Goal: Task Accomplishment & Management: Manage account settings

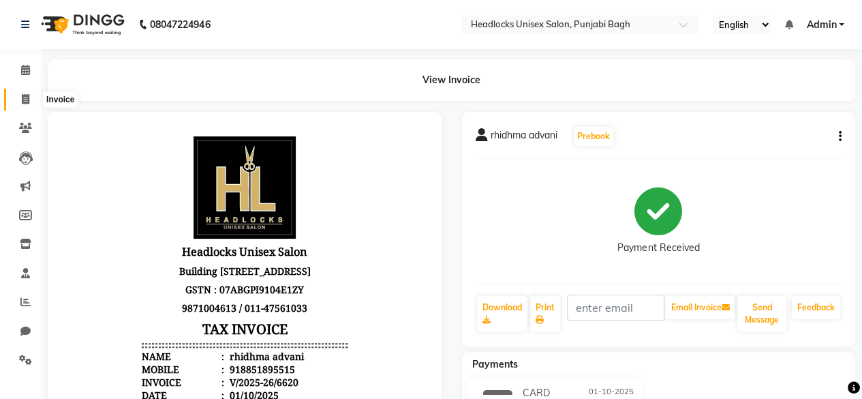
click at [29, 106] on span at bounding box center [26, 100] width 24 height 16
select select "service"
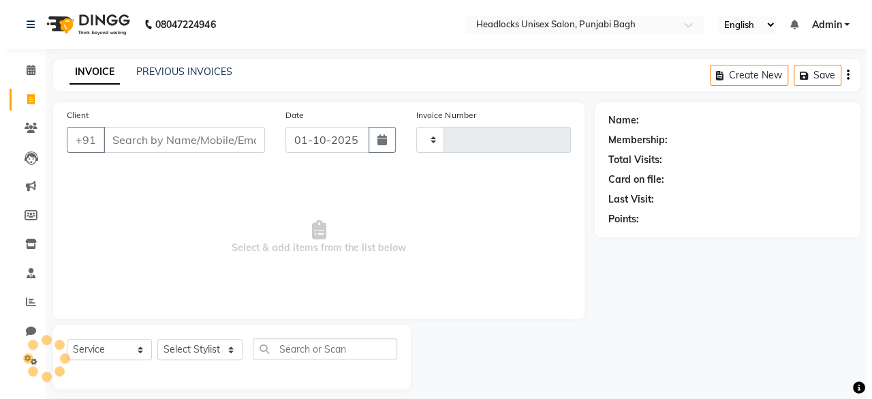
scroll to position [10, 0]
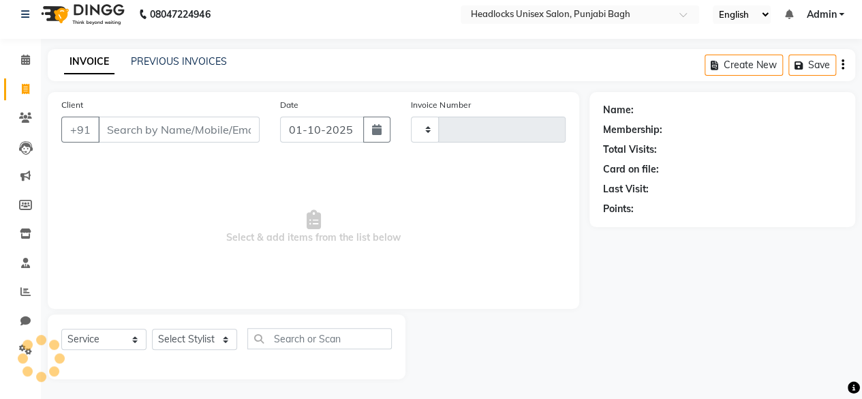
type input "6621"
select select "7719"
click at [150, 118] on input "Client" at bounding box center [179, 130] width 162 height 26
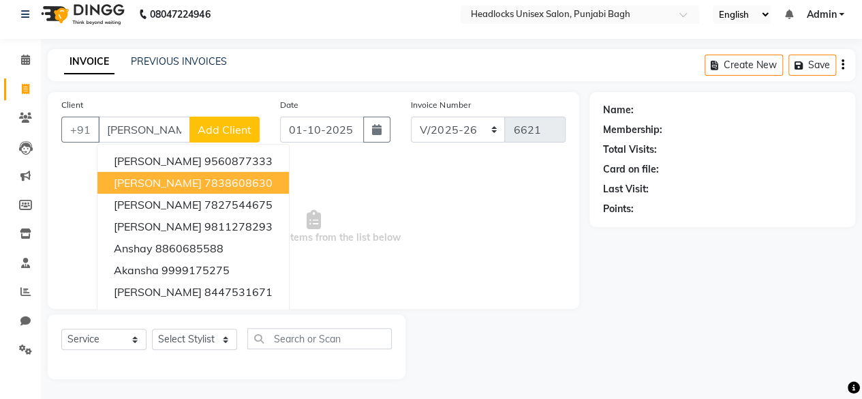
type input "[PERSON_NAME]"
click at [463, 241] on span "Select & add items from the list below" at bounding box center [313, 227] width 504 height 136
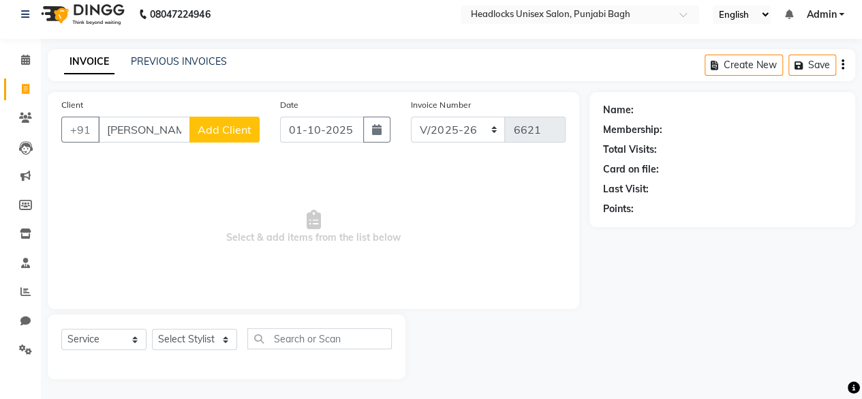
click at [470, 322] on div at bounding box center [497, 346] width 184 height 65
click at [229, 134] on span "Add Client" at bounding box center [225, 130] width 54 height 14
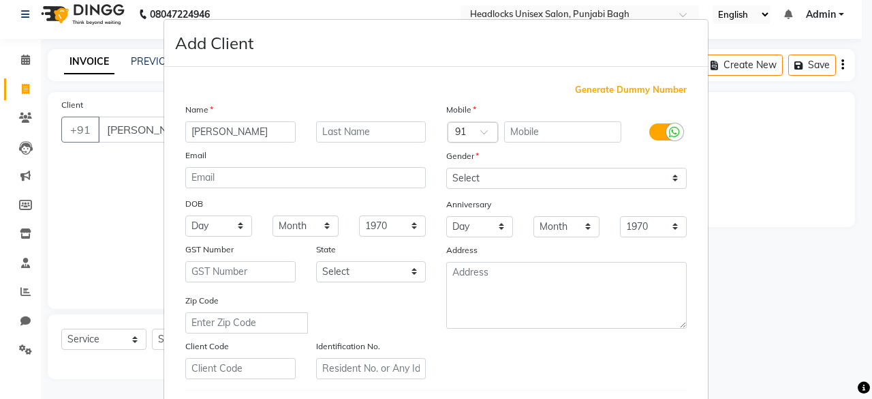
click at [636, 95] on span "Generate Dummy Number" at bounding box center [631, 90] width 112 height 14
type input "1341800000194"
checkbox input "false"
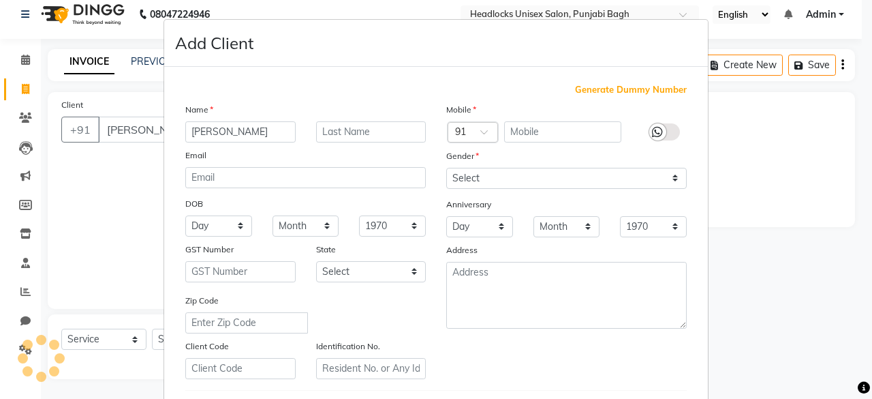
checkbox input "false"
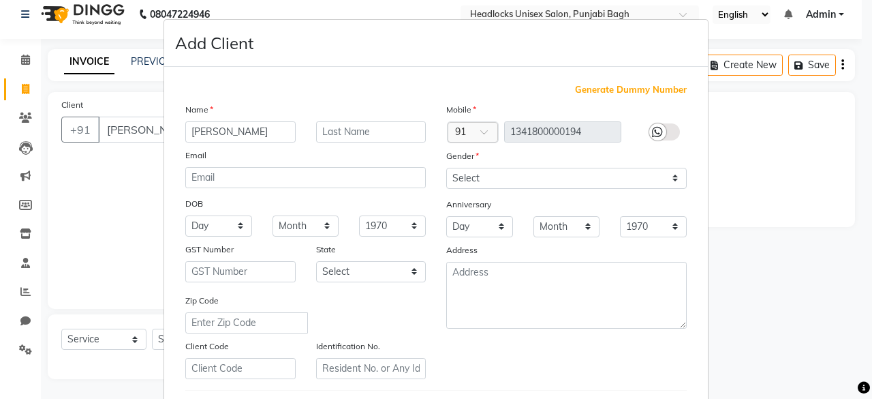
click at [601, 85] on span "Generate Dummy Number" at bounding box center [631, 90] width 112 height 14
drag, startPoint x: 529, startPoint y: 198, endPoint x: 557, endPoint y: 172, distance: 38.1
click at [557, 172] on div "Mobile Country Code × 91 1341800000194 Gender Select [DEMOGRAPHIC_DATA] [DEMOGR…" at bounding box center [566, 240] width 261 height 277
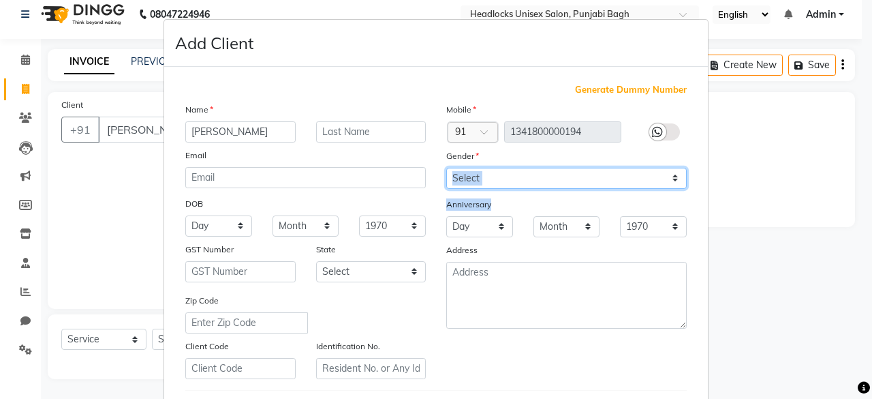
click at [557, 172] on select "Select [DEMOGRAPHIC_DATA] [DEMOGRAPHIC_DATA] Other Prefer Not To Say" at bounding box center [566, 178] width 241 height 21
click at [446, 168] on select "Select [DEMOGRAPHIC_DATA] [DEMOGRAPHIC_DATA] Other Prefer Not To Say" at bounding box center [566, 178] width 241 height 21
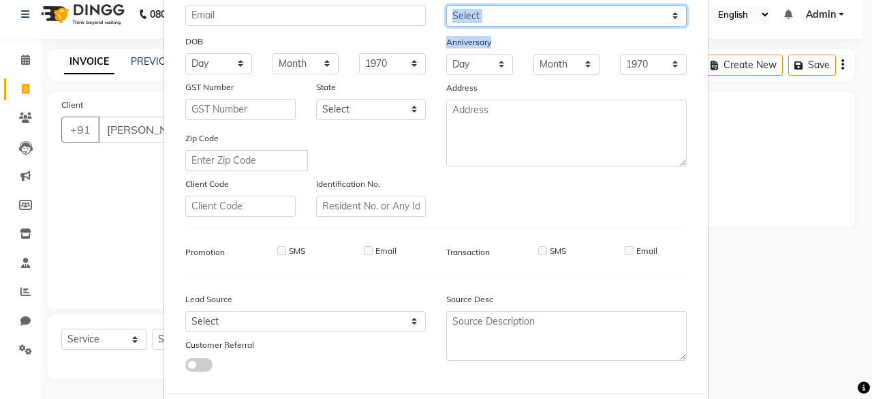
scroll to position [161, 0]
click at [499, 22] on select "Select [DEMOGRAPHIC_DATA] [DEMOGRAPHIC_DATA] Other Prefer Not To Say" at bounding box center [566, 17] width 241 height 21
select select "[DEMOGRAPHIC_DATA]"
click at [446, 7] on select "Select [DEMOGRAPHIC_DATA] [DEMOGRAPHIC_DATA] Other Prefer Not To Say" at bounding box center [566, 17] width 241 height 21
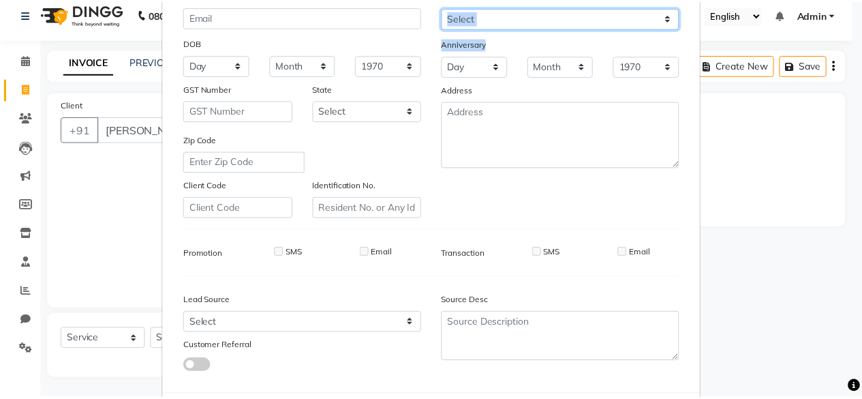
scroll to position [228, 0]
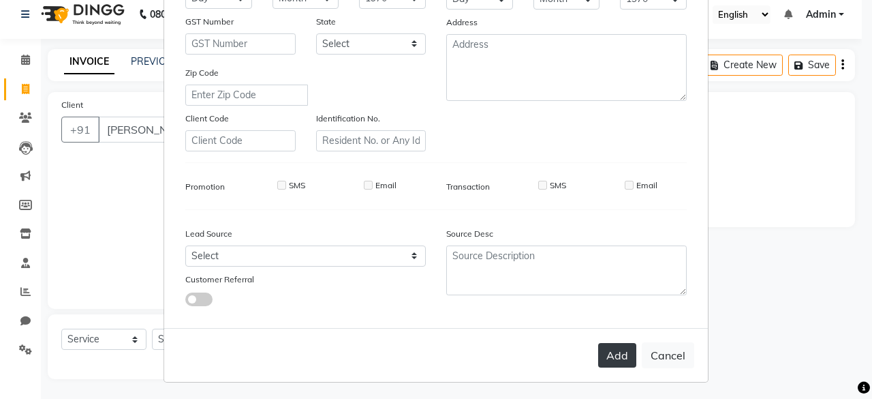
click at [625, 358] on button "Add" at bounding box center [617, 355] width 38 height 25
type input "1341800000194"
select select
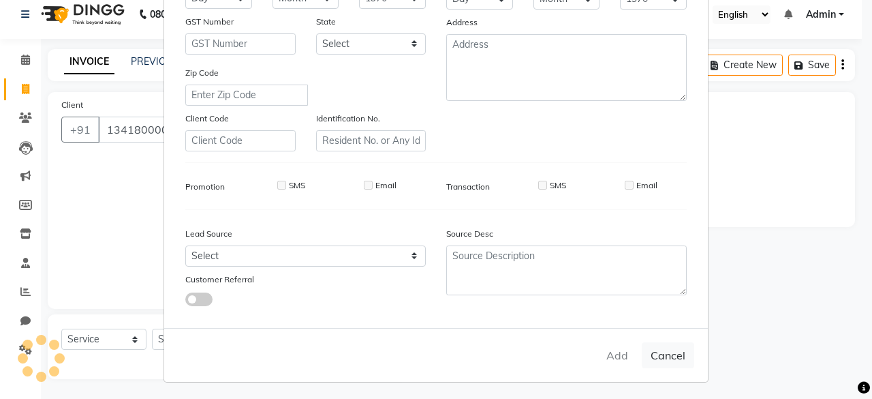
select select
checkbox input "false"
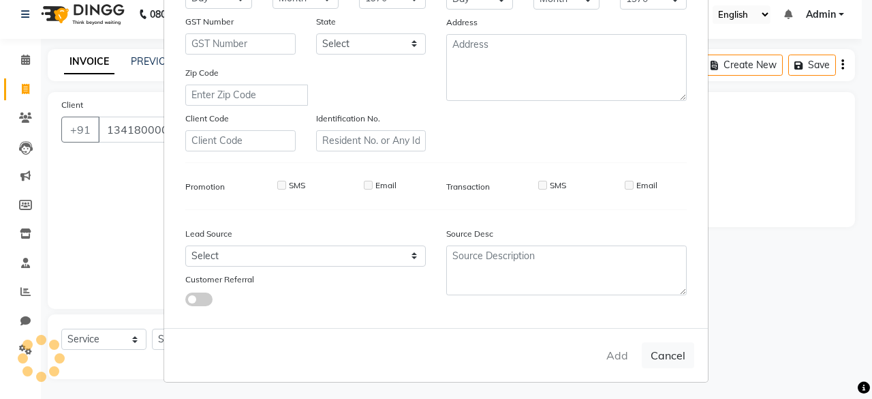
checkbox input "false"
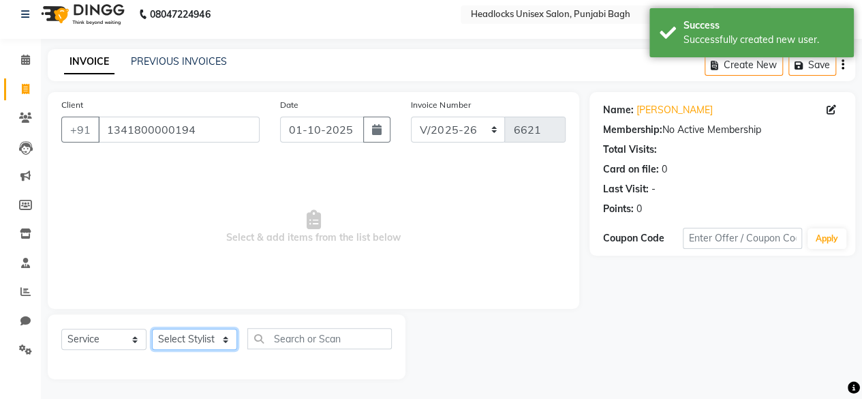
click at [189, 333] on select "Select Stylist ⁠Agnies ⁠[PERSON_NAME] [PERSON_NAME] [PERSON_NAME] mercy ⁠Minto …" at bounding box center [194, 338] width 85 height 21
select select "69082"
click at [152, 328] on select "Select Stylist ⁠Agnies ⁠[PERSON_NAME] [PERSON_NAME] [PERSON_NAME] mercy ⁠Minto …" at bounding box center [194, 338] width 85 height 21
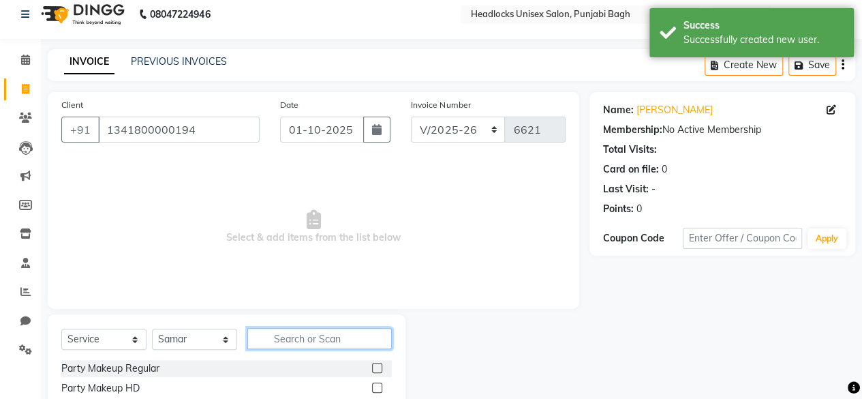
click at [273, 341] on input "text" at bounding box center [319, 338] width 144 height 21
type input "beard"
click at [110, 365] on div "Man [PERSON_NAME]" at bounding box center [226, 368] width 331 height 17
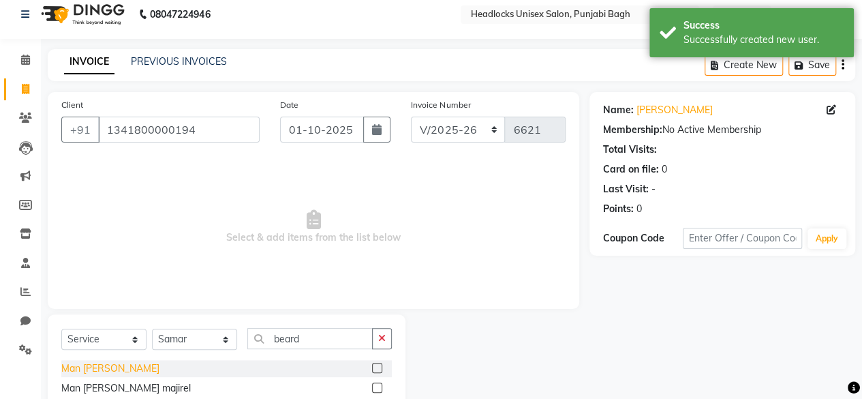
click at [105, 366] on div "Man [PERSON_NAME]" at bounding box center [110, 368] width 98 height 14
checkbox input "false"
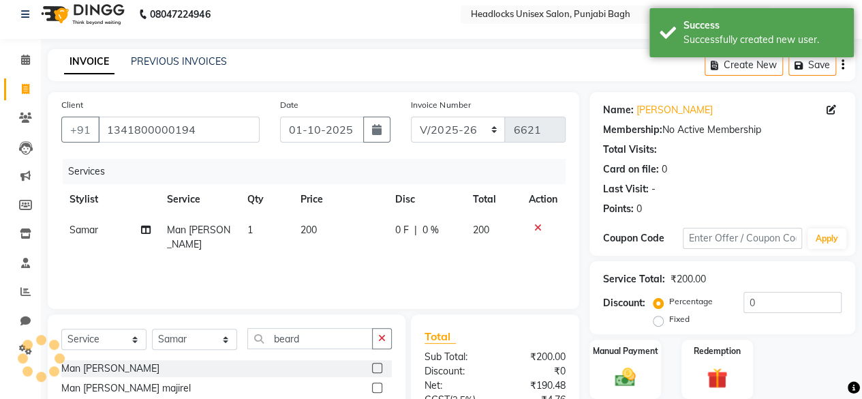
scroll to position [145, 0]
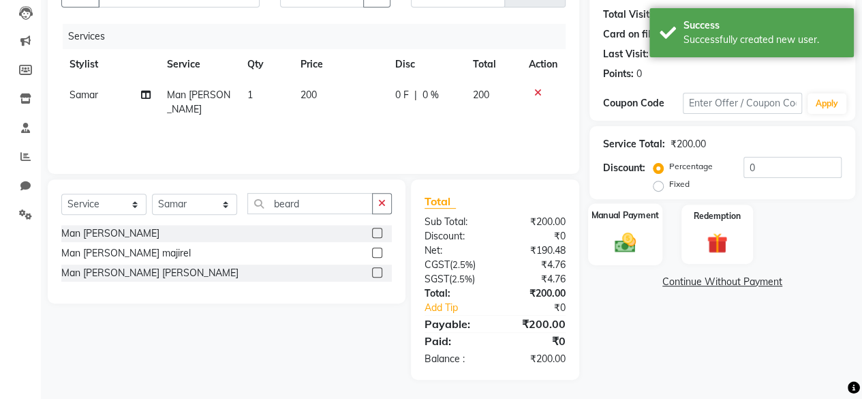
click at [634, 238] on img at bounding box center [625, 242] width 35 height 25
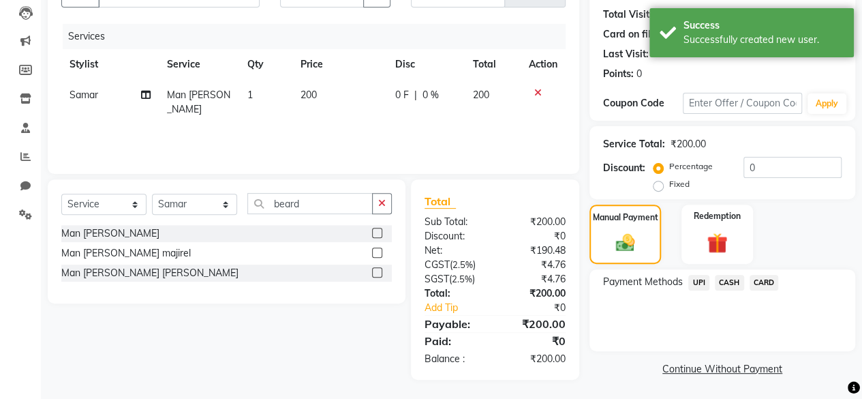
click at [733, 286] on span "CASH" at bounding box center [729, 283] width 29 height 16
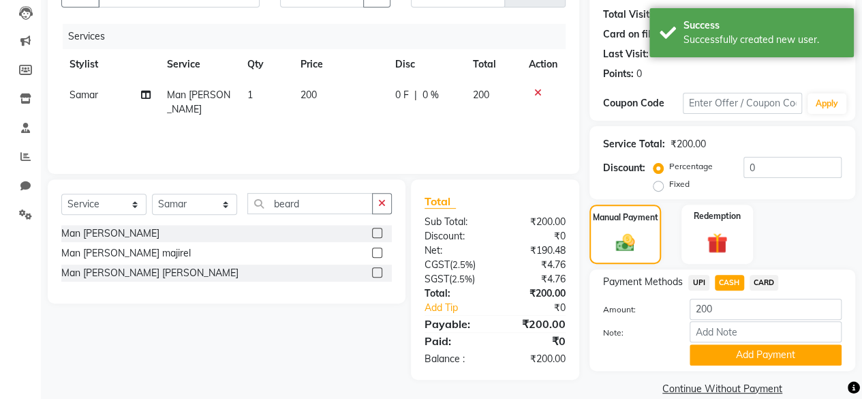
scroll to position [165, 0]
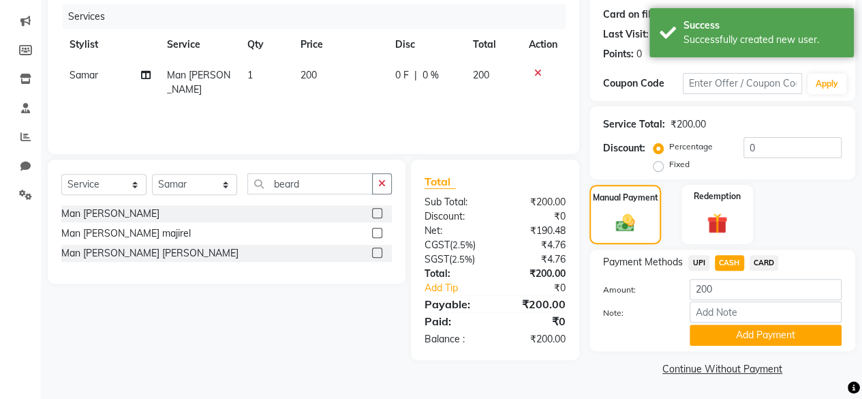
click at [694, 262] on span "UPI" at bounding box center [698, 263] width 21 height 16
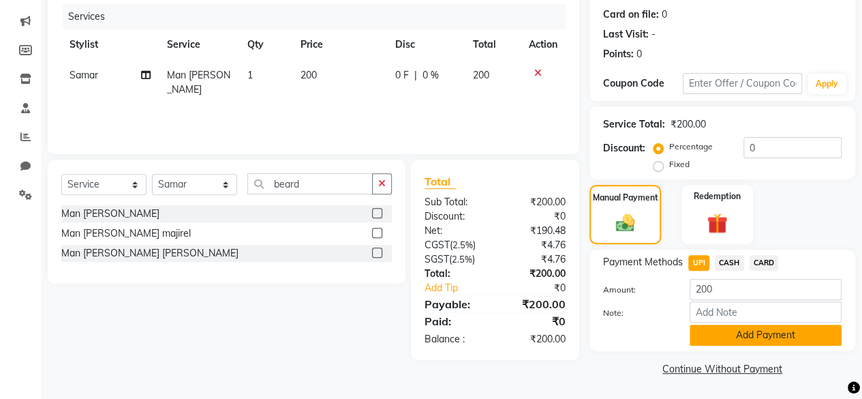
click at [720, 338] on button "Add Payment" at bounding box center [766, 334] width 152 height 21
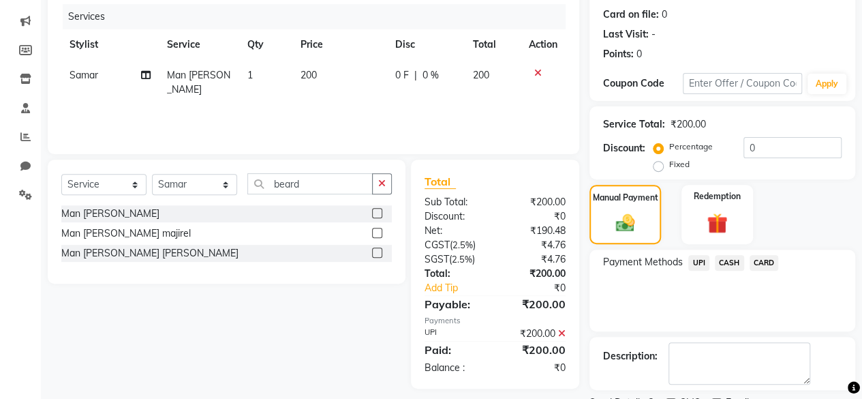
scroll to position [221, 0]
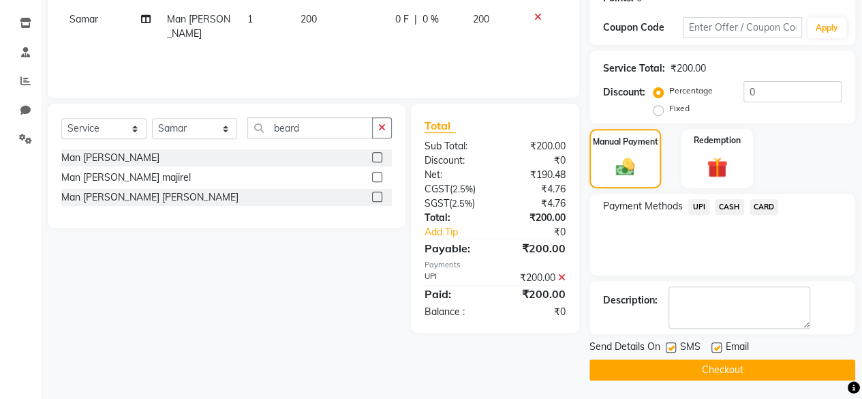
click at [675, 345] on label at bounding box center [671, 347] width 10 height 10
click at [675, 345] on input "checkbox" at bounding box center [670, 347] width 9 height 9
checkbox input "false"
click at [672, 366] on button "Checkout" at bounding box center [722, 369] width 266 height 21
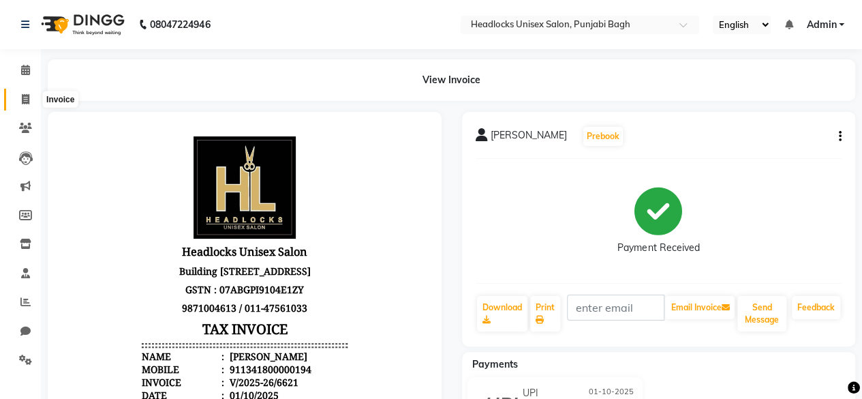
click at [18, 102] on span at bounding box center [26, 100] width 24 height 16
select select "service"
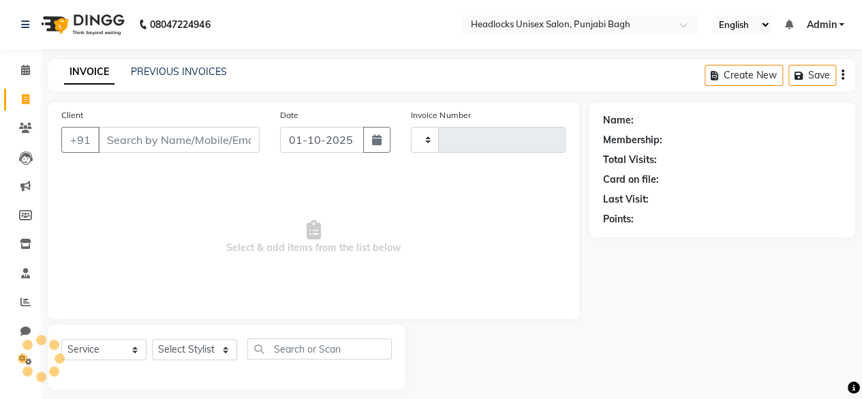
scroll to position [10, 0]
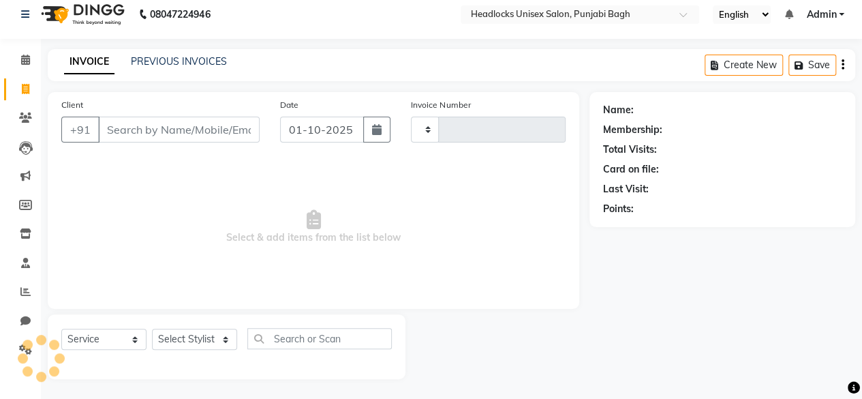
type input "6622"
select select "7719"
click at [155, 129] on input "Client" at bounding box center [179, 130] width 162 height 26
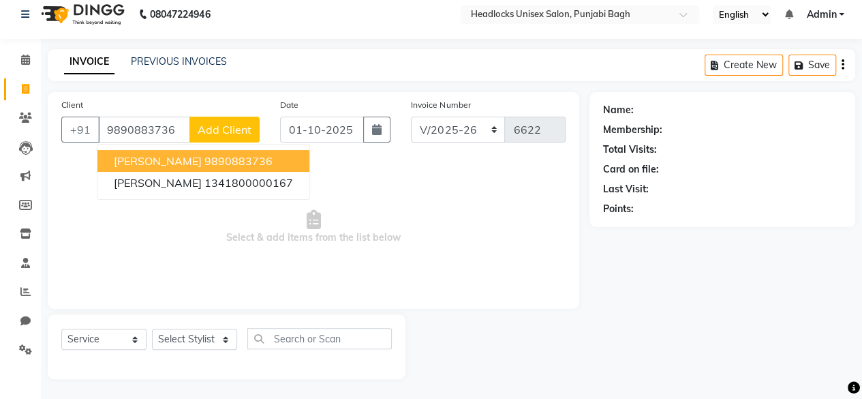
type input "9890883736"
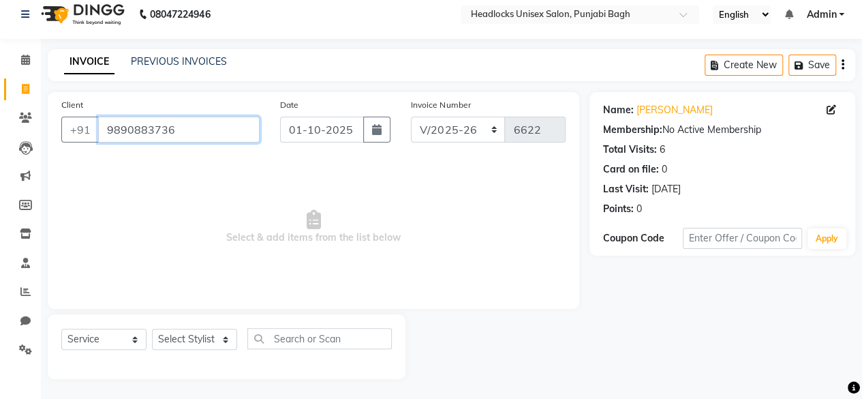
click at [194, 138] on input "9890883736" at bounding box center [179, 130] width 162 height 26
click at [194, 138] on input "Client" at bounding box center [179, 130] width 162 height 26
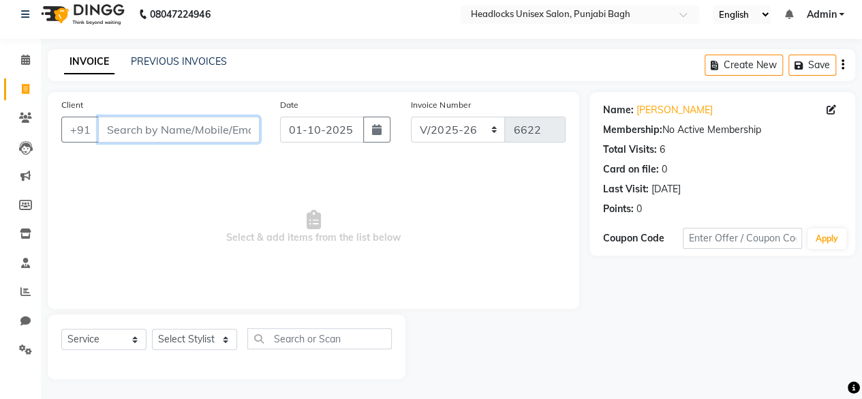
click at [194, 138] on input "Client" at bounding box center [179, 130] width 162 height 26
click at [376, 111] on div "Date [DATE]" at bounding box center [336, 125] width 132 height 56
click at [149, 126] on input "Client" at bounding box center [179, 130] width 162 height 26
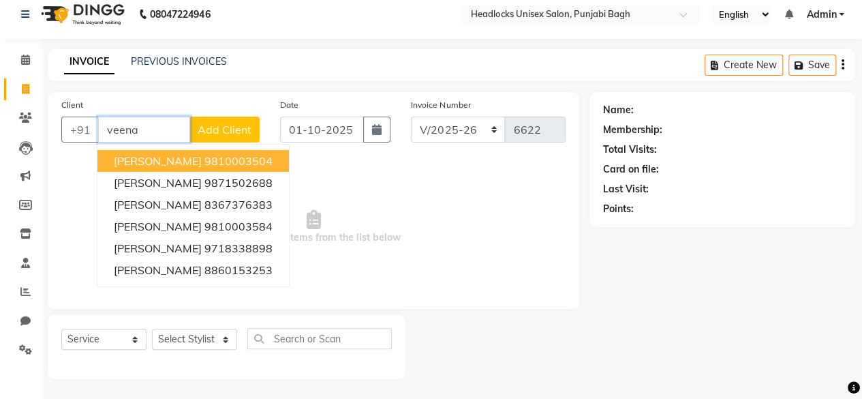
click at [149, 157] on span "[PERSON_NAME]" at bounding box center [158, 161] width 88 height 14
type input "9810003504"
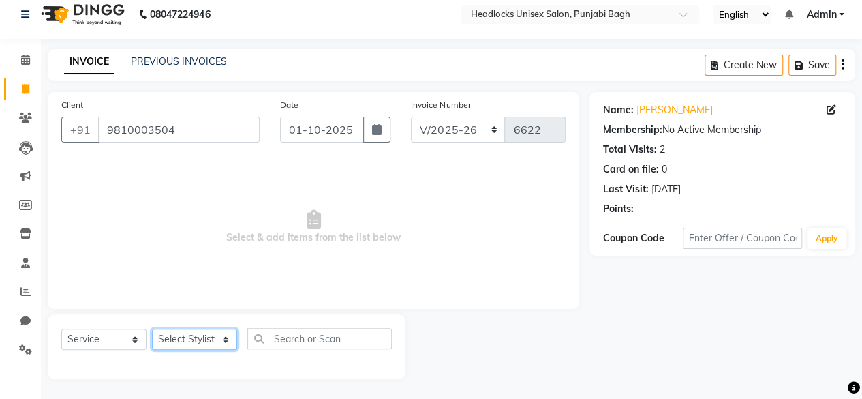
click at [182, 343] on select "Select Stylist ⁠Agnies ⁠[PERSON_NAME] [PERSON_NAME] [PERSON_NAME] mercy ⁠Minto …" at bounding box center [194, 338] width 85 height 21
click at [152, 328] on select "Select Stylist ⁠Agnies ⁠[PERSON_NAME] [PERSON_NAME] [PERSON_NAME] mercy ⁠Minto …" at bounding box center [194, 338] width 85 height 21
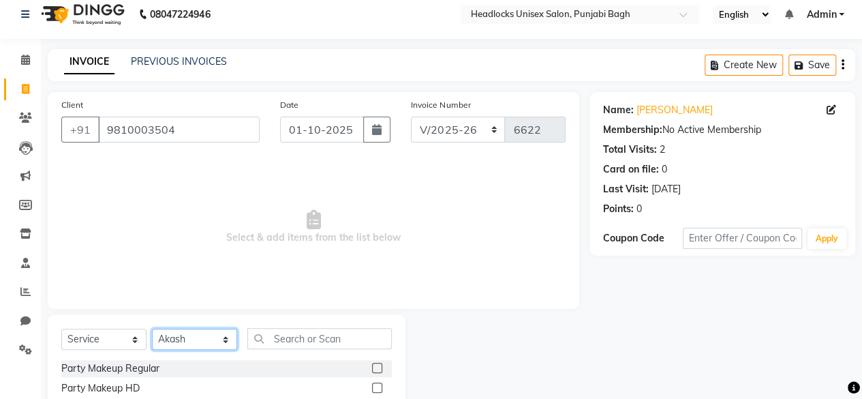
select select "69080"
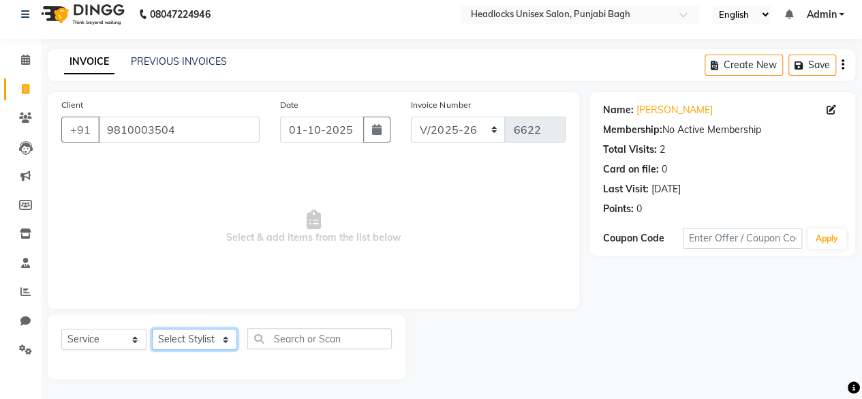
select select "69080"
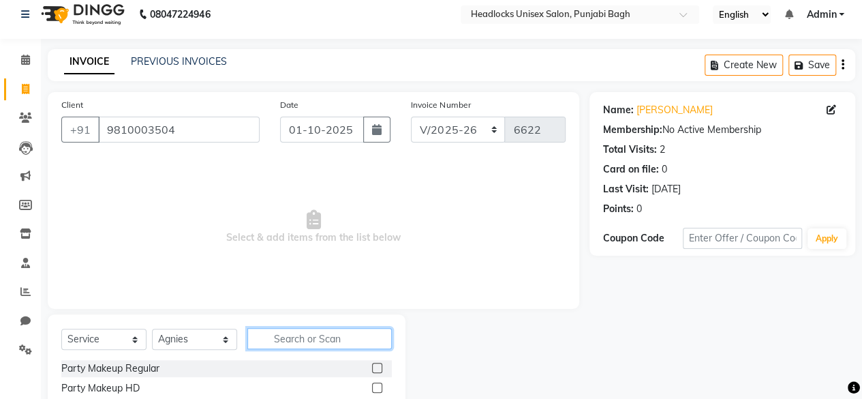
click at [341, 332] on input "text" at bounding box center [319, 338] width 144 height 21
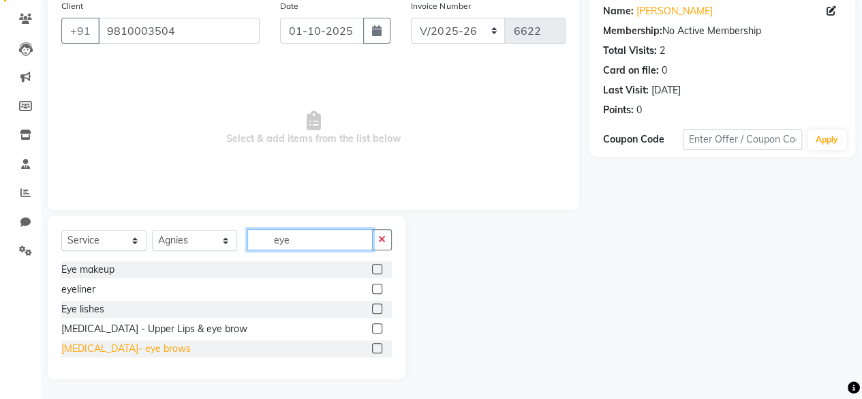
type input "eye"
click at [129, 350] on div "[MEDICAL_DATA]- eye brows" at bounding box center [125, 348] width 129 height 14
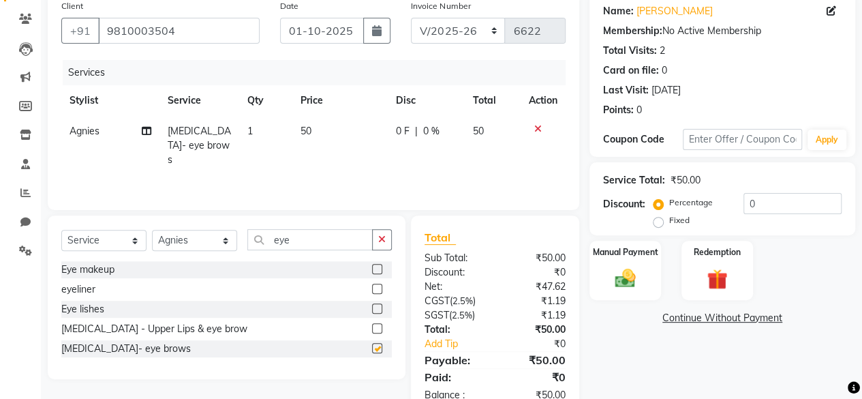
checkbox input "false"
drag, startPoint x: 668, startPoint y: 280, endPoint x: 647, endPoint y: 279, distance: 20.5
click at [647, 279] on div "Manual Payment Redemption" at bounding box center [722, 270] width 286 height 59
click at [647, 279] on div "Manual Payment" at bounding box center [625, 270] width 74 height 62
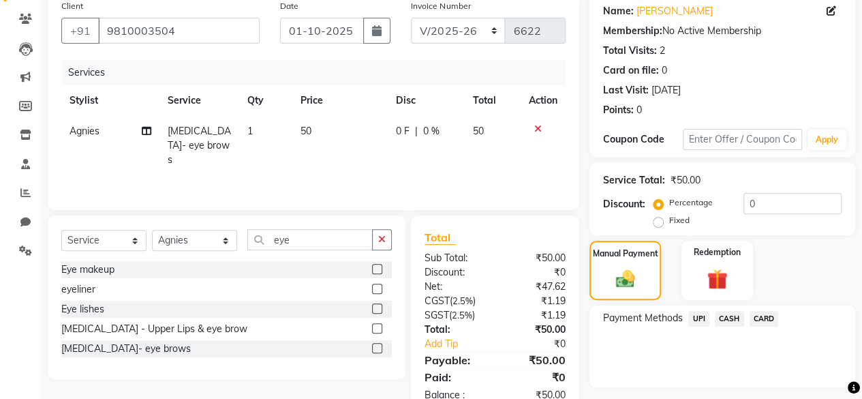
drag, startPoint x: 647, startPoint y: 279, endPoint x: 720, endPoint y: 324, distance: 85.1
click at [720, 324] on span "CASH" at bounding box center [729, 319] width 29 height 16
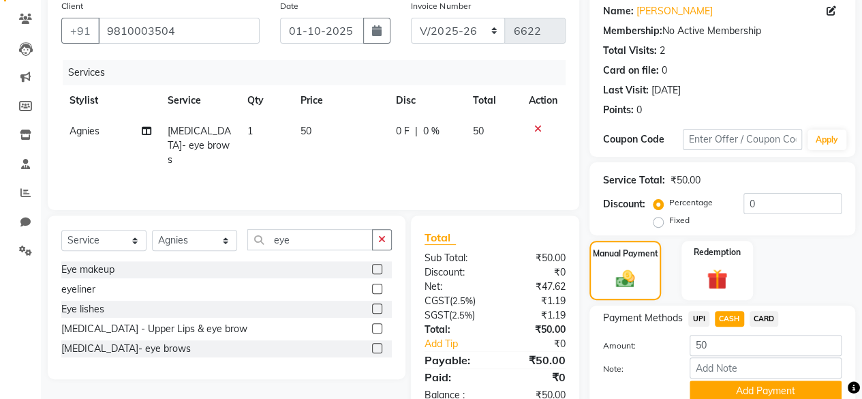
scroll to position [165, 0]
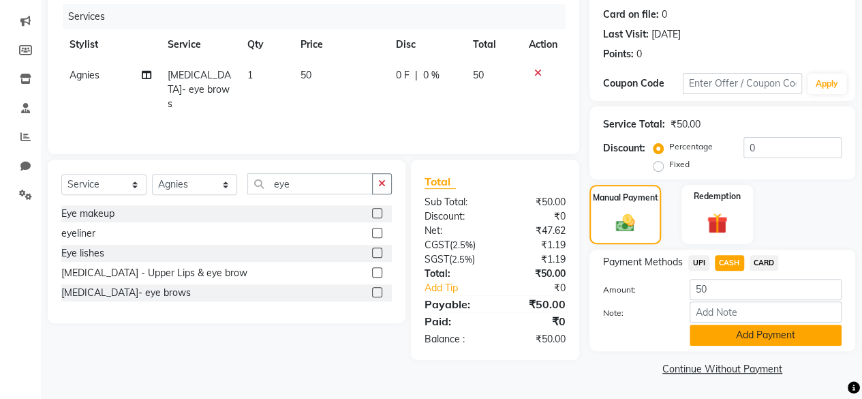
click at [714, 332] on button "Add Payment" at bounding box center [766, 334] width 152 height 21
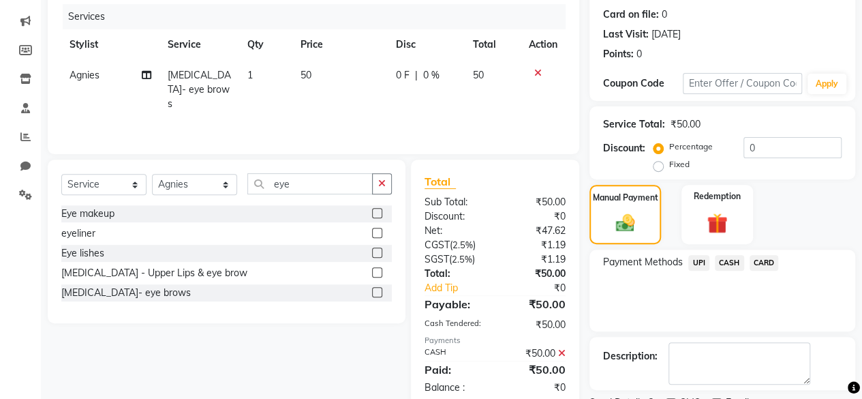
scroll to position [221, 0]
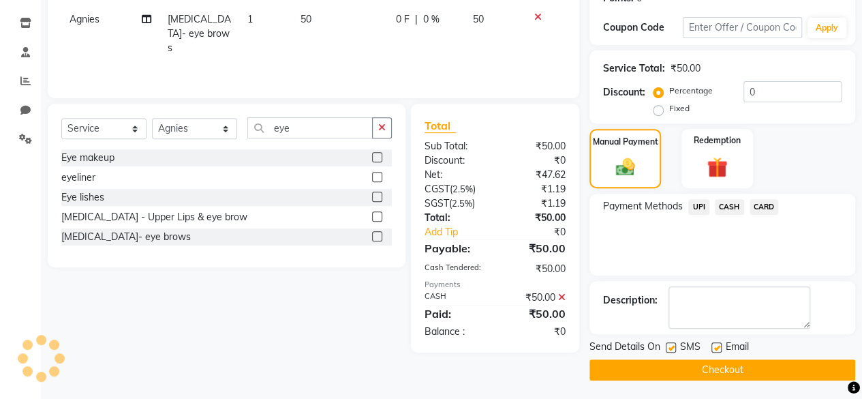
click at [675, 345] on label at bounding box center [671, 347] width 10 height 10
click at [675, 345] on input "checkbox" at bounding box center [670, 347] width 9 height 9
checkbox input "false"
click at [669, 360] on button "Checkout" at bounding box center [722, 369] width 266 height 21
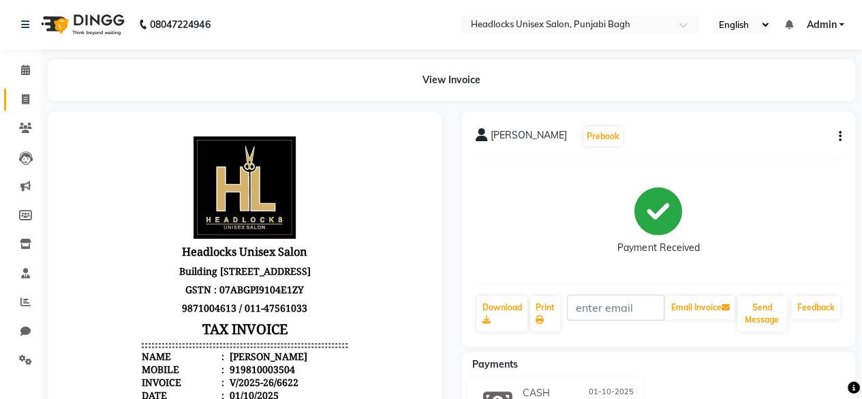
click at [14, 91] on link "Invoice" at bounding box center [20, 100] width 33 height 22
select select "service"
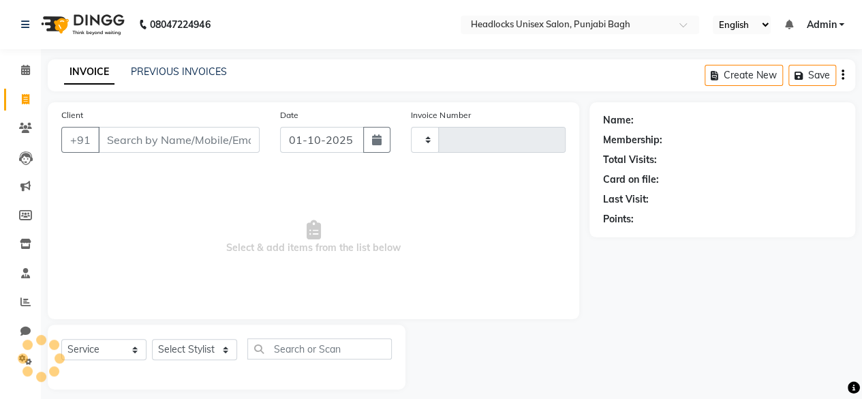
scroll to position [10, 0]
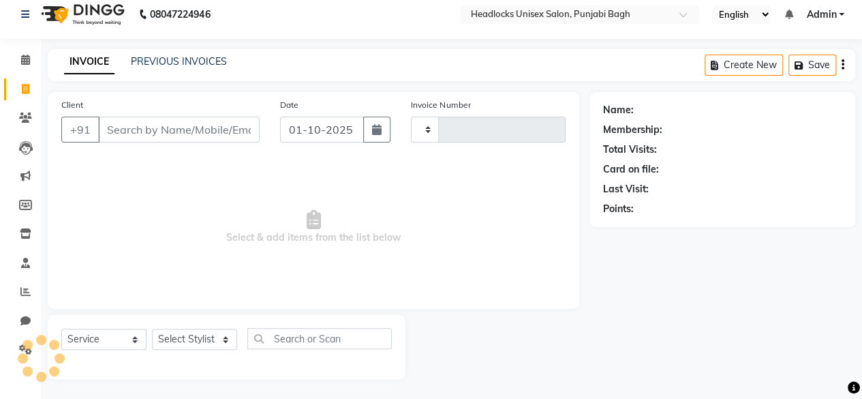
type input "6623"
select select "7719"
click at [123, 129] on input "Client" at bounding box center [179, 130] width 162 height 26
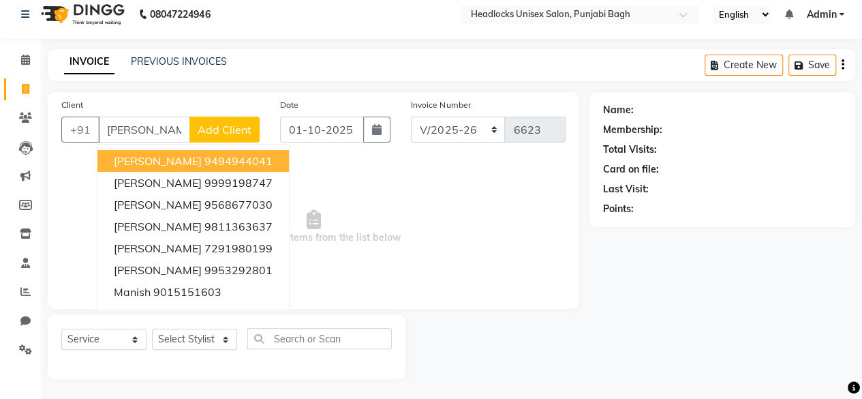
scroll to position [0, 0]
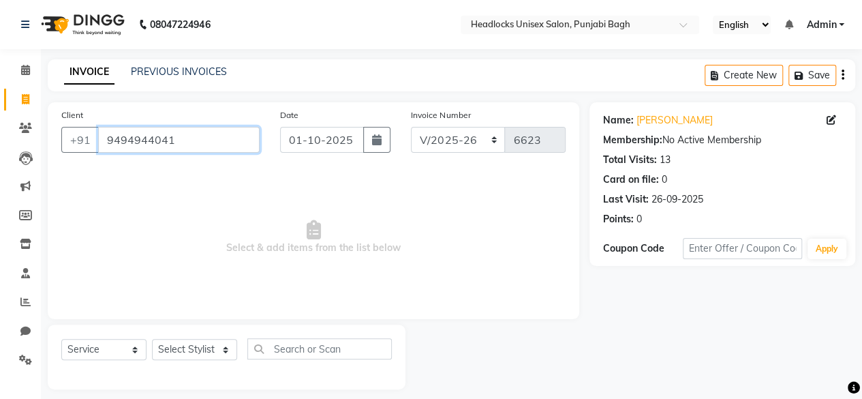
click at [129, 138] on input "9494944041" at bounding box center [179, 140] width 162 height 26
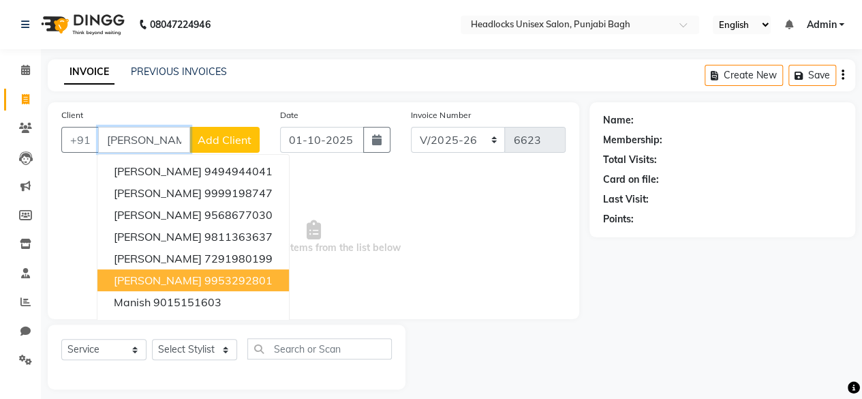
click at [204, 277] on ngb-highlight "9953292801" at bounding box center [238, 280] width 68 height 14
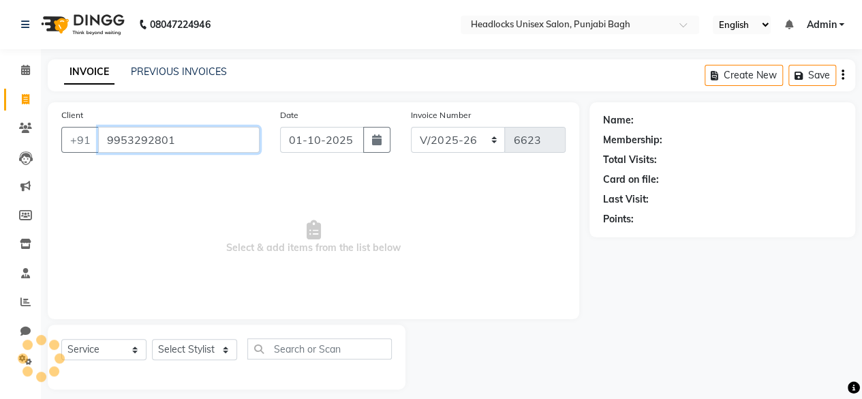
type input "9953292801"
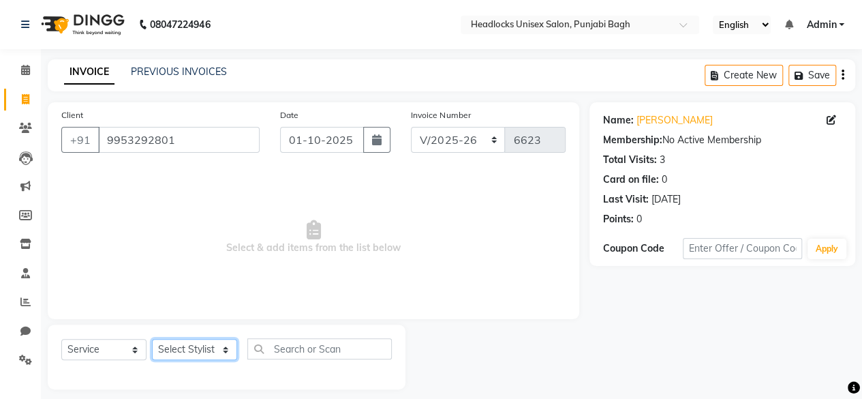
click at [195, 346] on select "Select Stylist ⁠Agnies ⁠[PERSON_NAME] [PERSON_NAME] [PERSON_NAME] mercy ⁠Minto …" at bounding box center [194, 349] width 85 height 21
select select "69055"
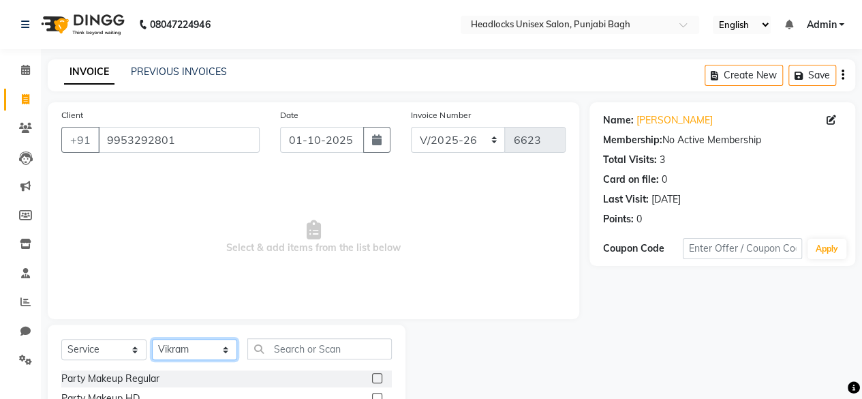
click at [195, 346] on select "Select Stylist ⁠Agnies ⁠[PERSON_NAME] [PERSON_NAME] [PERSON_NAME] mercy ⁠Minto …" at bounding box center [194, 349] width 85 height 21
click at [257, 345] on input "text" at bounding box center [319, 348] width 144 height 21
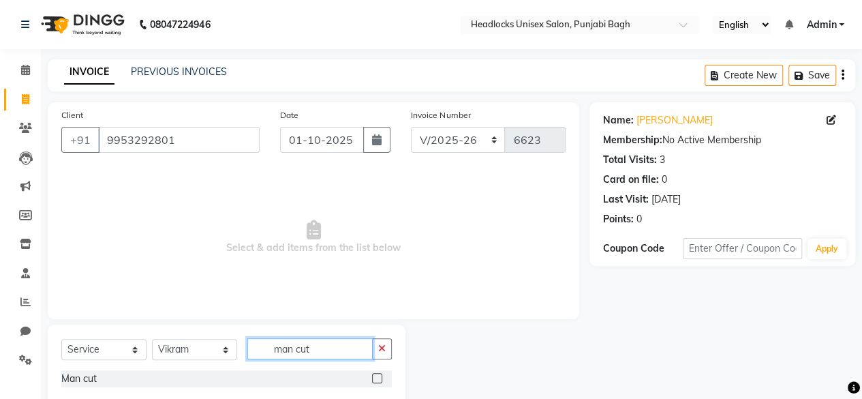
scroll to position [30, 0]
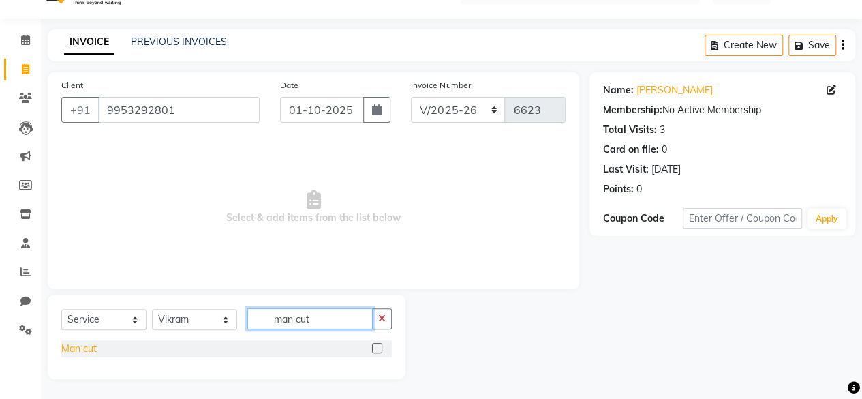
type input "man cut"
click at [76, 347] on div "Man cut" at bounding box center [78, 348] width 35 height 14
checkbox input "false"
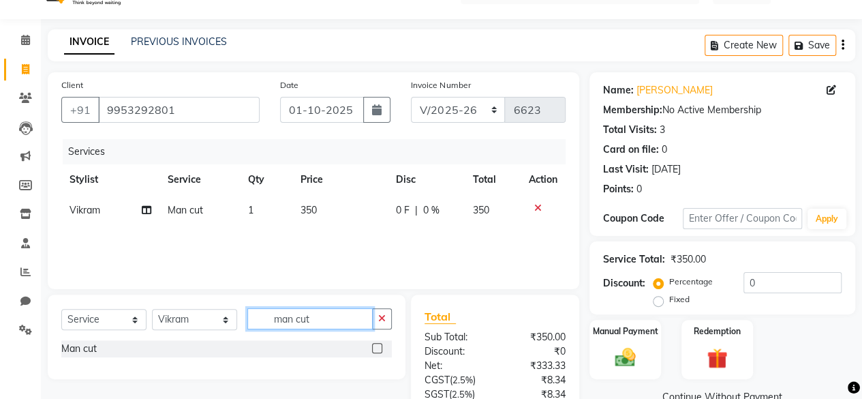
click at [298, 322] on input "man cut" at bounding box center [309, 318] width 125 height 21
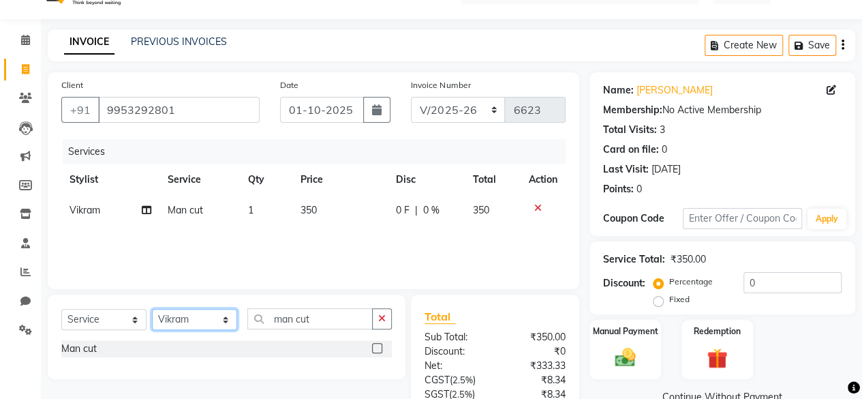
click at [207, 325] on select "Select Stylist ⁠Agnies ⁠[PERSON_NAME] [PERSON_NAME] [PERSON_NAME] mercy ⁠Minto …" at bounding box center [194, 319] width 85 height 21
select select "69056"
click at [152, 309] on select "Select Stylist ⁠Agnies ⁠[PERSON_NAME] [PERSON_NAME] [PERSON_NAME] mercy ⁠Minto …" at bounding box center [194, 319] width 85 height 21
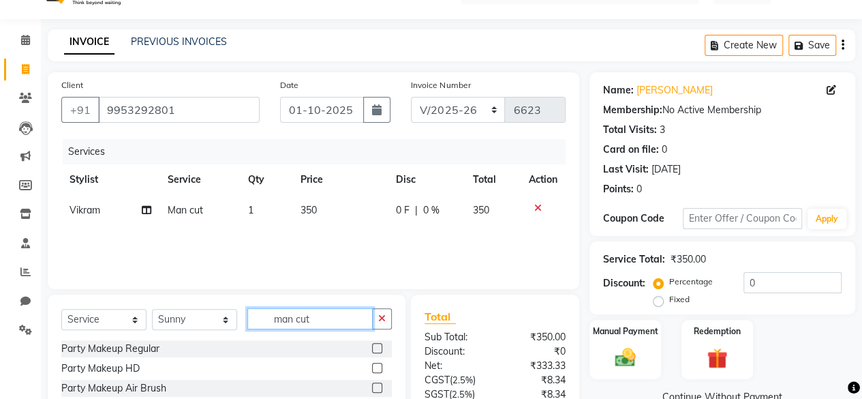
click at [293, 324] on input "man cut" at bounding box center [309, 318] width 125 height 21
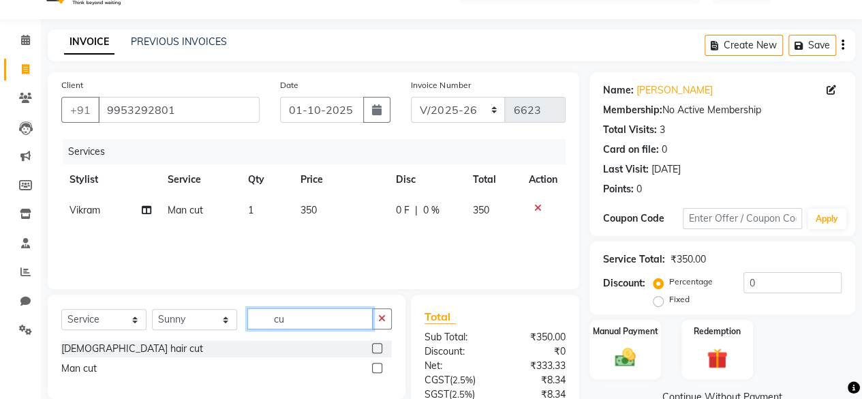
type input "c"
type input "head"
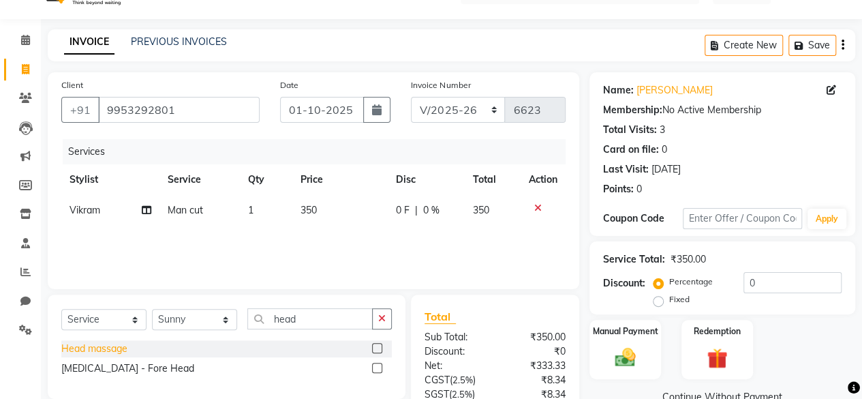
click at [87, 354] on div "Head massage" at bounding box center [94, 348] width 66 height 14
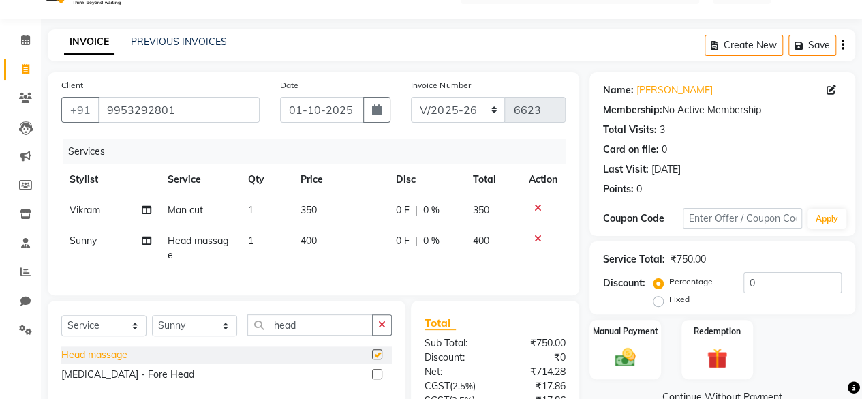
checkbox input "false"
click at [300, 335] on input "head" at bounding box center [309, 324] width 125 height 21
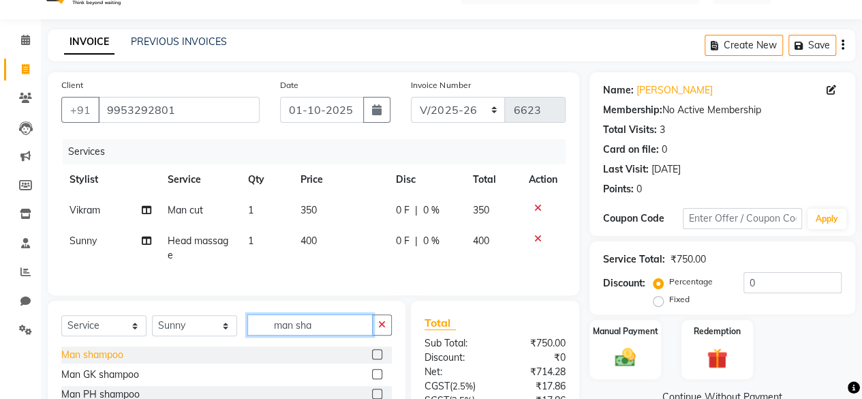
type input "man sha"
click at [109, 363] on div "Man shampoo" at bounding box center [226, 354] width 331 height 17
click at [117, 362] on div "Man shampoo" at bounding box center [92, 355] width 62 height 14
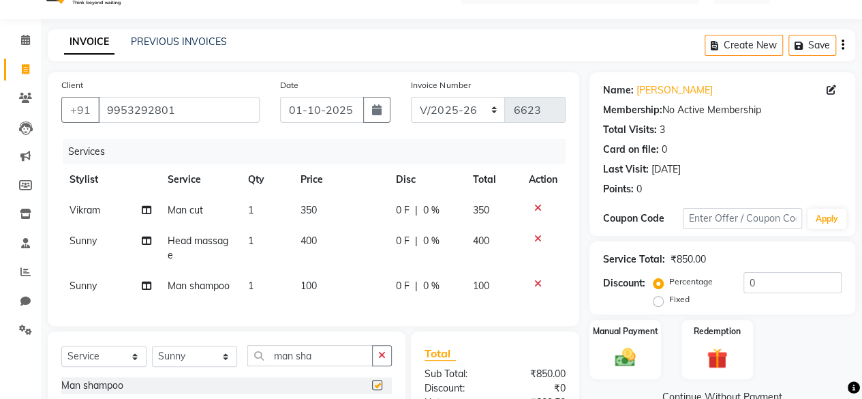
checkbox input "false"
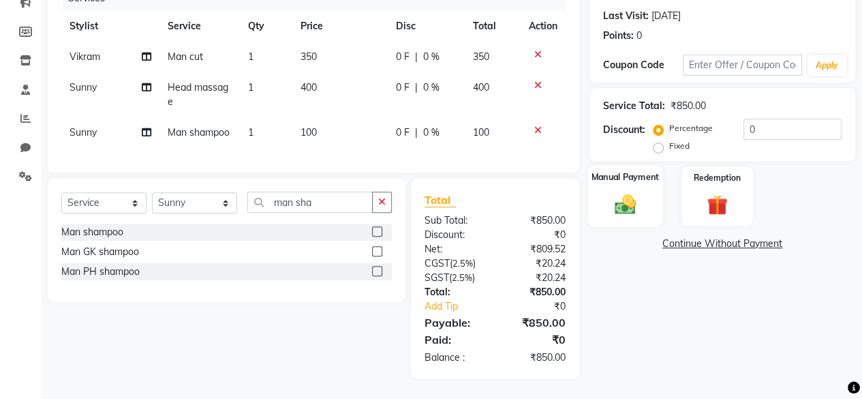
click at [641, 191] on img at bounding box center [625, 203] width 35 height 25
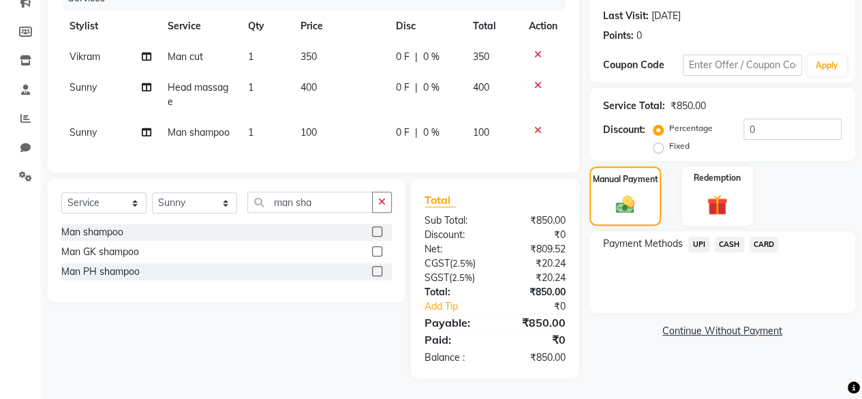
click at [763, 236] on span "CARD" at bounding box center [764, 244] width 29 height 16
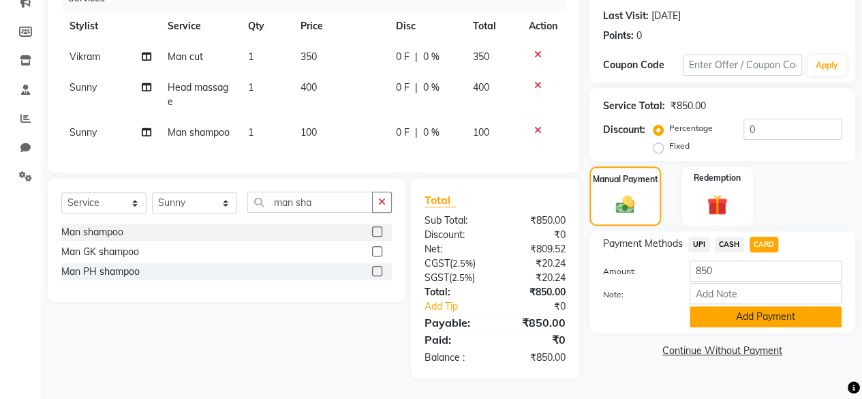
click at [741, 307] on button "Add Payment" at bounding box center [766, 316] width 152 height 21
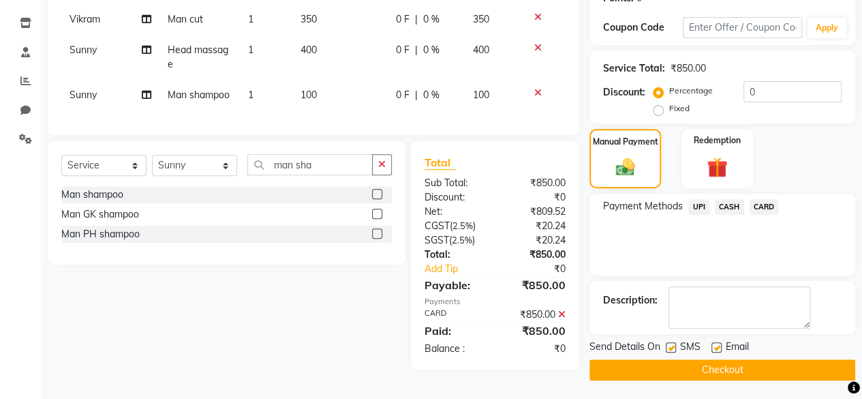
click at [672, 348] on label at bounding box center [671, 347] width 10 height 10
click at [672, 348] on input "checkbox" at bounding box center [670, 347] width 9 height 9
checkbox input "false"
click at [664, 367] on button "Checkout" at bounding box center [722, 369] width 266 height 21
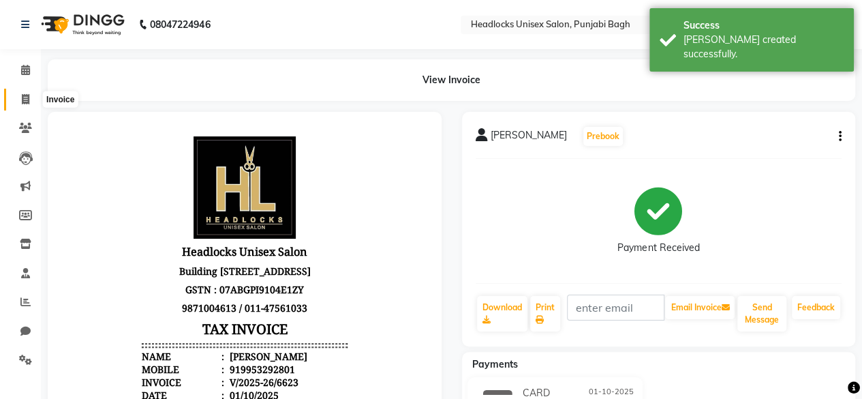
click at [21, 92] on span at bounding box center [26, 100] width 24 height 16
select select "service"
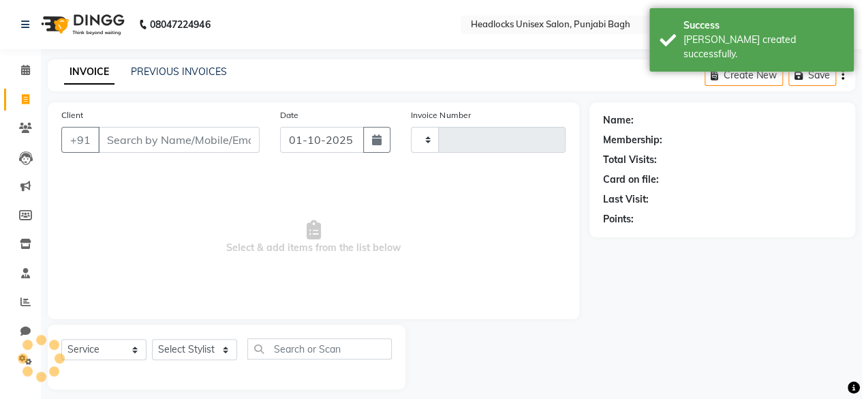
type input "6624"
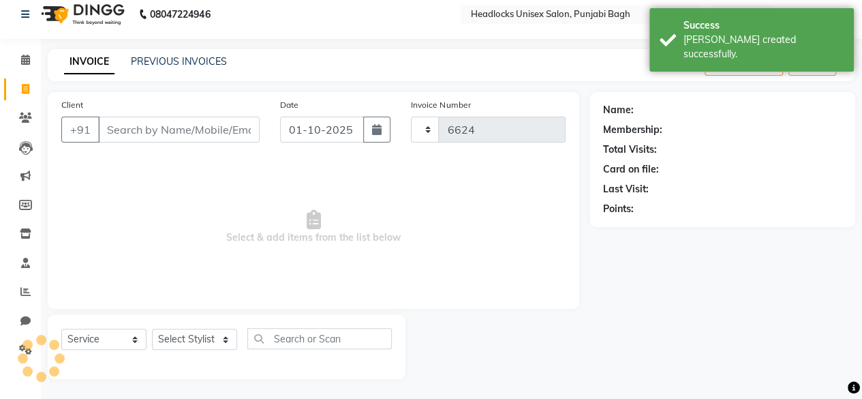
select select "7719"
click at [132, 123] on input "Client" at bounding box center [179, 130] width 162 height 26
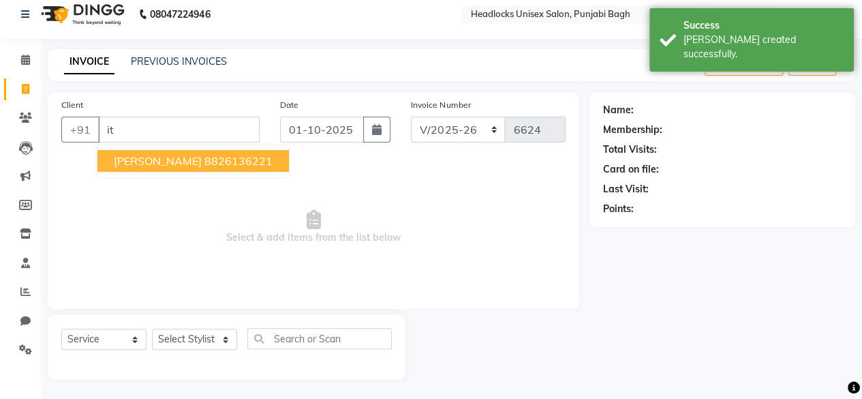
type input "i"
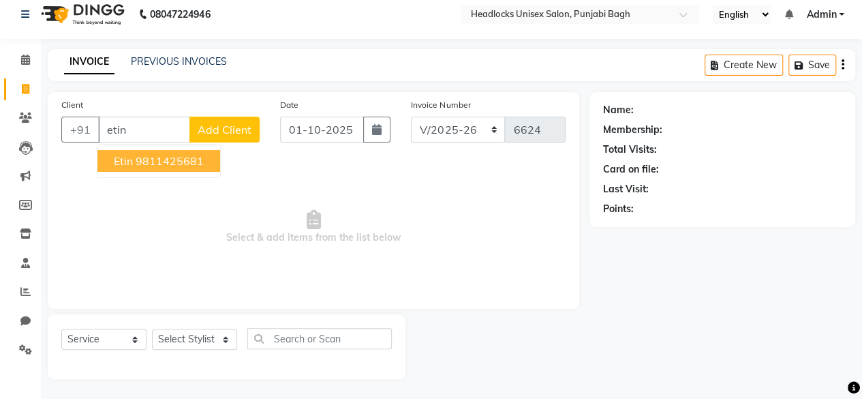
click at [176, 160] on ngb-highlight "9811425681" at bounding box center [170, 161] width 68 height 14
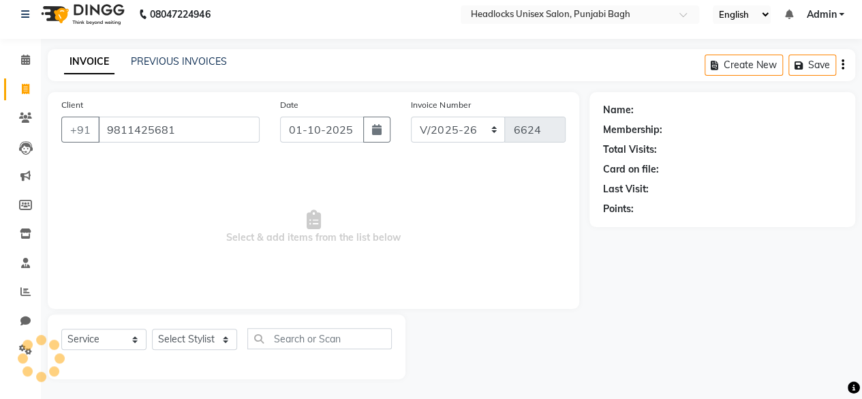
type input "9811425681"
click at [180, 339] on select "Select Stylist ⁠Agnies ⁠[PERSON_NAME] [PERSON_NAME] [PERSON_NAME] mercy ⁠Minto …" at bounding box center [194, 338] width 85 height 21
select select "69054"
click at [152, 328] on select "Select Stylist ⁠Agnies ⁠[PERSON_NAME] [PERSON_NAME] [PERSON_NAME] mercy ⁠Minto …" at bounding box center [194, 338] width 85 height 21
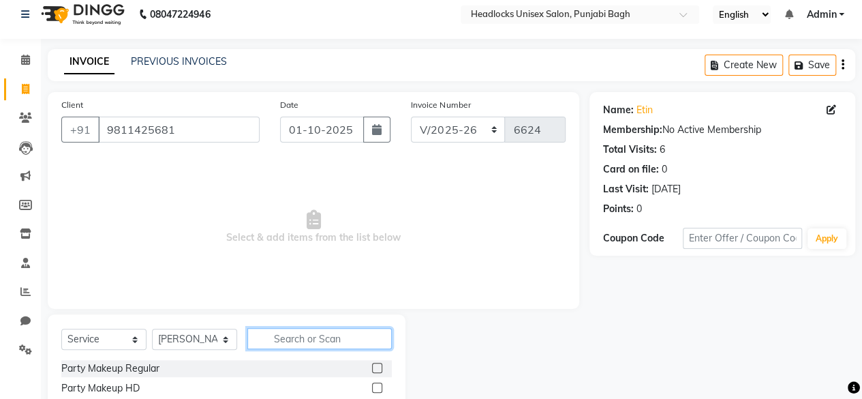
click at [307, 342] on input "text" at bounding box center [319, 338] width 144 height 21
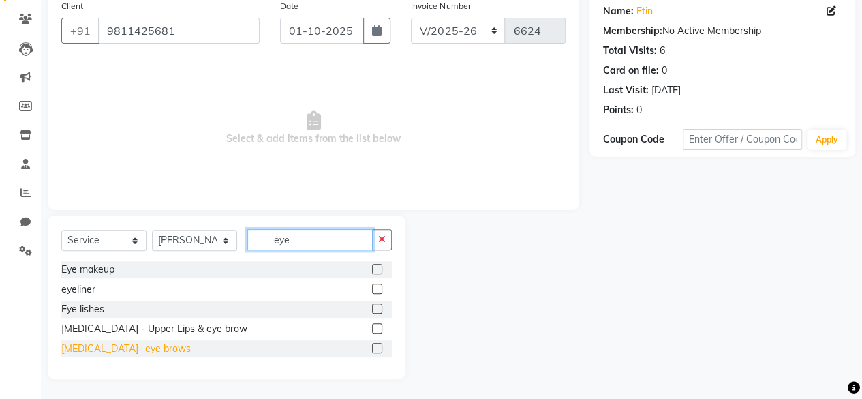
type input "eye"
click at [114, 352] on div "[MEDICAL_DATA]- eye brows" at bounding box center [125, 348] width 129 height 14
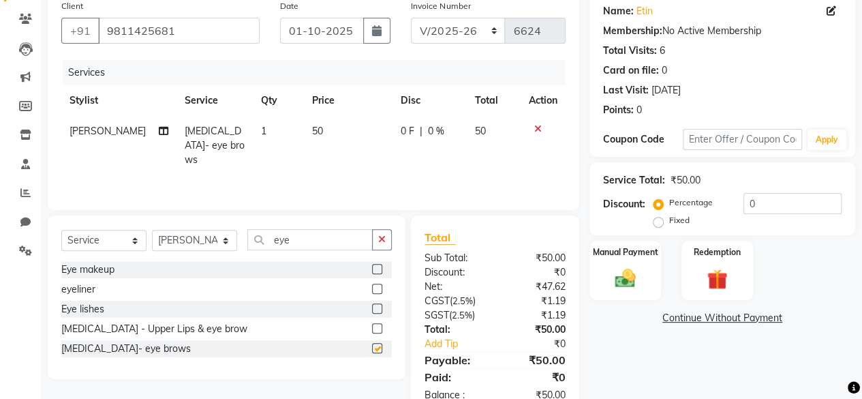
checkbox input "false"
click at [645, 265] on div "Manual Payment" at bounding box center [625, 270] width 74 height 62
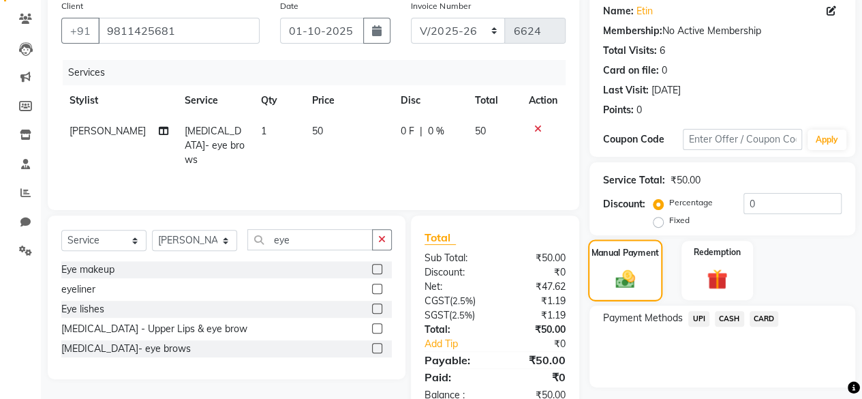
scroll to position [145, 0]
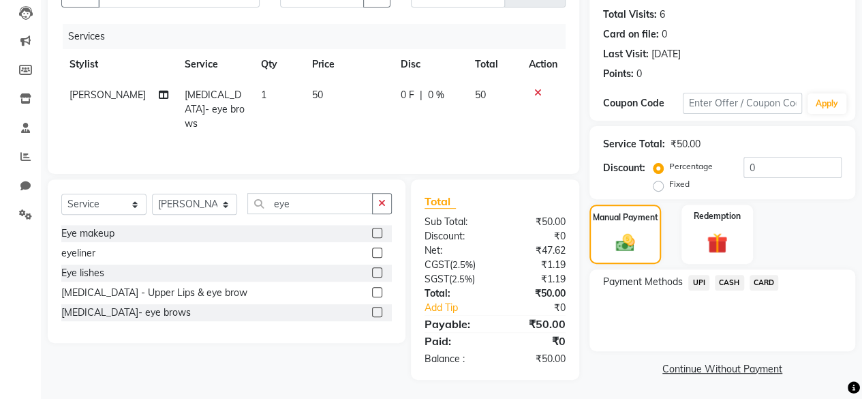
click at [726, 290] on div "CASH" at bounding box center [726, 284] width 35 height 18
click at [728, 283] on span "CASH" at bounding box center [729, 283] width 29 height 16
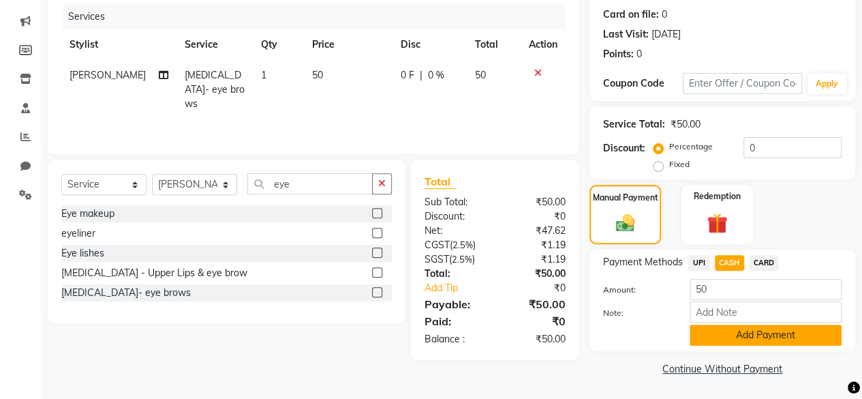
click at [711, 331] on button "Add Payment" at bounding box center [766, 334] width 152 height 21
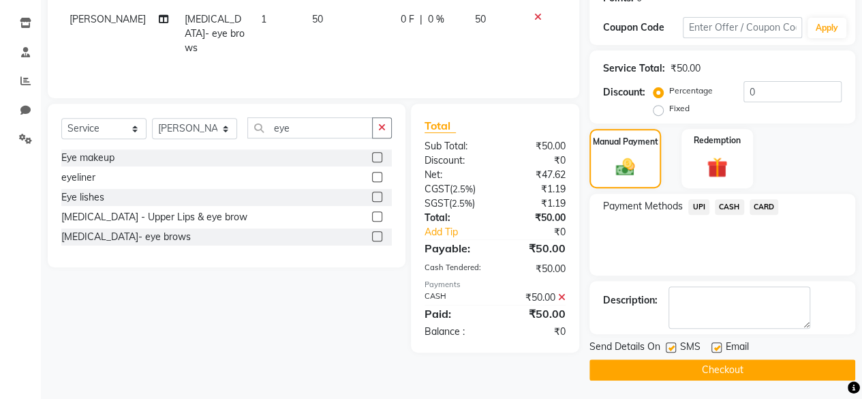
click at [670, 344] on label at bounding box center [671, 347] width 10 height 10
click at [670, 344] on input "checkbox" at bounding box center [670, 347] width 9 height 9
checkbox input "false"
click at [668, 357] on div "Send Details On SMS Email Checkout" at bounding box center [722, 359] width 266 height 41
click at [664, 370] on button "Checkout" at bounding box center [722, 369] width 266 height 21
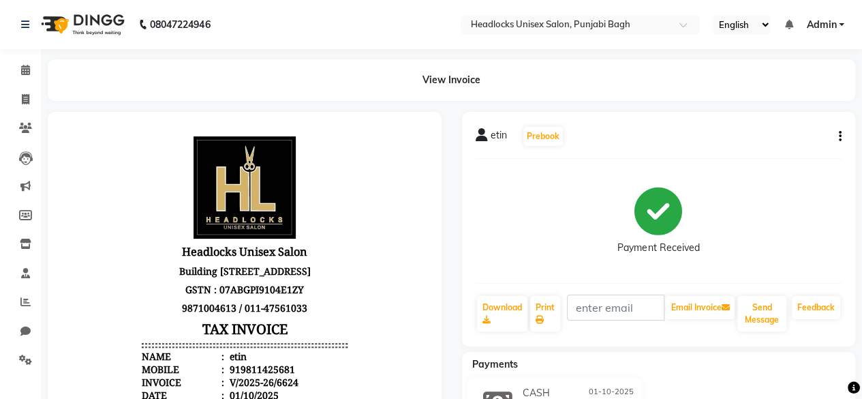
click at [37, 103] on li "Invoice" at bounding box center [20, 99] width 41 height 29
click at [30, 99] on span at bounding box center [26, 100] width 24 height 16
select select "service"
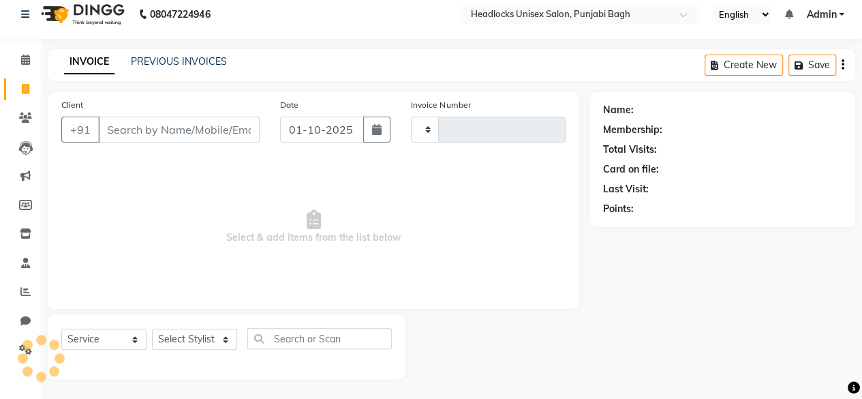
type input "6625"
select select "7719"
click at [205, 130] on input "Client" at bounding box center [179, 130] width 162 height 26
click at [195, 126] on input "Client" at bounding box center [179, 130] width 162 height 26
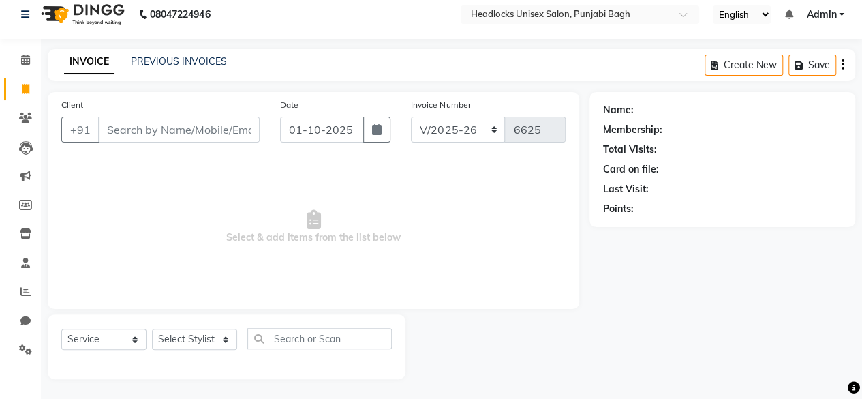
click at [195, 126] on input "Client" at bounding box center [179, 130] width 162 height 26
drag, startPoint x: 0, startPoint y: 149, endPoint x: 202, endPoint y: 127, distance: 202.9
click at [202, 127] on input "Client" at bounding box center [179, 130] width 162 height 26
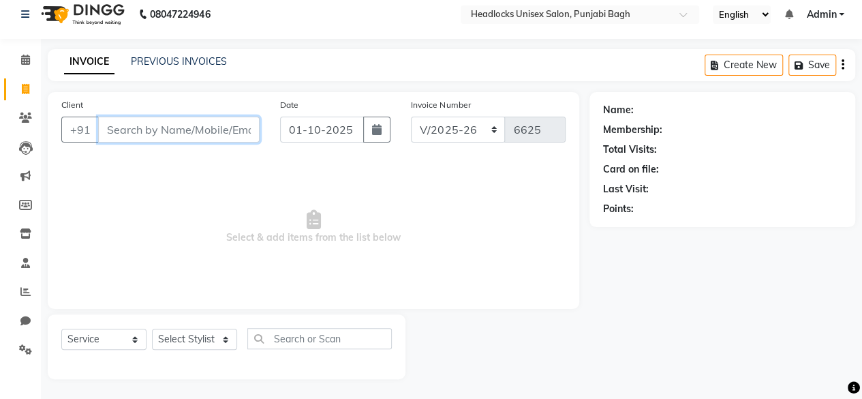
click at [202, 127] on input "Client" at bounding box center [179, 130] width 162 height 26
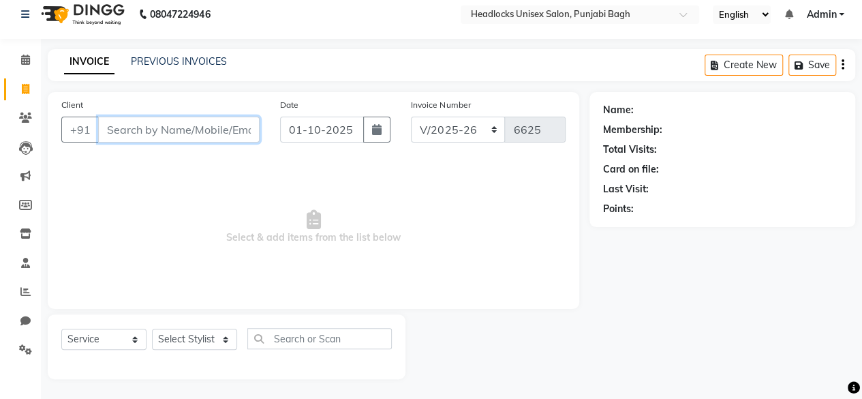
click at [202, 127] on input "Client" at bounding box center [179, 130] width 162 height 26
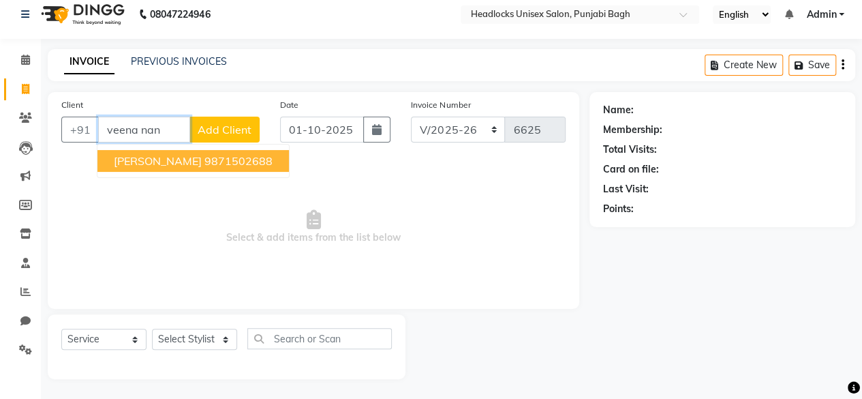
click at [191, 148] on ngb-typeahead-window "[PERSON_NAME] 9871502688" at bounding box center [193, 161] width 193 height 34
click at [185, 158] on span "[PERSON_NAME]" at bounding box center [158, 161] width 88 height 14
type input "9871502688"
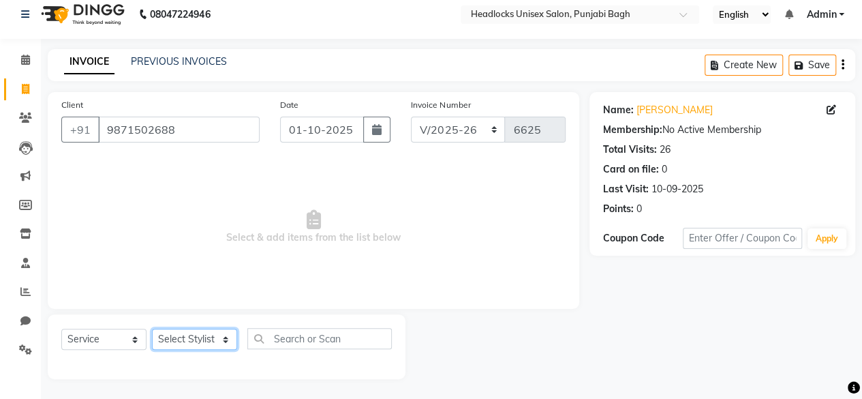
click at [172, 334] on select "Select Stylist ⁠Agnies ⁠[PERSON_NAME] [PERSON_NAME] [PERSON_NAME] mercy ⁠Minto …" at bounding box center [194, 338] width 85 height 21
select select "69084"
click at [152, 328] on select "Select Stylist ⁠Agnies ⁠[PERSON_NAME] [PERSON_NAME] [PERSON_NAME] mercy ⁠Minto …" at bounding box center [194, 338] width 85 height 21
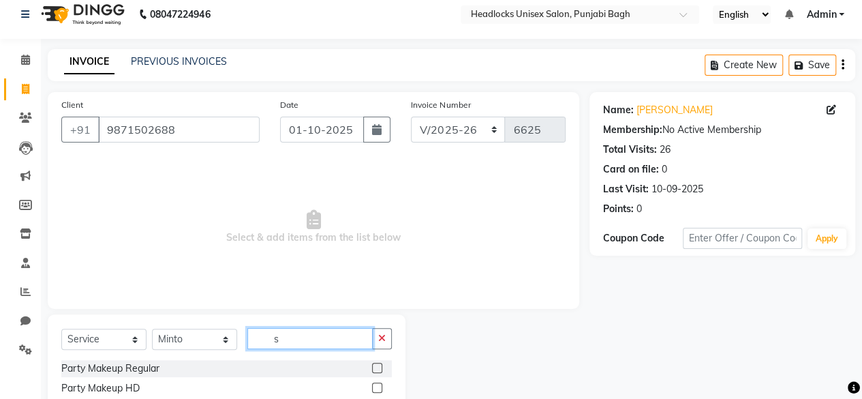
click at [309, 341] on input "s" at bounding box center [309, 338] width 125 height 21
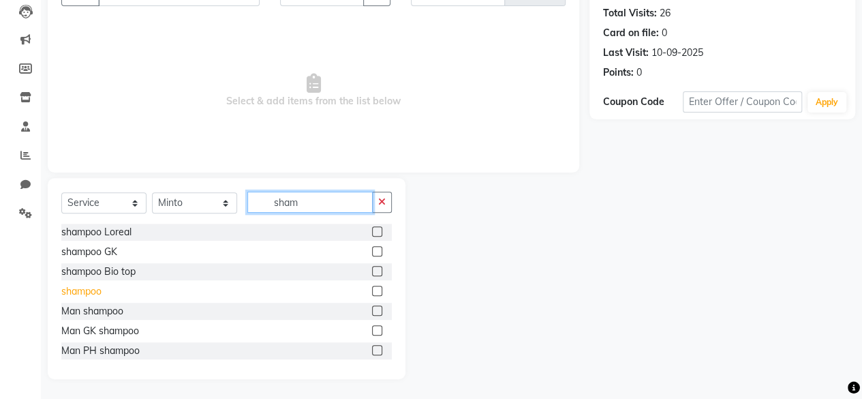
type input "sham"
click at [75, 292] on div "shampoo" at bounding box center [81, 291] width 40 height 14
checkbox input "false"
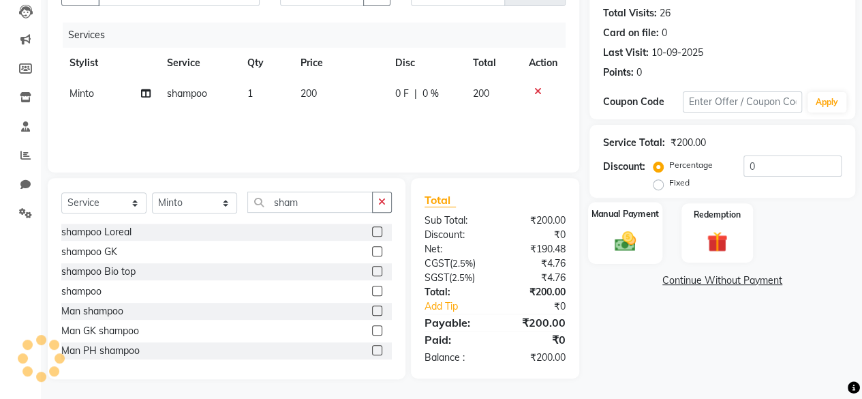
click at [639, 235] on img at bounding box center [625, 240] width 35 height 25
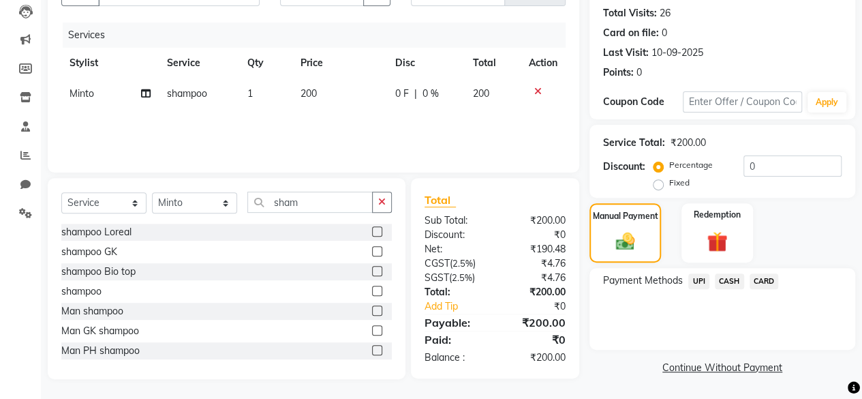
click at [726, 281] on span "CASH" at bounding box center [729, 281] width 29 height 16
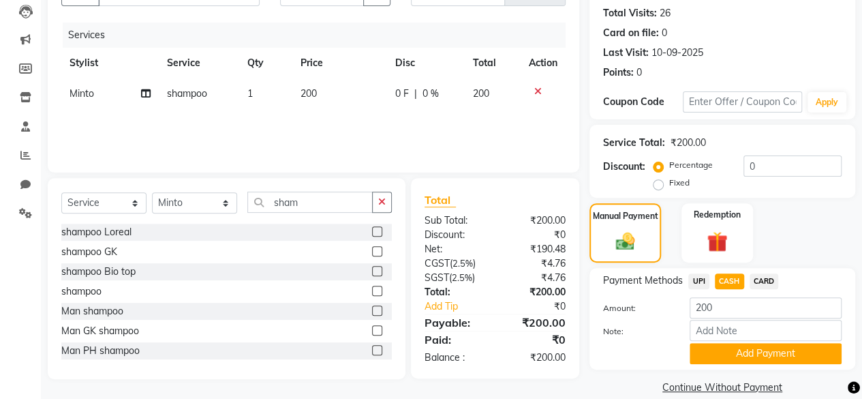
scroll to position [165, 0]
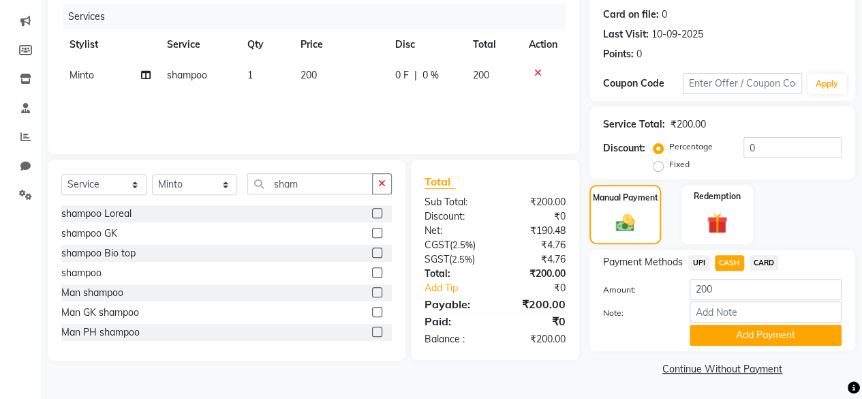
click at [707, 345] on div "Payment Methods UPI CASH CARD Amount: 200 Note: Add Payment" at bounding box center [722, 300] width 266 height 102
click at [718, 333] on button "Add Payment" at bounding box center [766, 334] width 152 height 21
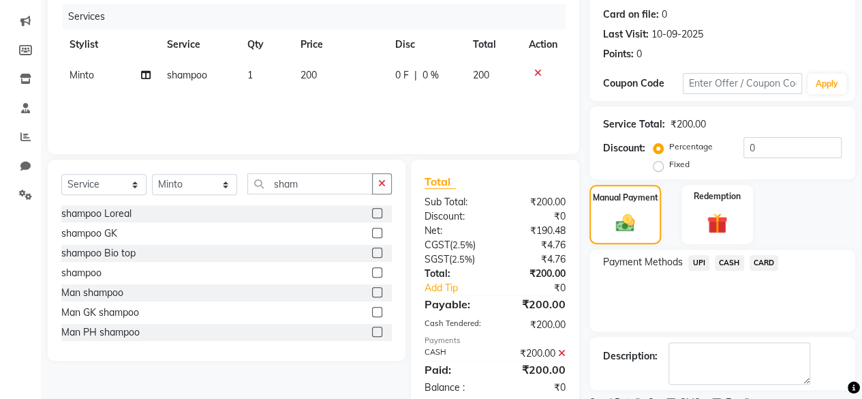
scroll to position [221, 0]
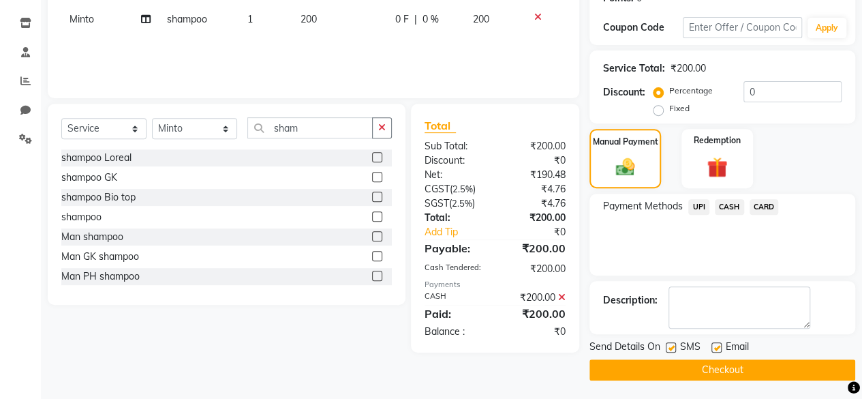
click at [669, 343] on label at bounding box center [671, 347] width 10 height 10
click at [669, 343] on input "checkbox" at bounding box center [670, 347] width 9 height 9
checkbox input "false"
click at [662, 376] on button "Checkout" at bounding box center [722, 369] width 266 height 21
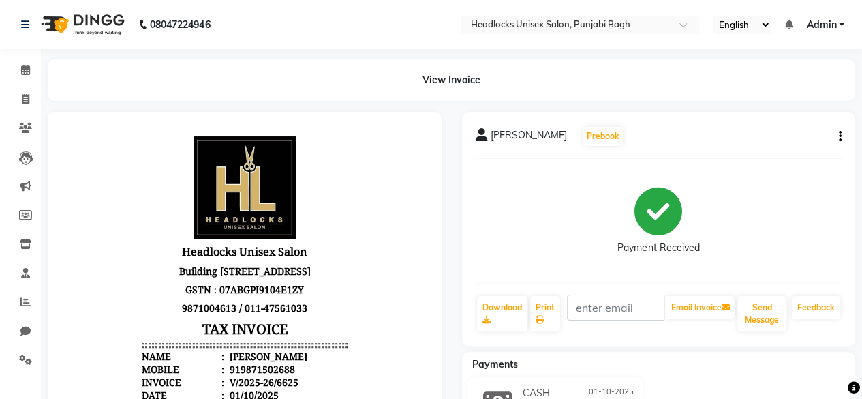
click at [27, 103] on icon at bounding box center [25, 99] width 7 height 10
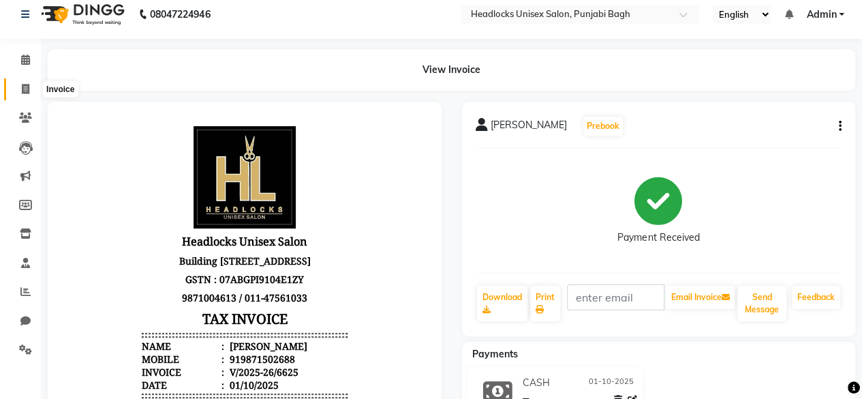
select select "service"
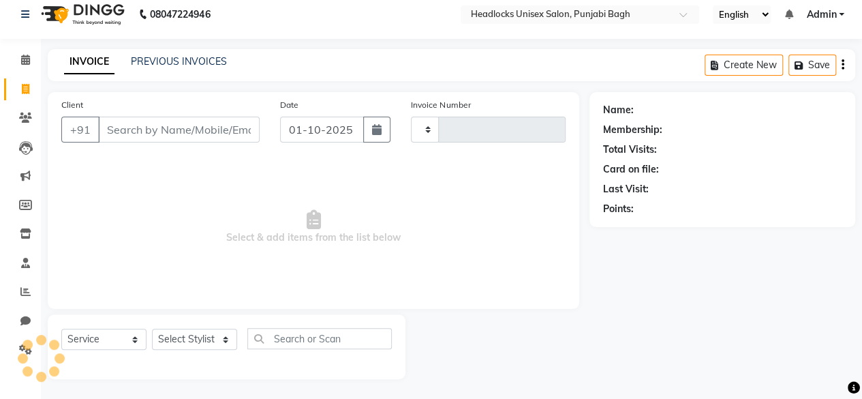
type input "6626"
select select "7719"
click at [170, 125] on input "Client" at bounding box center [179, 130] width 162 height 26
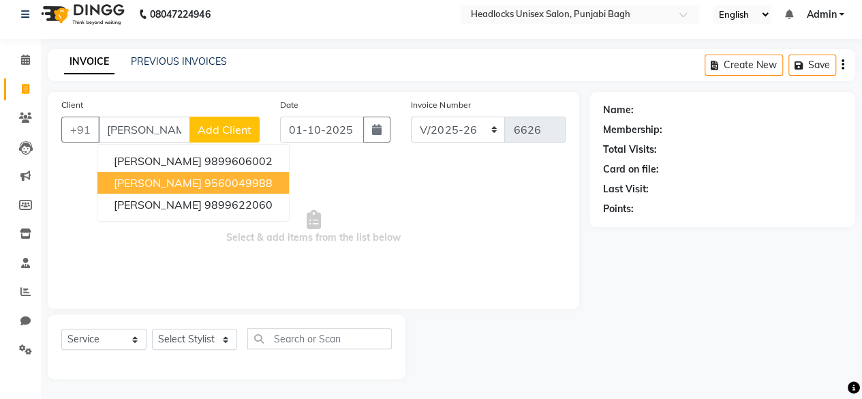
click at [159, 172] on button "[PERSON_NAME] 9560049988" at bounding box center [192, 183] width 191 height 22
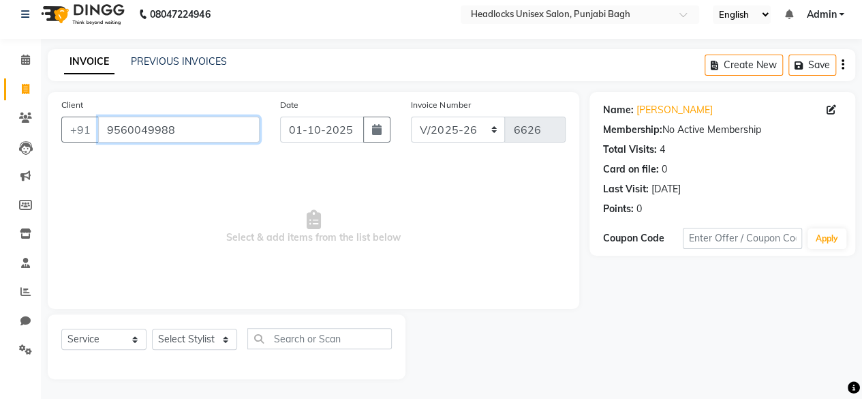
click at [172, 123] on input "9560049988" at bounding box center [179, 130] width 162 height 26
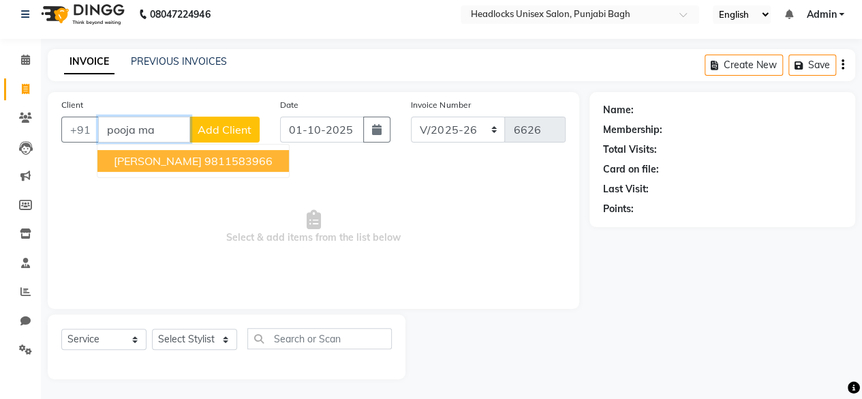
click at [155, 167] on button "[PERSON_NAME] 9811583966" at bounding box center [192, 161] width 191 height 22
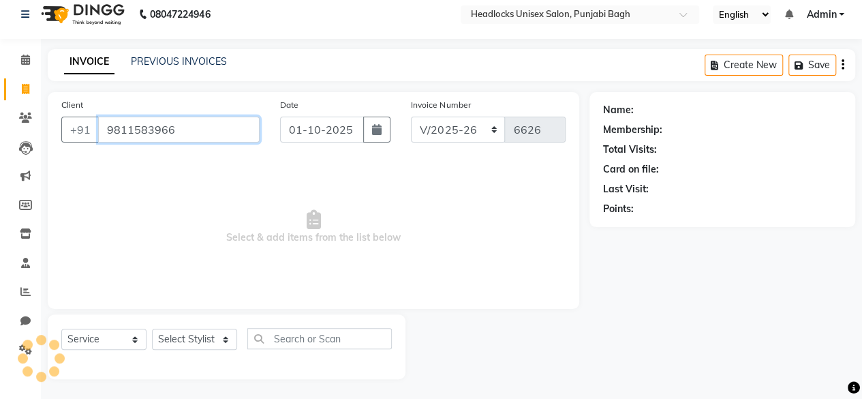
type input "9811583966"
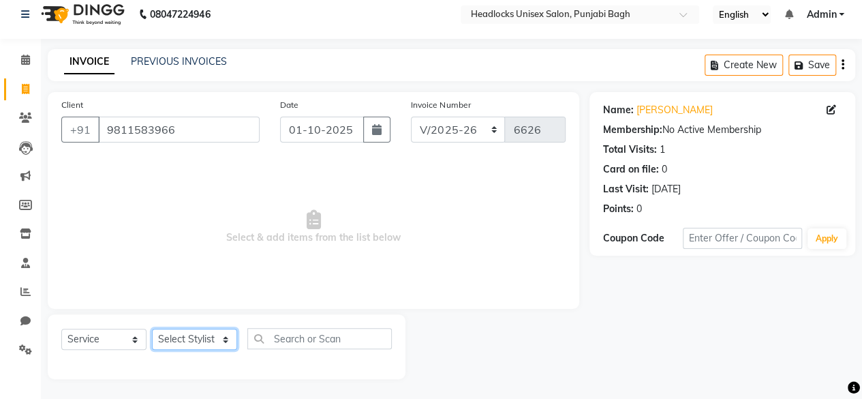
click at [179, 339] on select "Select Stylist ⁠Agnies ⁠[PERSON_NAME] [PERSON_NAME] [PERSON_NAME] mercy ⁠Minto …" at bounding box center [194, 338] width 85 height 21
select select "69190"
click at [152, 328] on select "Select Stylist ⁠Agnies ⁠[PERSON_NAME] [PERSON_NAME] [PERSON_NAME] mercy ⁠Minto …" at bounding box center [194, 338] width 85 height 21
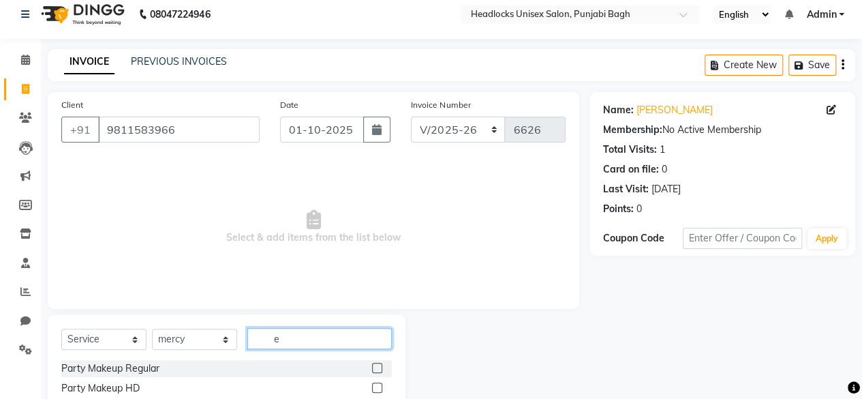
click at [307, 333] on input "e" at bounding box center [319, 338] width 144 height 21
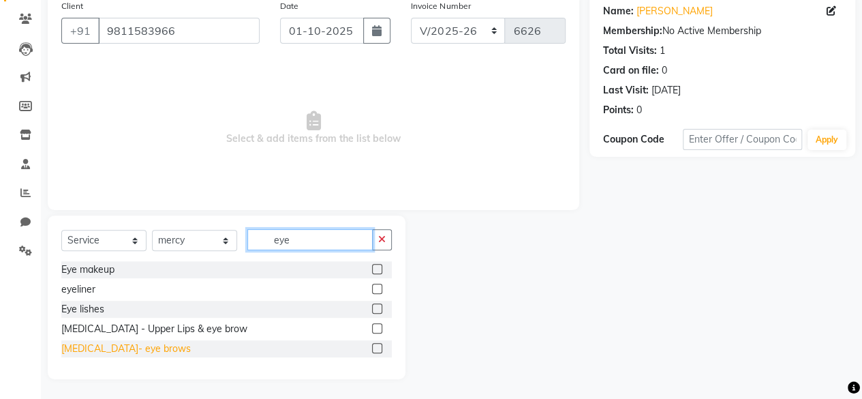
type input "eye"
click at [113, 345] on div "[MEDICAL_DATA]- eye brows" at bounding box center [125, 348] width 129 height 14
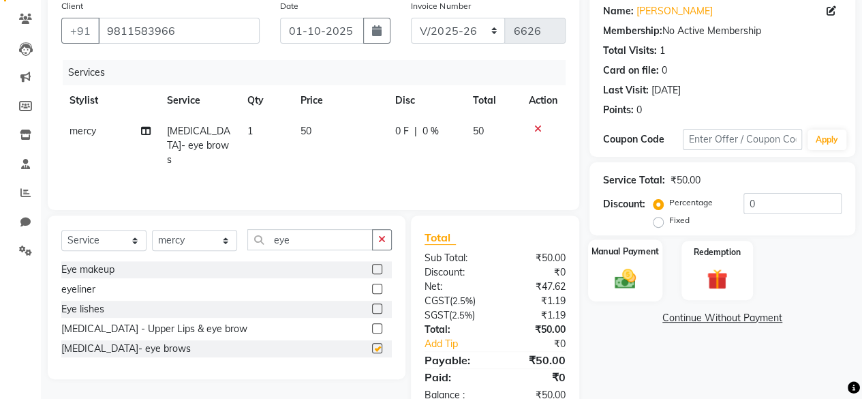
checkbox input "false"
click at [621, 260] on div "Manual Payment" at bounding box center [625, 270] width 74 height 62
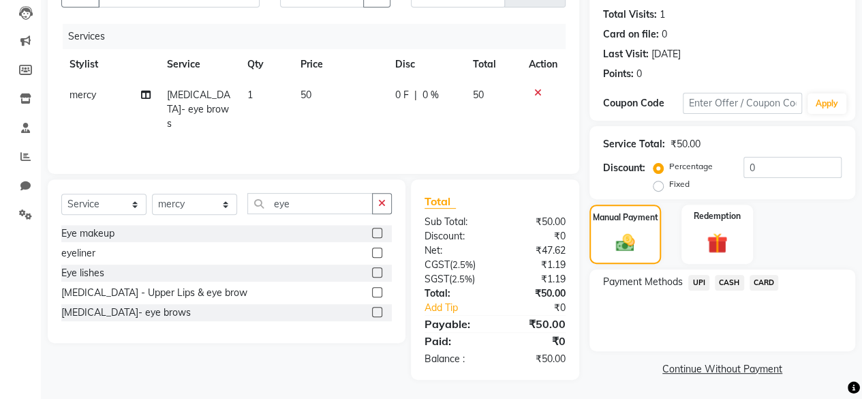
click at [733, 284] on span "CASH" at bounding box center [729, 283] width 29 height 16
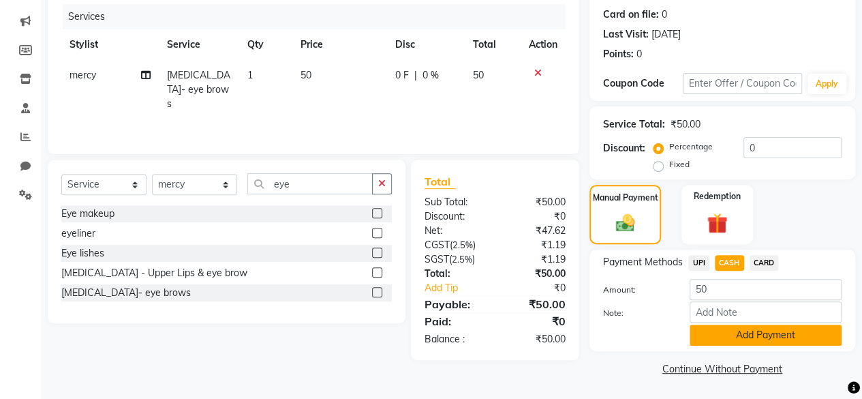
click at [718, 335] on button "Add Payment" at bounding box center [766, 334] width 152 height 21
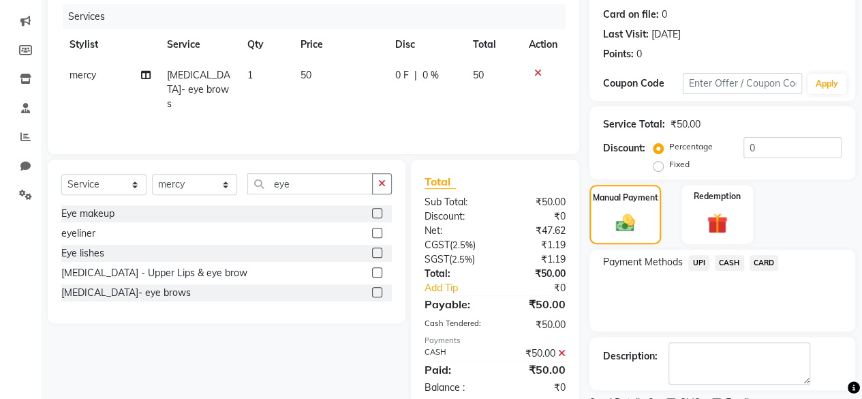
scroll to position [221, 0]
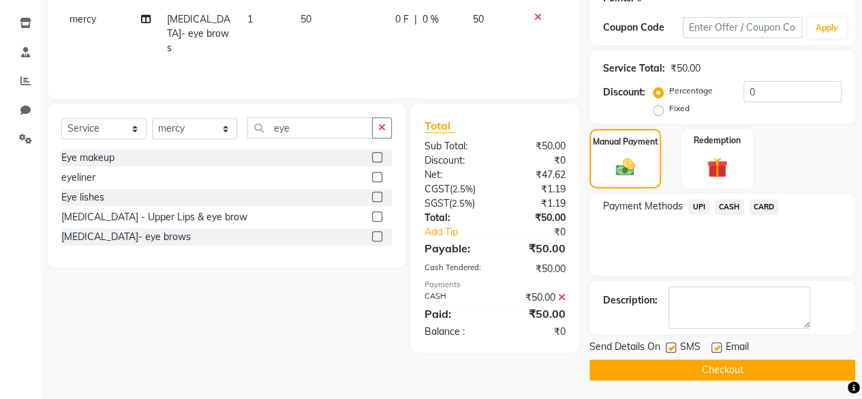
click at [675, 346] on label at bounding box center [671, 347] width 10 height 10
click at [675, 346] on input "checkbox" at bounding box center [670, 347] width 9 height 9
checkbox input "false"
click at [666, 367] on button "Checkout" at bounding box center [722, 369] width 266 height 21
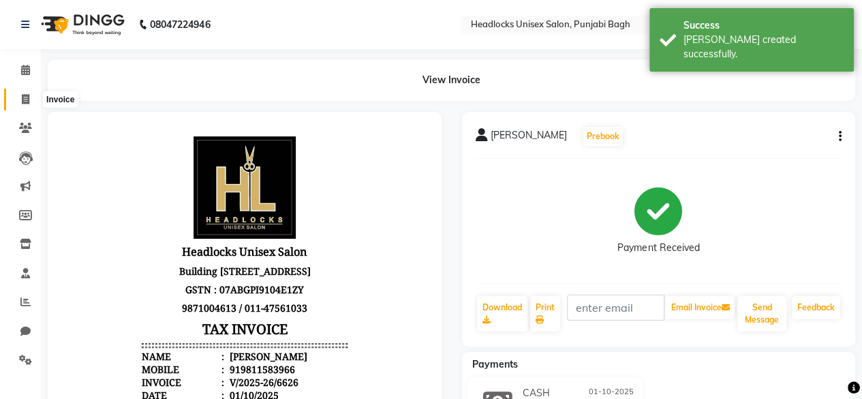
click at [29, 96] on icon at bounding box center [25, 99] width 7 height 10
select select "service"
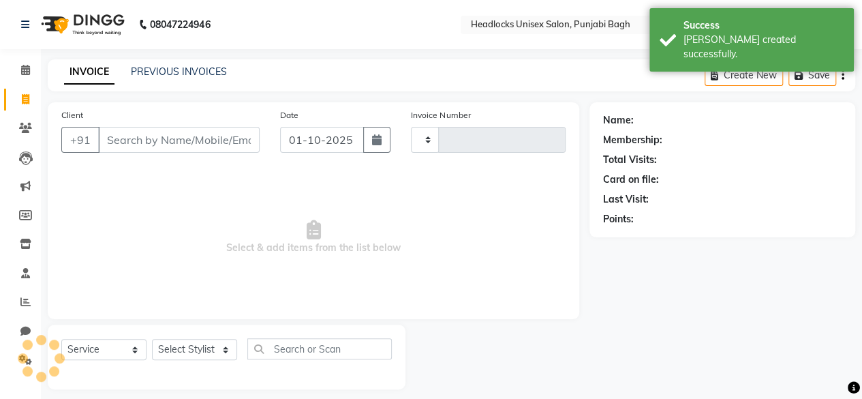
scroll to position [10, 0]
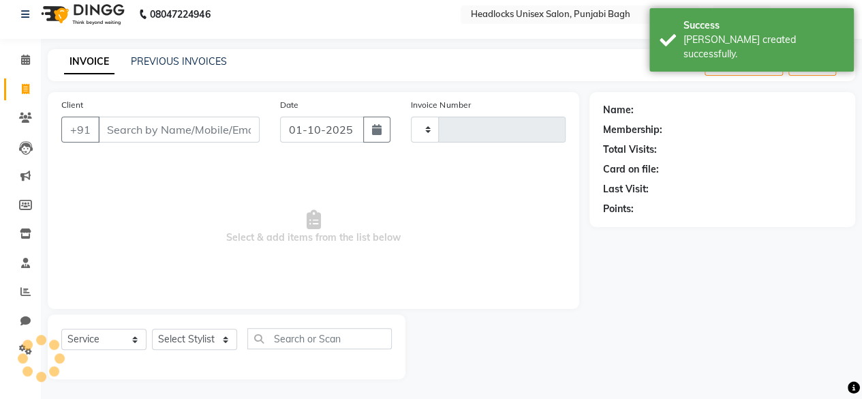
type input "6627"
select select "7719"
click at [151, 129] on input "Client" at bounding box center [179, 130] width 162 height 26
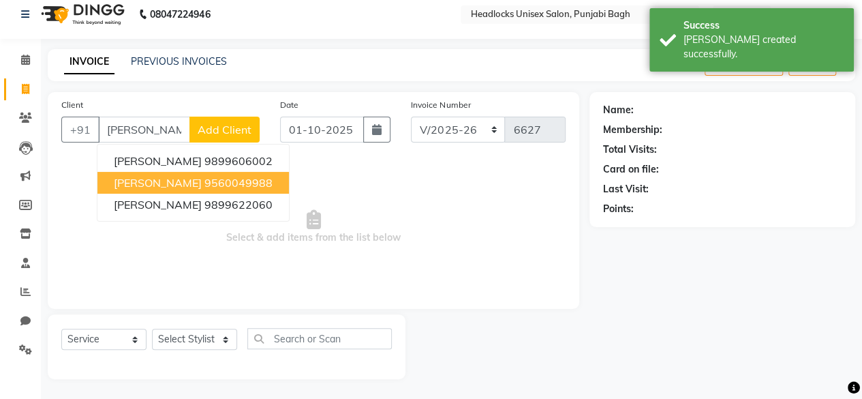
click at [151, 179] on span "[PERSON_NAME]" at bounding box center [158, 183] width 88 height 14
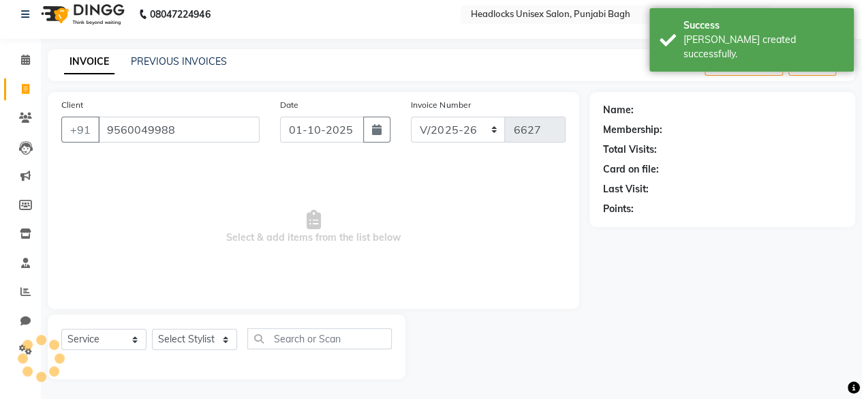
type input "9560049988"
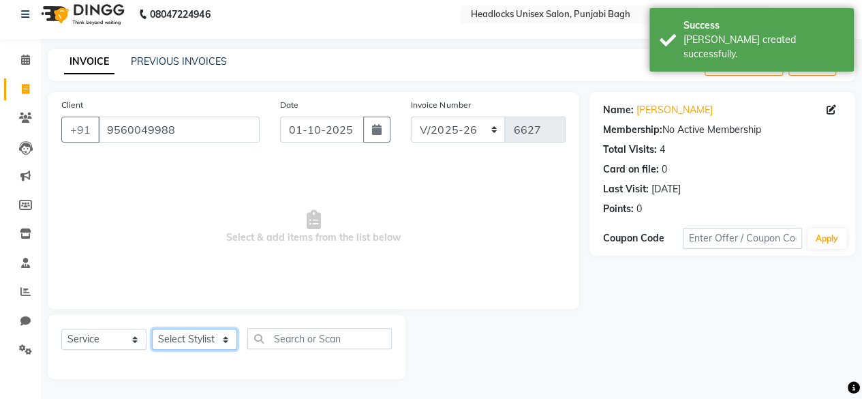
click at [187, 338] on select "Select Stylist ⁠Agnies ⁠[PERSON_NAME] [PERSON_NAME] [PERSON_NAME] mercy ⁠Minto …" at bounding box center [194, 338] width 85 height 21
select select "69050"
click at [152, 328] on select "Select Stylist ⁠Agnies ⁠[PERSON_NAME] [PERSON_NAME] [PERSON_NAME] mercy ⁠Minto …" at bounding box center [194, 338] width 85 height 21
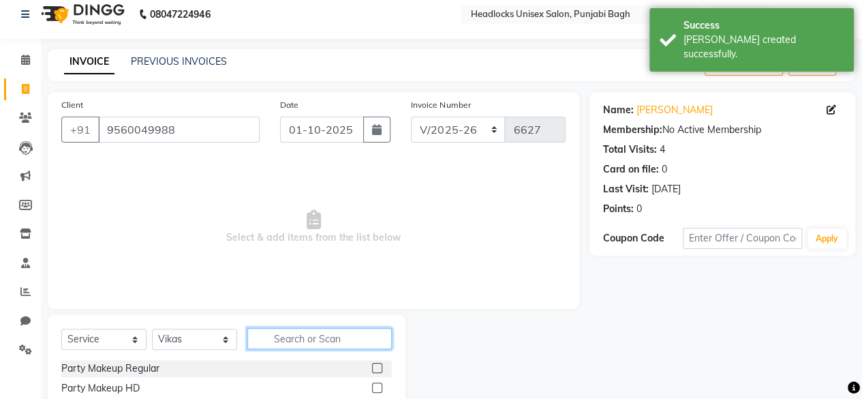
click at [264, 345] on input "text" at bounding box center [319, 338] width 144 height 21
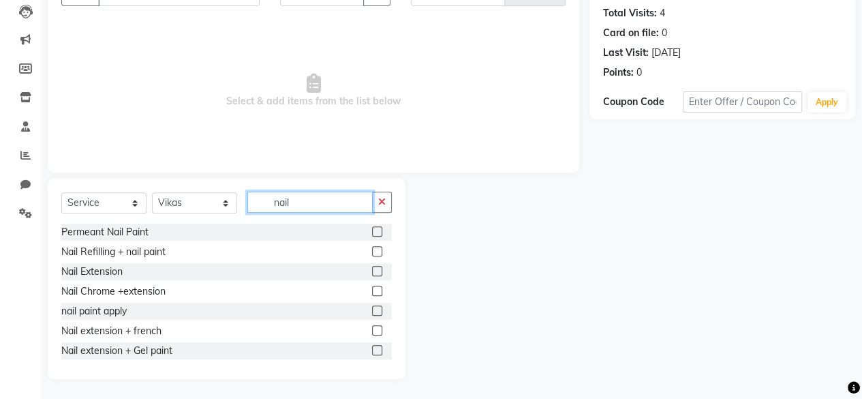
scroll to position [101, 0]
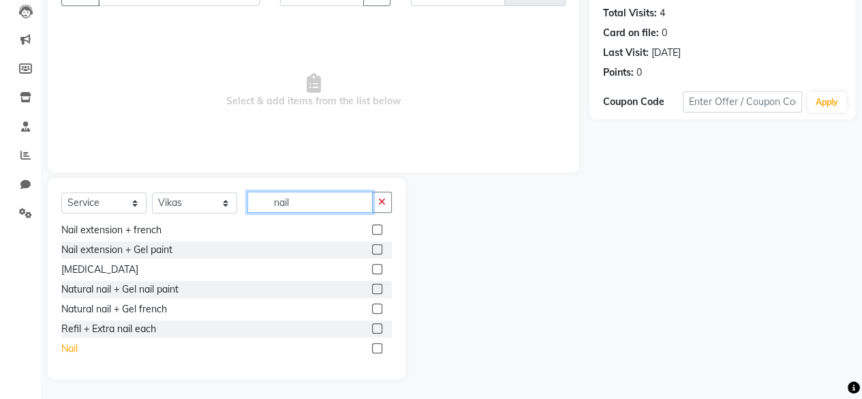
type input "nail"
click at [72, 348] on div "Nail" at bounding box center [69, 348] width 16 height 14
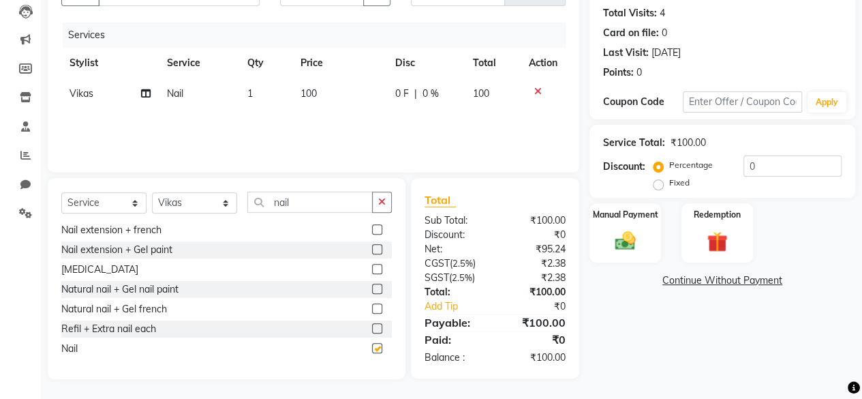
checkbox input "false"
click at [638, 235] on img at bounding box center [625, 240] width 35 height 25
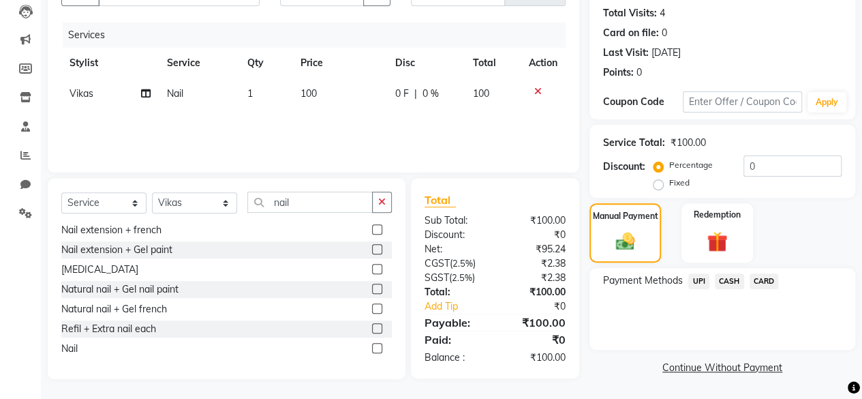
click at [735, 283] on span "CASH" at bounding box center [729, 281] width 29 height 16
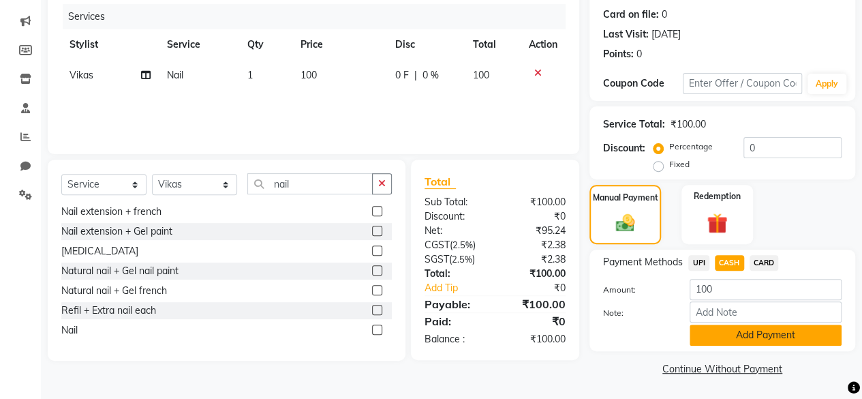
click at [711, 340] on button "Add Payment" at bounding box center [766, 334] width 152 height 21
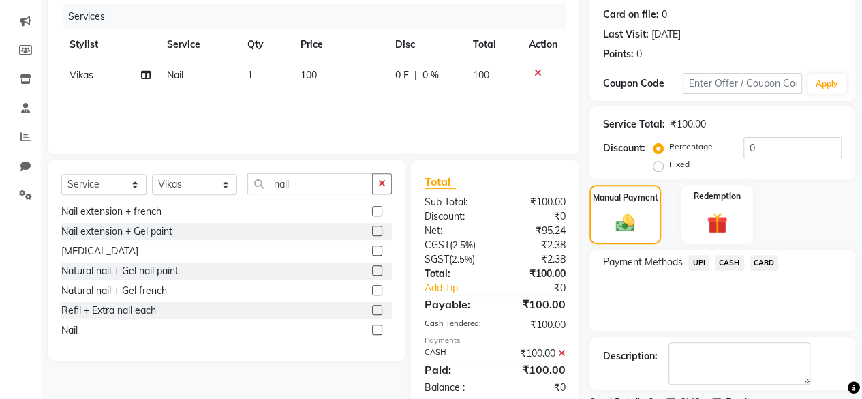
scroll to position [221, 0]
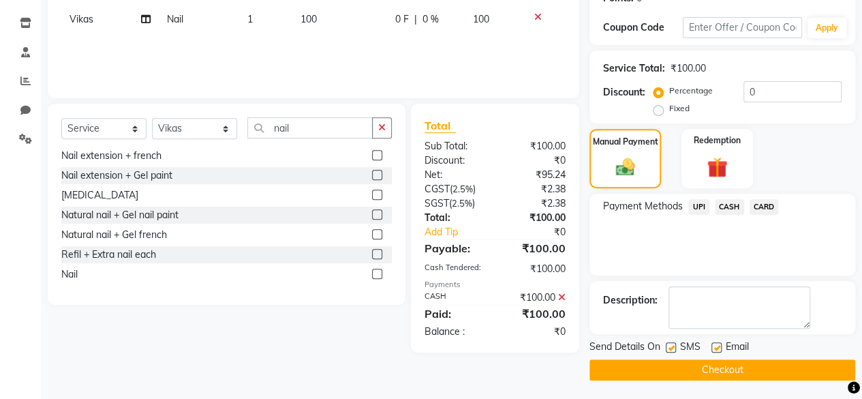
click at [671, 349] on label at bounding box center [671, 347] width 10 height 10
click at [671, 349] on input "checkbox" at bounding box center [670, 347] width 9 height 9
checkbox input "false"
click at [668, 366] on button "Checkout" at bounding box center [722, 369] width 266 height 21
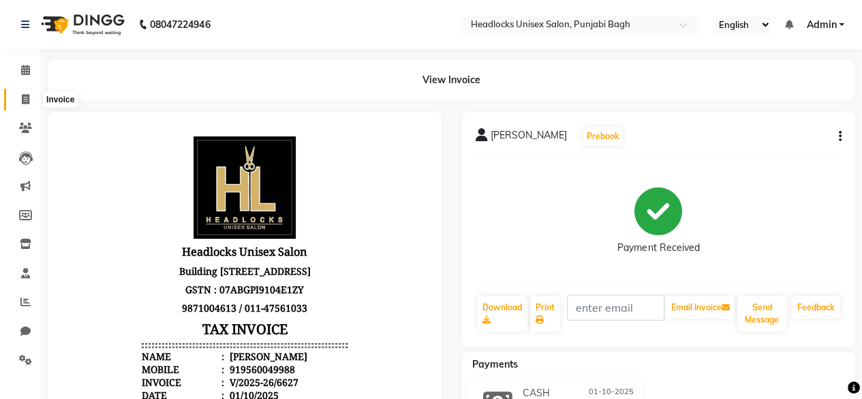
click at [22, 95] on icon at bounding box center [25, 99] width 7 height 10
select select "service"
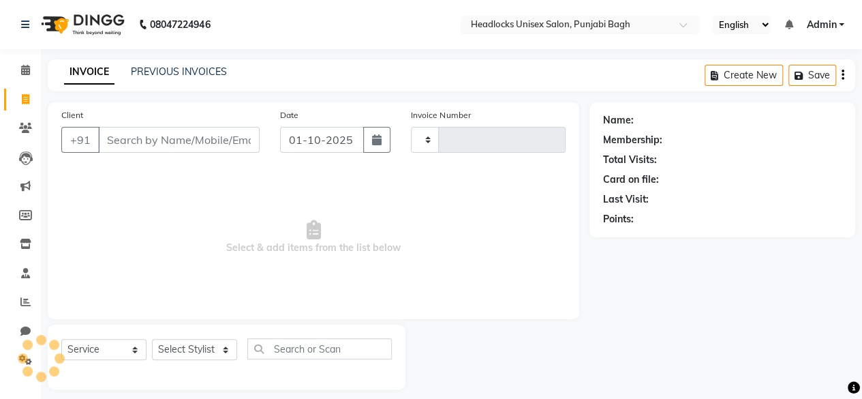
scroll to position [10, 0]
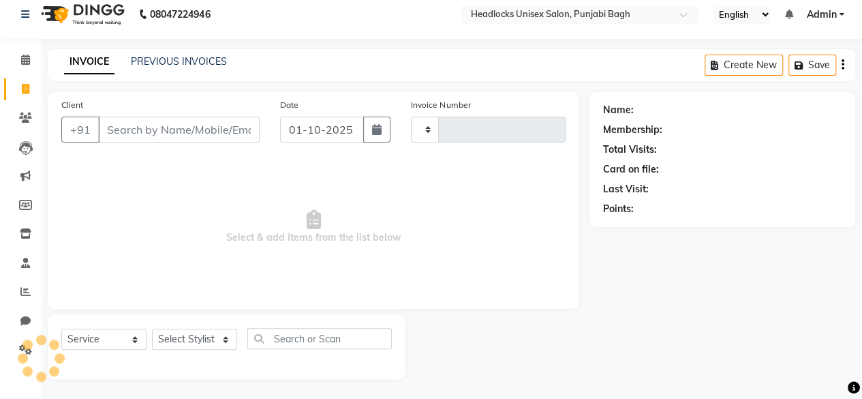
type input "6628"
select select "7719"
click at [117, 123] on input "s" at bounding box center [179, 130] width 162 height 26
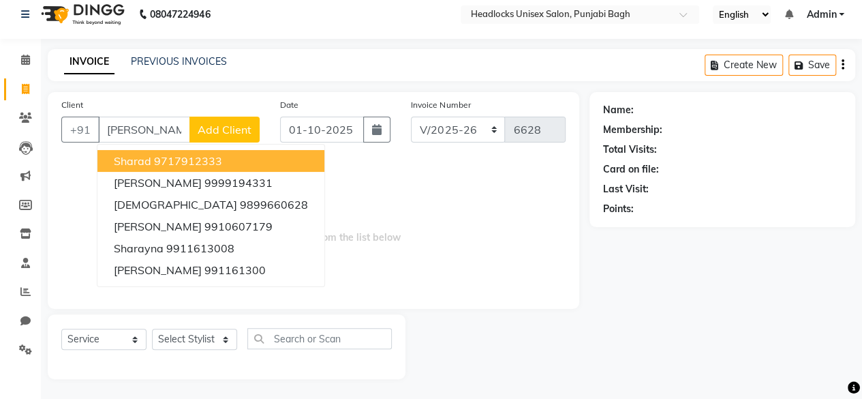
click at [150, 159] on span "Sharad" at bounding box center [132, 161] width 37 height 14
type input "9717912333"
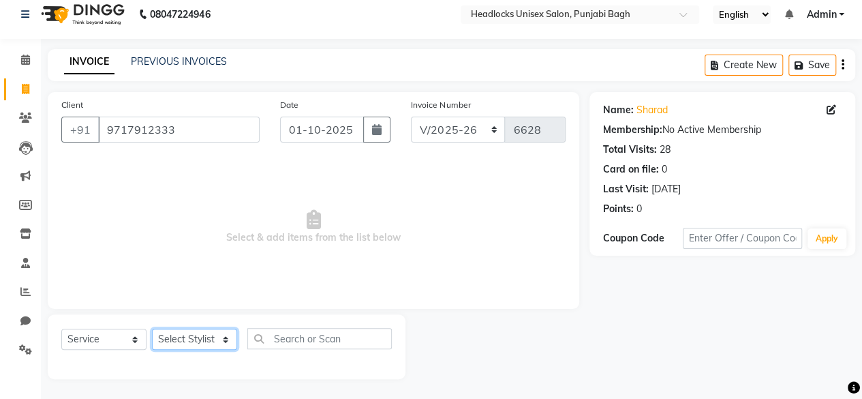
click at [177, 340] on select "Select Stylist ⁠Agnies ⁠[PERSON_NAME] [PERSON_NAME] [PERSON_NAME] mercy ⁠Minto …" at bounding box center [194, 338] width 85 height 21
select select "69085"
click at [152, 328] on select "Select Stylist ⁠Agnies ⁠[PERSON_NAME] [PERSON_NAME] [PERSON_NAME] mercy ⁠Minto …" at bounding box center [194, 338] width 85 height 21
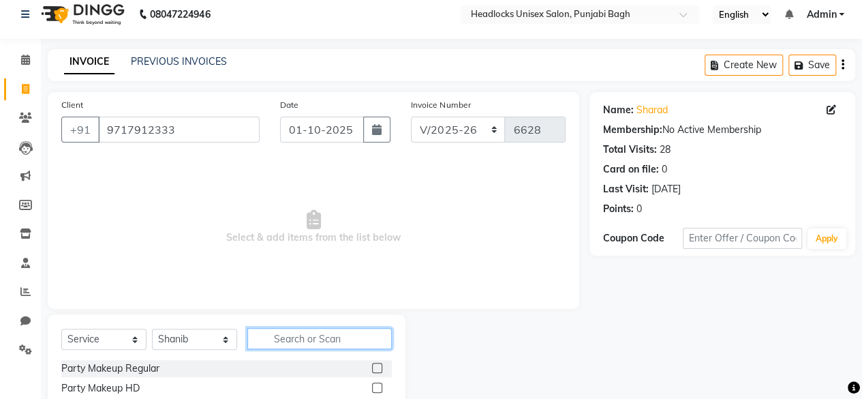
click at [301, 345] on input "text" at bounding box center [319, 338] width 144 height 21
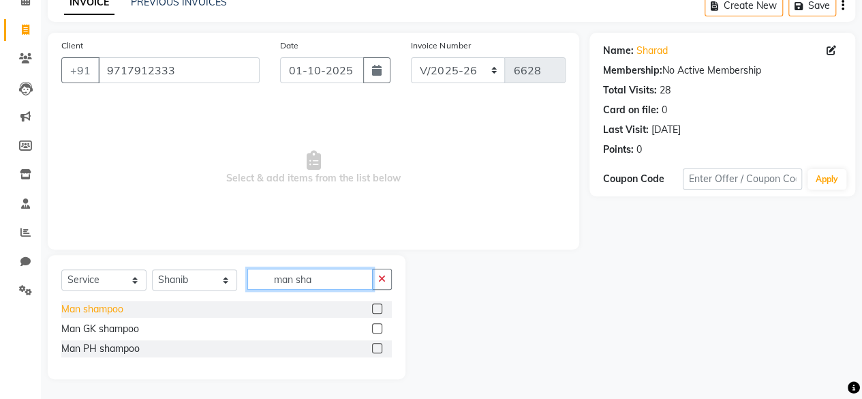
type input "man sha"
click at [87, 305] on div "Man shampoo" at bounding box center [92, 309] width 62 height 14
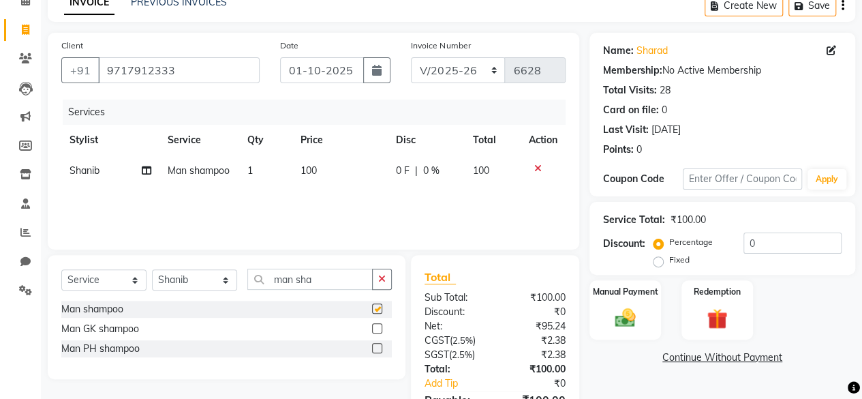
checkbox input "false"
click at [587, 320] on div "Manual Payment Redemption" at bounding box center [722, 309] width 286 height 59
click at [616, 318] on img at bounding box center [625, 317] width 35 height 25
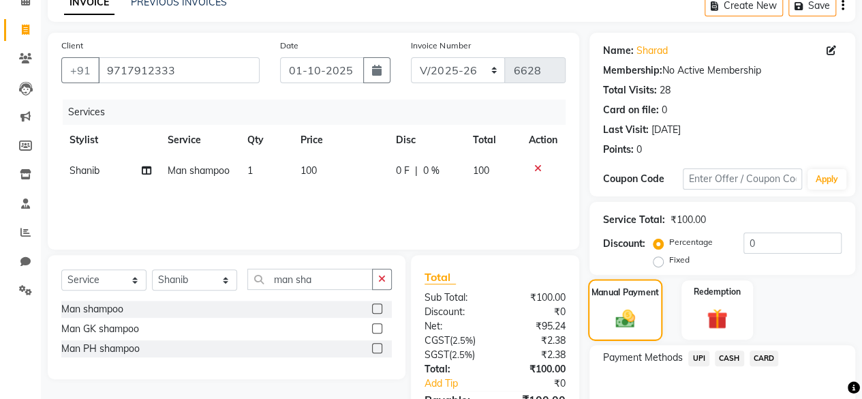
scroll to position [145, 0]
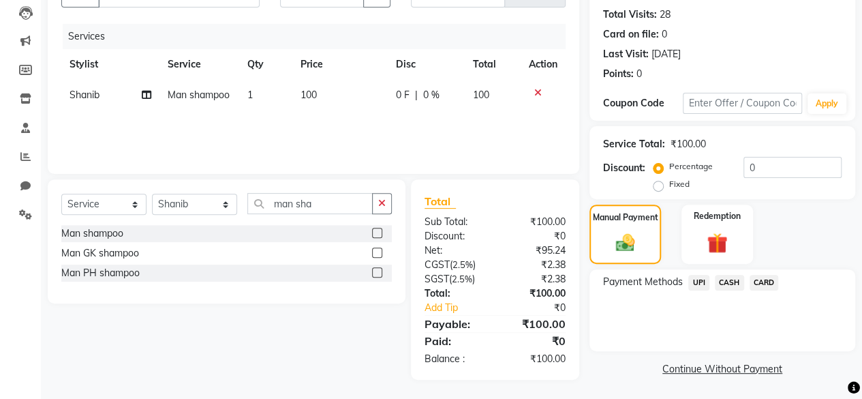
click at [729, 284] on span "CASH" at bounding box center [729, 283] width 29 height 16
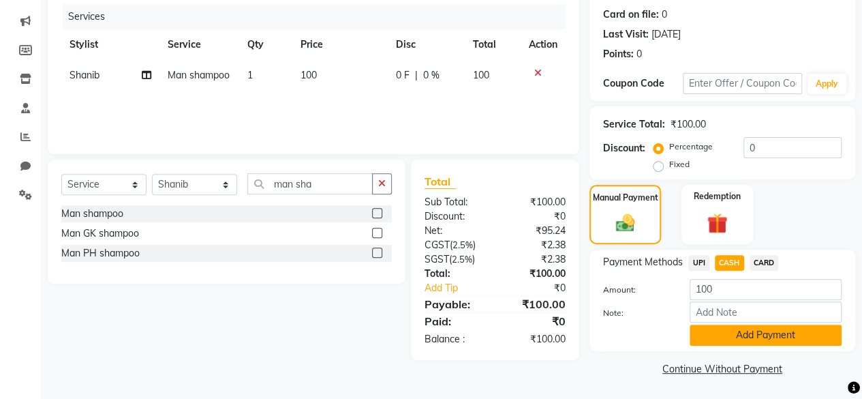
click at [713, 335] on button "Add Payment" at bounding box center [766, 334] width 152 height 21
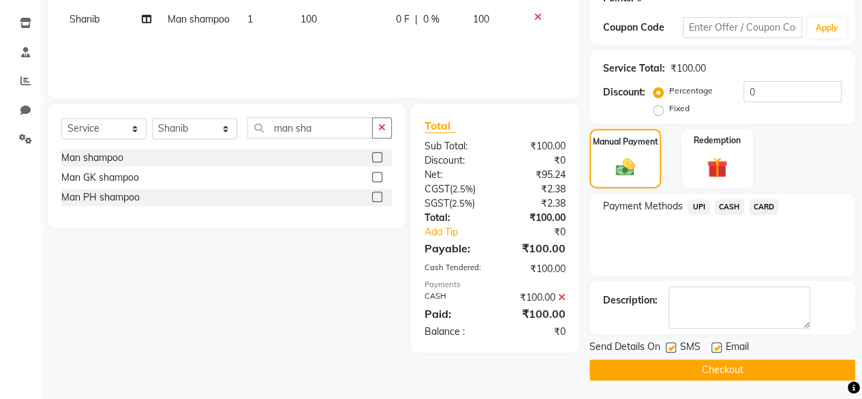
click at [673, 348] on label at bounding box center [671, 347] width 10 height 10
click at [673, 348] on input "checkbox" at bounding box center [670, 347] width 9 height 9
checkbox input "false"
click at [671, 360] on button "Checkout" at bounding box center [722, 369] width 266 height 21
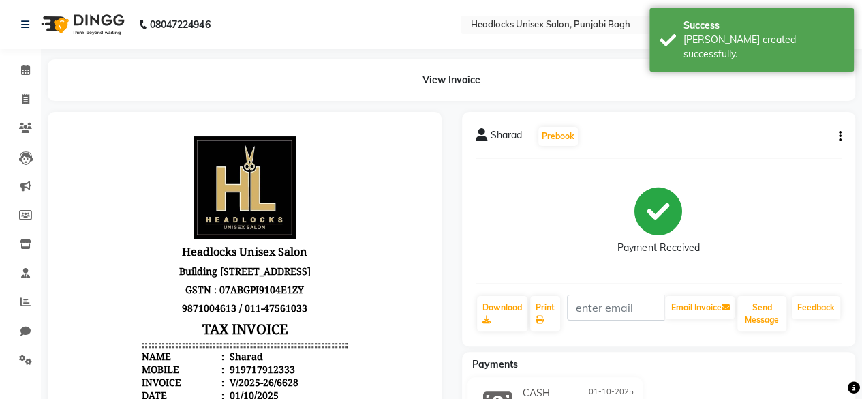
click at [20, 256] on li "Inventory" at bounding box center [20, 244] width 41 height 29
click at [25, 249] on icon at bounding box center [26, 244] width 12 height 10
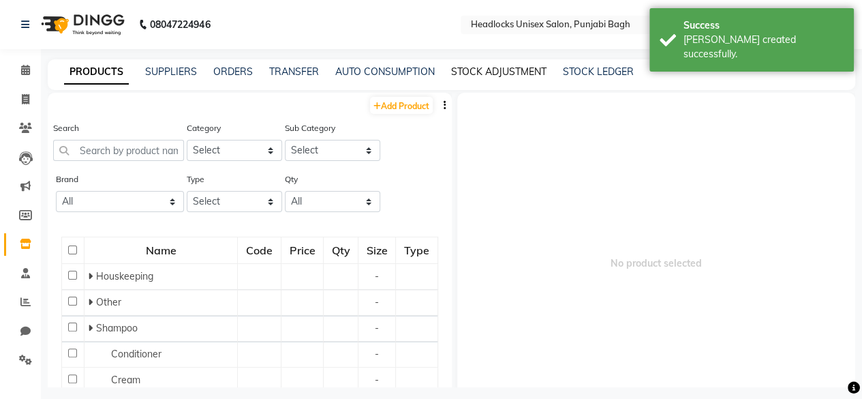
click at [493, 69] on link "STOCK ADJUSTMENT" at bounding box center [498, 71] width 95 height 12
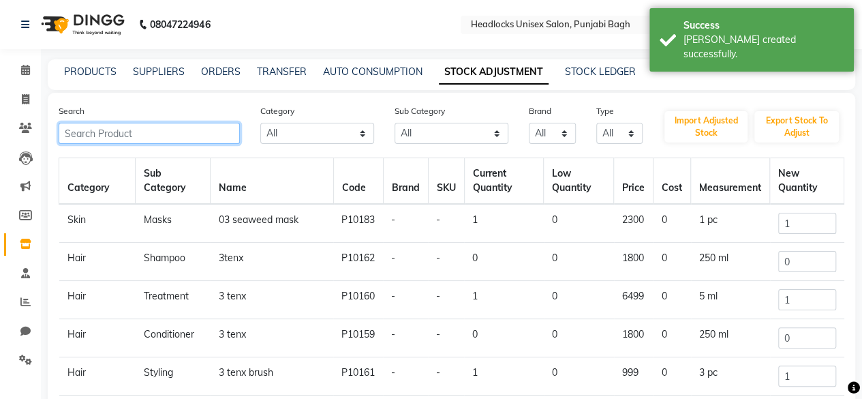
click at [150, 133] on input "text" at bounding box center [149, 133] width 181 height 21
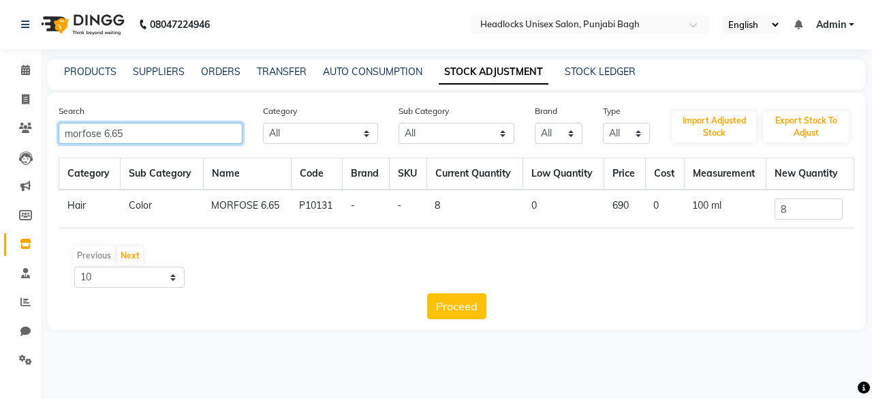
type input "morfose 6.65"
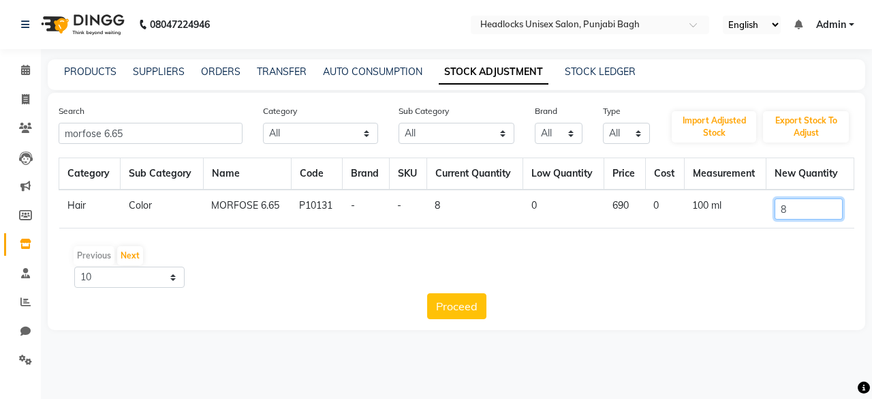
click at [793, 204] on input "8" at bounding box center [809, 208] width 68 height 21
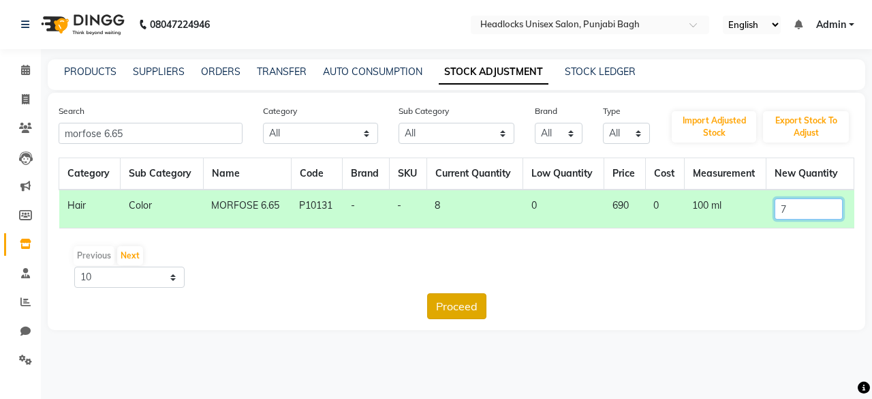
type input "7"
click at [462, 296] on button "Proceed" at bounding box center [456, 306] width 59 height 26
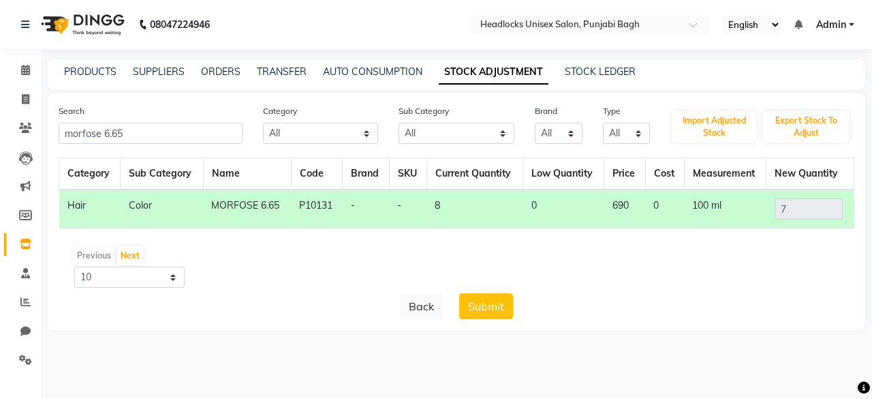
click at [462, 296] on button "Submit" at bounding box center [486, 306] width 54 height 26
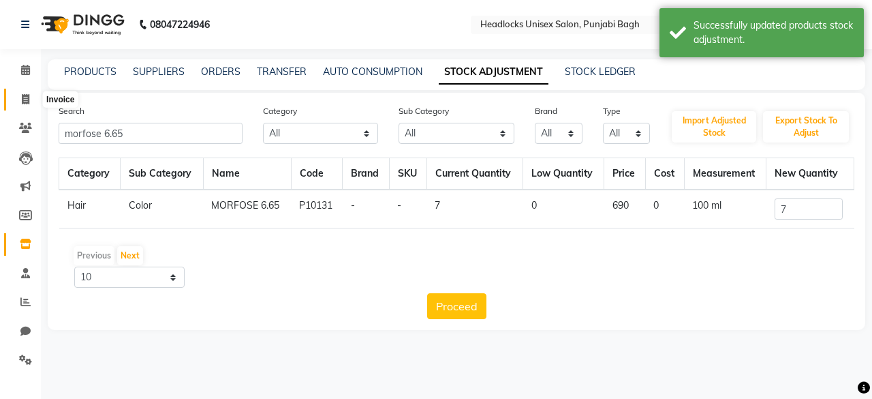
click at [18, 94] on span at bounding box center [26, 100] width 24 height 16
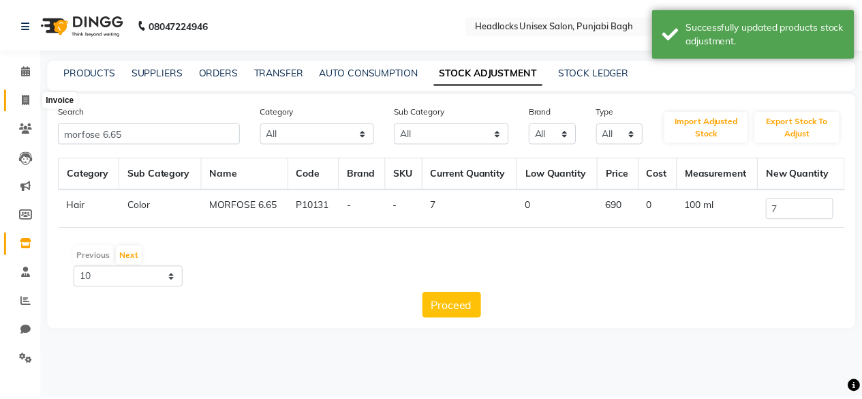
scroll to position [10, 0]
select select "service"
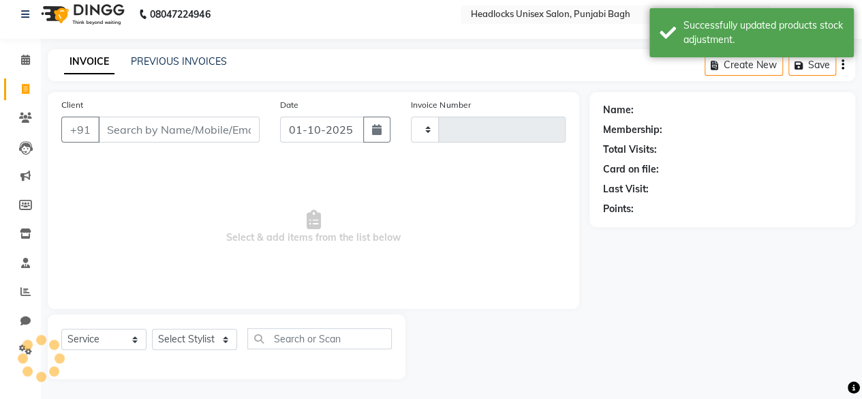
type input "6629"
select select "7719"
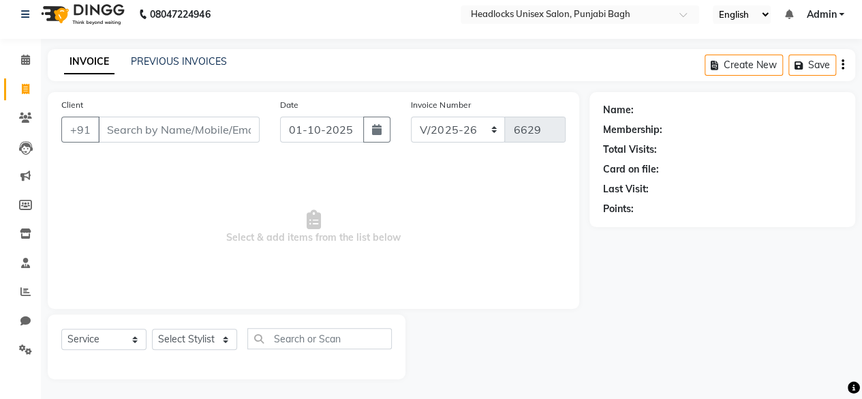
click at [18, 94] on span at bounding box center [26, 90] width 24 height 16
select select "service"
type input "6629"
select select "7719"
click at [129, 126] on input "Client" at bounding box center [179, 130] width 162 height 26
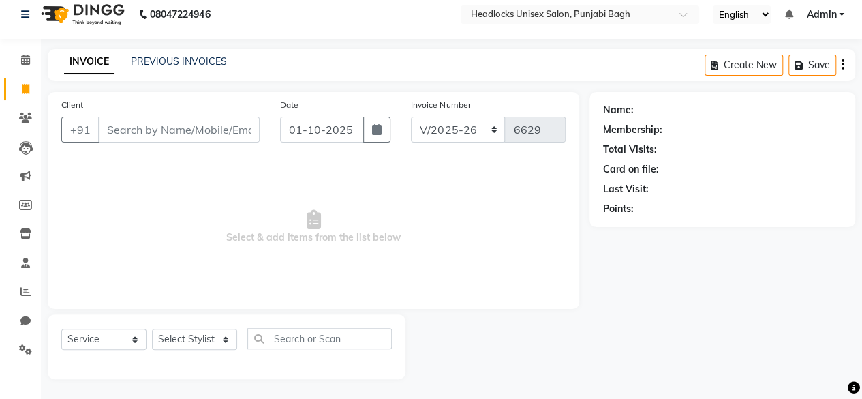
click at [129, 126] on input "Client" at bounding box center [179, 130] width 162 height 26
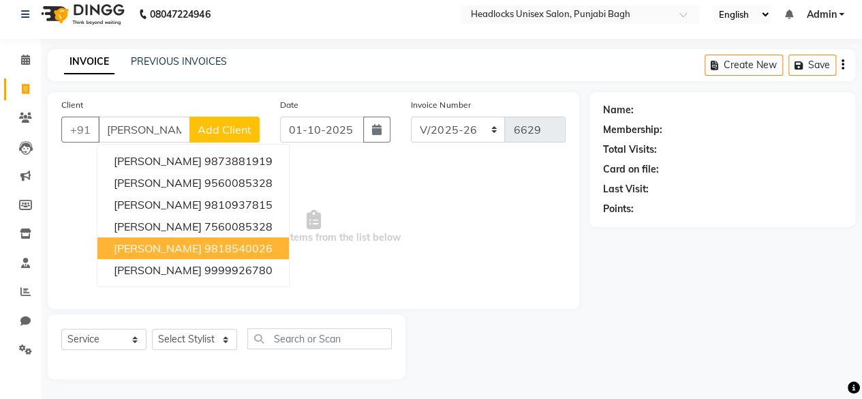
click at [170, 251] on span "[PERSON_NAME]" at bounding box center [158, 248] width 88 height 14
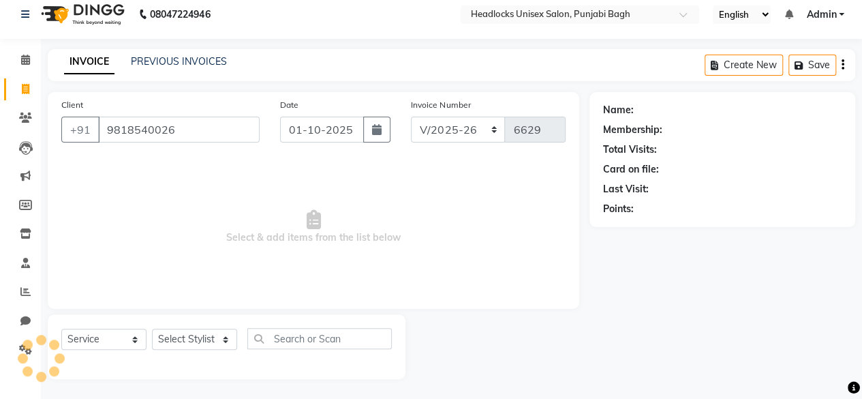
type input "9818540026"
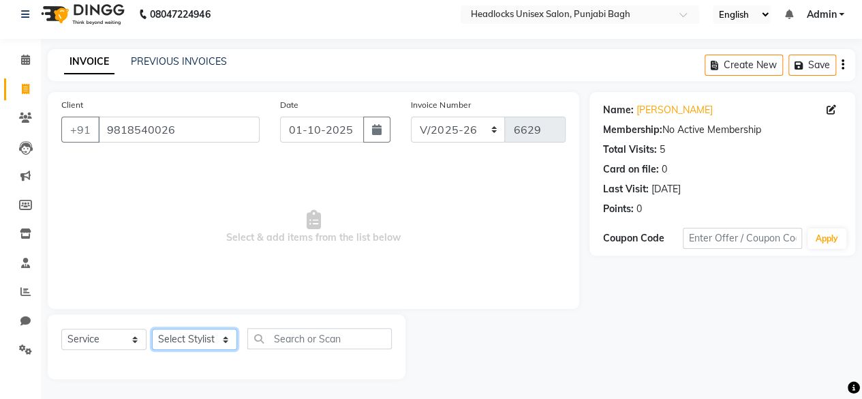
click at [179, 335] on select "Select Stylist ⁠Agnies ⁠[PERSON_NAME] [PERSON_NAME] [PERSON_NAME] mercy ⁠Minto …" at bounding box center [194, 338] width 85 height 21
select select "69055"
click at [152, 328] on select "Select Stylist ⁠Agnies ⁠[PERSON_NAME] [PERSON_NAME] [PERSON_NAME] mercy ⁠Minto …" at bounding box center [194, 338] width 85 height 21
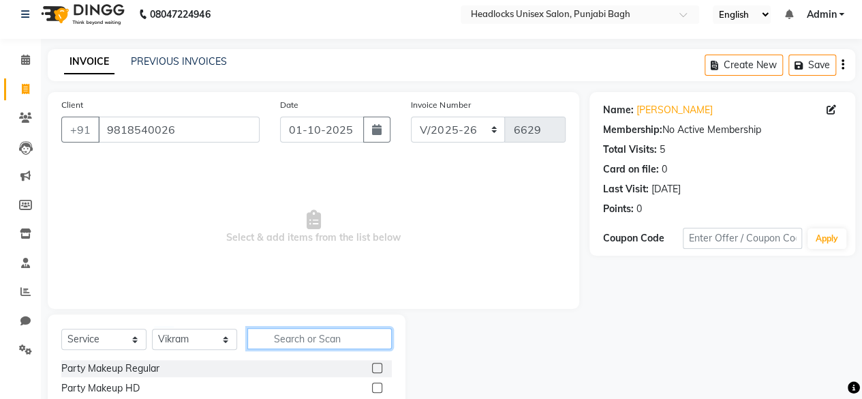
click at [260, 343] on input "text" at bounding box center [319, 338] width 144 height 21
type input "beard"
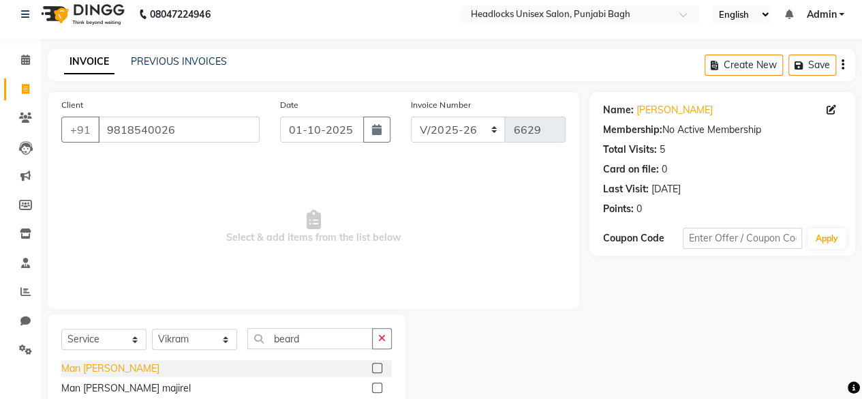
click at [102, 363] on div "Man [PERSON_NAME]" at bounding box center [110, 368] width 98 height 14
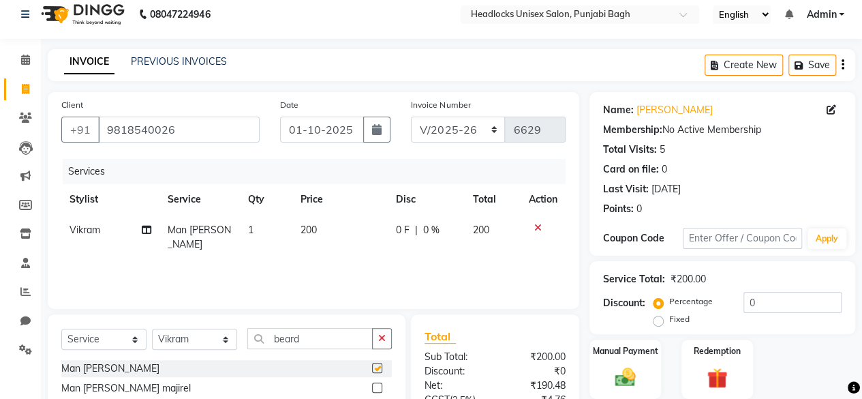
checkbox input "false"
click at [356, 339] on input "beard" at bounding box center [309, 338] width 125 height 21
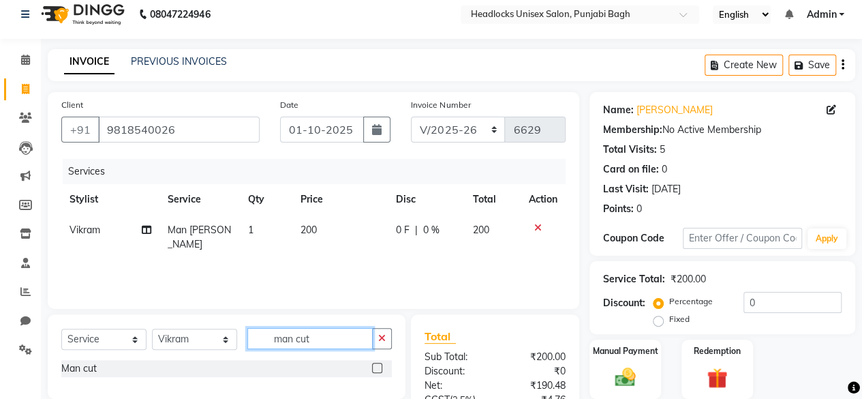
scroll to position [145, 0]
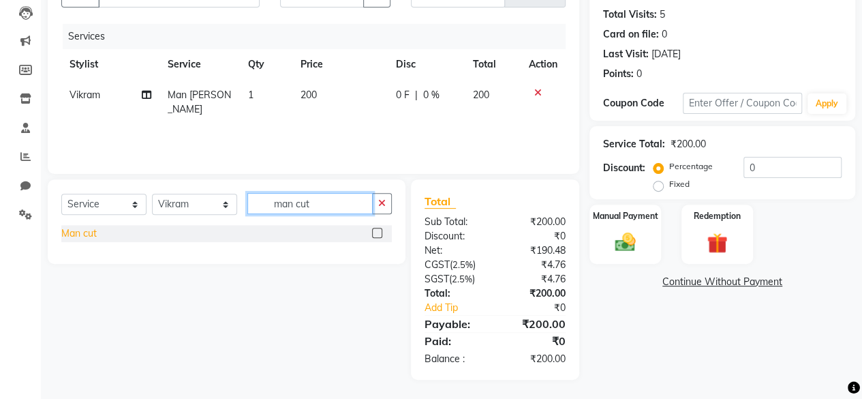
type input "man cut"
click at [81, 232] on div "Man cut" at bounding box center [78, 233] width 35 height 14
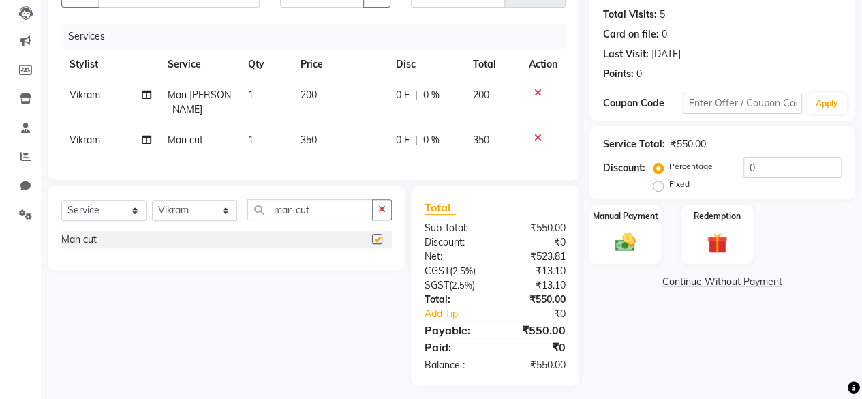
checkbox input "false"
click at [597, 249] on div "Manual Payment" at bounding box center [625, 234] width 74 height 62
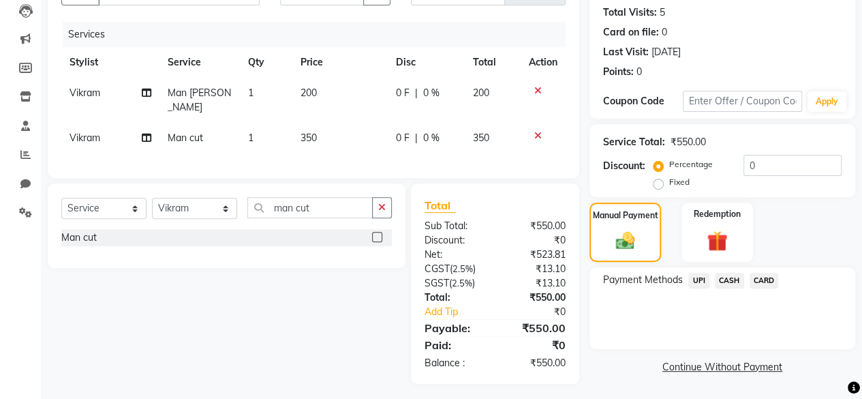
click at [706, 280] on span "UPI" at bounding box center [698, 281] width 21 height 16
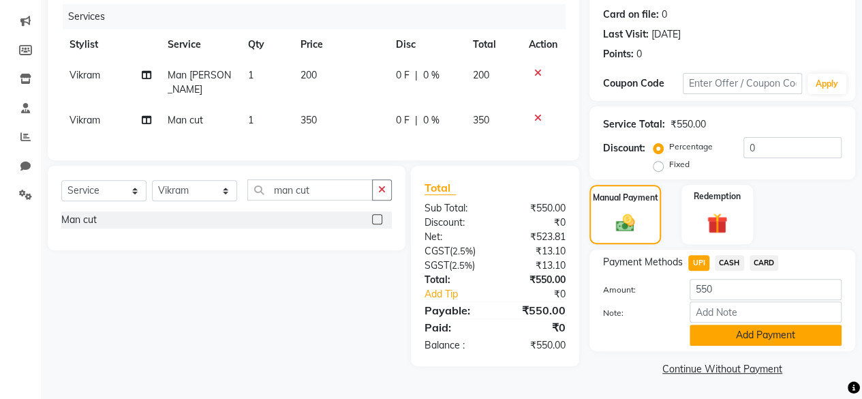
click at [696, 326] on button "Add Payment" at bounding box center [766, 334] width 152 height 21
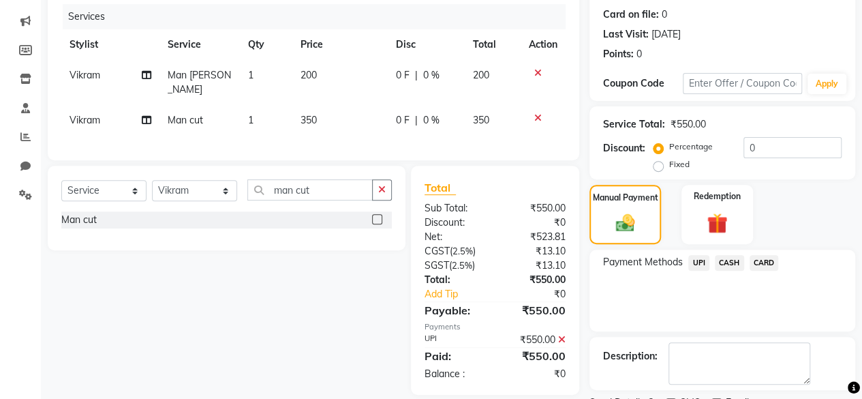
scroll to position [221, 0]
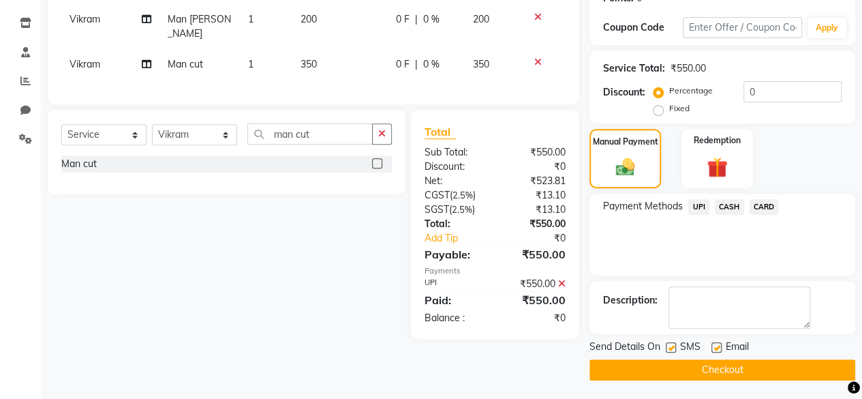
click at [668, 344] on label at bounding box center [671, 347] width 10 height 10
click at [668, 344] on input "checkbox" at bounding box center [670, 347] width 9 height 9
checkbox input "false"
click at [662, 369] on button "Checkout" at bounding box center [722, 369] width 266 height 21
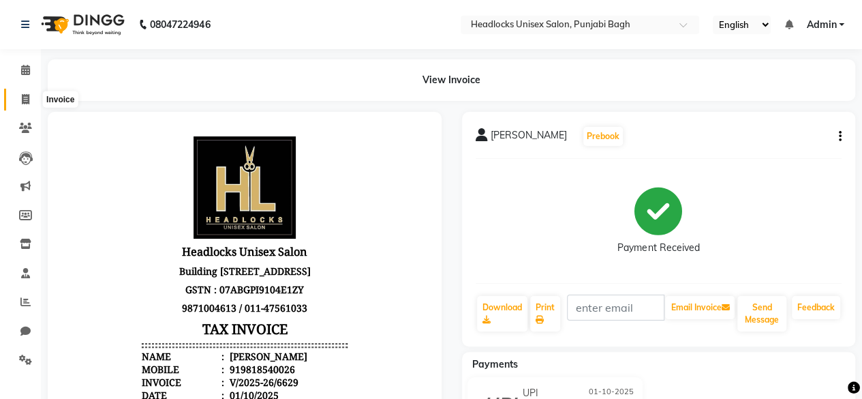
click at [18, 98] on span at bounding box center [26, 100] width 24 height 16
select select "service"
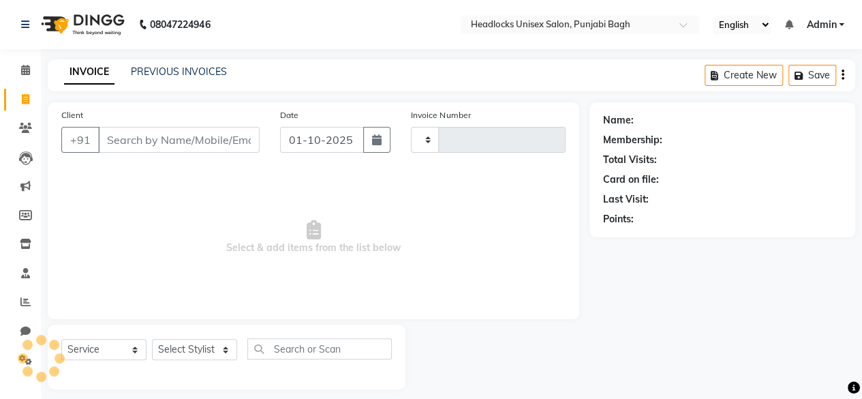
scroll to position [10, 0]
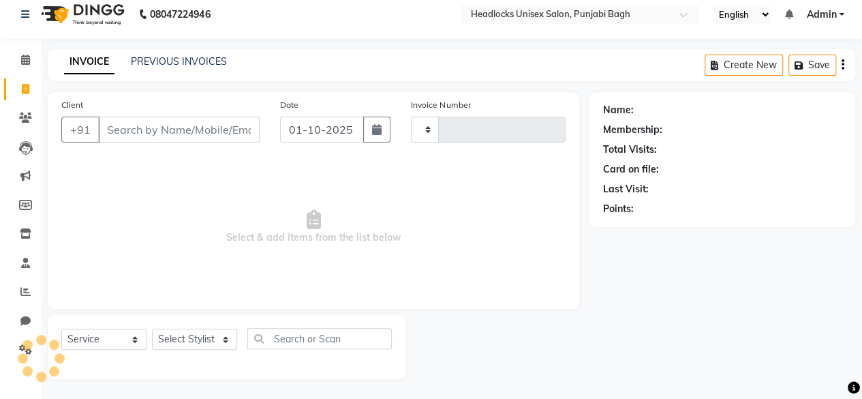
type input "6630"
select select "7719"
click at [149, 121] on input "Client" at bounding box center [179, 130] width 162 height 26
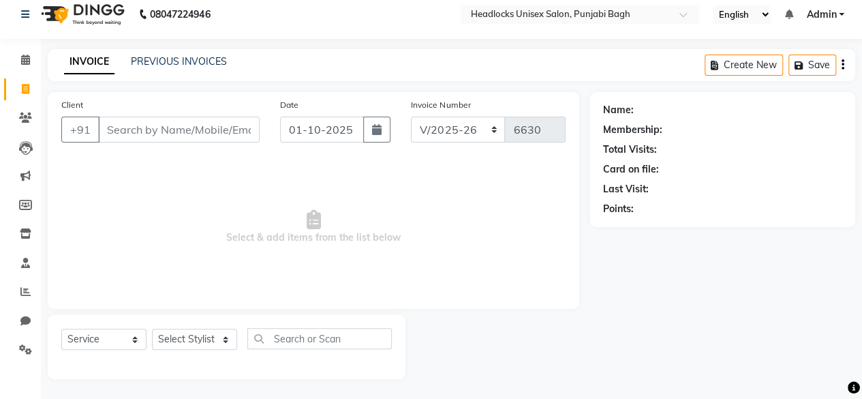
click at [150, 121] on input "Client" at bounding box center [179, 130] width 162 height 26
click at [154, 130] on input "Client" at bounding box center [179, 130] width 162 height 26
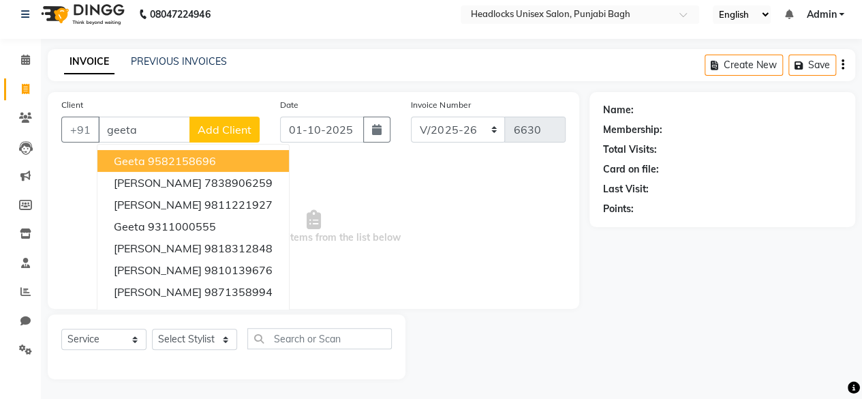
click at [157, 157] on ngb-highlight "9582158696" at bounding box center [182, 161] width 68 height 14
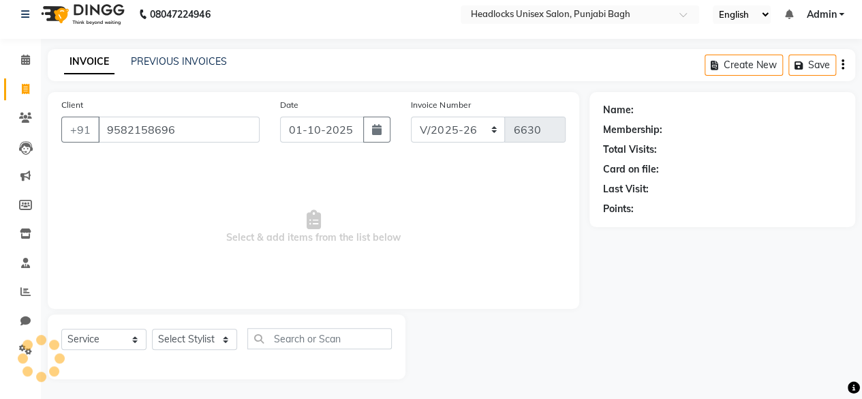
type input "9582158696"
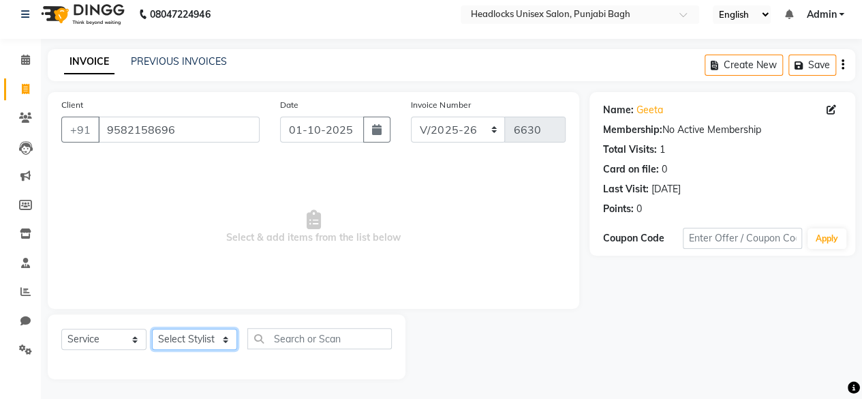
click at [199, 343] on select "Select Stylist ⁠Agnies ⁠[PERSON_NAME] [PERSON_NAME] [PERSON_NAME] mercy ⁠Minto …" at bounding box center [194, 338] width 85 height 21
select select "69050"
click at [152, 328] on select "Select Stylist ⁠Agnies ⁠[PERSON_NAME] [PERSON_NAME] [PERSON_NAME] mercy ⁠Minto …" at bounding box center [194, 338] width 85 height 21
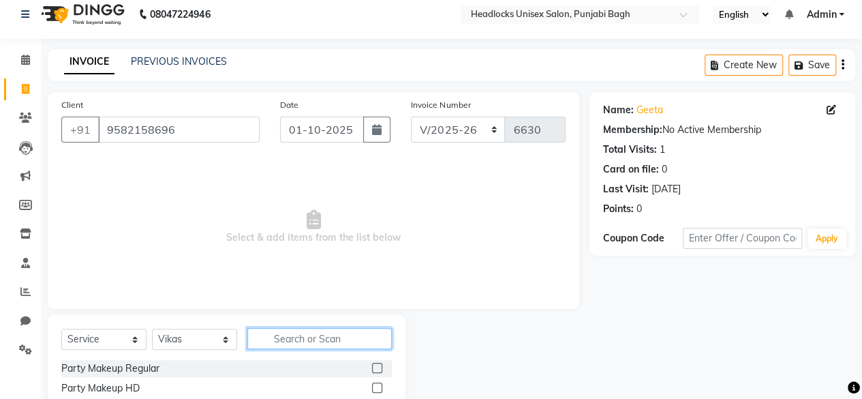
click at [335, 347] on input "text" at bounding box center [319, 338] width 144 height 21
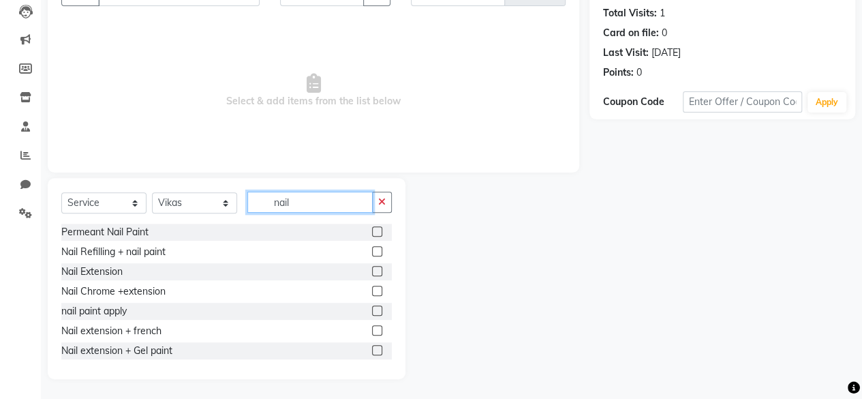
scroll to position [101, 0]
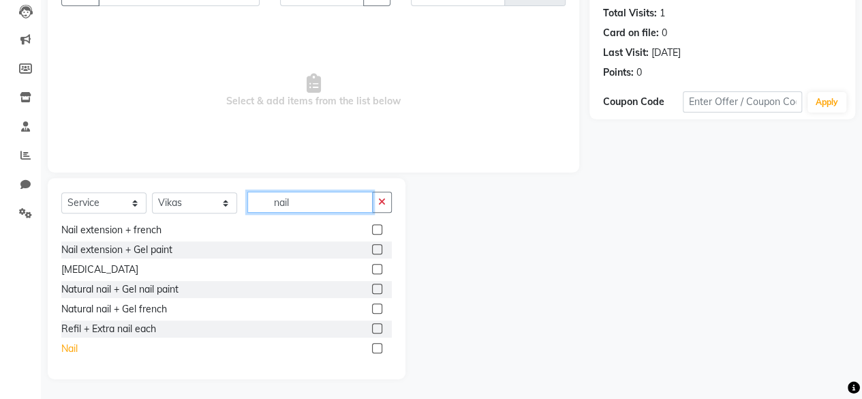
type input "nail"
click at [74, 347] on div "Nail" at bounding box center [69, 348] width 16 height 14
checkbox input "false"
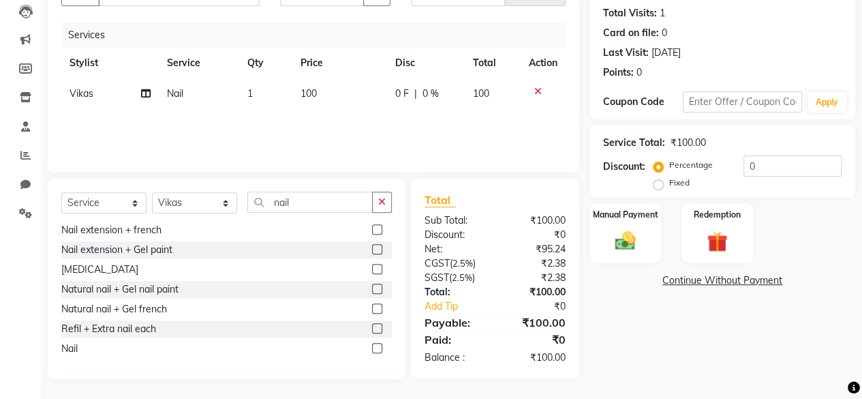
click at [307, 95] on span "100" at bounding box center [309, 93] width 16 height 12
select select "69050"
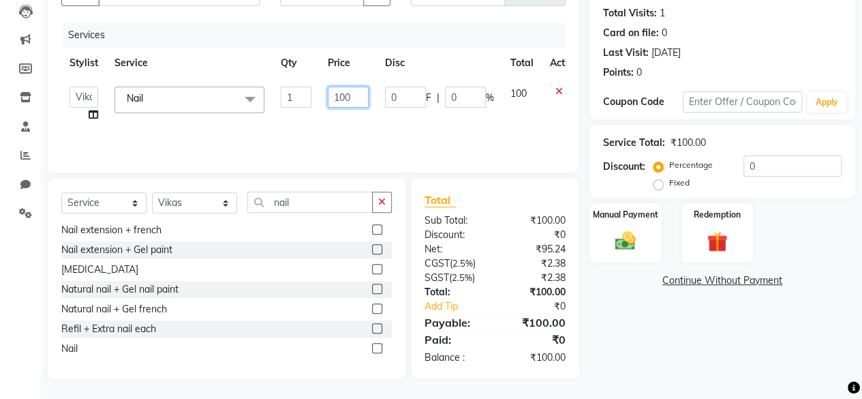
click at [354, 94] on input "100" at bounding box center [348, 97] width 41 height 21
type input "1400"
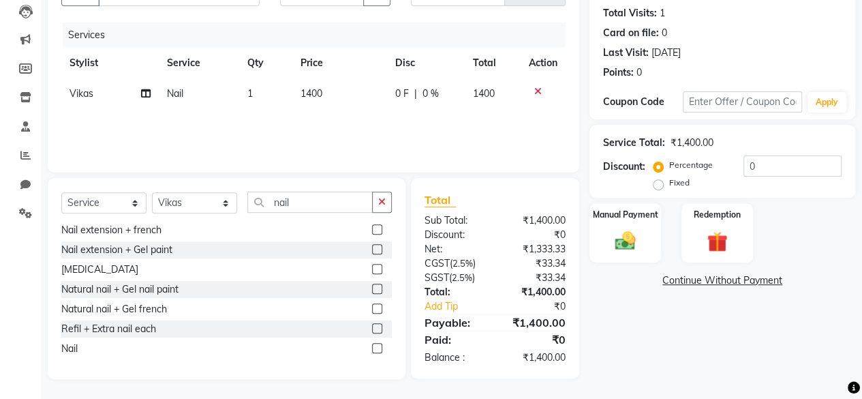
click at [355, 127] on div "Services Stylist Service Qty Price Disc Total Action ⁠Vikas Nail 1 1400 0 F | 0…" at bounding box center [313, 90] width 504 height 136
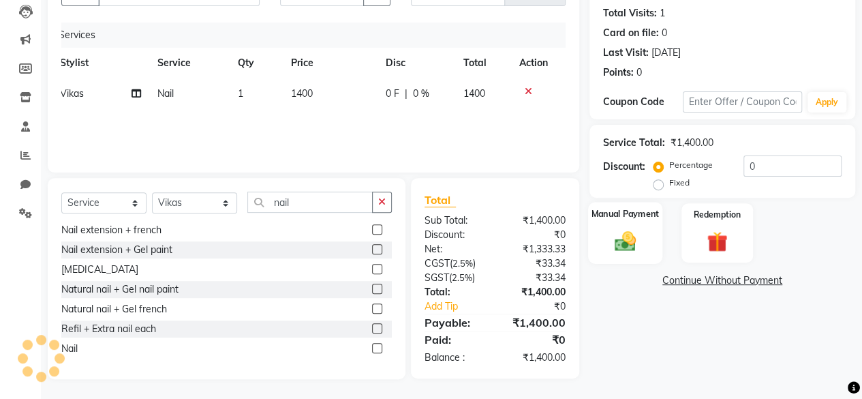
click at [592, 232] on div "Manual Payment" at bounding box center [625, 233] width 74 height 62
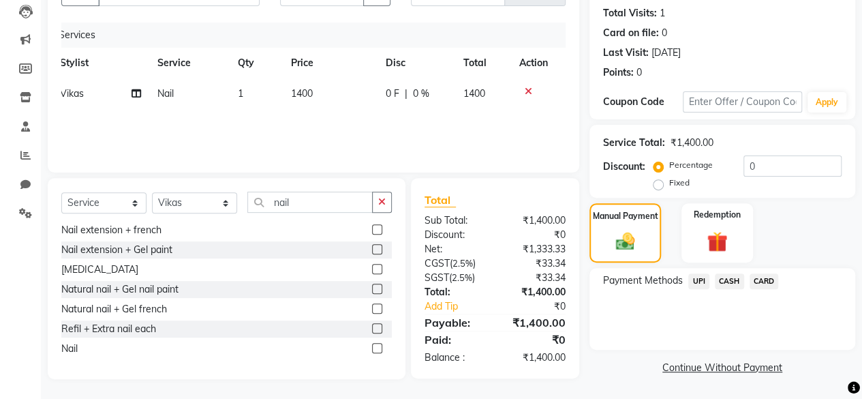
click at [694, 276] on span "UPI" at bounding box center [698, 281] width 21 height 16
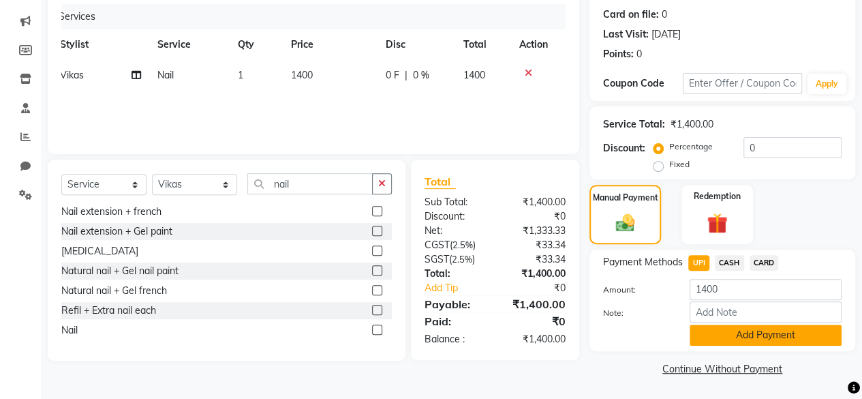
click at [732, 332] on button "Add Payment" at bounding box center [766, 334] width 152 height 21
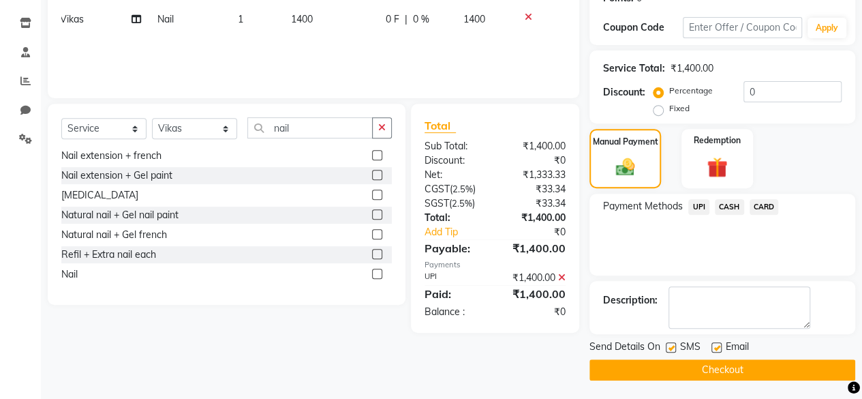
click at [671, 342] on label at bounding box center [671, 347] width 10 height 10
click at [671, 343] on input "checkbox" at bounding box center [670, 347] width 9 height 9
click at [670, 342] on label at bounding box center [671, 347] width 10 height 10
click at [670, 343] on input "checkbox" at bounding box center [670, 347] width 9 height 9
click at [670, 345] on label at bounding box center [671, 347] width 10 height 10
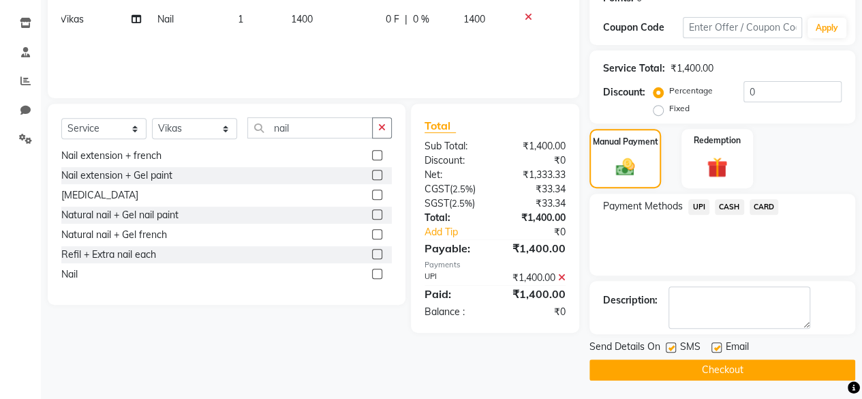
click at [670, 345] on input "checkbox" at bounding box center [670, 347] width 9 height 9
checkbox input "false"
click at [652, 365] on button "Checkout" at bounding box center [722, 369] width 266 height 21
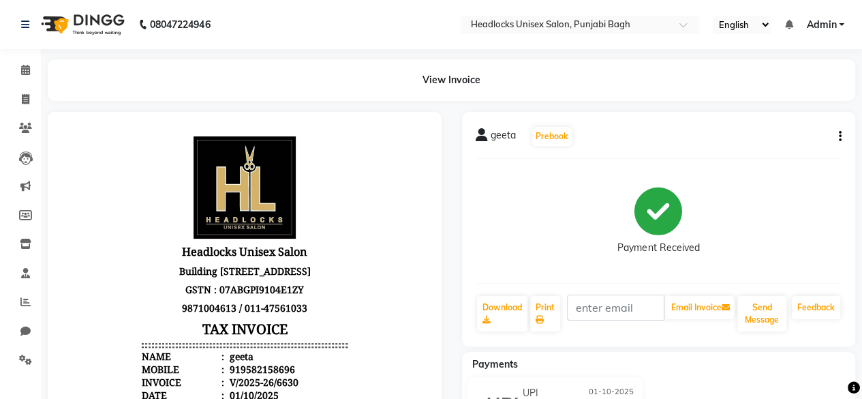
click at [576, 243] on div "Payment Received" at bounding box center [659, 221] width 367 height 102
click at [22, 105] on span at bounding box center [26, 100] width 24 height 16
select select "service"
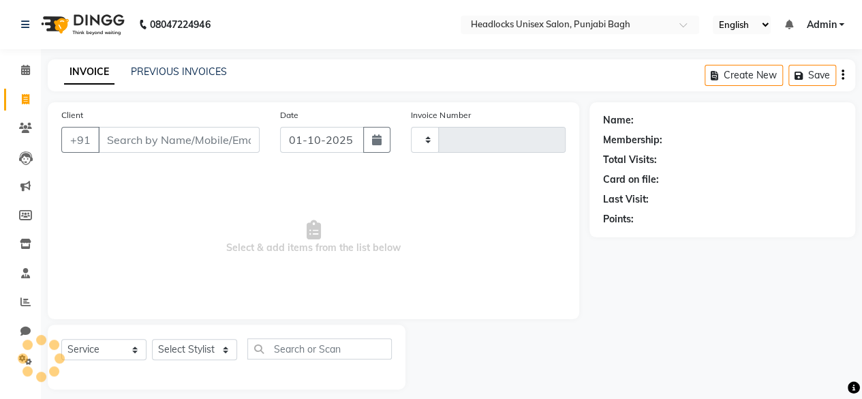
scroll to position [10, 0]
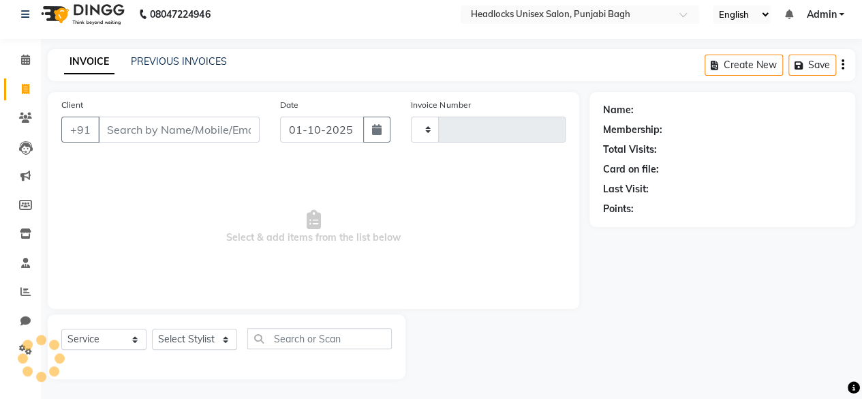
type input "6631"
select select "7719"
click at [169, 126] on input "Client" at bounding box center [179, 130] width 162 height 26
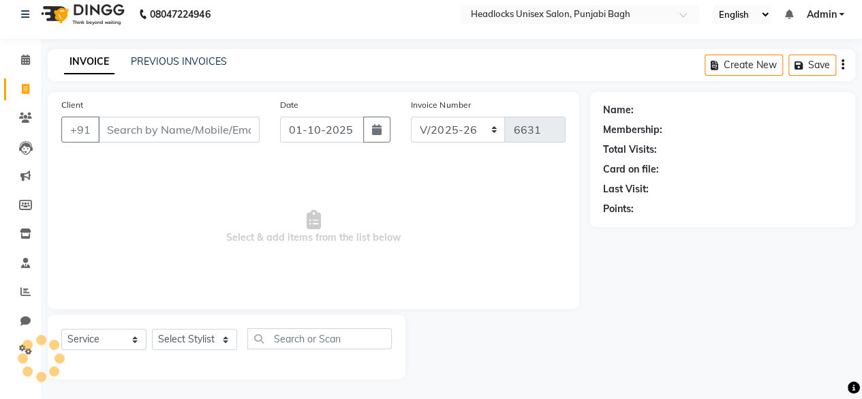
click at [169, 126] on input "Client" at bounding box center [179, 130] width 162 height 26
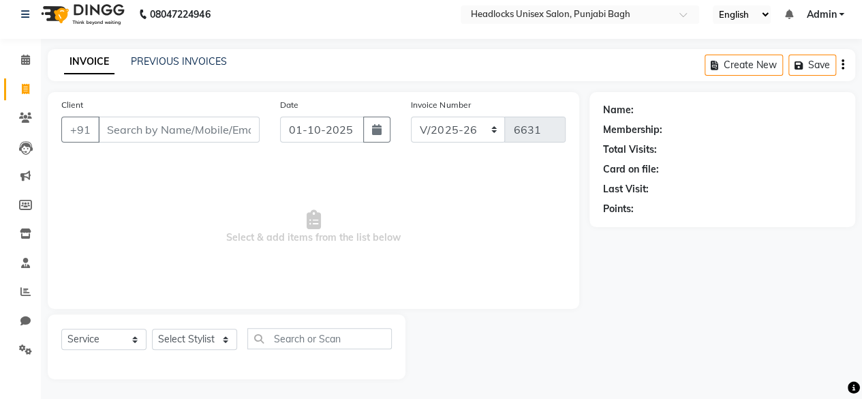
click at [169, 126] on input "Client" at bounding box center [179, 130] width 162 height 26
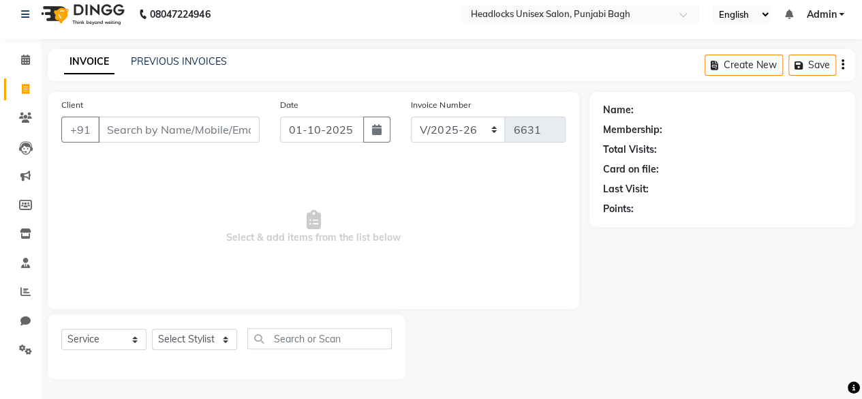
click at [169, 126] on input "Client" at bounding box center [179, 130] width 162 height 26
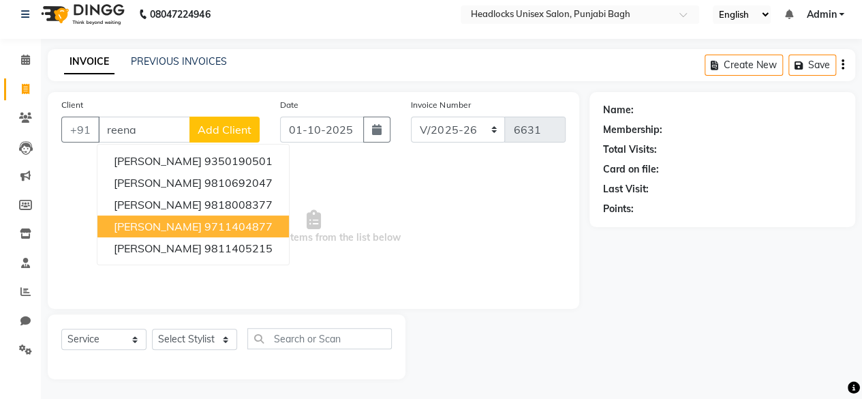
click at [168, 226] on span "[PERSON_NAME]" at bounding box center [158, 226] width 88 height 14
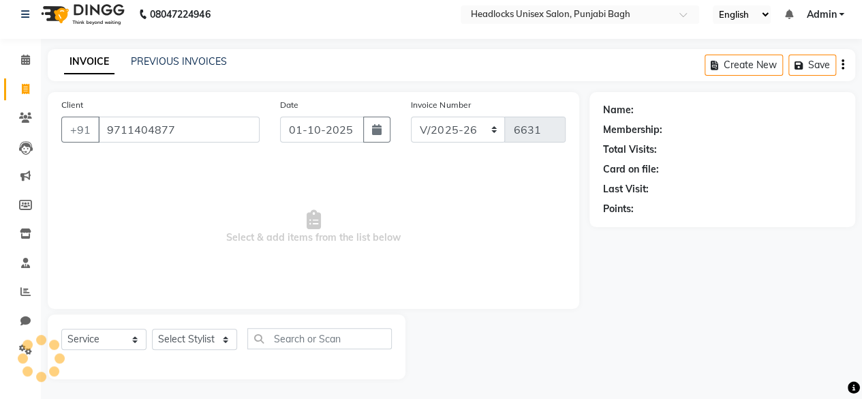
type input "9711404877"
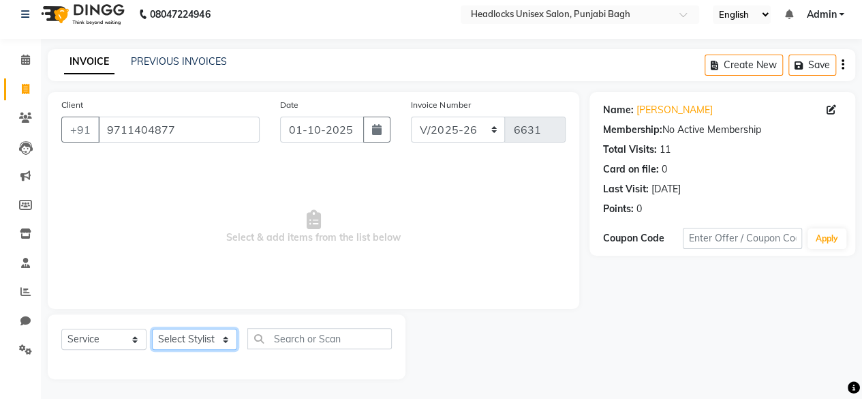
click at [204, 345] on select "Select Stylist ⁠Agnies ⁠[PERSON_NAME] [PERSON_NAME] [PERSON_NAME] mercy ⁠Minto …" at bounding box center [194, 338] width 85 height 21
select select "69055"
click at [152, 328] on select "Select Stylist ⁠Agnies ⁠[PERSON_NAME] [PERSON_NAME] [PERSON_NAME] mercy ⁠Minto …" at bounding box center [194, 338] width 85 height 21
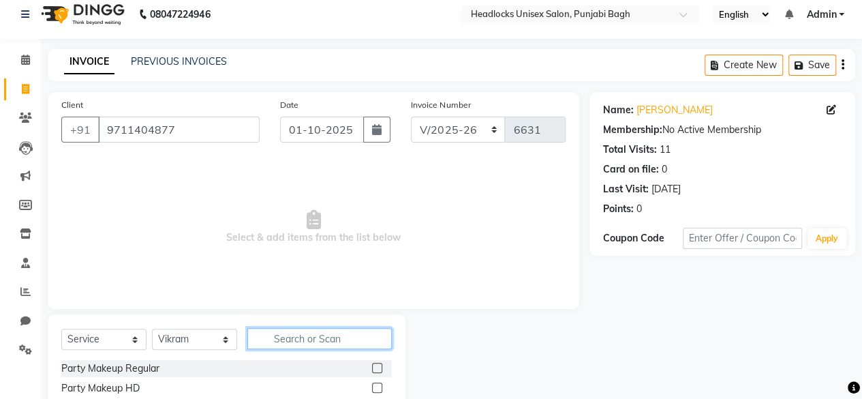
click at [333, 335] on input "text" at bounding box center [319, 338] width 144 height 21
type input "morfose"
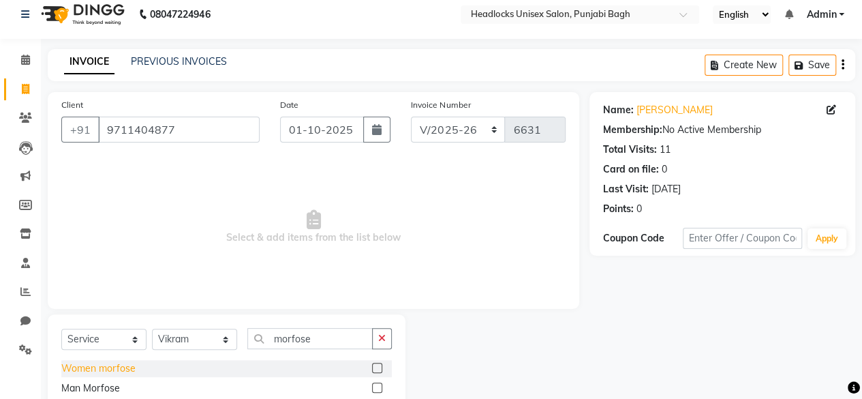
click at [112, 363] on div "Women morfose" at bounding box center [98, 368] width 74 height 14
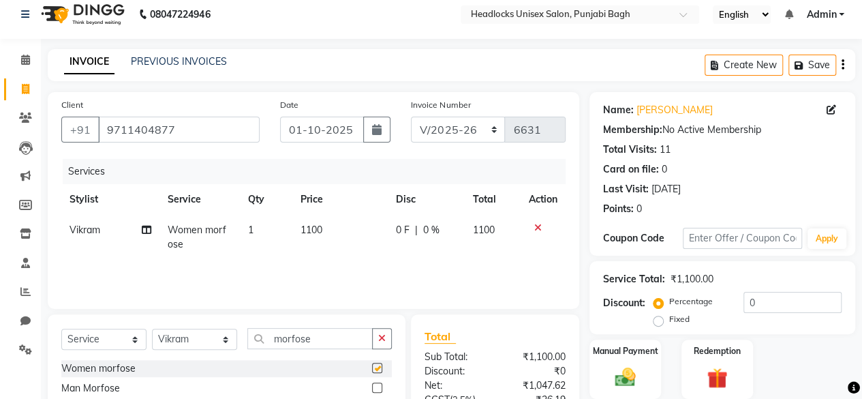
checkbox input "false"
click at [302, 336] on input "morfose" at bounding box center [309, 338] width 125 height 21
click at [190, 340] on select "Select Stylist ⁠Agnies ⁠[PERSON_NAME] [PERSON_NAME] [PERSON_NAME] mercy ⁠Minto …" at bounding box center [194, 338] width 85 height 21
select select "69080"
click at [152, 328] on select "Select Stylist ⁠Agnies ⁠[PERSON_NAME] [PERSON_NAME] [PERSON_NAME] mercy ⁠Minto …" at bounding box center [194, 338] width 85 height 21
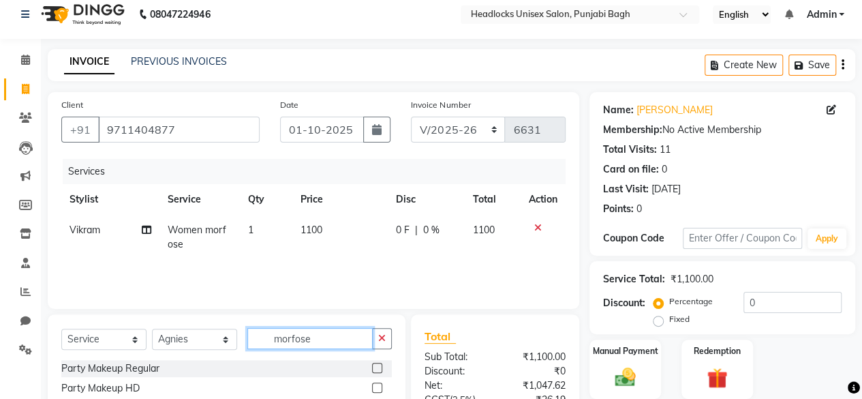
click at [318, 336] on input "morfose" at bounding box center [309, 338] width 125 height 21
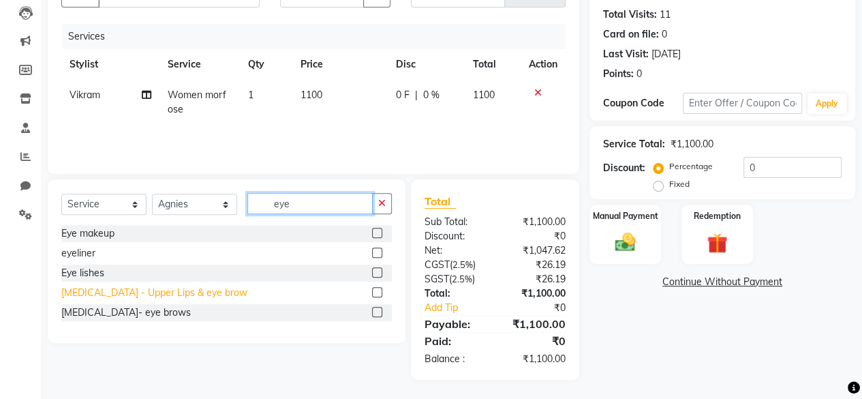
type input "eye"
click at [142, 290] on div "[MEDICAL_DATA] - Upper Lips & eye brow" at bounding box center [154, 293] width 186 height 14
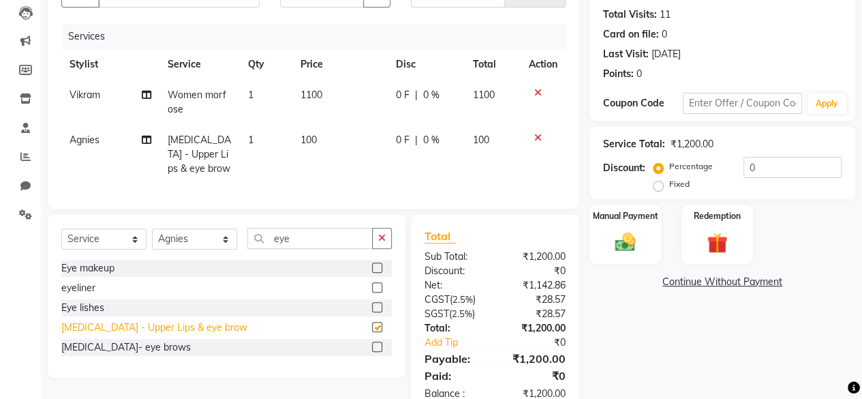
checkbox input "false"
click at [611, 258] on div "Manual Payment" at bounding box center [625, 234] width 74 height 62
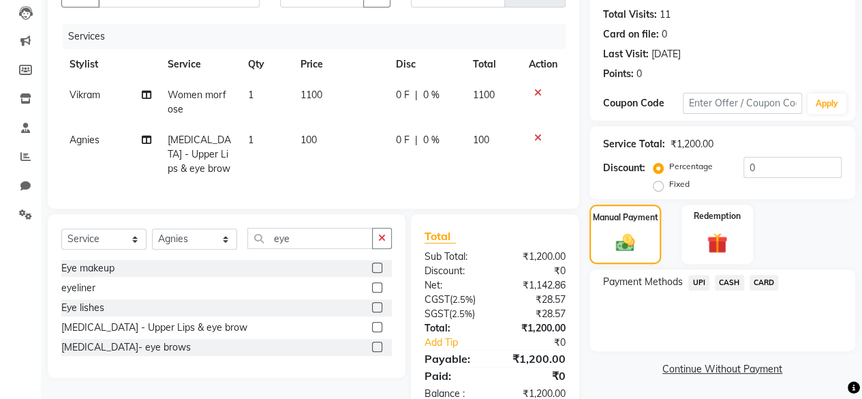
click at [699, 284] on span "UPI" at bounding box center [698, 283] width 21 height 16
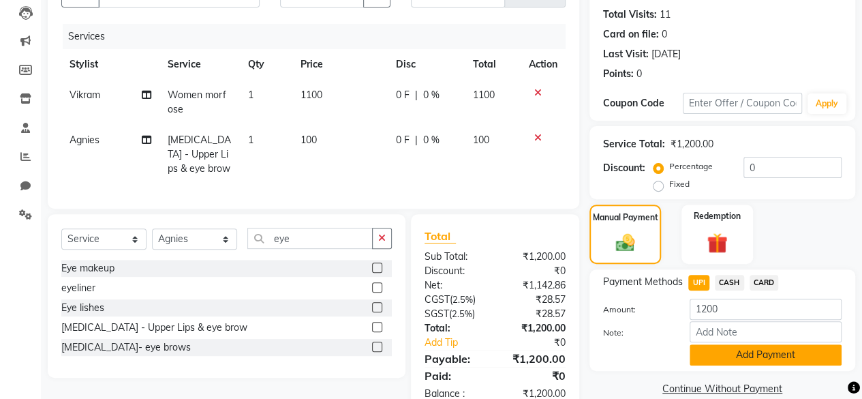
click at [703, 346] on button "Add Payment" at bounding box center [766, 354] width 152 height 21
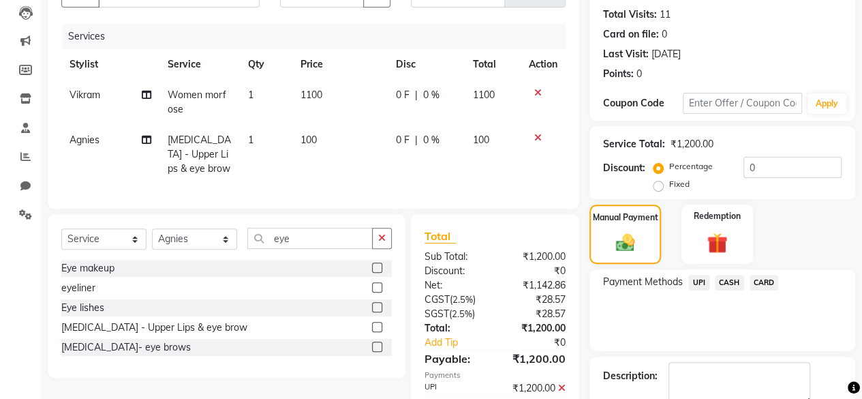
click at [696, 281] on span "UPI" at bounding box center [698, 283] width 21 height 16
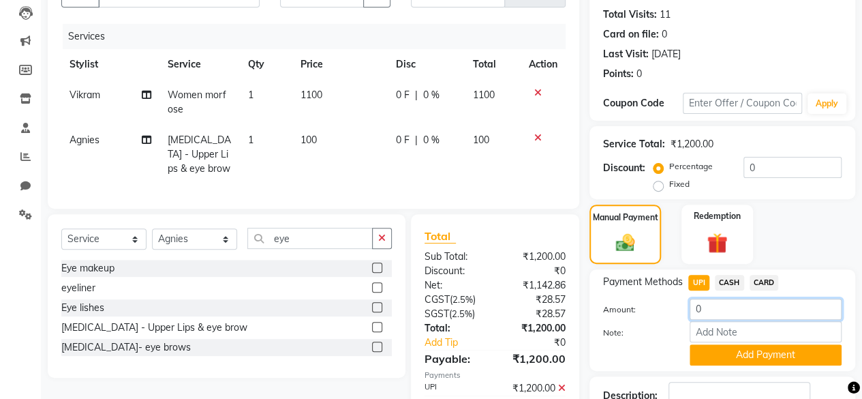
click at [699, 302] on input "0" at bounding box center [766, 308] width 152 height 21
type input "100"
click at [706, 354] on button "Add Payment" at bounding box center [766, 354] width 152 height 21
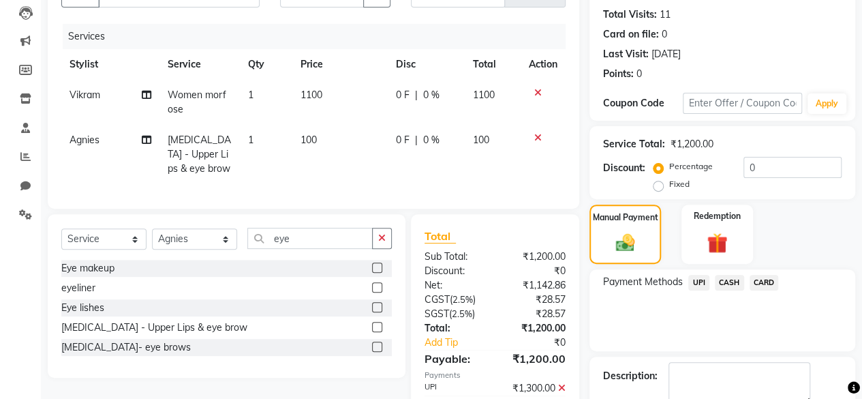
scroll to position [230, 0]
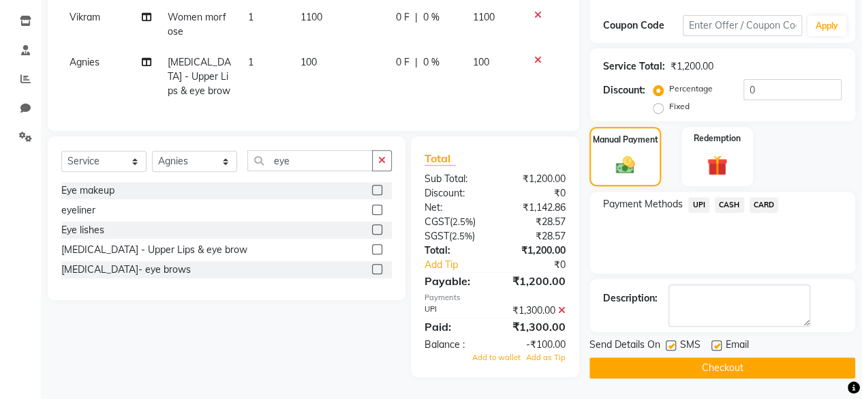
click at [671, 341] on label at bounding box center [671, 345] width 10 height 10
click at [671, 341] on input "checkbox" at bounding box center [670, 345] width 9 height 9
checkbox input "false"
click at [548, 356] on span "Add as Tip" at bounding box center [546, 357] width 40 height 10
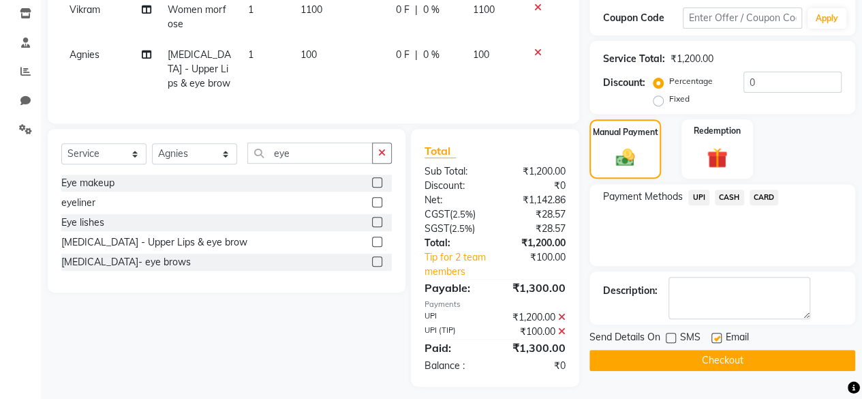
click at [633, 356] on button "Checkout" at bounding box center [722, 360] width 266 height 21
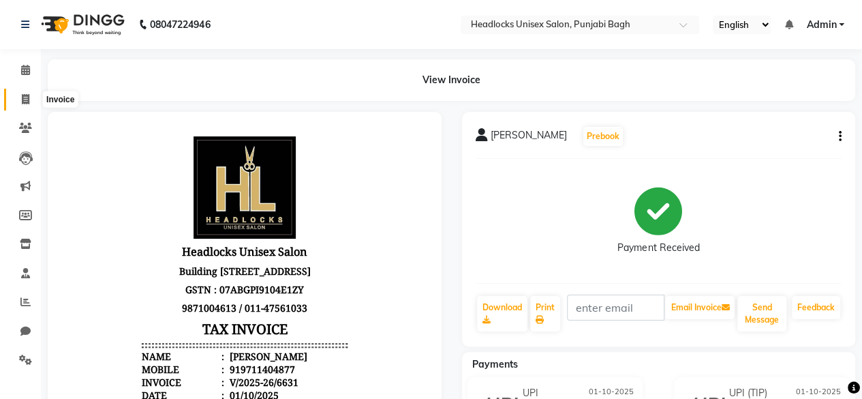
click at [16, 106] on span at bounding box center [26, 100] width 24 height 16
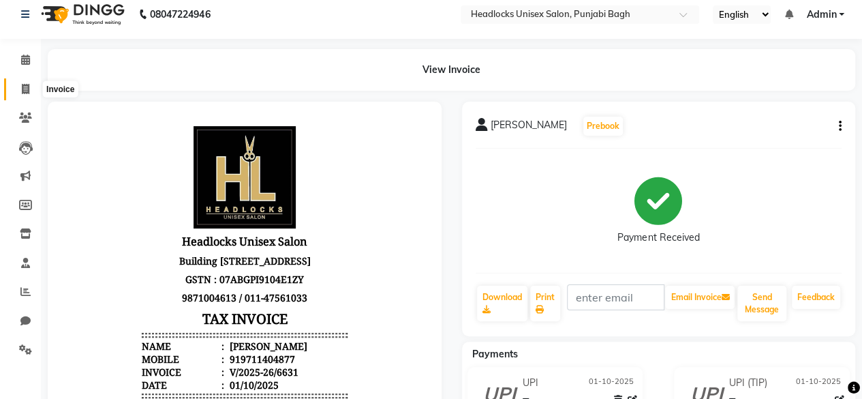
select select "service"
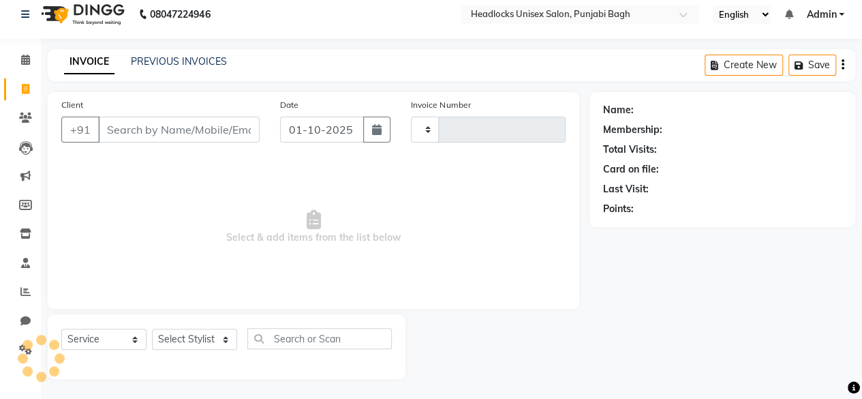
type input "6632"
select select "7719"
click at [155, 117] on input "Client" at bounding box center [179, 130] width 162 height 26
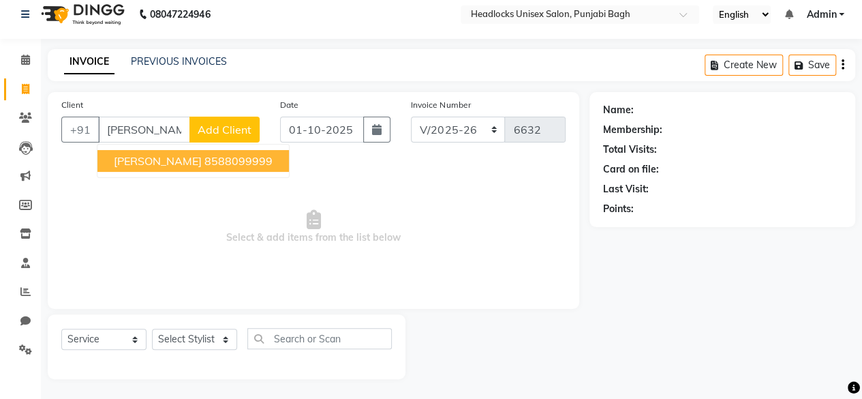
click at [204, 162] on ngb-highlight "8588099999" at bounding box center [238, 161] width 68 height 14
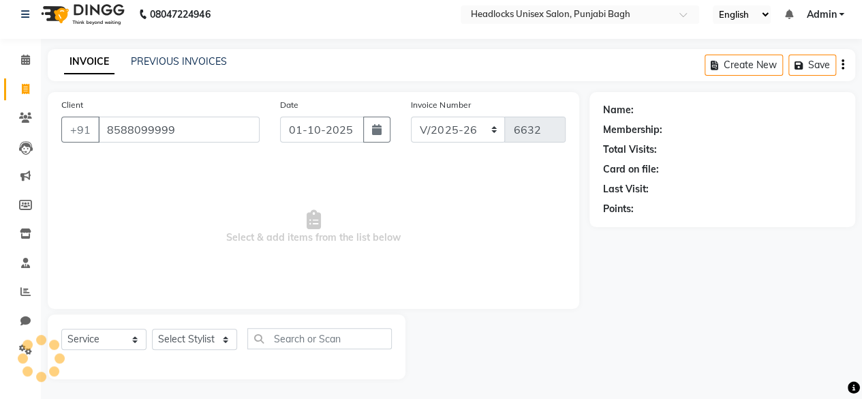
type input "8588099999"
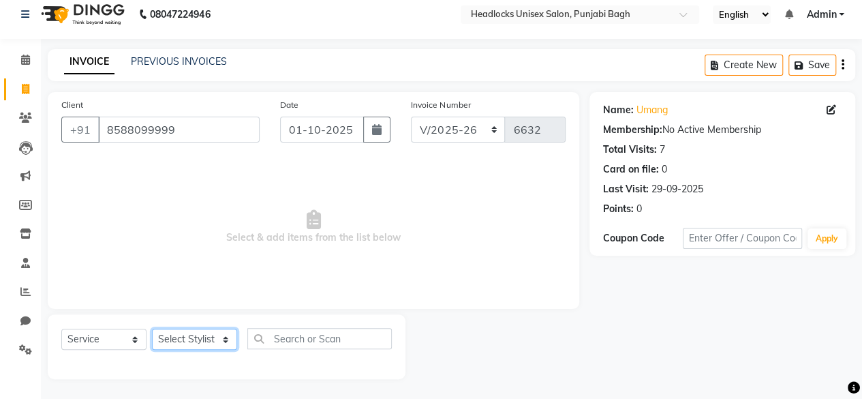
click at [198, 339] on select "Select Stylist ⁠Agnies ⁠[PERSON_NAME] [PERSON_NAME] [PERSON_NAME] mercy ⁠Minto …" at bounding box center [194, 338] width 85 height 21
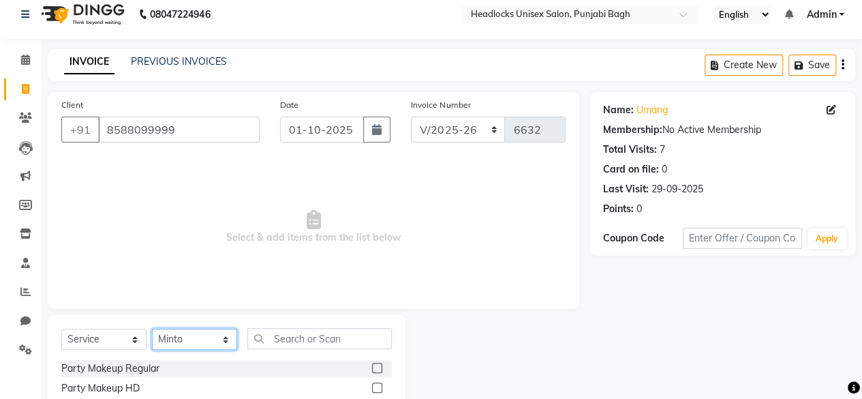
select select "69060"
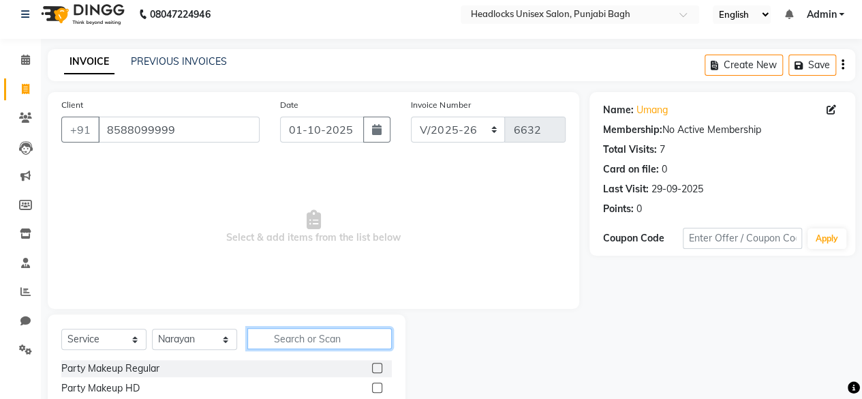
click at [280, 333] on input "text" at bounding box center [319, 338] width 144 height 21
drag, startPoint x: 280, startPoint y: 333, endPoint x: 252, endPoint y: 313, distance: 34.2
click at [252, 313] on div "Client [PHONE_NUMBER] Date [DATE] Invoice Number csh/2025-26 V/2025 V/[PHONE_NU…" at bounding box center [313, 303] width 552 height 423
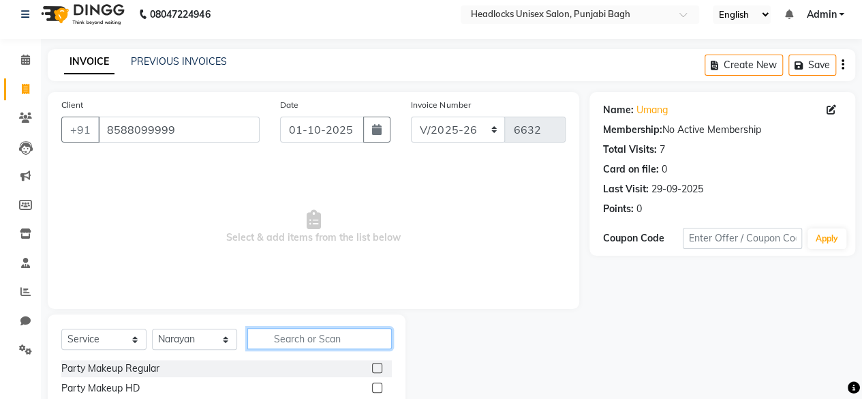
drag, startPoint x: 252, startPoint y: 313, endPoint x: 307, endPoint y: 339, distance: 61.0
click at [307, 339] on input "text" at bounding box center [319, 338] width 144 height 21
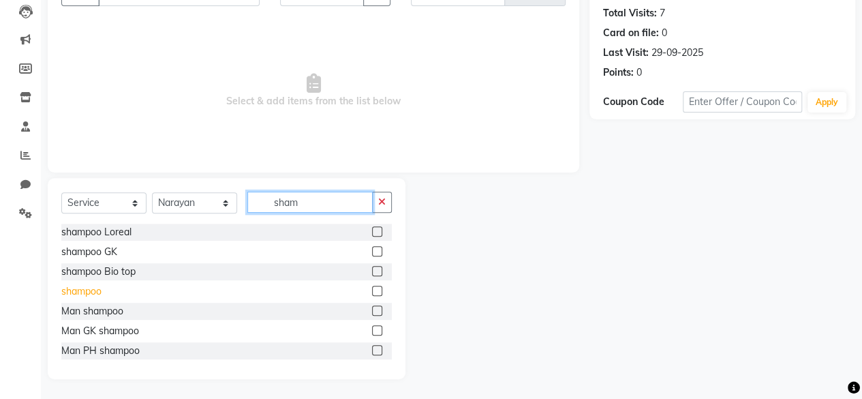
type input "sham"
click at [82, 292] on div "shampoo" at bounding box center [81, 291] width 40 height 14
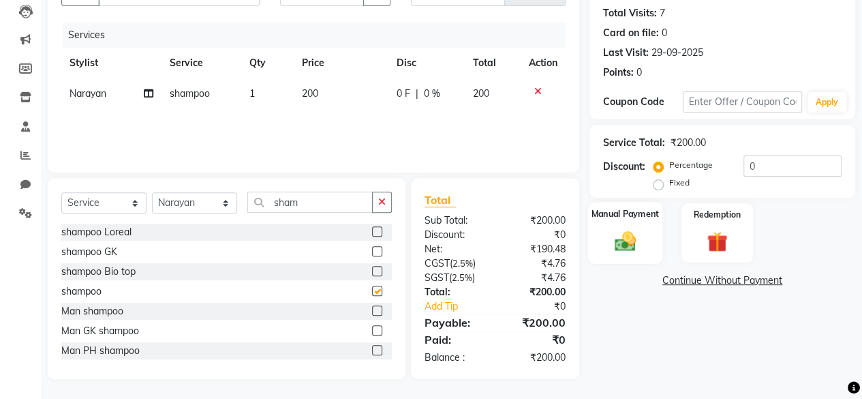
checkbox input "false"
click at [628, 256] on div "Manual Payment" at bounding box center [625, 233] width 74 height 62
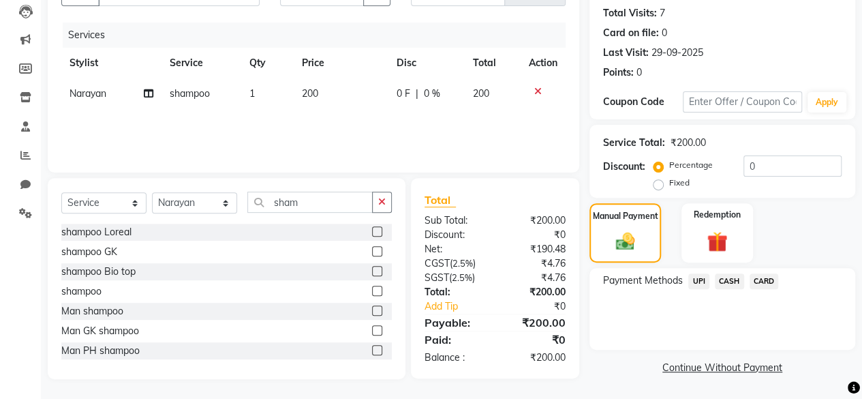
click at [717, 271] on div "Payment Methods UPI CASH CARD" at bounding box center [722, 309] width 266 height 82
click at [728, 273] on span "CASH" at bounding box center [729, 281] width 29 height 16
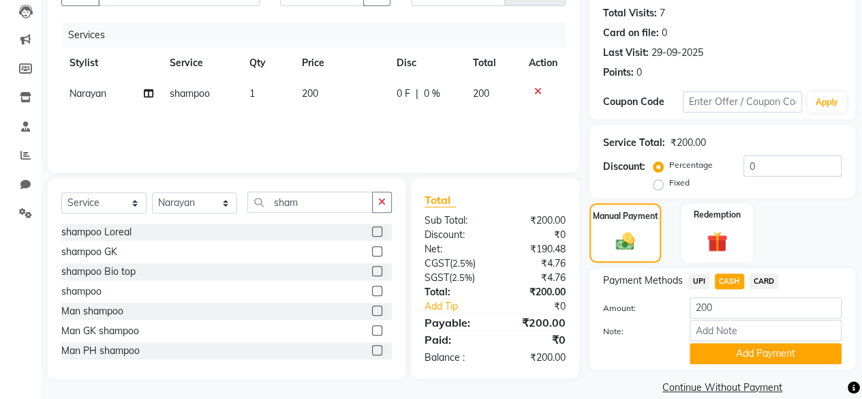
drag, startPoint x: 728, startPoint y: 273, endPoint x: 699, endPoint y: 352, distance: 83.4
click at [699, 352] on button "Add Payment" at bounding box center [766, 353] width 152 height 21
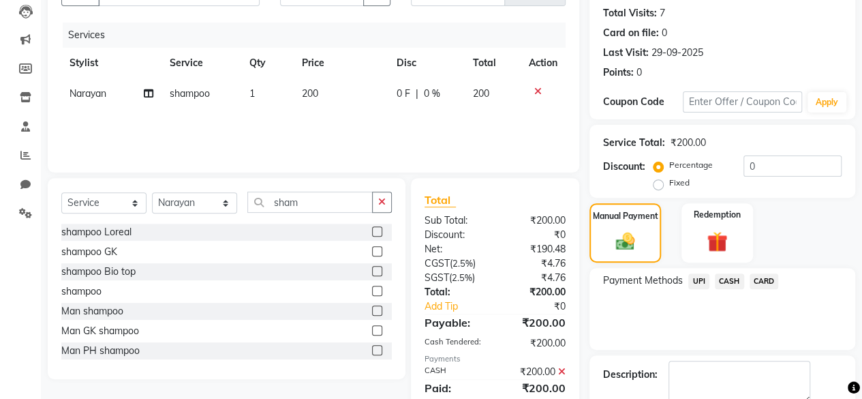
scroll to position [221, 0]
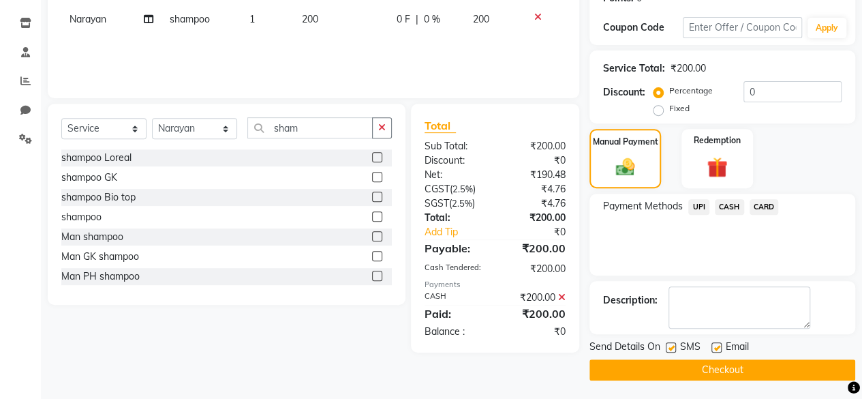
click at [669, 345] on label at bounding box center [671, 347] width 10 height 10
click at [669, 345] on input "checkbox" at bounding box center [670, 347] width 9 height 9
checkbox input "false"
click at [665, 367] on button "Checkout" at bounding box center [722, 369] width 266 height 21
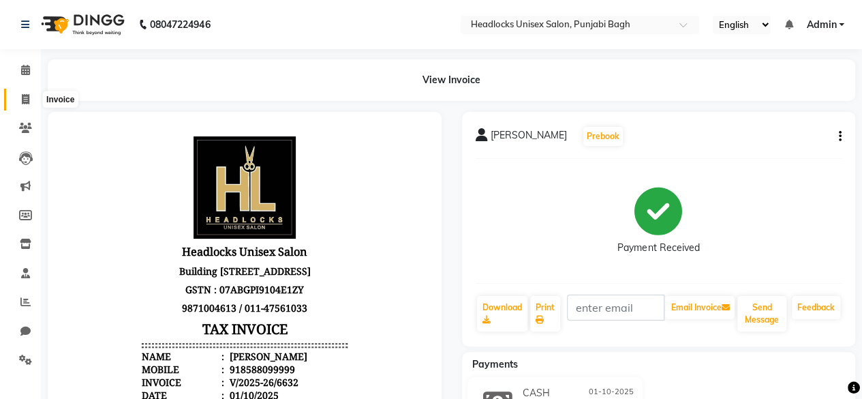
click at [27, 96] on icon at bounding box center [25, 99] width 7 height 10
select select "service"
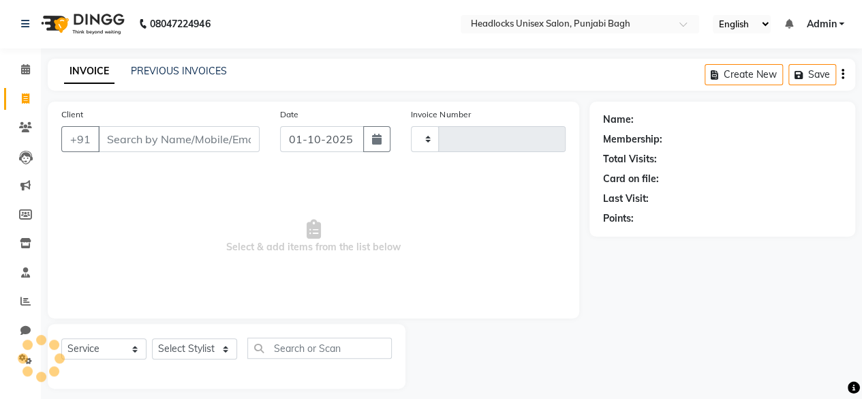
type input "6633"
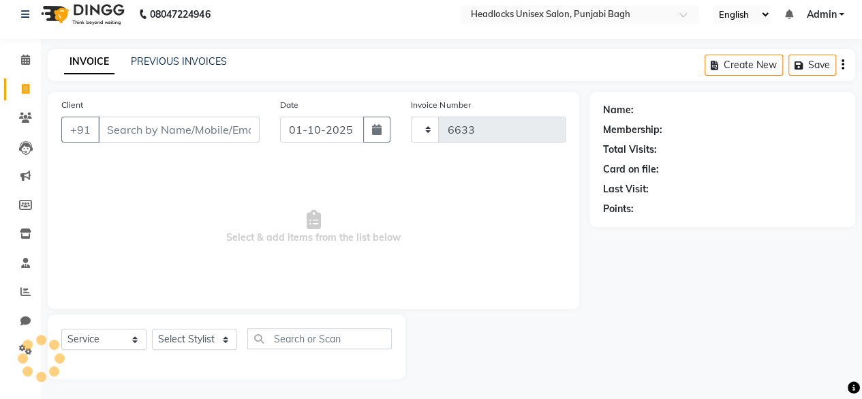
select select "7719"
click at [132, 136] on input "Client" at bounding box center [179, 130] width 162 height 26
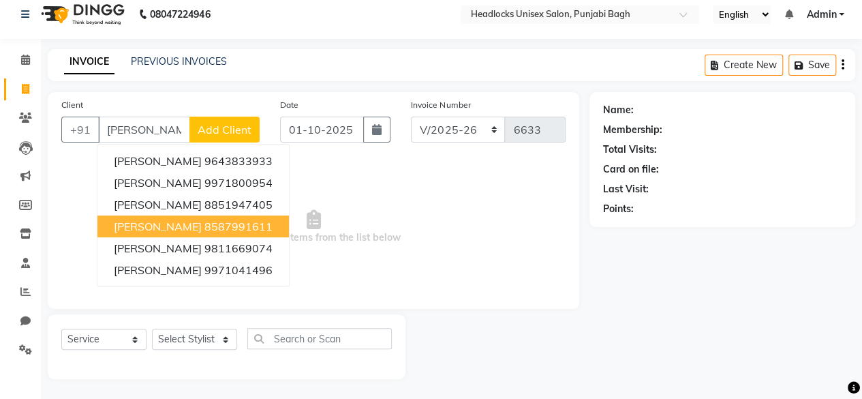
click at [179, 219] on span "[PERSON_NAME]" at bounding box center [158, 226] width 88 height 14
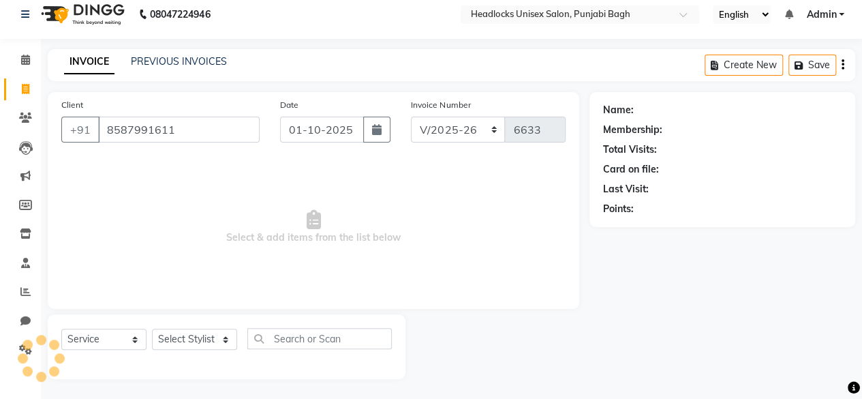
type input "8587991611"
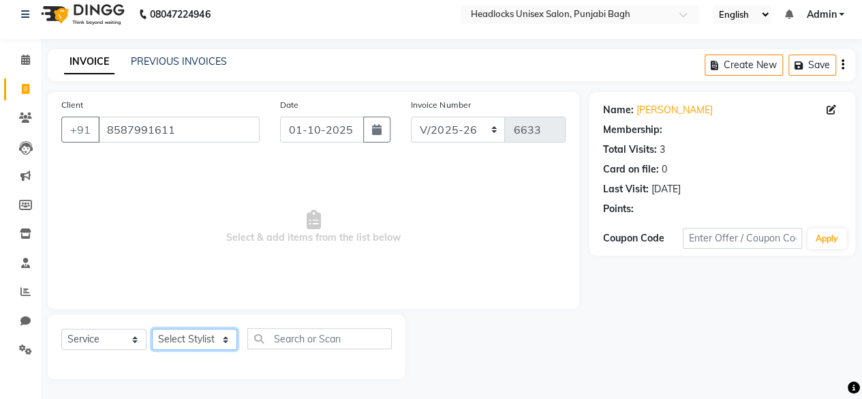
click at [208, 339] on select "Select Stylist ⁠Agnies ⁠[PERSON_NAME] [PERSON_NAME] [PERSON_NAME] mercy ⁠Minto …" at bounding box center [194, 338] width 85 height 21
select select "69083"
click at [152, 328] on select "Select Stylist ⁠Agnies ⁠[PERSON_NAME] [PERSON_NAME] [PERSON_NAME] mercy ⁠Minto …" at bounding box center [194, 338] width 85 height 21
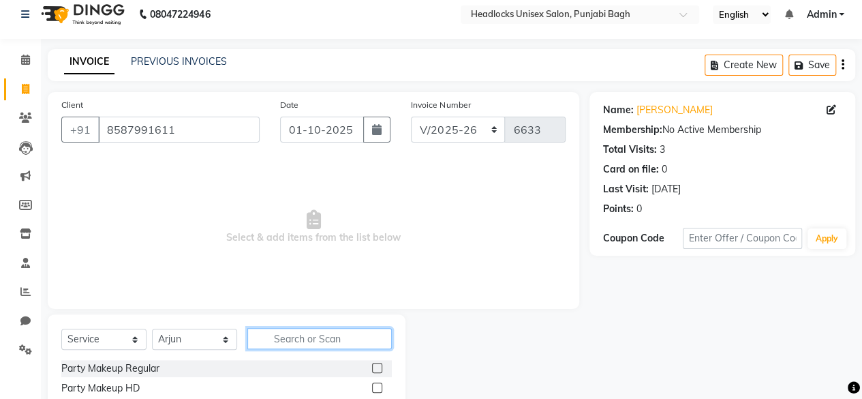
click at [288, 331] on input "text" at bounding box center [319, 338] width 144 height 21
type input "head"
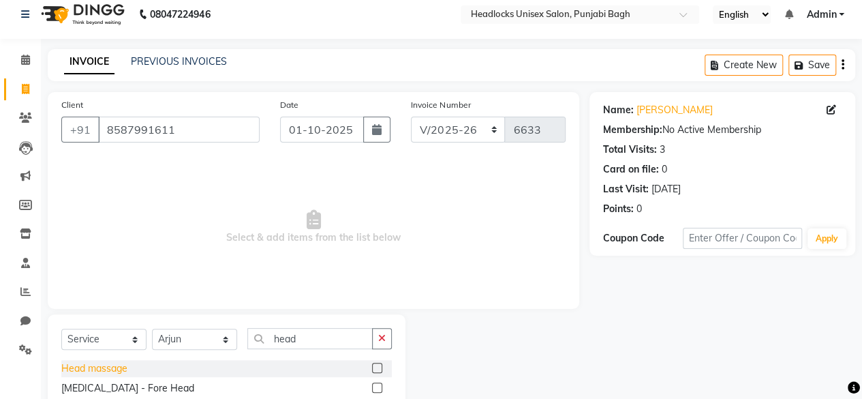
click at [108, 374] on div "Head massage" at bounding box center [94, 368] width 66 height 14
checkbox input "false"
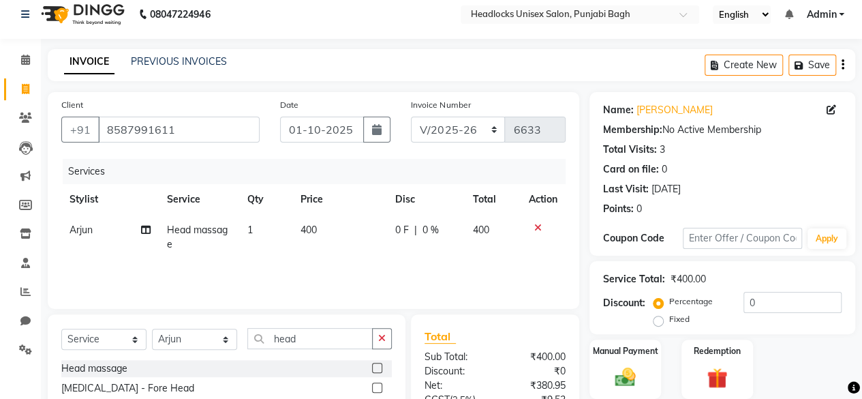
scroll to position [145, 0]
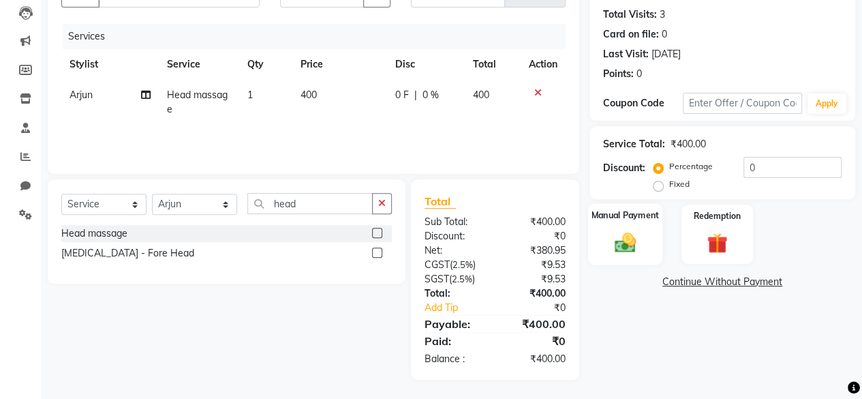
click at [615, 226] on div "Manual Payment" at bounding box center [625, 234] width 74 height 62
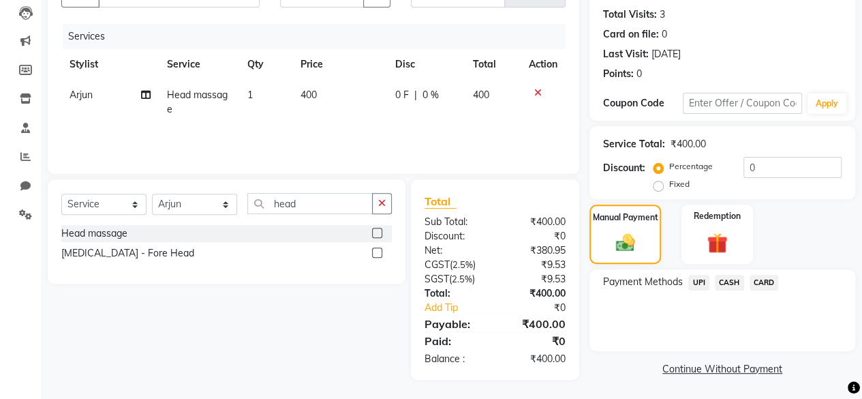
click at [697, 284] on span "UPI" at bounding box center [698, 283] width 21 height 16
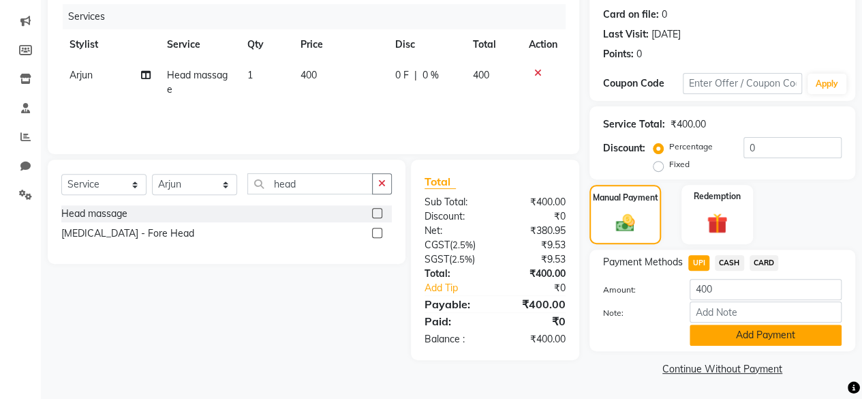
click at [705, 340] on button "Add Payment" at bounding box center [766, 334] width 152 height 21
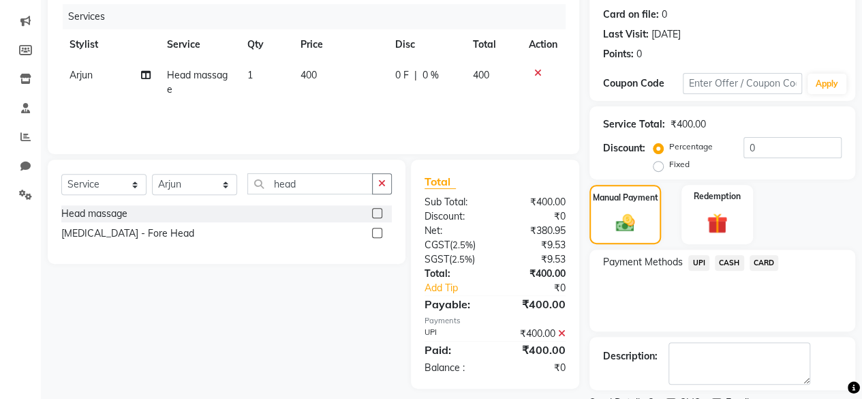
scroll to position [221, 0]
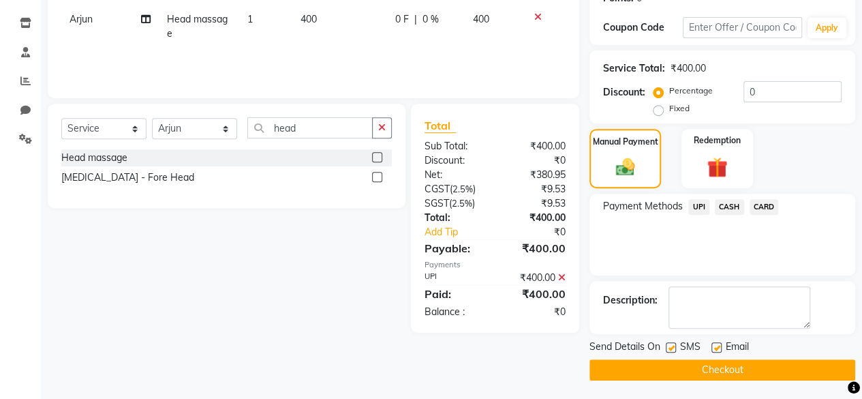
click at [668, 349] on div "Send Details On SMS Email" at bounding box center [722, 347] width 266 height 17
click at [668, 349] on label at bounding box center [671, 347] width 10 height 10
click at [668, 349] on input "checkbox" at bounding box center [670, 347] width 9 height 9
checkbox input "false"
click at [660, 370] on button "Checkout" at bounding box center [722, 369] width 266 height 21
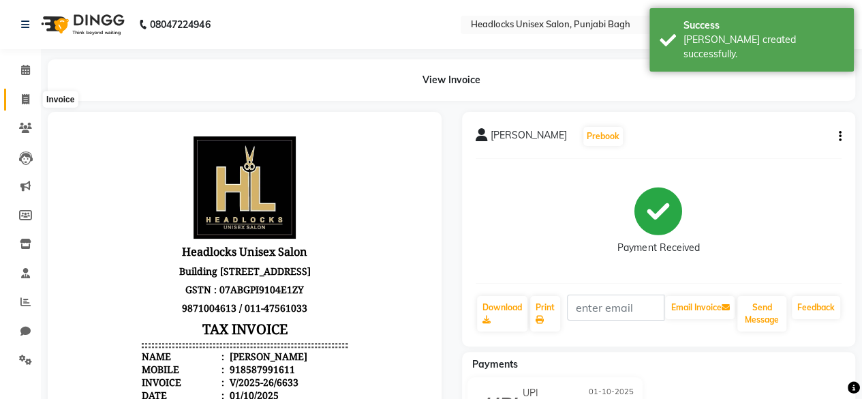
click at [22, 97] on icon at bounding box center [25, 99] width 7 height 10
select select "service"
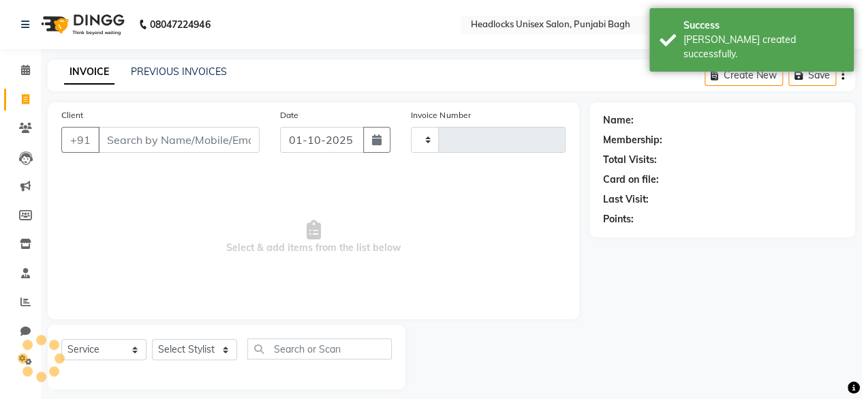
scroll to position [10, 0]
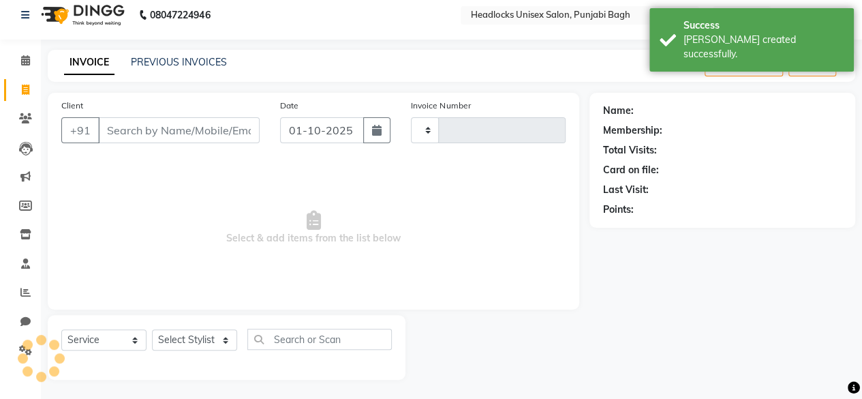
type input "6634"
select select "7719"
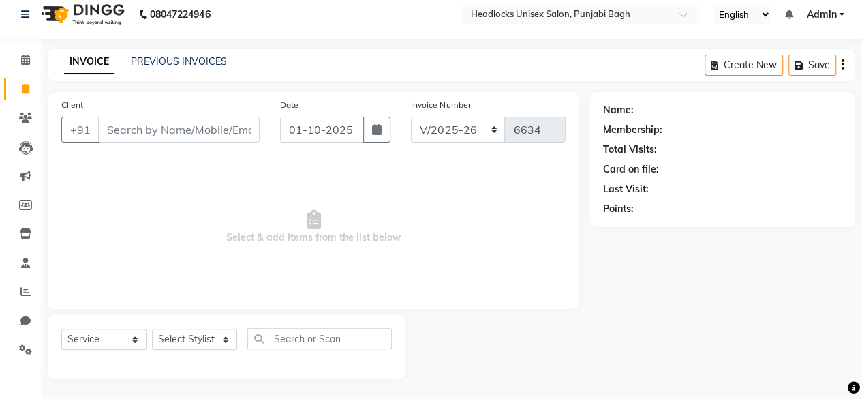
click at [22, 97] on link "Invoice" at bounding box center [20, 89] width 33 height 22
select select "service"
type input "6634"
select select "7719"
click at [22, 97] on link "Invoice" at bounding box center [20, 89] width 33 height 22
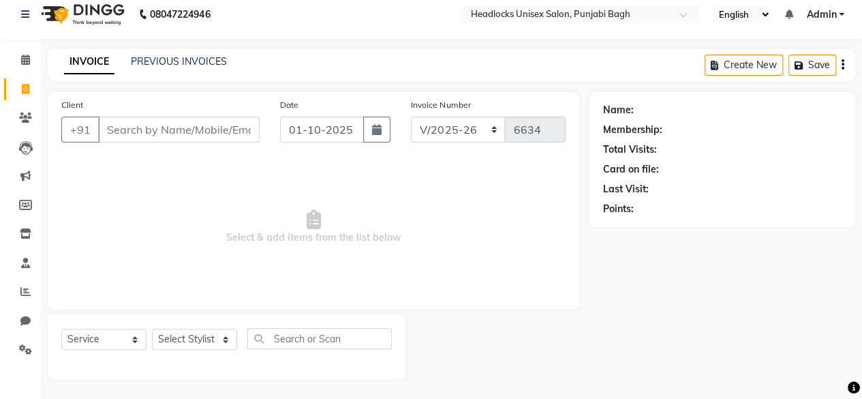
select select "7719"
select select "service"
click at [48, 87] on main "INVOICE PREVIOUS INVOICES Create New Save Client +91 Date [DATE] Invoice Number…" at bounding box center [451, 224] width 821 height 350
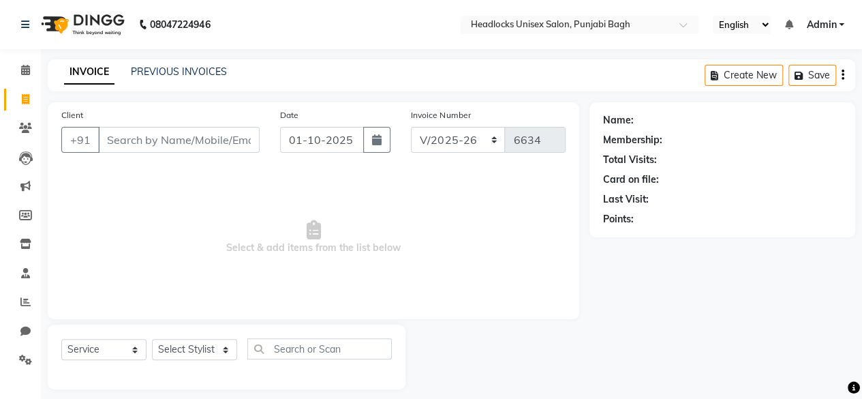
click at [55, 58] on div "08047224946 Select Location × Headlocks Unisex Salon, Punjabi Bagh English ENGL…" at bounding box center [431, 205] width 862 height 410
click at [120, 131] on input "Client" at bounding box center [179, 140] width 162 height 26
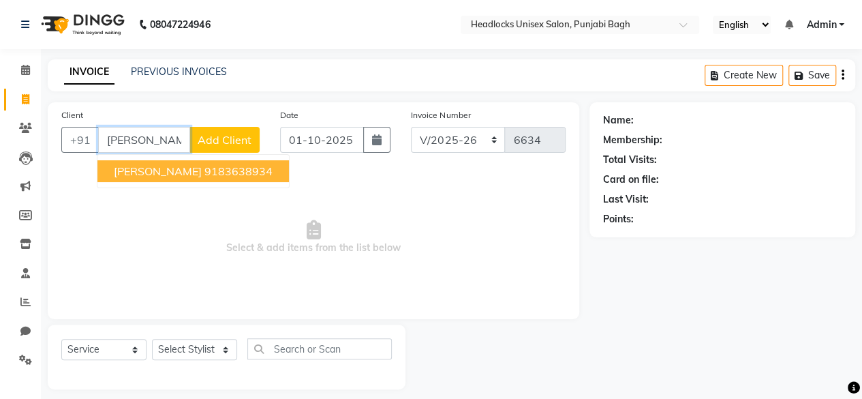
click at [166, 173] on span "[PERSON_NAME]" at bounding box center [158, 171] width 88 height 14
type input "9183638934"
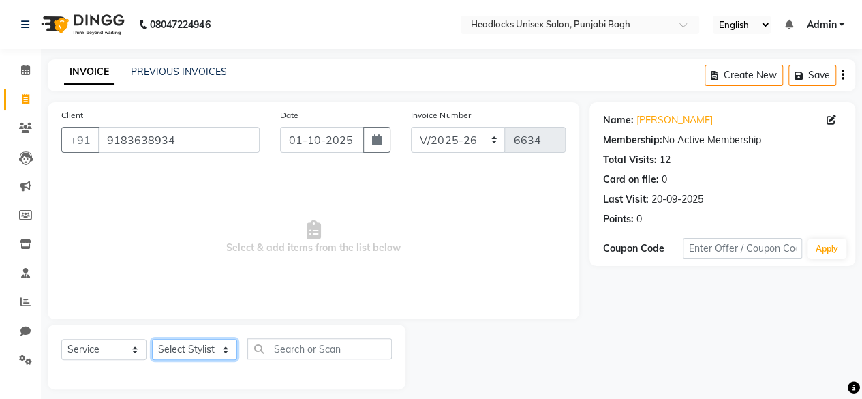
click at [184, 350] on select "Select Stylist ⁠Agnies ⁠[PERSON_NAME] [PERSON_NAME] [PERSON_NAME] mercy ⁠Minto …" at bounding box center [194, 349] width 85 height 21
select select "69190"
click at [152, 339] on select "Select Stylist ⁠Agnies ⁠[PERSON_NAME] [PERSON_NAME] [PERSON_NAME] mercy ⁠Minto …" at bounding box center [194, 349] width 85 height 21
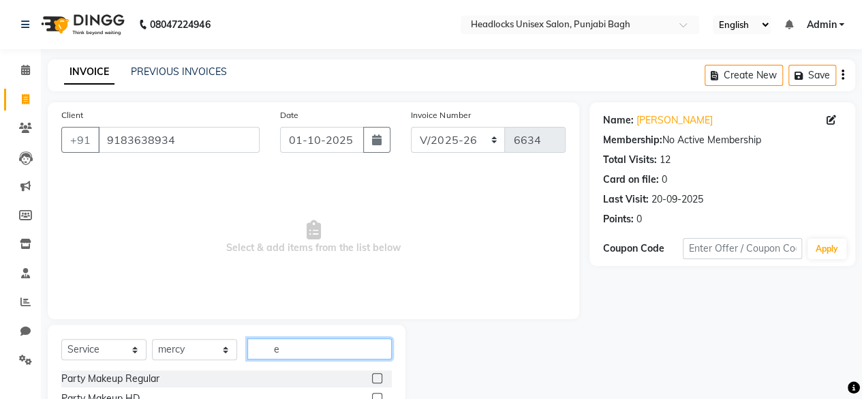
click at [299, 348] on input "e" at bounding box center [319, 348] width 144 height 21
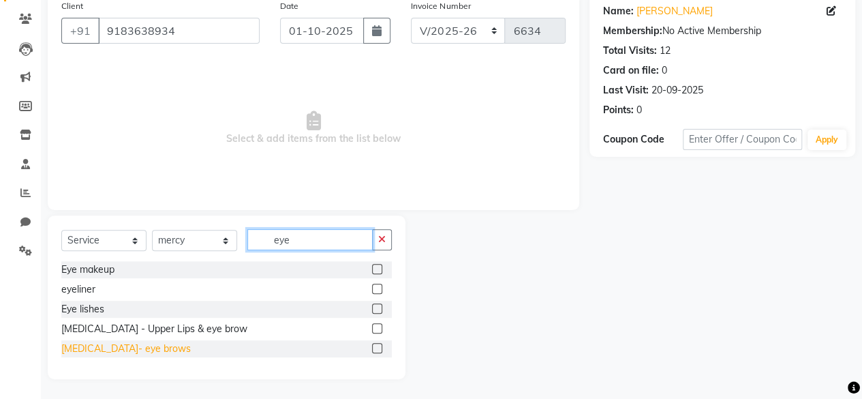
type input "eye"
click at [131, 354] on div "[MEDICAL_DATA]- eye brows" at bounding box center [125, 348] width 129 height 14
checkbox input "false"
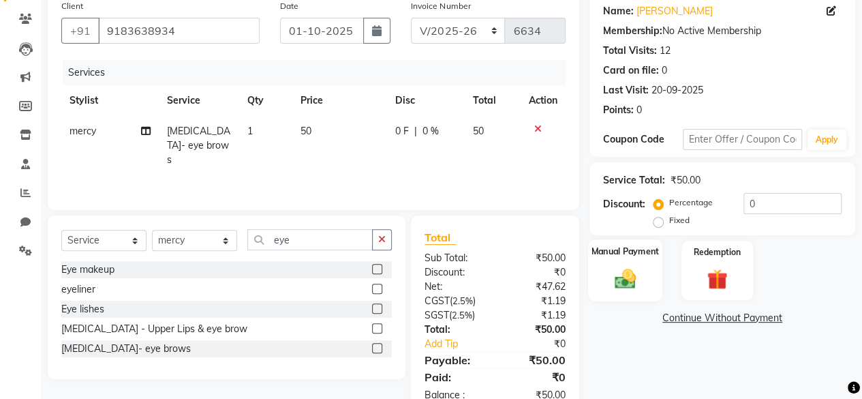
click at [654, 269] on div "Manual Payment" at bounding box center [625, 270] width 74 height 62
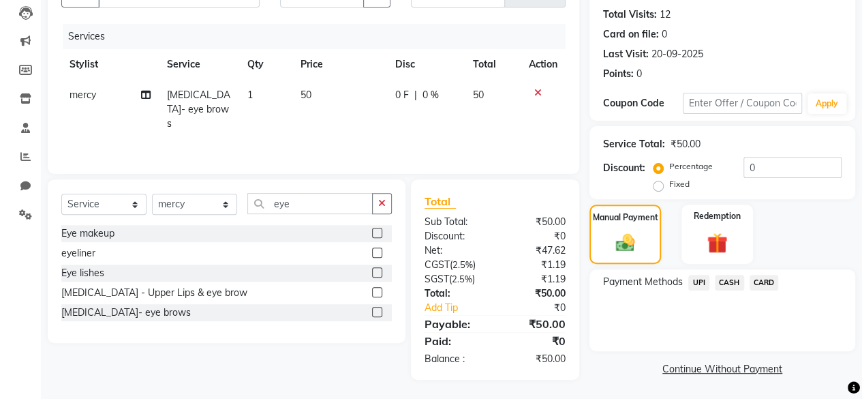
click at [729, 288] on span "CASH" at bounding box center [729, 283] width 29 height 16
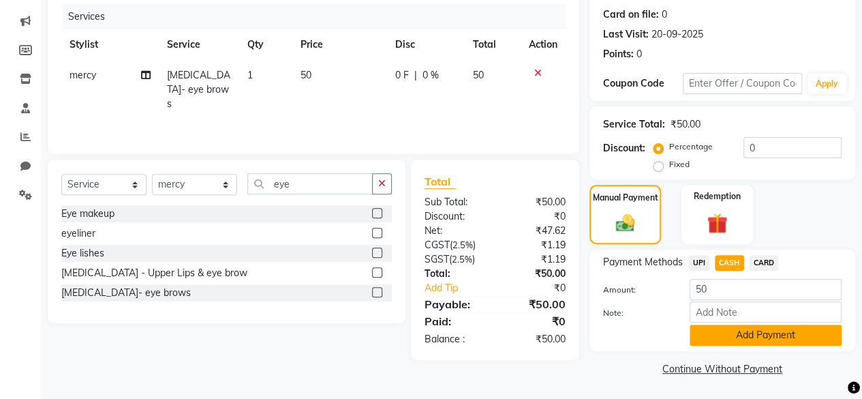
click at [707, 335] on button "Add Payment" at bounding box center [766, 334] width 152 height 21
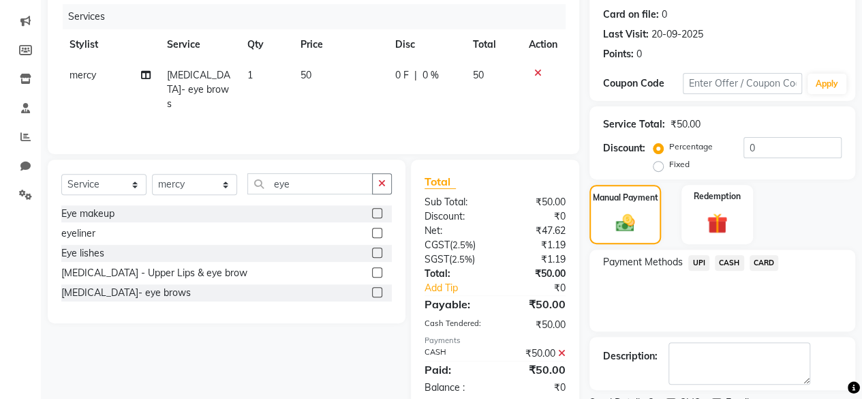
scroll to position [221, 0]
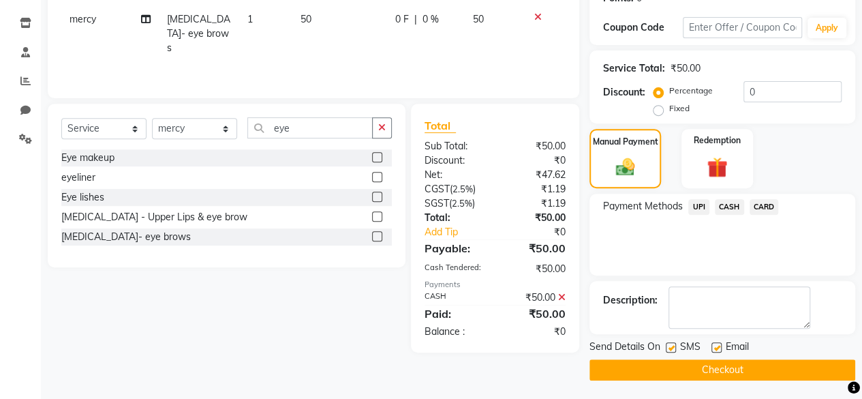
click at [666, 342] on label at bounding box center [671, 347] width 10 height 10
click at [666, 343] on input "checkbox" at bounding box center [670, 347] width 9 height 9
checkbox input "false"
click at [665, 369] on button "Checkout" at bounding box center [722, 369] width 266 height 21
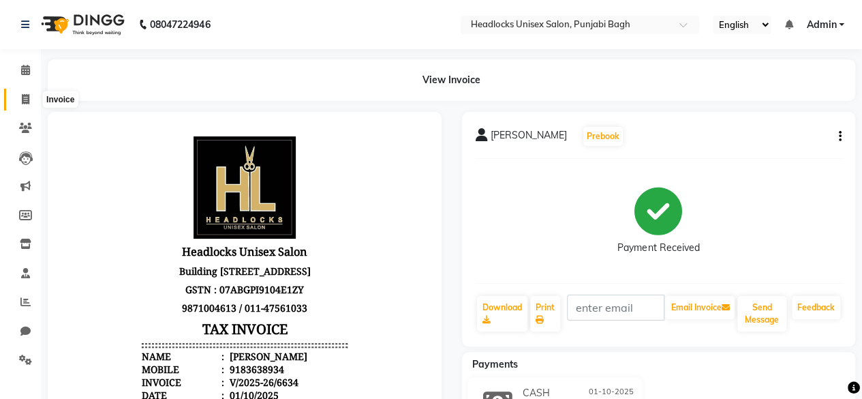
click at [18, 106] on span at bounding box center [26, 100] width 24 height 16
select select "service"
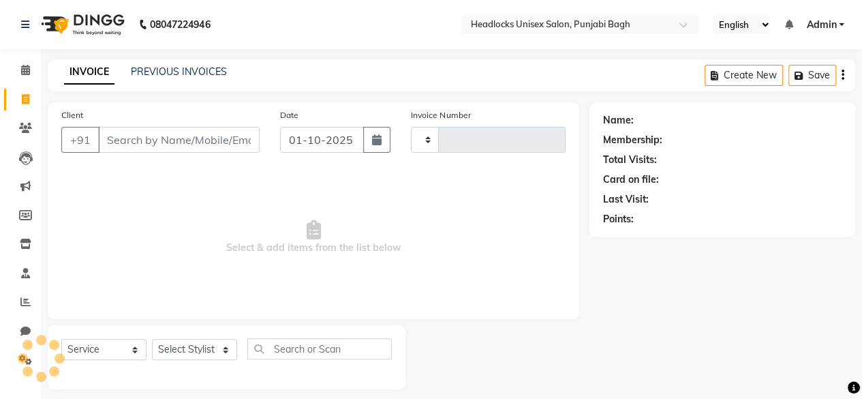
scroll to position [10, 0]
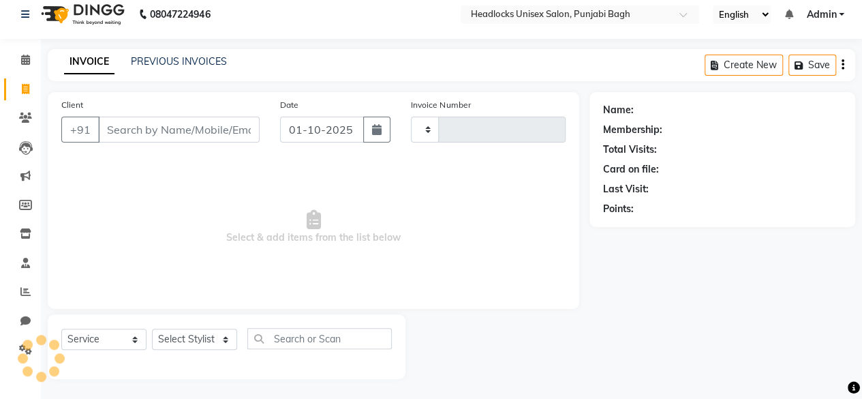
type input "6635"
select select "7719"
click at [191, 125] on input "Client" at bounding box center [179, 130] width 162 height 26
type input "e"
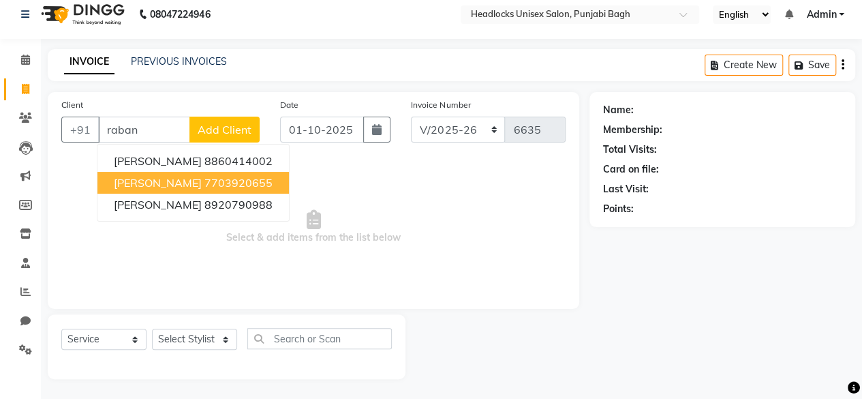
type input "raban"
drag, startPoint x: 22, startPoint y: 220, endPoint x: 24, endPoint y: 237, distance: 17.2
click at [24, 237] on li "Inventory" at bounding box center [20, 233] width 41 height 29
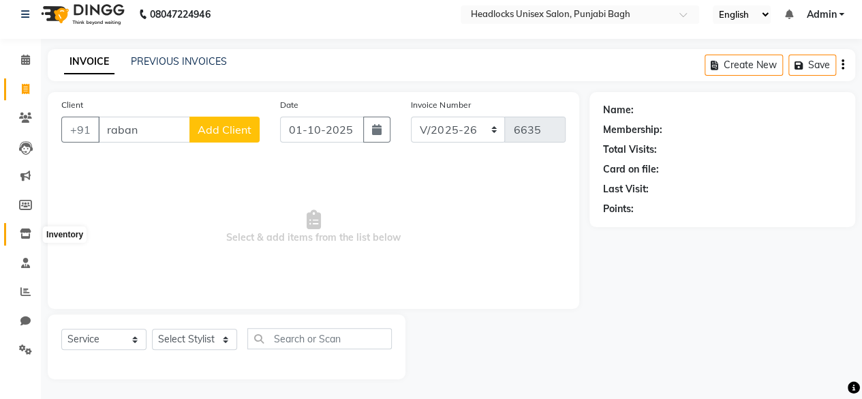
click at [24, 237] on icon at bounding box center [26, 233] width 12 height 10
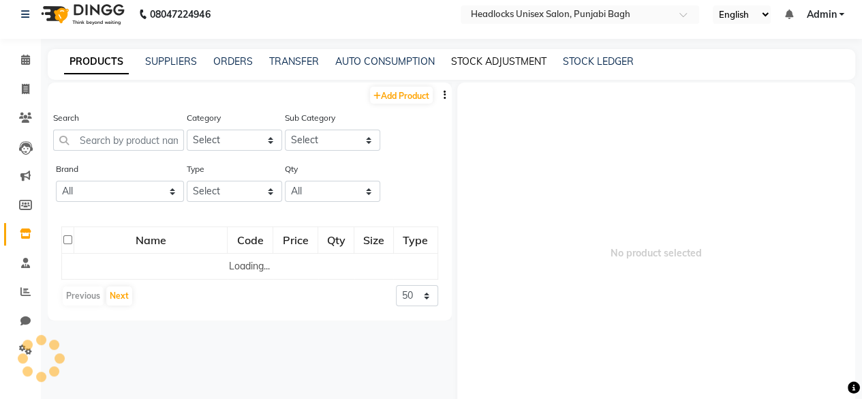
scroll to position [8, 0]
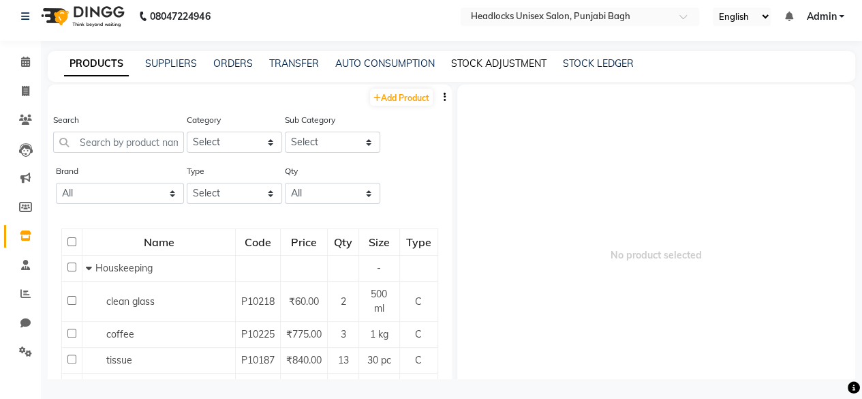
click at [520, 63] on link "STOCK ADJUSTMENT" at bounding box center [498, 63] width 95 height 12
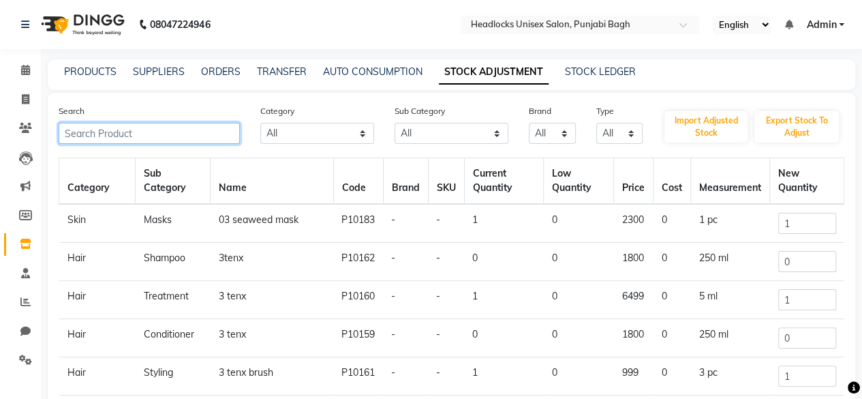
click at [193, 135] on input "text" at bounding box center [149, 133] width 181 height 21
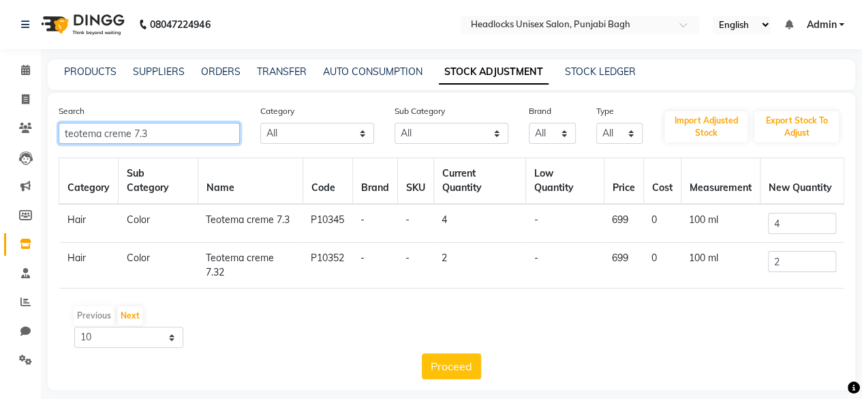
type input "teotema creme 7.3"
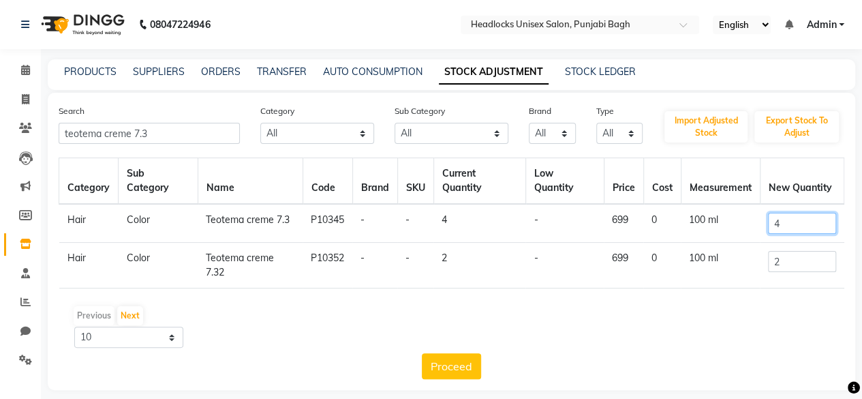
click at [795, 221] on input "4" at bounding box center [802, 223] width 68 height 21
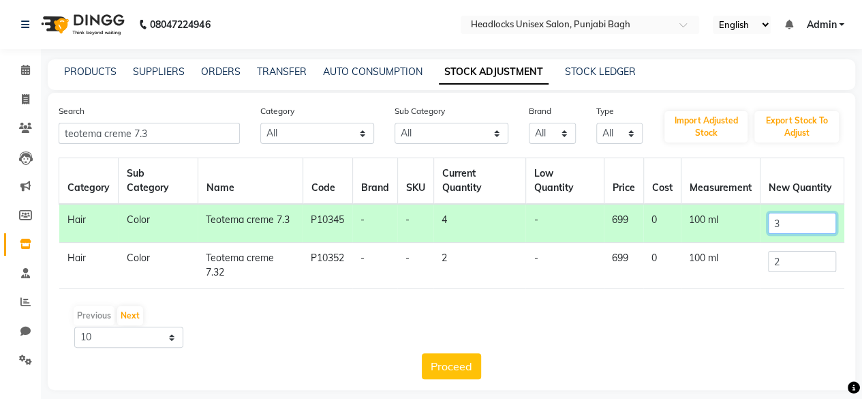
scroll to position [10, 0]
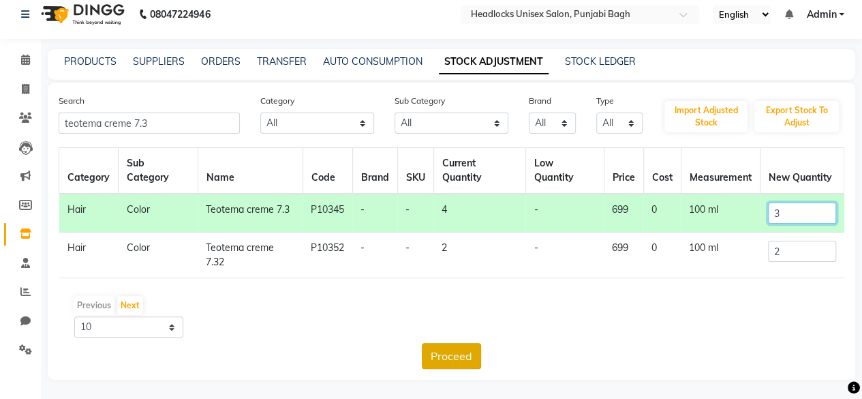
type input "3"
click at [452, 345] on button "Proceed" at bounding box center [451, 356] width 59 height 26
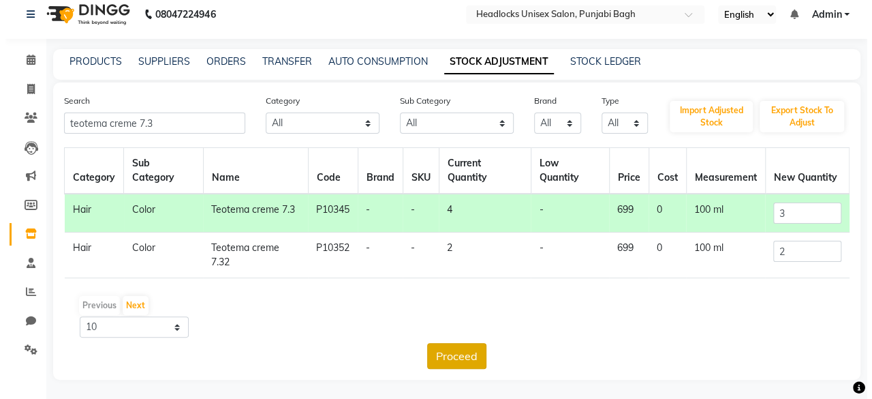
scroll to position [0, 0]
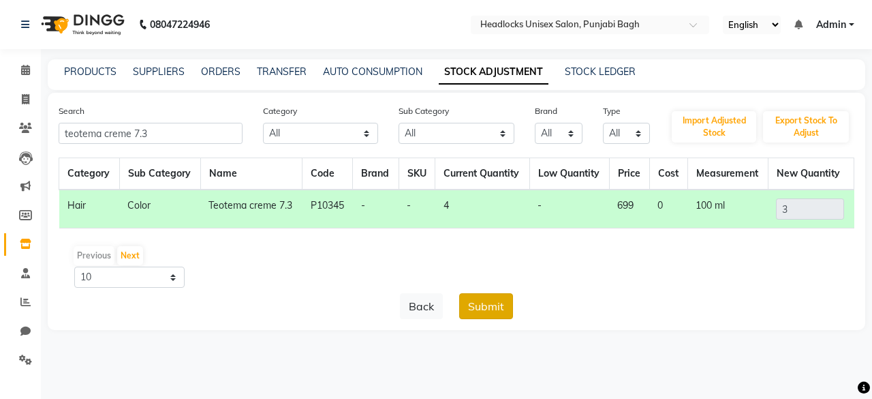
click at [492, 306] on button "Submit" at bounding box center [486, 306] width 54 height 26
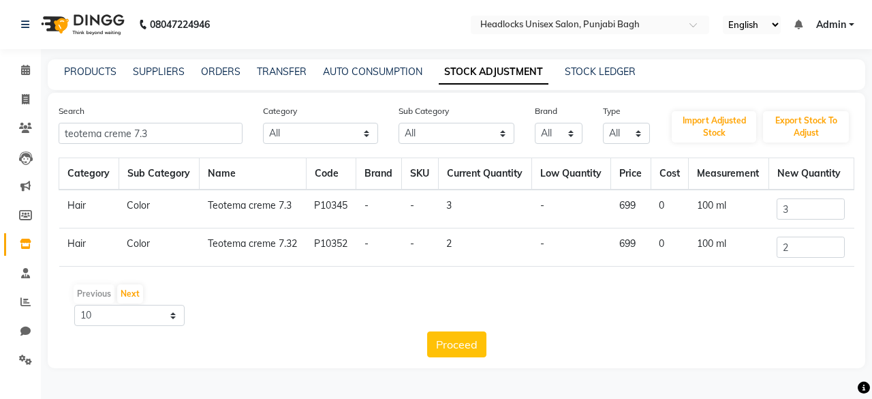
click at [567, 283] on div "Previous Next" at bounding box center [456, 294] width 785 height 22
click at [30, 103] on span at bounding box center [26, 100] width 24 height 16
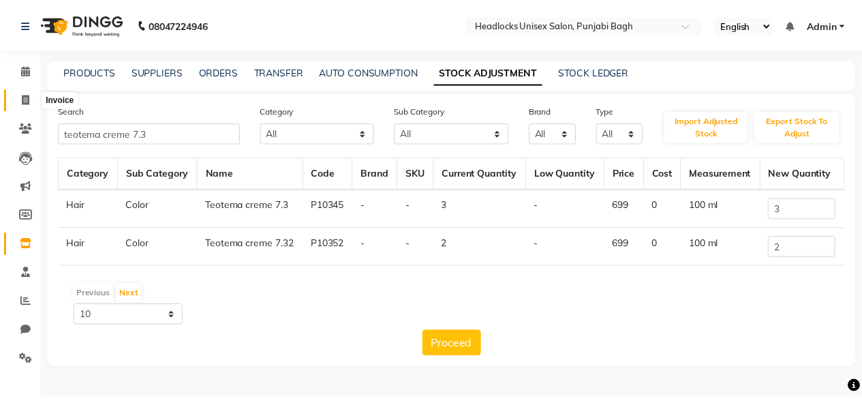
scroll to position [10, 0]
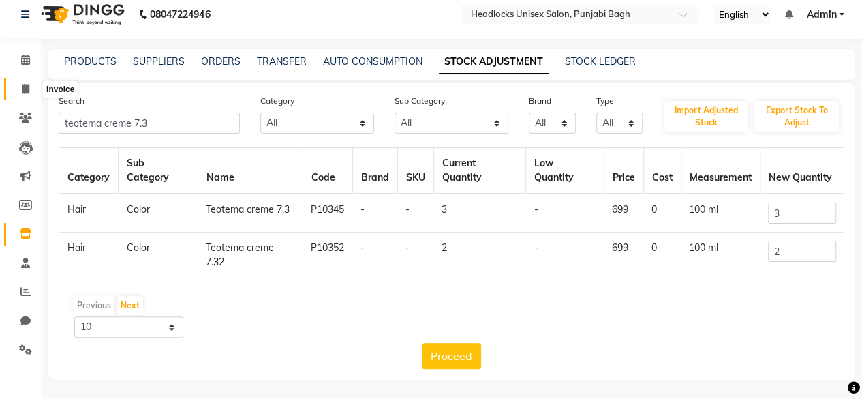
select select "service"
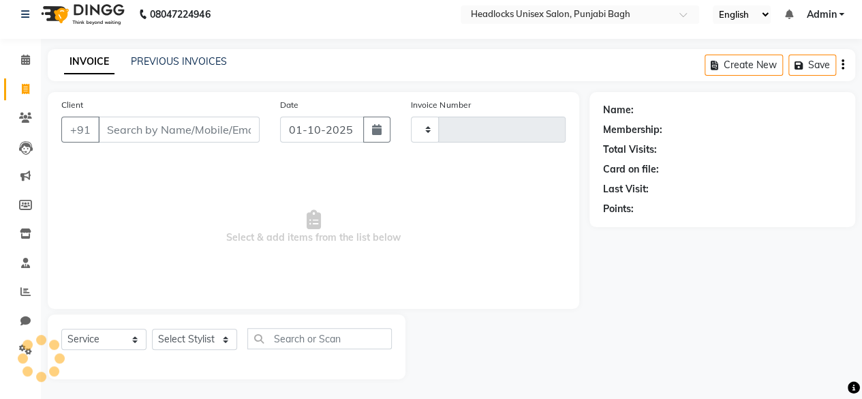
type input "6635"
select select "7719"
click at [204, 135] on input "Client" at bounding box center [179, 130] width 162 height 26
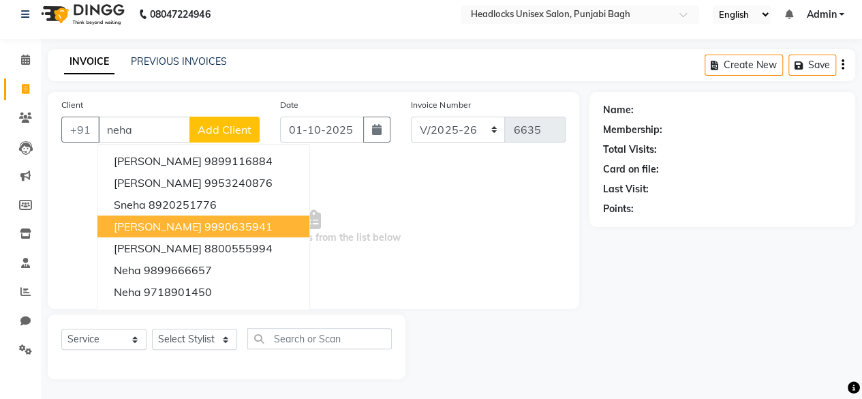
type input "neha"
click at [29, 99] on link "Invoice" at bounding box center [20, 89] width 33 height 22
select select "service"
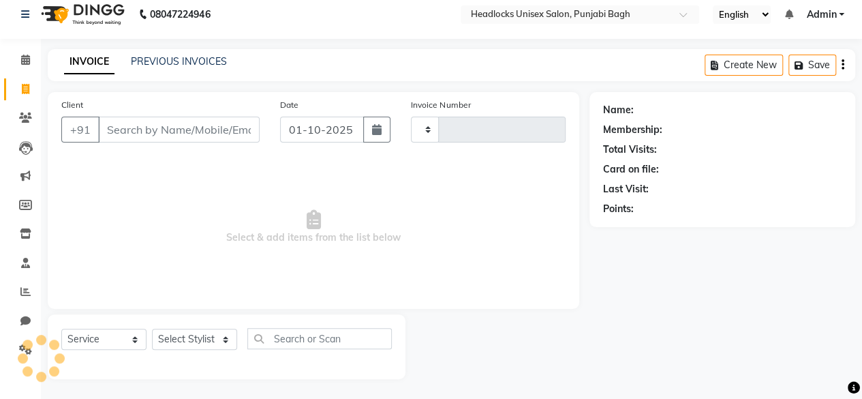
type input "6635"
select select "7719"
click at [229, 125] on input "Client" at bounding box center [179, 130] width 162 height 26
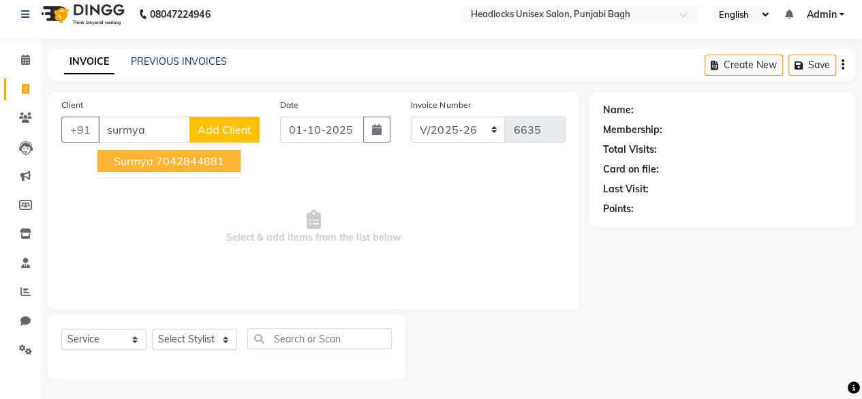
click at [203, 157] on ngb-highlight "7042844881" at bounding box center [190, 161] width 68 height 14
type input "7042844881"
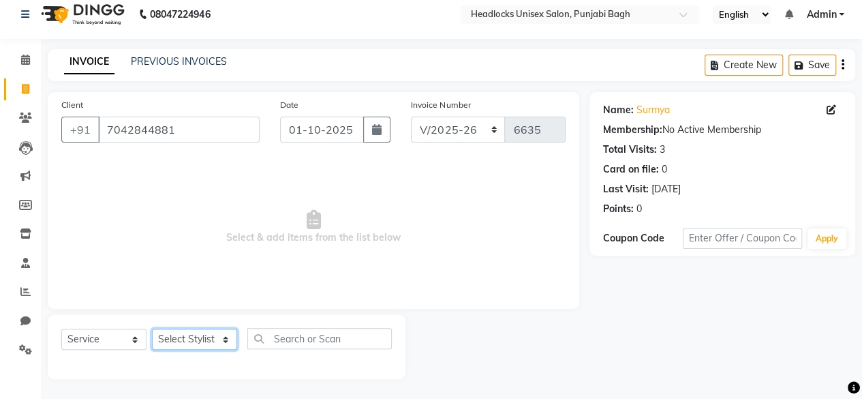
click at [211, 349] on select "Select Stylist ⁠Agnies ⁠[PERSON_NAME] [PERSON_NAME] [PERSON_NAME] mercy ⁠Minto …" at bounding box center [194, 338] width 85 height 21
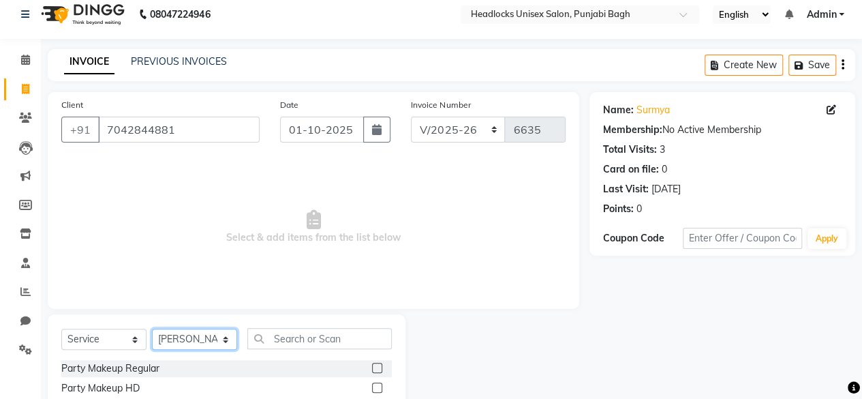
select select "90266"
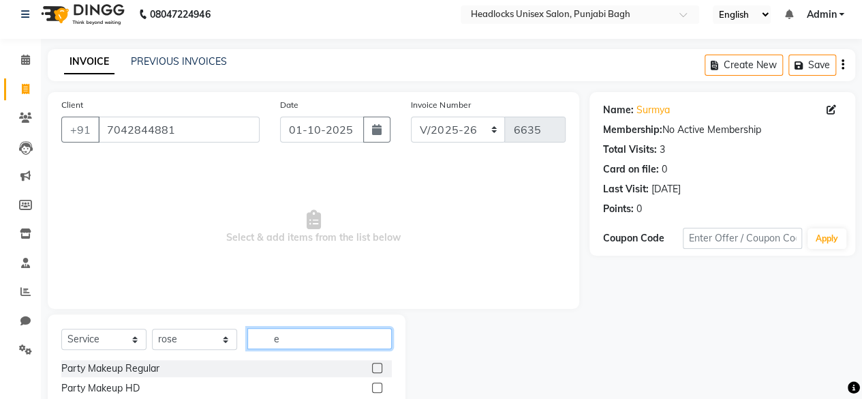
click at [332, 337] on input "e" at bounding box center [319, 338] width 144 height 21
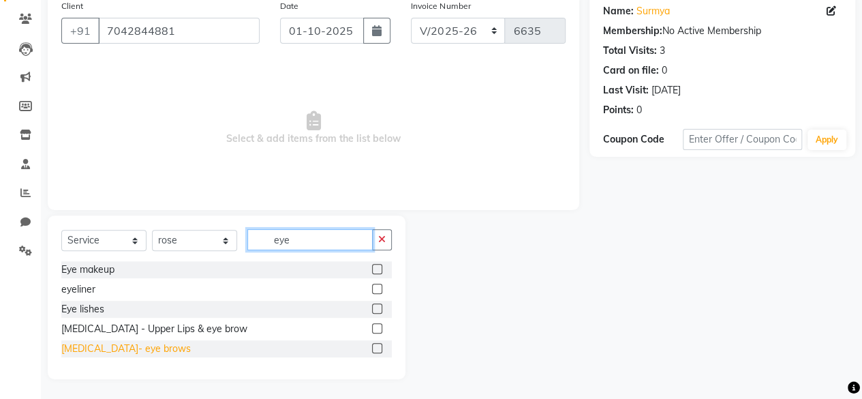
type input "eye"
click at [118, 349] on div "[MEDICAL_DATA]- eye brows" at bounding box center [125, 348] width 129 height 14
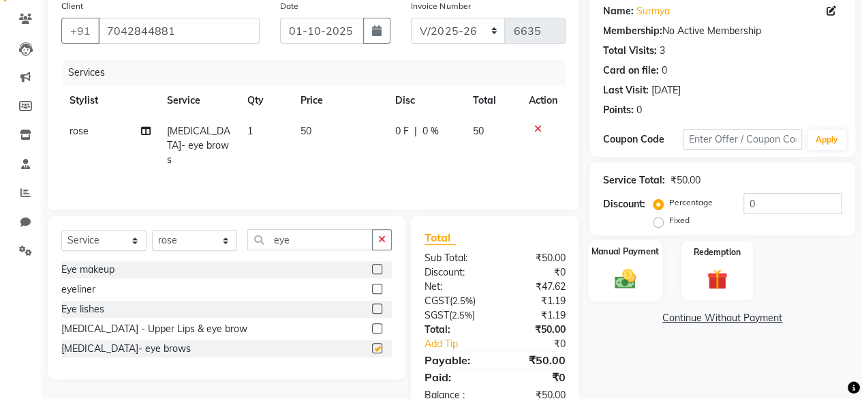
checkbox input "false"
click at [621, 286] on img at bounding box center [625, 278] width 35 height 25
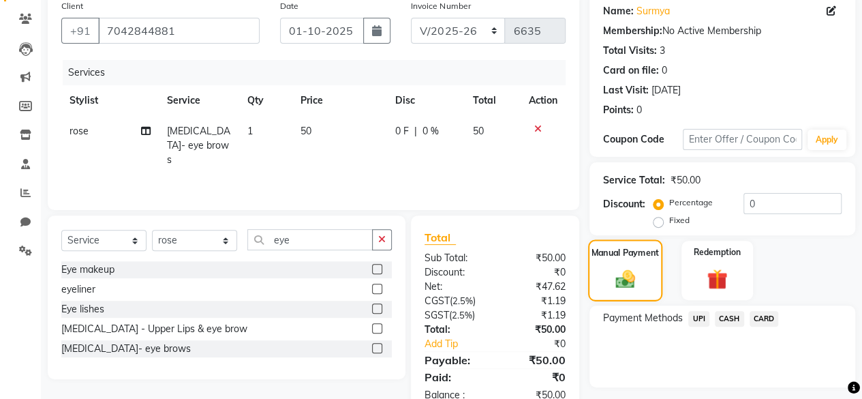
scroll to position [145, 0]
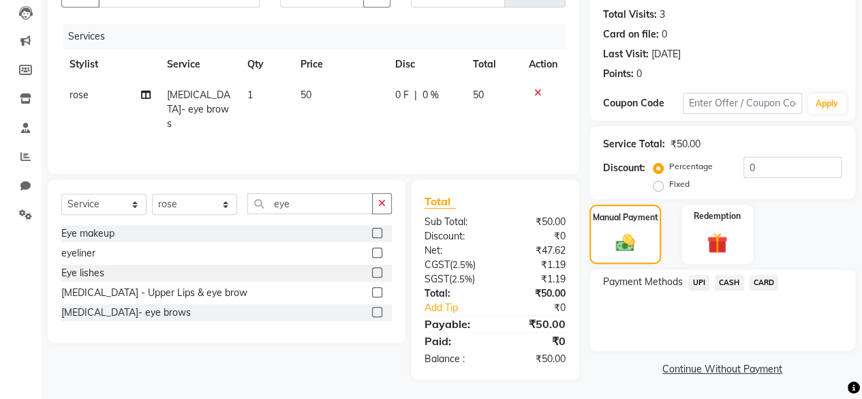
click at [733, 292] on div "CASH" at bounding box center [726, 284] width 35 height 18
click at [735, 284] on span "CASH" at bounding box center [729, 283] width 29 height 16
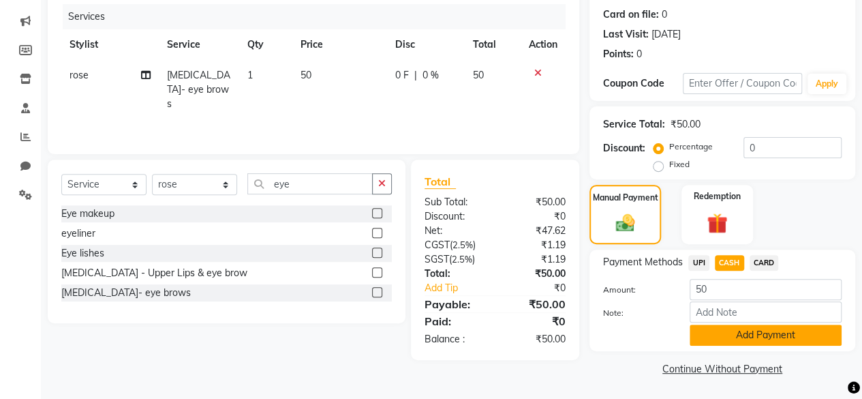
click at [703, 337] on button "Add Payment" at bounding box center [766, 334] width 152 height 21
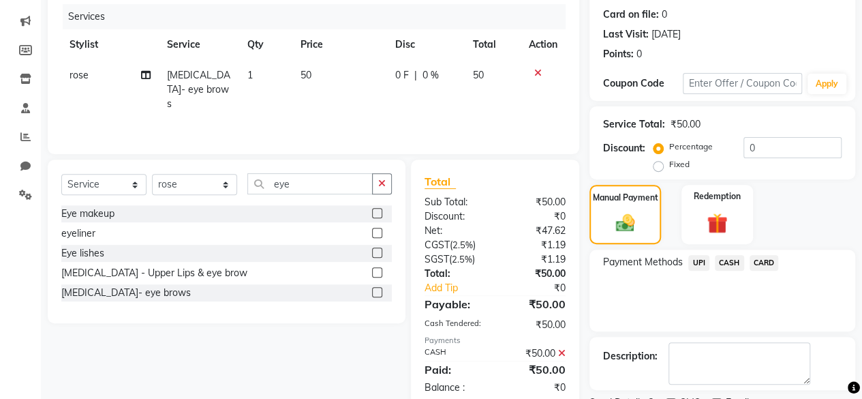
scroll to position [221, 0]
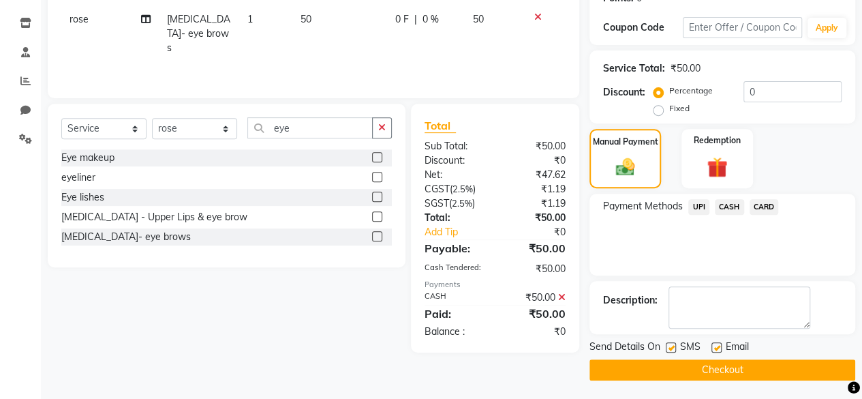
click at [671, 348] on label at bounding box center [671, 347] width 10 height 10
click at [671, 348] on input "checkbox" at bounding box center [670, 347] width 9 height 9
checkbox input "false"
click at [660, 370] on button "Checkout" at bounding box center [722, 369] width 266 height 21
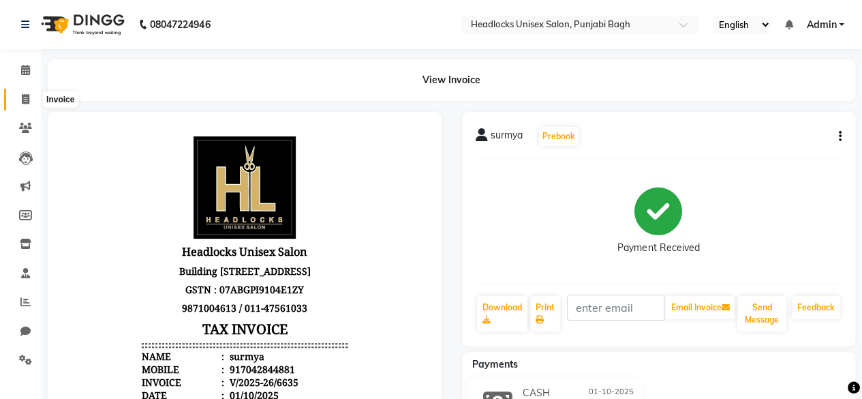
click at [25, 100] on icon at bounding box center [25, 99] width 7 height 10
select select "service"
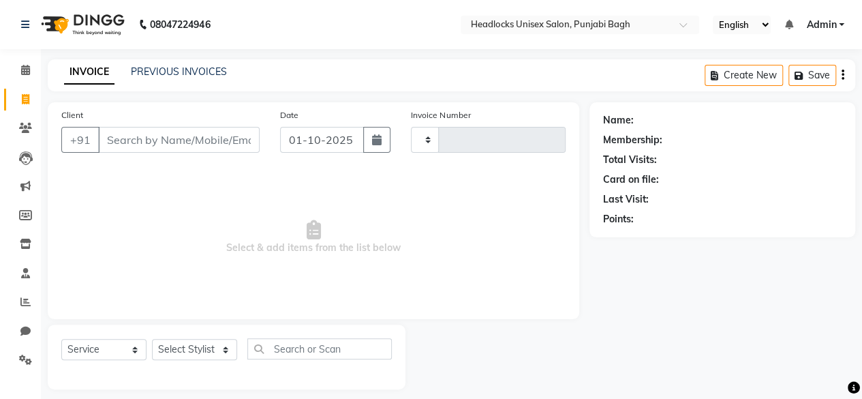
scroll to position [10, 0]
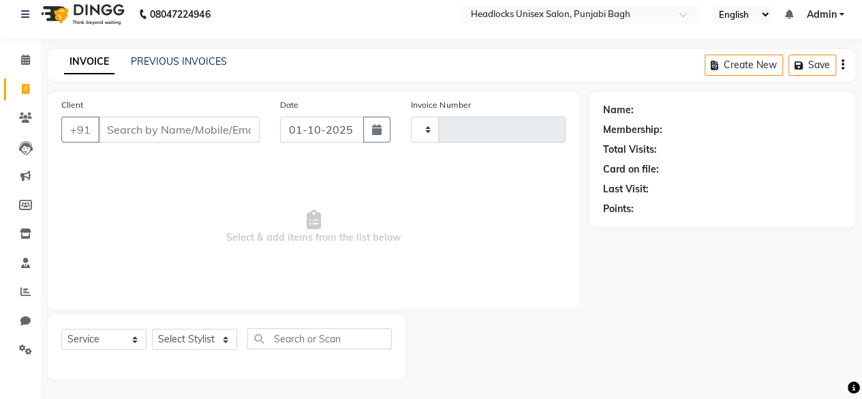
type input "6636"
select select "7719"
click at [169, 137] on input "Client" at bounding box center [179, 130] width 162 height 26
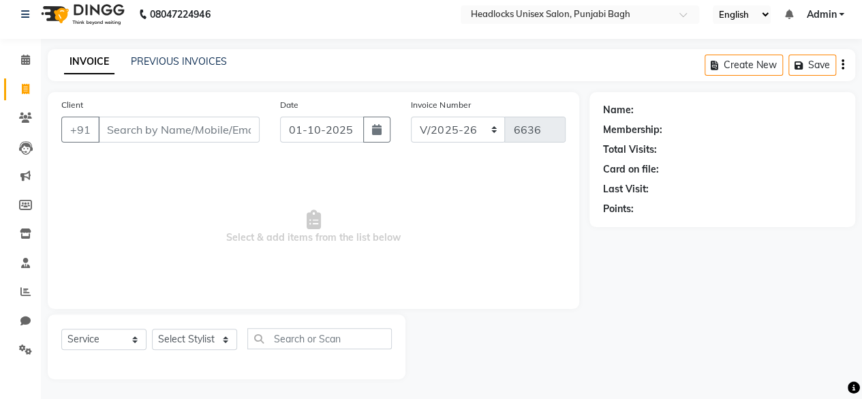
click at [169, 137] on input "Client" at bounding box center [179, 130] width 162 height 26
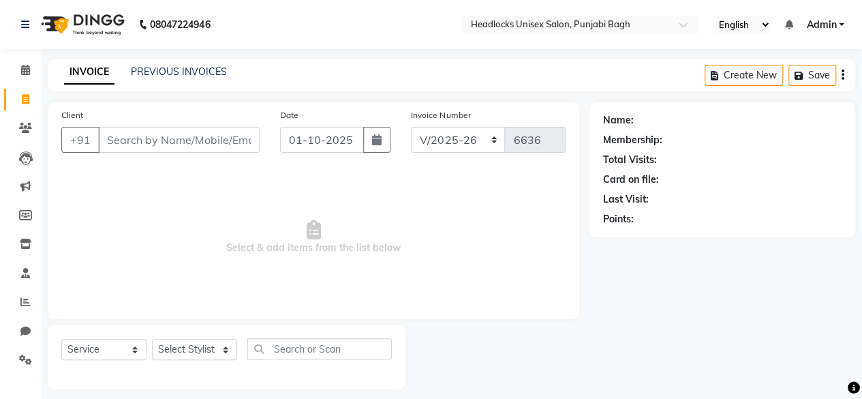
type input "x"
click at [170, 138] on input "x" at bounding box center [179, 140] width 162 height 26
click at [189, 354] on select "Select Stylist ⁠Agnies ⁠[PERSON_NAME] [PERSON_NAME] [PERSON_NAME] mercy ⁠Minto …" at bounding box center [194, 349] width 85 height 21
select select "69054"
click at [152, 339] on select "Select Stylist ⁠Agnies ⁠[PERSON_NAME] [PERSON_NAME] [PERSON_NAME] mercy ⁠Minto …" at bounding box center [194, 349] width 85 height 21
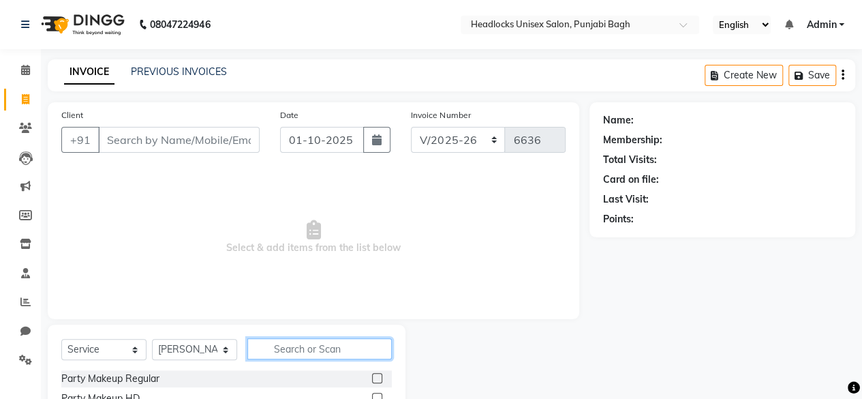
click at [348, 347] on input "text" at bounding box center [319, 348] width 144 height 21
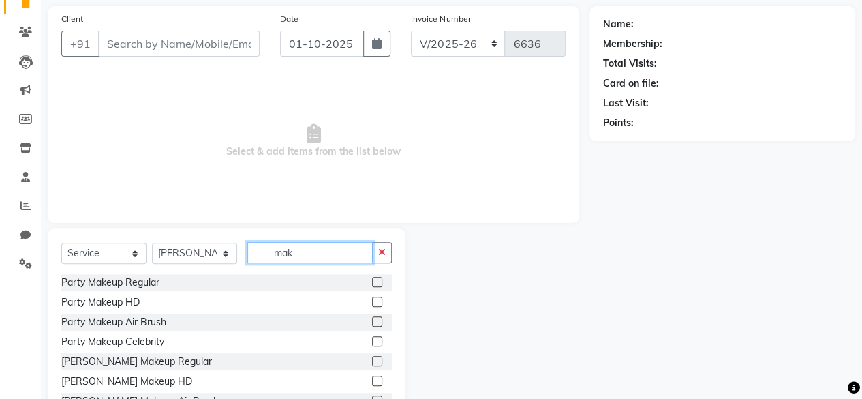
scroll to position [118, 0]
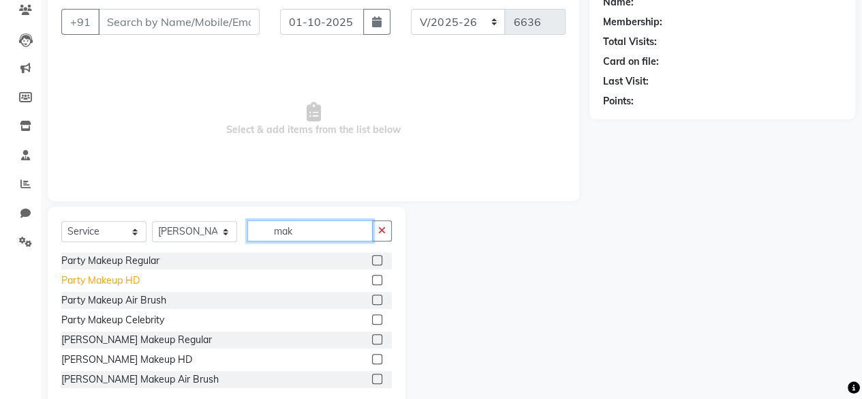
type input "mak"
click at [90, 279] on div "Party Makeup HD" at bounding box center [100, 280] width 78 height 14
checkbox input "false"
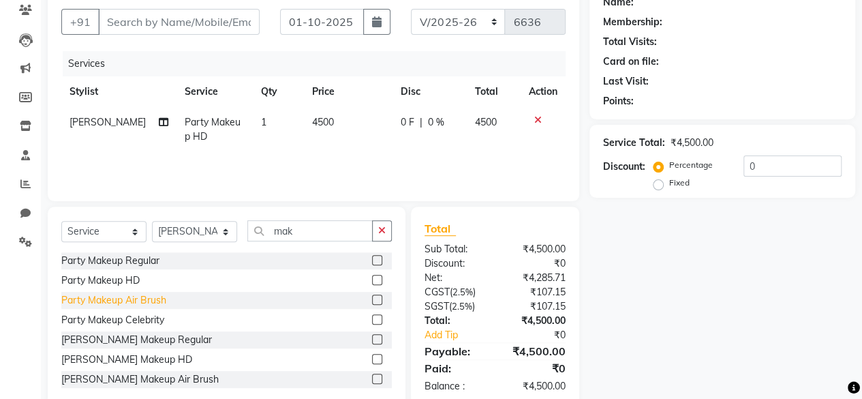
click at [125, 303] on div "Party Makeup Air Brush" at bounding box center [113, 300] width 105 height 14
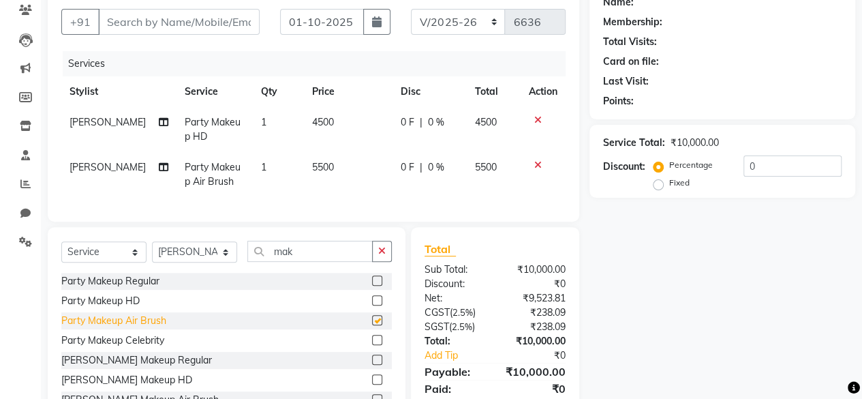
checkbox input "false"
click at [275, 194] on td "1" at bounding box center [278, 174] width 51 height 45
select select "69054"
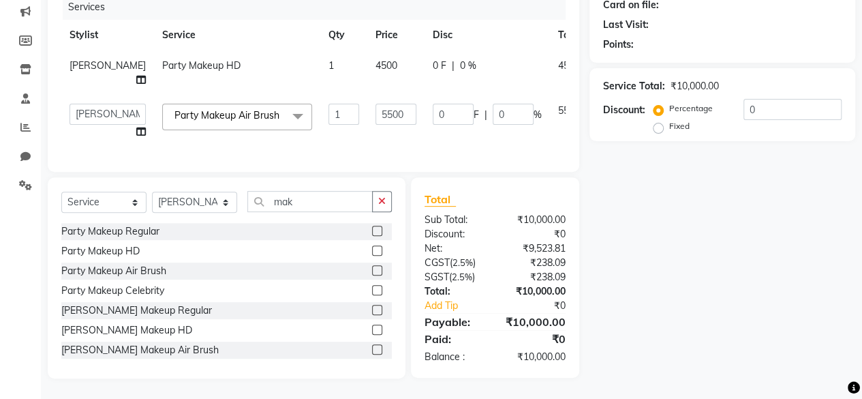
scroll to position [186, 0]
click at [148, 294] on div "Party Makeup Celebrity" at bounding box center [112, 290] width 103 height 14
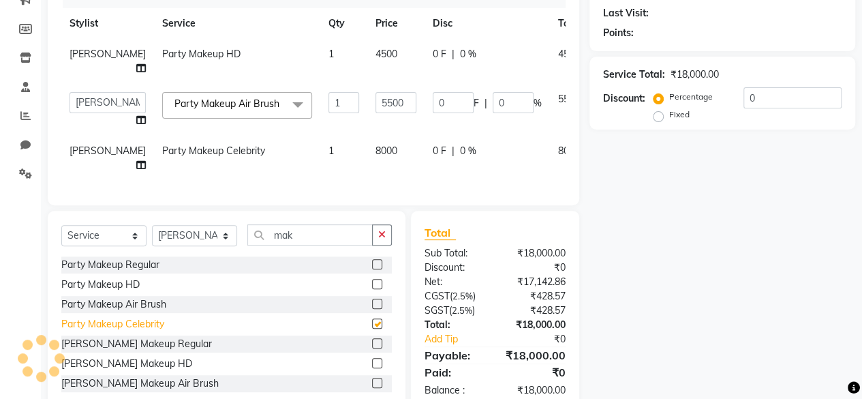
checkbox input "false"
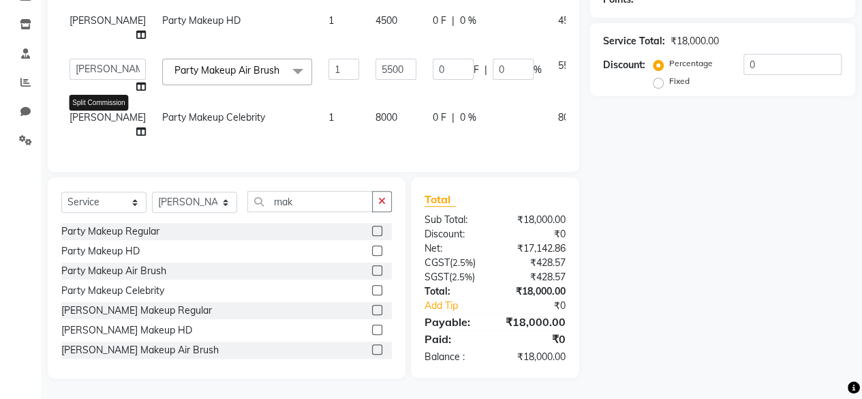
scroll to position [0, 0]
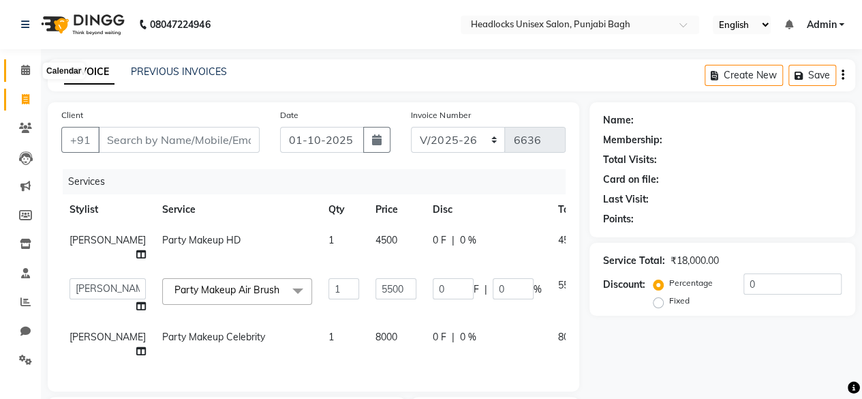
click at [25, 74] on icon at bounding box center [25, 70] width 9 height 10
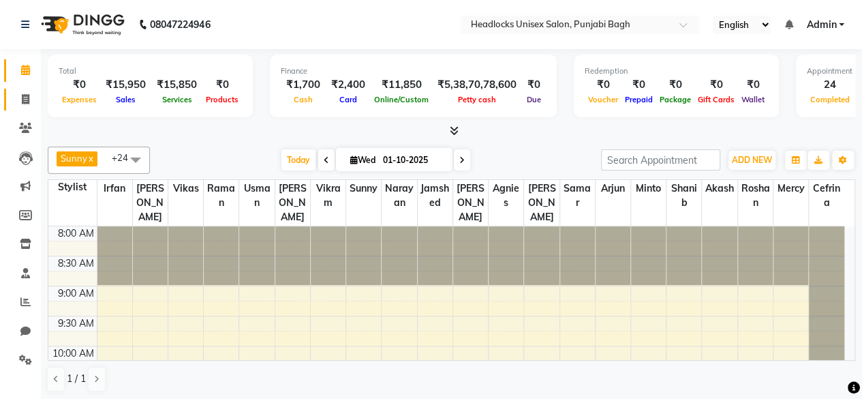
click at [26, 107] on link "Invoice" at bounding box center [20, 100] width 33 height 22
select select "service"
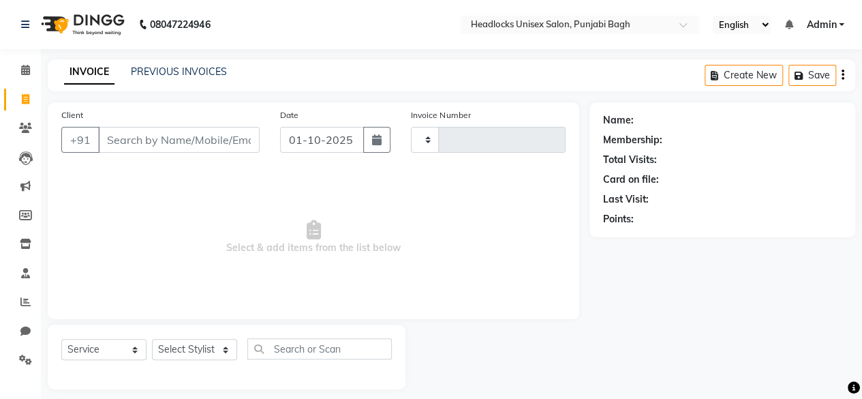
type input "6636"
select select "7719"
click at [26, 107] on link "Invoice" at bounding box center [20, 100] width 33 height 22
select select "7719"
select select "service"
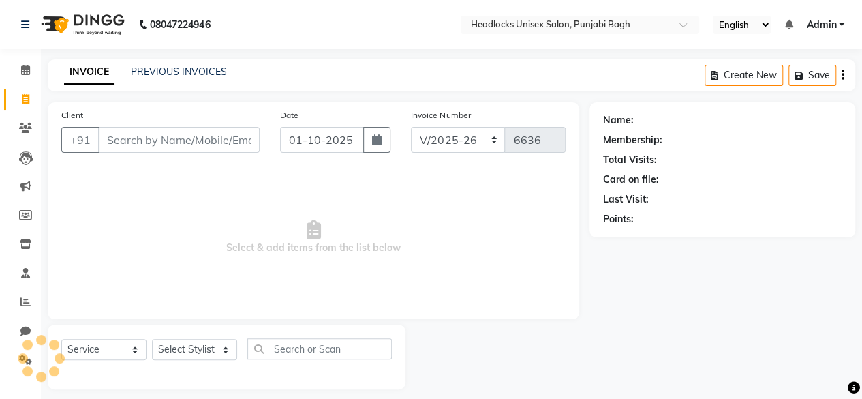
scroll to position [10, 0]
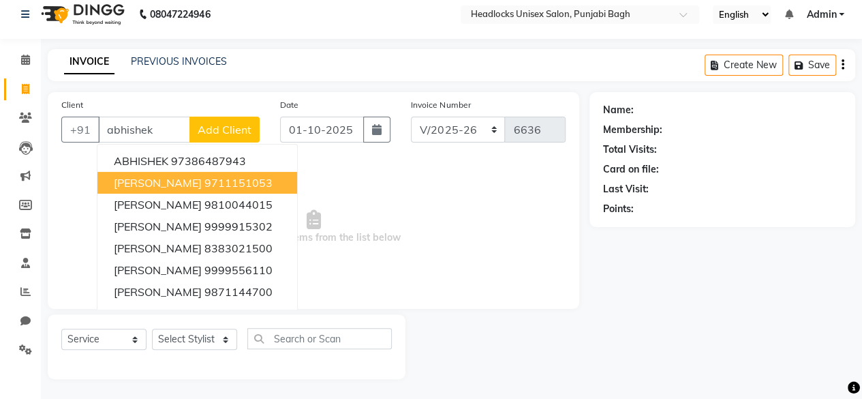
click at [157, 190] on button "[PERSON_NAME] 9711151053" at bounding box center [197, 183] width 200 height 22
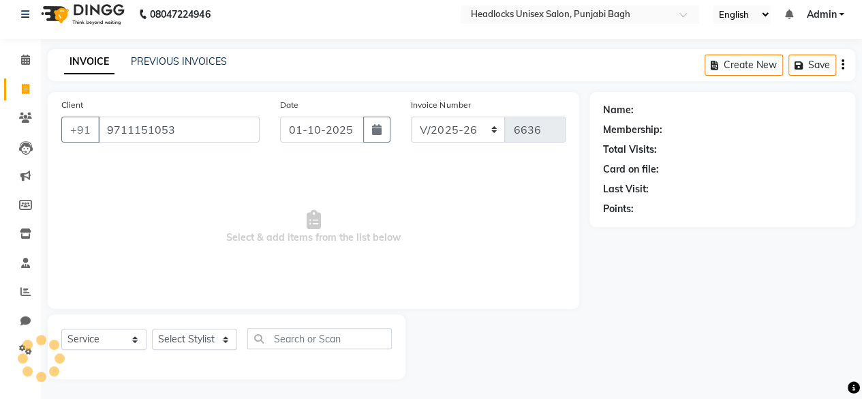
type input "9711151053"
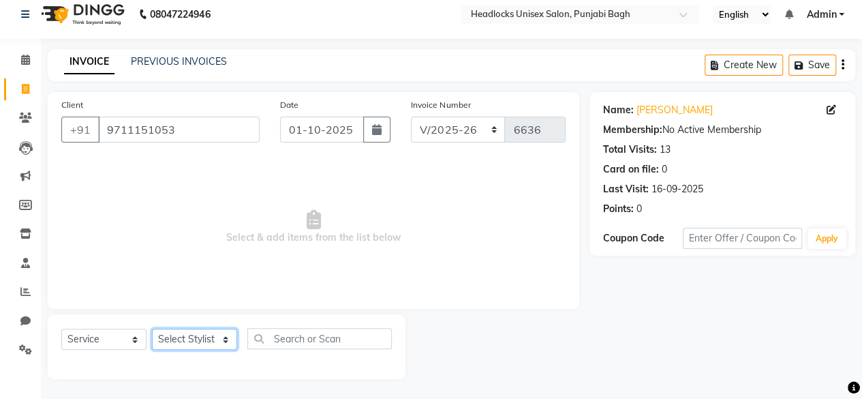
click at [183, 347] on select "Select Stylist ⁠Agnies ⁠[PERSON_NAME] [PERSON_NAME] [PERSON_NAME] mercy ⁠Minto …" at bounding box center [194, 338] width 85 height 21
select select "69082"
click at [152, 328] on select "Select Stylist ⁠Agnies ⁠[PERSON_NAME] [PERSON_NAME] [PERSON_NAME] mercy ⁠Minto …" at bounding box center [194, 338] width 85 height 21
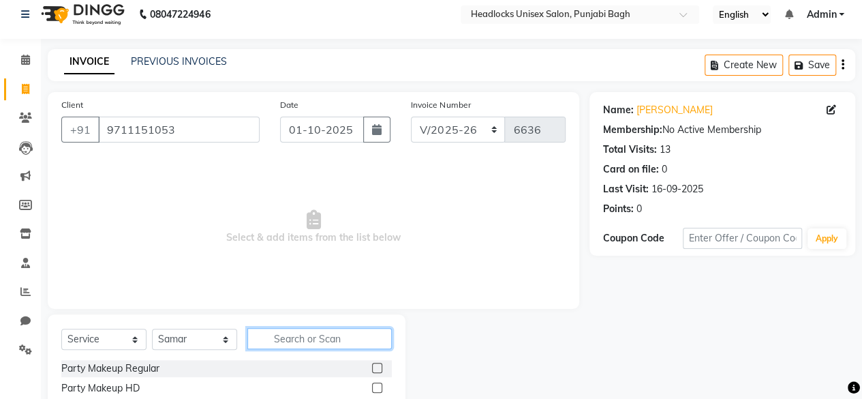
click at [287, 344] on input "text" at bounding box center [319, 338] width 144 height 21
type input "beard"
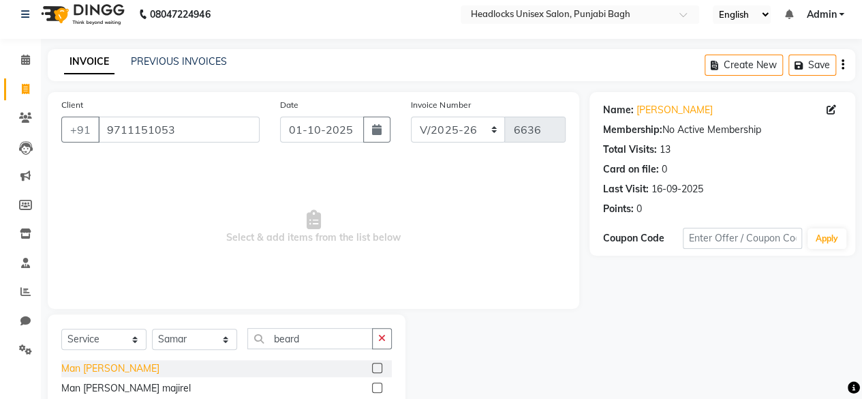
click at [98, 369] on div "Man [PERSON_NAME]" at bounding box center [110, 368] width 98 height 14
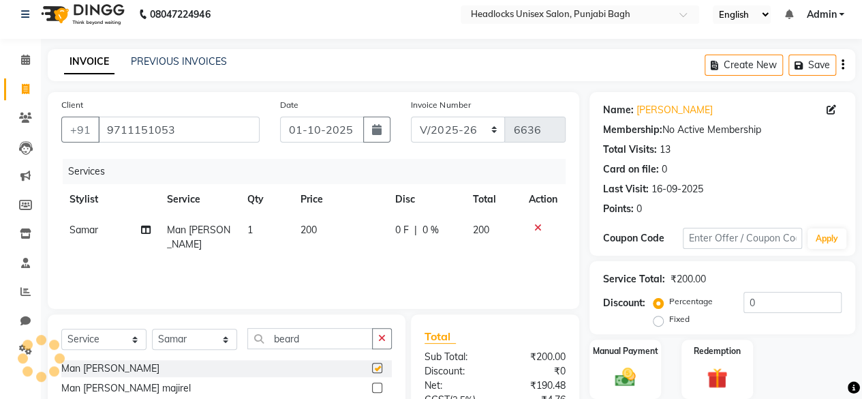
checkbox input "false"
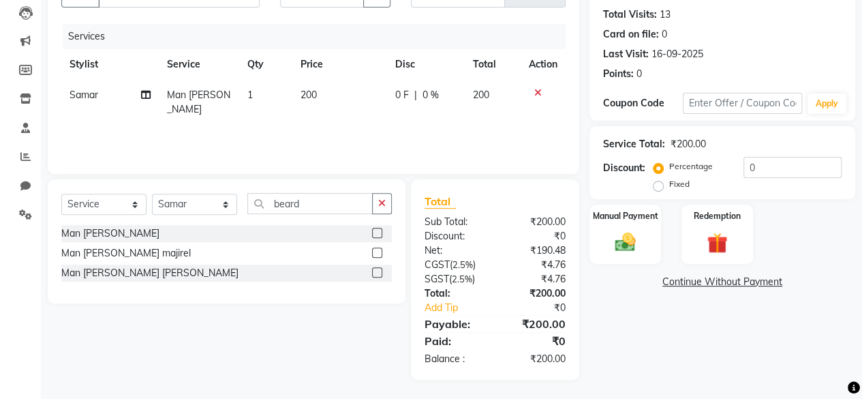
click at [619, 264] on div "Name: [PERSON_NAME] Membership: No Active Membership Total Visits: 13 Card on f…" at bounding box center [727, 168] width 276 height 422
click at [636, 254] on div "Manual Payment" at bounding box center [625, 234] width 74 height 62
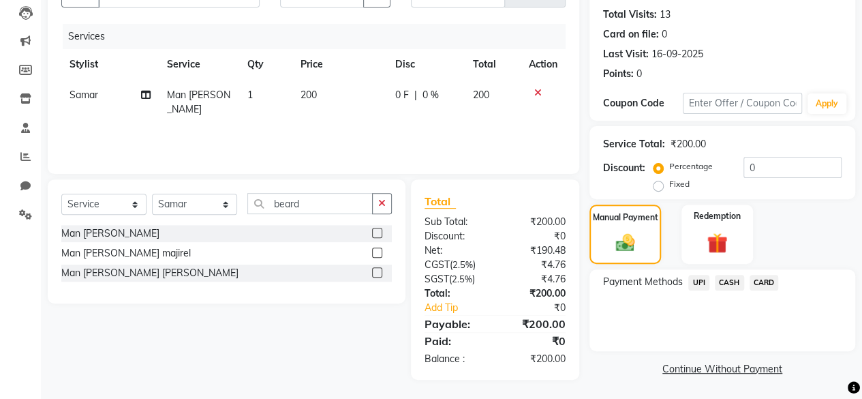
click at [723, 281] on span "CASH" at bounding box center [729, 283] width 29 height 16
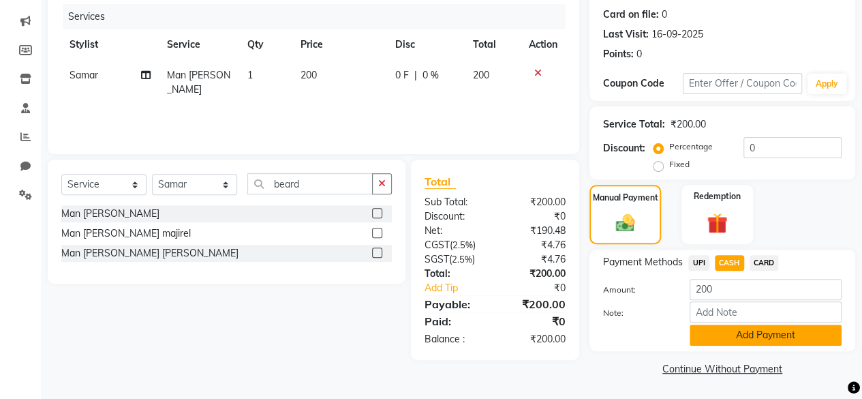
click at [701, 331] on button "Add Payment" at bounding box center [766, 334] width 152 height 21
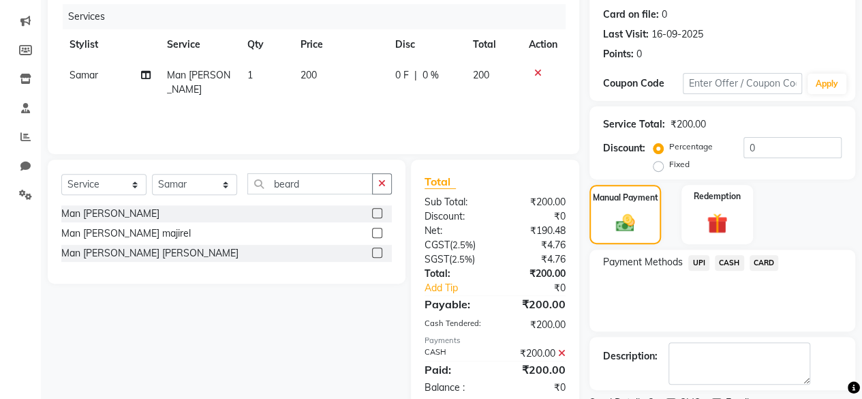
scroll to position [221, 0]
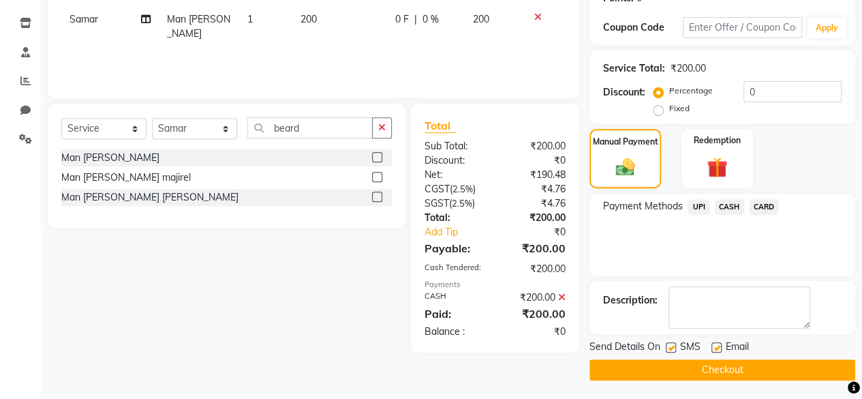
click at [675, 347] on label at bounding box center [671, 347] width 10 height 10
click at [675, 347] on input "checkbox" at bounding box center [670, 347] width 9 height 9
checkbox input "false"
click at [669, 369] on button "Checkout" at bounding box center [722, 369] width 266 height 21
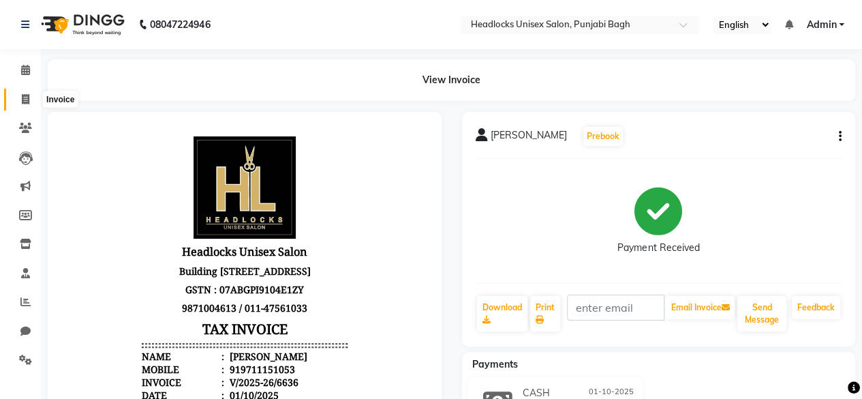
click at [35, 102] on span at bounding box center [26, 100] width 24 height 16
select select "service"
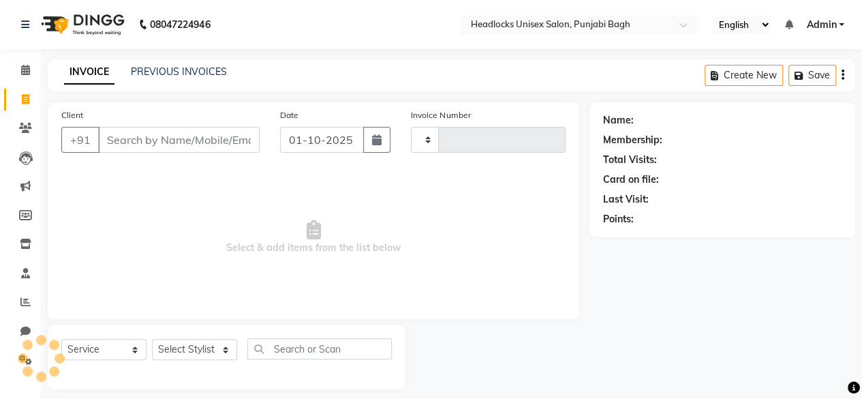
scroll to position [10, 0]
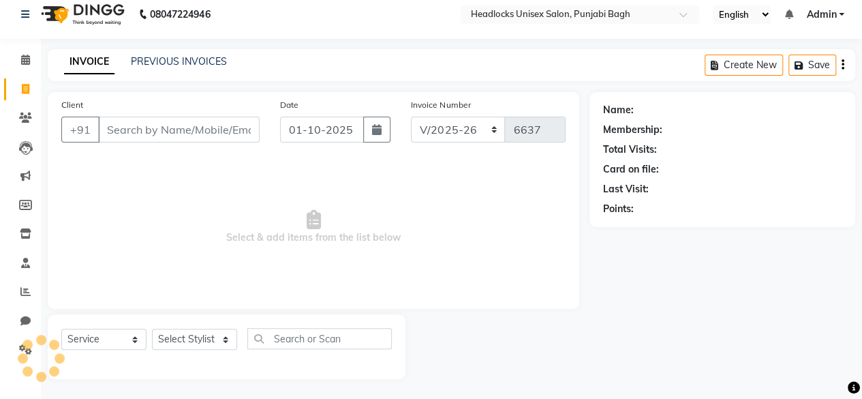
click at [129, 134] on input "Client" at bounding box center [179, 130] width 162 height 26
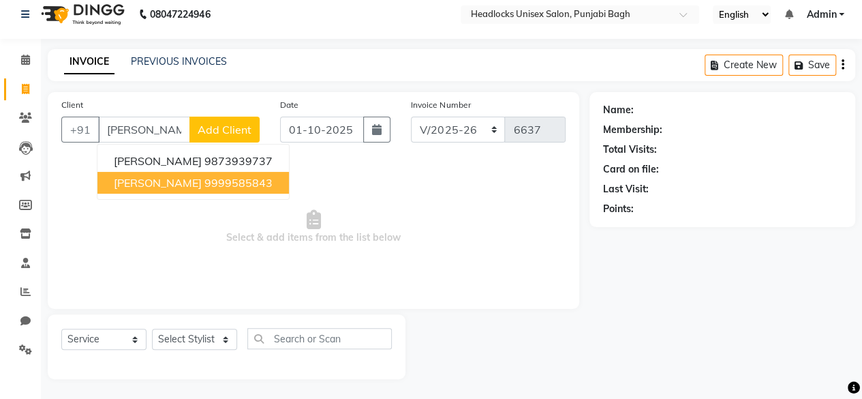
click at [210, 191] on button "[PERSON_NAME] 9999585843" at bounding box center [192, 183] width 191 height 22
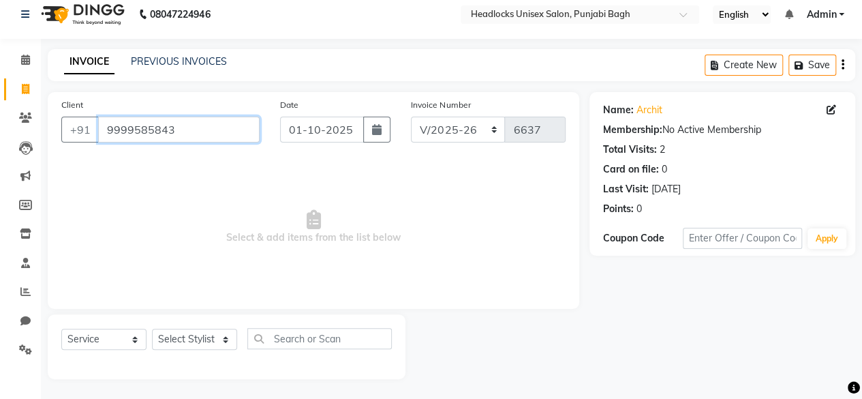
click at [226, 132] on input "9999585843" at bounding box center [179, 130] width 162 height 26
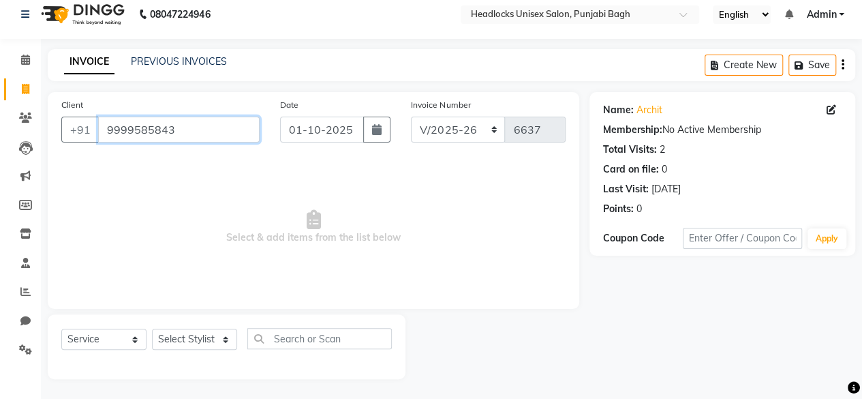
click at [226, 132] on input "9999585843" at bounding box center [179, 130] width 162 height 26
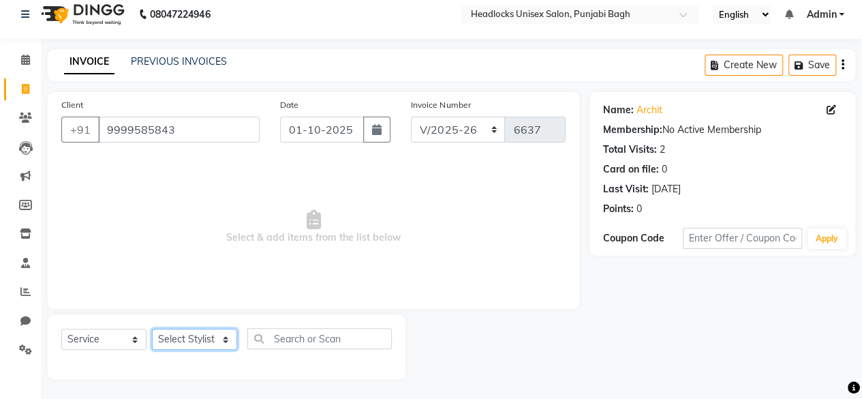
click at [184, 337] on select "Select Stylist ⁠Agnies ⁠[PERSON_NAME] [PERSON_NAME] [PERSON_NAME] mercy ⁠Minto …" at bounding box center [194, 338] width 85 height 21
click at [152, 328] on select "Select Stylist ⁠Agnies ⁠[PERSON_NAME] [PERSON_NAME] [PERSON_NAME] mercy ⁠Minto …" at bounding box center [194, 338] width 85 height 21
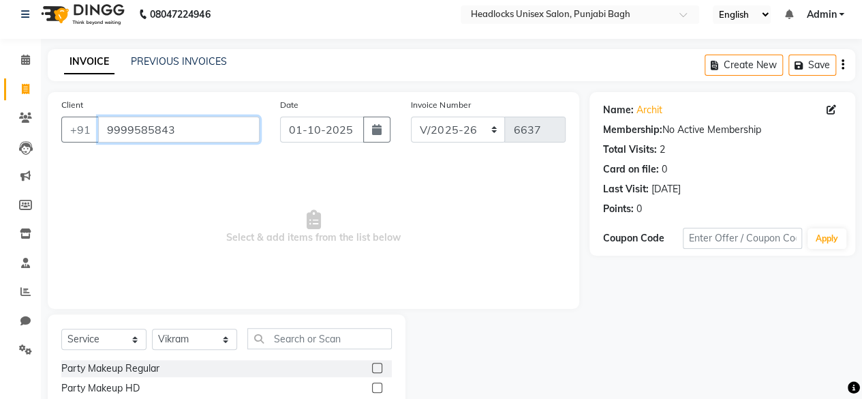
click at [208, 132] on input "9999585843" at bounding box center [179, 130] width 162 height 26
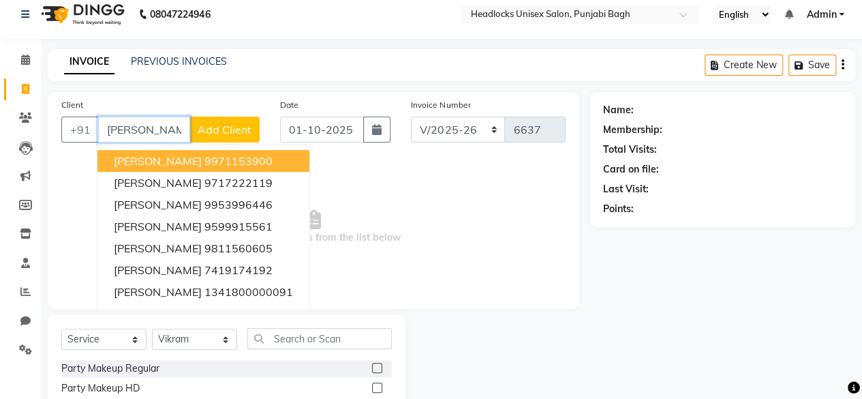
click at [151, 154] on span "[PERSON_NAME]" at bounding box center [158, 161] width 88 height 14
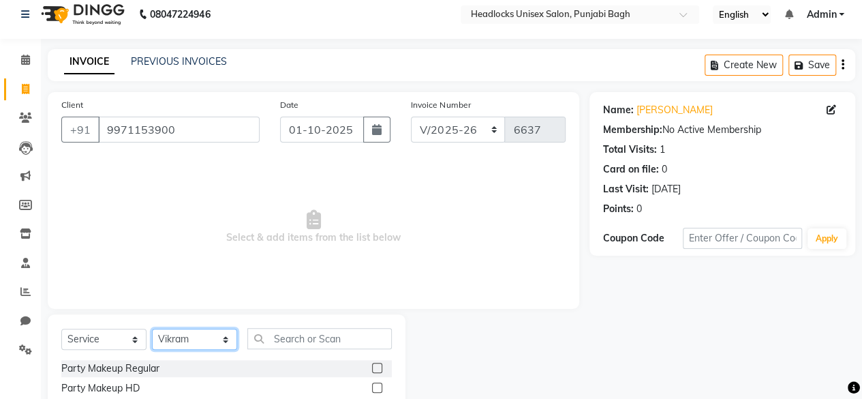
click at [183, 343] on select "Select Stylist ⁠Agnies ⁠[PERSON_NAME] [PERSON_NAME] [PERSON_NAME] mercy ⁠Minto …" at bounding box center [194, 338] width 85 height 21
click at [152, 328] on select "Select Stylist ⁠Agnies ⁠[PERSON_NAME] [PERSON_NAME] [PERSON_NAME] mercy ⁠Minto …" at bounding box center [194, 338] width 85 height 21
click at [132, 339] on select "Select Service Product Membership Package Voucher Prepaid Gift Card" at bounding box center [103, 338] width 85 height 21
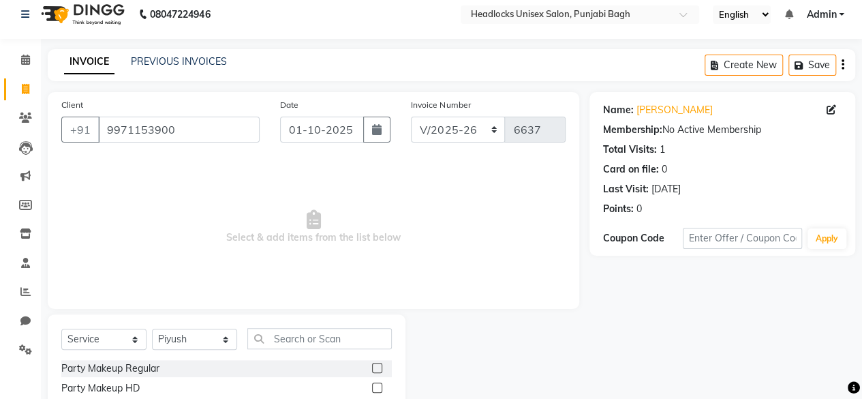
click at [206, 251] on span "Select & add items from the list below" at bounding box center [313, 227] width 504 height 136
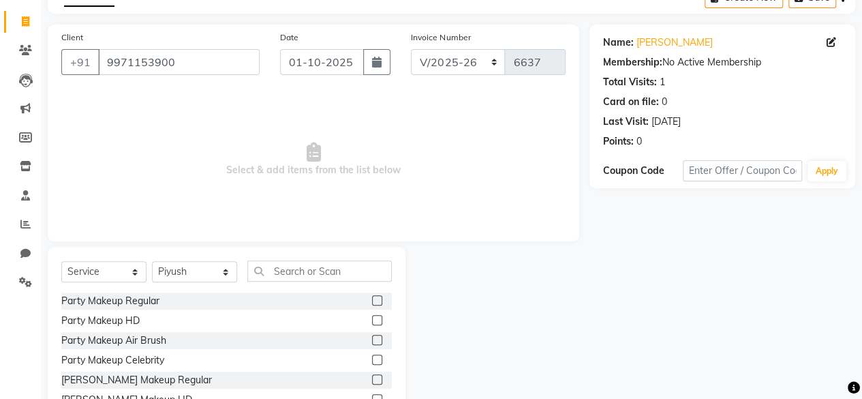
scroll to position [80, 0]
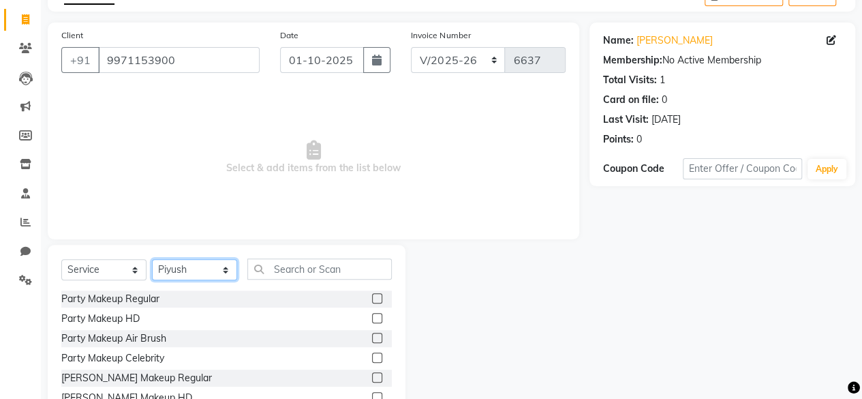
click at [222, 275] on select "Select Stylist ⁠Agnies ⁠[PERSON_NAME] [PERSON_NAME] [PERSON_NAME] mercy ⁠Minto …" at bounding box center [194, 269] width 85 height 21
click at [152, 259] on select "Select Stylist ⁠Agnies ⁠[PERSON_NAME] [PERSON_NAME] [PERSON_NAME] mercy ⁠Minto …" at bounding box center [194, 269] width 85 height 21
click at [201, 268] on select "Select Stylist ⁠Agnies ⁠[PERSON_NAME] [PERSON_NAME] [PERSON_NAME] mercy ⁠Minto …" at bounding box center [194, 269] width 85 height 21
click at [152, 259] on select "Select Stylist ⁠Agnies ⁠[PERSON_NAME] [PERSON_NAME] [PERSON_NAME] mercy ⁠Minto …" at bounding box center [194, 269] width 85 height 21
click at [100, 266] on select "Select Service Product Membership Package Voucher Prepaid Gift Card" at bounding box center [103, 269] width 85 height 21
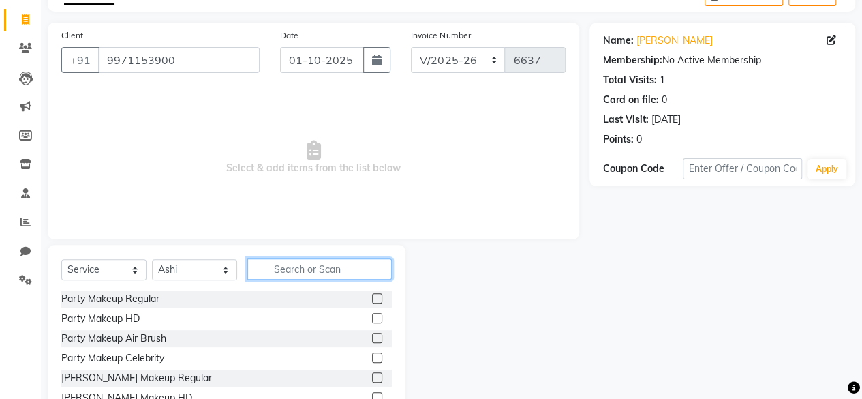
click at [274, 269] on input "text" at bounding box center [319, 268] width 144 height 21
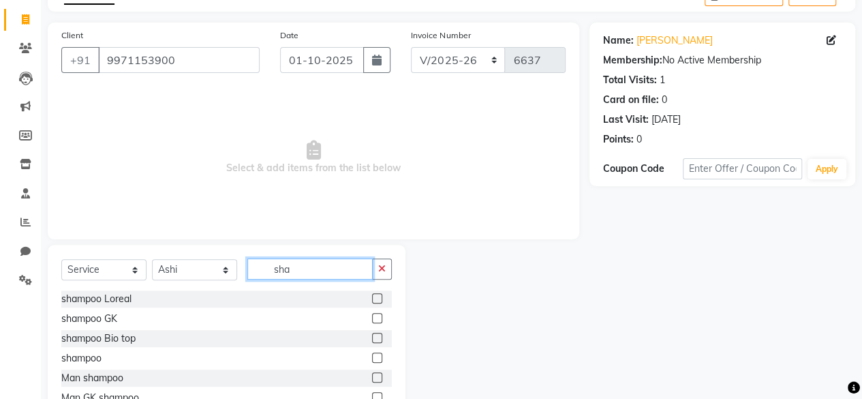
scroll to position [147, 0]
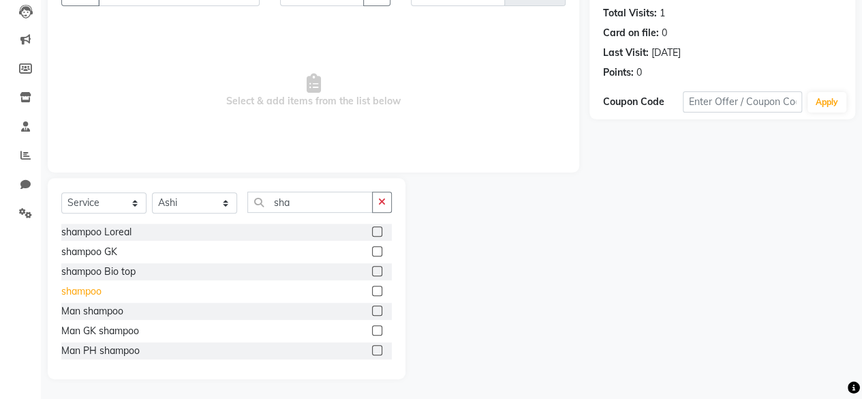
click at [74, 287] on div "shampoo" at bounding box center [81, 291] width 40 height 14
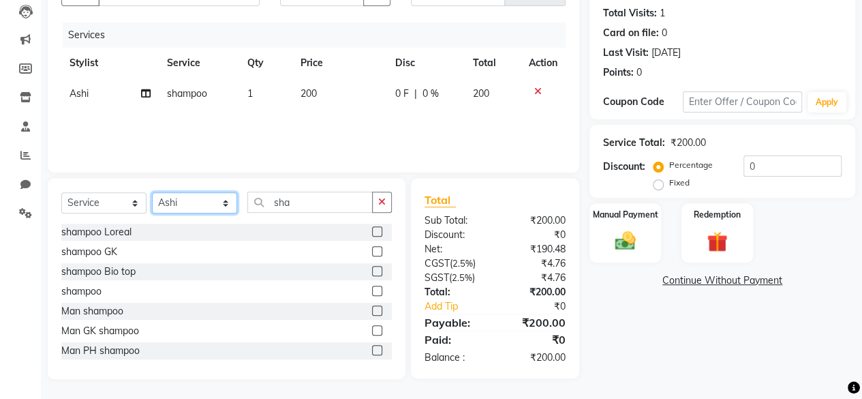
click at [189, 208] on select "Select Stylist ⁠Agnies ⁠[PERSON_NAME] [PERSON_NAME] [PERSON_NAME] mercy ⁠Minto …" at bounding box center [194, 202] width 85 height 21
click at [152, 192] on select "Select Stylist ⁠Agnies ⁠[PERSON_NAME] [PERSON_NAME] [PERSON_NAME] mercy ⁠Minto …" at bounding box center [194, 202] width 85 height 21
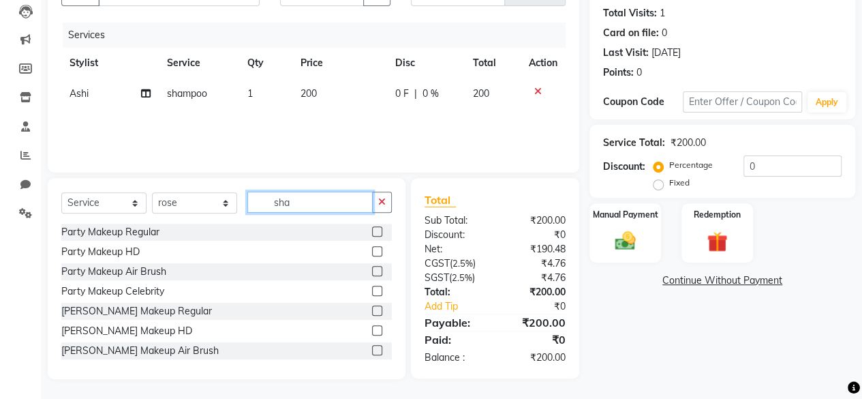
click at [318, 195] on input "sha" at bounding box center [309, 201] width 125 height 21
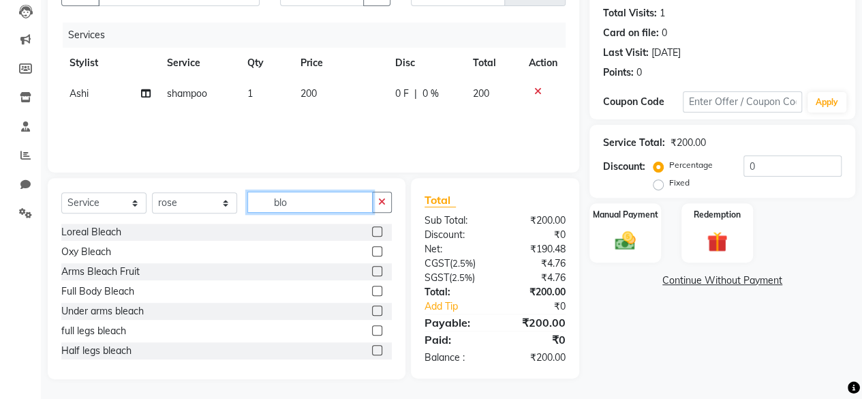
scroll to position [145, 0]
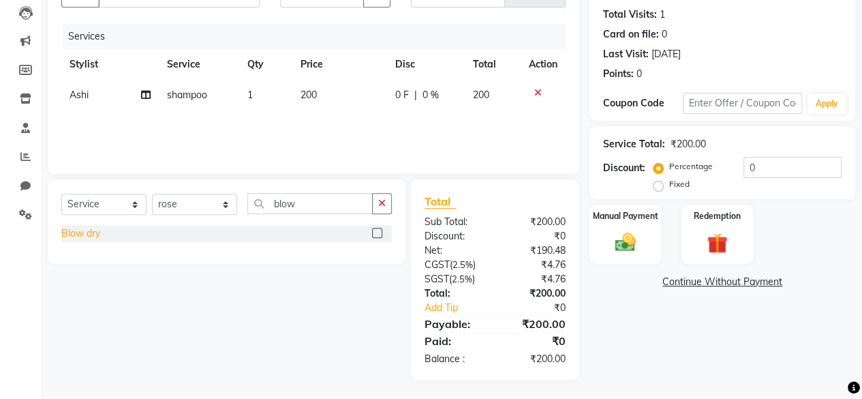
click at [84, 232] on div "Blow dry" at bounding box center [80, 233] width 39 height 14
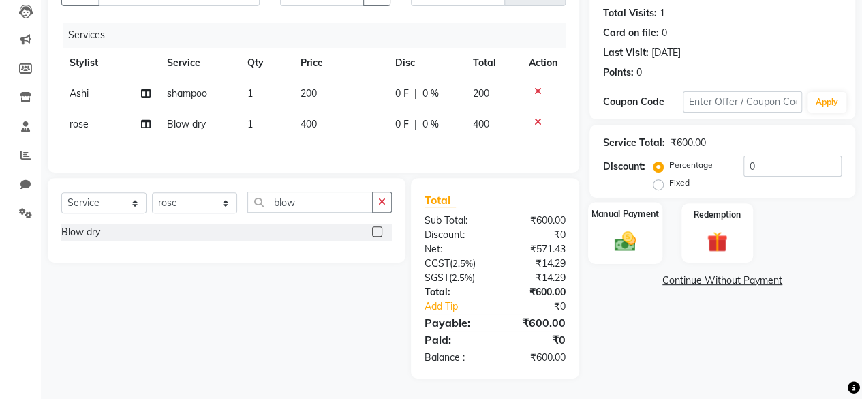
click at [620, 251] on img at bounding box center [625, 240] width 35 height 25
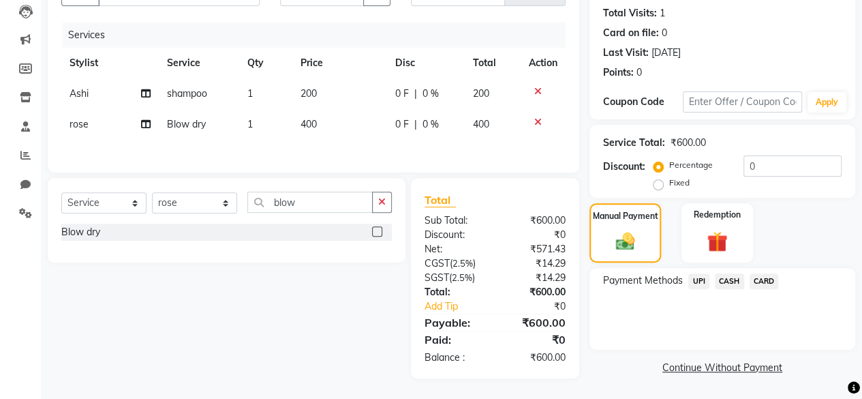
click at [698, 283] on span "UPI" at bounding box center [698, 281] width 21 height 16
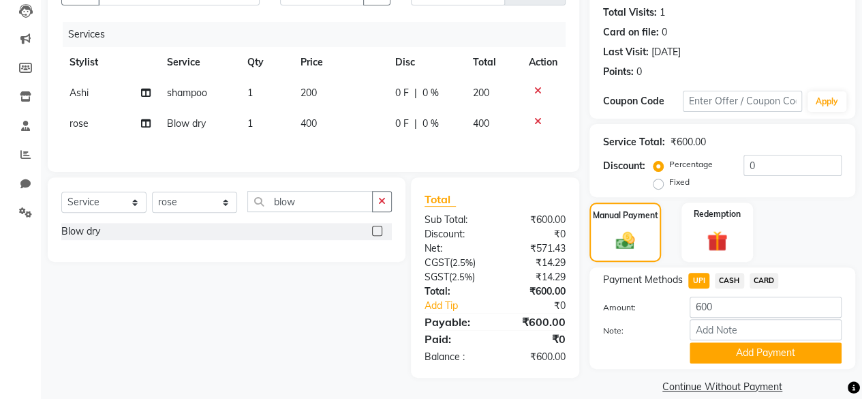
scroll to position [165, 0]
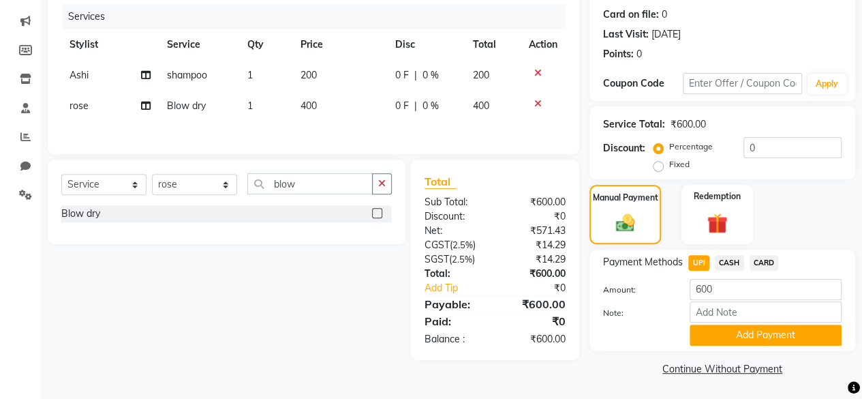
click at [713, 345] on div "Payment Methods UPI CASH CARD Amount: 600 Note: Add Payment" at bounding box center [722, 300] width 266 height 102
click at [718, 339] on button "Add Payment" at bounding box center [766, 334] width 152 height 21
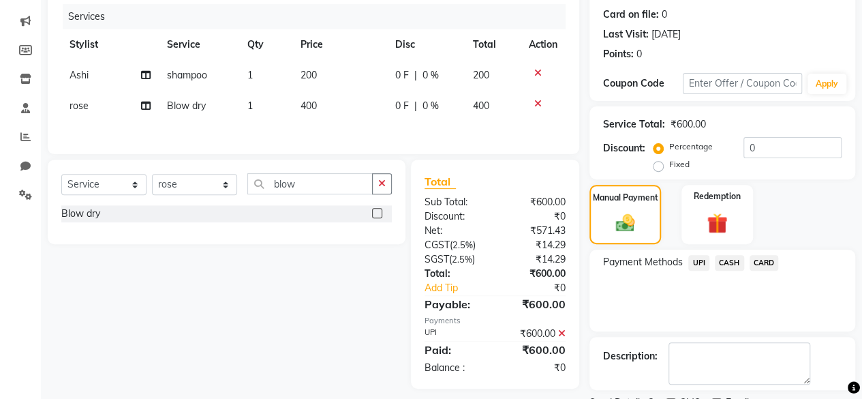
click at [700, 269] on span "UPI" at bounding box center [698, 263] width 21 height 16
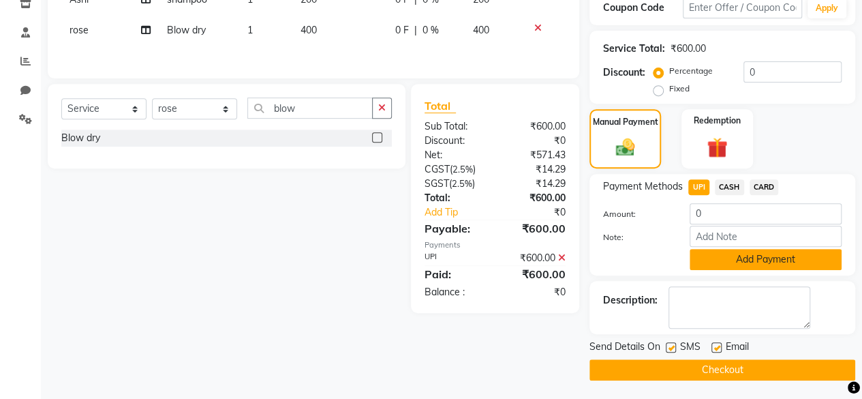
click at [703, 254] on button "Add Payment" at bounding box center [766, 259] width 152 height 21
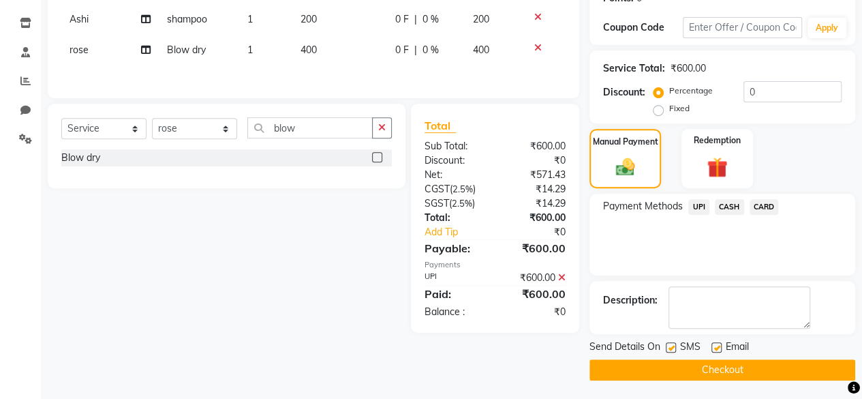
click at [670, 350] on label at bounding box center [671, 347] width 10 height 10
click at [670, 350] on input "checkbox" at bounding box center [670, 347] width 9 height 9
click at [661, 363] on button "Checkout" at bounding box center [722, 369] width 266 height 21
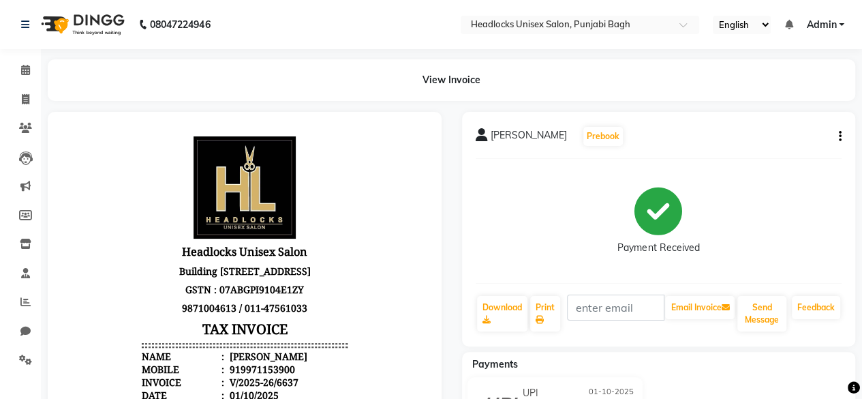
click at [661, 363] on div "Payments" at bounding box center [664, 364] width 404 height 14
click at [17, 95] on span at bounding box center [26, 100] width 24 height 16
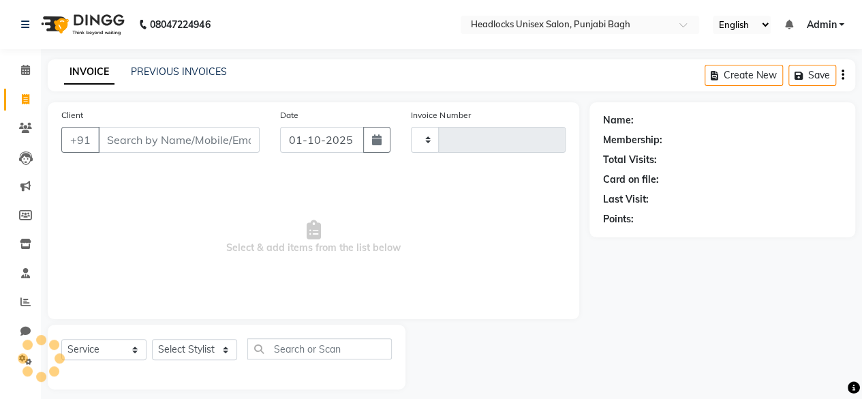
scroll to position [10, 0]
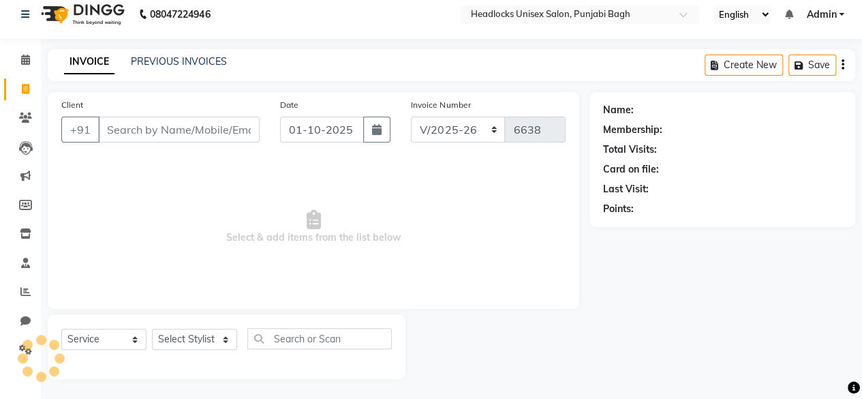
click at [162, 127] on input "Client" at bounding box center [179, 130] width 162 height 26
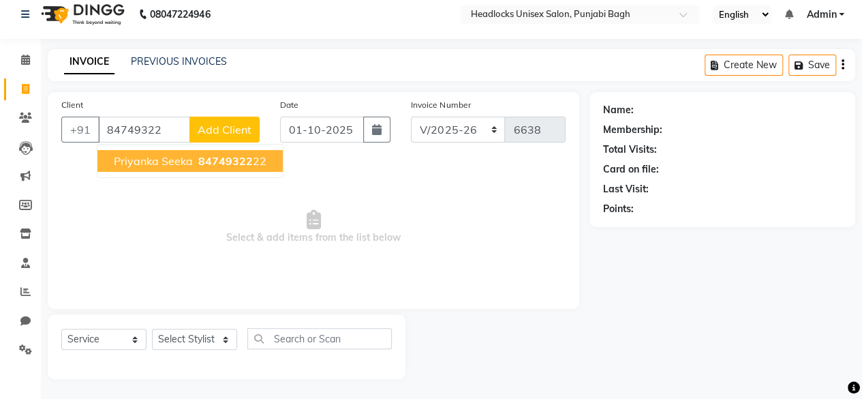
click at [185, 163] on span "priyanka seeka" at bounding box center [153, 161] width 79 height 14
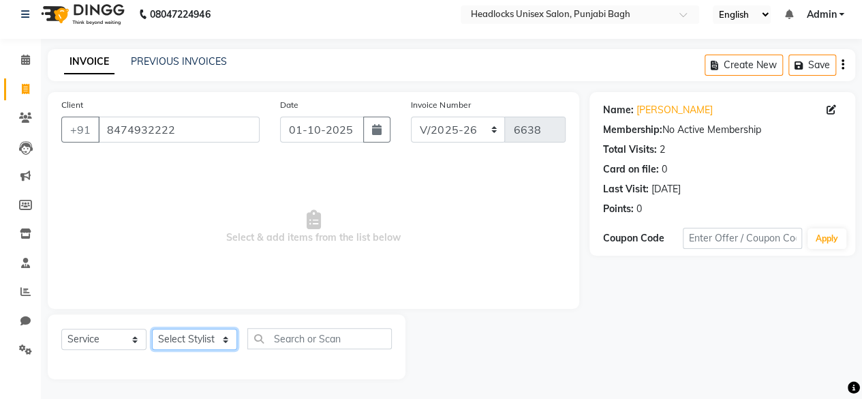
click at [192, 345] on select "Select Stylist ⁠Agnies ⁠[PERSON_NAME] [PERSON_NAME] [PERSON_NAME] mercy ⁠Minto …" at bounding box center [194, 338] width 85 height 21
click at [152, 328] on select "Select Stylist ⁠Agnies ⁠[PERSON_NAME] [PERSON_NAME] [PERSON_NAME] mercy ⁠Minto …" at bounding box center [194, 338] width 85 height 21
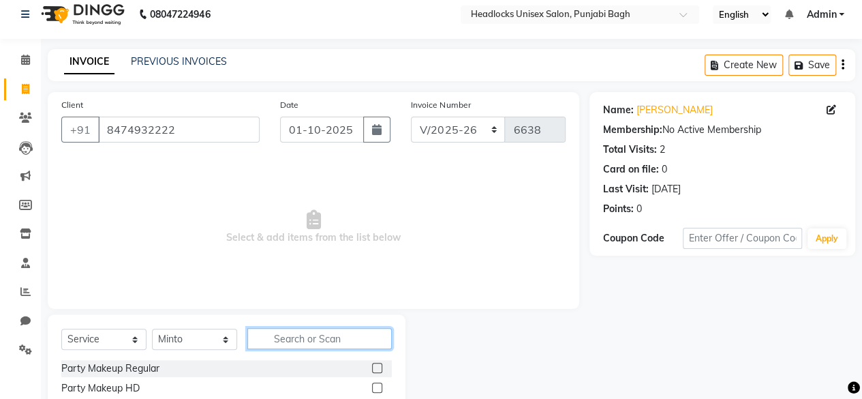
click at [311, 331] on input "text" at bounding box center [319, 338] width 144 height 21
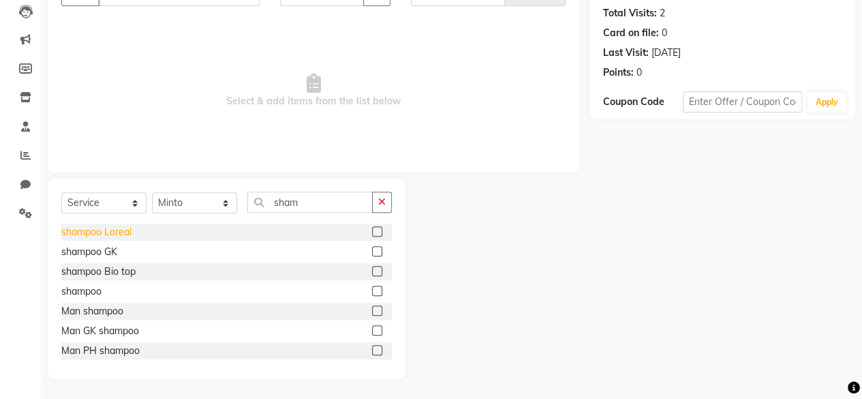
click at [92, 229] on div "shampoo Loreal" at bounding box center [96, 232] width 70 height 14
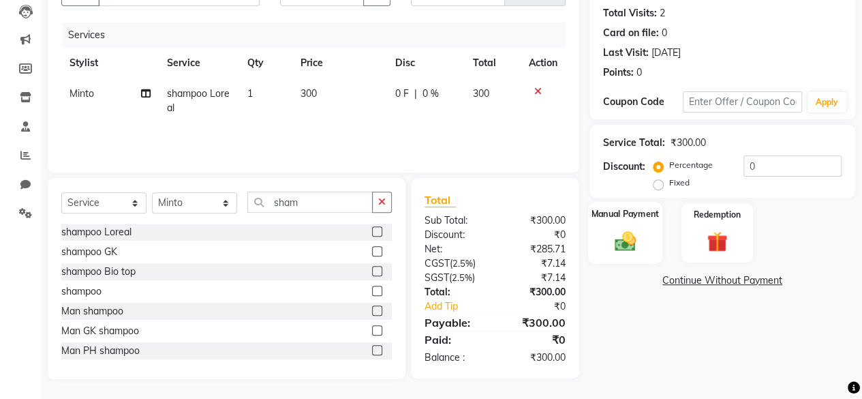
click at [627, 238] on img at bounding box center [625, 240] width 35 height 25
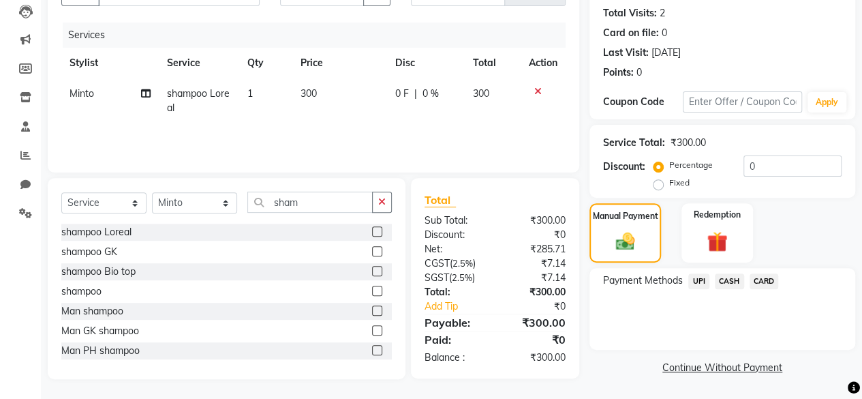
click at [738, 285] on span "CASH" at bounding box center [729, 281] width 29 height 16
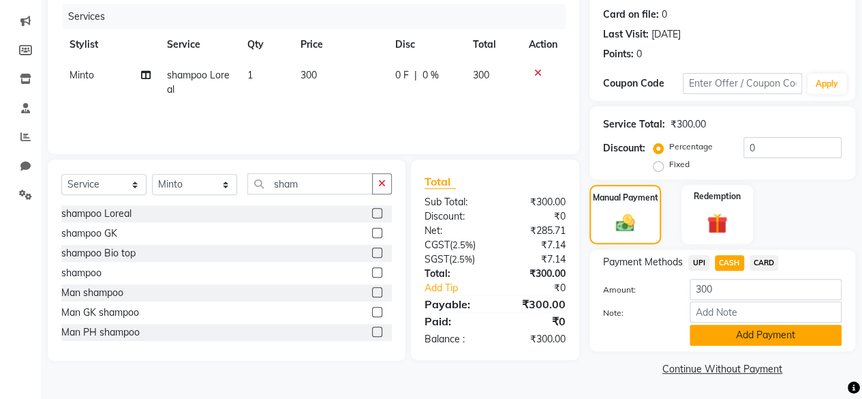
click at [722, 329] on button "Add Payment" at bounding box center [766, 334] width 152 height 21
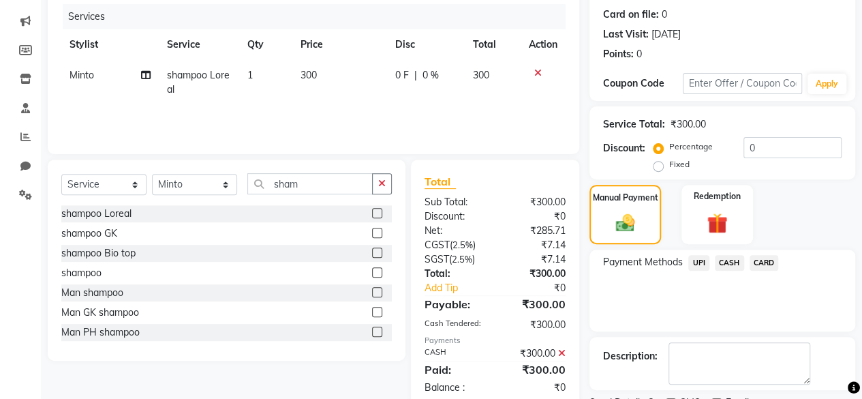
scroll to position [221, 0]
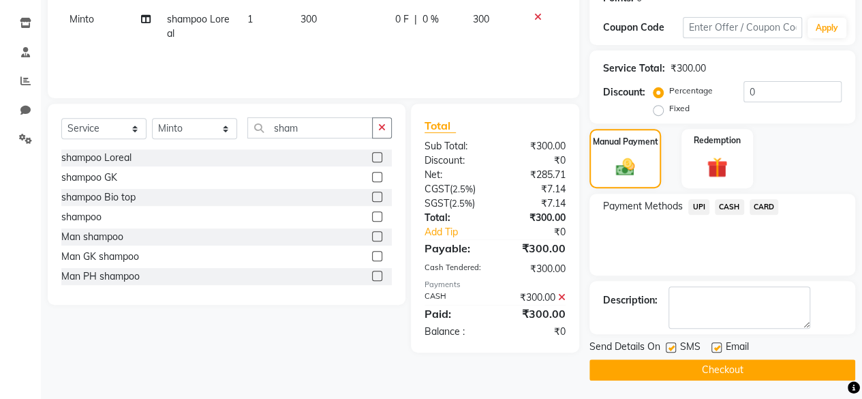
click at [672, 345] on label at bounding box center [671, 347] width 10 height 10
click at [672, 345] on input "checkbox" at bounding box center [670, 347] width 9 height 9
click at [664, 365] on button "Checkout" at bounding box center [722, 369] width 266 height 21
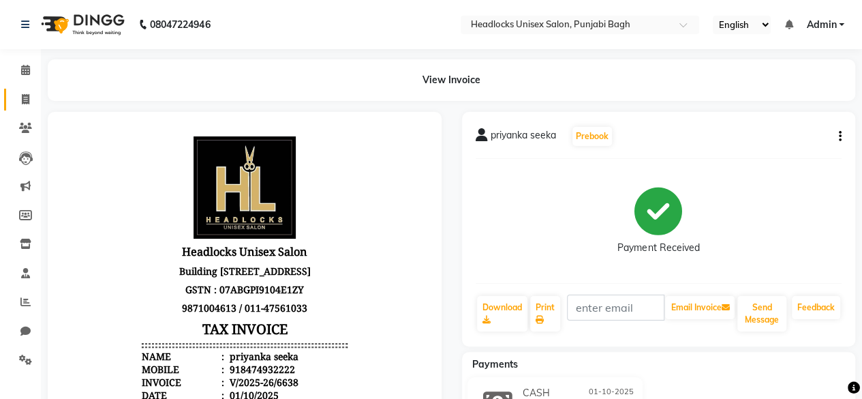
click at [14, 89] on link "Invoice" at bounding box center [20, 100] width 33 height 22
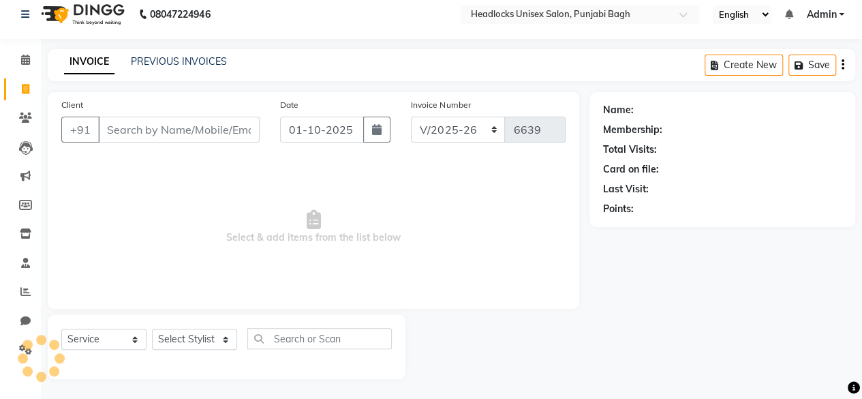
click at [136, 117] on input "Client" at bounding box center [179, 130] width 162 height 26
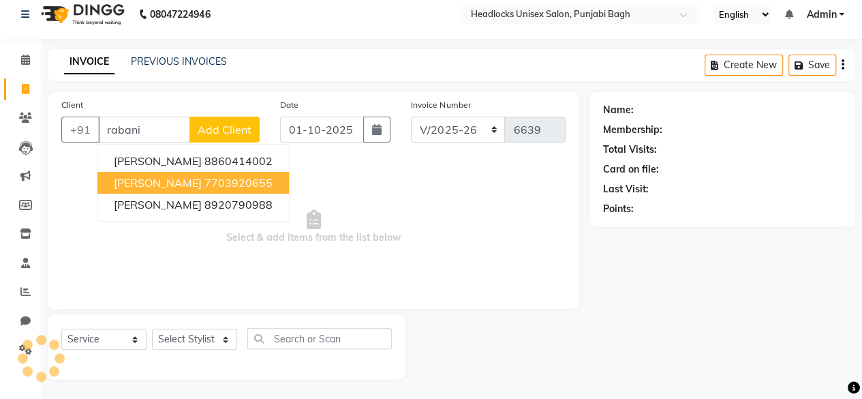
click at [154, 114] on div "Client +91 [PERSON_NAME] 8860414002 [PERSON_NAME] 7703920655 [PERSON_NAME] 8920…" at bounding box center [160, 125] width 219 height 56
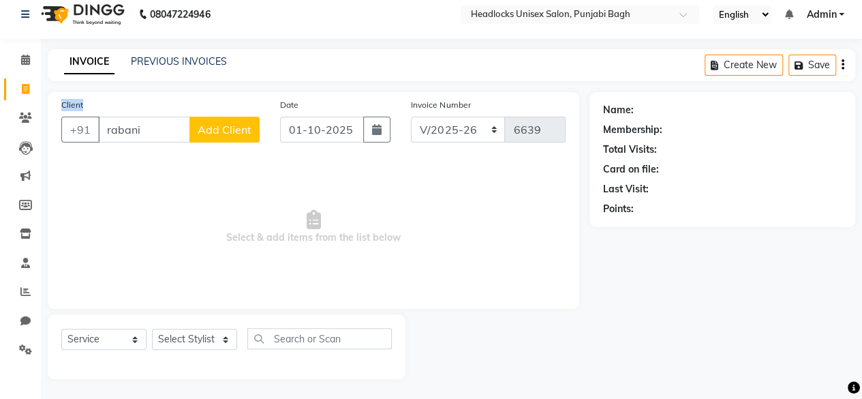
click at [154, 114] on div "Client +91 rabani Add Client" at bounding box center [160, 125] width 219 height 56
click at [147, 140] on input "rabani" at bounding box center [144, 130] width 92 height 26
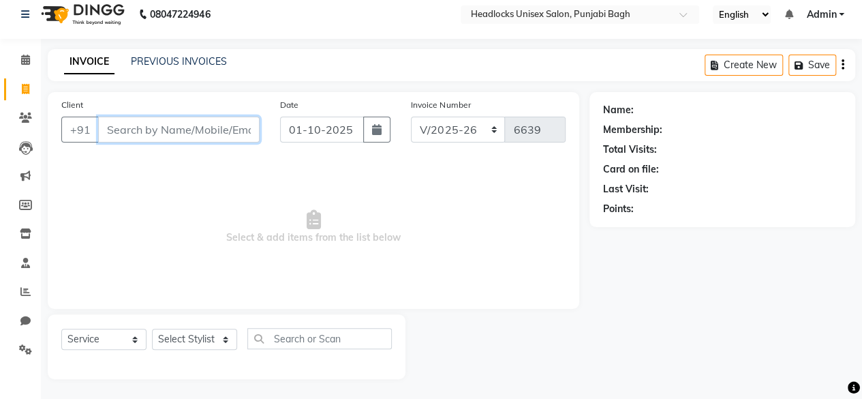
click at [147, 140] on input "Client" at bounding box center [179, 130] width 162 height 26
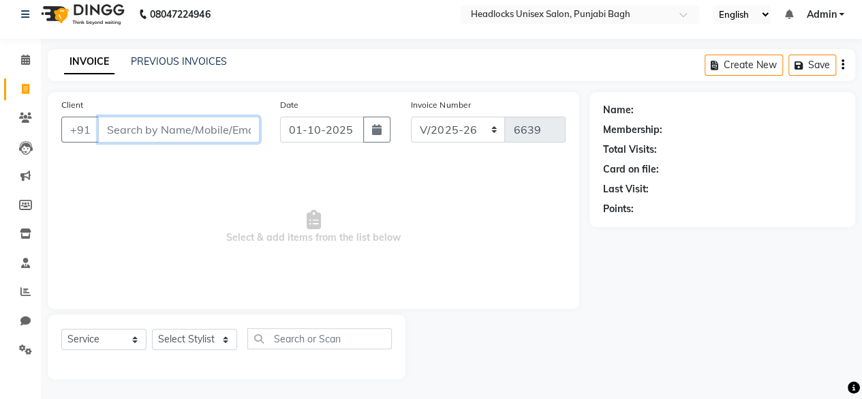
click at [147, 140] on input "Client" at bounding box center [179, 130] width 162 height 26
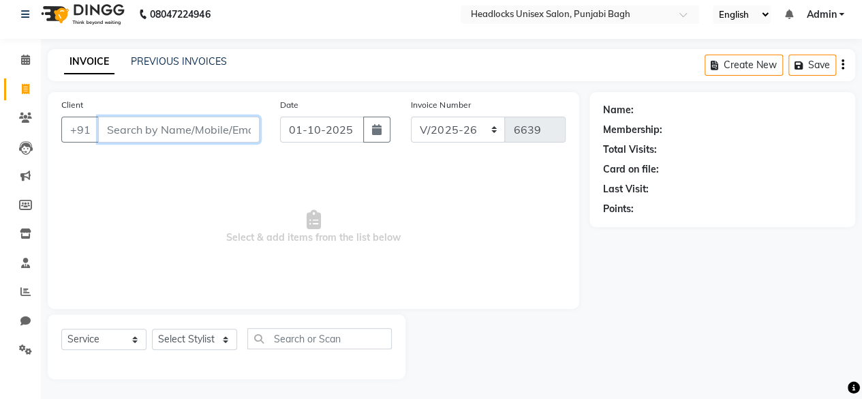
click at [147, 140] on input "Client" at bounding box center [179, 130] width 162 height 26
click at [121, 126] on input "Client" at bounding box center [179, 130] width 162 height 26
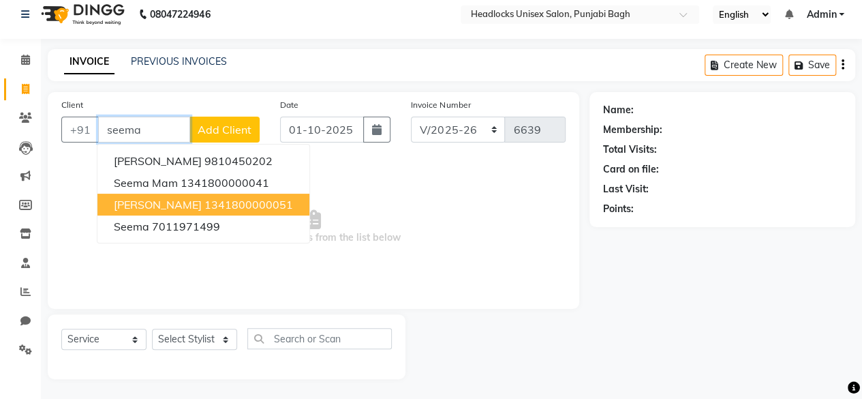
click at [221, 198] on ngb-highlight "1341800000051" at bounding box center [248, 205] width 89 height 14
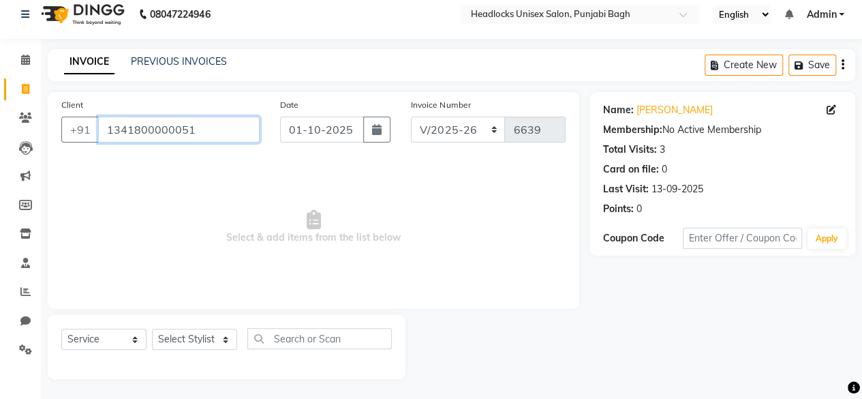
click at [198, 129] on input "1341800000051" at bounding box center [179, 130] width 162 height 26
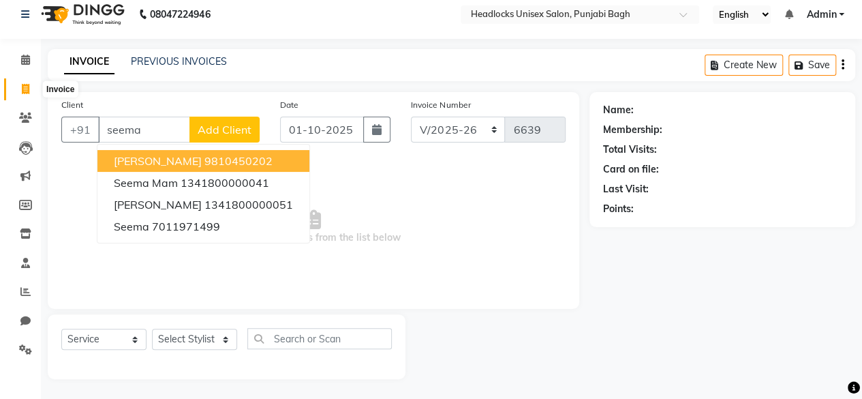
click at [28, 89] on icon at bounding box center [25, 89] width 7 height 10
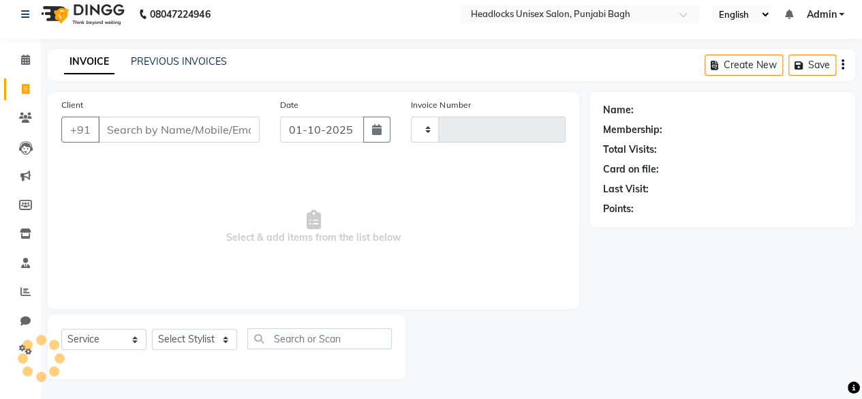
click at [149, 128] on input "Client" at bounding box center [179, 130] width 162 height 26
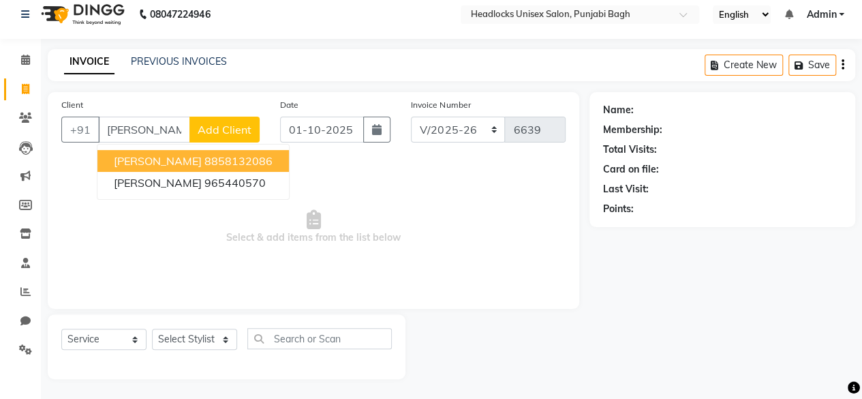
click at [152, 159] on span "[PERSON_NAME]" at bounding box center [158, 161] width 88 height 14
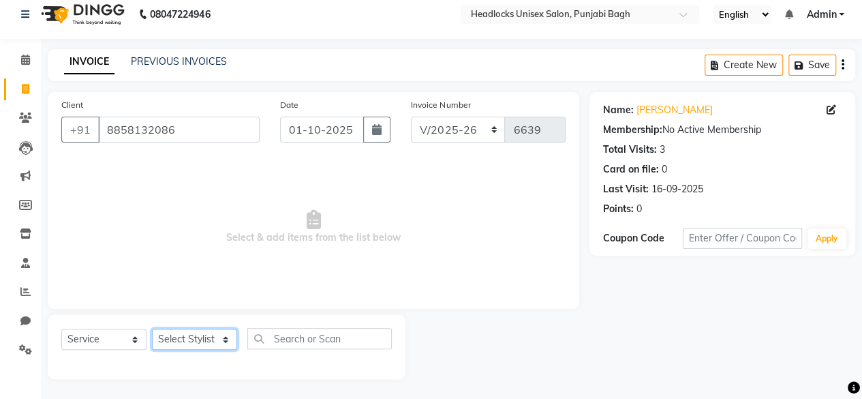
click at [203, 341] on select "Select Stylist ⁠Agnies ⁠[PERSON_NAME] [PERSON_NAME] [PERSON_NAME] mercy ⁠Minto …" at bounding box center [194, 338] width 85 height 21
click at [152, 328] on select "Select Stylist ⁠Agnies ⁠[PERSON_NAME] [PERSON_NAME] [PERSON_NAME] mercy ⁠Minto …" at bounding box center [194, 338] width 85 height 21
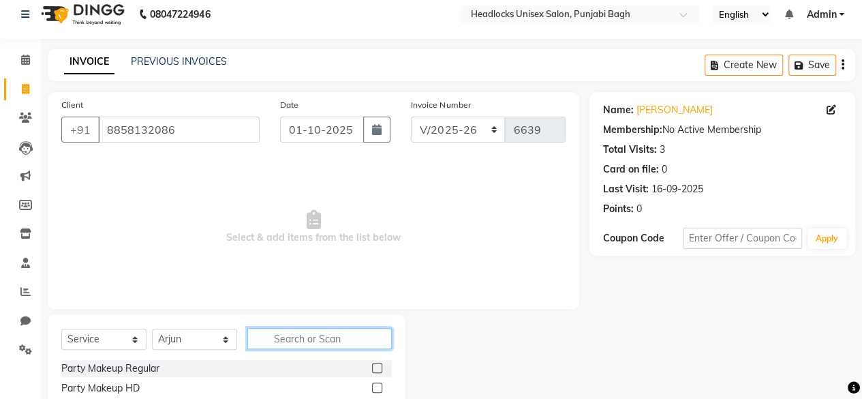
click at [258, 345] on input "text" at bounding box center [319, 338] width 144 height 21
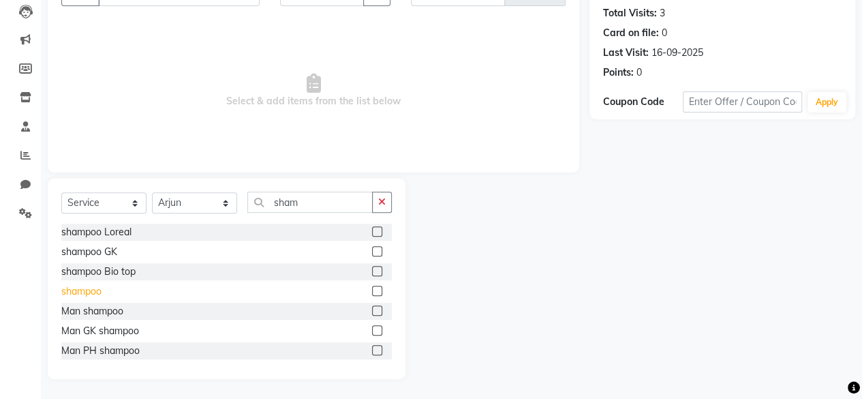
click at [85, 288] on div "shampoo" at bounding box center [81, 291] width 40 height 14
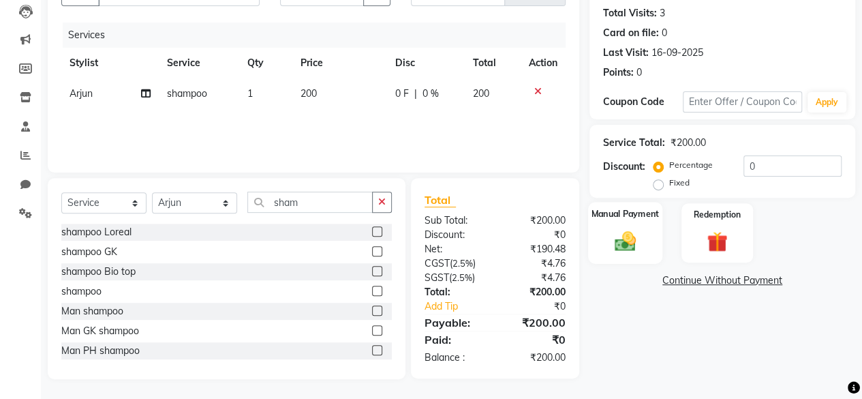
click at [626, 241] on img at bounding box center [625, 240] width 35 height 25
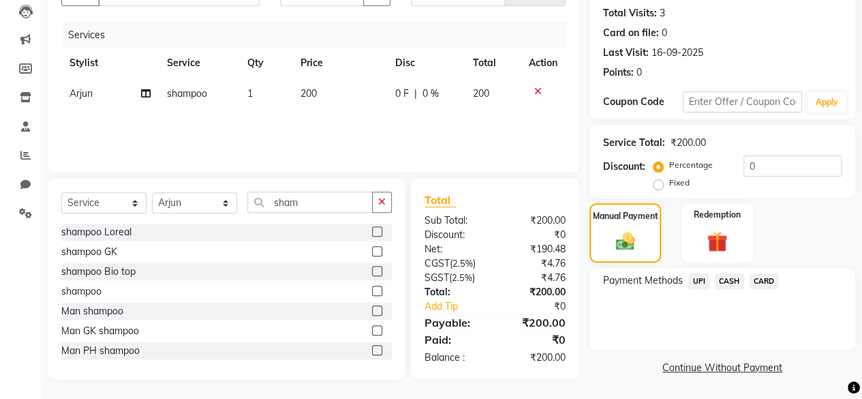
click at [733, 279] on span "CASH" at bounding box center [729, 281] width 29 height 16
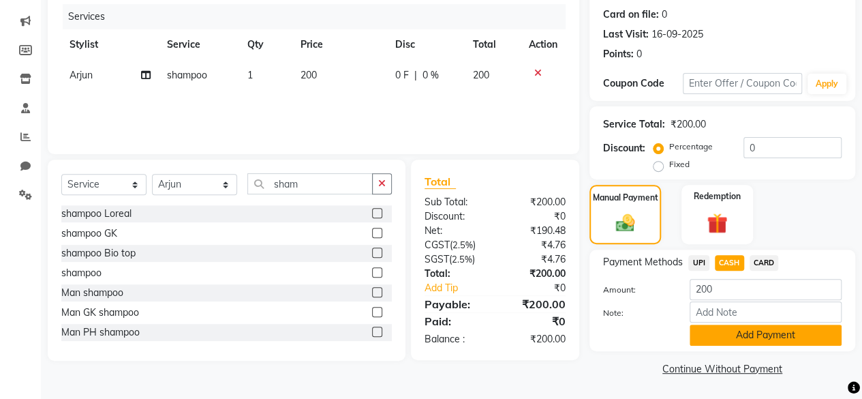
click at [720, 332] on button "Add Payment" at bounding box center [766, 334] width 152 height 21
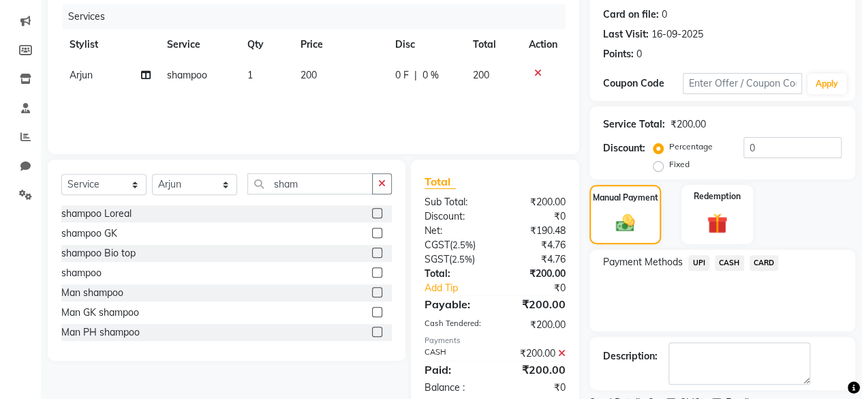
scroll to position [221, 0]
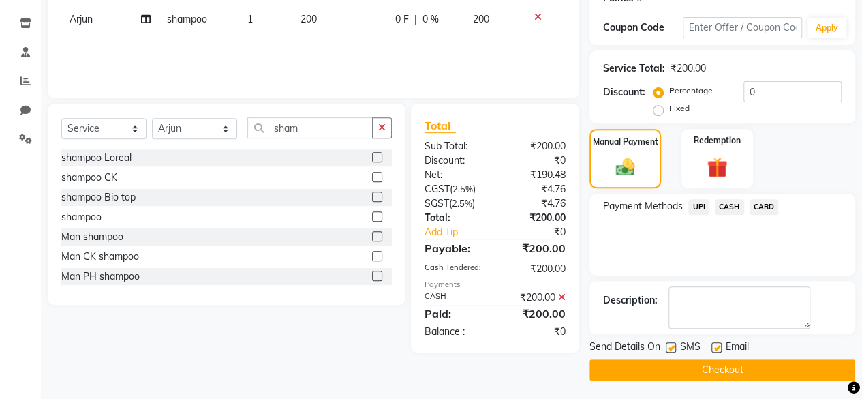
click at [675, 348] on label at bounding box center [671, 347] width 10 height 10
click at [675, 348] on input "checkbox" at bounding box center [670, 347] width 9 height 9
click at [664, 371] on button "Checkout" at bounding box center [722, 369] width 266 height 21
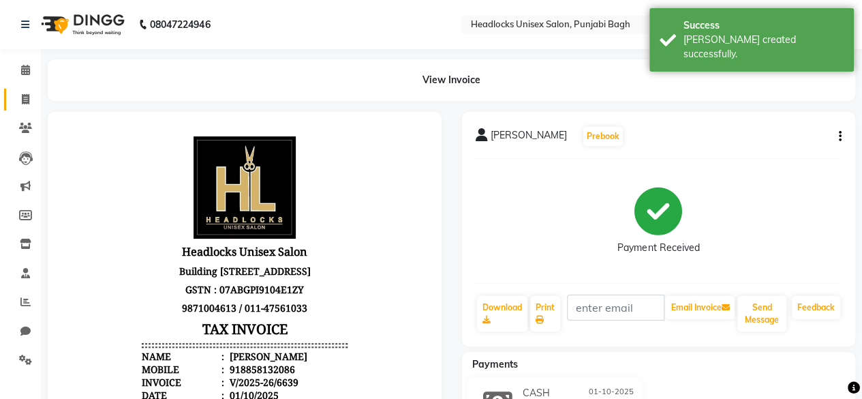
click at [25, 89] on link "Invoice" at bounding box center [20, 100] width 33 height 22
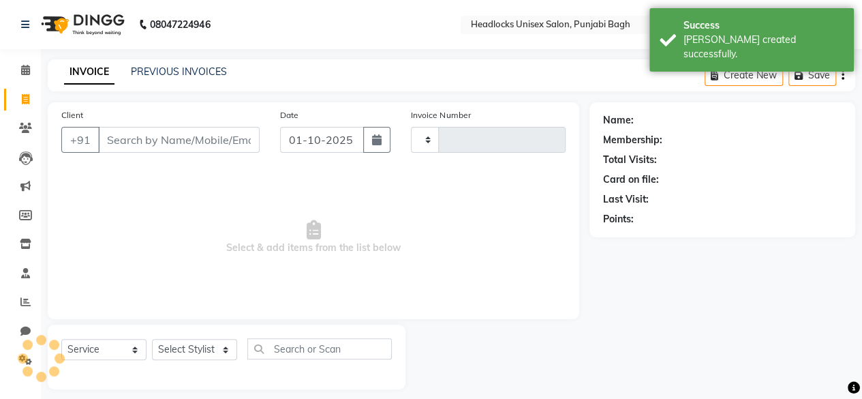
scroll to position [10, 0]
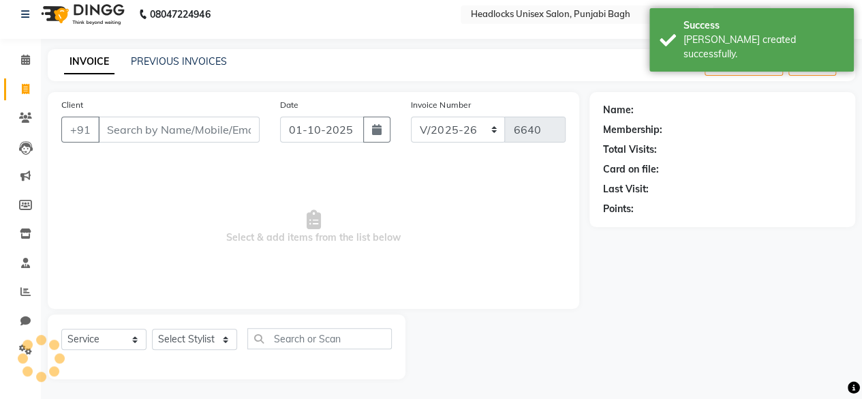
click at [172, 117] on input "Client" at bounding box center [179, 130] width 162 height 26
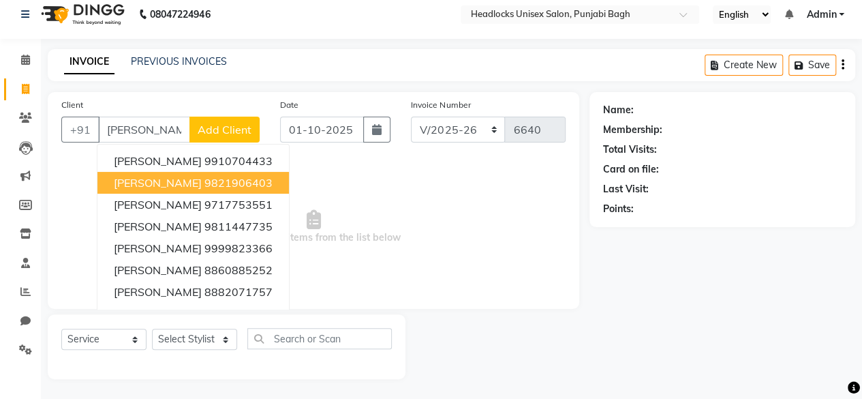
click at [165, 183] on span "[PERSON_NAME]" at bounding box center [158, 183] width 88 height 14
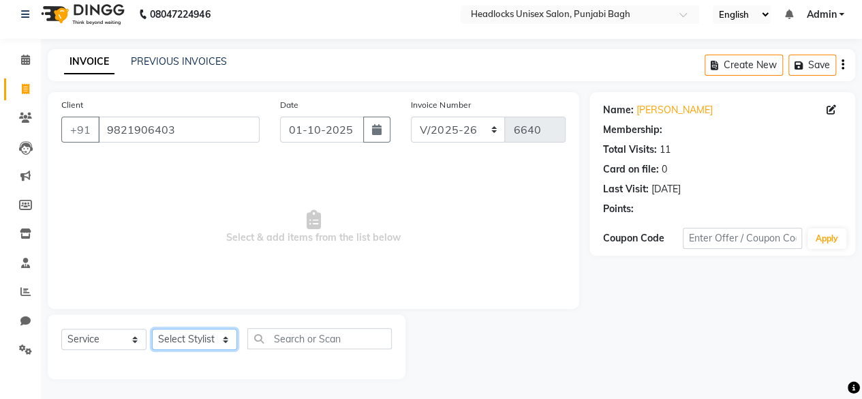
click at [173, 345] on select "Select Stylist ⁠Agnies ⁠[PERSON_NAME] [PERSON_NAME] [PERSON_NAME] mercy ⁠Minto …" at bounding box center [194, 338] width 85 height 21
click at [152, 328] on select "Select Stylist ⁠Agnies ⁠[PERSON_NAME] [PERSON_NAME] [PERSON_NAME] mercy ⁠Minto …" at bounding box center [194, 338] width 85 height 21
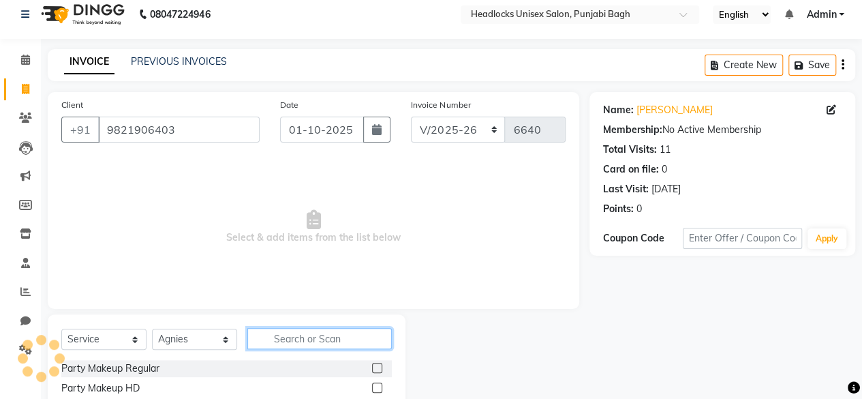
click at [281, 345] on input "text" at bounding box center [319, 338] width 144 height 21
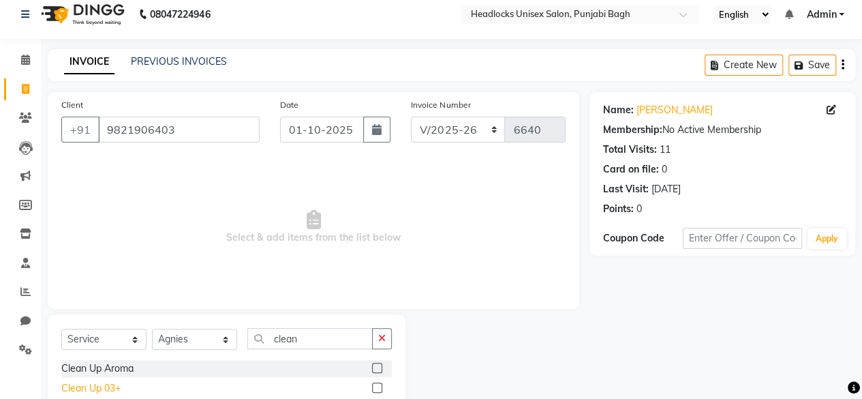
click at [110, 384] on div "Clean Up 03+" at bounding box center [90, 388] width 59 height 14
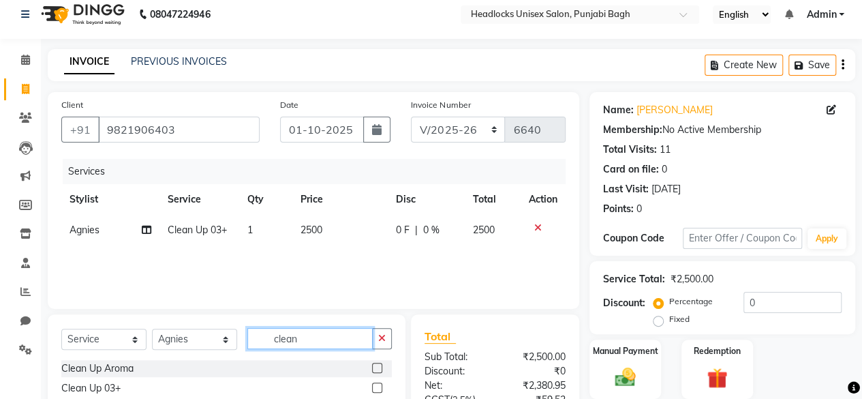
click at [281, 339] on input "clean" at bounding box center [309, 338] width 125 height 21
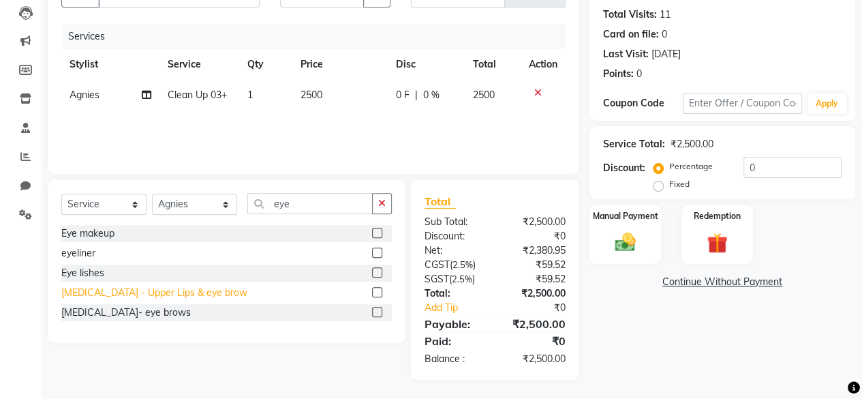
click at [128, 287] on div "[MEDICAL_DATA] - Upper Lips & eye brow" at bounding box center [154, 293] width 186 height 14
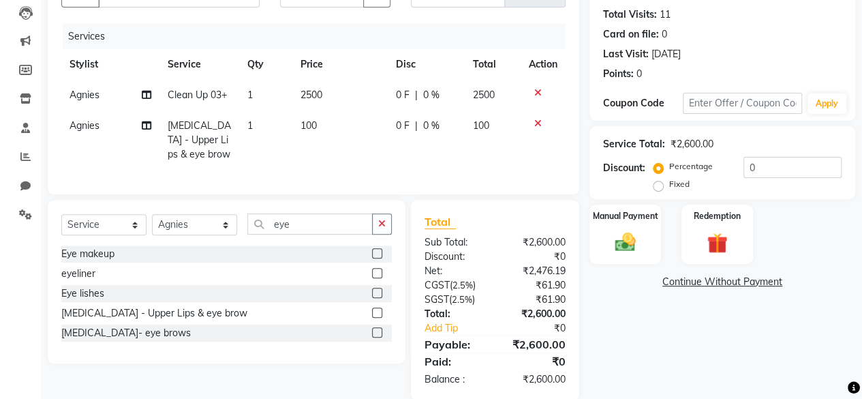
click at [319, 128] on td "100" at bounding box center [339, 139] width 95 height 59
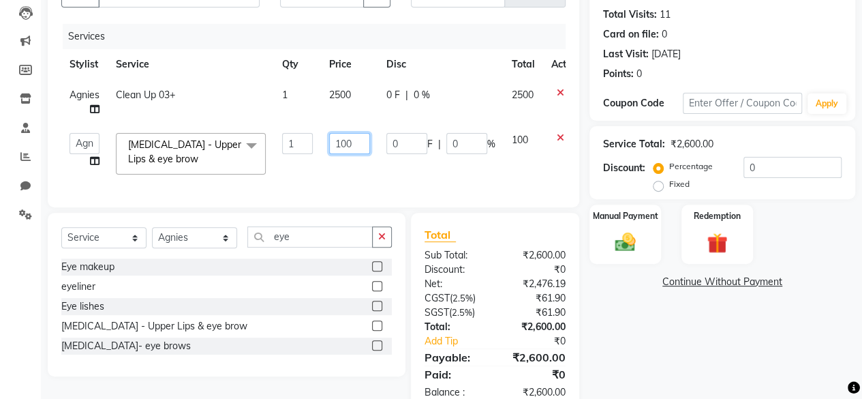
click at [335, 141] on input "100" at bounding box center [349, 143] width 41 height 21
click at [370, 157] on td "150" at bounding box center [349, 154] width 57 height 58
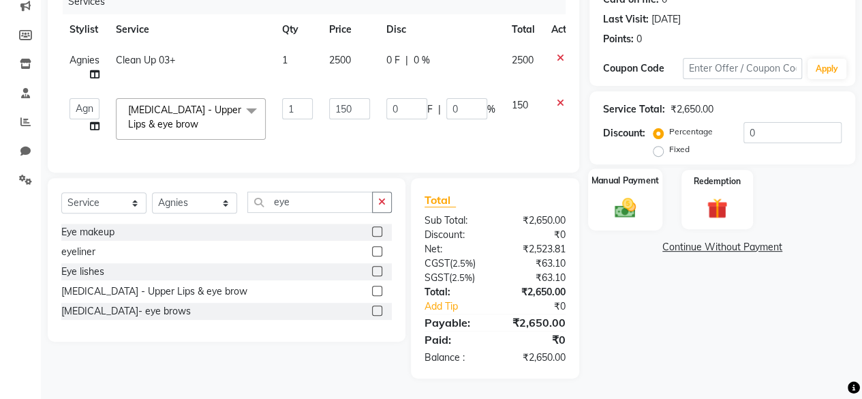
click at [654, 213] on div "Manual Payment" at bounding box center [625, 199] width 74 height 62
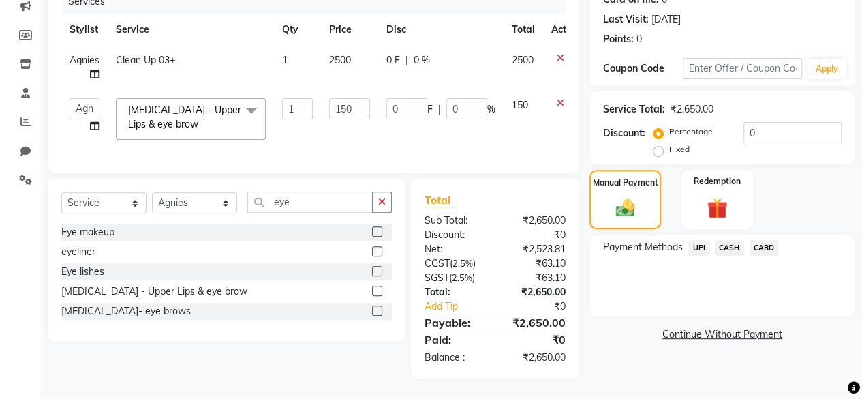
click at [759, 241] on span "CARD" at bounding box center [764, 248] width 29 height 16
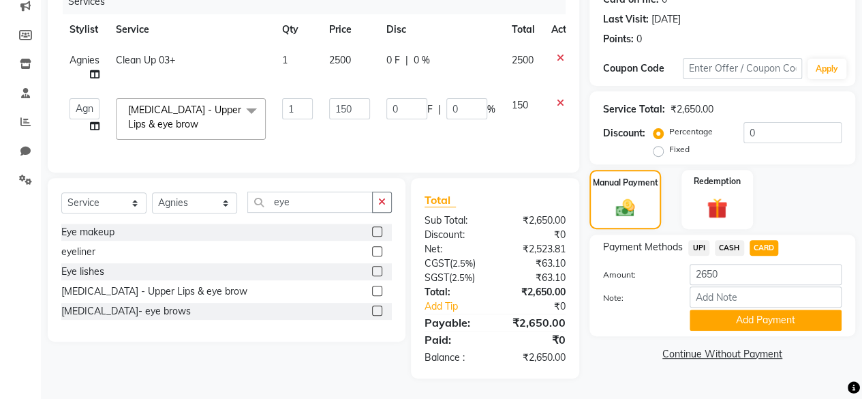
click at [725, 323] on div "Payment Methods UPI CASH CARD Amount: 2650 Note: Add Payment" at bounding box center [722, 285] width 266 height 102
click at [728, 309] on button "Add Payment" at bounding box center [766, 319] width 152 height 21
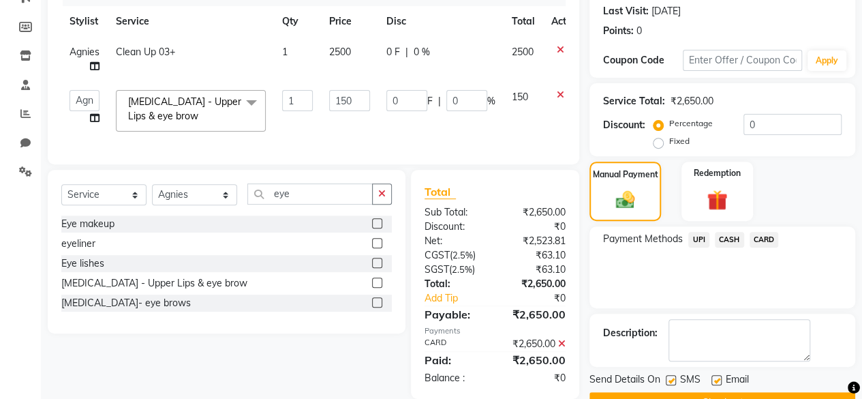
scroll to position [221, 0]
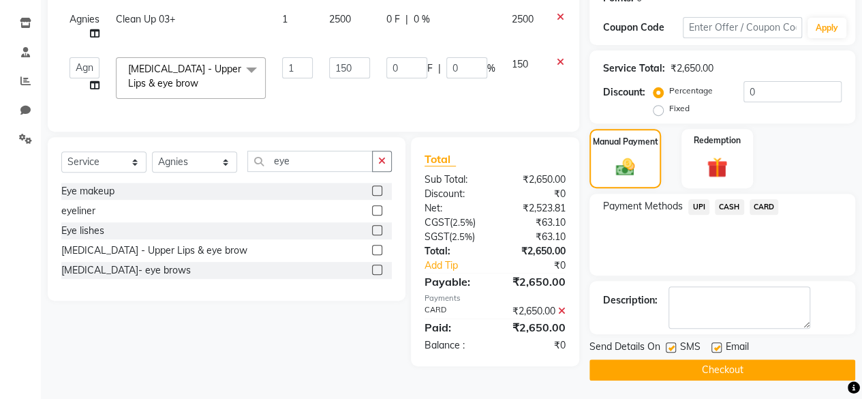
click at [666, 350] on div at bounding box center [670, 349] width 9 height 14
click at [675, 344] on label at bounding box center [671, 347] width 10 height 10
click at [675, 344] on input "checkbox" at bounding box center [670, 347] width 9 height 9
click at [667, 362] on button "Checkout" at bounding box center [722, 369] width 266 height 21
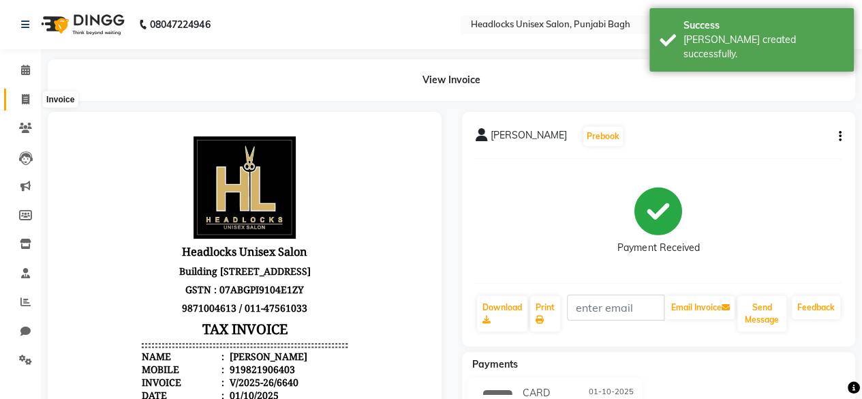
click at [23, 97] on icon at bounding box center [25, 99] width 7 height 10
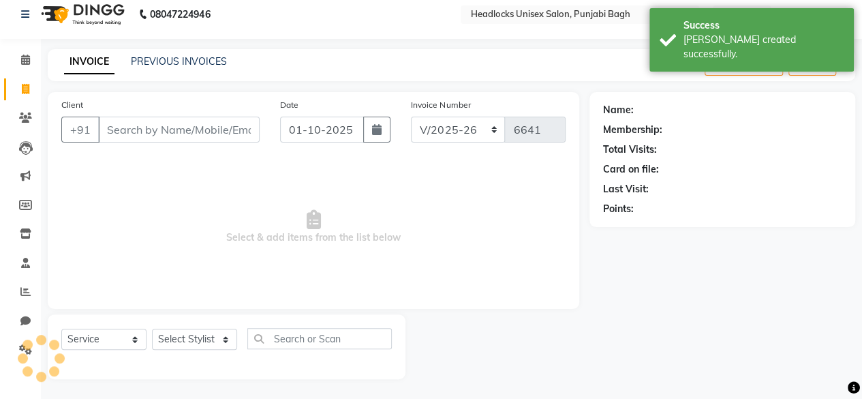
click at [126, 124] on input "Client" at bounding box center [179, 130] width 162 height 26
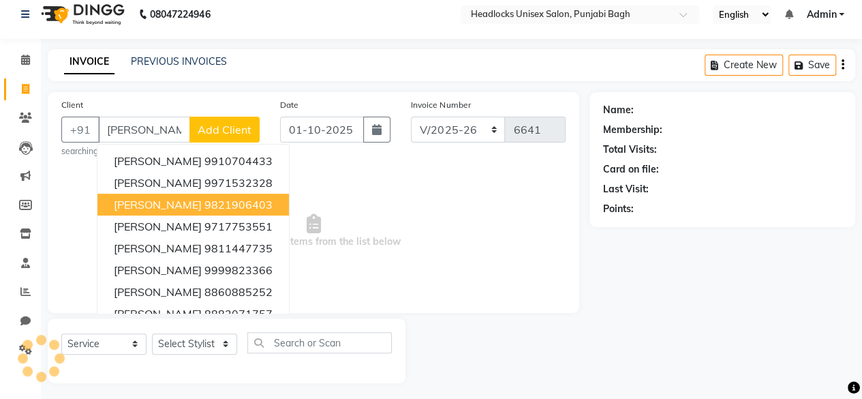
click at [183, 201] on span "[PERSON_NAME]" at bounding box center [158, 205] width 88 height 14
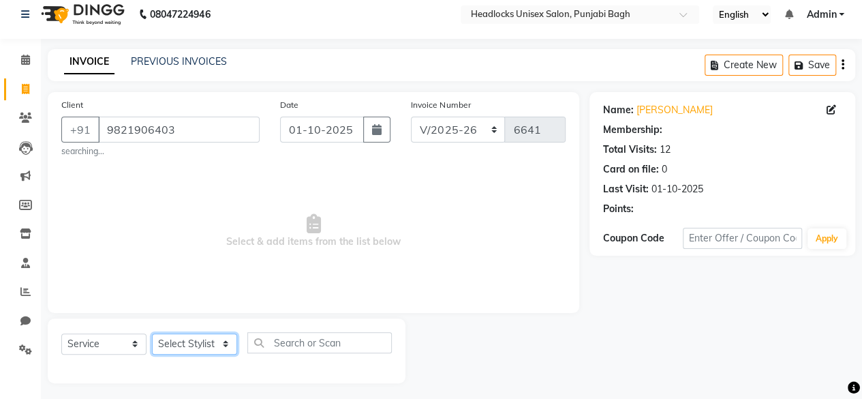
click at [199, 341] on select "Select Stylist ⁠Agnies ⁠[PERSON_NAME] [PERSON_NAME] [PERSON_NAME] mercy ⁠Minto …" at bounding box center [194, 343] width 85 height 21
click at [152, 333] on select "Select Stylist ⁠Agnies ⁠[PERSON_NAME] [PERSON_NAME] [PERSON_NAME] mercy ⁠Minto …" at bounding box center [194, 343] width 85 height 21
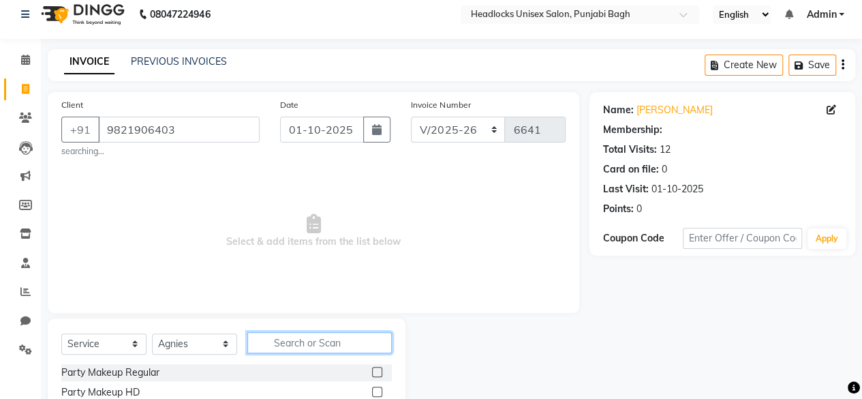
click at [279, 343] on input "text" at bounding box center [319, 342] width 144 height 21
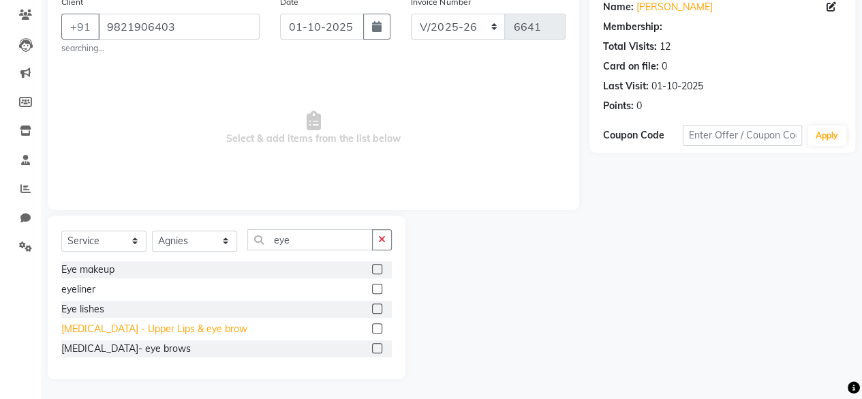
click at [189, 322] on div "[MEDICAL_DATA] - Upper Lips & eye brow" at bounding box center [154, 329] width 186 height 14
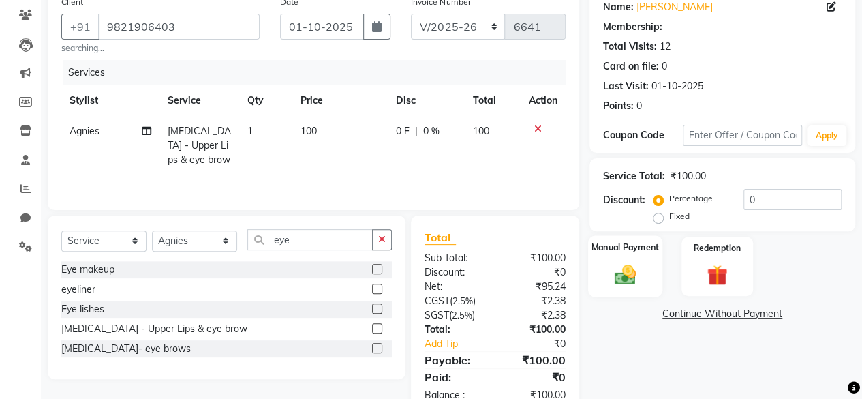
click at [643, 272] on div "Manual Payment" at bounding box center [625, 266] width 74 height 62
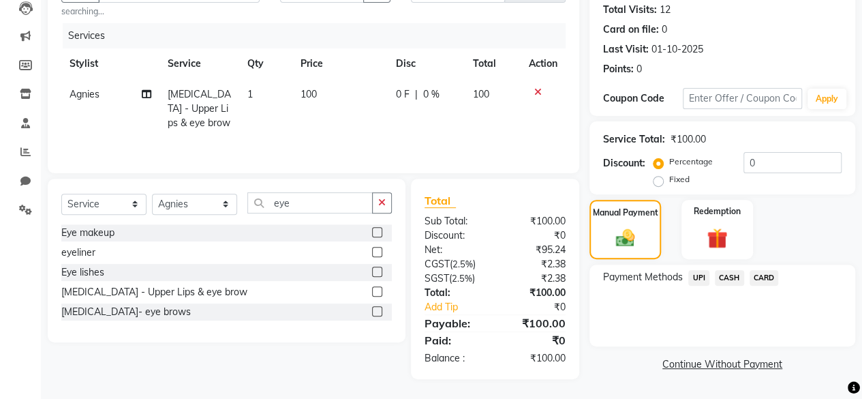
click at [704, 275] on span "UPI" at bounding box center [698, 278] width 21 height 16
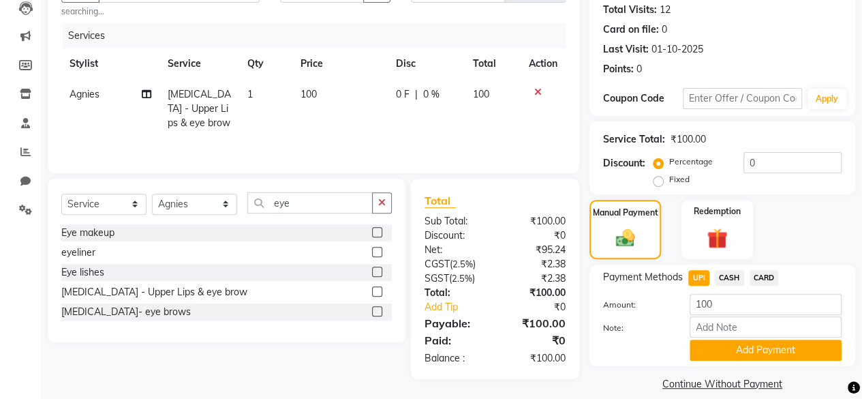
scroll to position [165, 0]
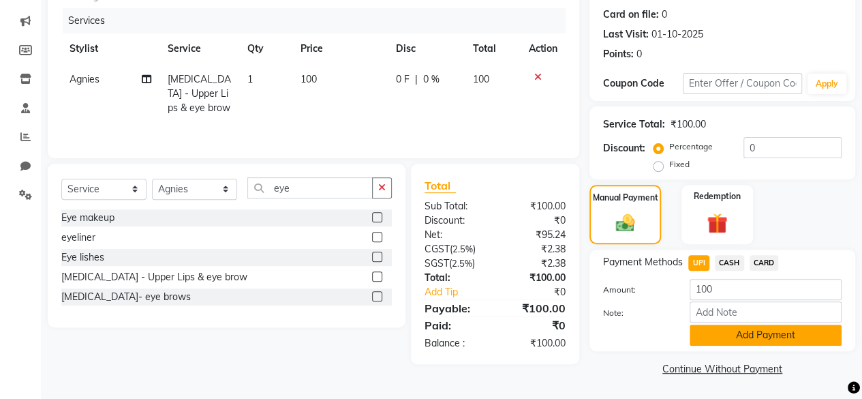
click at [695, 341] on button "Add Payment" at bounding box center [766, 334] width 152 height 21
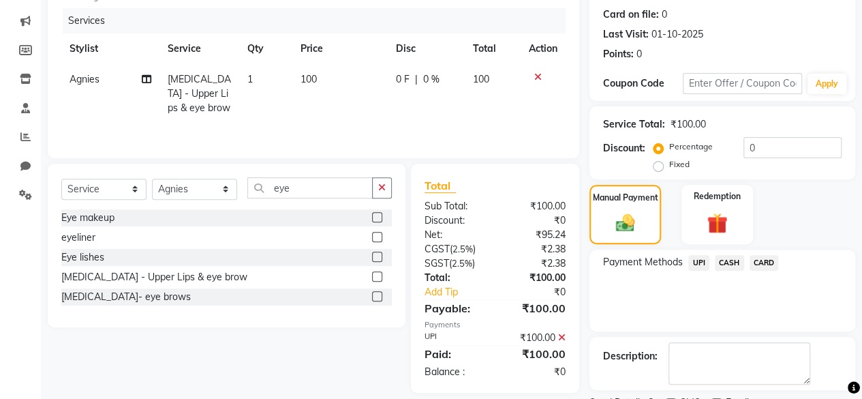
drag, startPoint x: 695, startPoint y: 341, endPoint x: 735, endPoint y: 318, distance: 46.4
click at [735, 318] on div "Payment Methods UPI CASH CARD" at bounding box center [722, 290] width 266 height 82
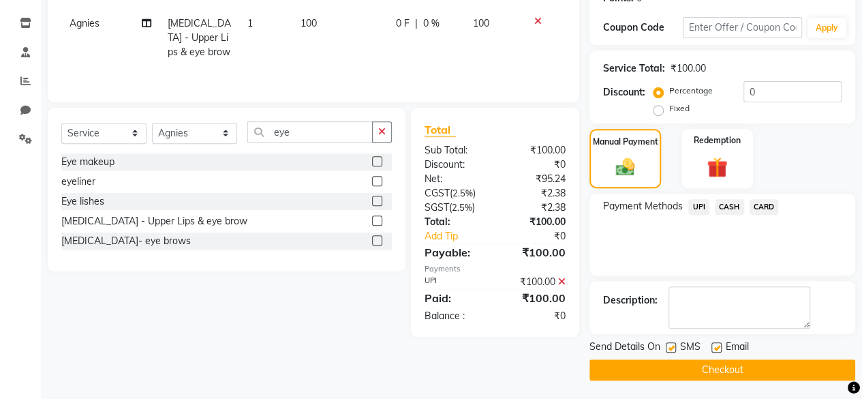
click at [671, 350] on label at bounding box center [671, 347] width 10 height 10
click at [671, 350] on input "checkbox" at bounding box center [670, 347] width 9 height 9
click at [664, 365] on button "Checkout" at bounding box center [722, 369] width 266 height 21
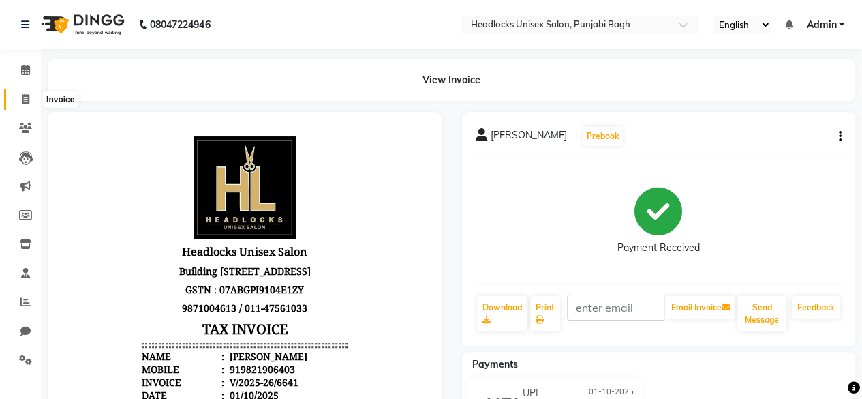
click at [16, 95] on span at bounding box center [26, 100] width 24 height 16
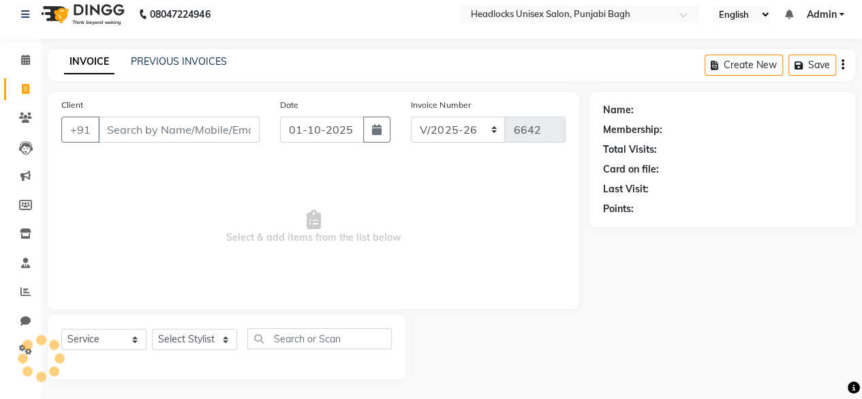
click at [166, 132] on input "Client" at bounding box center [179, 130] width 162 height 26
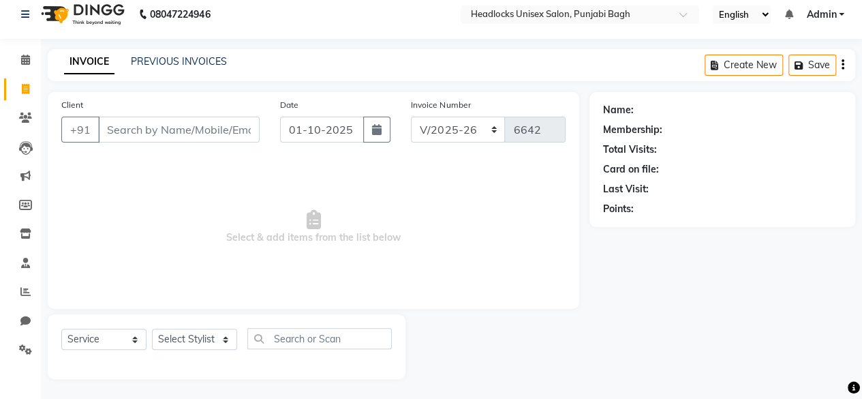
click at [166, 132] on input "Client" at bounding box center [179, 130] width 162 height 26
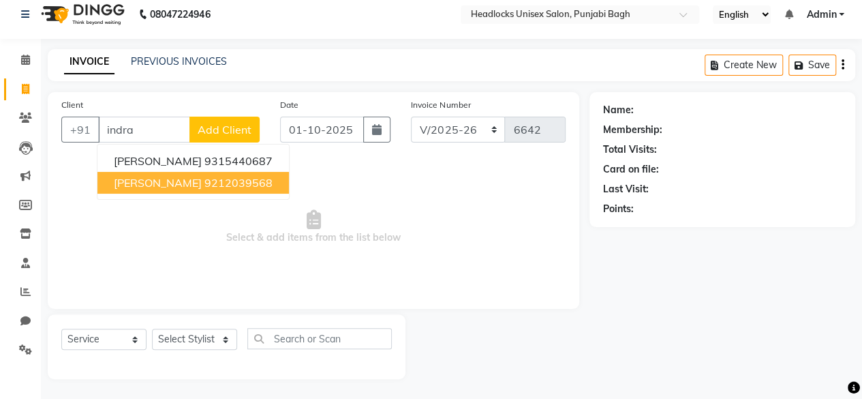
click at [155, 172] on button "[PERSON_NAME] 9212039568" at bounding box center [192, 183] width 191 height 22
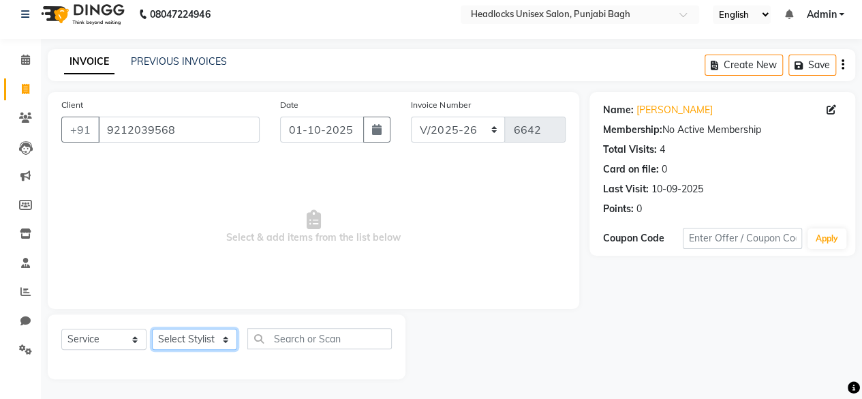
click at [199, 339] on select "Select Stylist ⁠Agnies ⁠[PERSON_NAME] [PERSON_NAME] [PERSON_NAME] mercy ⁠Minto …" at bounding box center [194, 338] width 85 height 21
click at [152, 328] on select "Select Stylist ⁠Agnies ⁠[PERSON_NAME] [PERSON_NAME] [PERSON_NAME] mercy ⁠Minto …" at bounding box center [194, 338] width 85 height 21
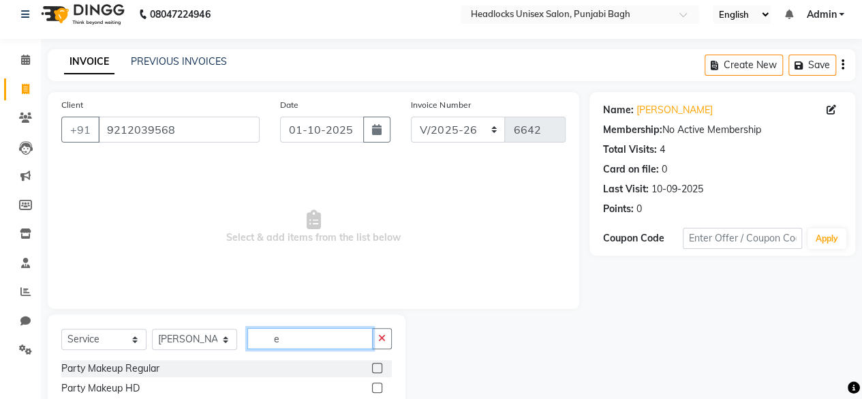
click at [306, 344] on input "e" at bounding box center [309, 338] width 125 height 21
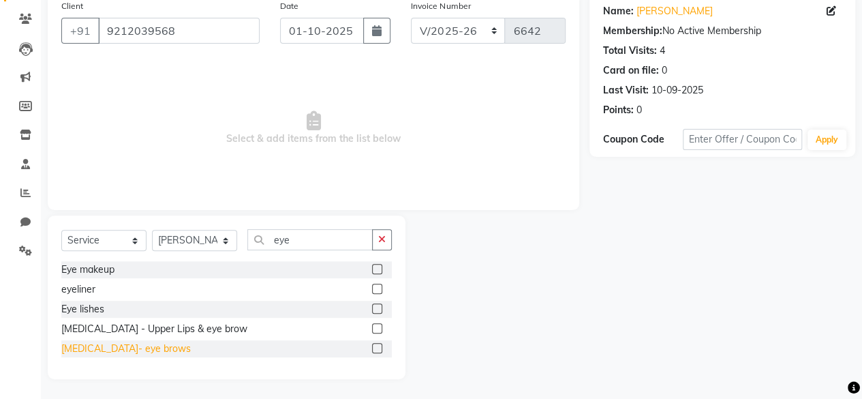
click at [122, 354] on div "[MEDICAL_DATA]- eye brows" at bounding box center [125, 348] width 129 height 14
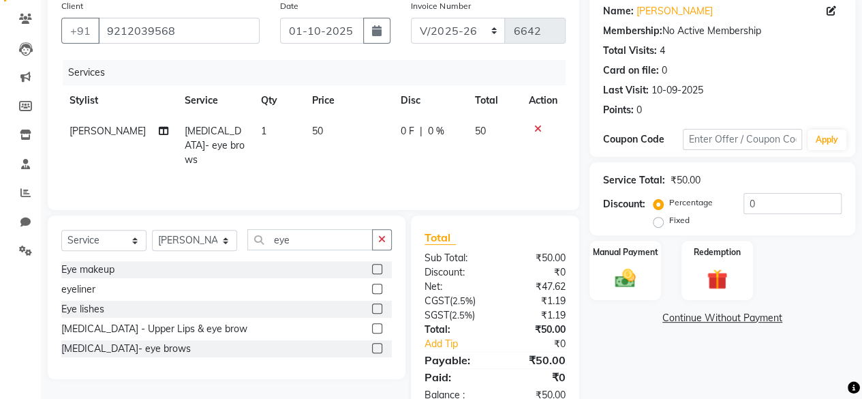
click at [647, 302] on div "Name: [PERSON_NAME] Membership: No Active Membership Total Visits: 4 Card on fi…" at bounding box center [727, 204] width 276 height 422
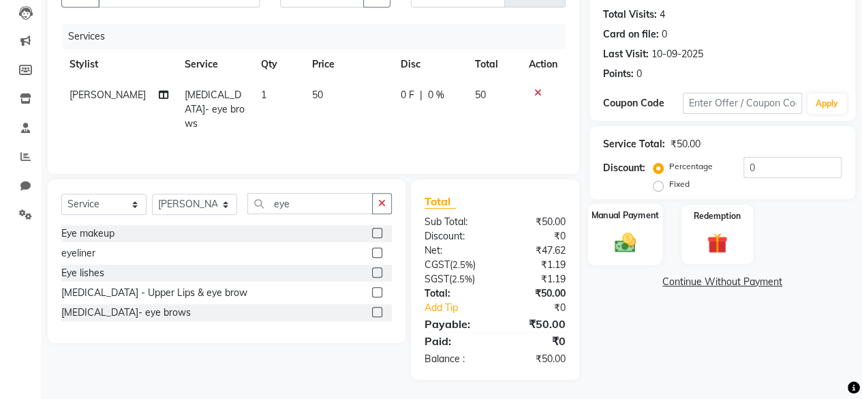
click at [645, 253] on div "Manual Payment" at bounding box center [625, 234] width 74 height 62
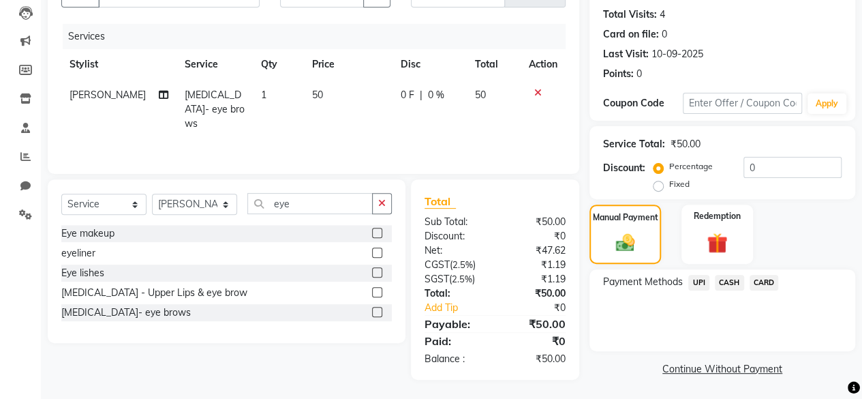
click at [733, 285] on span "CASH" at bounding box center [729, 283] width 29 height 16
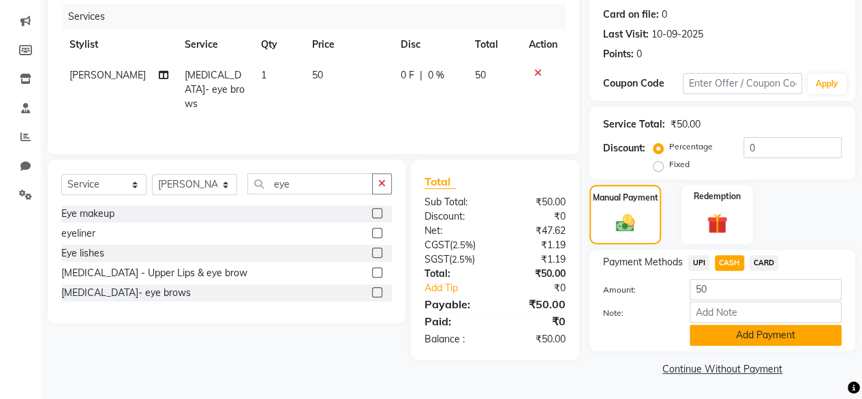
click at [716, 329] on button "Add Payment" at bounding box center [766, 334] width 152 height 21
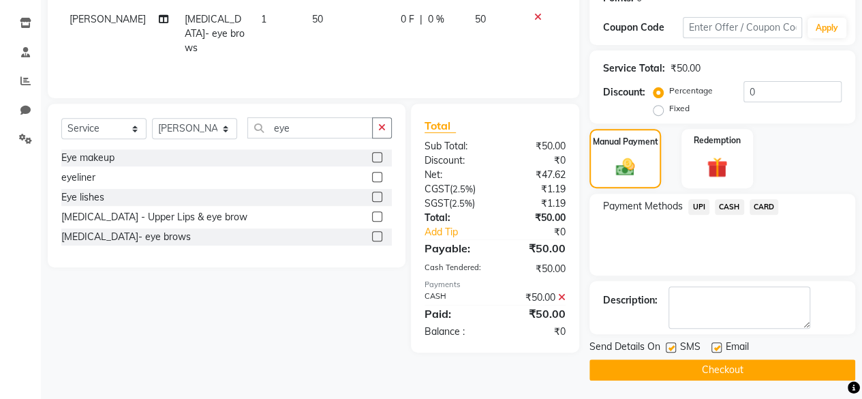
click at [674, 346] on label at bounding box center [671, 347] width 10 height 10
click at [674, 346] on input "checkbox" at bounding box center [670, 347] width 9 height 9
click at [666, 373] on button "Checkout" at bounding box center [722, 369] width 266 height 21
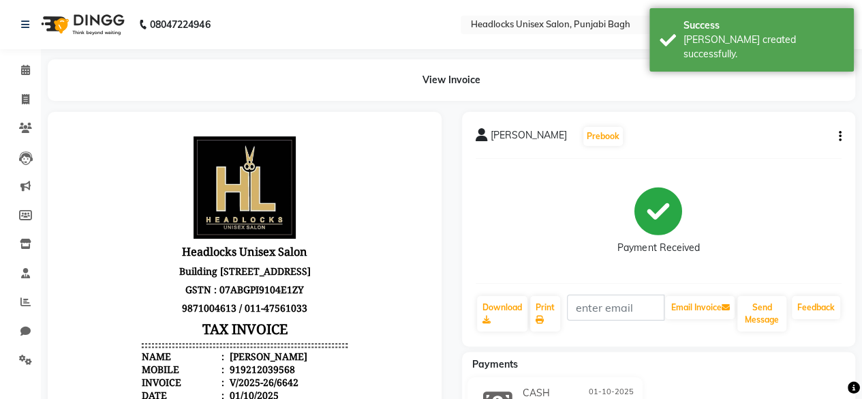
click at [668, 374] on div "Payments CASH [DATE] ₹50.00 Added on [DATE]" at bounding box center [659, 403] width 394 height 102
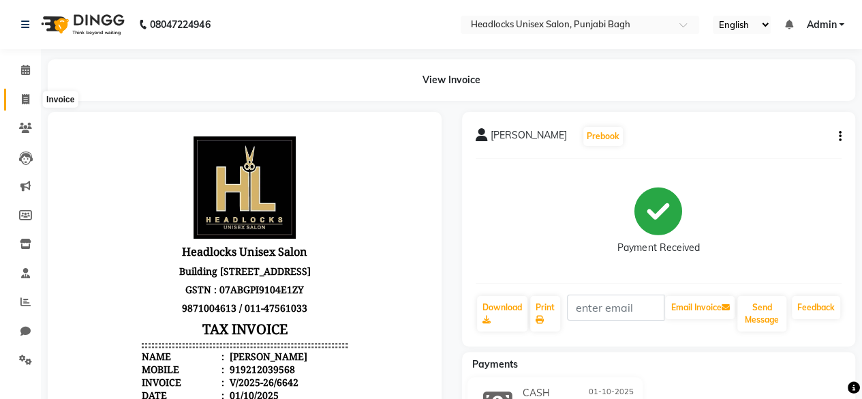
click at [22, 95] on icon at bounding box center [25, 99] width 7 height 10
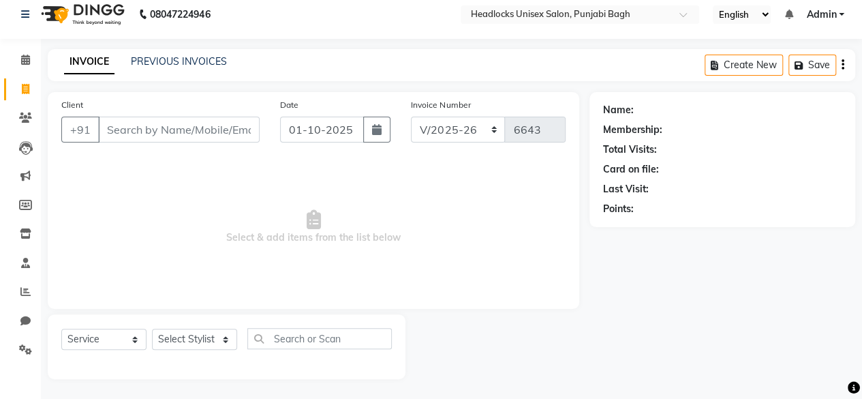
click at [194, 139] on input "Client" at bounding box center [179, 130] width 162 height 26
click at [206, 132] on input "Client" at bounding box center [179, 130] width 162 height 26
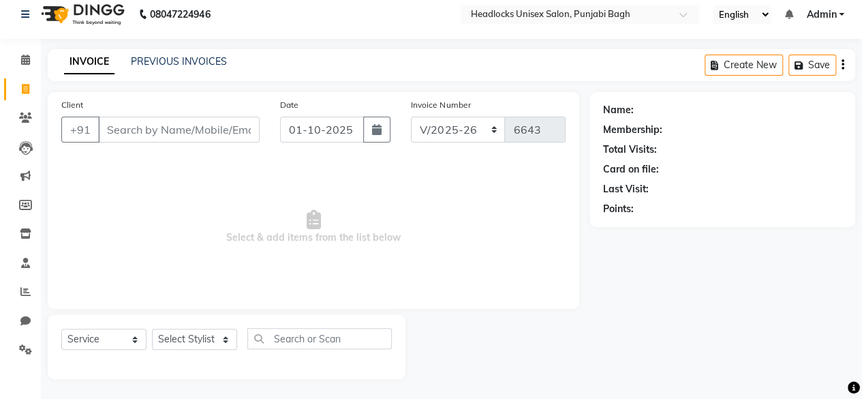
click at [213, 126] on input "Client" at bounding box center [179, 130] width 162 height 26
drag, startPoint x: 154, startPoint y: 113, endPoint x: 157, endPoint y: 133, distance: 20.1
click at [157, 133] on div "Client +91" at bounding box center [160, 125] width 219 height 56
click at [157, 133] on input "Client" at bounding box center [179, 130] width 162 height 26
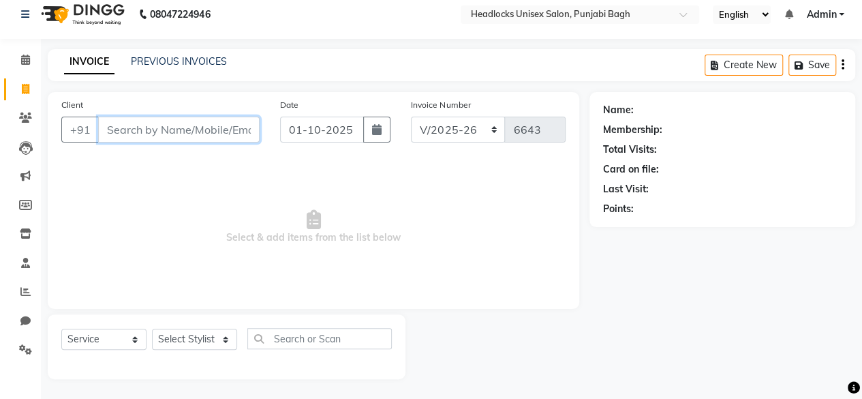
click at [157, 133] on input "Client" at bounding box center [179, 130] width 162 height 26
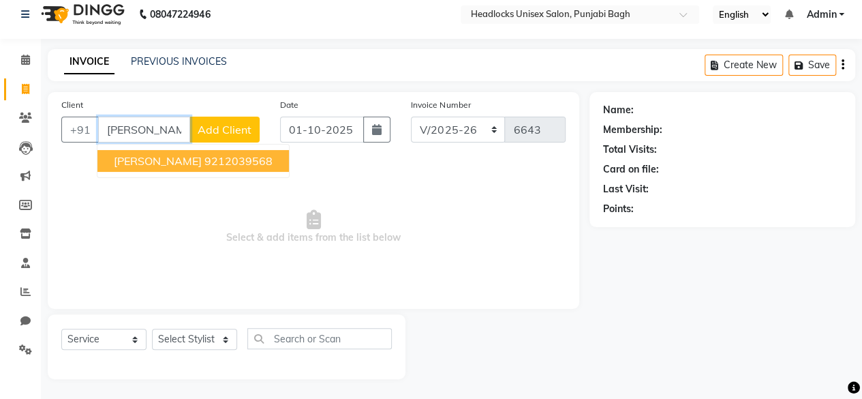
click at [149, 162] on span "[PERSON_NAME]" at bounding box center [158, 161] width 88 height 14
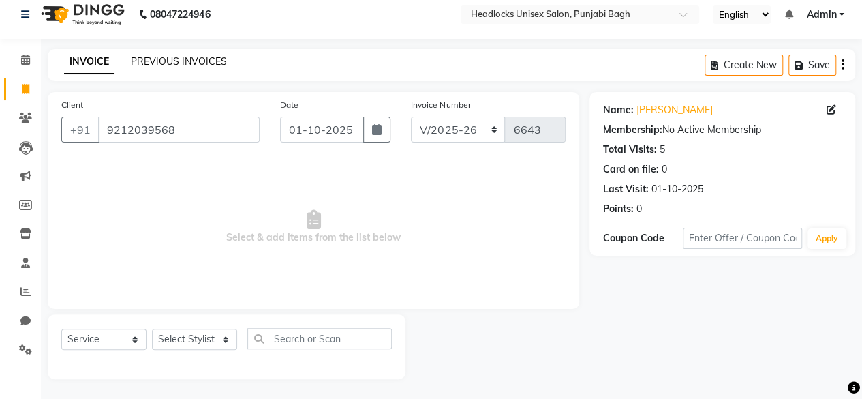
click at [176, 66] on link "PREVIOUS INVOICES" at bounding box center [179, 61] width 96 height 12
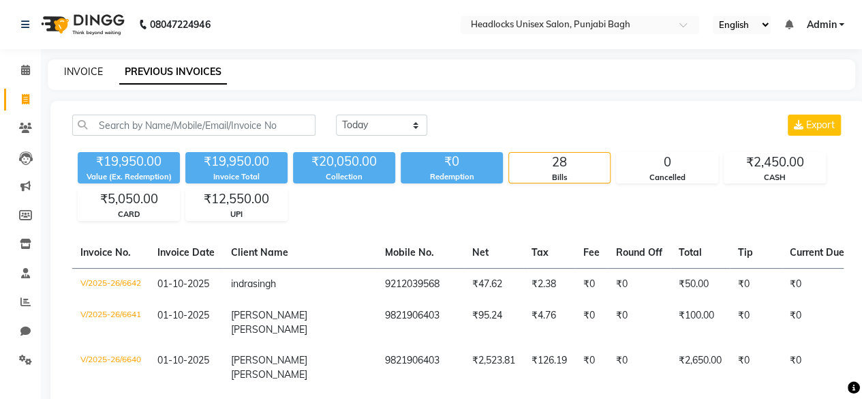
click at [88, 66] on link "INVOICE" at bounding box center [83, 71] width 39 height 12
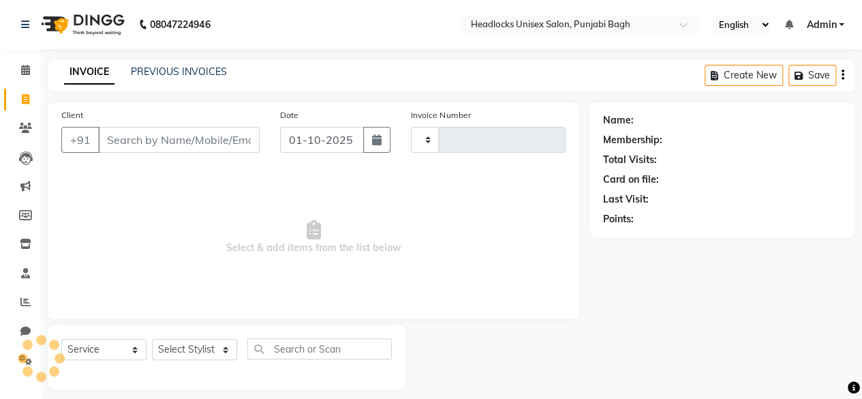
scroll to position [10, 0]
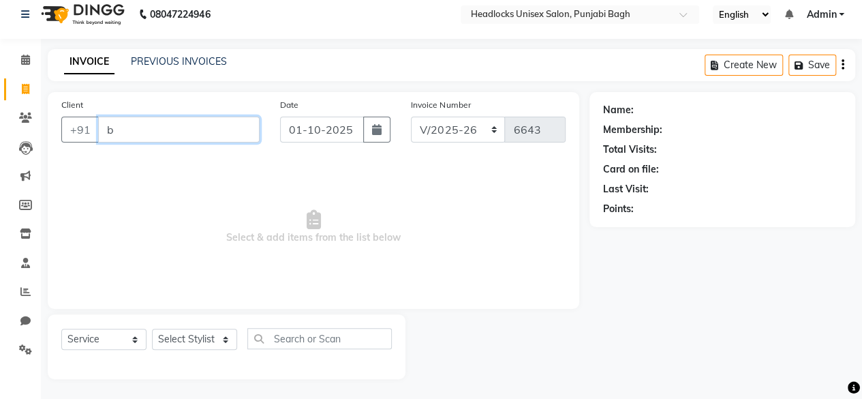
click at [202, 134] on input "b" at bounding box center [179, 130] width 162 height 26
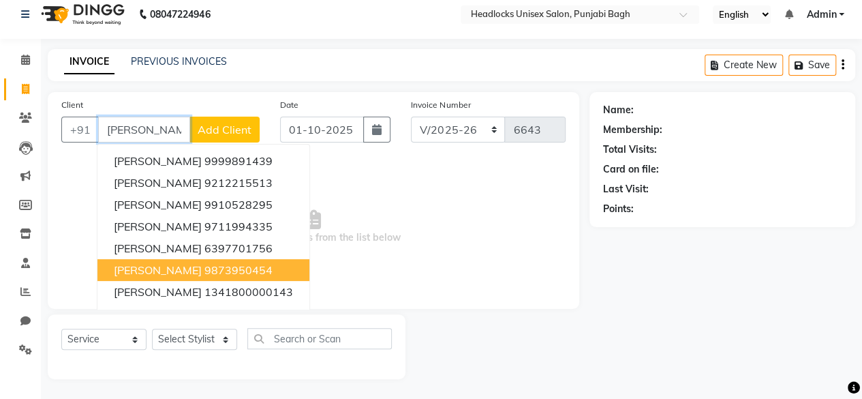
click at [204, 266] on ngb-highlight "9873950454" at bounding box center [238, 270] width 68 height 14
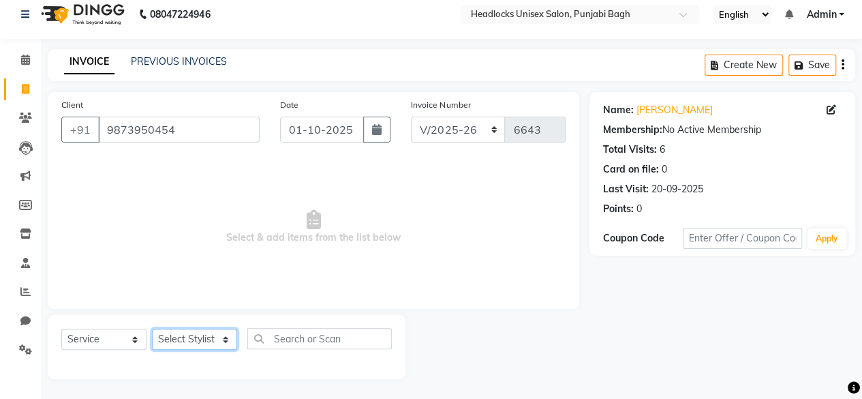
click at [201, 333] on select "Select Stylist ⁠Agnies ⁠[PERSON_NAME] [PERSON_NAME] [PERSON_NAME] mercy ⁠Minto …" at bounding box center [194, 338] width 85 height 21
click at [152, 328] on select "Select Stylist ⁠Agnies ⁠[PERSON_NAME] [PERSON_NAME] [PERSON_NAME] mercy ⁠Minto …" at bounding box center [194, 338] width 85 height 21
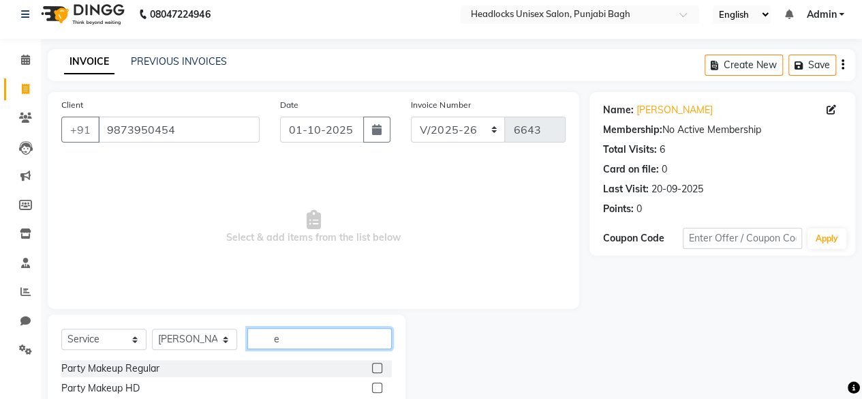
click at [301, 338] on input "e" at bounding box center [319, 338] width 144 height 21
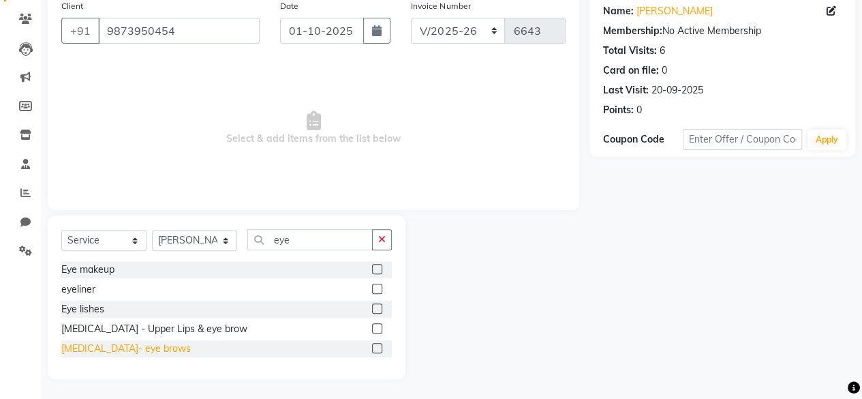
click at [117, 351] on div "[MEDICAL_DATA]- eye brows" at bounding box center [125, 348] width 129 height 14
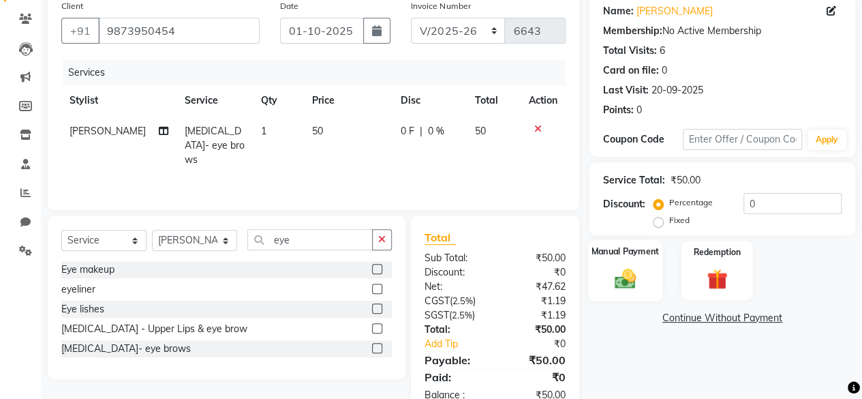
click at [638, 276] on img at bounding box center [625, 278] width 35 height 25
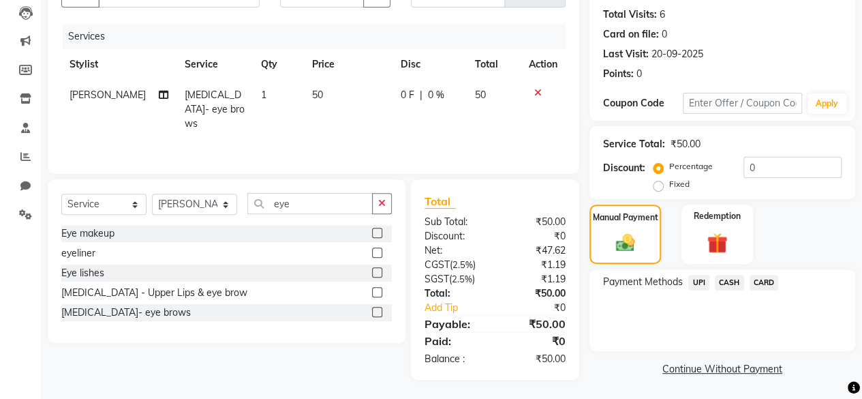
click at [730, 279] on span "CASH" at bounding box center [729, 283] width 29 height 16
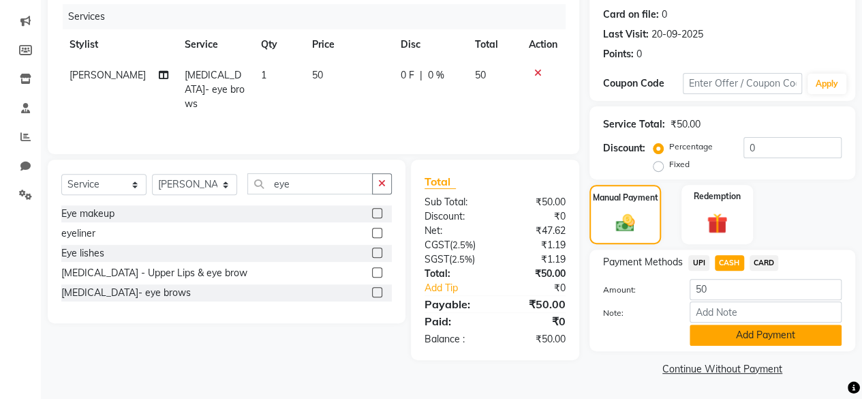
click at [707, 337] on button "Add Payment" at bounding box center [766, 334] width 152 height 21
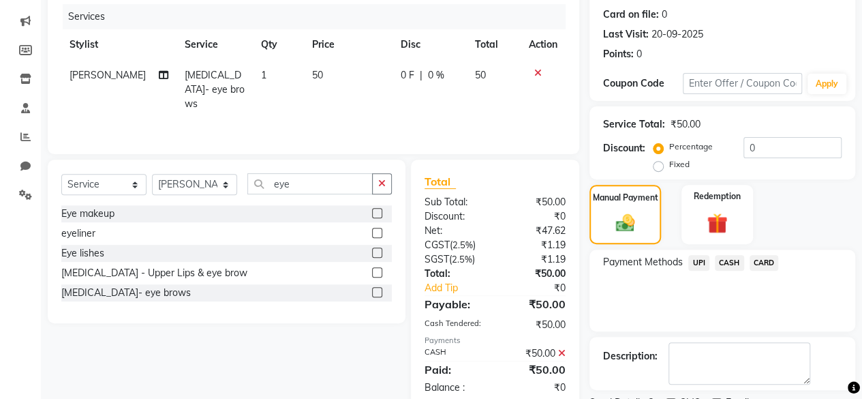
scroll to position [221, 0]
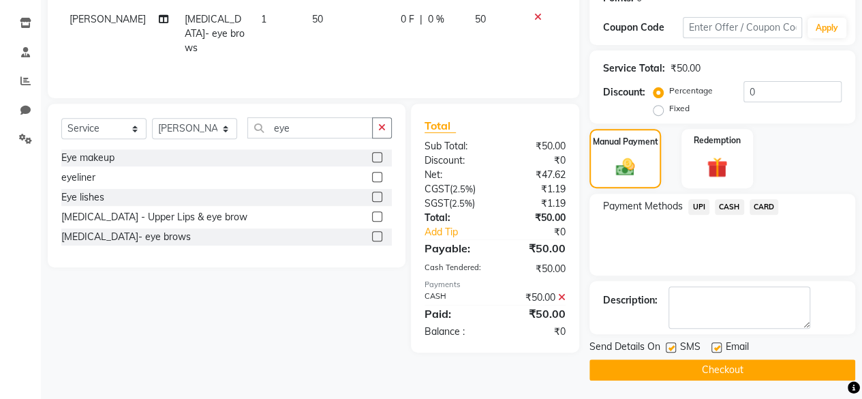
click at [666, 345] on label at bounding box center [671, 347] width 10 height 10
click at [666, 345] on input "checkbox" at bounding box center [670, 347] width 9 height 9
click at [664, 371] on button "Checkout" at bounding box center [722, 369] width 266 height 21
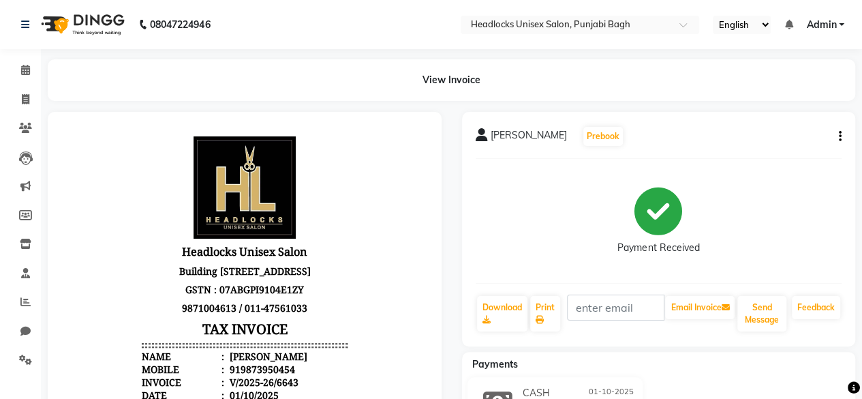
click at [717, 357] on div "Payments" at bounding box center [664, 364] width 404 height 14
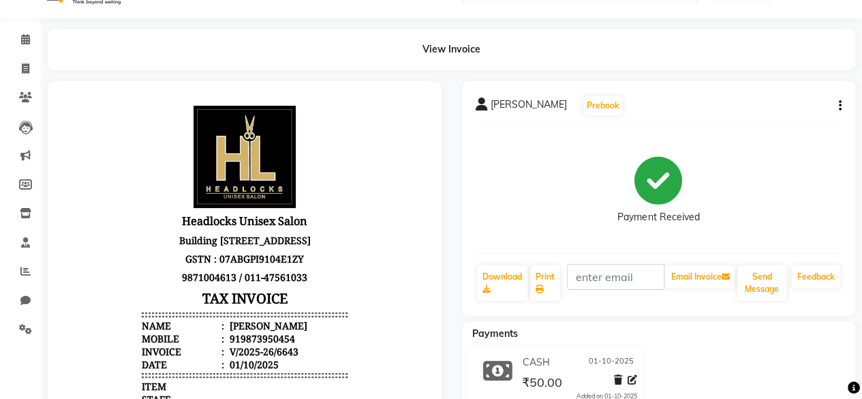
scroll to position [50, 0]
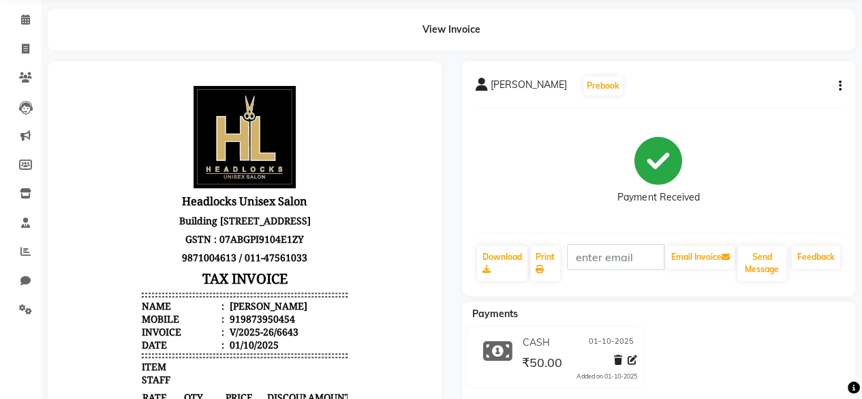
click at [608, 334] on div "CASH [DATE]" at bounding box center [578, 342] width 119 height 21
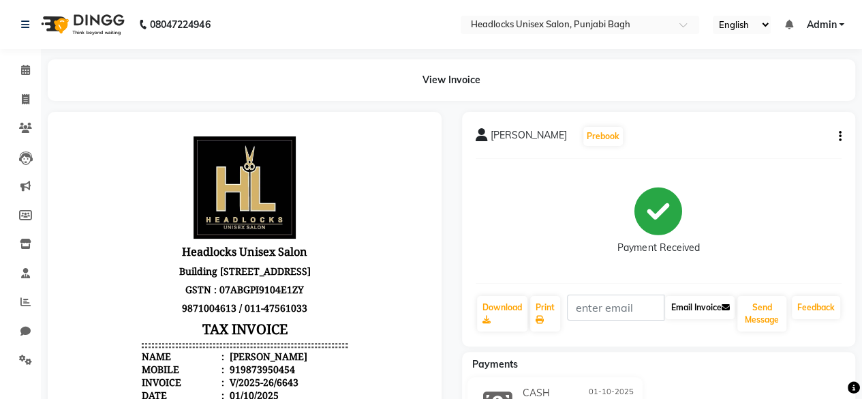
scroll to position [1, 0]
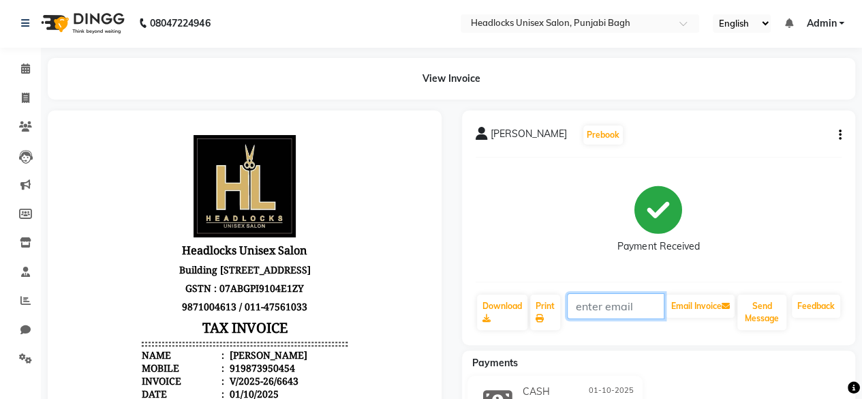
click at [654, 308] on input "text" at bounding box center [616, 306] width 98 height 26
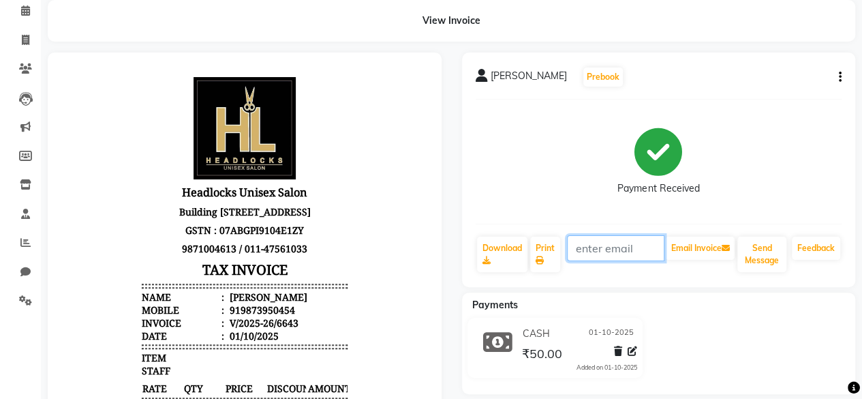
scroll to position [74, 0]
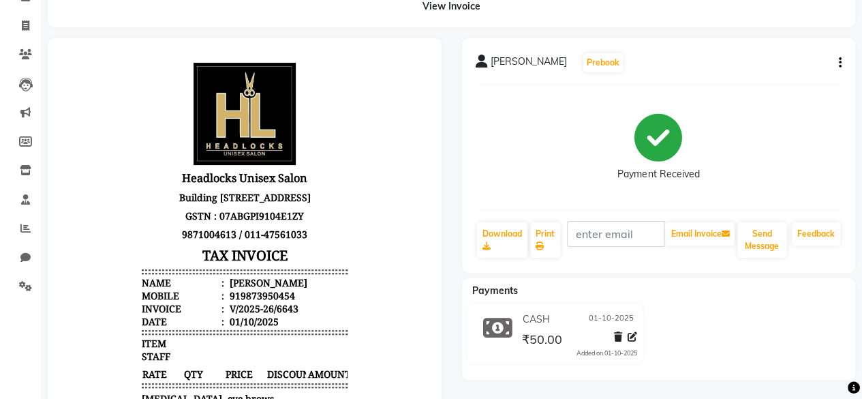
click at [847, 76] on div "[PERSON_NAME] Prebook Payment Received Download Print Email Invoice Send Messag…" at bounding box center [659, 155] width 394 height 234
click at [762, 156] on div "Payment Received" at bounding box center [659, 147] width 367 height 102
click at [760, 156] on div "Payment Received" at bounding box center [659, 147] width 367 height 102
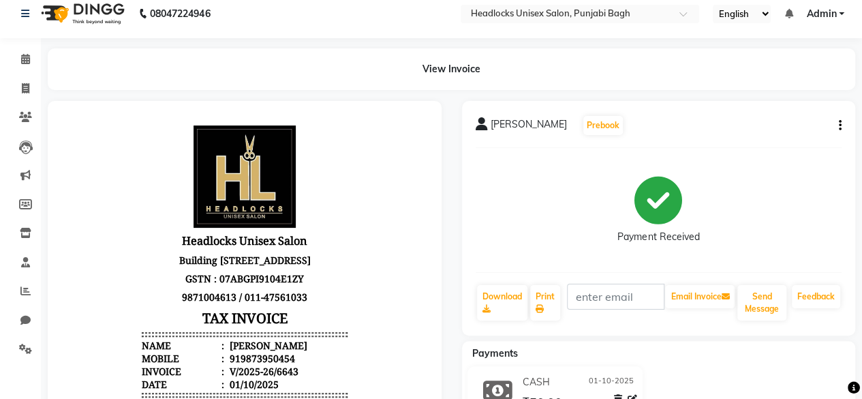
scroll to position [0, 0]
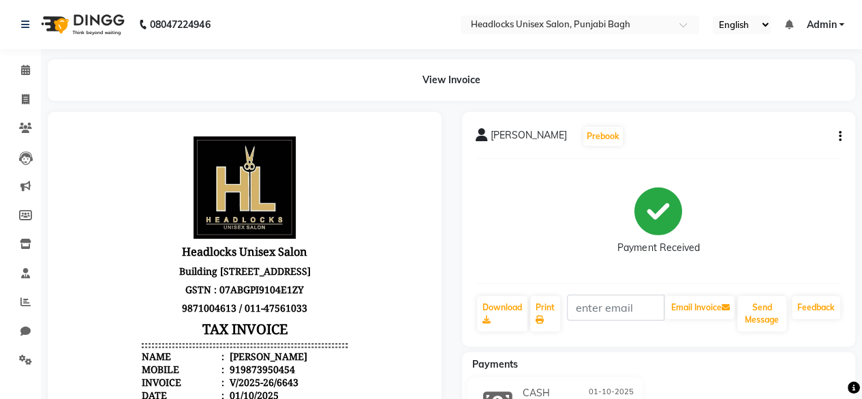
click at [467, 104] on main "View Invoice [PERSON_NAME] Prebook Payment Received Download Print Email Invoic…" at bounding box center [451, 367] width 821 height 616
click at [25, 102] on icon at bounding box center [25, 99] width 7 height 10
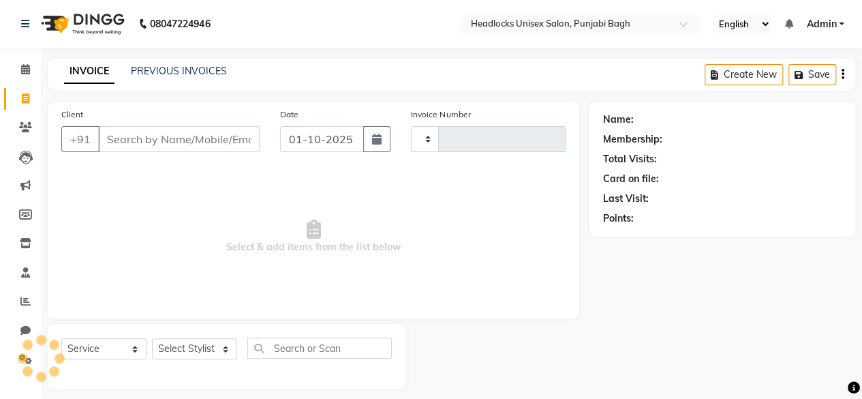
scroll to position [10, 0]
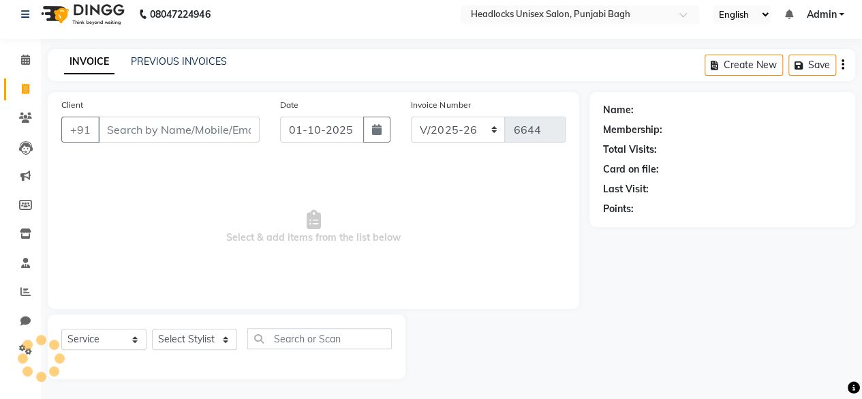
click at [125, 125] on input "Client" at bounding box center [179, 130] width 162 height 26
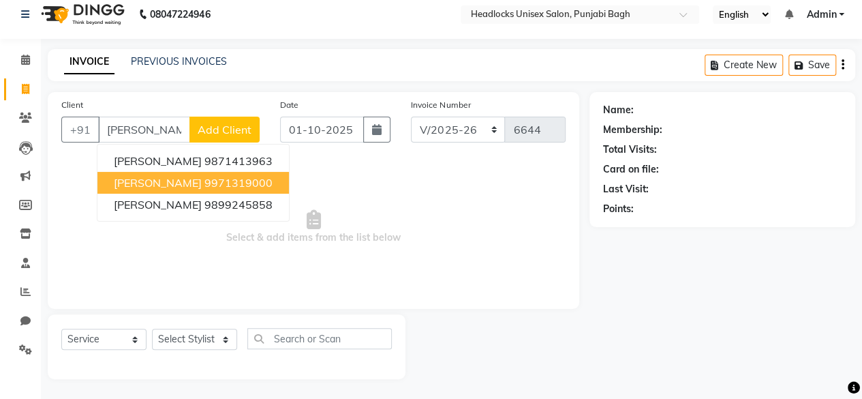
click at [144, 184] on span "[PERSON_NAME]" at bounding box center [158, 183] width 88 height 14
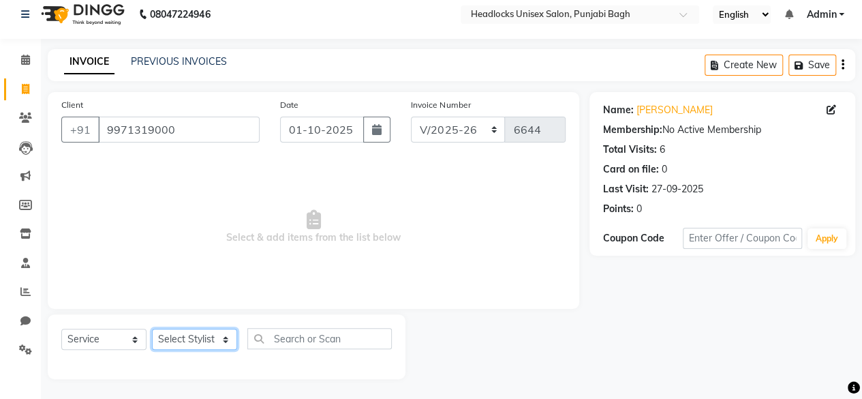
click at [166, 332] on select "Select Stylist ⁠Agnies ⁠[PERSON_NAME] [PERSON_NAME] [PERSON_NAME] mercy ⁠Minto …" at bounding box center [194, 338] width 85 height 21
click at [152, 328] on select "Select Stylist ⁠Agnies ⁠[PERSON_NAME] [PERSON_NAME] [PERSON_NAME] mercy ⁠Minto …" at bounding box center [194, 338] width 85 height 21
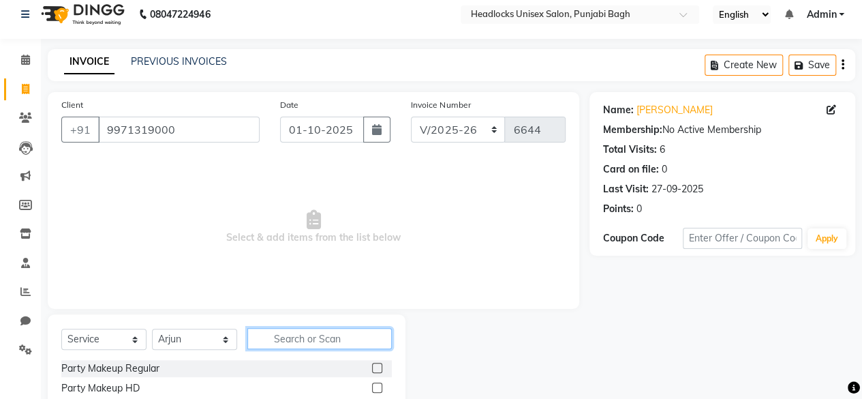
click at [292, 341] on input "text" at bounding box center [319, 338] width 144 height 21
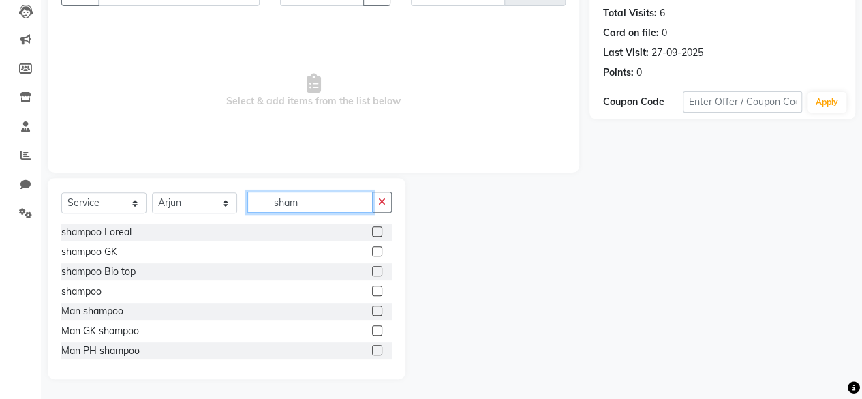
scroll to position [1, 0]
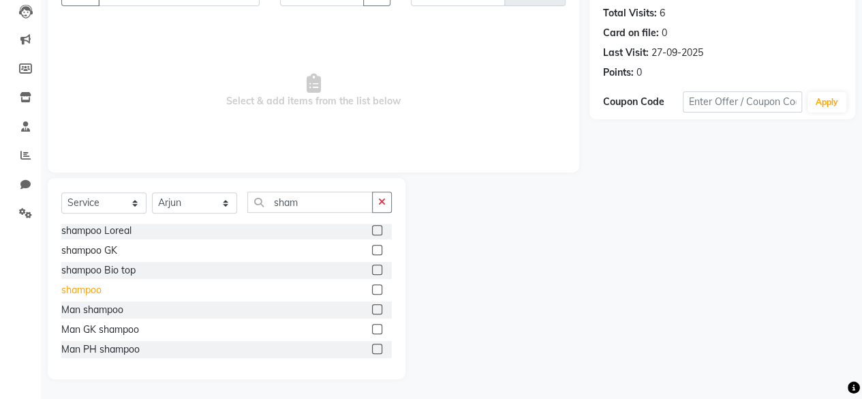
click at [93, 287] on div "shampoo" at bounding box center [81, 290] width 40 height 14
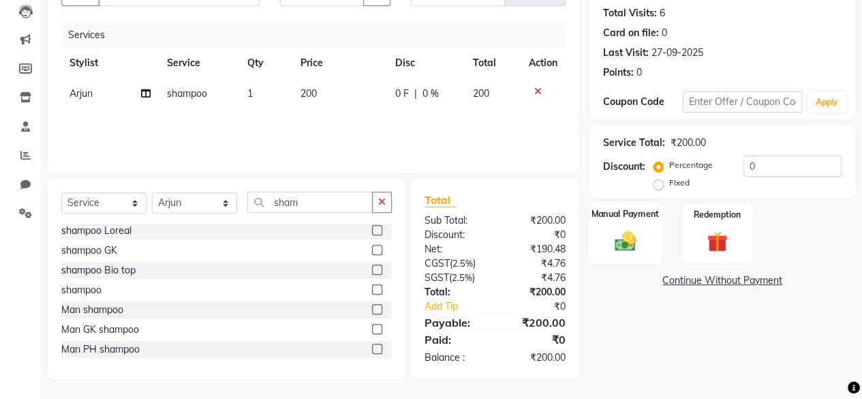
click at [607, 221] on div "Manual Payment" at bounding box center [625, 233] width 74 height 62
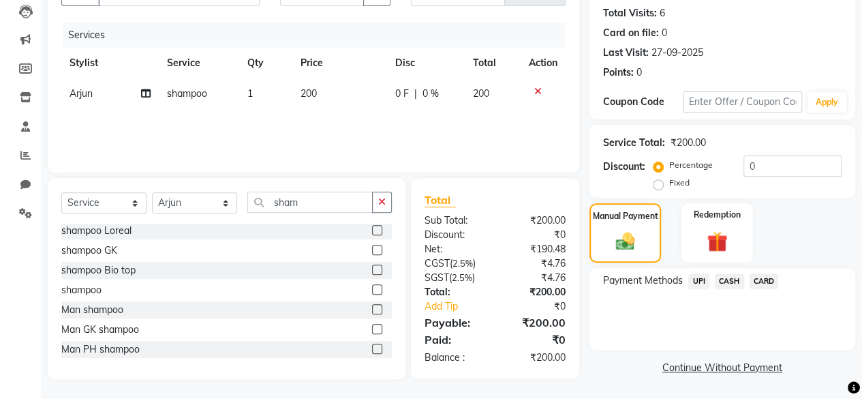
click at [718, 278] on span "CASH" at bounding box center [729, 281] width 29 height 16
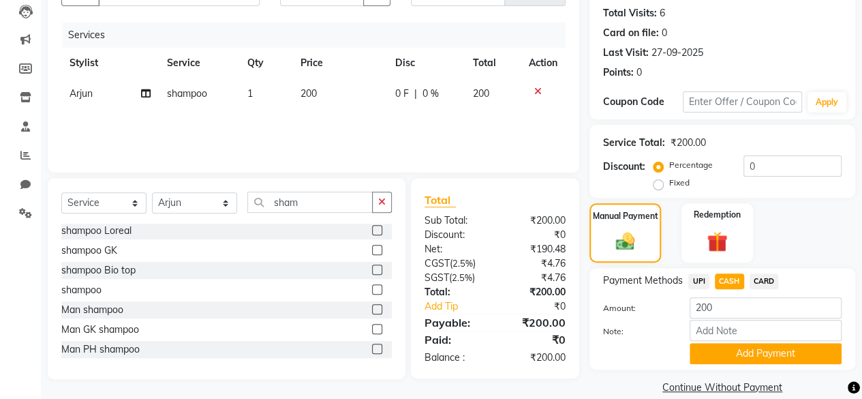
scroll to position [165, 0]
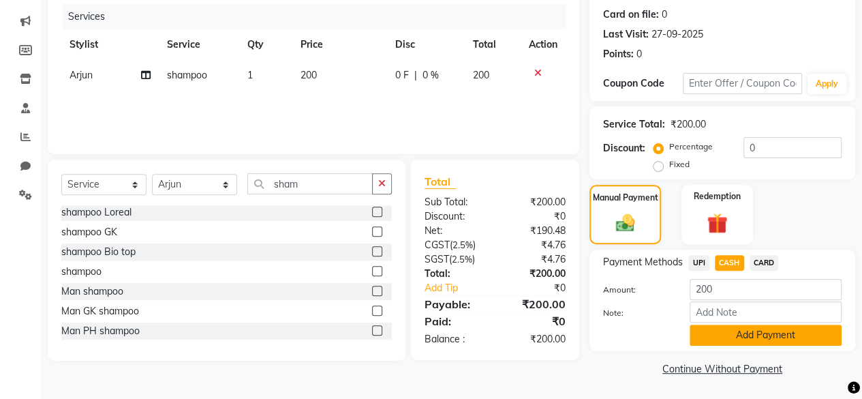
click at [718, 339] on button "Add Payment" at bounding box center [766, 334] width 152 height 21
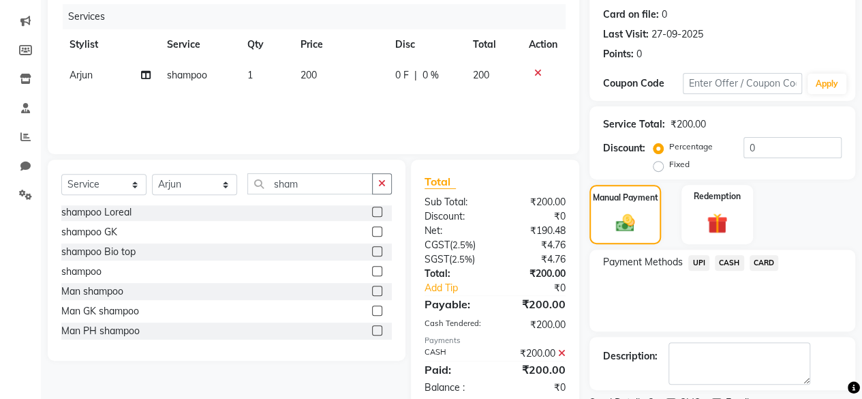
scroll to position [221, 0]
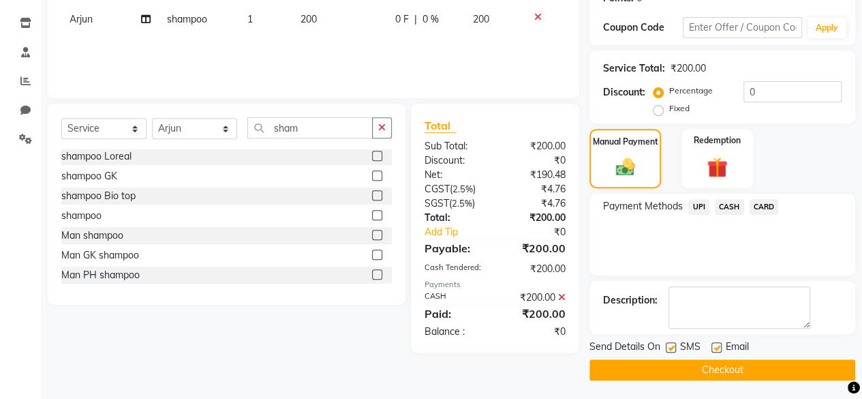
click at [673, 342] on label at bounding box center [671, 347] width 10 height 10
click at [673, 343] on input "checkbox" at bounding box center [670, 347] width 9 height 9
click at [661, 367] on button "Checkout" at bounding box center [722, 369] width 266 height 21
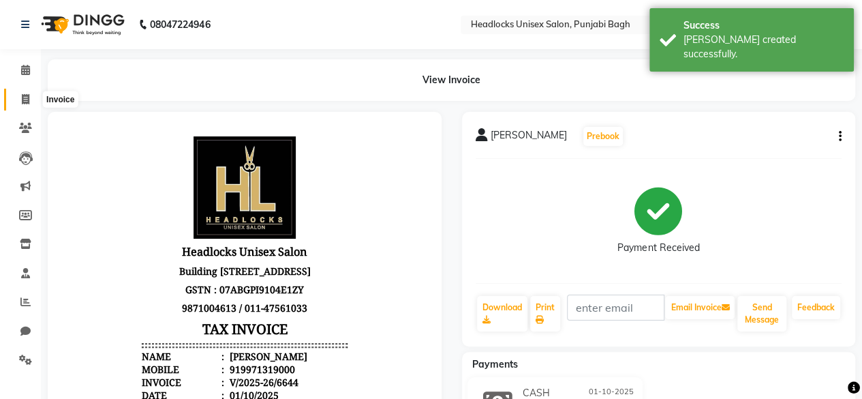
click at [23, 104] on icon at bounding box center [25, 99] width 7 height 10
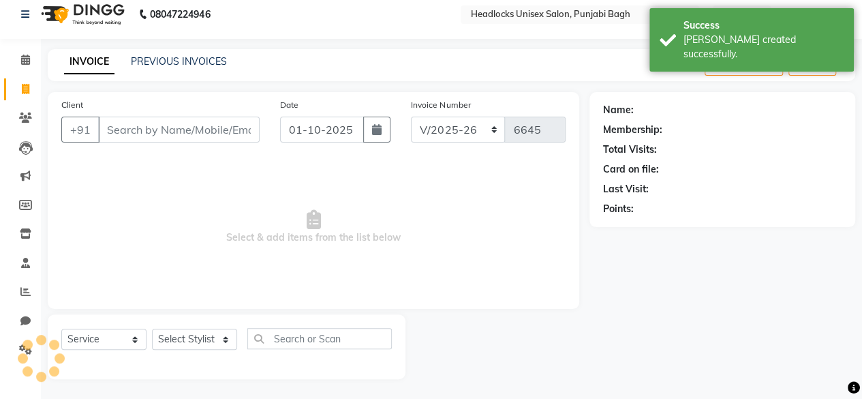
click at [198, 129] on input "Client" at bounding box center [179, 130] width 162 height 26
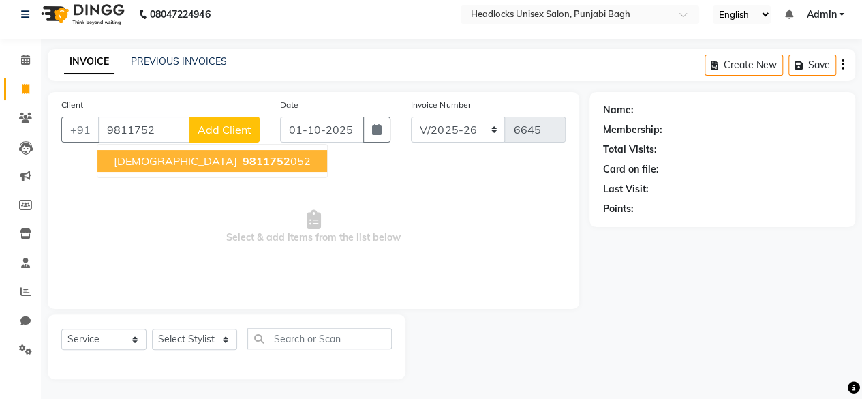
click at [103, 203] on span "Select & add items from the list below" at bounding box center [313, 227] width 504 height 136
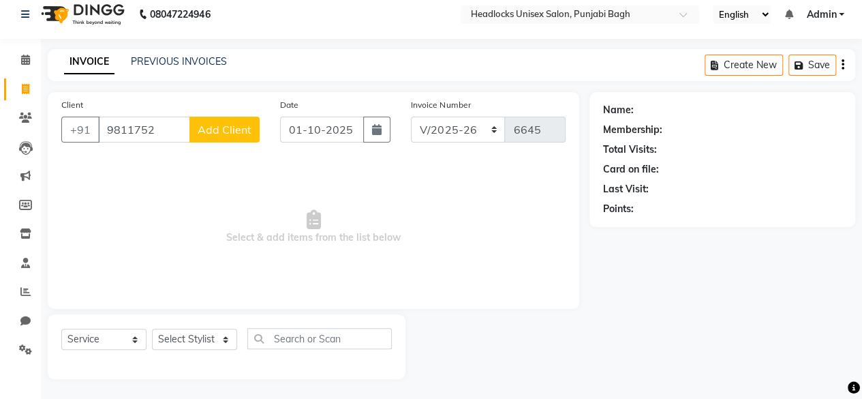
click at [128, 253] on span "Select & add items from the list below" at bounding box center [313, 227] width 504 height 136
click at [147, 118] on input "9811752" at bounding box center [144, 130] width 92 height 26
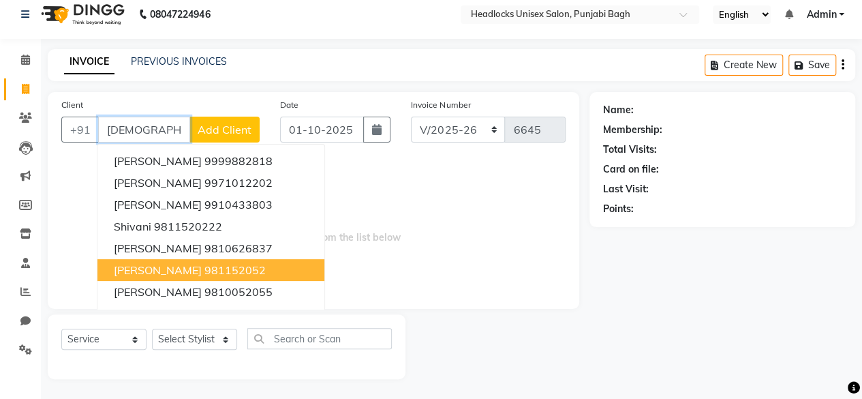
click at [162, 272] on span "[PERSON_NAME]" at bounding box center [158, 270] width 88 height 14
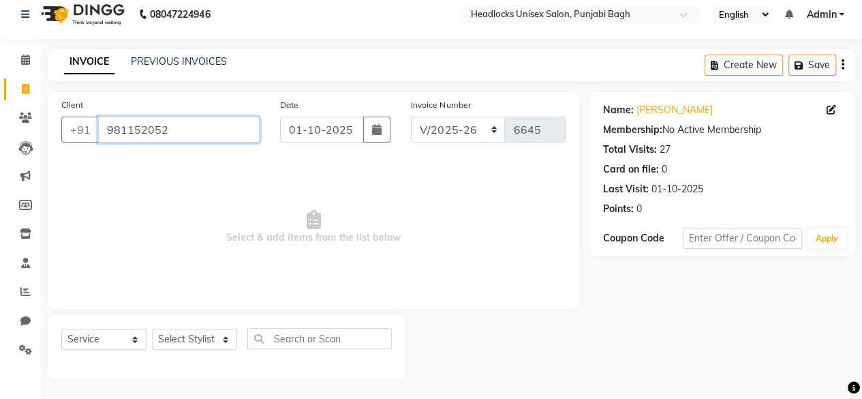
click at [129, 132] on input "981152052" at bounding box center [179, 130] width 162 height 26
click at [224, 134] on input "9811752052" at bounding box center [179, 130] width 162 height 26
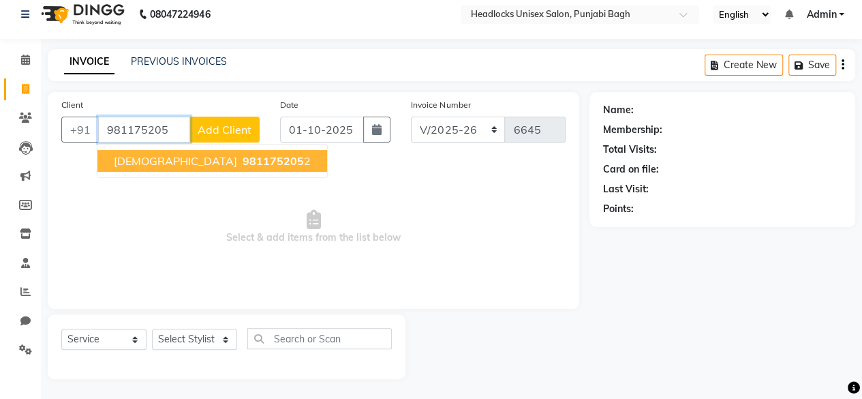
click at [243, 166] on span "981175205" at bounding box center [273, 161] width 61 height 14
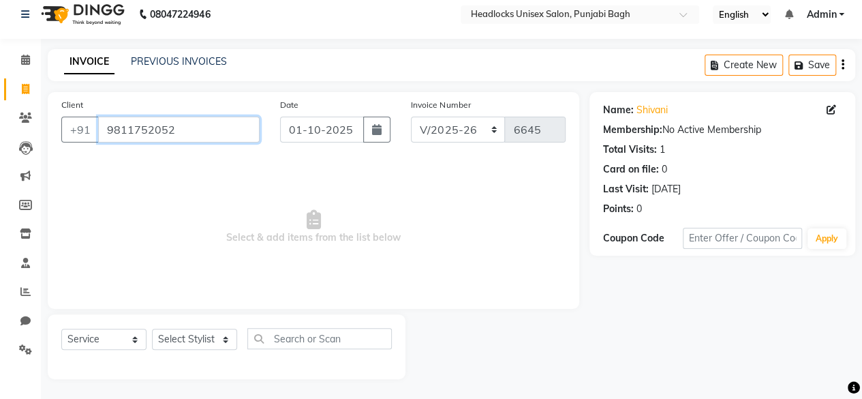
click at [209, 136] on input "9811752052" at bounding box center [179, 130] width 162 height 26
click at [231, 138] on input "9811752052" at bounding box center [179, 130] width 162 height 26
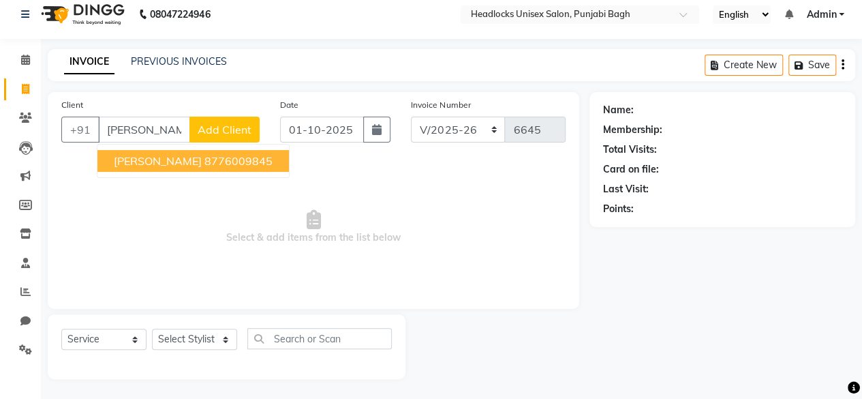
click at [233, 132] on span "Add Client" at bounding box center [225, 130] width 54 height 14
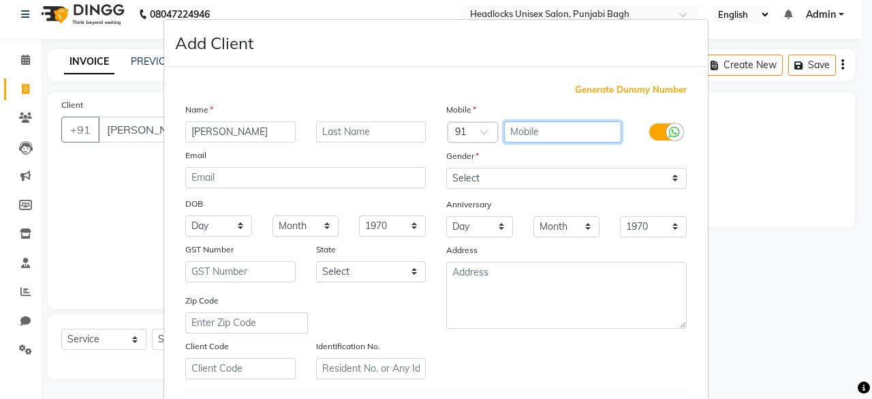
click at [533, 130] on input "text" at bounding box center [563, 131] width 118 height 21
click at [568, 129] on input "96501" at bounding box center [563, 131] width 118 height 21
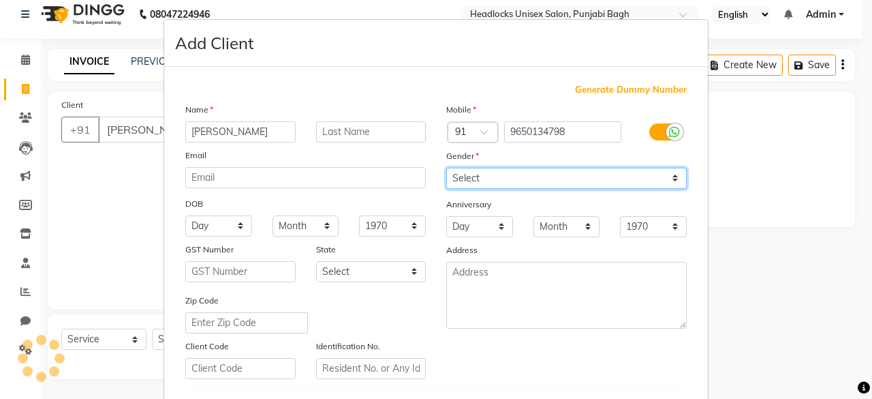
click at [534, 178] on select "Select [DEMOGRAPHIC_DATA] [DEMOGRAPHIC_DATA] Other Prefer Not To Say" at bounding box center [566, 178] width 241 height 21
click at [446, 168] on select "Select [DEMOGRAPHIC_DATA] [DEMOGRAPHIC_DATA] Other Prefer Not To Say" at bounding box center [566, 178] width 241 height 21
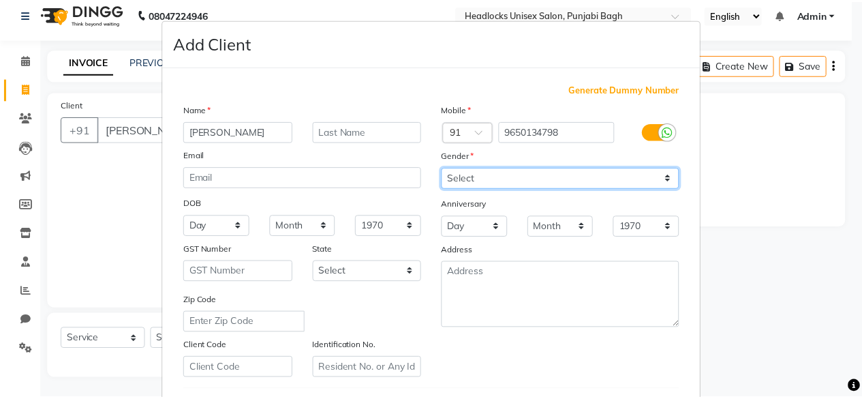
scroll to position [228, 0]
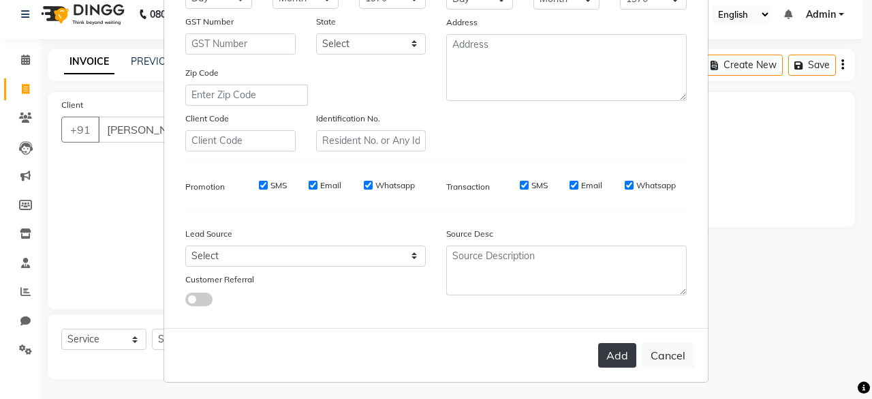
click at [616, 353] on button "Add" at bounding box center [617, 355] width 38 height 25
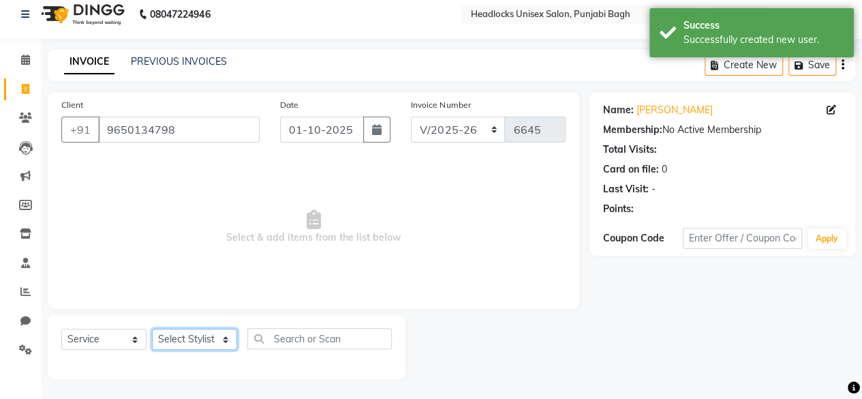
click at [172, 336] on select "Select Stylist ⁠Agnies ⁠[PERSON_NAME] [PERSON_NAME] [PERSON_NAME] mercy ⁠Minto …" at bounding box center [194, 338] width 85 height 21
click at [152, 328] on select "Select Stylist ⁠Agnies ⁠[PERSON_NAME] [PERSON_NAME] [PERSON_NAME] mercy ⁠Minto …" at bounding box center [194, 338] width 85 height 21
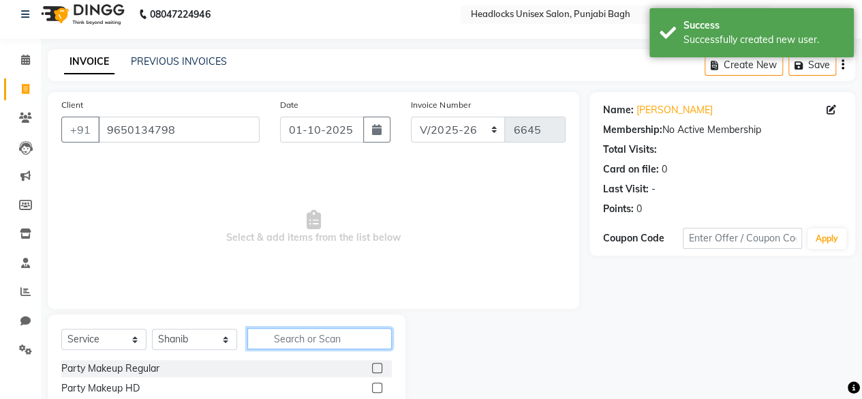
click at [331, 331] on input "text" at bounding box center [319, 338] width 144 height 21
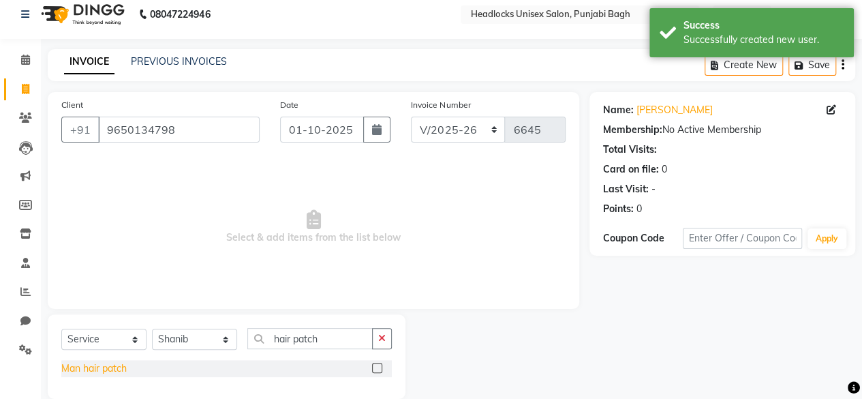
click at [108, 367] on div "Man hair patch" at bounding box center [93, 368] width 65 height 14
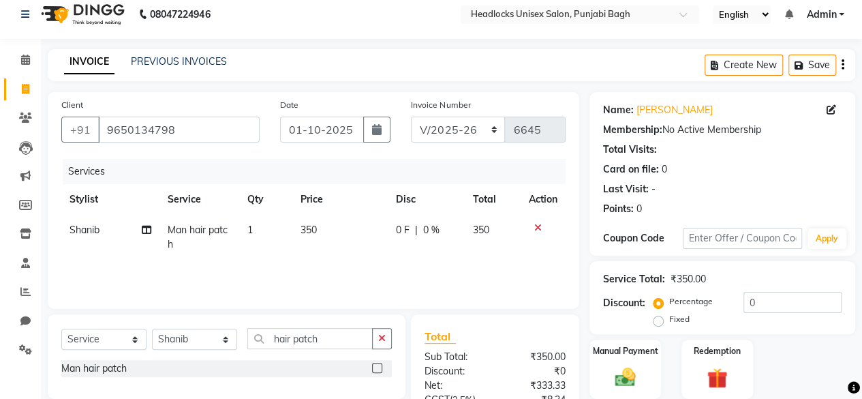
click at [318, 234] on td "350" at bounding box center [339, 237] width 95 height 45
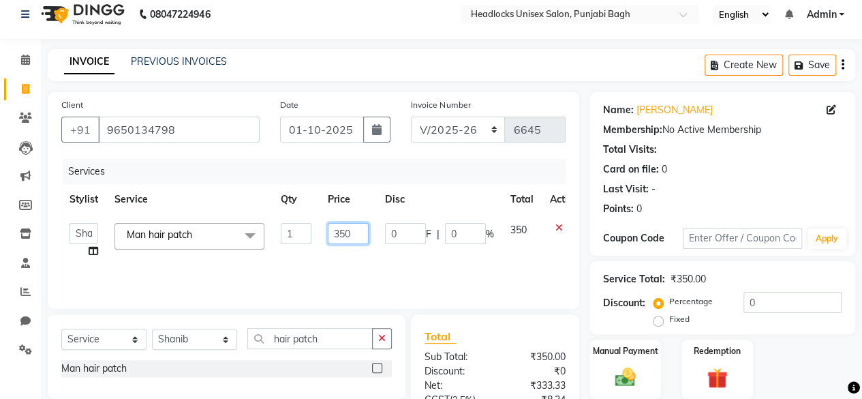
click at [345, 228] on input "350" at bounding box center [348, 233] width 41 height 21
click at [523, 306] on div "Client [PHONE_NUMBER] Date [DATE] Invoice Number csh/2025-26 V/2025 V/[PHONE_NU…" at bounding box center [314, 200] width 532 height 217
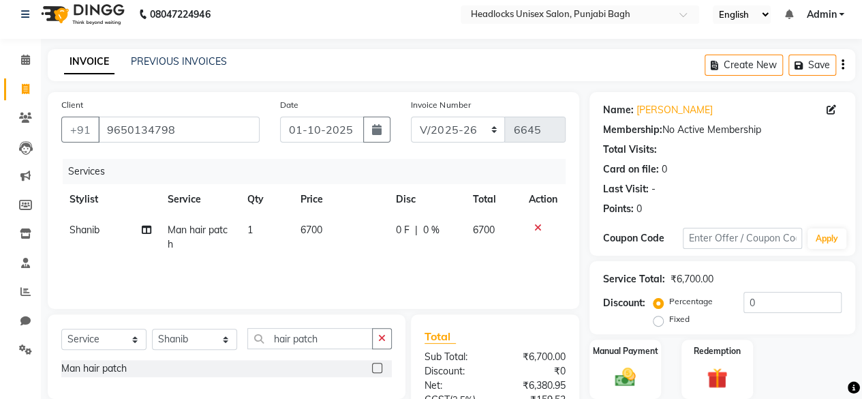
scroll to position [145, 0]
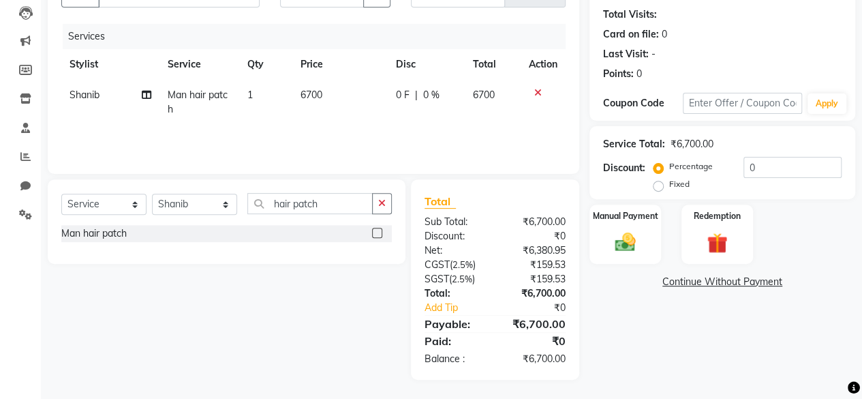
click at [619, 265] on div "Name: [PERSON_NAME] Membership: No Active Membership Total Visits: Card on file…" at bounding box center [727, 168] width 276 height 422
click at [630, 250] on img at bounding box center [625, 242] width 35 height 25
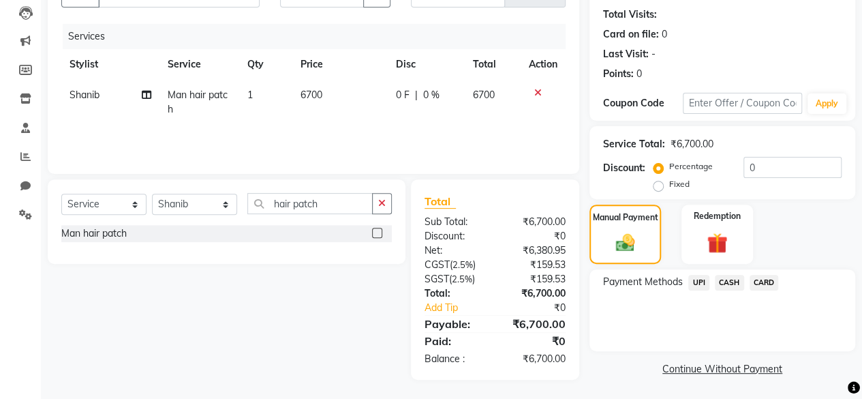
click at [701, 287] on span "UPI" at bounding box center [698, 283] width 21 height 16
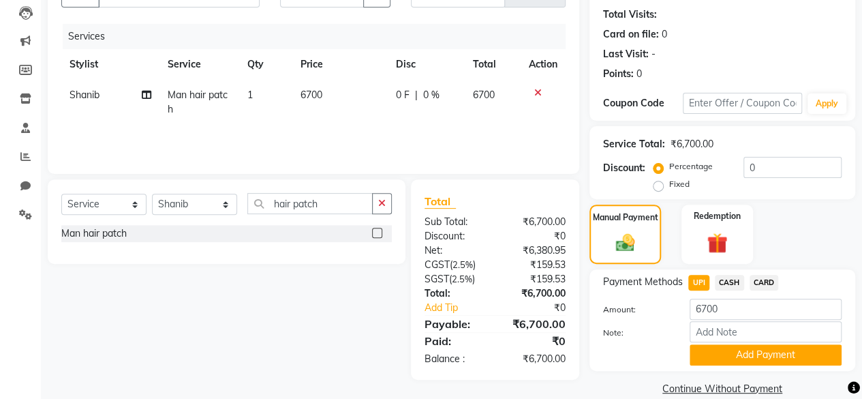
click at [700, 343] on div "Note:" at bounding box center [722, 332] width 259 height 23
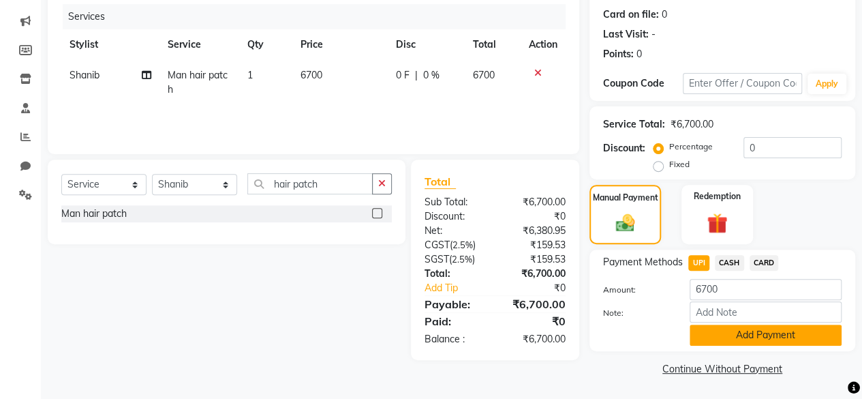
click at [705, 336] on button "Add Payment" at bounding box center [766, 334] width 152 height 21
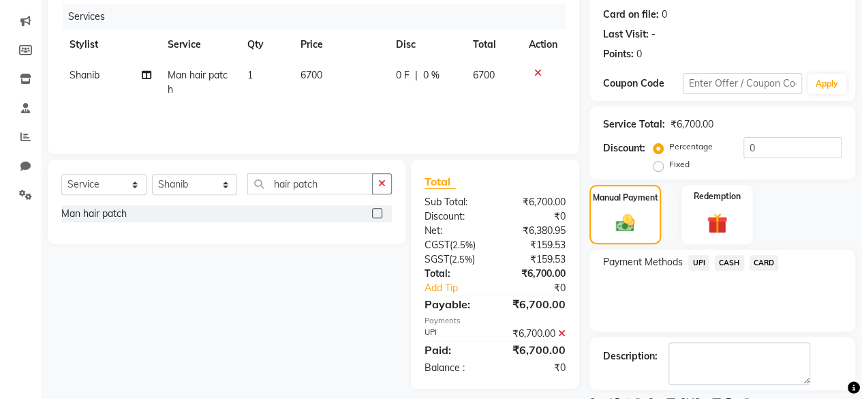
scroll to position [221, 0]
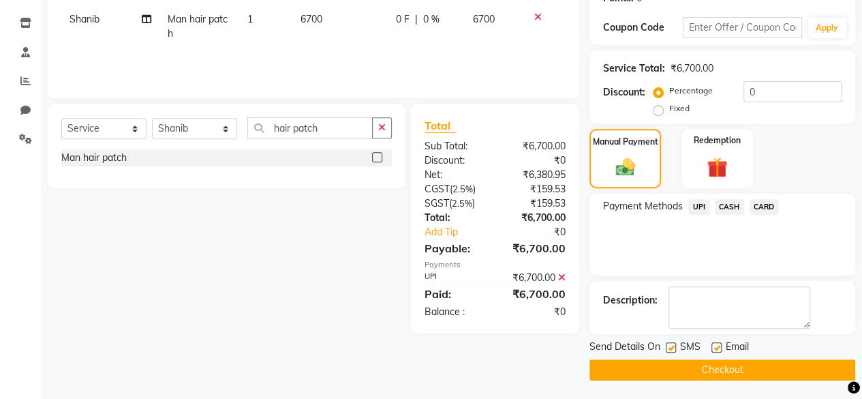
click at [673, 345] on label at bounding box center [671, 347] width 10 height 10
click at [673, 345] on input "checkbox" at bounding box center [670, 347] width 9 height 9
click at [661, 364] on button "Checkout" at bounding box center [722, 369] width 266 height 21
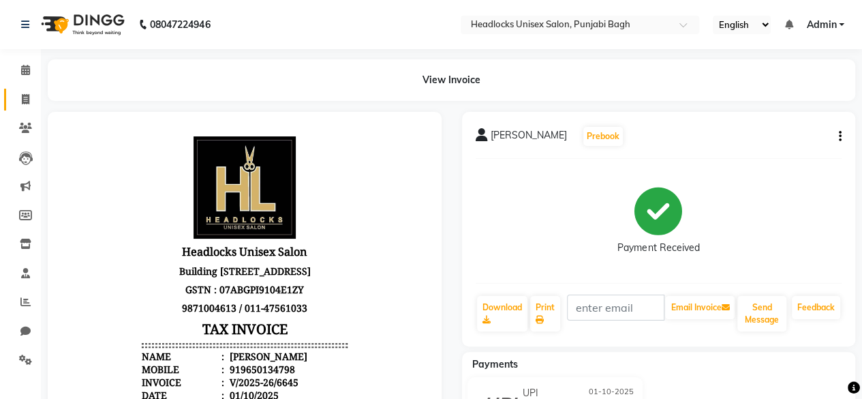
click at [32, 107] on link "Invoice" at bounding box center [20, 100] width 33 height 22
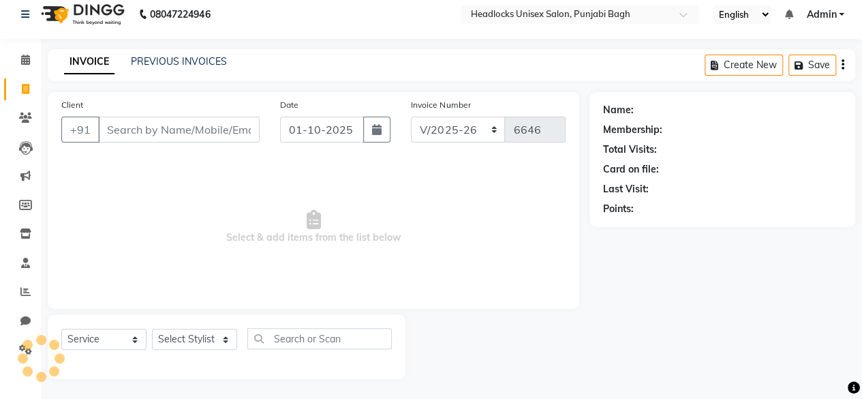
click at [134, 127] on input "Client" at bounding box center [179, 130] width 162 height 26
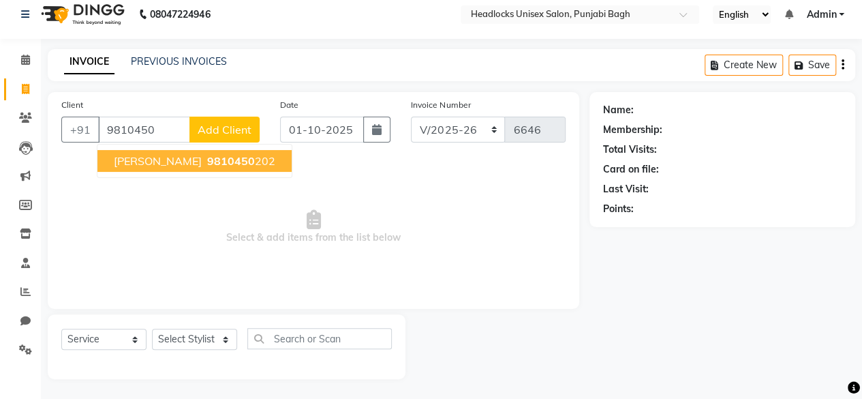
click at [185, 161] on span "[PERSON_NAME]" at bounding box center [158, 161] width 88 height 14
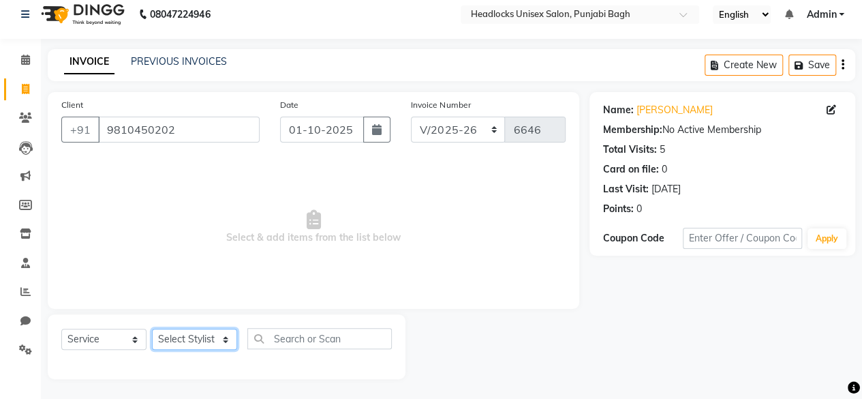
click at [187, 349] on select "Select Stylist ⁠Agnies ⁠[PERSON_NAME] [PERSON_NAME] [PERSON_NAME] mercy ⁠Minto …" at bounding box center [194, 338] width 85 height 21
click at [152, 328] on select "Select Stylist ⁠Agnies ⁠[PERSON_NAME] [PERSON_NAME] [PERSON_NAME] mercy ⁠Minto …" at bounding box center [194, 338] width 85 height 21
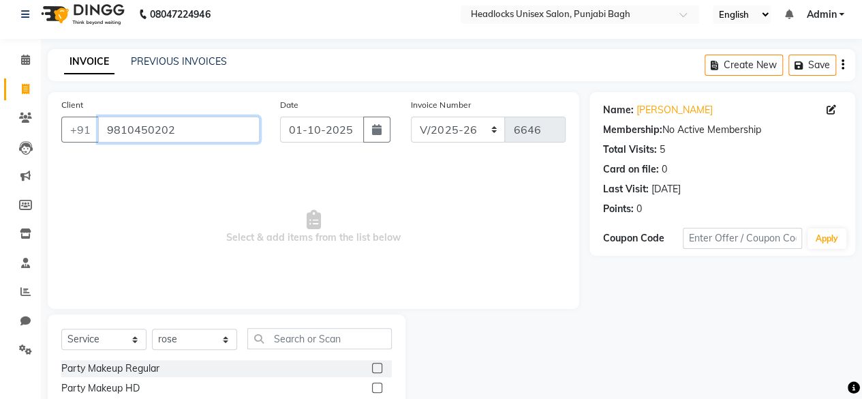
click at [215, 132] on input "9810450202" at bounding box center [179, 130] width 162 height 26
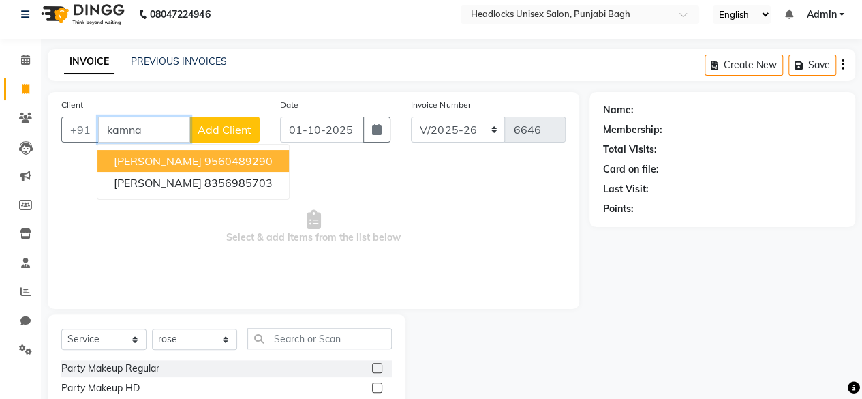
click at [209, 152] on button "[PERSON_NAME] 9560489290" at bounding box center [192, 161] width 191 height 22
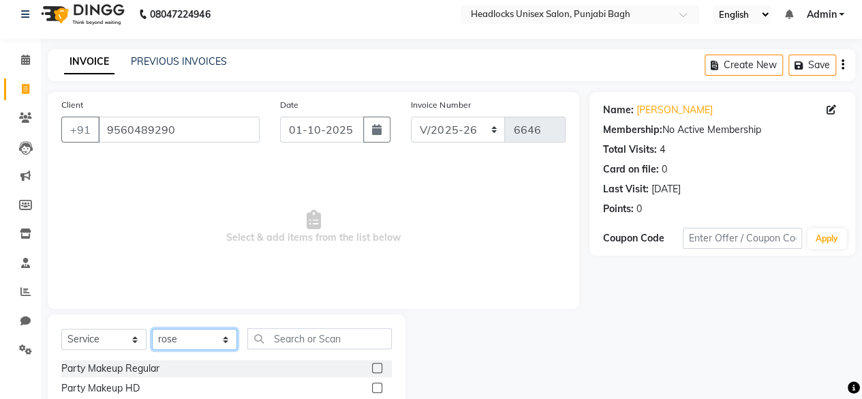
click at [198, 334] on select "Select Stylist ⁠Agnies ⁠[PERSON_NAME] [PERSON_NAME] [PERSON_NAME] mercy ⁠Minto …" at bounding box center [194, 338] width 85 height 21
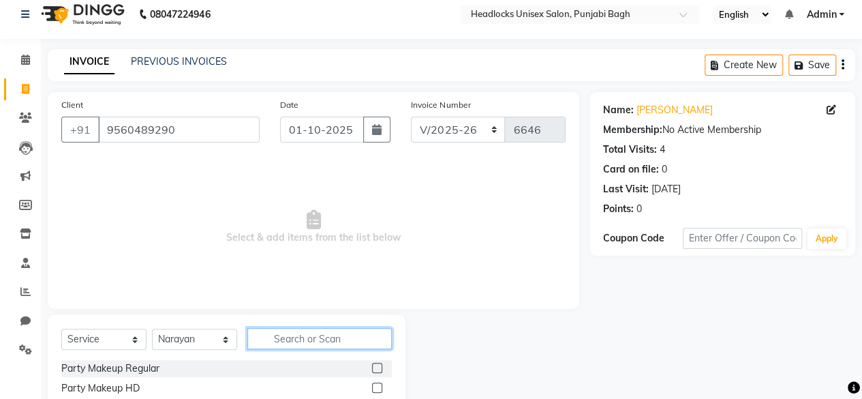
click at [286, 337] on input "text" at bounding box center [319, 338] width 144 height 21
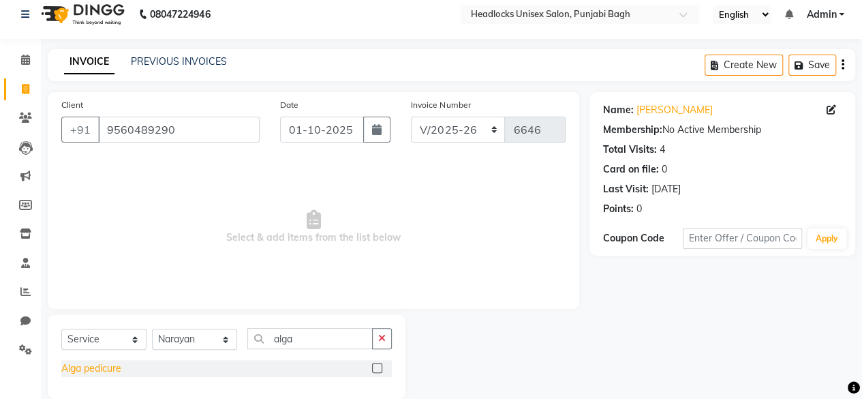
click at [110, 368] on div "Alga pedicure" at bounding box center [91, 368] width 60 height 14
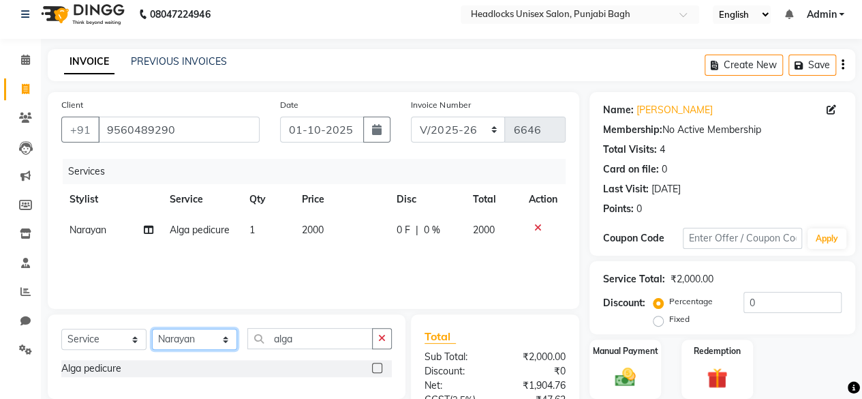
click at [198, 345] on select "Select Stylist ⁠Agnies ⁠[PERSON_NAME] [PERSON_NAME] [PERSON_NAME] mercy ⁠Minto …" at bounding box center [194, 338] width 85 height 21
click at [152, 328] on select "Select Stylist ⁠Agnies ⁠[PERSON_NAME] [PERSON_NAME] [PERSON_NAME] mercy ⁠Minto …" at bounding box center [194, 338] width 85 height 21
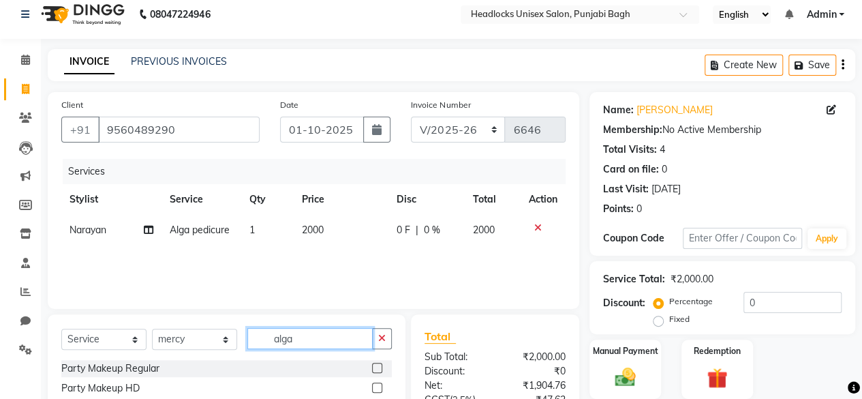
click at [264, 342] on input "alga" at bounding box center [309, 338] width 125 height 21
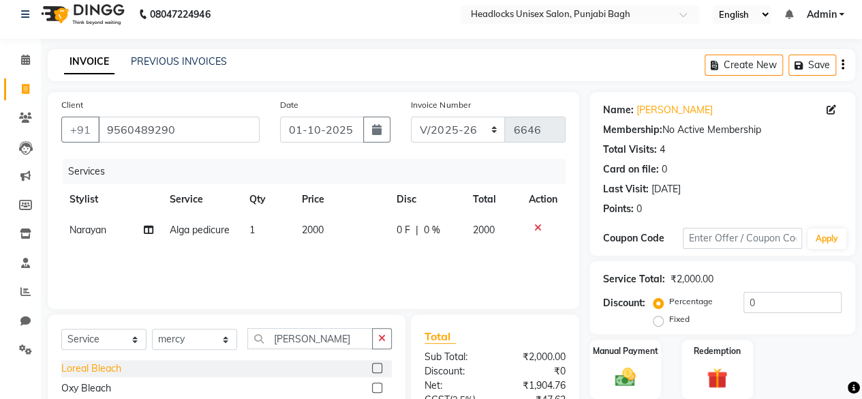
click at [78, 368] on div "Loreal Bleach" at bounding box center [91, 368] width 60 height 14
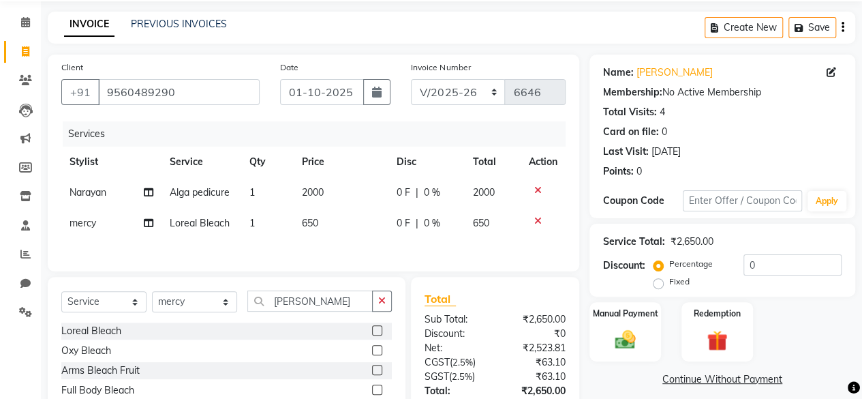
scroll to position [47, 0]
click at [300, 301] on input "[PERSON_NAME]" at bounding box center [309, 301] width 125 height 21
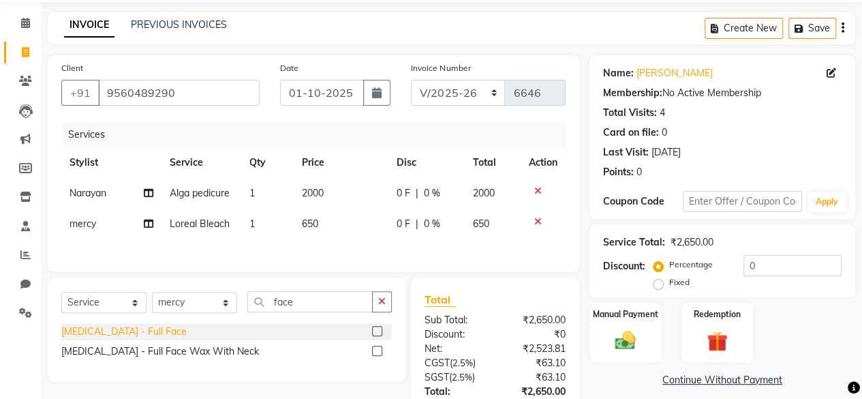
click at [102, 331] on div "[MEDICAL_DATA] - Full Face" at bounding box center [123, 331] width 125 height 14
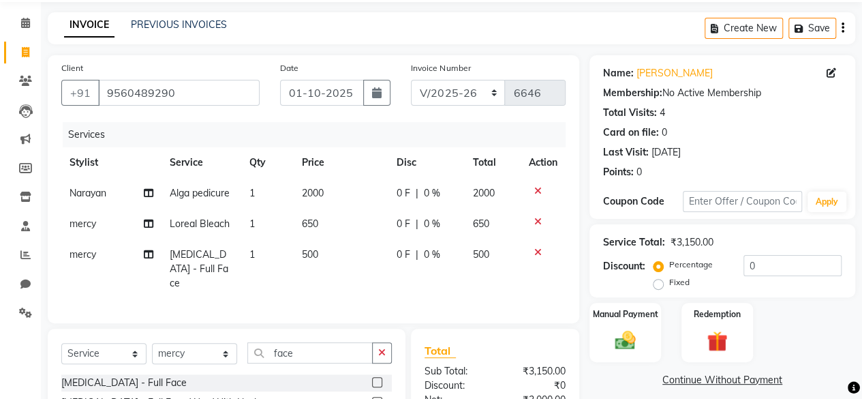
click at [309, 249] on span "500" at bounding box center [310, 254] width 16 height 12
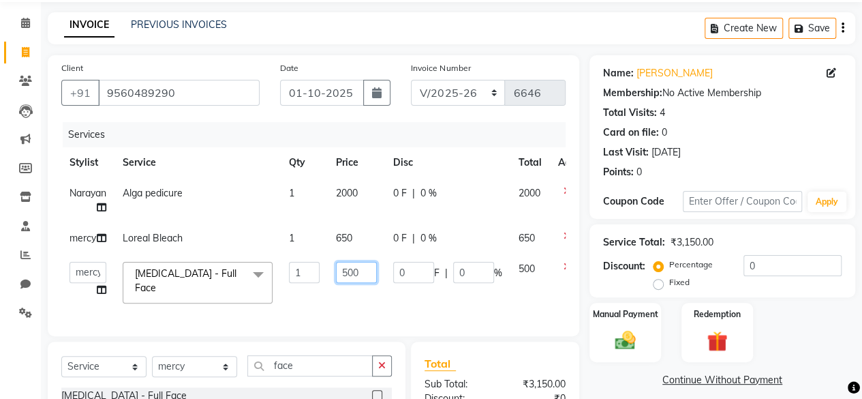
click at [348, 264] on input "500" at bounding box center [356, 272] width 41 height 21
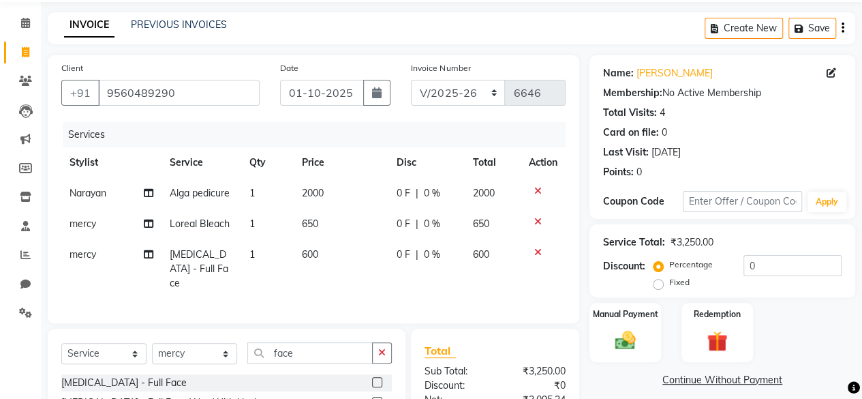
click at [354, 303] on div "Services Stylist Service Qty Price Disc Total Action ⁠[PERSON_NAME] pedicure 1 …" at bounding box center [313, 215] width 504 height 187
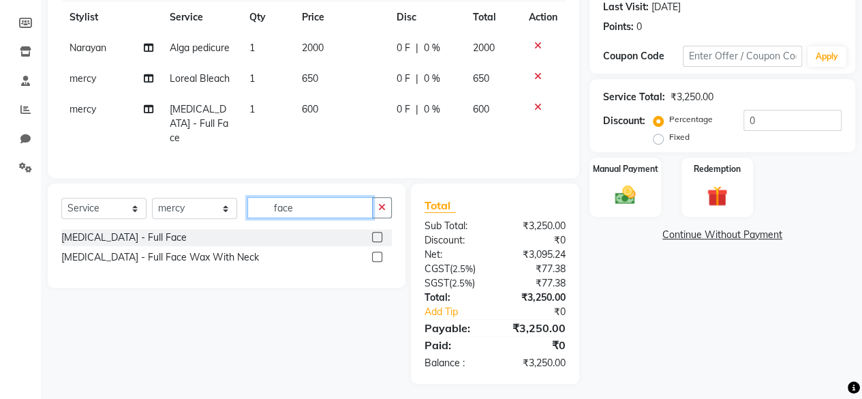
click at [286, 201] on input "face" at bounding box center [309, 207] width 125 height 21
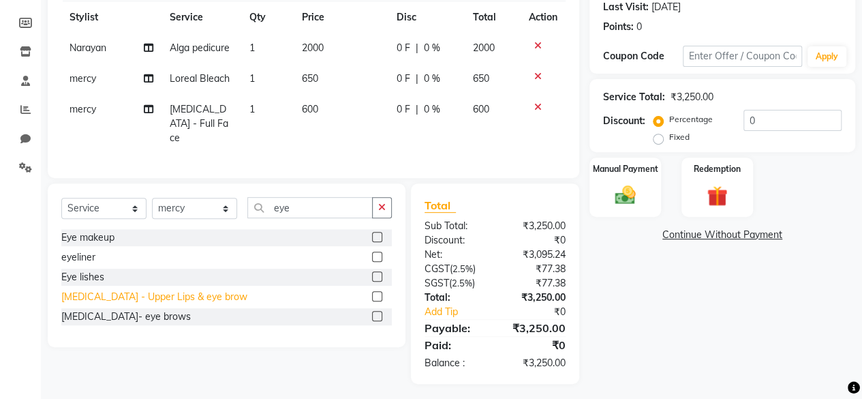
click at [164, 290] on div "[MEDICAL_DATA] - Upper Lips & eye brow" at bounding box center [154, 297] width 186 height 14
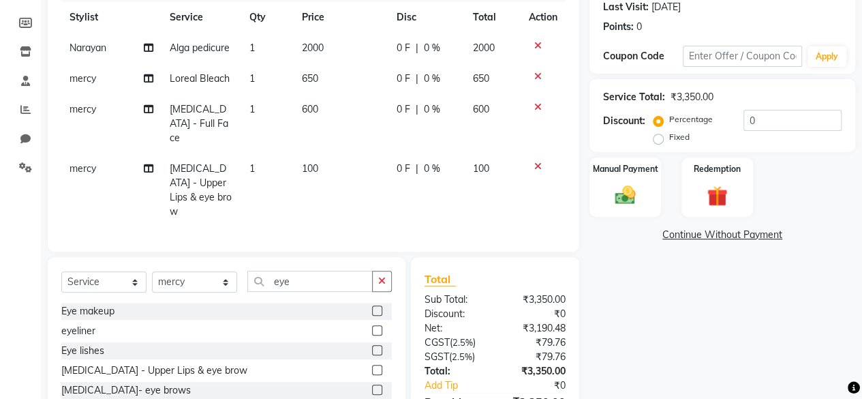
click at [636, 299] on div "Name: [PERSON_NAME] Membership: No Active Membership Total Visits: 4 Card on fi…" at bounding box center [727, 183] width 276 height 547
click at [636, 194] on img at bounding box center [625, 195] width 35 height 25
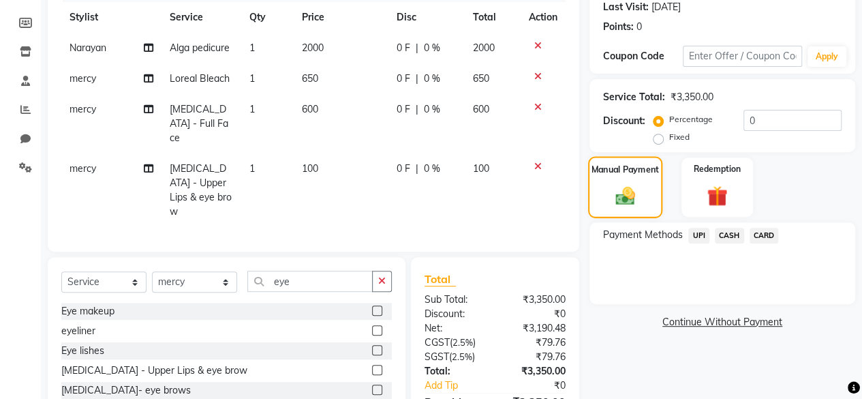
scroll to position [252, 0]
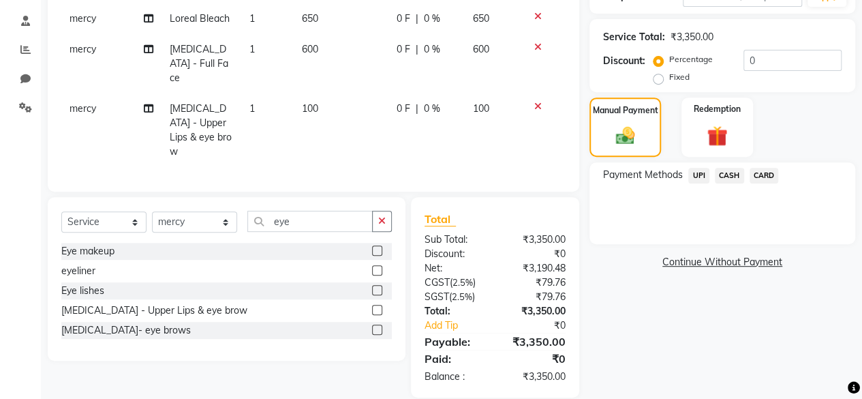
click at [696, 171] on span "UPI" at bounding box center [698, 176] width 21 height 16
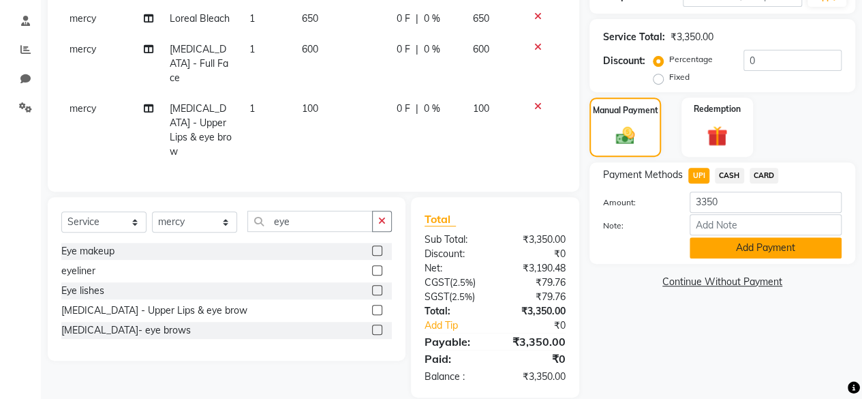
click at [700, 250] on button "Add Payment" at bounding box center [766, 247] width 152 height 21
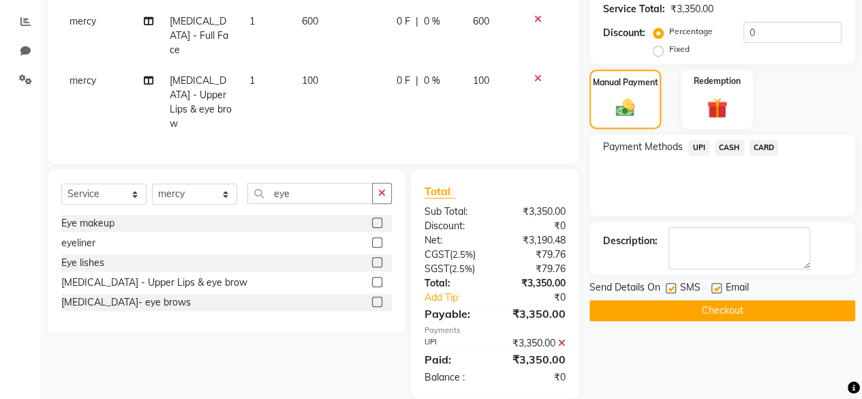
click at [669, 290] on label at bounding box center [671, 288] width 10 height 10
click at [669, 290] on input "checkbox" at bounding box center [670, 288] width 9 height 9
click at [662, 311] on button "Checkout" at bounding box center [722, 310] width 266 height 21
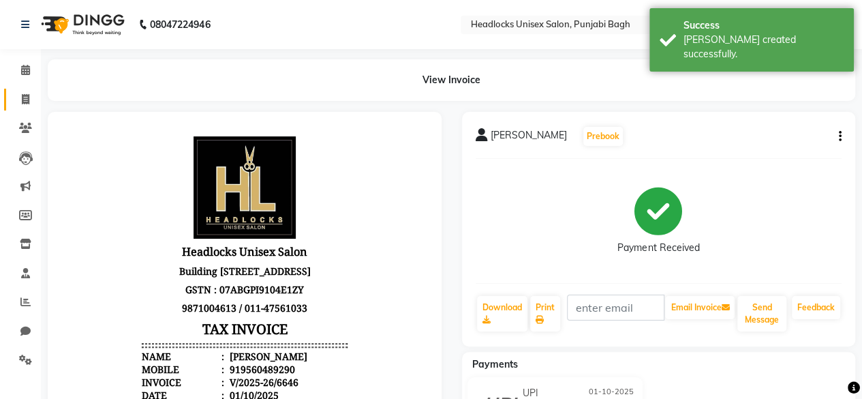
click at [17, 91] on link "Invoice" at bounding box center [20, 100] width 33 height 22
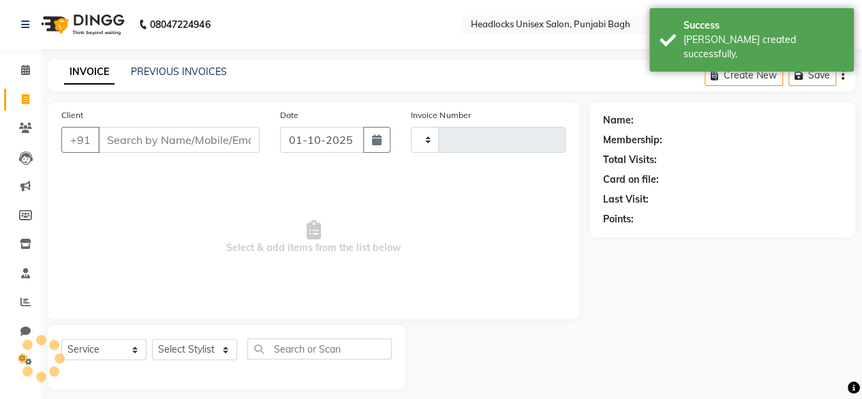
scroll to position [10, 0]
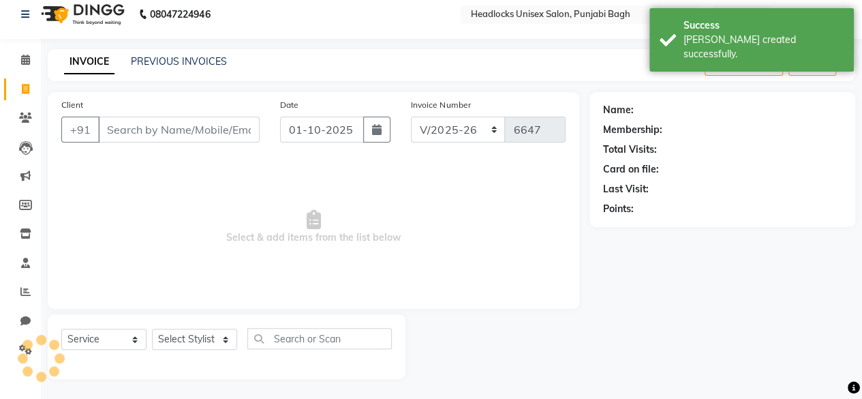
click at [157, 122] on input "Client" at bounding box center [179, 130] width 162 height 26
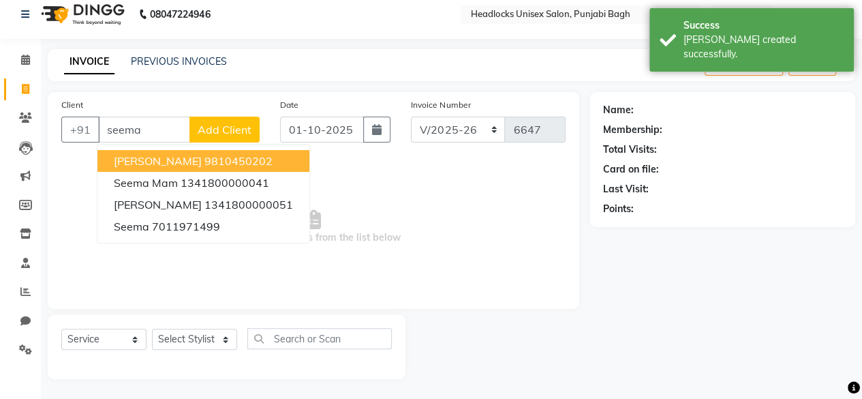
click at [161, 151] on button "[PERSON_NAME] 9810450202" at bounding box center [203, 161] width 212 height 22
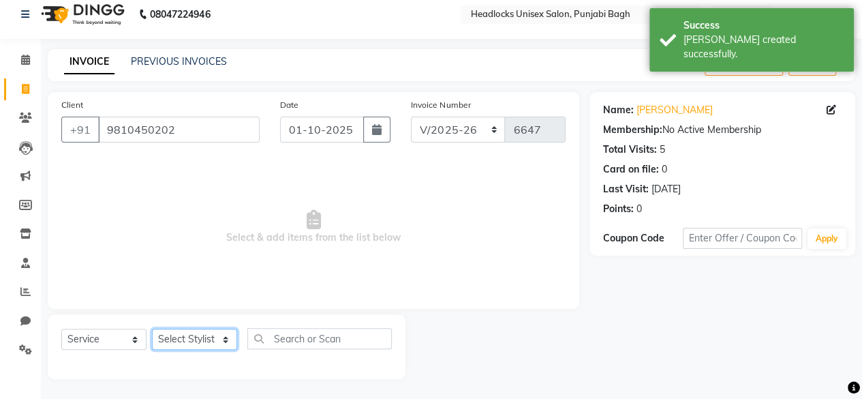
click at [185, 341] on select "Select Stylist ⁠Agnies ⁠[PERSON_NAME] [PERSON_NAME] [PERSON_NAME] mercy ⁠Minto …" at bounding box center [194, 338] width 85 height 21
click at [152, 328] on select "Select Stylist ⁠Agnies ⁠[PERSON_NAME] [PERSON_NAME] [PERSON_NAME] mercy ⁠Minto …" at bounding box center [194, 338] width 85 height 21
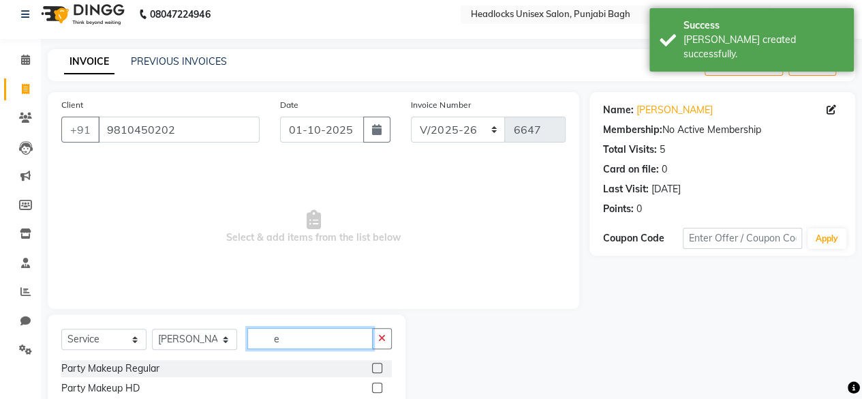
click at [301, 345] on input "e" at bounding box center [309, 338] width 125 height 21
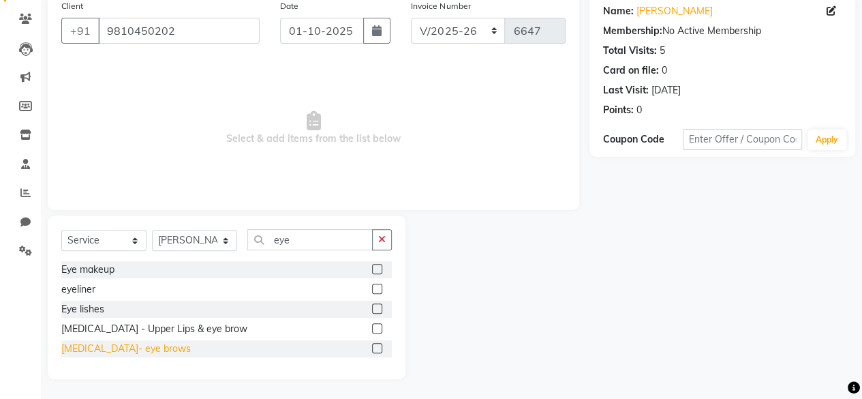
click at [132, 350] on div "[MEDICAL_DATA]- eye brows" at bounding box center [125, 348] width 129 height 14
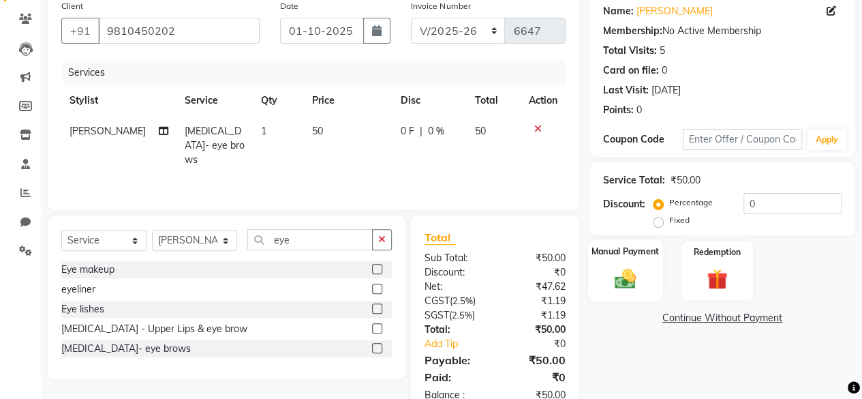
click at [628, 259] on div "Manual Payment" at bounding box center [625, 270] width 74 height 62
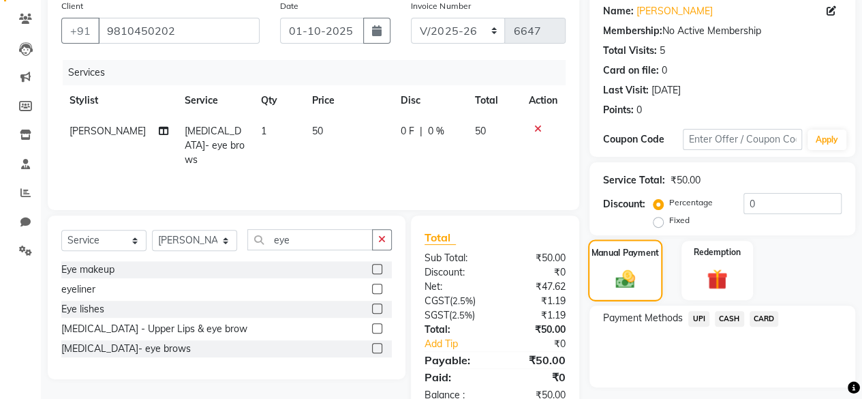
scroll to position [145, 0]
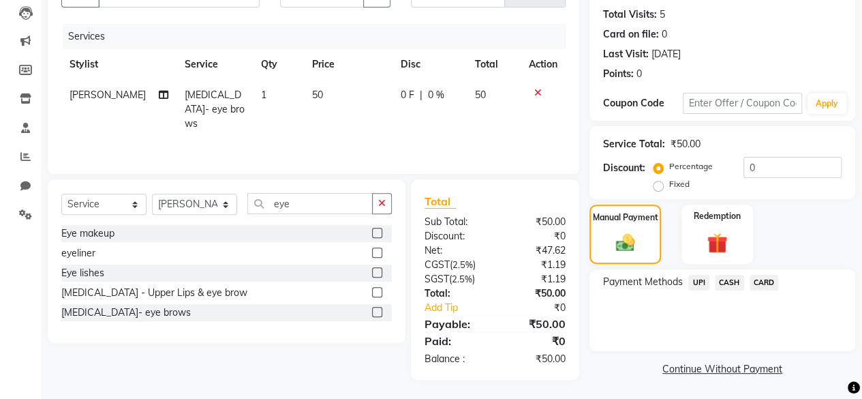
click at [722, 286] on span "CASH" at bounding box center [729, 283] width 29 height 16
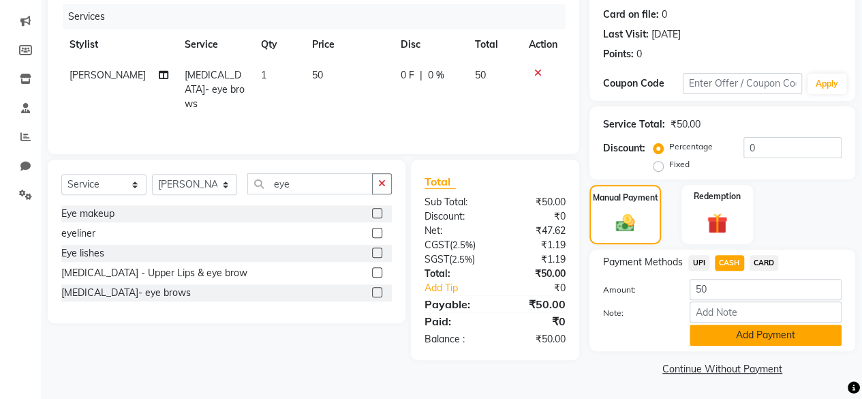
click at [716, 332] on button "Add Payment" at bounding box center [766, 334] width 152 height 21
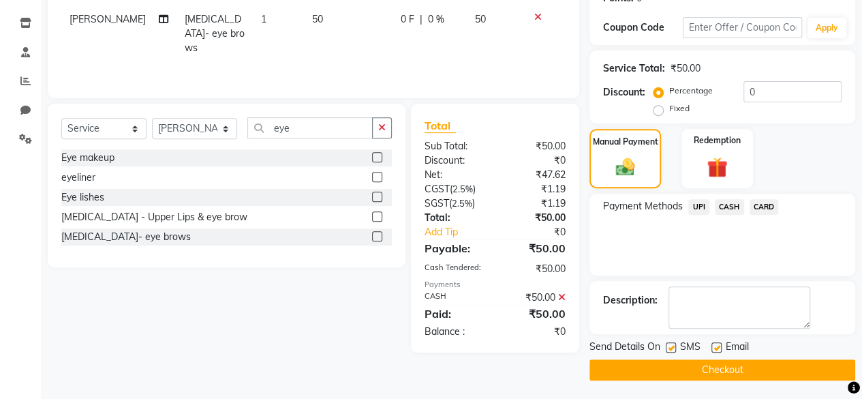
click at [671, 345] on label at bounding box center [671, 347] width 10 height 10
click at [671, 345] on input "checkbox" at bounding box center [670, 347] width 9 height 9
click at [666, 359] on button "Checkout" at bounding box center [722, 369] width 266 height 21
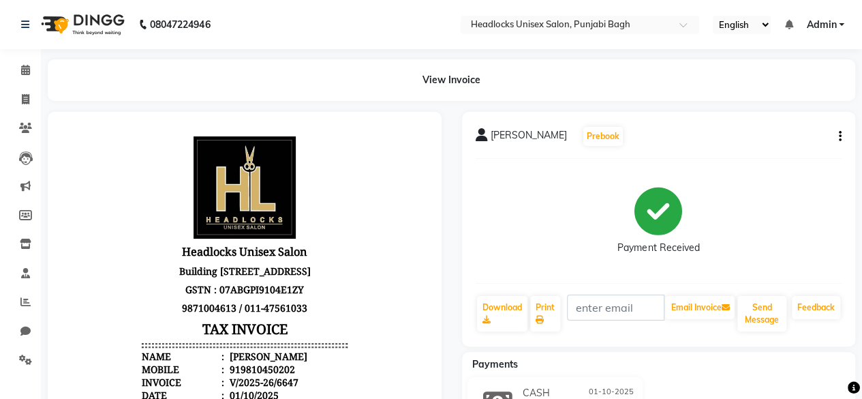
click at [674, 361] on div "Payments" at bounding box center [664, 364] width 404 height 14
click at [22, 99] on icon at bounding box center [25, 99] width 7 height 10
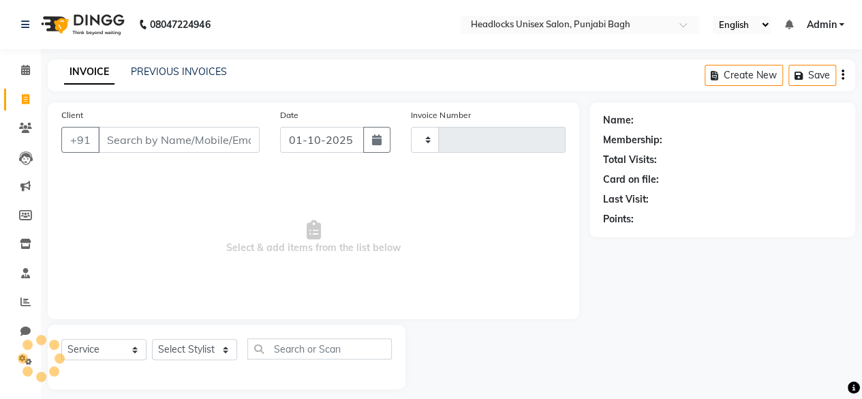
scroll to position [10, 0]
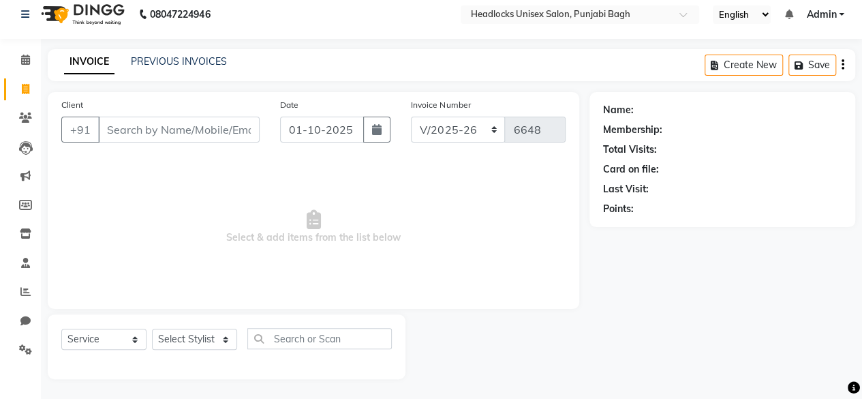
click at [152, 129] on input "Client" at bounding box center [179, 130] width 162 height 26
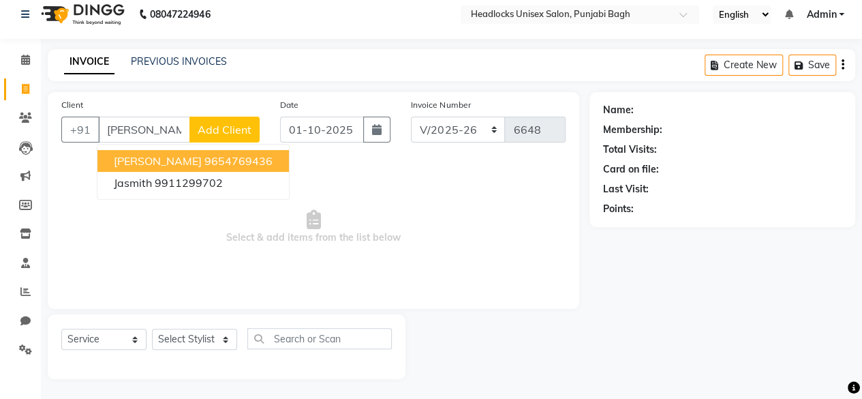
click at [157, 157] on span "[PERSON_NAME]" at bounding box center [158, 161] width 88 height 14
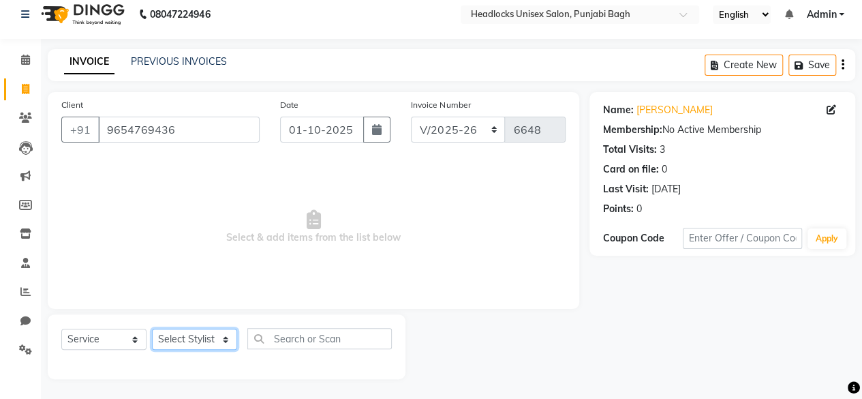
click at [196, 341] on select "Select Stylist ⁠Agnies ⁠[PERSON_NAME] [PERSON_NAME] [PERSON_NAME] mercy ⁠Minto …" at bounding box center [194, 338] width 85 height 21
click at [152, 328] on select "Select Stylist ⁠Agnies ⁠[PERSON_NAME] [PERSON_NAME] [PERSON_NAME] mercy ⁠Minto …" at bounding box center [194, 338] width 85 height 21
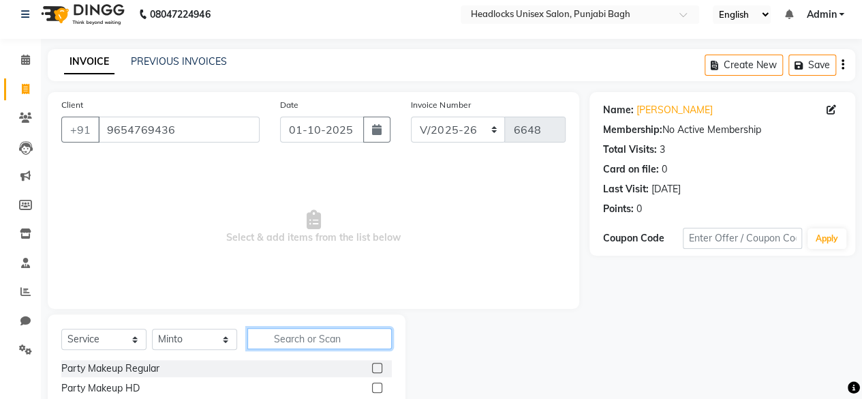
click at [295, 340] on input "text" at bounding box center [319, 338] width 144 height 21
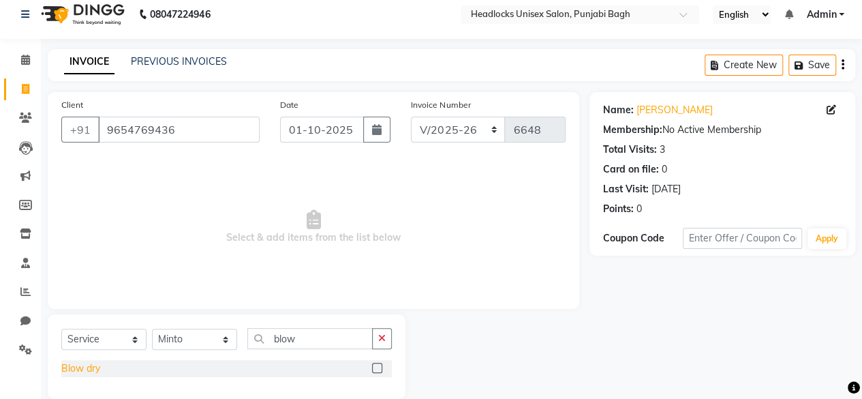
click at [77, 370] on div "Blow dry" at bounding box center [80, 368] width 39 height 14
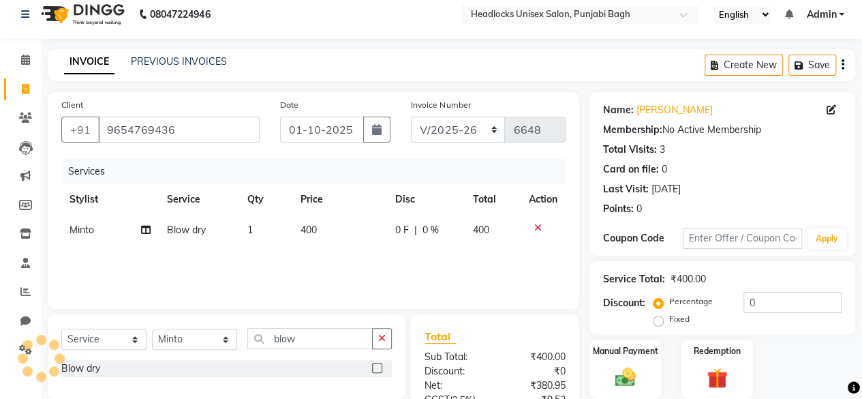
scroll to position [145, 0]
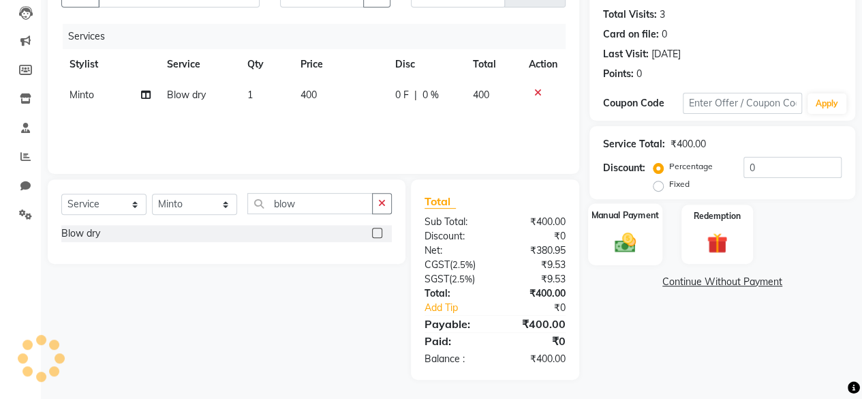
click at [656, 219] on label "Manual Payment" at bounding box center [625, 215] width 68 height 13
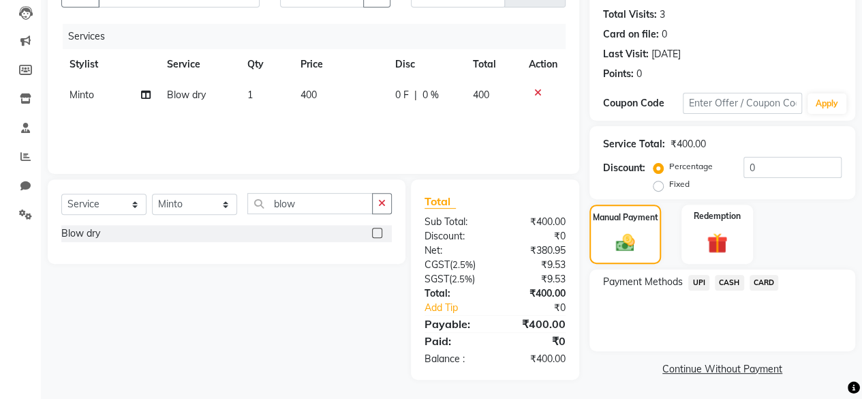
click at [698, 276] on span "UPI" at bounding box center [698, 283] width 21 height 16
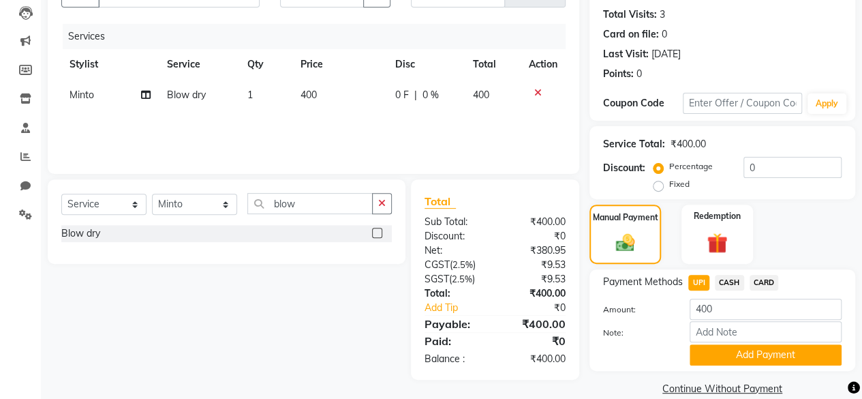
scroll to position [165, 0]
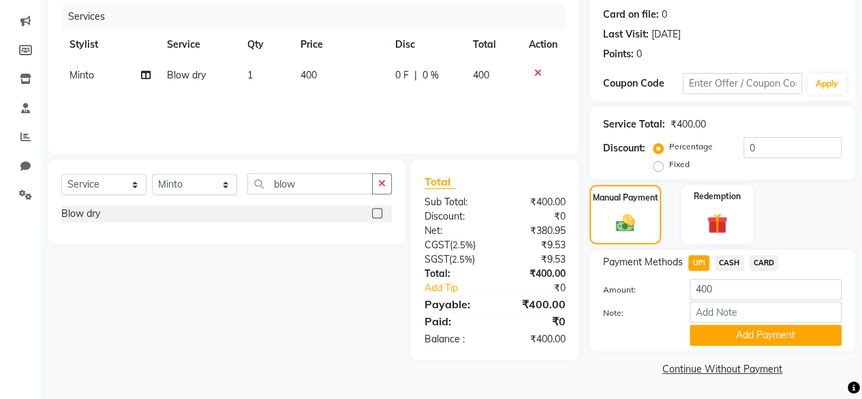
click at [707, 347] on div "Payment Methods UPI CASH CARD Amount: 400 Note: Add Payment" at bounding box center [722, 300] width 266 height 102
click at [722, 328] on button "Add Payment" at bounding box center [766, 334] width 152 height 21
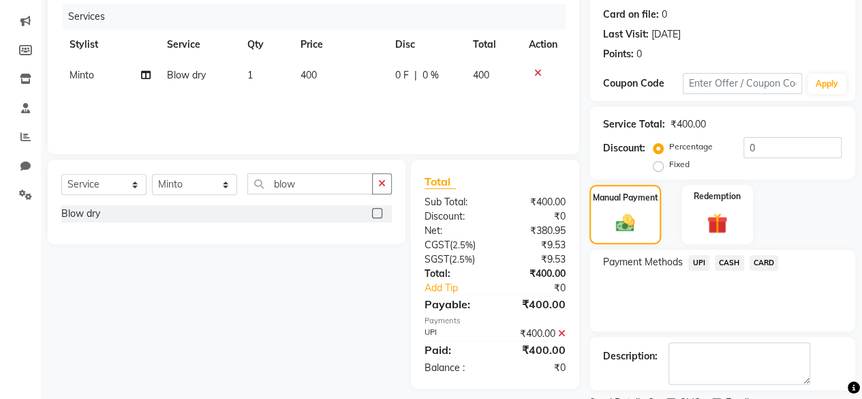
scroll to position [221, 0]
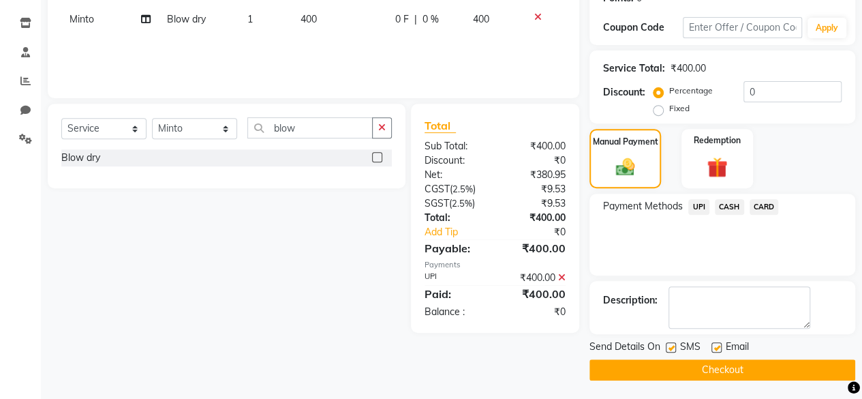
click at [669, 346] on label at bounding box center [671, 347] width 10 height 10
click at [669, 346] on input "checkbox" at bounding box center [670, 347] width 9 height 9
click at [624, 370] on button "Checkout" at bounding box center [722, 369] width 266 height 21
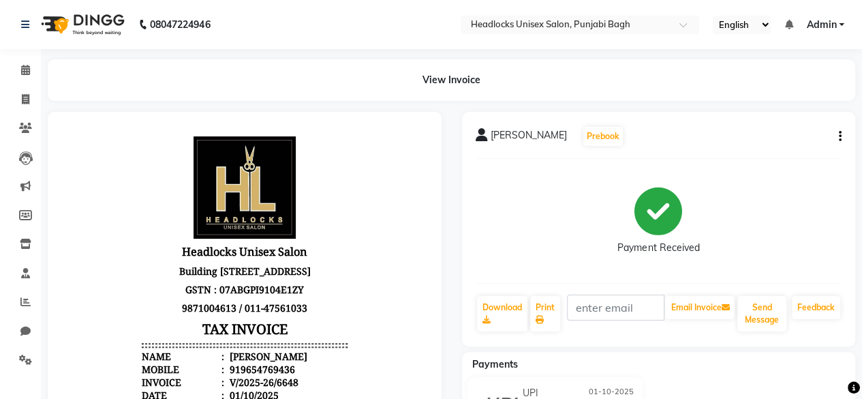
click at [624, 370] on div "Payments" at bounding box center [664, 364] width 404 height 14
drag, startPoint x: 624, startPoint y: 370, endPoint x: 631, endPoint y: 367, distance: 7.6
click at [631, 367] on div "Payments" at bounding box center [664, 364] width 404 height 14
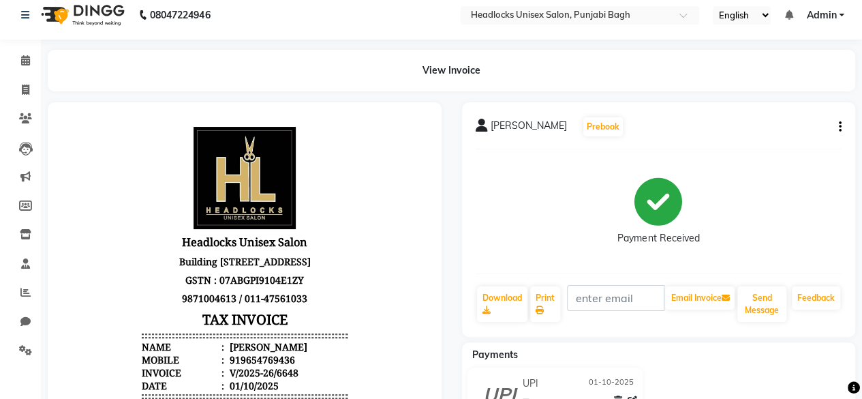
scroll to position [9, 0]
click at [23, 83] on span at bounding box center [26, 91] width 24 height 16
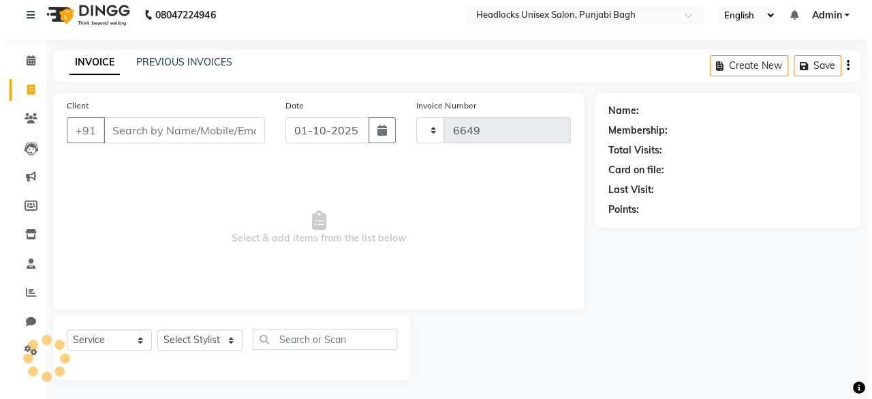
scroll to position [10, 0]
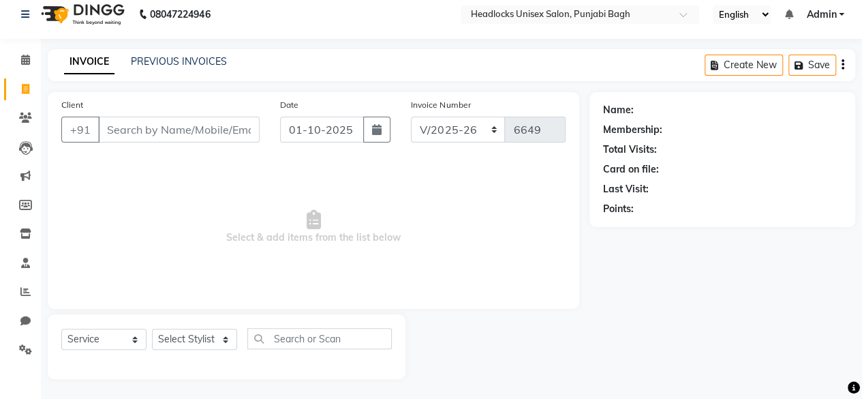
click at [132, 126] on input "Client" at bounding box center [179, 130] width 162 height 26
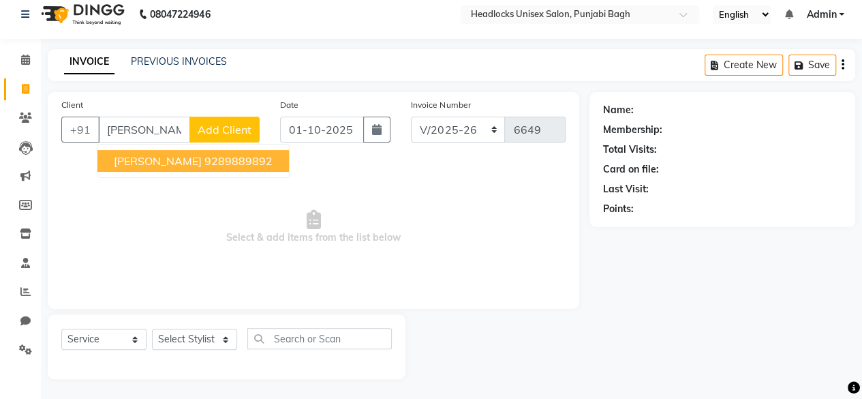
click at [164, 160] on span "[PERSON_NAME]" at bounding box center [158, 161] width 88 height 14
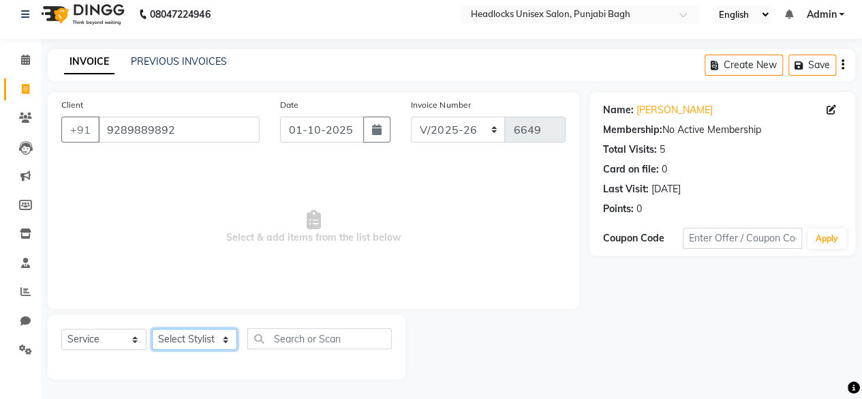
click at [194, 343] on select "Select Stylist ⁠Agnies ⁠[PERSON_NAME] [PERSON_NAME] [PERSON_NAME] mercy ⁠Minto …" at bounding box center [194, 338] width 85 height 21
click at [87, 220] on span "Select & add items from the list below" at bounding box center [313, 227] width 504 height 136
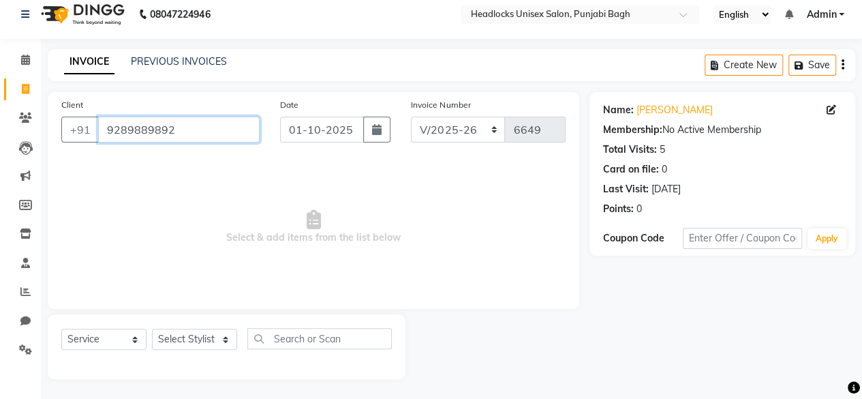
click at [165, 117] on input "9289889892" at bounding box center [179, 130] width 162 height 26
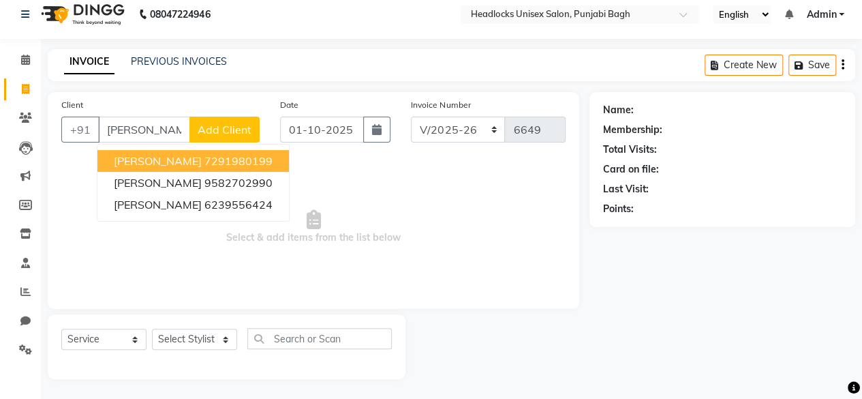
click at [234, 129] on span "Add Client" at bounding box center [225, 130] width 54 height 14
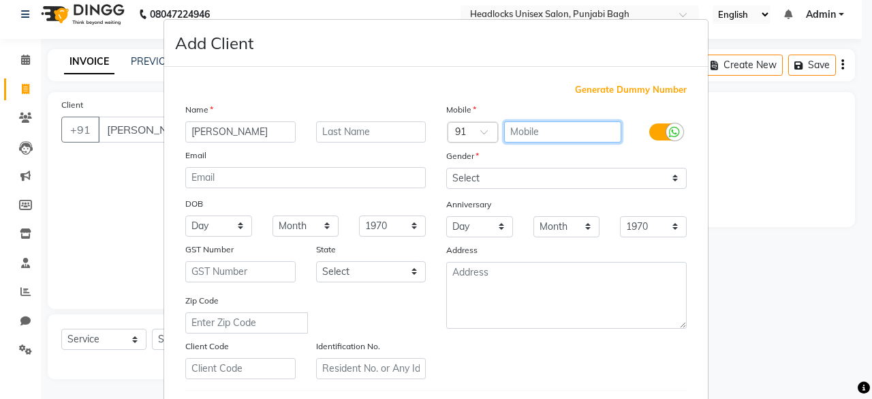
click at [551, 123] on input "text" at bounding box center [563, 131] width 118 height 21
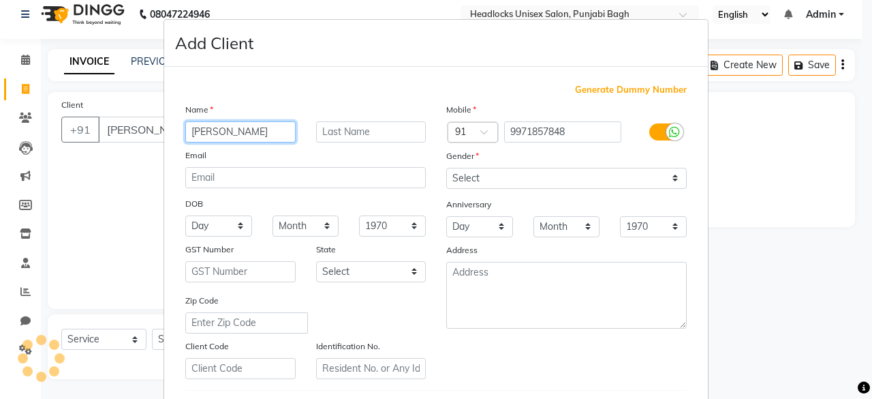
click at [235, 129] on input "[PERSON_NAME]" at bounding box center [240, 131] width 110 height 21
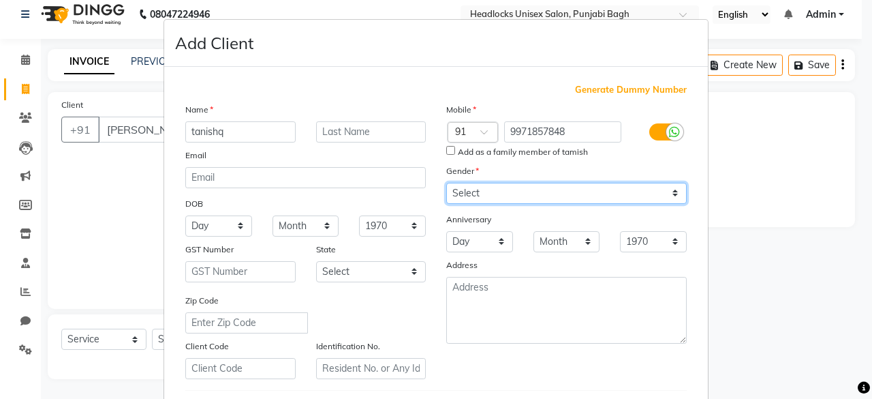
click at [480, 189] on select "Select [DEMOGRAPHIC_DATA] [DEMOGRAPHIC_DATA] Other Prefer Not To Say" at bounding box center [566, 193] width 241 height 21
click at [446, 183] on select "Select [DEMOGRAPHIC_DATA] [DEMOGRAPHIC_DATA] Other Prefer Not To Say" at bounding box center [566, 193] width 241 height 21
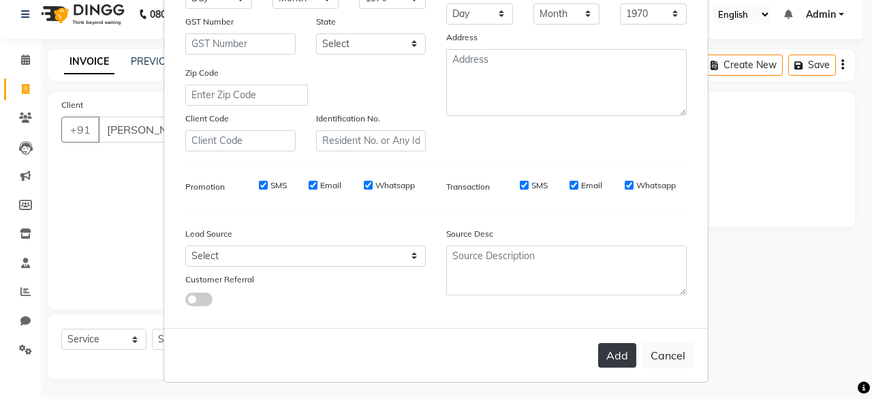
click at [619, 350] on button "Add" at bounding box center [617, 355] width 38 height 25
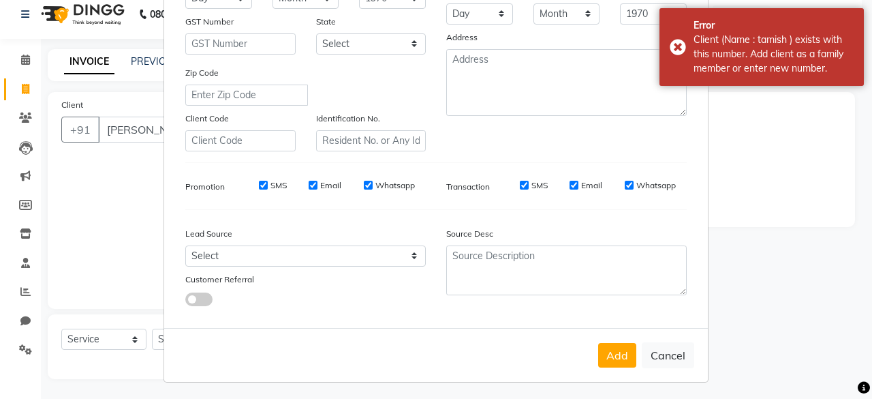
scroll to position [0, 0]
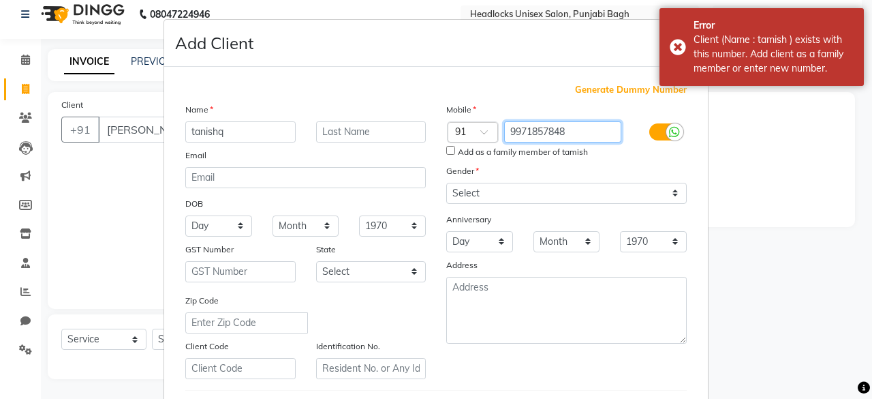
click at [517, 134] on input "9971857848" at bounding box center [563, 131] width 118 height 21
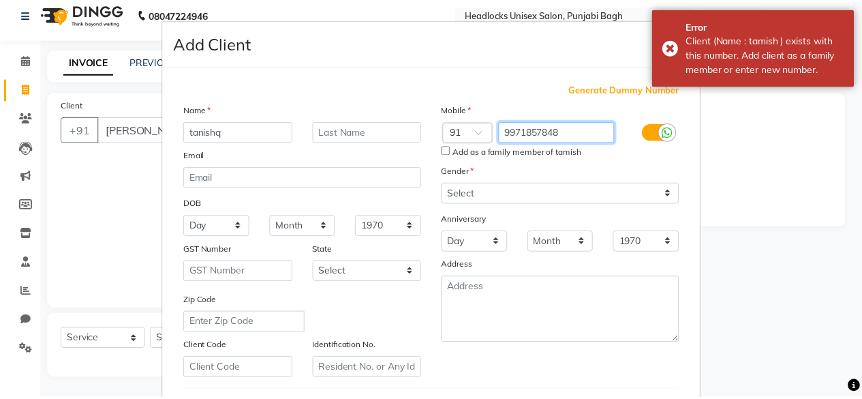
scroll to position [228, 0]
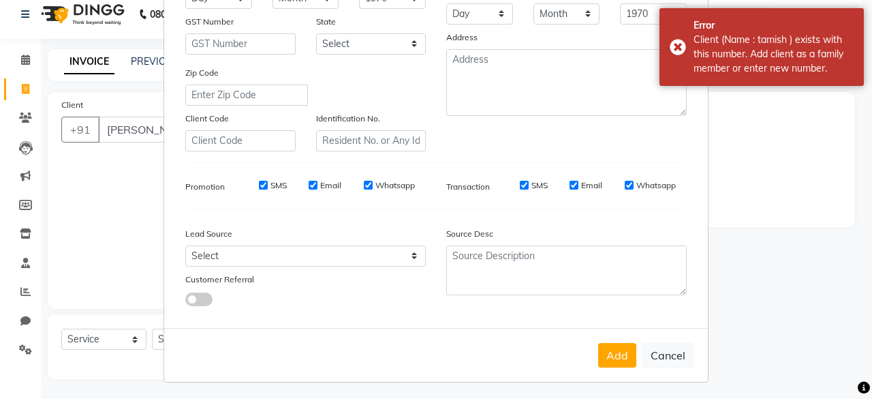
click at [651, 366] on div "Add Cancel" at bounding box center [436, 355] width 544 height 54
click at [666, 361] on button "Cancel" at bounding box center [668, 355] width 52 height 26
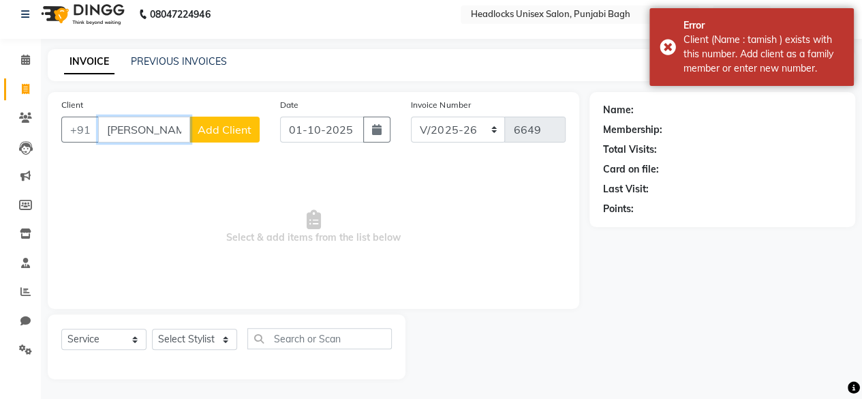
click at [183, 126] on input "[PERSON_NAME]" at bounding box center [144, 130] width 92 height 26
paste input "9971857848"
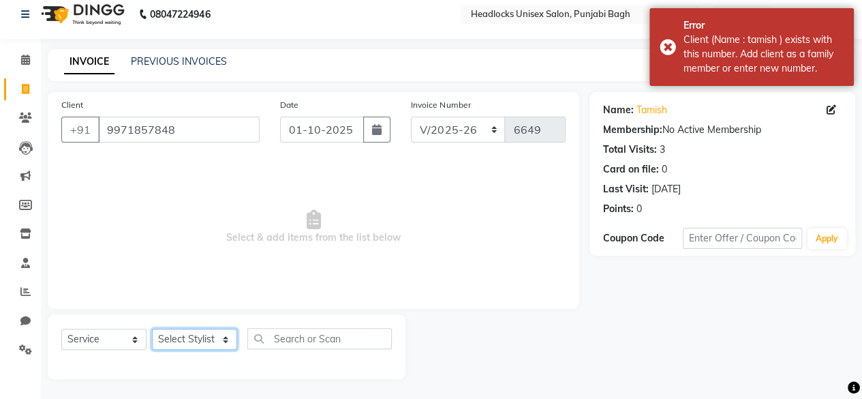
click at [188, 331] on select "Select Stylist ⁠Agnies ⁠[PERSON_NAME] [PERSON_NAME] [PERSON_NAME] mercy ⁠Minto …" at bounding box center [194, 338] width 85 height 21
click at [152, 328] on select "Select Stylist ⁠Agnies ⁠[PERSON_NAME] [PERSON_NAME] [PERSON_NAME] mercy ⁠Minto …" at bounding box center [194, 338] width 85 height 21
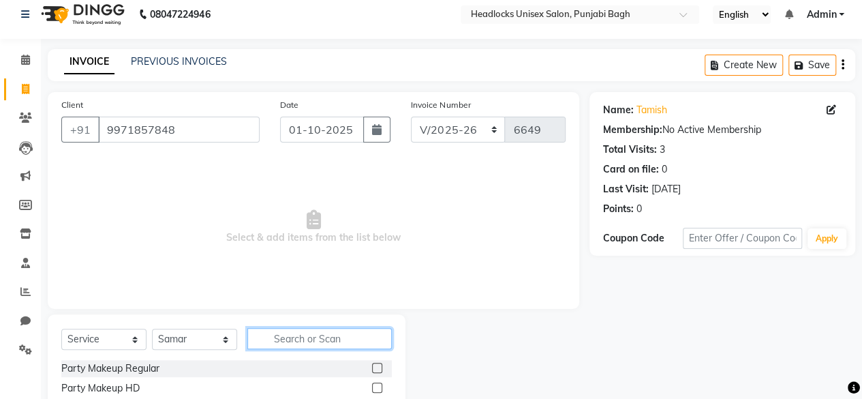
click at [322, 344] on input "text" at bounding box center [319, 338] width 144 height 21
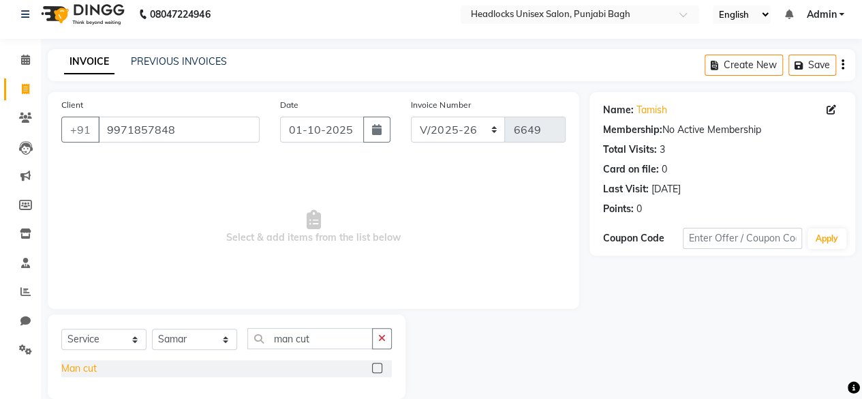
click at [77, 369] on div "Man cut" at bounding box center [78, 368] width 35 height 14
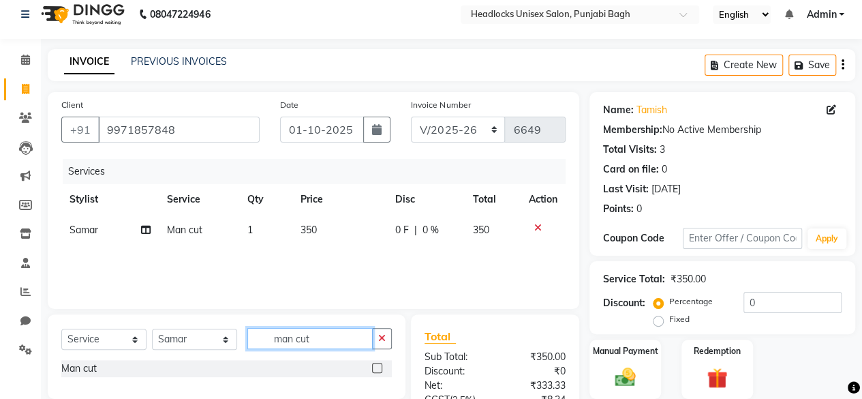
click at [298, 335] on input "man cut" at bounding box center [309, 338] width 125 height 21
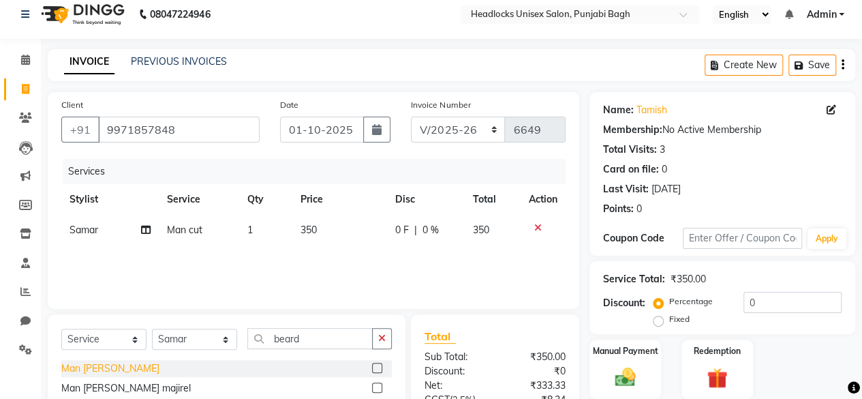
click at [82, 370] on div "Man [PERSON_NAME]" at bounding box center [110, 368] width 98 height 14
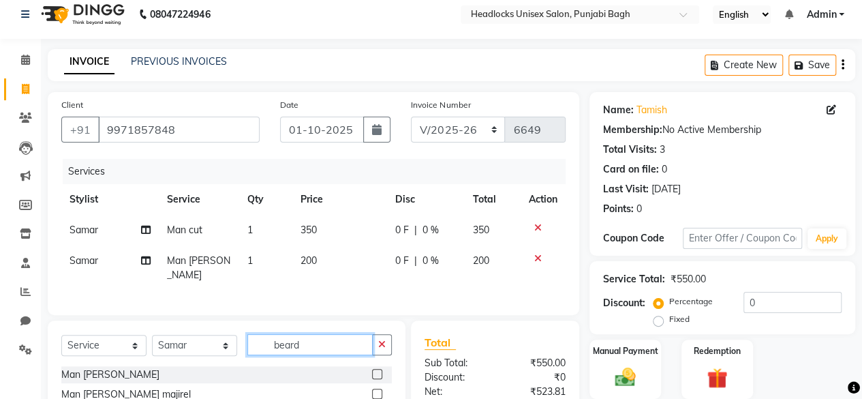
click at [258, 344] on input "beard" at bounding box center [309, 344] width 125 height 21
click at [258, 344] on input "m" at bounding box center [309, 344] width 125 height 21
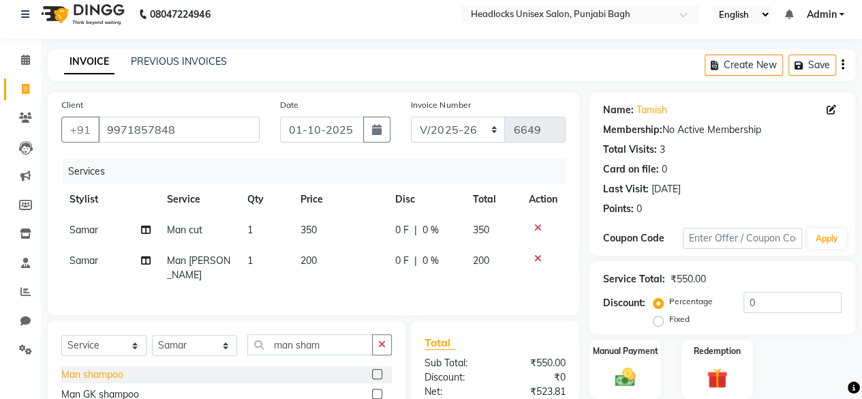
click at [74, 367] on div "Man shampoo" at bounding box center [92, 374] width 62 height 14
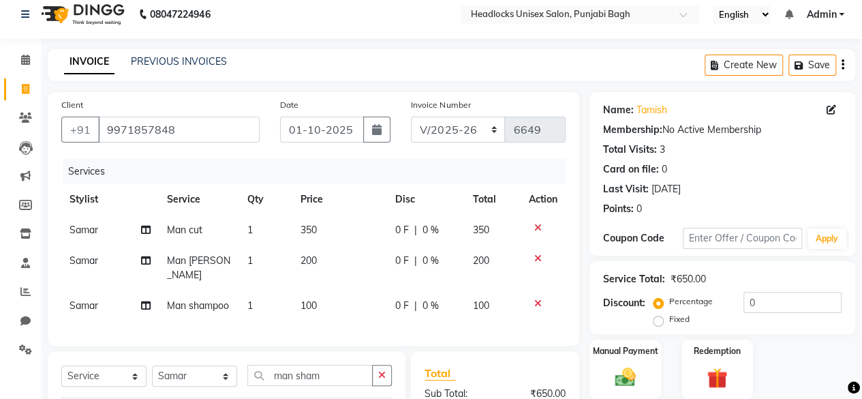
scroll to position [179, 0]
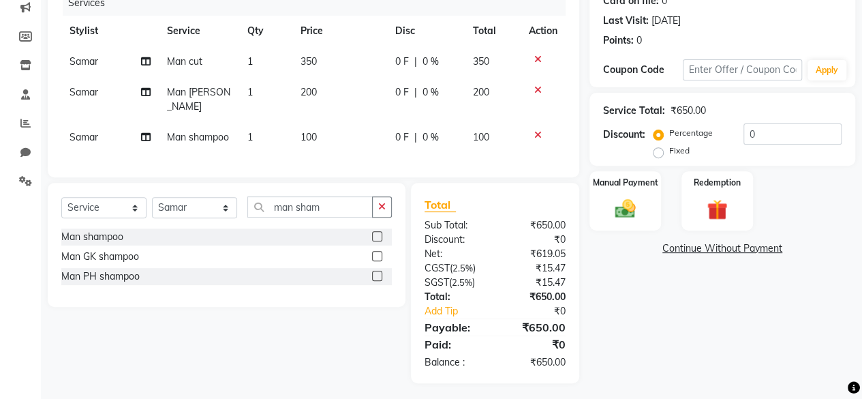
click at [307, 131] on span "100" at bounding box center [309, 137] width 16 height 12
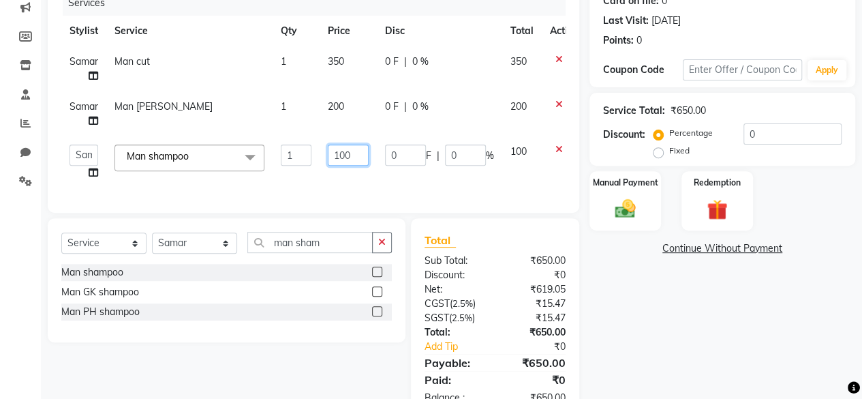
click at [342, 162] on input "100" at bounding box center [348, 154] width 41 height 21
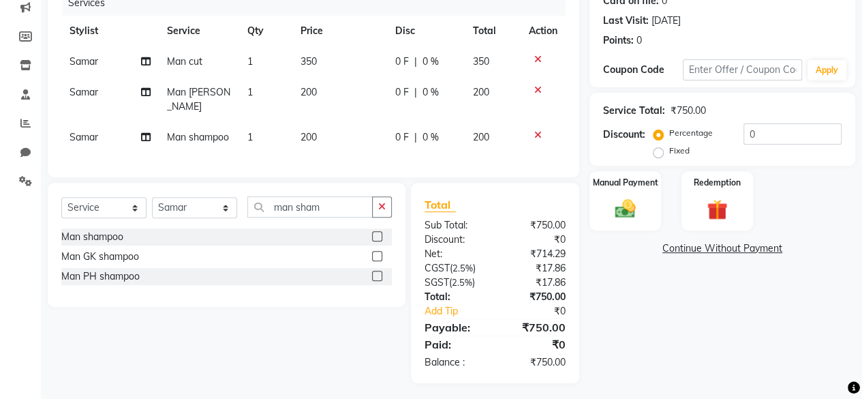
click at [690, 324] on div "Name: Tamish Membership: No Active Membership Total Visits: 3 Card on file: 0 L…" at bounding box center [727, 153] width 276 height 459
click at [624, 196] on img at bounding box center [625, 208] width 35 height 25
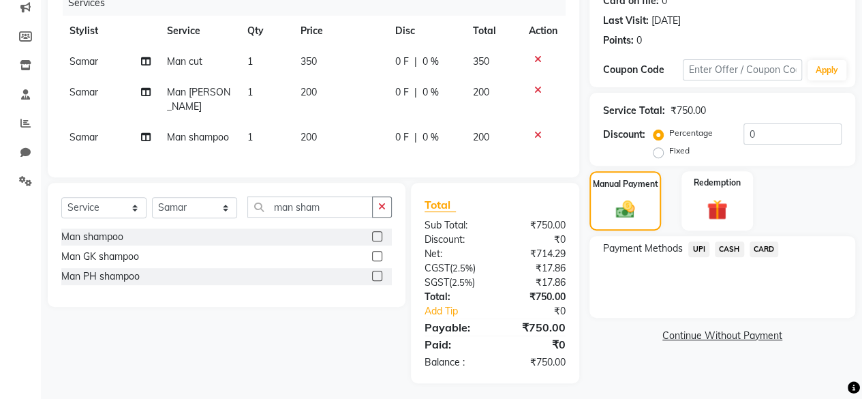
click at [701, 246] on span "UPI" at bounding box center [698, 249] width 21 height 16
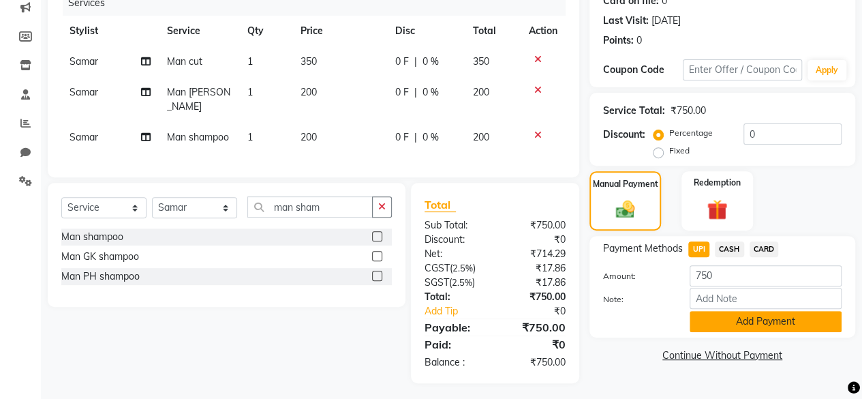
click at [714, 327] on button "Add Payment" at bounding box center [766, 321] width 152 height 21
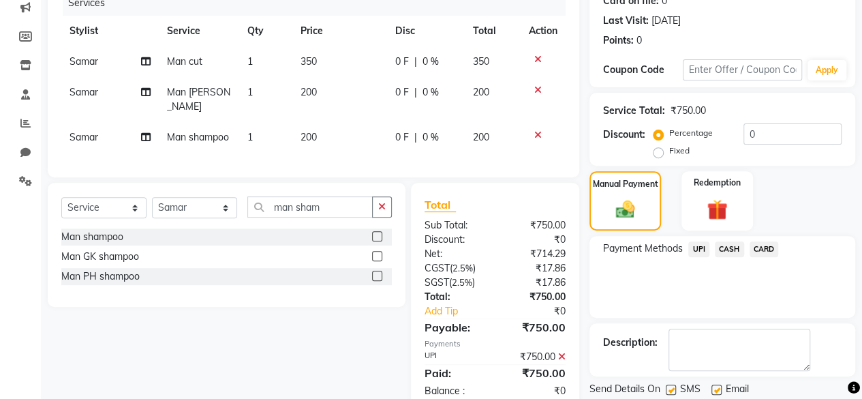
scroll to position [221, 0]
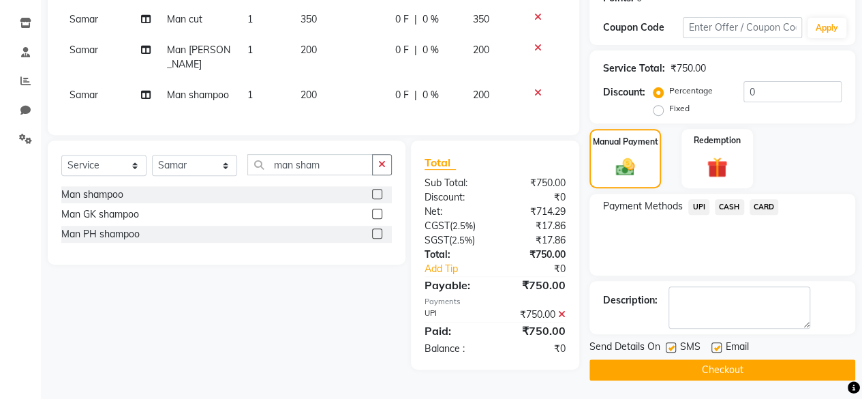
click at [671, 348] on label at bounding box center [671, 347] width 10 height 10
click at [671, 348] on input "checkbox" at bounding box center [670, 347] width 9 height 9
click at [662, 366] on button "Checkout" at bounding box center [722, 369] width 266 height 21
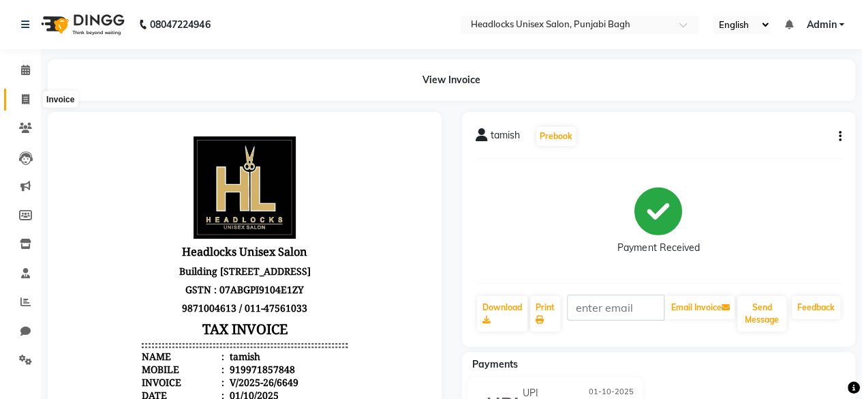
click at [25, 97] on icon at bounding box center [25, 99] width 7 height 10
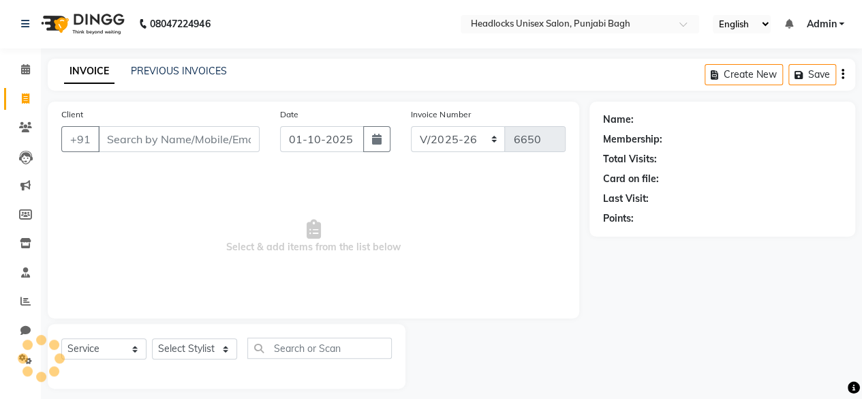
scroll to position [10, 0]
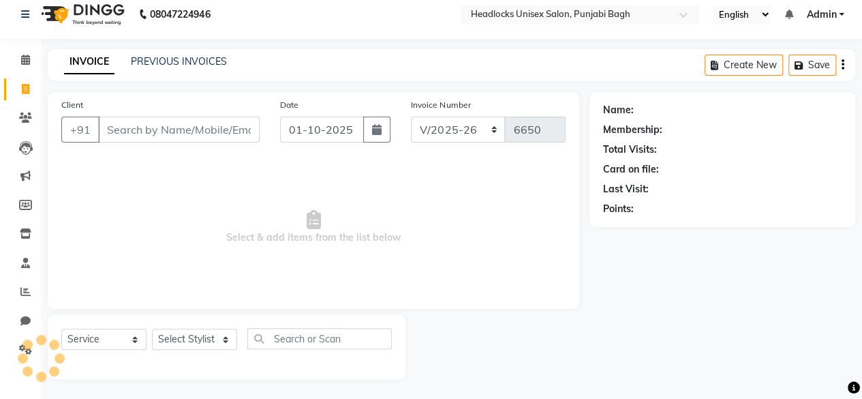
click at [183, 120] on input "Client" at bounding box center [179, 130] width 162 height 26
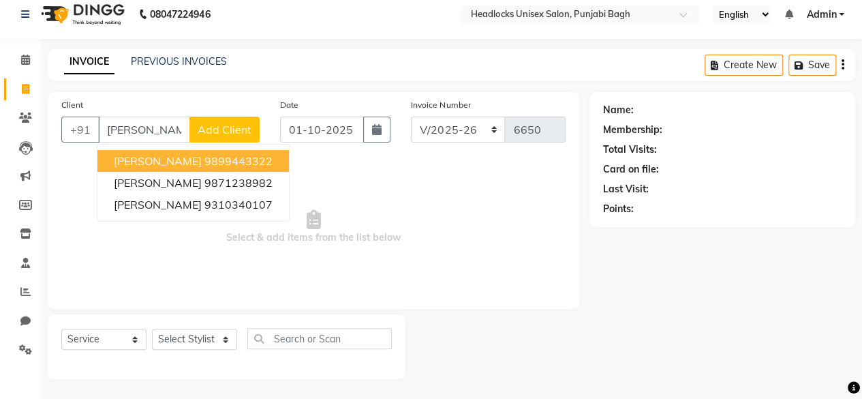
click at [204, 160] on ngb-highlight "9899443322" at bounding box center [238, 161] width 68 height 14
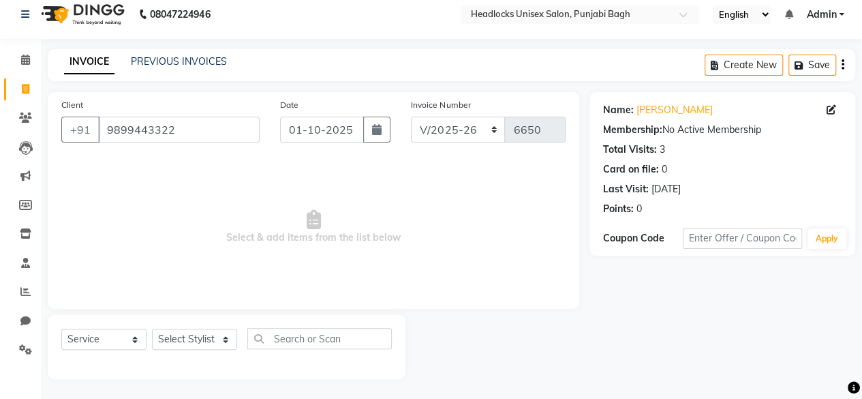
click at [204, 200] on span "Select & add items from the list below" at bounding box center [313, 227] width 504 height 136
click at [29, 232] on icon at bounding box center [26, 233] width 12 height 10
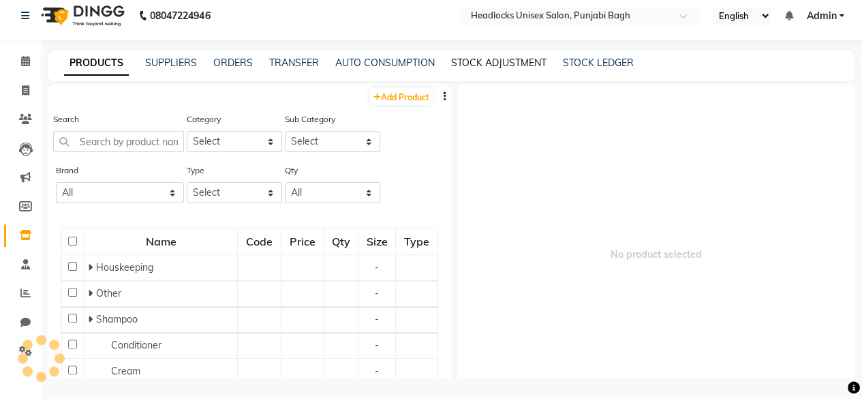
scroll to position [8, 0]
click at [523, 55] on div "PRODUCTS SUPPLIERS ORDERS TRANSFER AUTO CONSUMPTION STOCK ADJUSTMENT STOCK LEDG…" at bounding box center [452, 66] width 808 height 31
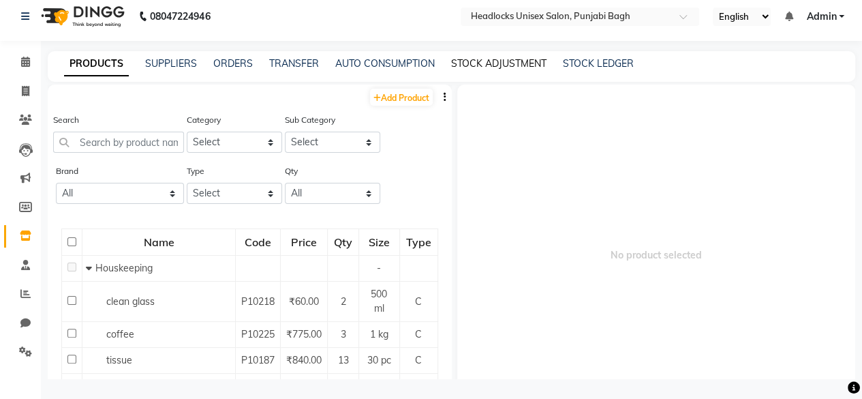
click at [460, 66] on link "STOCK ADJUSTMENT" at bounding box center [498, 63] width 95 height 12
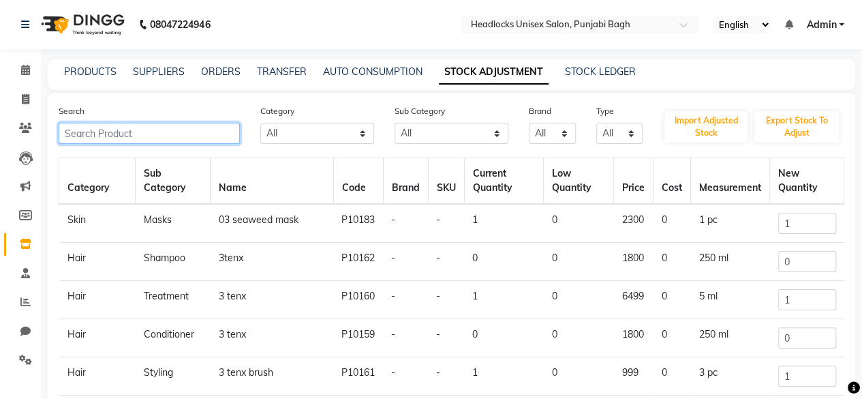
click at [123, 140] on input "text" at bounding box center [149, 133] width 181 height 21
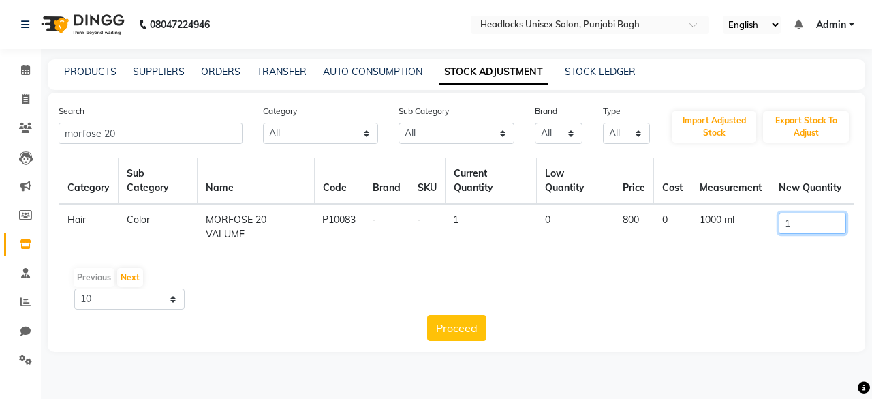
click at [790, 228] on input "1" at bounding box center [812, 223] width 67 height 21
click at [20, 95] on span at bounding box center [26, 100] width 24 height 16
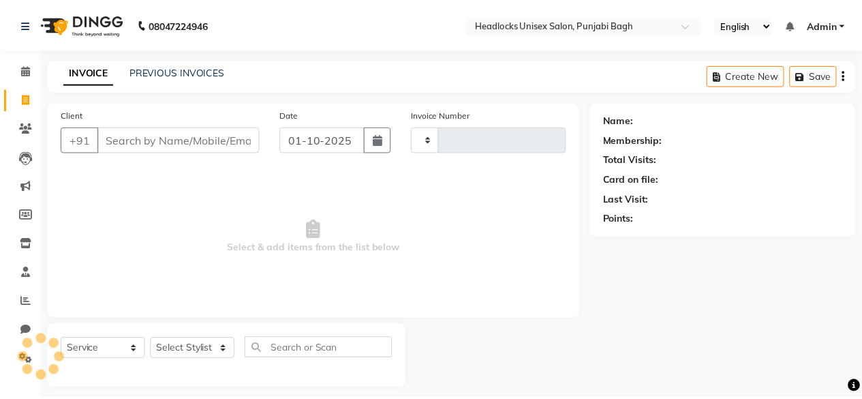
scroll to position [10, 0]
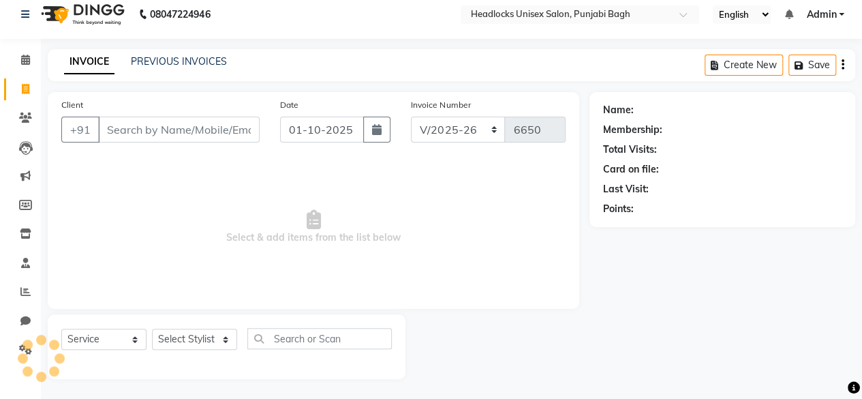
click at [174, 130] on input "Client" at bounding box center [179, 130] width 162 height 26
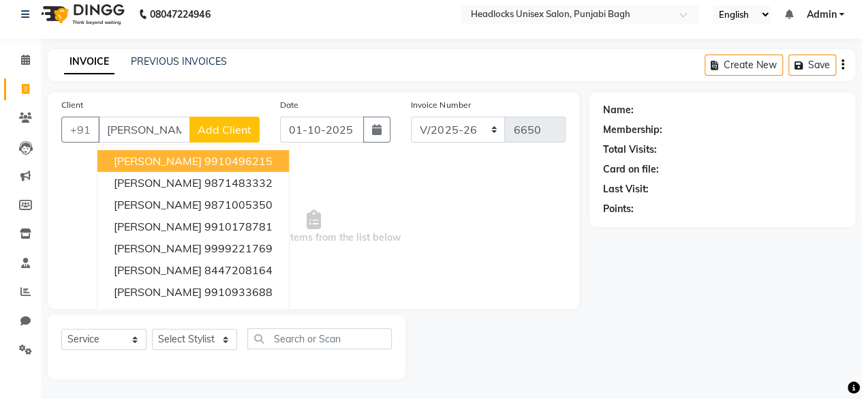
click at [154, 168] on button "[PERSON_NAME] 9910496215" at bounding box center [192, 161] width 191 height 22
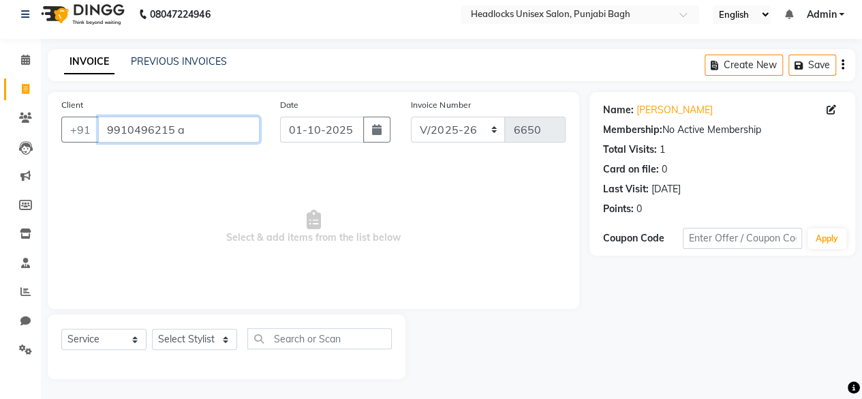
click at [166, 125] on input "9910496215 a" at bounding box center [179, 130] width 162 height 26
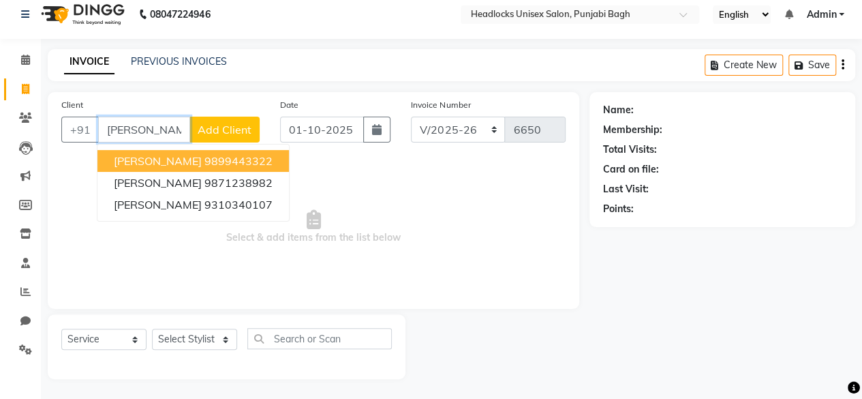
click at [159, 164] on span "[PERSON_NAME]" at bounding box center [158, 161] width 88 height 14
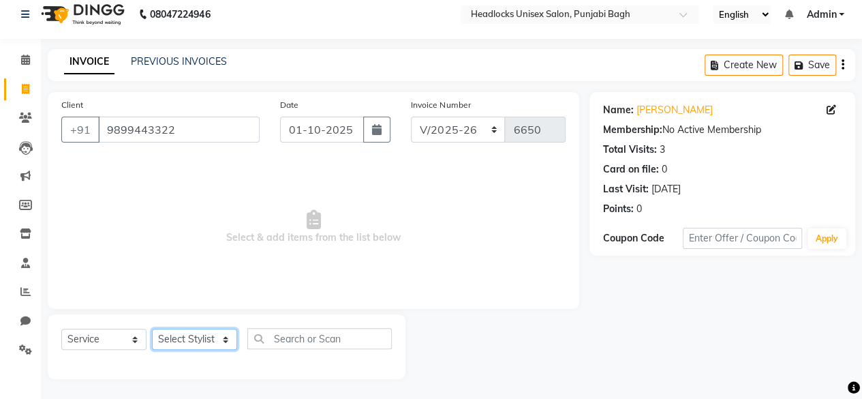
click at [185, 341] on select "Select Stylist ⁠Agnies ⁠[PERSON_NAME] [PERSON_NAME] [PERSON_NAME] mercy ⁠Minto …" at bounding box center [194, 338] width 85 height 21
click at [152, 328] on select "Select Stylist ⁠Agnies ⁠[PERSON_NAME] [PERSON_NAME] [PERSON_NAME] mercy ⁠Minto …" at bounding box center [194, 338] width 85 height 21
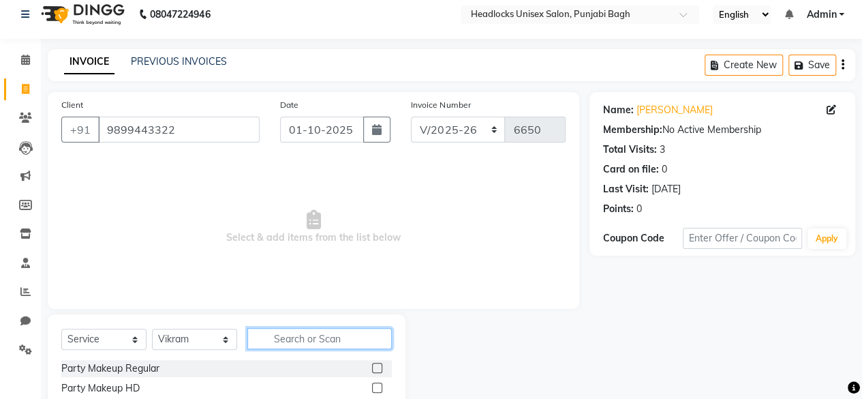
click at [294, 341] on input "text" at bounding box center [319, 338] width 144 height 21
click at [196, 344] on select "Select Stylist ⁠Agnies ⁠[PERSON_NAME] [PERSON_NAME] [PERSON_NAME] mercy ⁠Minto …" at bounding box center [194, 338] width 85 height 21
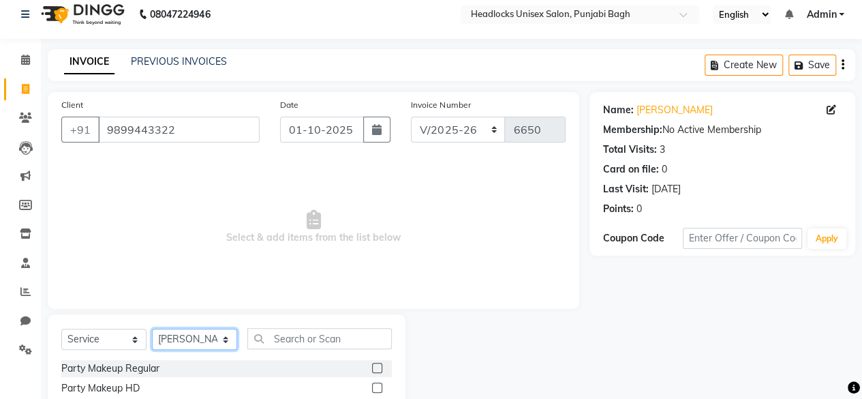
click at [152, 328] on select "Select Stylist ⁠Agnies ⁠[PERSON_NAME] [PERSON_NAME] [PERSON_NAME] mercy ⁠Minto …" at bounding box center [194, 338] width 85 height 21
click at [262, 339] on input "text" at bounding box center [319, 338] width 144 height 21
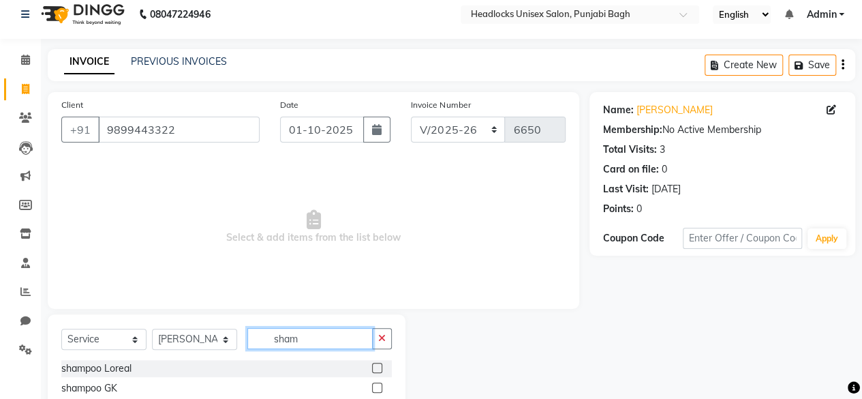
scroll to position [115, 0]
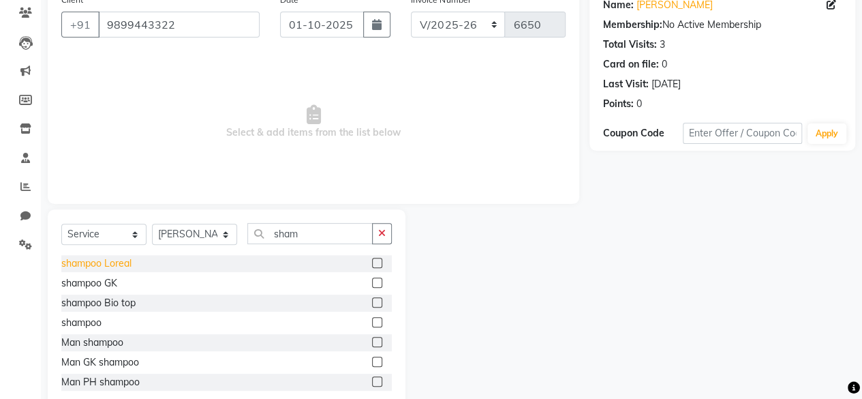
click at [86, 258] on div "shampoo Loreal" at bounding box center [96, 263] width 70 height 14
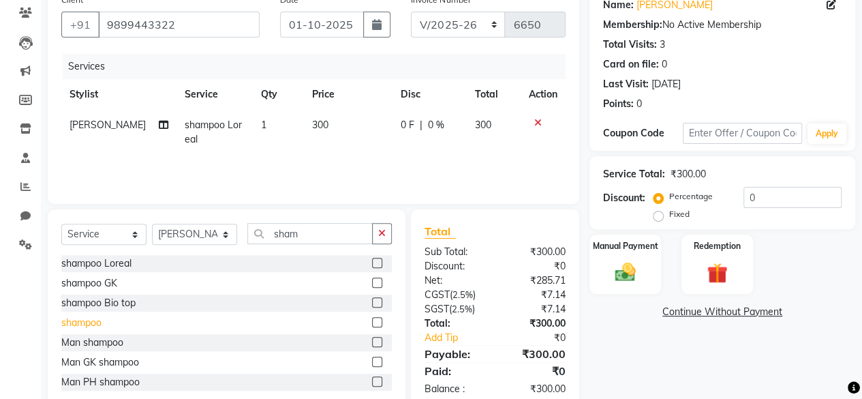
click at [93, 316] on div "shampoo" at bounding box center [81, 323] width 40 height 14
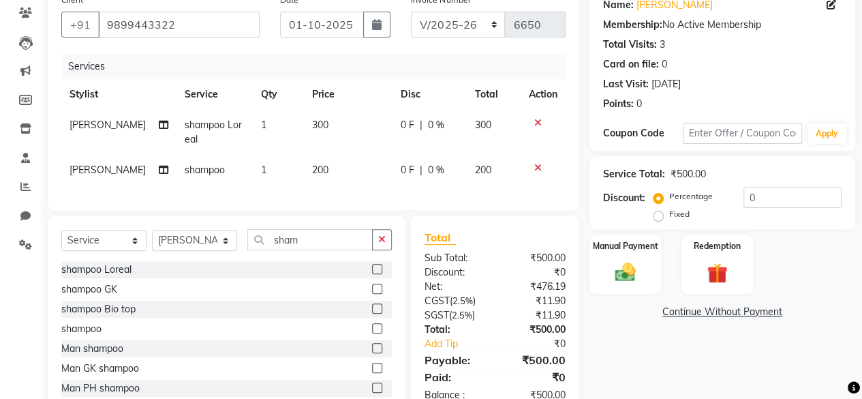
click at [540, 119] on icon at bounding box center [537, 123] width 7 height 10
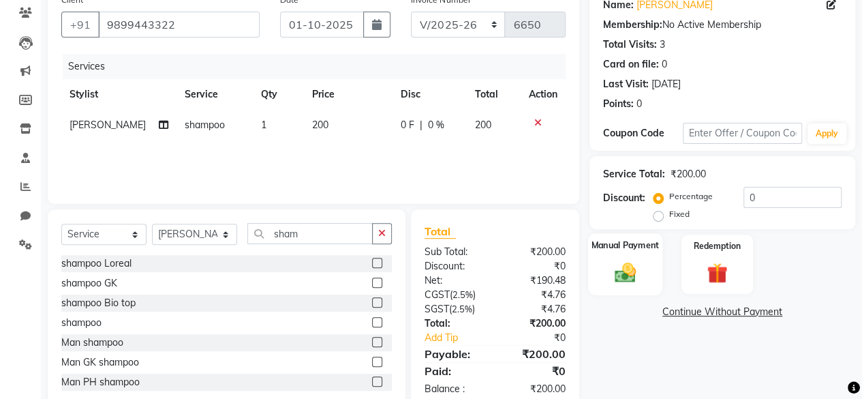
click at [638, 250] on label "Manual Payment" at bounding box center [625, 245] width 68 height 13
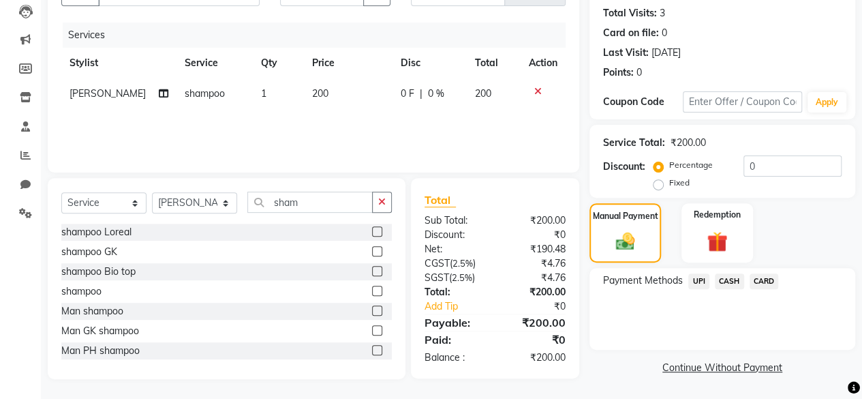
click at [724, 273] on span "CASH" at bounding box center [729, 281] width 29 height 16
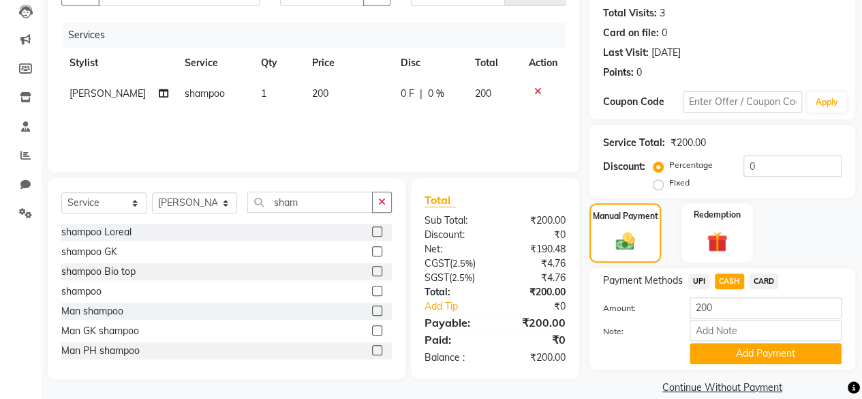
scroll to position [165, 0]
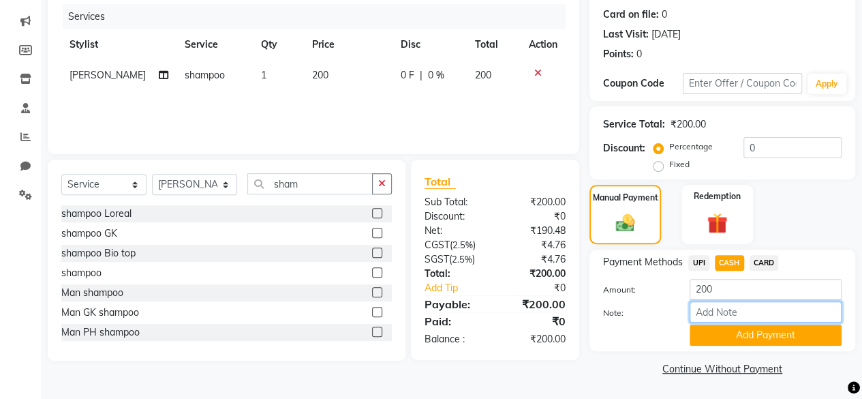
click at [713, 321] on input "Note:" at bounding box center [766, 311] width 152 height 21
click at [713, 331] on button "Add Payment" at bounding box center [766, 334] width 152 height 21
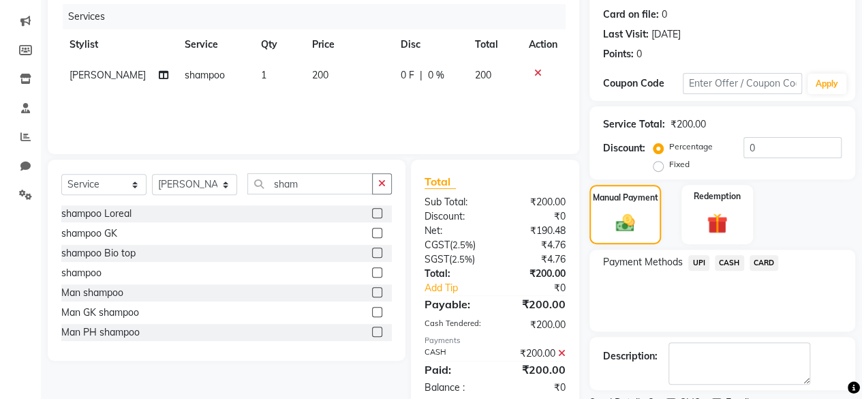
scroll to position [221, 0]
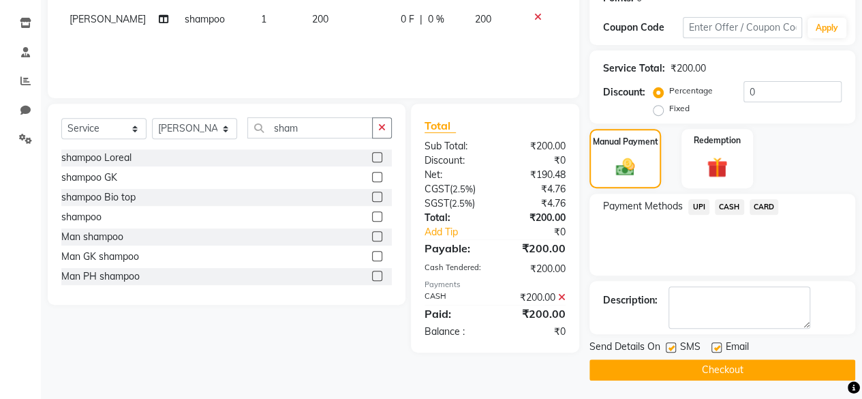
click at [673, 343] on label at bounding box center [671, 347] width 10 height 10
click at [673, 343] on input "checkbox" at bounding box center [670, 347] width 9 height 9
click at [669, 379] on main "INVOICE PREVIOUS INVOICES Create New Save Client [PHONE_NUMBER] Date [DATE] Inv…" at bounding box center [451, 119] width 821 height 562
click at [683, 369] on button "Checkout" at bounding box center [722, 369] width 266 height 21
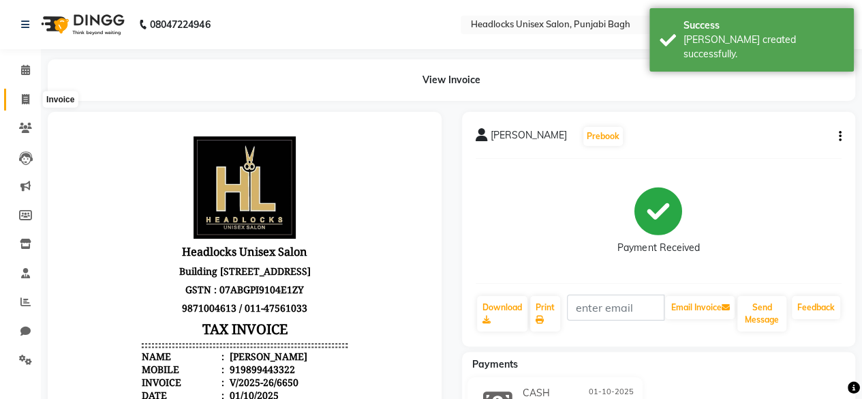
click at [27, 100] on icon at bounding box center [25, 99] width 7 height 10
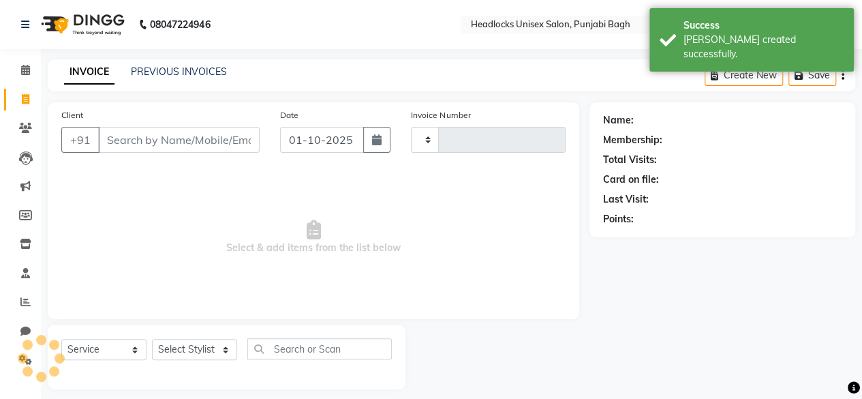
scroll to position [10, 0]
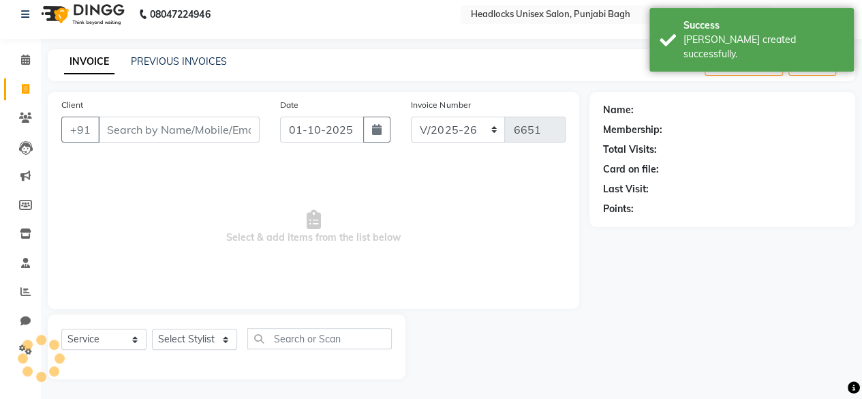
click at [147, 125] on input "Client" at bounding box center [179, 130] width 162 height 26
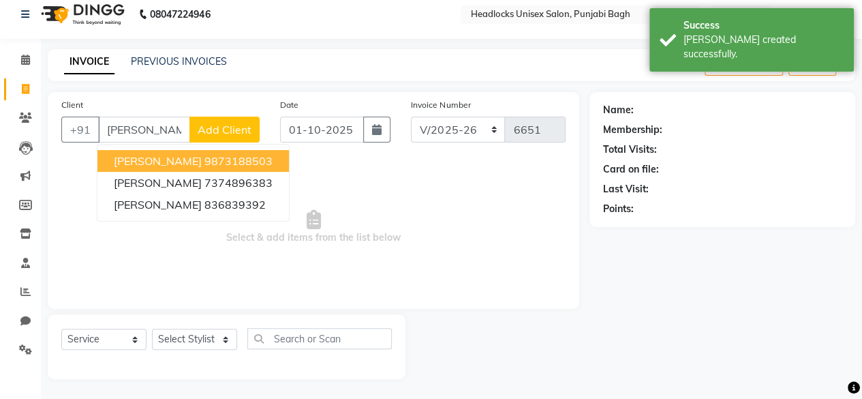
click at [139, 162] on span "[PERSON_NAME]" at bounding box center [158, 161] width 88 height 14
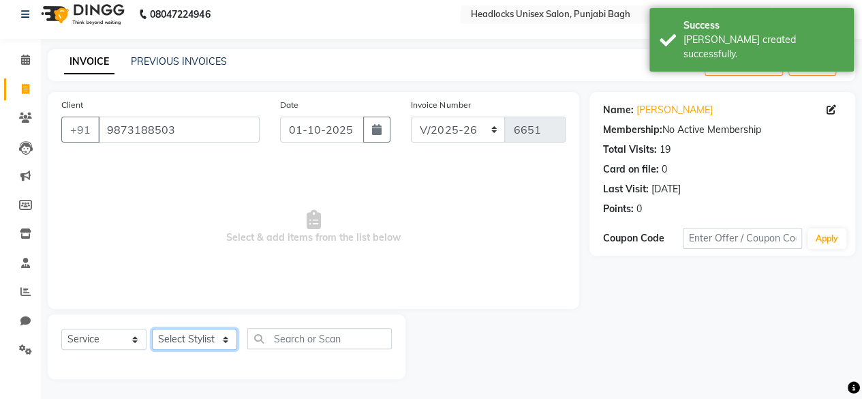
click at [184, 331] on select "Select Stylist ⁠Agnies ⁠[PERSON_NAME] [PERSON_NAME] [PERSON_NAME] mercy ⁠Minto …" at bounding box center [194, 338] width 85 height 21
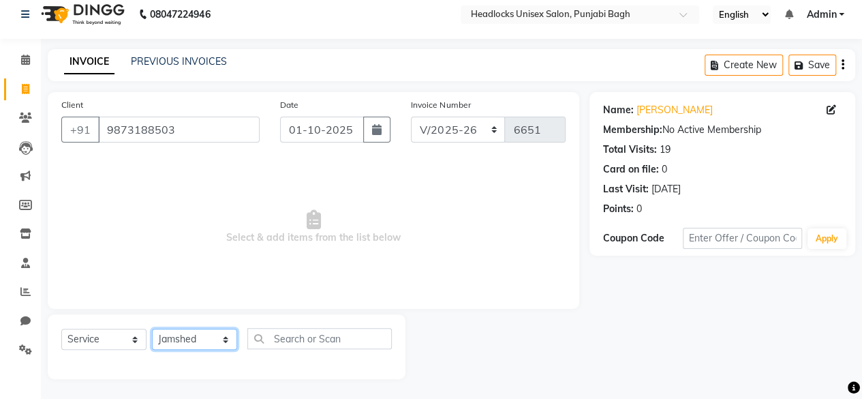
click at [152, 328] on select "Select Stylist ⁠Agnies ⁠[PERSON_NAME] [PERSON_NAME] [PERSON_NAME] mercy ⁠Minto …" at bounding box center [194, 338] width 85 height 21
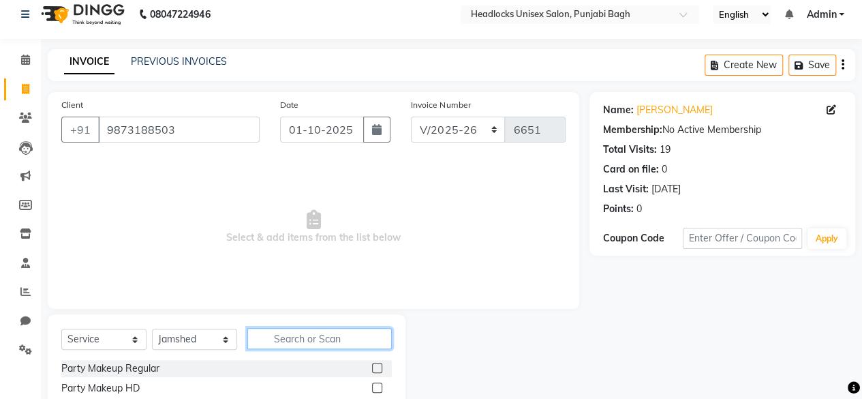
click at [315, 347] on input "text" at bounding box center [319, 338] width 144 height 21
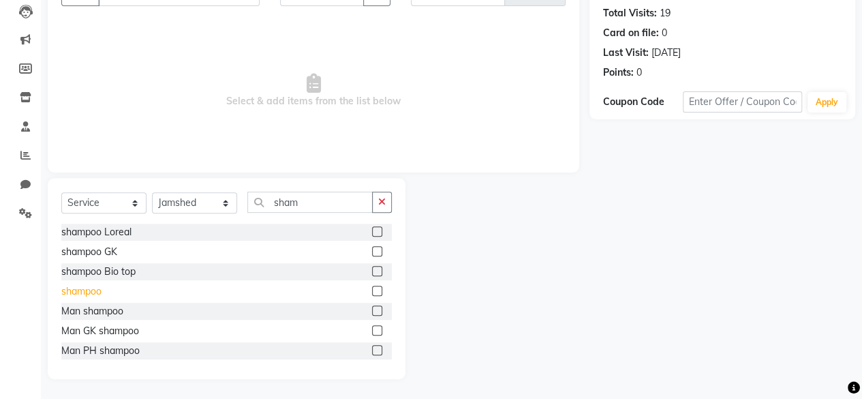
click at [72, 292] on div "shampoo" at bounding box center [81, 291] width 40 height 14
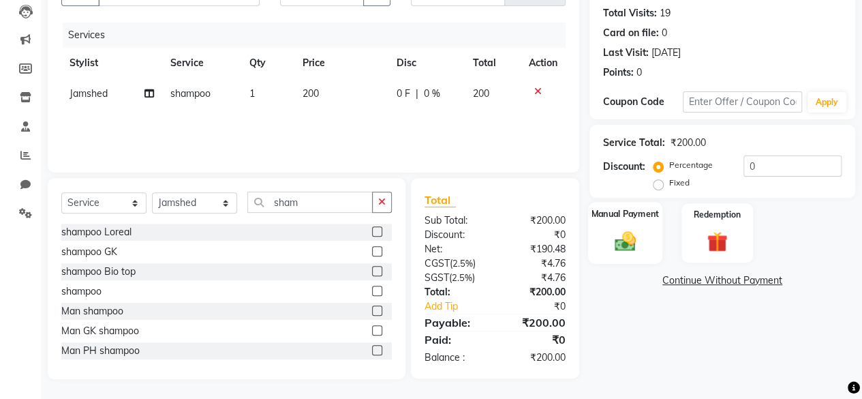
click at [625, 250] on img at bounding box center [625, 240] width 35 height 25
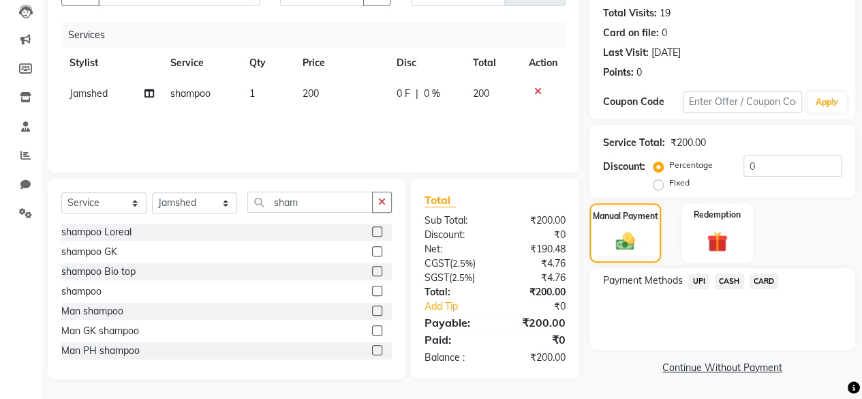
click at [728, 277] on span "CASH" at bounding box center [729, 281] width 29 height 16
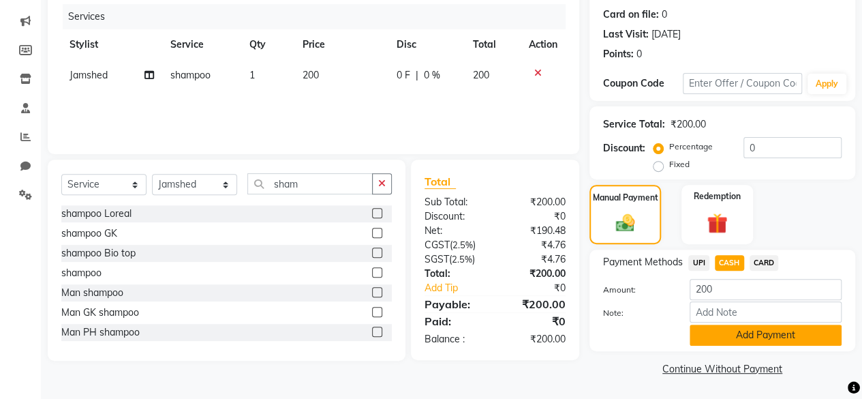
click at [703, 328] on button "Add Payment" at bounding box center [766, 334] width 152 height 21
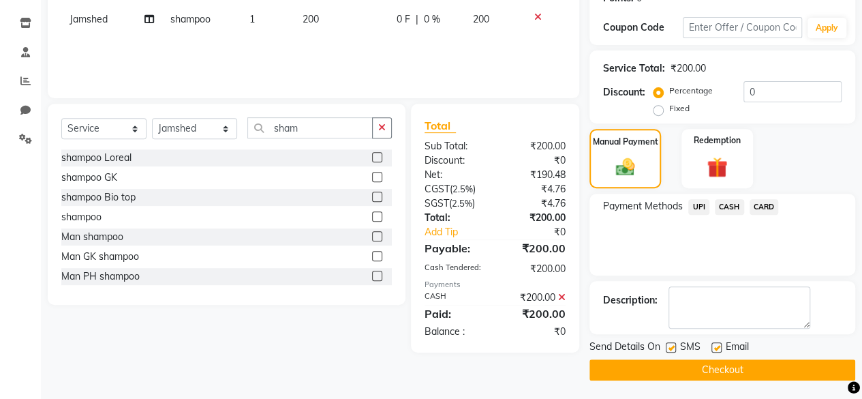
click at [669, 354] on div at bounding box center [670, 349] width 9 height 14
click at [669, 348] on label at bounding box center [671, 347] width 10 height 10
click at [669, 348] on input "checkbox" at bounding box center [670, 347] width 9 height 9
click at [665, 367] on button "Checkout" at bounding box center [722, 369] width 266 height 21
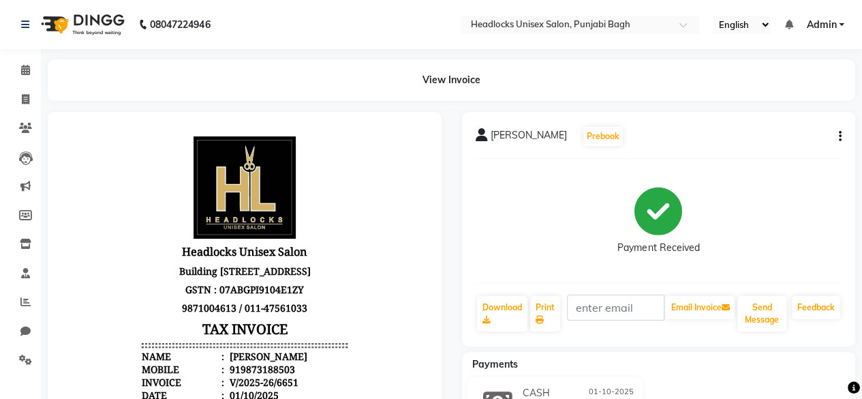
click at [696, 336] on div "[PERSON_NAME] Prebook Payment Received Download Print Email Invoice Send Messag…" at bounding box center [659, 229] width 394 height 234
click at [29, 99] on span at bounding box center [26, 100] width 24 height 16
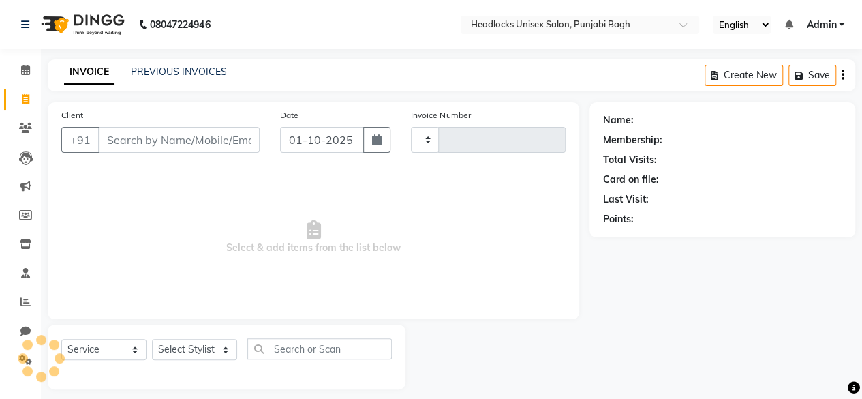
scroll to position [10, 0]
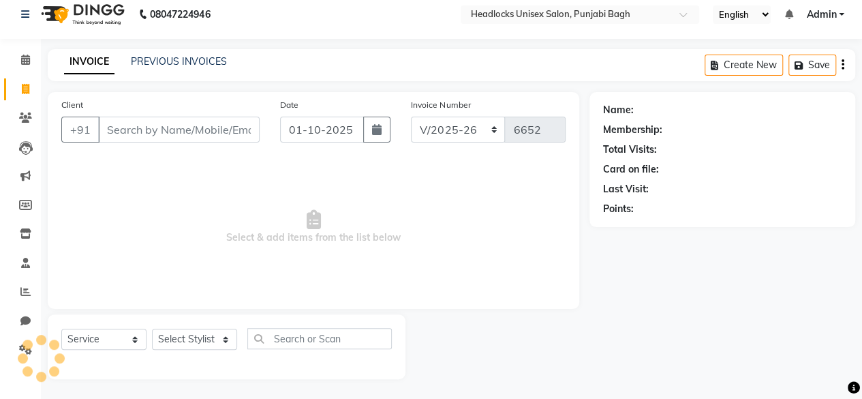
click at [213, 138] on input "Client" at bounding box center [179, 130] width 162 height 26
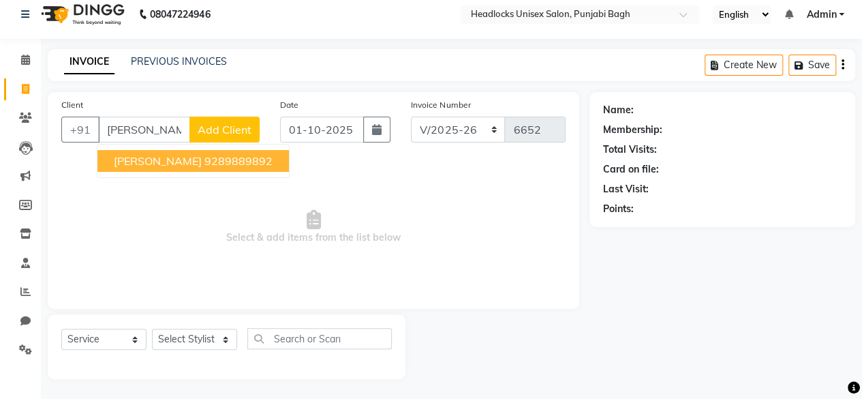
click at [204, 156] on ngb-highlight "9289889892" at bounding box center [238, 161] width 68 height 14
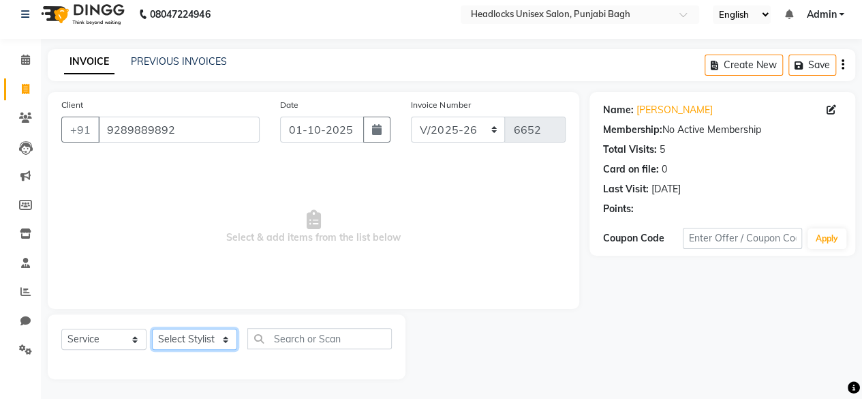
click at [192, 339] on select "Select Stylist ⁠Agnies ⁠[PERSON_NAME] [PERSON_NAME] [PERSON_NAME] mercy ⁠Minto …" at bounding box center [194, 338] width 85 height 21
click at [152, 328] on select "Select Stylist ⁠Agnies ⁠[PERSON_NAME] [PERSON_NAME] [PERSON_NAME] mercy ⁠Minto …" at bounding box center [194, 338] width 85 height 21
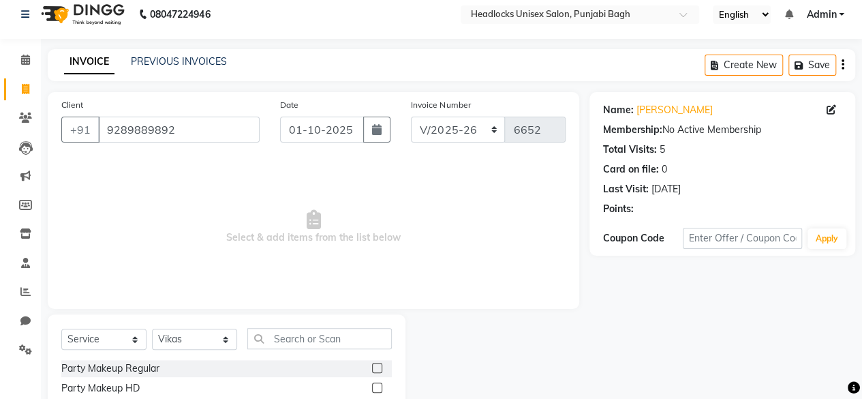
click at [241, 336] on div "Select Service Product Membership Package Voucher Prepaid Gift Card Select Styl…" at bounding box center [226, 344] width 331 height 32
click at [313, 340] on input "text" at bounding box center [319, 338] width 144 height 21
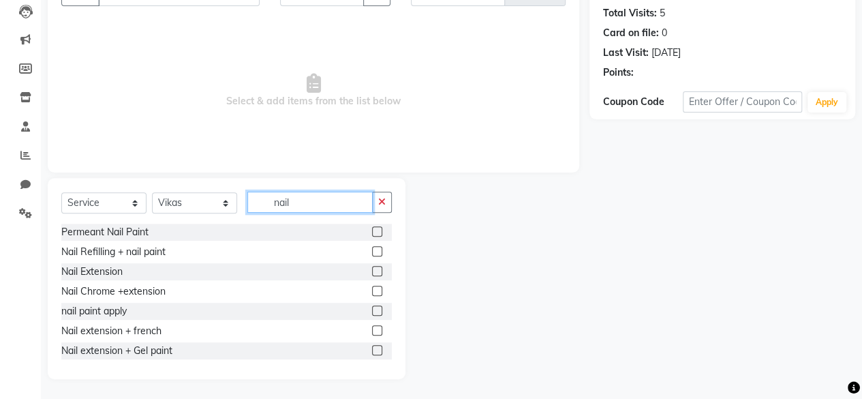
scroll to position [101, 0]
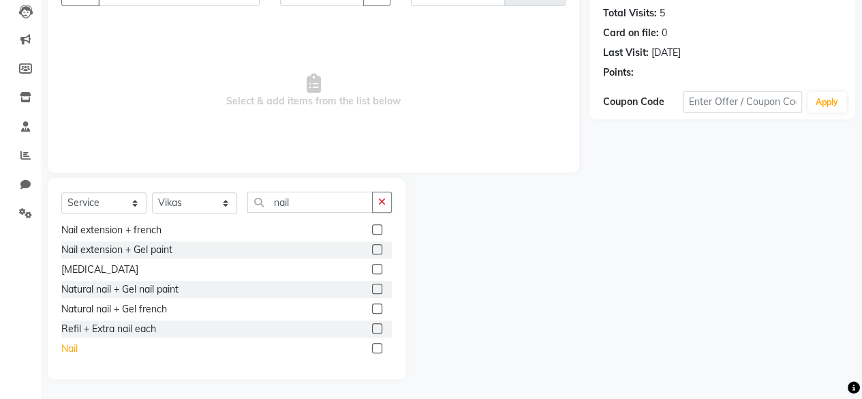
click at [76, 350] on div "Nail" at bounding box center [69, 348] width 16 height 14
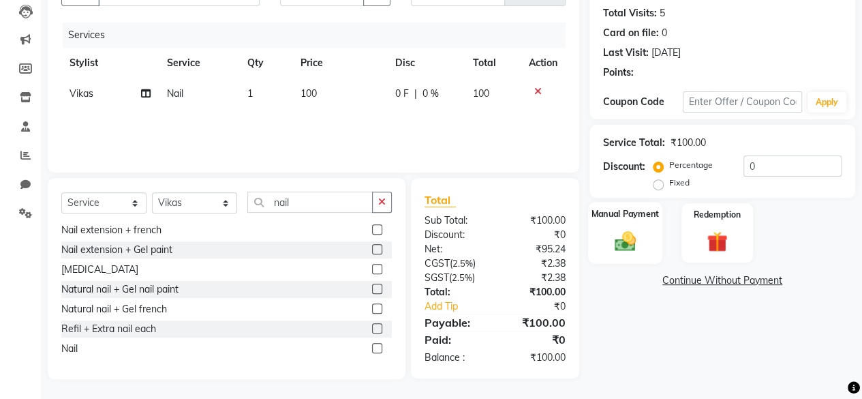
click at [641, 211] on label "Manual Payment" at bounding box center [625, 213] width 68 height 13
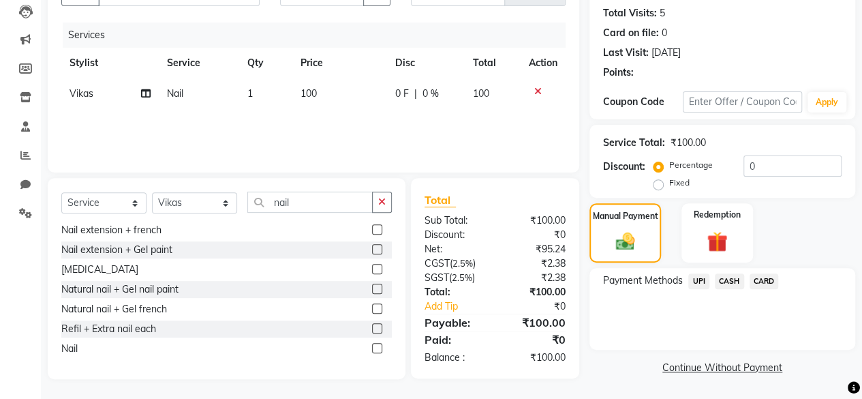
click at [717, 281] on span "CASH" at bounding box center [729, 281] width 29 height 16
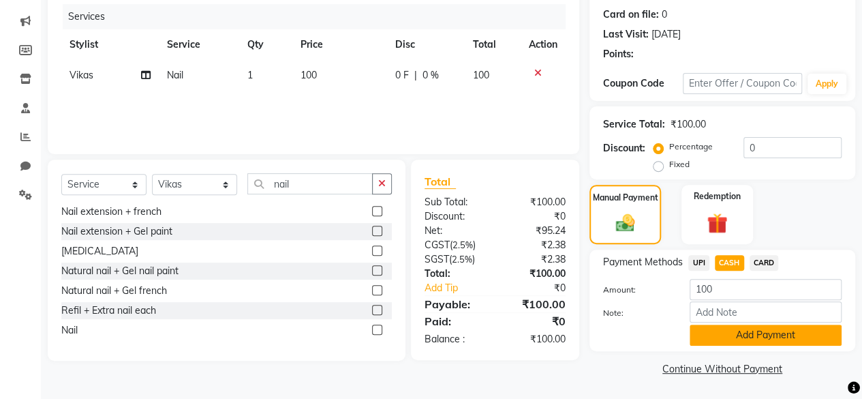
click at [695, 344] on button "Add Payment" at bounding box center [766, 334] width 152 height 21
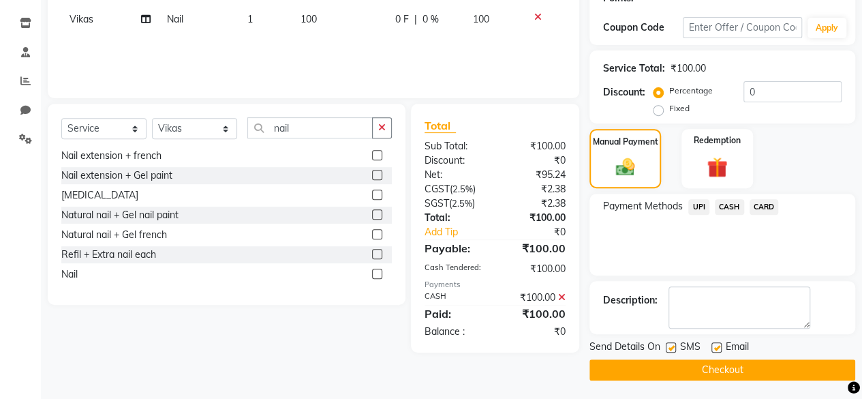
click at [673, 347] on label at bounding box center [671, 347] width 10 height 10
click at [673, 347] on input "checkbox" at bounding box center [670, 347] width 9 height 9
click at [659, 375] on button "Checkout" at bounding box center [722, 369] width 266 height 21
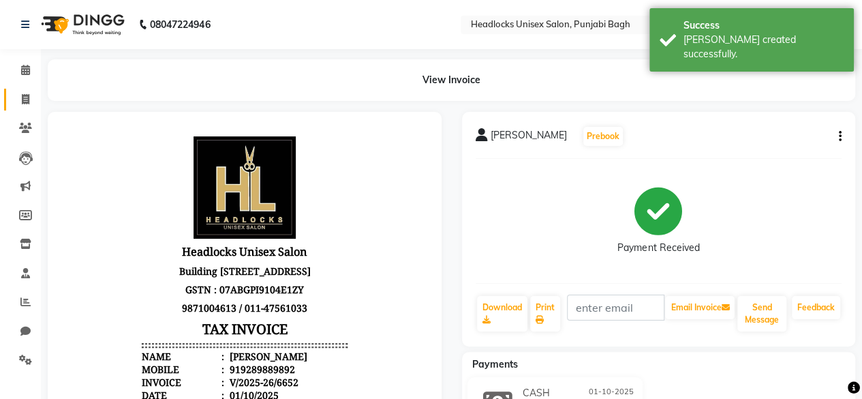
click at [18, 89] on link "Invoice" at bounding box center [20, 100] width 33 height 22
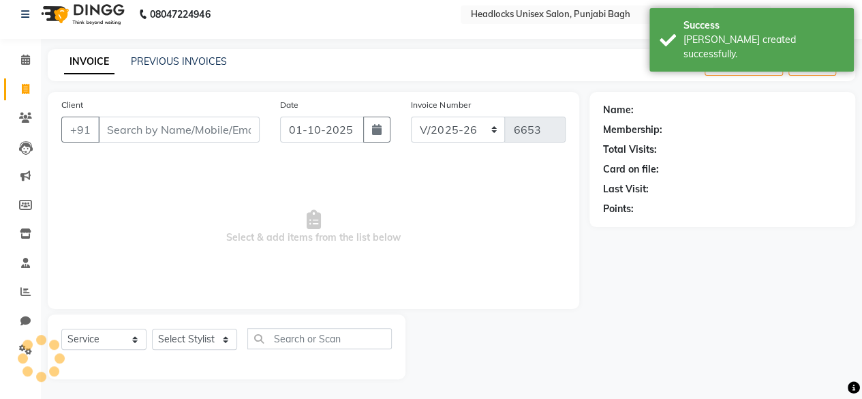
click at [203, 132] on input "Client" at bounding box center [179, 130] width 162 height 26
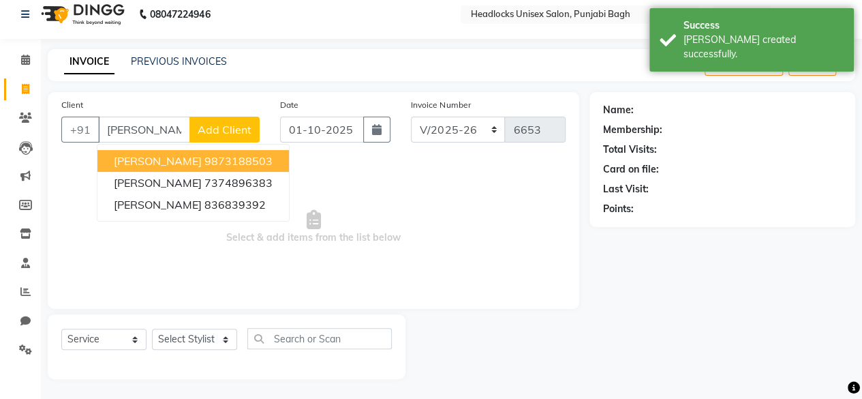
click at [204, 154] on ngb-highlight "9873188503" at bounding box center [238, 161] width 68 height 14
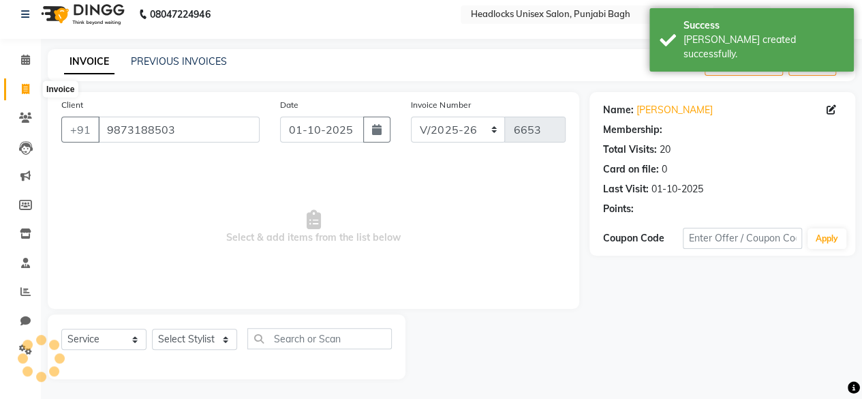
click at [19, 87] on span at bounding box center [26, 90] width 24 height 16
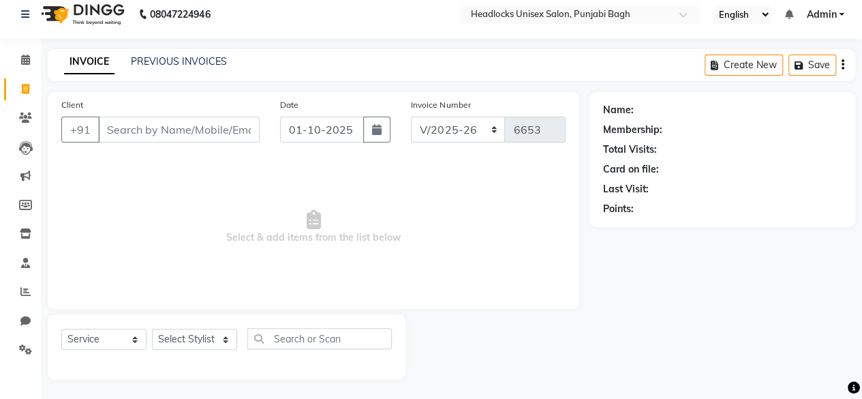
click at [501, 152] on div "Invoice Number csh/2025-26 V/2025 V/[PHONE_NUMBER]" at bounding box center [488, 125] width 175 height 56
click at [163, 121] on input "Client" at bounding box center [179, 130] width 162 height 26
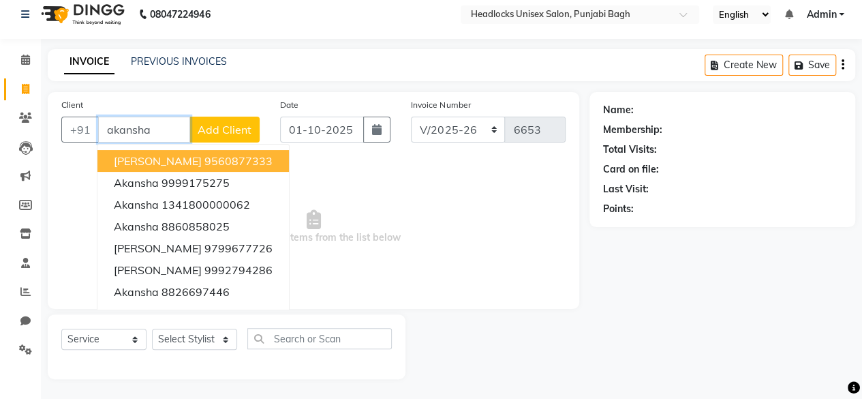
click at [164, 136] on input "akansha" at bounding box center [144, 130] width 92 height 26
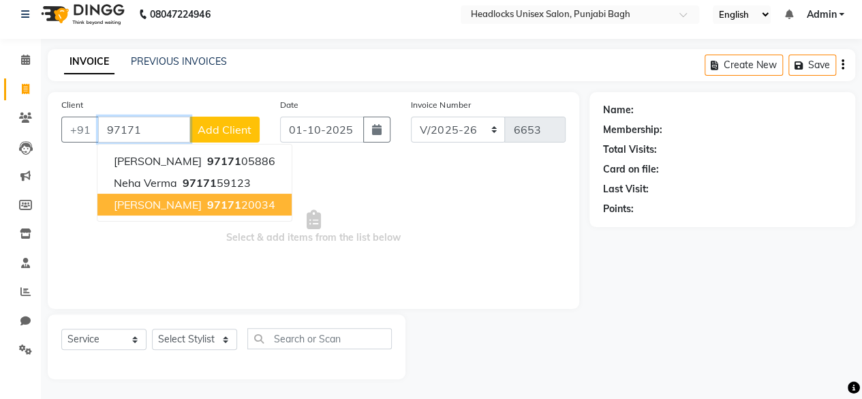
click at [162, 198] on span "[PERSON_NAME]" at bounding box center [158, 205] width 88 height 14
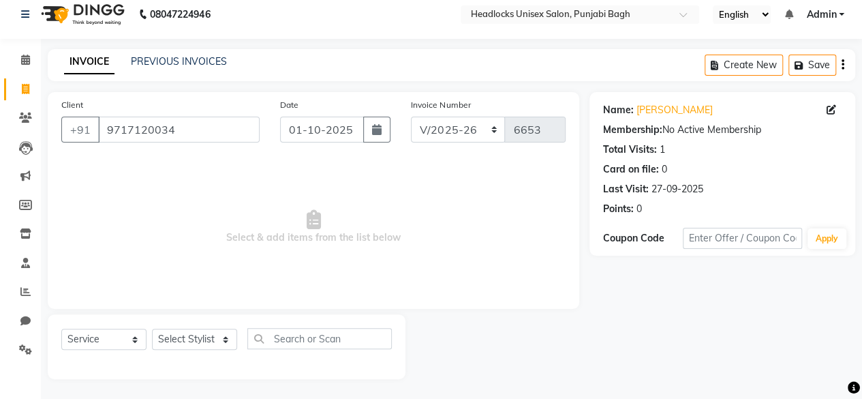
click at [189, 350] on div "Select Service Product Membership Package Voucher Prepaid Gift Card Select Styl…" at bounding box center [226, 344] width 331 height 32
click at [194, 347] on select "Select Stylist ⁠Agnies ⁠[PERSON_NAME] [PERSON_NAME] [PERSON_NAME] mercy ⁠Minto …" at bounding box center [194, 338] width 85 height 21
click at [152, 328] on select "Select Stylist ⁠Agnies ⁠[PERSON_NAME] [PERSON_NAME] [PERSON_NAME] mercy ⁠Minto …" at bounding box center [194, 338] width 85 height 21
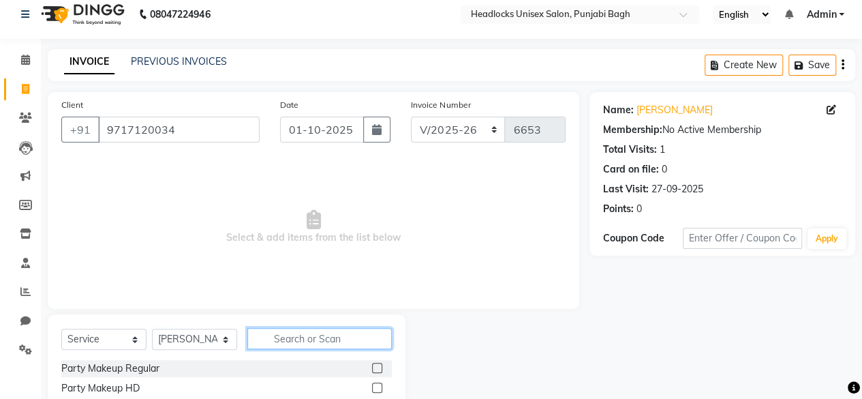
click at [300, 336] on input "text" at bounding box center [319, 338] width 144 height 21
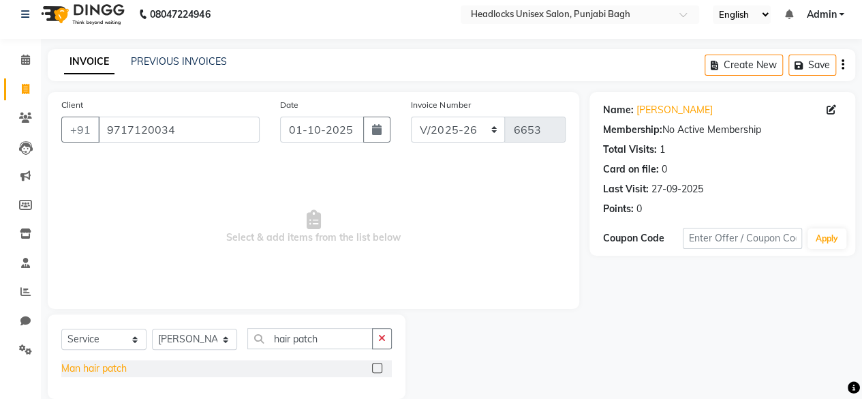
click at [94, 371] on div "Man hair patch" at bounding box center [93, 368] width 65 height 14
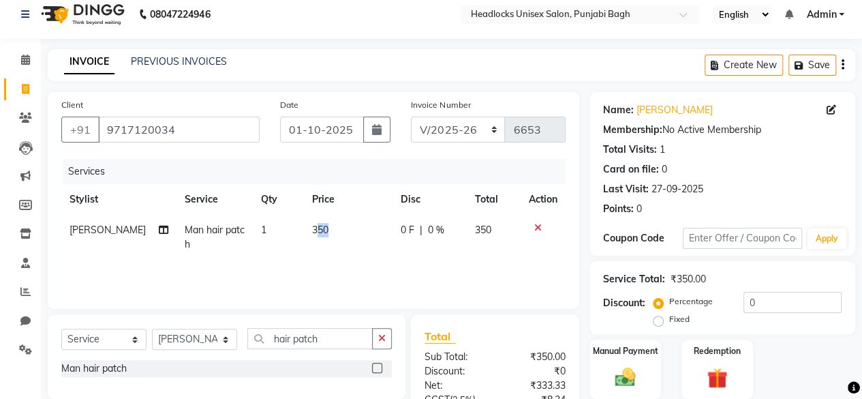
drag, startPoint x: 307, startPoint y: 227, endPoint x: 316, endPoint y: 226, distance: 8.9
click at [316, 226] on span "350" at bounding box center [320, 230] width 16 height 12
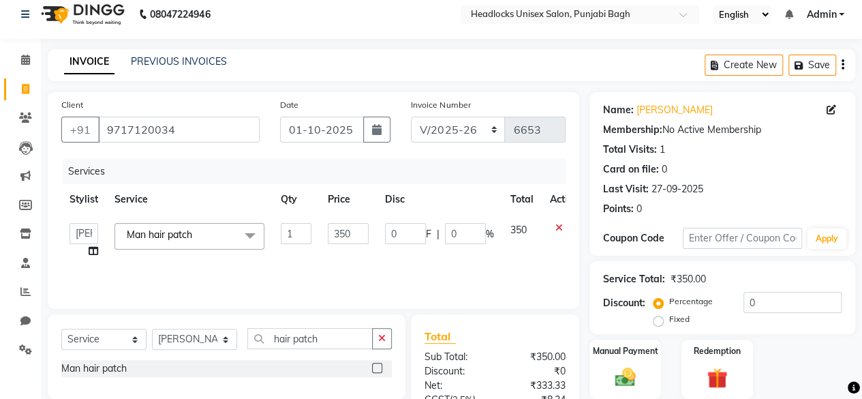
click at [316, 226] on td "1" at bounding box center [296, 241] width 47 height 52
click at [339, 231] on input "350" at bounding box center [348, 233] width 41 height 21
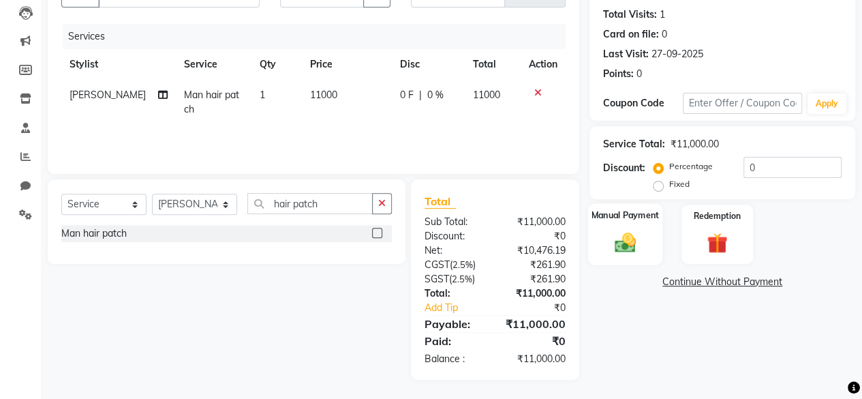
click at [653, 221] on div "Manual Payment" at bounding box center [625, 234] width 74 height 62
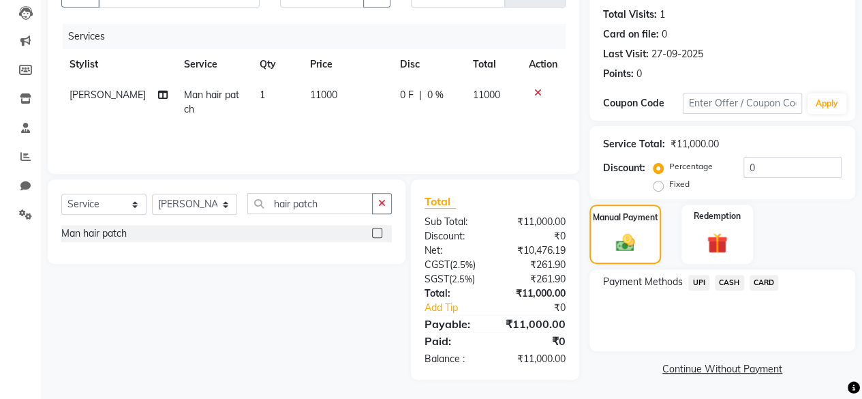
click at [701, 276] on span "UPI" at bounding box center [698, 283] width 21 height 16
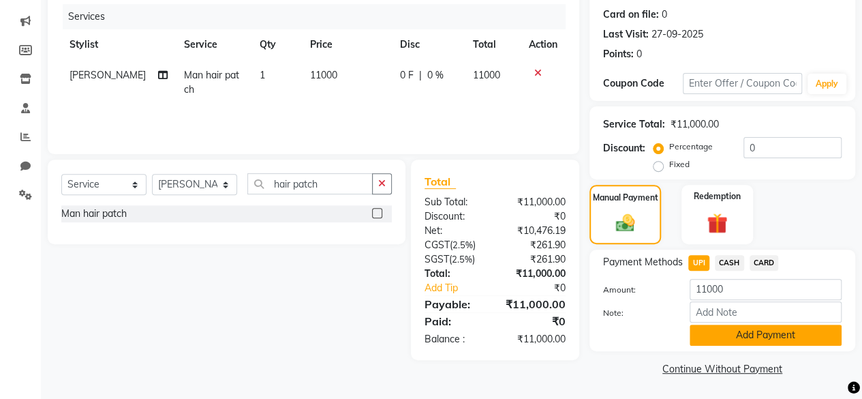
click at [705, 336] on button "Add Payment" at bounding box center [766, 334] width 152 height 21
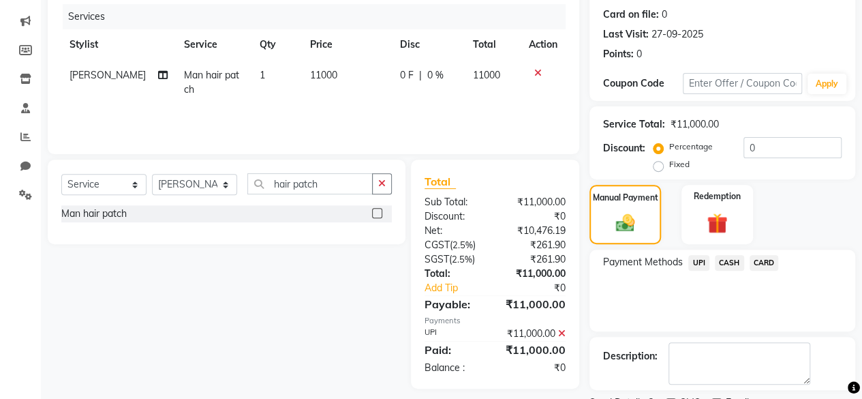
scroll to position [221, 0]
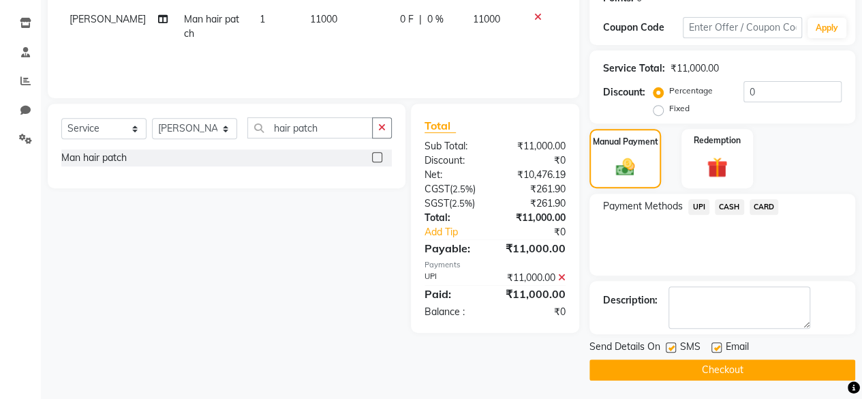
click at [672, 342] on label at bounding box center [671, 347] width 10 height 10
click at [672, 343] on input "checkbox" at bounding box center [670, 347] width 9 height 9
click at [610, 360] on button "Checkout" at bounding box center [722, 369] width 266 height 21
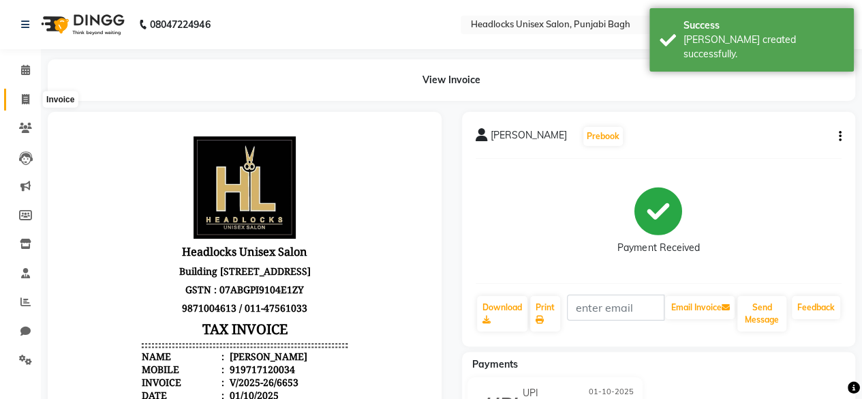
click at [31, 103] on span at bounding box center [26, 100] width 24 height 16
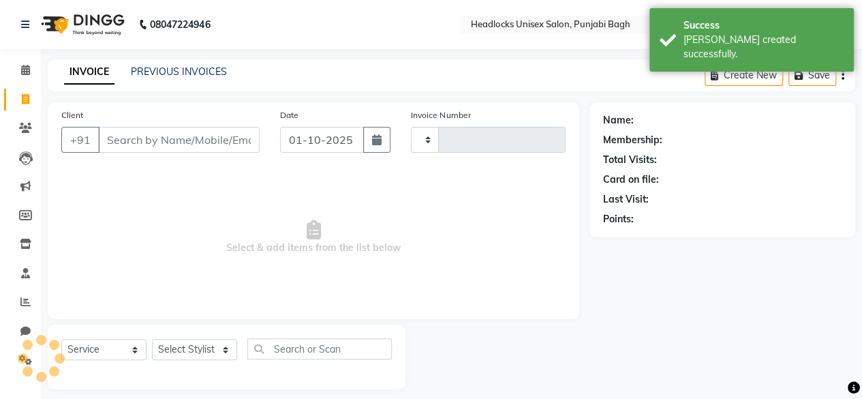
scroll to position [10, 0]
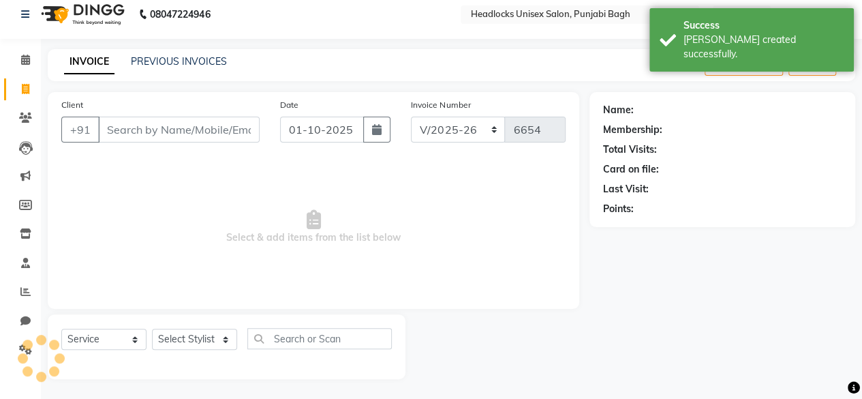
click at [31, 104] on li "Clients" at bounding box center [20, 118] width 41 height 29
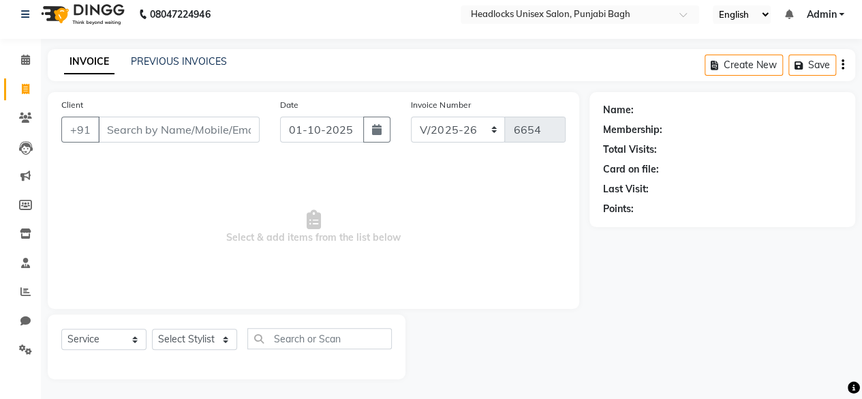
click at [31, 104] on li "Clients" at bounding box center [20, 118] width 41 height 29
click at [135, 126] on input "Client" at bounding box center [179, 130] width 162 height 26
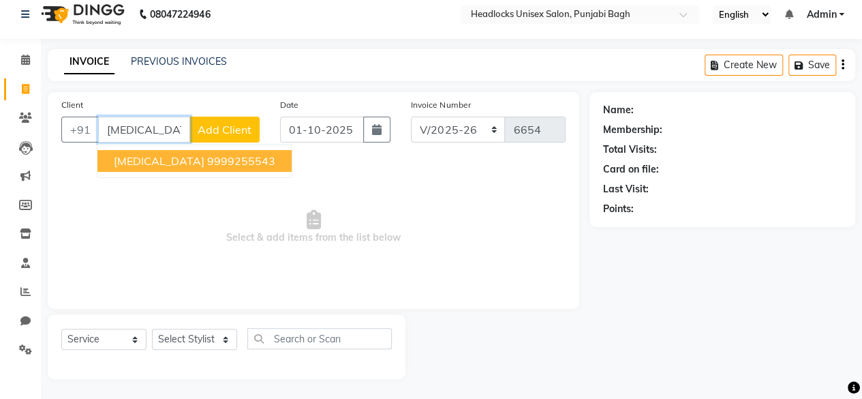
click at [207, 164] on ngb-highlight "9999255543" at bounding box center [241, 161] width 68 height 14
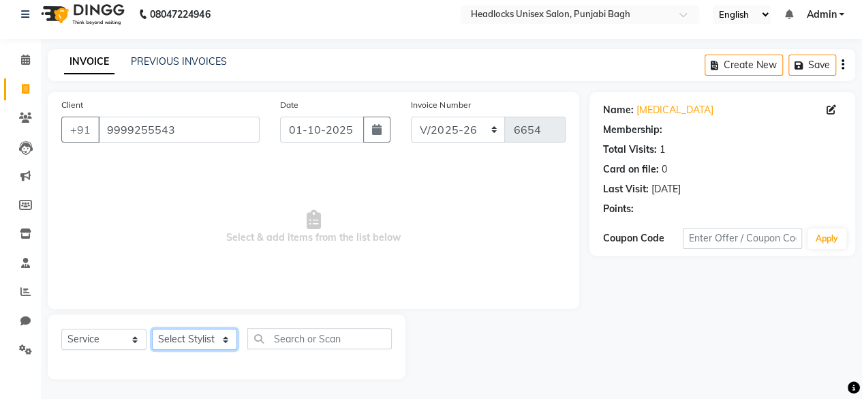
click at [205, 336] on select "Select Stylist ⁠Agnies ⁠[PERSON_NAME] [PERSON_NAME] [PERSON_NAME] mercy ⁠Minto …" at bounding box center [194, 338] width 85 height 21
click at [152, 328] on select "Select Stylist ⁠Agnies ⁠[PERSON_NAME] [PERSON_NAME] [PERSON_NAME] mercy ⁠Minto …" at bounding box center [194, 338] width 85 height 21
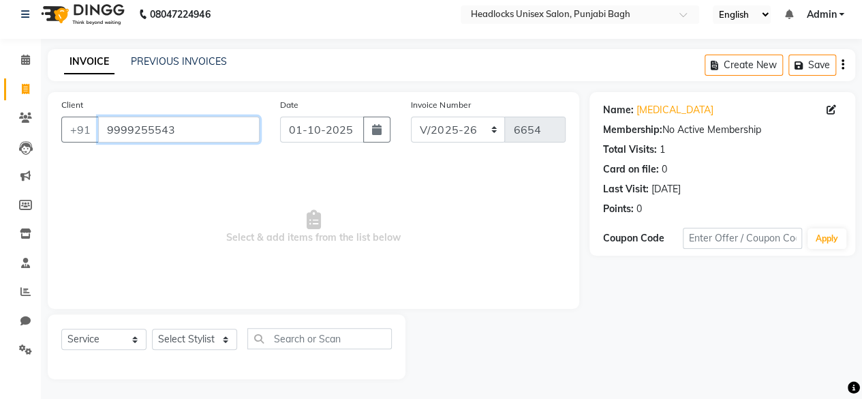
click at [168, 126] on input "9999255543" at bounding box center [179, 130] width 162 height 26
click at [168, 126] on input "Client" at bounding box center [179, 130] width 162 height 26
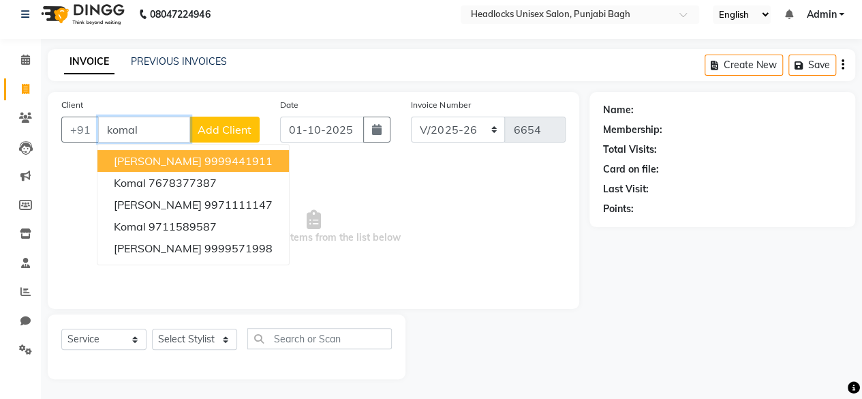
click at [159, 167] on button "[PERSON_NAME] 9999441911" at bounding box center [192, 161] width 191 height 22
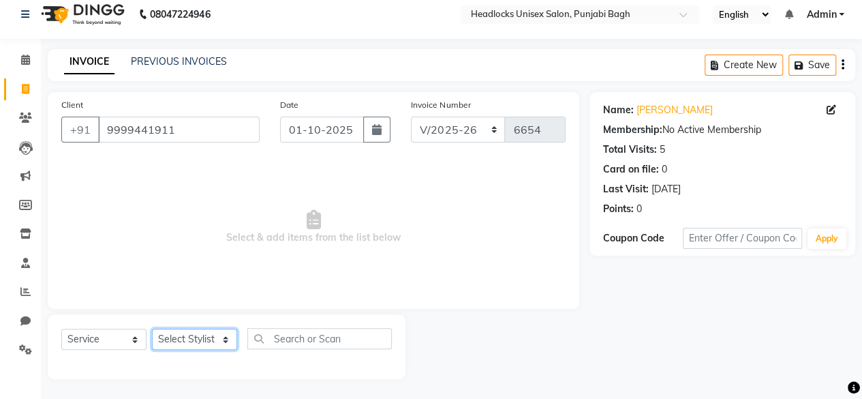
click at [181, 348] on select "Select Stylist ⁠Agnies ⁠[PERSON_NAME] [PERSON_NAME] [PERSON_NAME] mercy ⁠Minto …" at bounding box center [194, 338] width 85 height 21
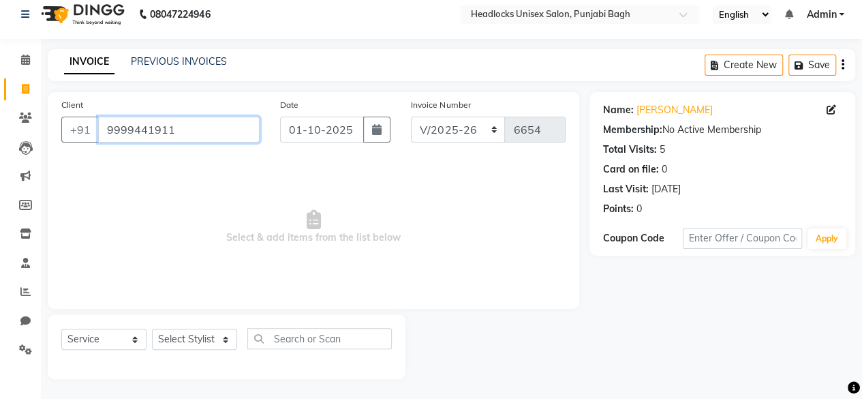
click at [104, 132] on input "9999441911" at bounding box center [179, 130] width 162 height 26
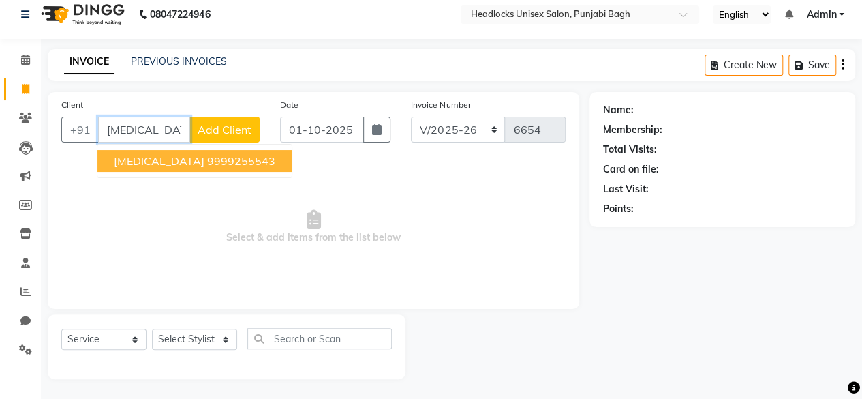
click at [207, 155] on ngb-highlight "9999255543" at bounding box center [241, 161] width 68 height 14
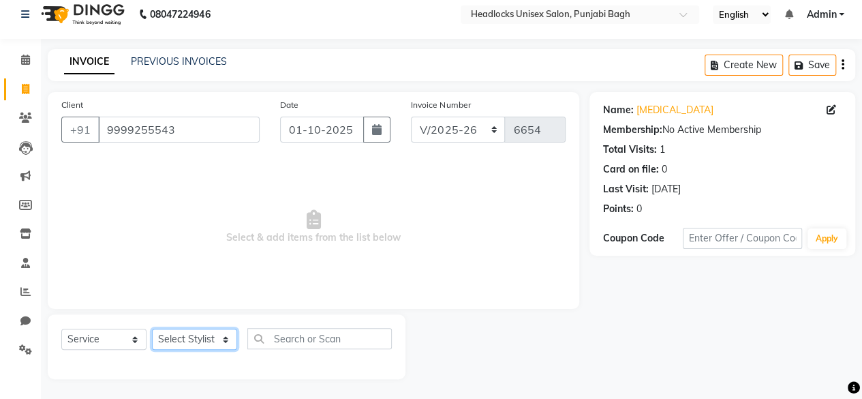
click at [183, 331] on select "Select Stylist ⁠Agnies ⁠[PERSON_NAME] [PERSON_NAME] [PERSON_NAME] mercy ⁠Minto …" at bounding box center [194, 338] width 85 height 21
click at [152, 328] on select "Select Stylist ⁠Agnies ⁠[PERSON_NAME] [PERSON_NAME] [PERSON_NAME] mercy ⁠Minto …" at bounding box center [194, 338] width 85 height 21
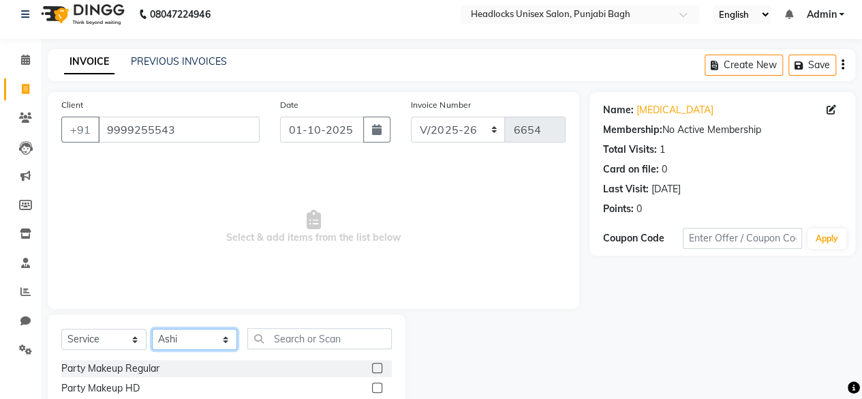
click at [233, 332] on select "Select Stylist ⁠Agnies ⁠[PERSON_NAME] [PERSON_NAME] [PERSON_NAME] mercy ⁠Minto …" at bounding box center [194, 338] width 85 height 21
click at [283, 339] on input "text" at bounding box center [319, 338] width 144 height 21
click at [116, 363] on div "shampoo Loreal" at bounding box center [96, 368] width 70 height 14
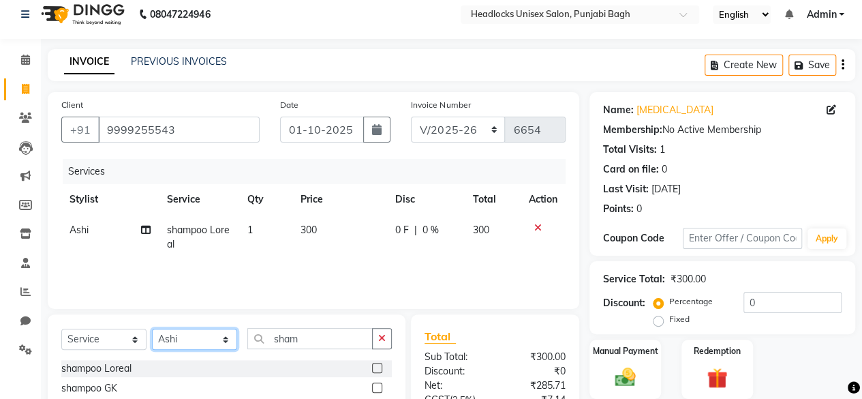
click at [173, 347] on select "Select Stylist ⁠Agnies ⁠[PERSON_NAME] [PERSON_NAME] [PERSON_NAME] mercy ⁠Minto …" at bounding box center [194, 338] width 85 height 21
click at [152, 328] on select "Select Stylist ⁠Agnies ⁠[PERSON_NAME] [PERSON_NAME] [PERSON_NAME] mercy ⁠Minto …" at bounding box center [194, 338] width 85 height 21
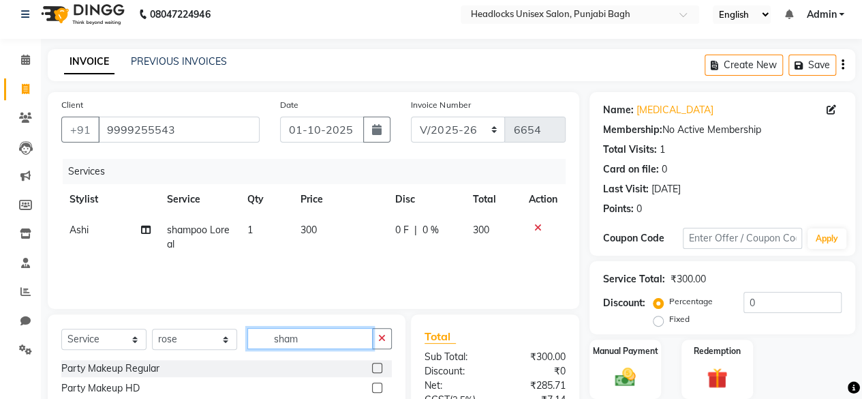
click at [301, 338] on input "sham" at bounding box center [309, 338] width 125 height 21
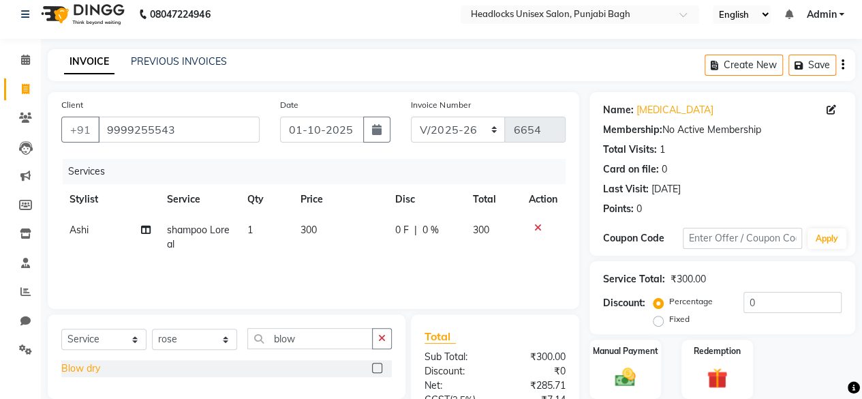
click at [97, 371] on div "Blow dry" at bounding box center [80, 368] width 39 height 14
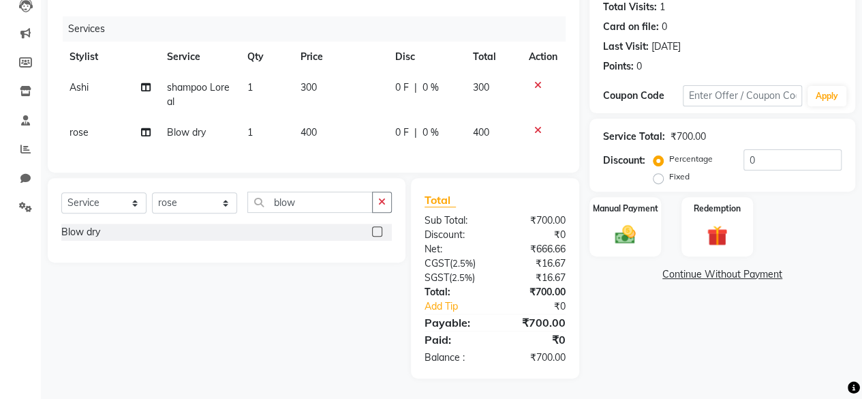
scroll to position [162, 0]
click at [646, 201] on label "Manual Payment" at bounding box center [625, 207] width 68 height 13
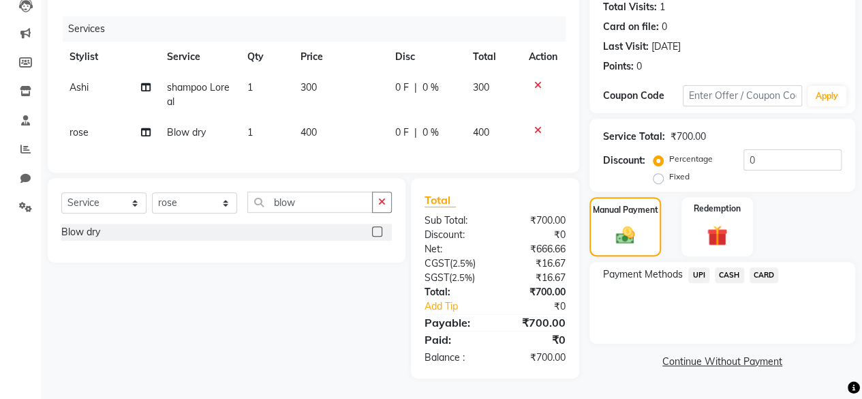
click at [702, 267] on span "UPI" at bounding box center [698, 275] width 21 height 16
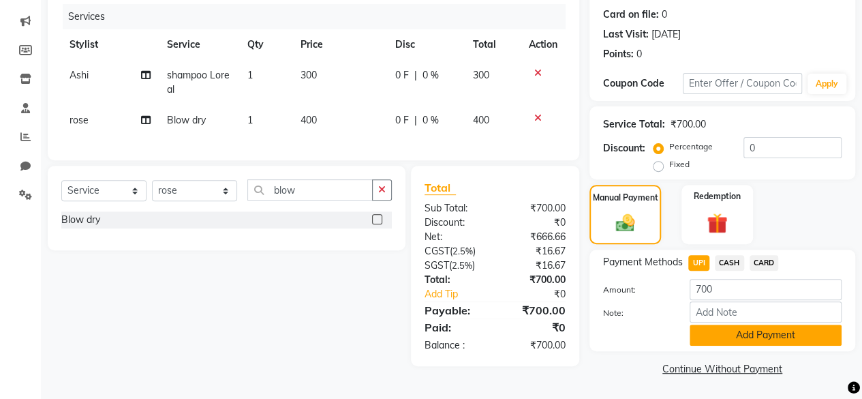
click at [707, 331] on button "Add Payment" at bounding box center [766, 334] width 152 height 21
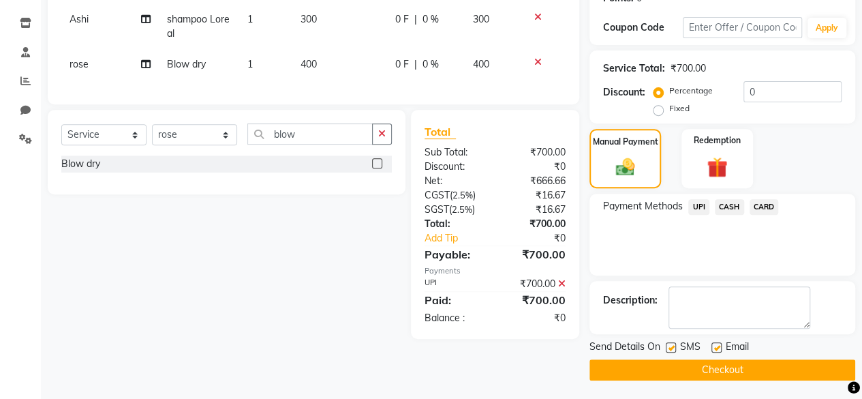
click at [668, 342] on label at bounding box center [671, 347] width 10 height 10
click at [668, 343] on input "checkbox" at bounding box center [670, 347] width 9 height 9
click at [665, 362] on button "Checkout" at bounding box center [722, 369] width 266 height 21
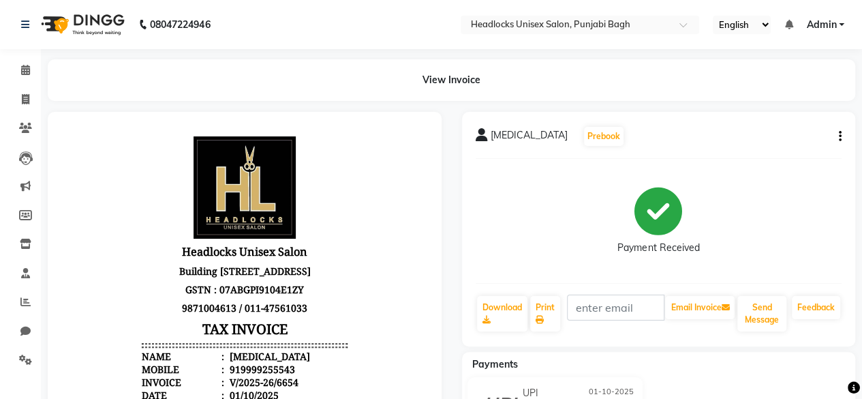
click at [665, 362] on div "Payments" at bounding box center [664, 364] width 404 height 14
click at [5, 99] on link "Invoice" at bounding box center [20, 100] width 33 height 22
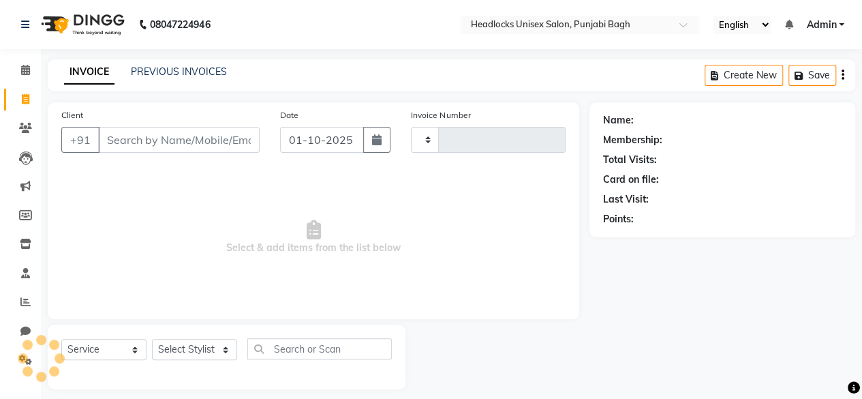
scroll to position [10, 0]
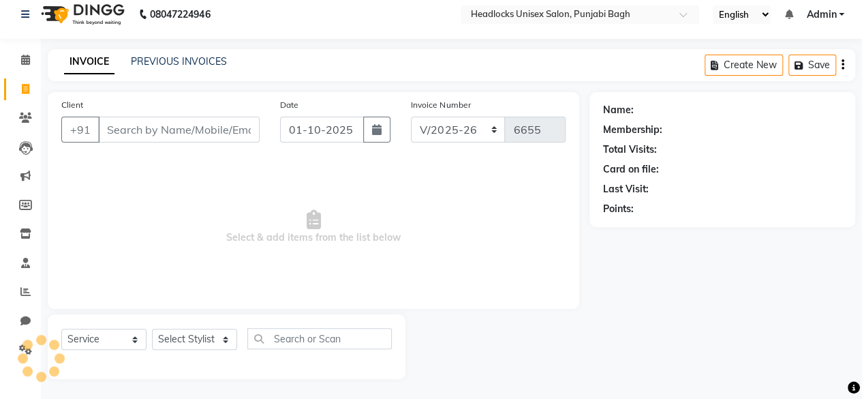
click at [218, 134] on input "Client" at bounding box center [179, 130] width 162 height 26
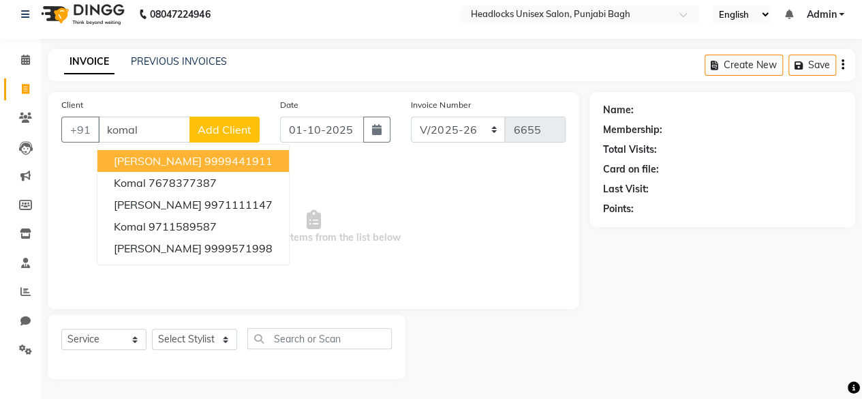
click at [207, 152] on button "[PERSON_NAME] 9999441911" at bounding box center [192, 161] width 191 height 22
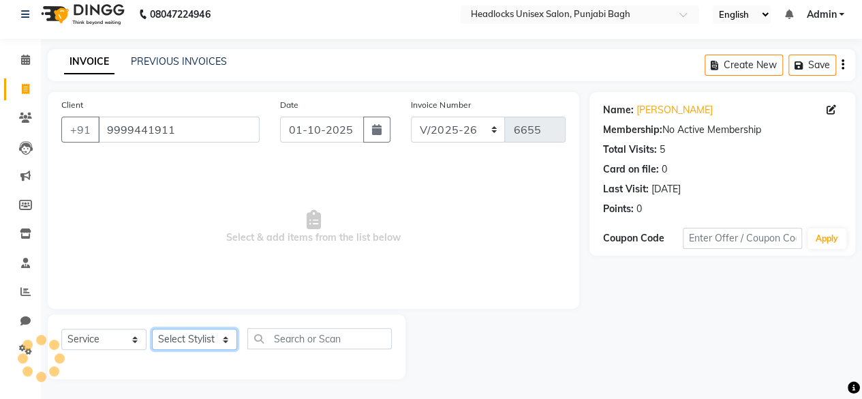
click at [196, 340] on select "Select Stylist ⁠Agnies ⁠[PERSON_NAME] [PERSON_NAME] [PERSON_NAME] mercy ⁠Minto …" at bounding box center [194, 338] width 85 height 21
click at [152, 328] on select "Select Stylist ⁠Agnies ⁠[PERSON_NAME] [PERSON_NAME] [PERSON_NAME] mercy ⁠Minto …" at bounding box center [194, 338] width 85 height 21
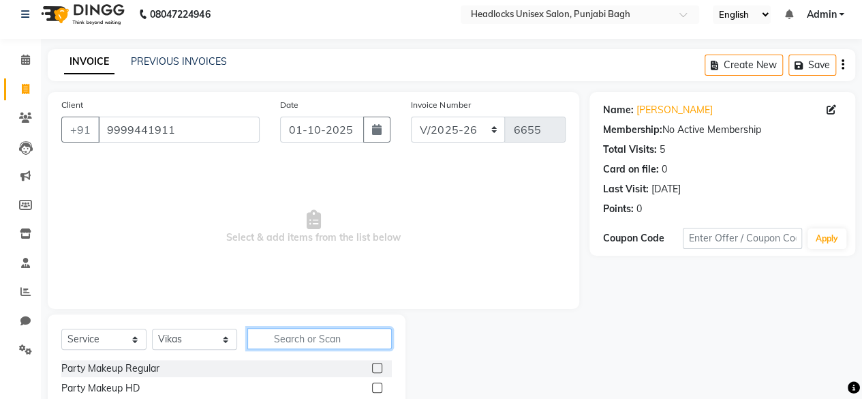
click at [303, 340] on input "text" at bounding box center [319, 338] width 144 height 21
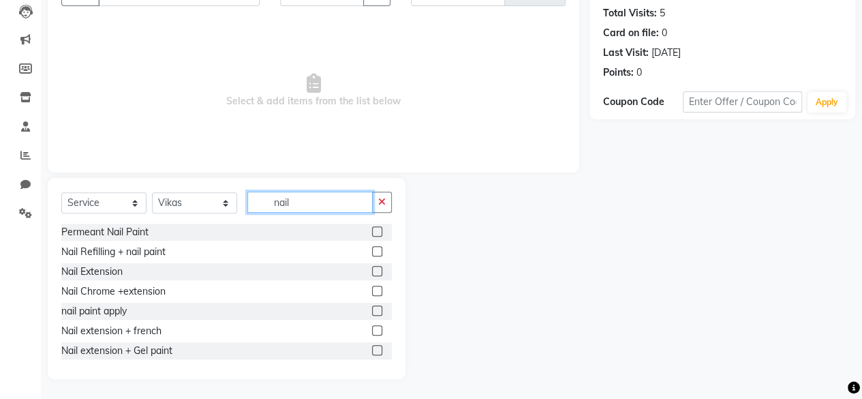
scroll to position [101, 0]
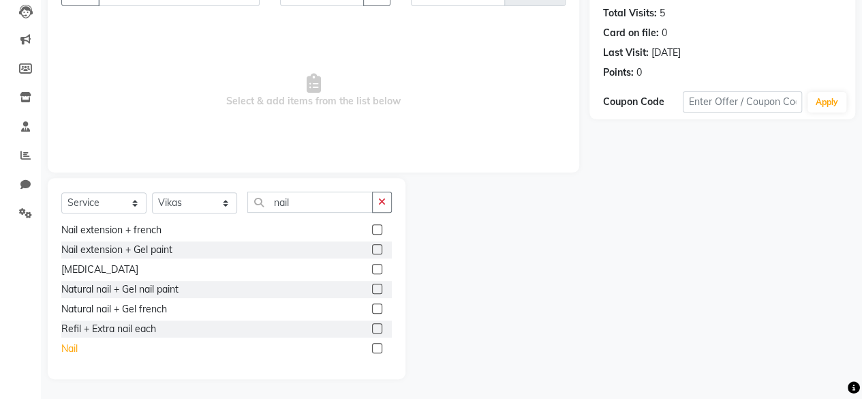
click at [72, 350] on div "Nail" at bounding box center [69, 348] width 16 height 14
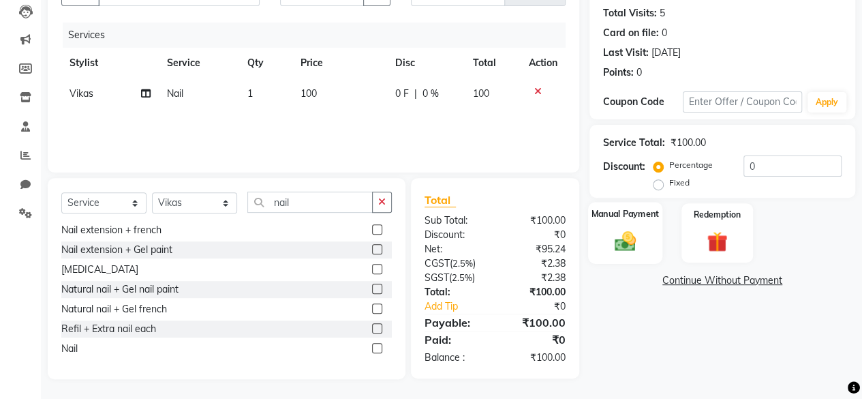
click at [634, 235] on img at bounding box center [625, 240] width 35 height 25
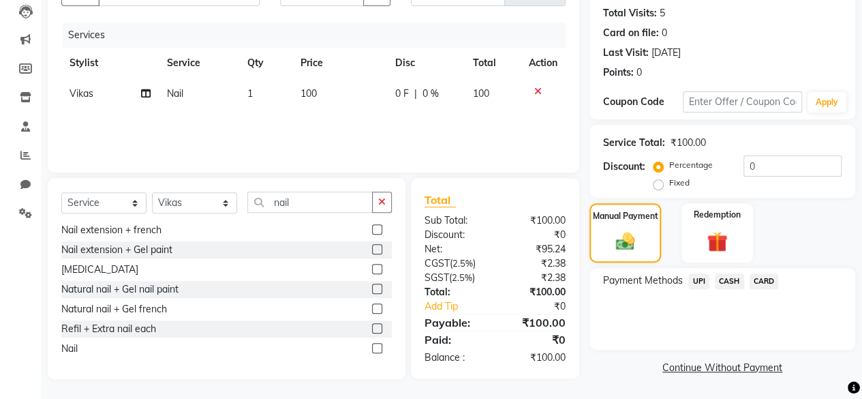
click at [720, 279] on span "CASH" at bounding box center [729, 281] width 29 height 16
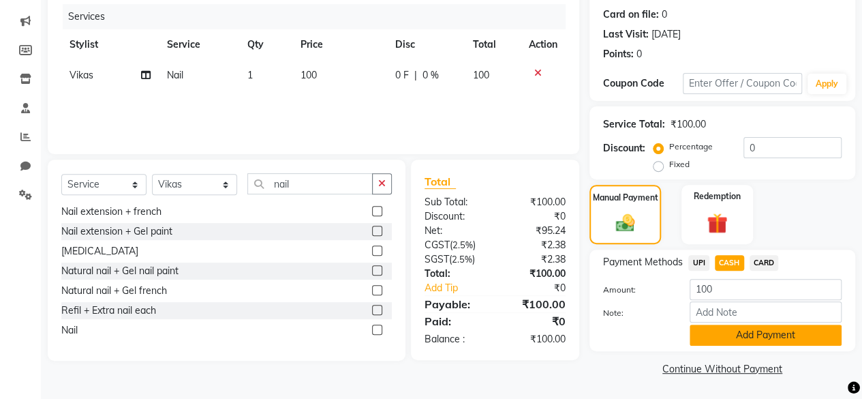
click at [706, 337] on button "Add Payment" at bounding box center [766, 334] width 152 height 21
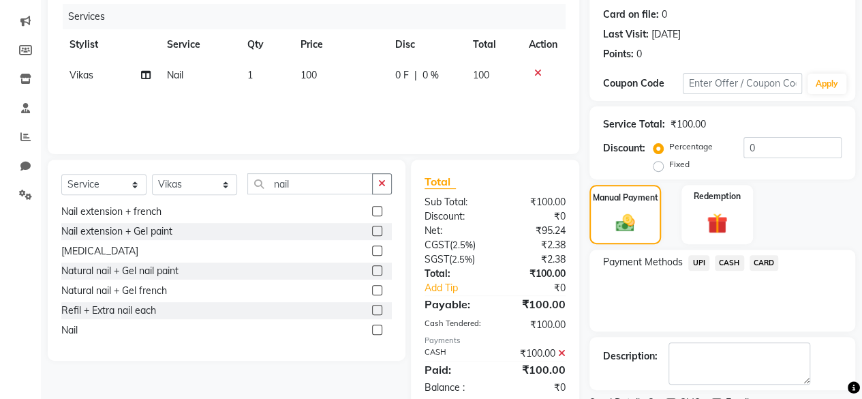
scroll to position [221, 0]
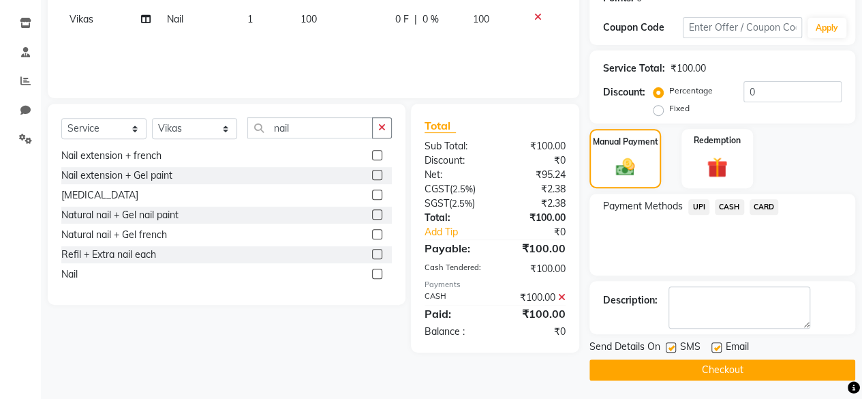
click at [672, 347] on label at bounding box center [671, 347] width 10 height 10
click at [672, 347] on input "checkbox" at bounding box center [670, 347] width 9 height 9
click at [668, 363] on button "Checkout" at bounding box center [722, 369] width 266 height 21
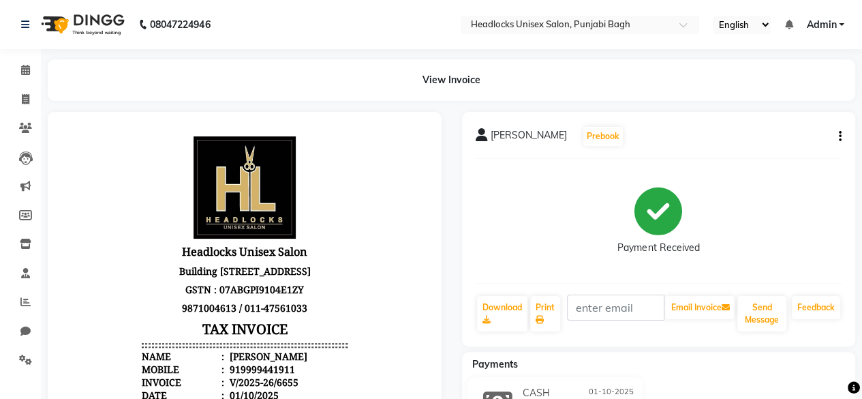
drag, startPoint x: 653, startPoint y: 371, endPoint x: 671, endPoint y: 367, distance: 18.2
drag, startPoint x: 671, startPoint y: 367, endPoint x: 519, endPoint y: 363, distance: 151.4
click at [519, 363] on div "Payments" at bounding box center [664, 364] width 404 height 14
click at [507, 398] on icon at bounding box center [497, 401] width 29 height 26
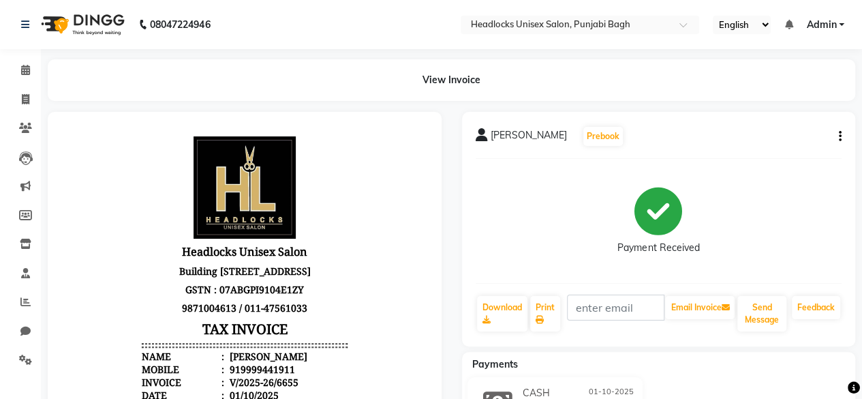
click at [507, 398] on icon at bounding box center [497, 401] width 29 height 26
click at [780, 350] on div "[PERSON_NAME] Prebook Payment Received Download Print Email Invoice Send Messag…" at bounding box center [659, 383] width 414 height 543
click at [735, 174] on div "Payment Received" at bounding box center [659, 221] width 367 height 102
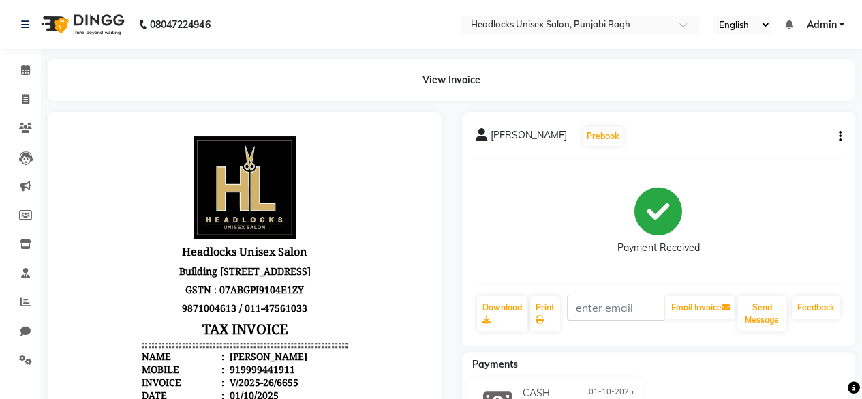
click at [39, 99] on div "View Invoice" at bounding box center [451, 80] width 828 height 42
click at [10, 103] on link "Invoice" at bounding box center [20, 100] width 33 height 22
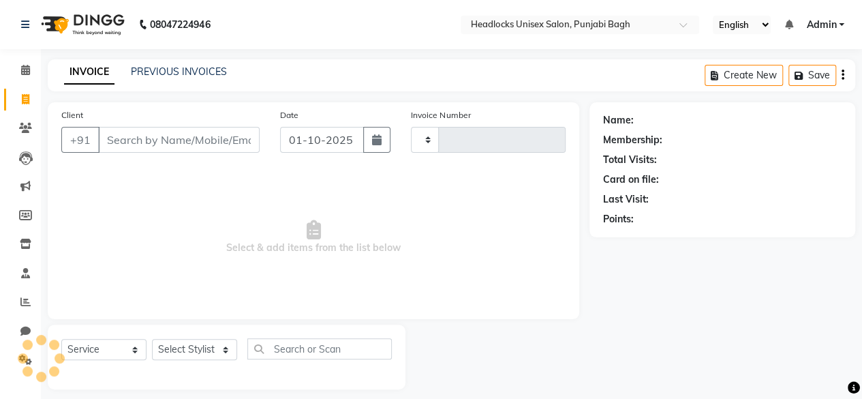
scroll to position [10, 0]
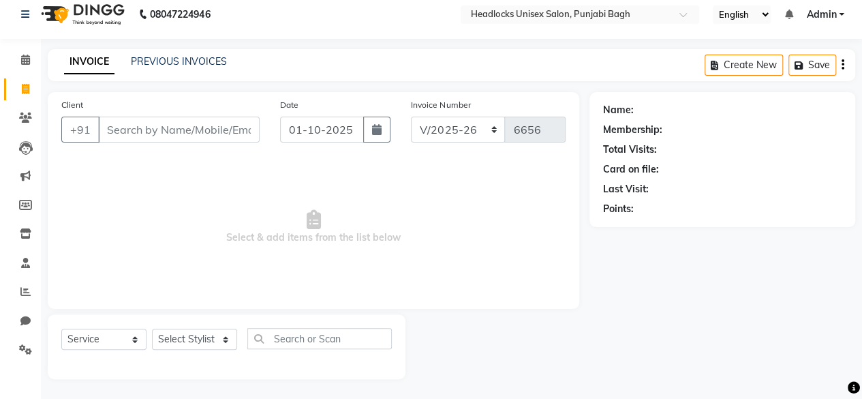
click at [125, 140] on input "Client" at bounding box center [179, 130] width 162 height 26
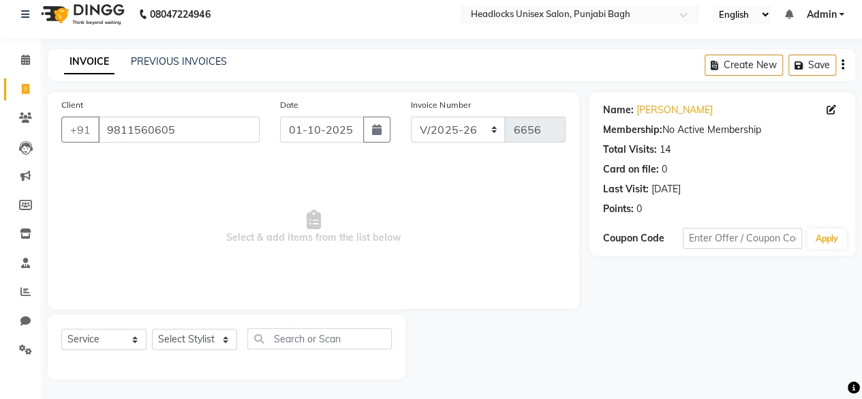
drag, startPoint x: 189, startPoint y: 357, endPoint x: 203, endPoint y: 351, distance: 14.9
click at [203, 351] on div "Select Service Product Membership Package Voucher Prepaid Gift Card Select Styl…" at bounding box center [226, 344] width 331 height 32
click at [215, 337] on select "Select Stylist ⁠Agnies ⁠[PERSON_NAME] [PERSON_NAME] [PERSON_NAME] mercy ⁠Minto …" at bounding box center [194, 338] width 85 height 21
click at [152, 328] on select "Select Stylist ⁠Agnies ⁠[PERSON_NAME] [PERSON_NAME] [PERSON_NAME] mercy ⁠Minto …" at bounding box center [194, 338] width 85 height 21
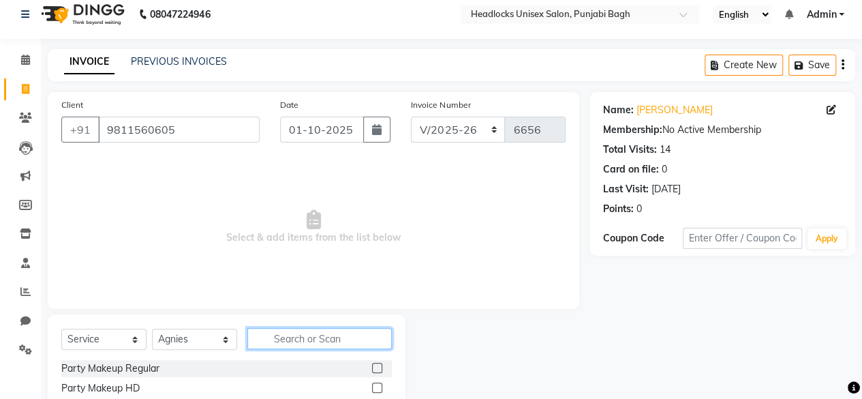
click at [304, 336] on input "text" at bounding box center [319, 338] width 144 height 21
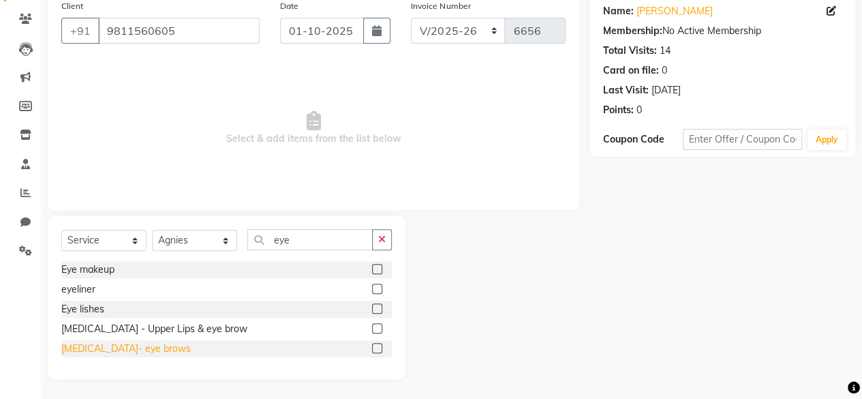
click at [131, 351] on div "[MEDICAL_DATA]- eye brows" at bounding box center [125, 348] width 129 height 14
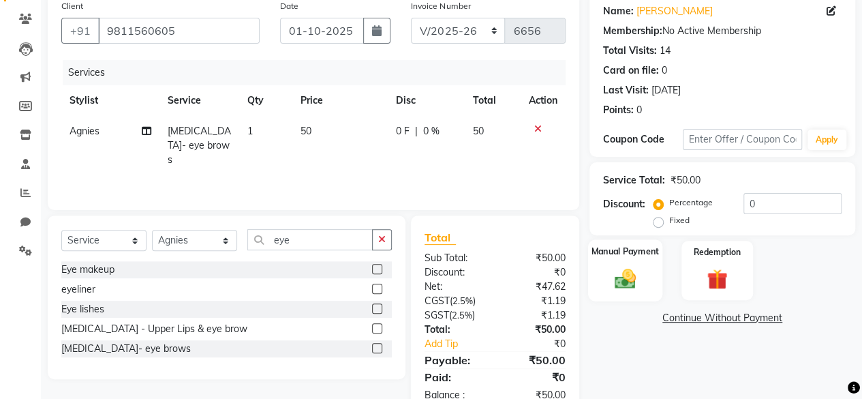
click at [620, 294] on div "Manual Payment" at bounding box center [625, 270] width 74 height 62
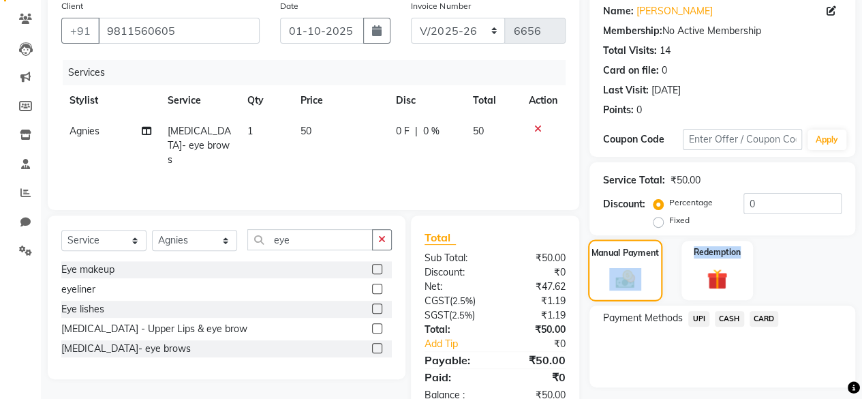
click at [620, 294] on div "Manual Payment" at bounding box center [625, 270] width 74 height 62
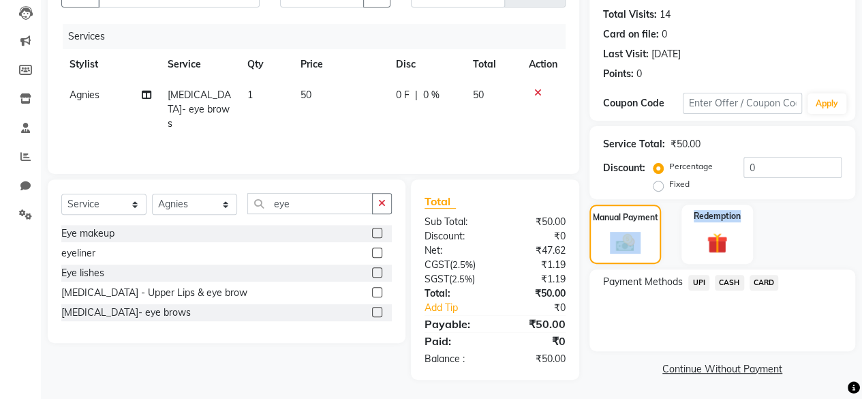
scroll to position [144, 0]
click at [722, 281] on span "CASH" at bounding box center [729, 283] width 29 height 16
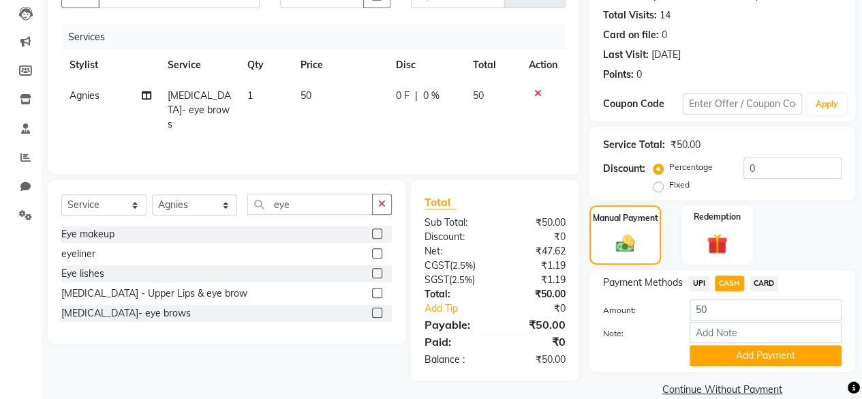
scroll to position [165, 0]
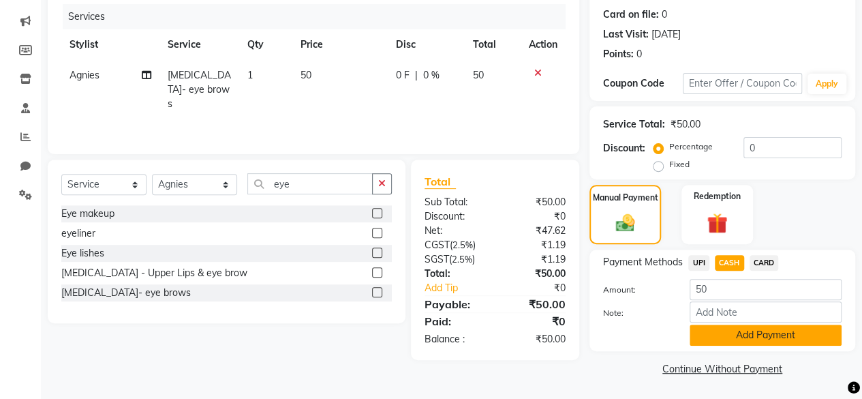
click at [714, 329] on button "Add Payment" at bounding box center [766, 334] width 152 height 21
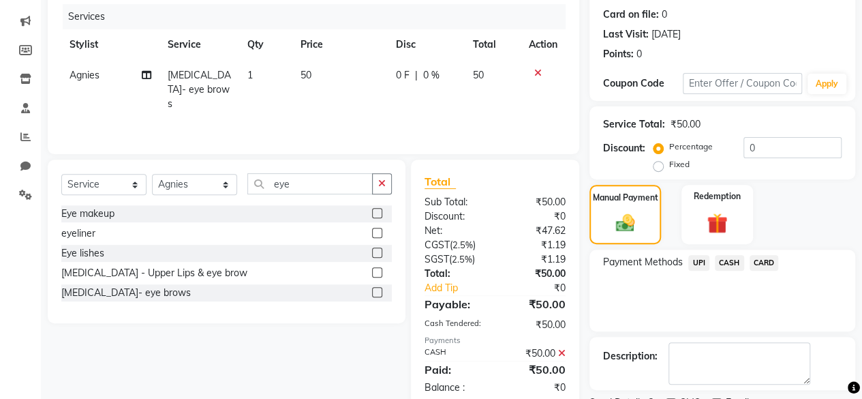
scroll to position [221, 0]
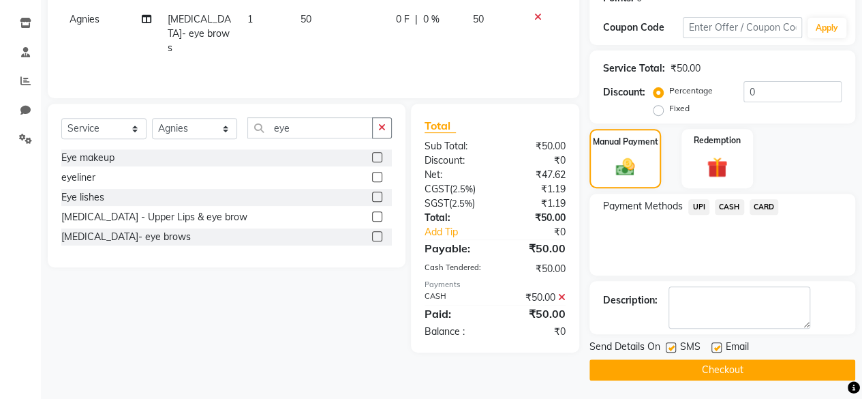
click at [673, 344] on label at bounding box center [671, 347] width 10 height 10
click at [673, 344] on input "checkbox" at bounding box center [670, 347] width 9 height 9
click at [669, 362] on button "Checkout" at bounding box center [722, 369] width 266 height 21
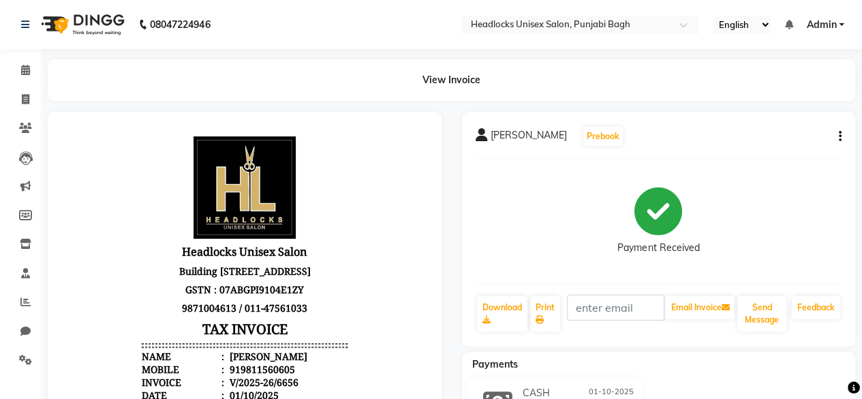
scroll to position [286, 0]
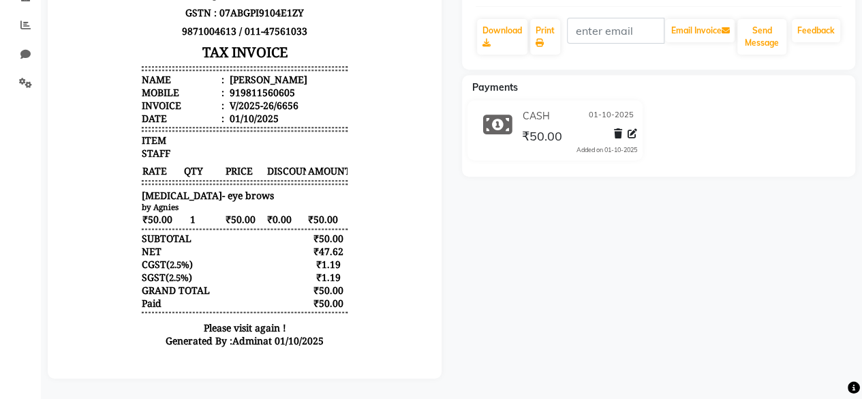
click at [657, 341] on div "[PERSON_NAME] Prebook Payment Received Download Print Email Invoice Send Messag…" at bounding box center [659, 106] width 414 height 543
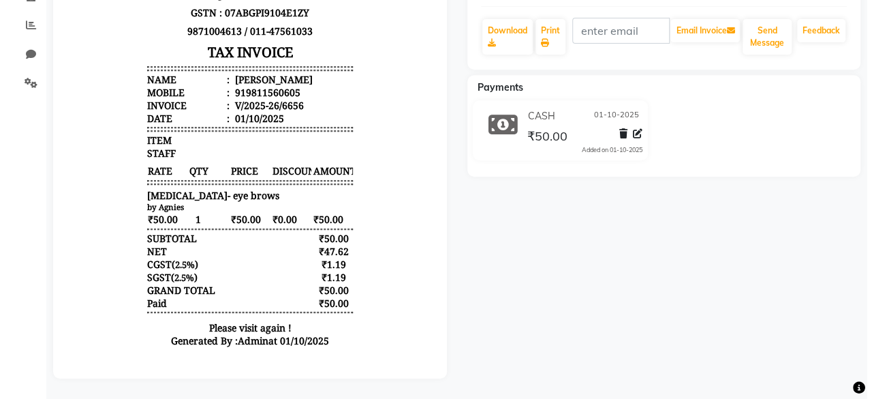
scroll to position [0, 0]
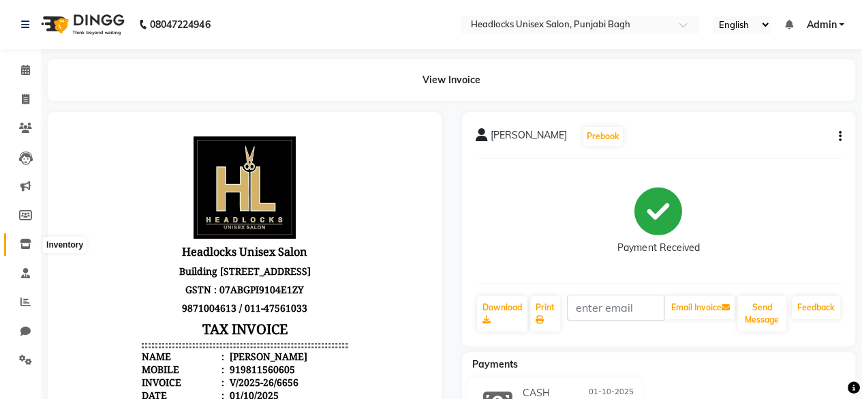
click at [23, 247] on icon at bounding box center [26, 244] width 12 height 10
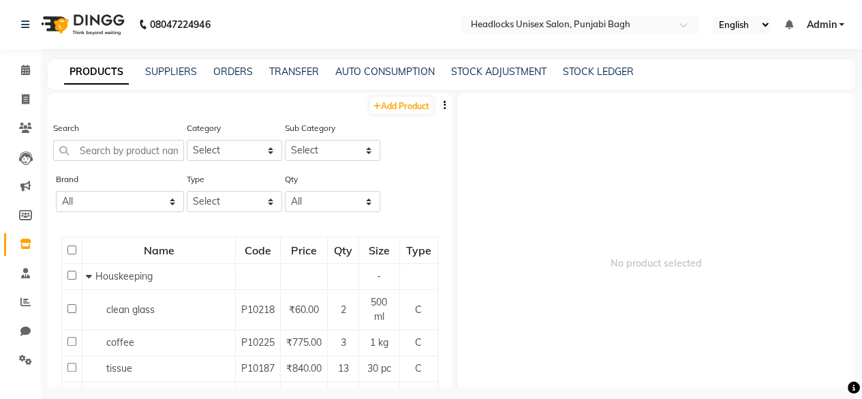
click at [506, 78] on div "STOCK ADJUSTMENT" at bounding box center [498, 72] width 95 height 14
click at [502, 70] on link "STOCK ADJUSTMENT" at bounding box center [498, 71] width 95 height 12
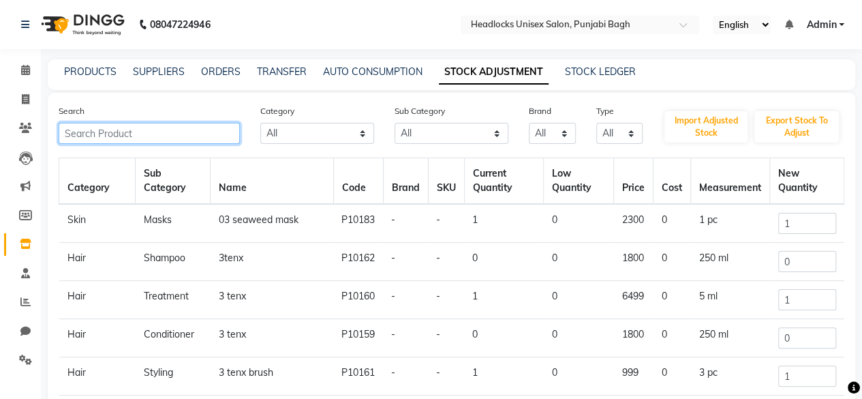
click at [170, 132] on input "text" at bounding box center [149, 133] width 181 height 21
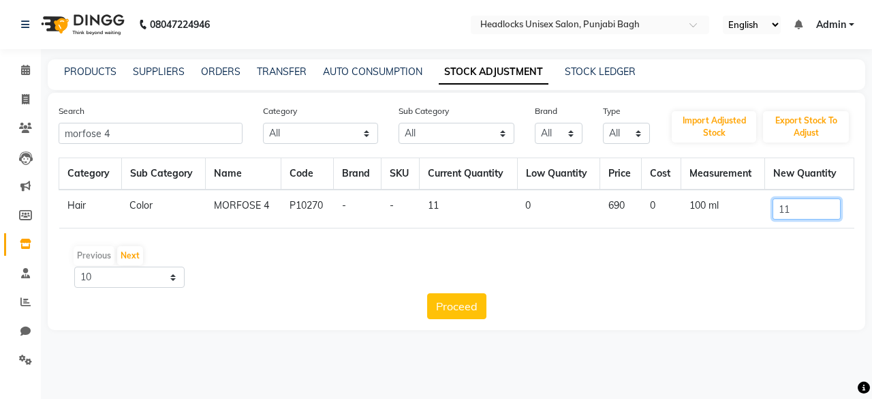
click at [808, 213] on input "11" at bounding box center [807, 208] width 68 height 21
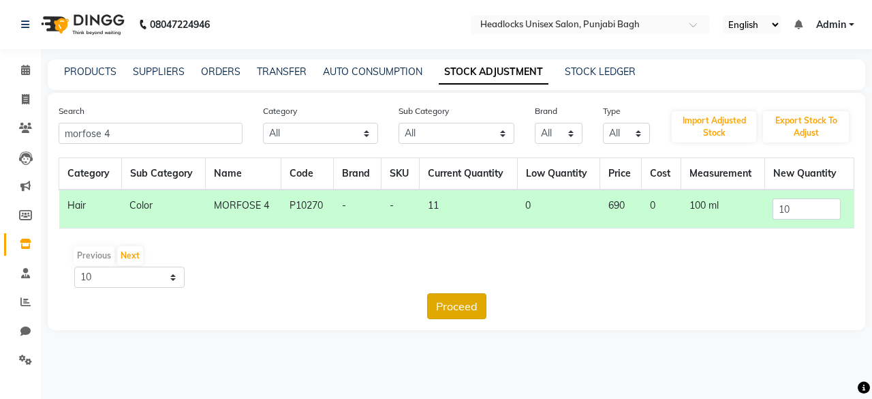
click at [443, 310] on button "Proceed" at bounding box center [456, 306] width 59 height 26
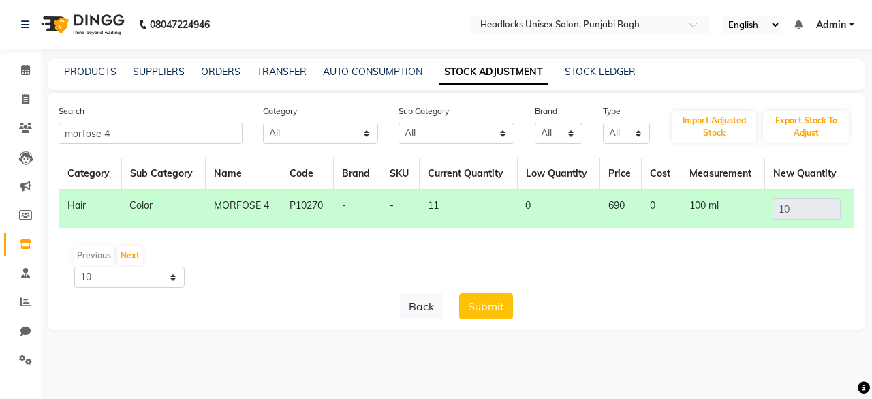
click at [443, 310] on div "Back Submit" at bounding box center [457, 306] width 796 height 26
click at [461, 307] on button "Submit" at bounding box center [486, 306] width 54 height 26
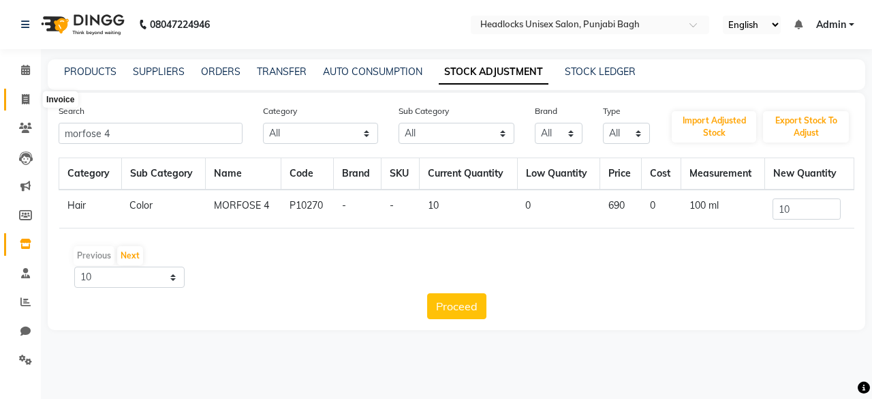
click at [22, 99] on icon at bounding box center [25, 99] width 7 height 10
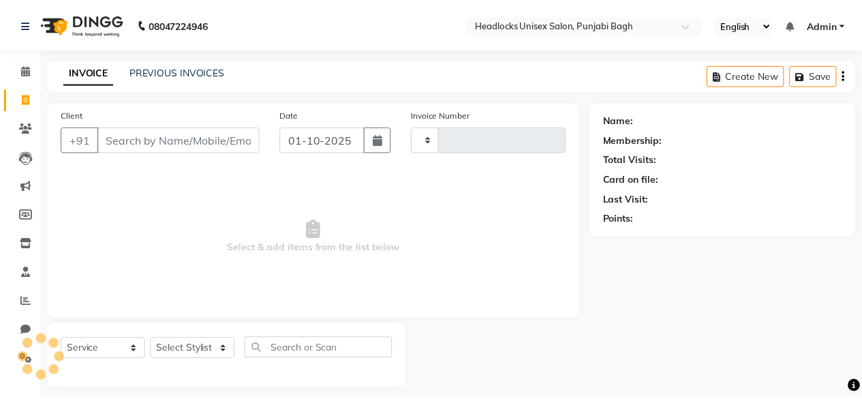
scroll to position [10, 0]
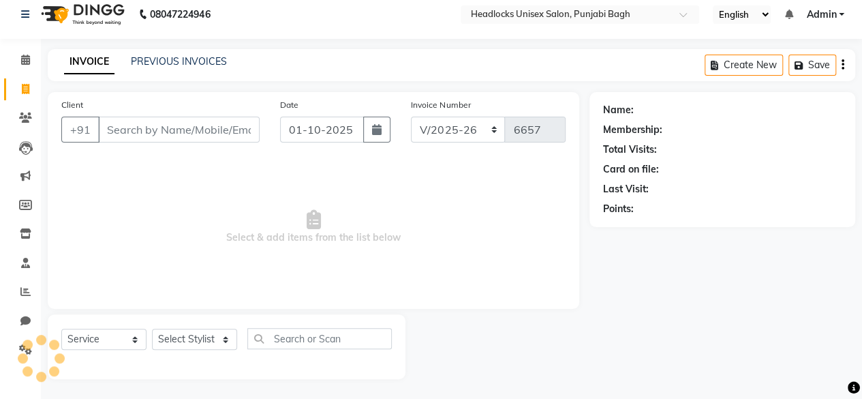
click at [122, 139] on input "Client" at bounding box center [179, 130] width 162 height 26
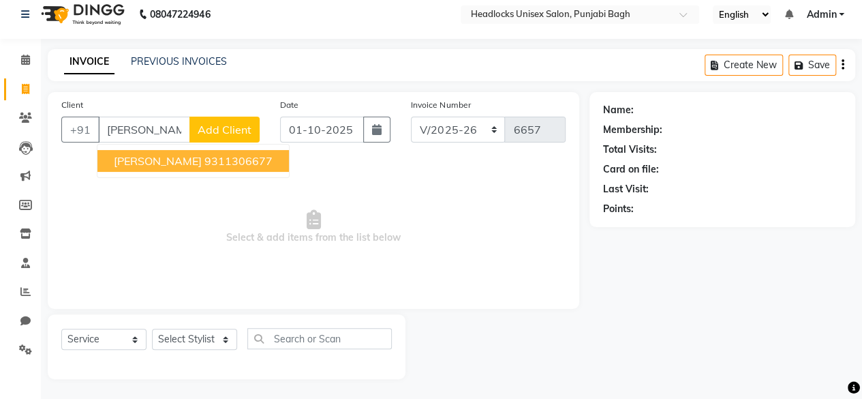
click at [138, 157] on span "[PERSON_NAME]" at bounding box center [158, 161] width 88 height 14
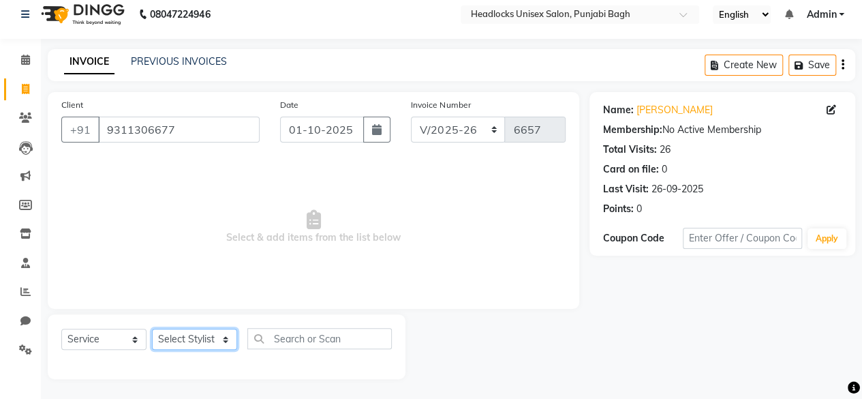
click at [164, 340] on select "Select Stylist ⁠Agnies ⁠[PERSON_NAME] [PERSON_NAME] [PERSON_NAME] mercy ⁠Minto …" at bounding box center [194, 338] width 85 height 21
click at [152, 328] on select "Select Stylist ⁠Agnies ⁠[PERSON_NAME] [PERSON_NAME] [PERSON_NAME] mercy ⁠Minto …" at bounding box center [194, 338] width 85 height 21
click at [211, 339] on select "Select Stylist ⁠Agnies ⁠[PERSON_NAME] [PERSON_NAME] [PERSON_NAME] mercy ⁠Minto …" at bounding box center [194, 338] width 85 height 21
click at [152, 328] on select "Select Stylist ⁠Agnies ⁠[PERSON_NAME] [PERSON_NAME] [PERSON_NAME] mercy ⁠Minto …" at bounding box center [194, 338] width 85 height 21
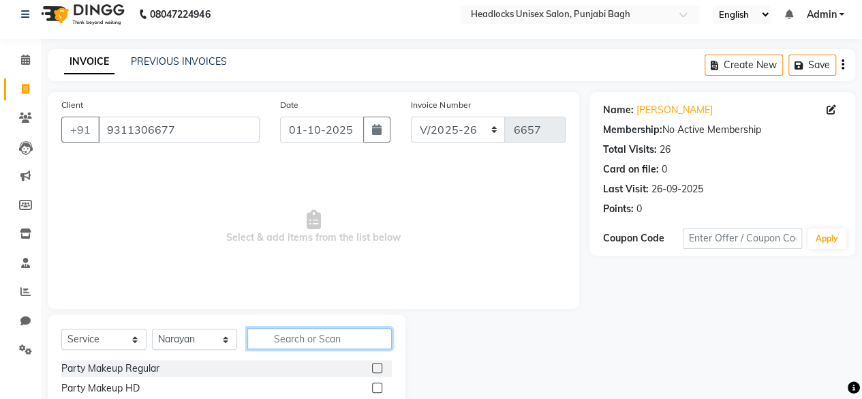
click at [276, 337] on input "text" at bounding box center [319, 338] width 144 height 21
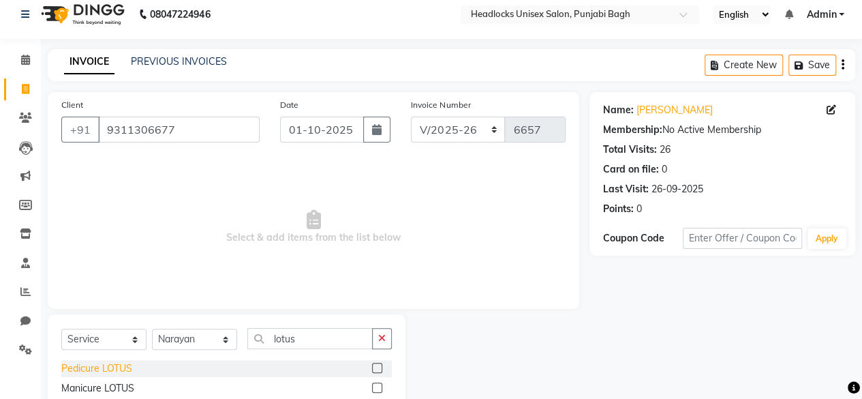
click at [106, 366] on div "Pedicure LOTUS" at bounding box center [96, 368] width 71 height 14
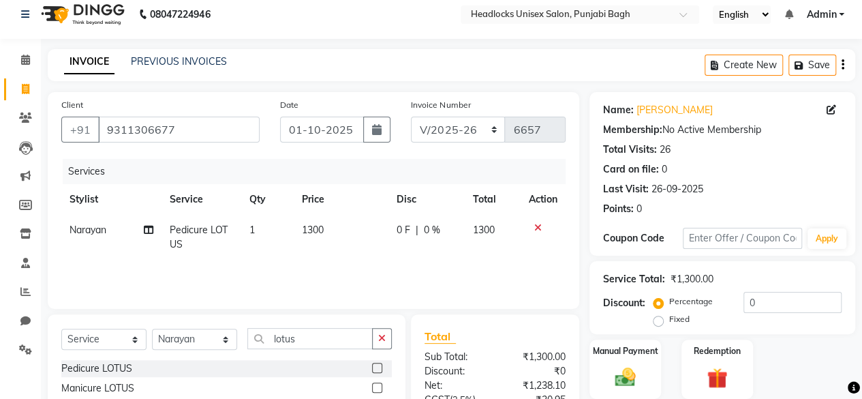
scroll to position [78, 0]
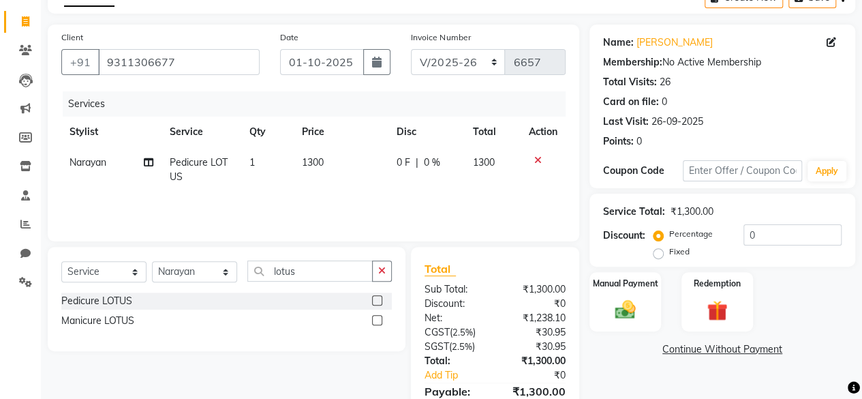
click at [535, 158] on icon at bounding box center [537, 160] width 7 height 10
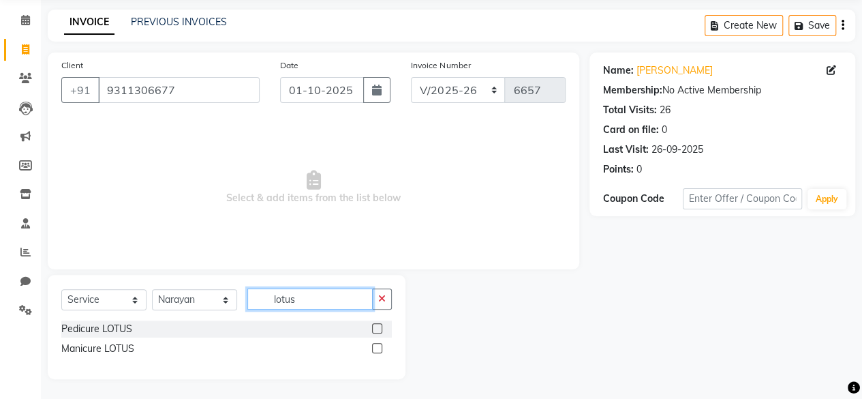
click at [279, 299] on input "lotus" at bounding box center [309, 298] width 125 height 21
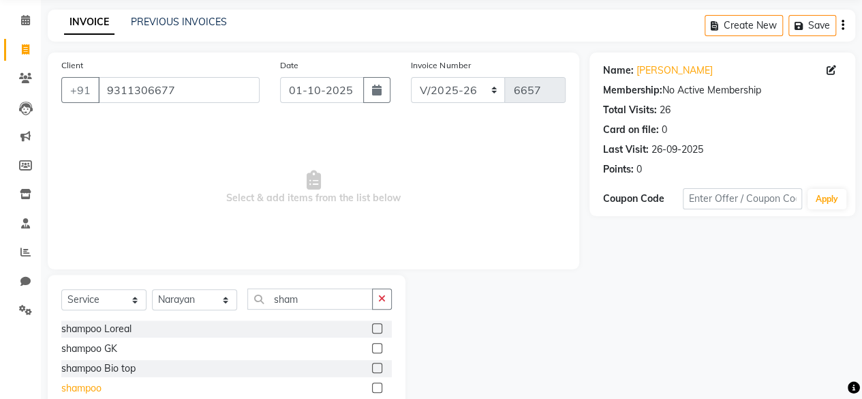
click at [84, 382] on div "shampoo" at bounding box center [81, 388] width 40 height 14
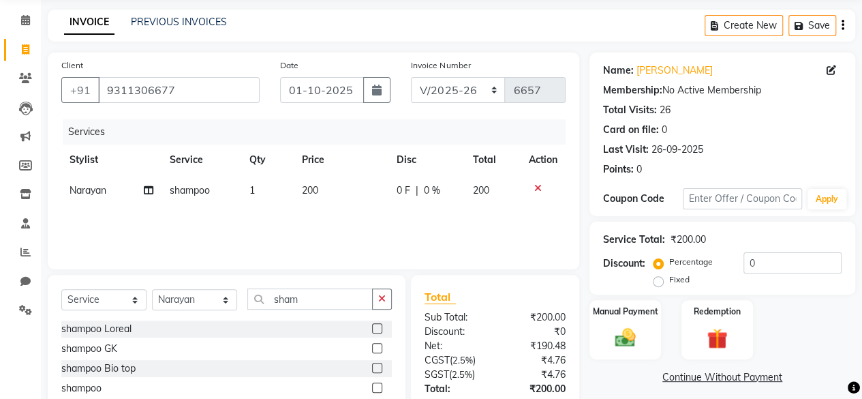
scroll to position [147, 0]
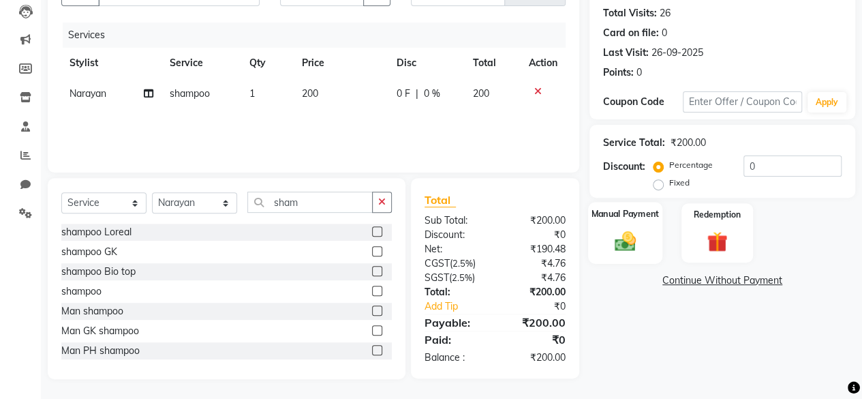
click at [605, 251] on div "Manual Payment" at bounding box center [625, 233] width 74 height 62
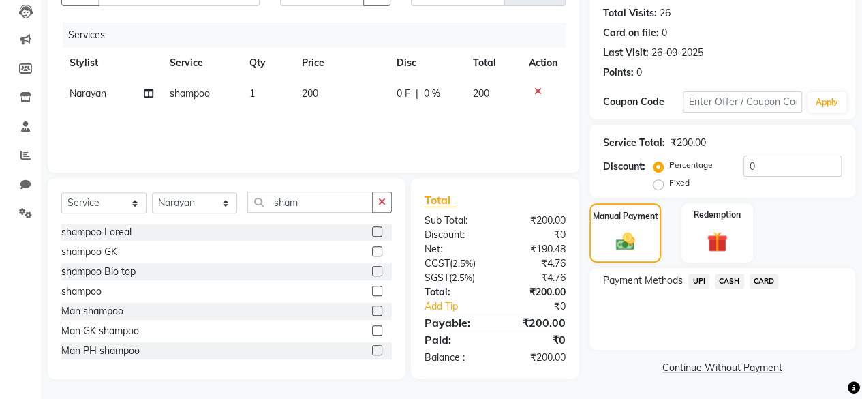
click at [724, 288] on span "CASH" at bounding box center [729, 281] width 29 height 16
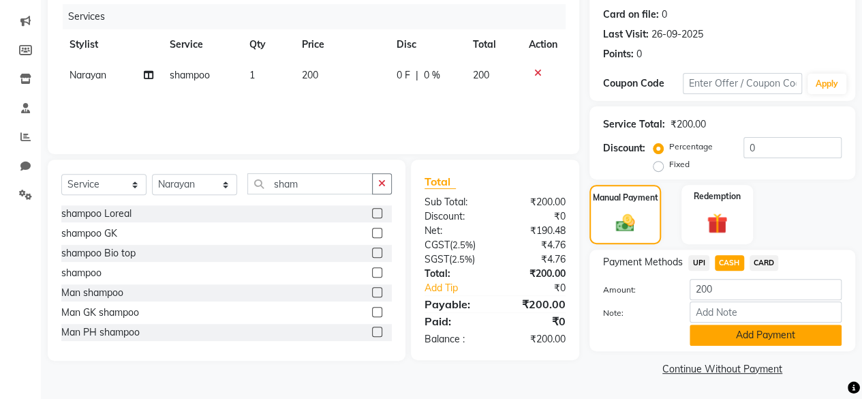
click at [706, 344] on button "Add Payment" at bounding box center [766, 334] width 152 height 21
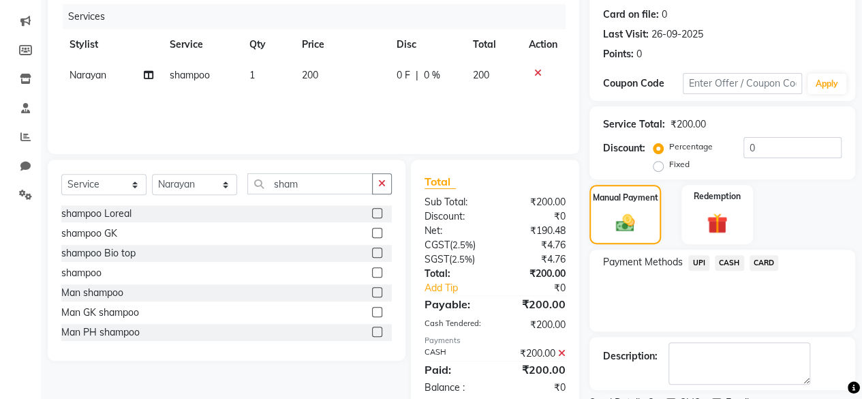
scroll to position [221, 0]
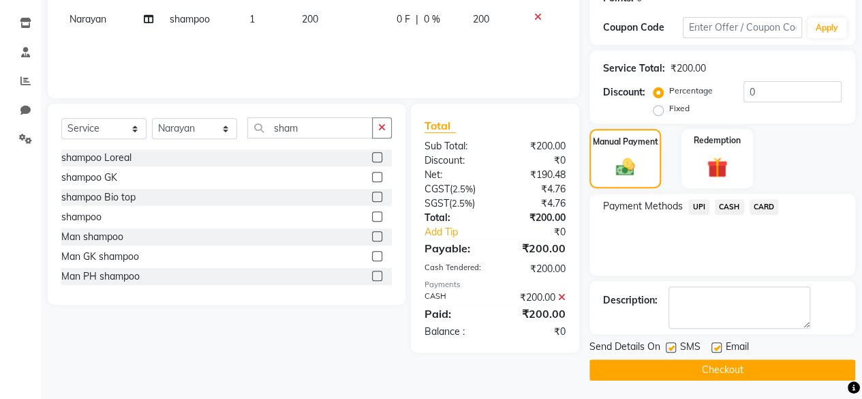
click at [670, 349] on label at bounding box center [671, 347] width 10 height 10
click at [670, 349] on input "checkbox" at bounding box center [670, 347] width 9 height 9
click at [666, 370] on button "Checkout" at bounding box center [722, 369] width 266 height 21
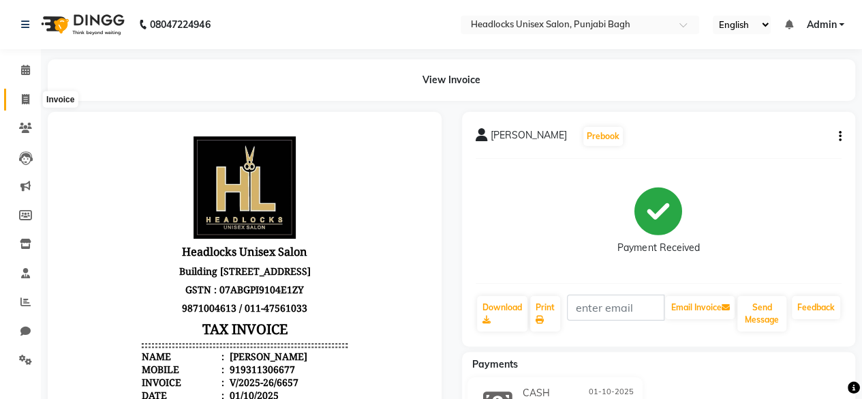
click at [26, 100] on icon at bounding box center [25, 99] width 7 height 10
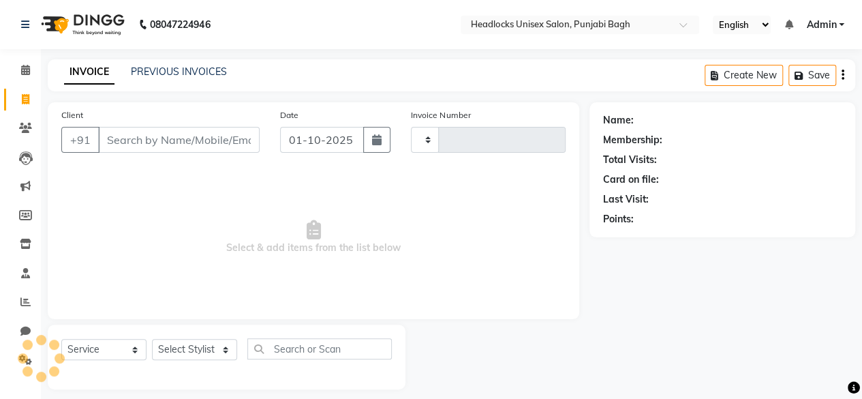
scroll to position [10, 0]
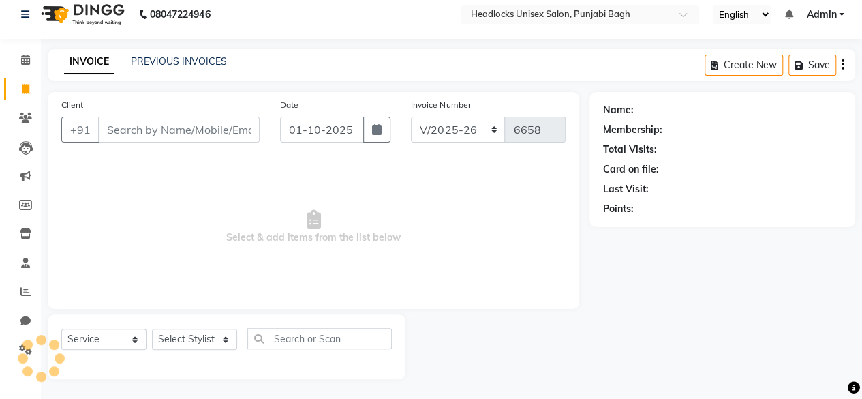
click at [196, 135] on input "Client" at bounding box center [179, 130] width 162 height 26
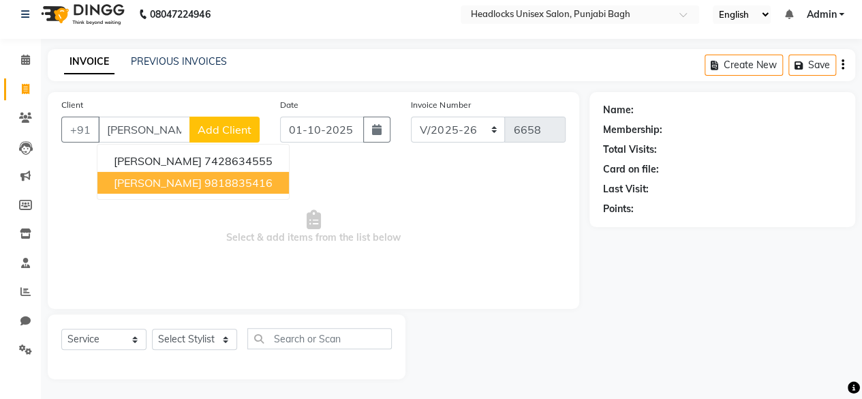
click at [180, 176] on span "[PERSON_NAME]" at bounding box center [158, 183] width 88 height 14
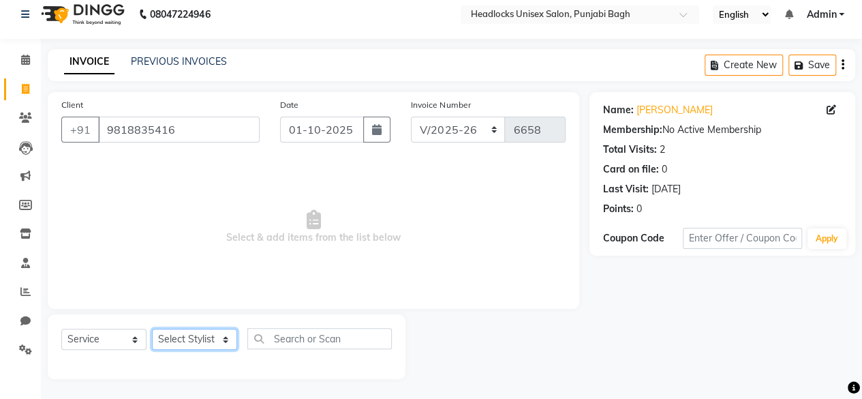
click at [194, 341] on select "Select Stylist ⁠Agnies ⁠[PERSON_NAME] [PERSON_NAME] [PERSON_NAME] mercy ⁠Minto …" at bounding box center [194, 338] width 85 height 21
click at [152, 328] on select "Select Stylist ⁠Agnies ⁠[PERSON_NAME] [PERSON_NAME] [PERSON_NAME] mercy ⁠Minto …" at bounding box center [194, 338] width 85 height 21
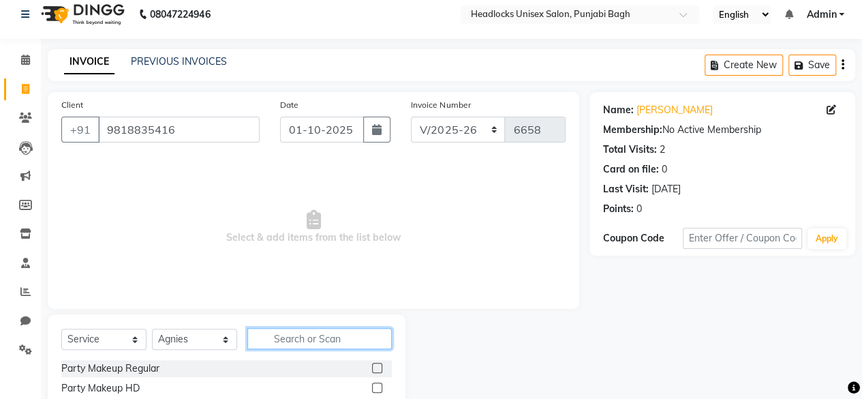
click at [296, 332] on input "text" at bounding box center [319, 338] width 144 height 21
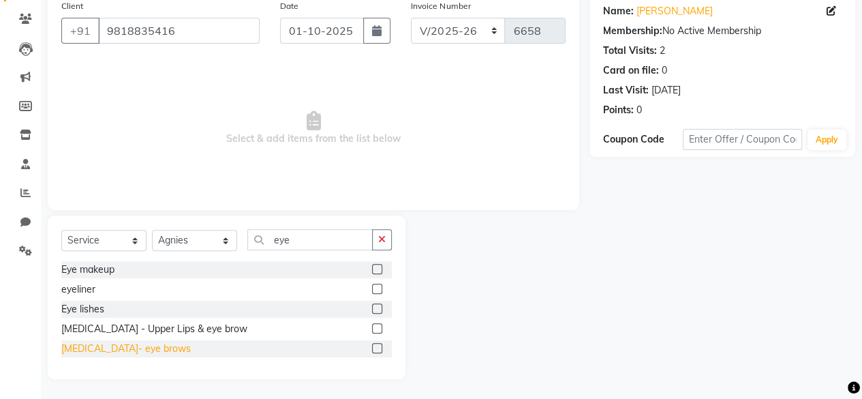
click at [102, 344] on div "[MEDICAL_DATA]- eye brows" at bounding box center [125, 348] width 129 height 14
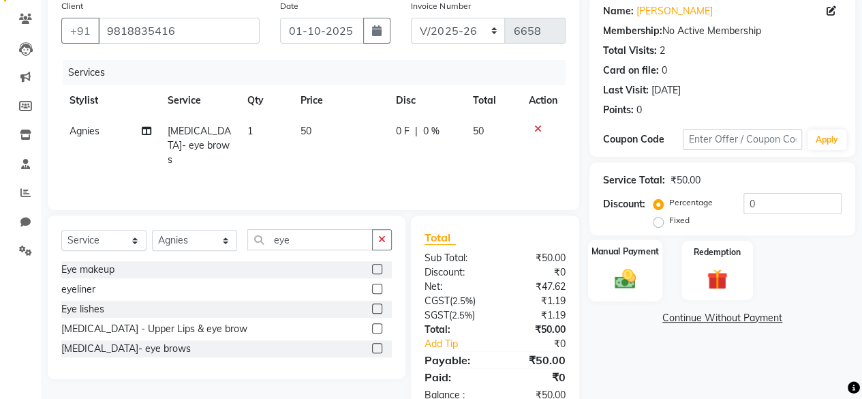
click at [642, 277] on div "Manual Payment" at bounding box center [625, 270] width 74 height 62
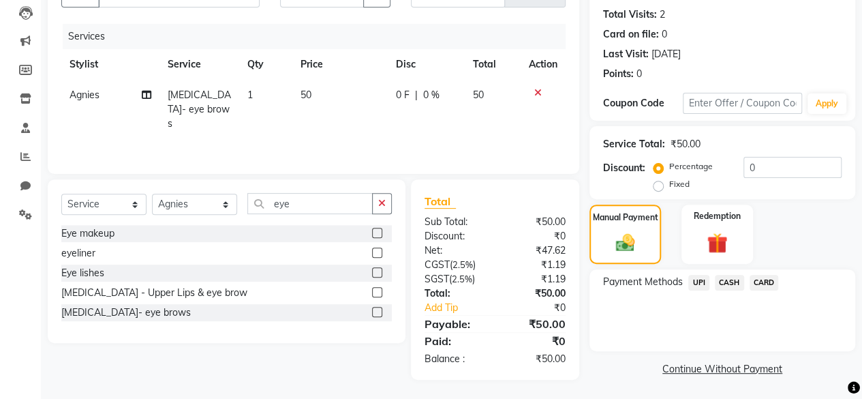
click at [739, 283] on span "CASH" at bounding box center [729, 283] width 29 height 16
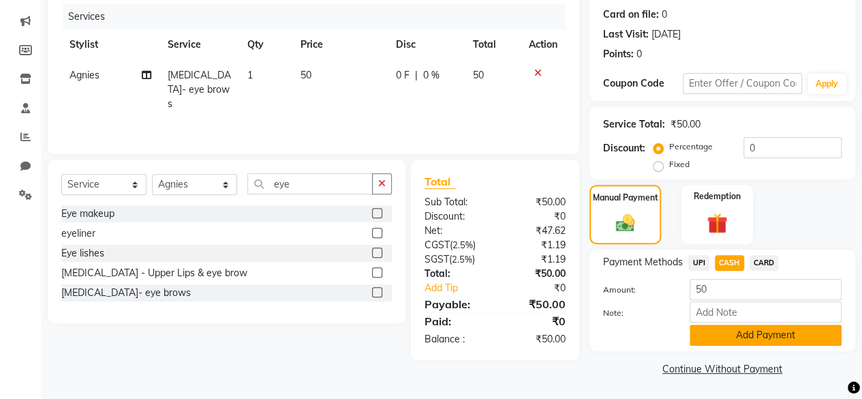
click at [718, 328] on button "Add Payment" at bounding box center [766, 334] width 152 height 21
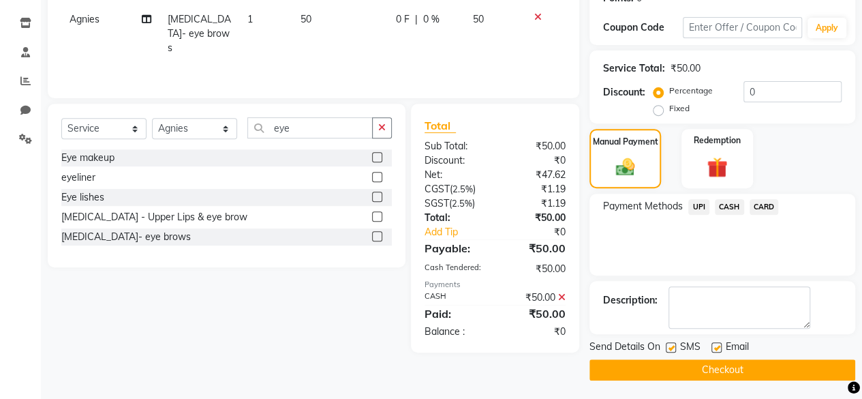
click at [671, 345] on label at bounding box center [671, 347] width 10 height 10
click at [671, 345] on input "checkbox" at bounding box center [670, 347] width 9 height 9
click at [662, 361] on button "Checkout" at bounding box center [722, 369] width 266 height 21
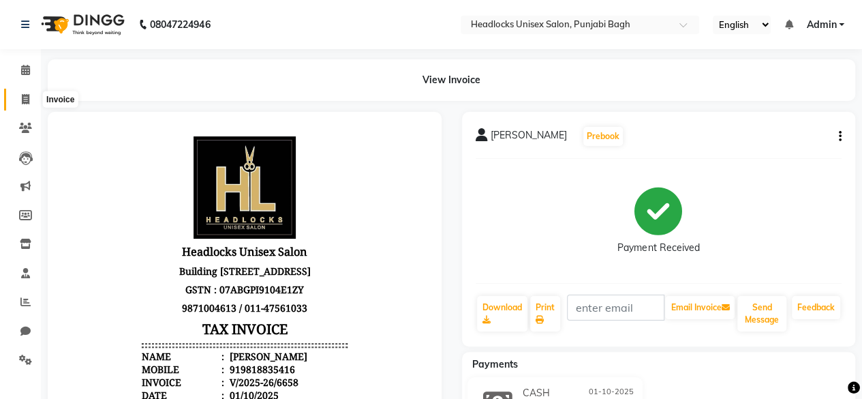
click at [25, 104] on icon at bounding box center [25, 99] width 7 height 10
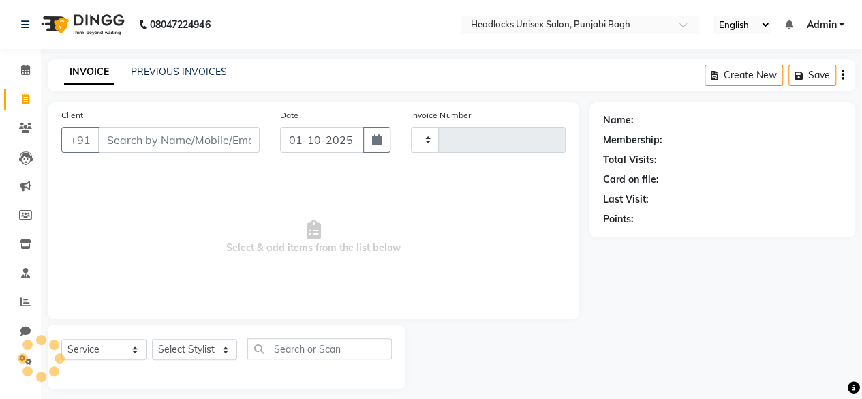
scroll to position [10, 0]
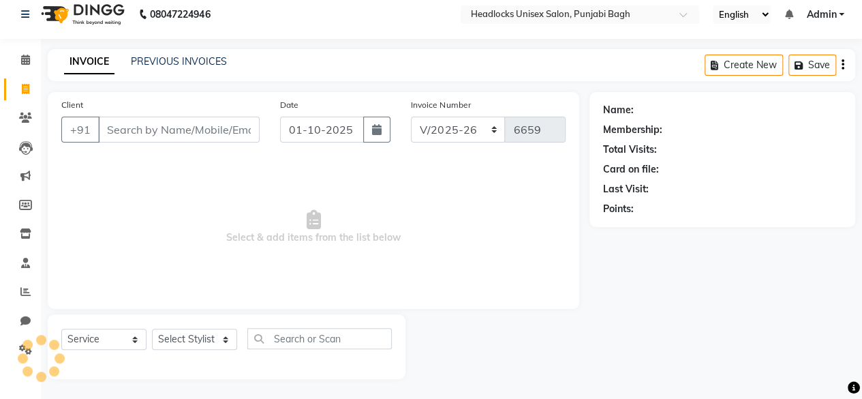
click at [192, 129] on input "Client" at bounding box center [179, 130] width 162 height 26
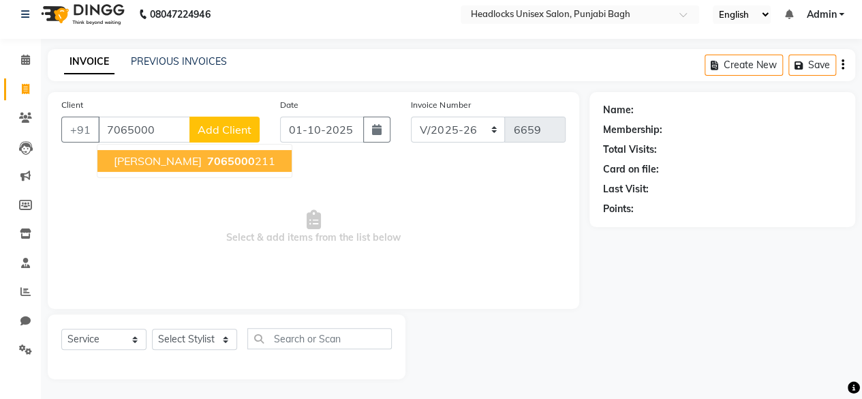
click at [214, 162] on ngb-highlight "7065000 211" at bounding box center [239, 161] width 71 height 14
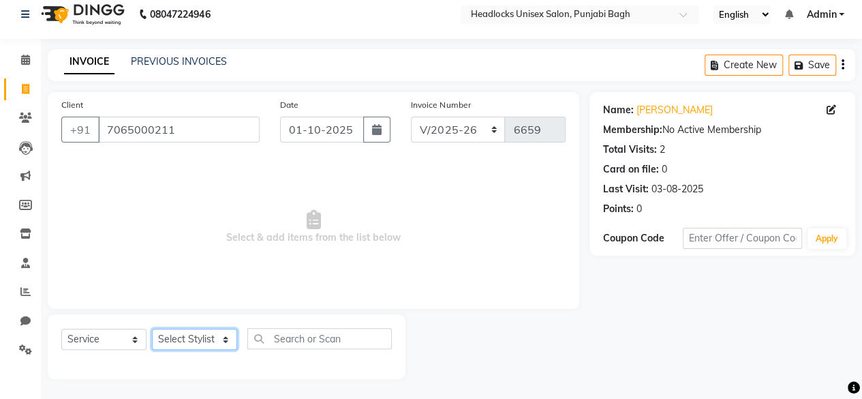
click at [210, 341] on select "Select Stylist ⁠Agnies ⁠[PERSON_NAME] [PERSON_NAME] [PERSON_NAME] mercy ⁠Minto …" at bounding box center [194, 338] width 85 height 21
click at [152, 328] on select "Select Stylist ⁠Agnies ⁠[PERSON_NAME] [PERSON_NAME] [PERSON_NAME] mercy ⁠Minto …" at bounding box center [194, 338] width 85 height 21
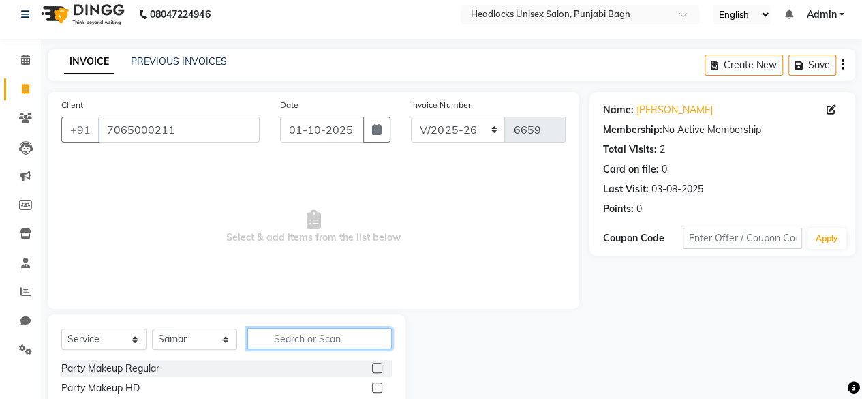
click at [297, 335] on input "text" at bounding box center [319, 338] width 144 height 21
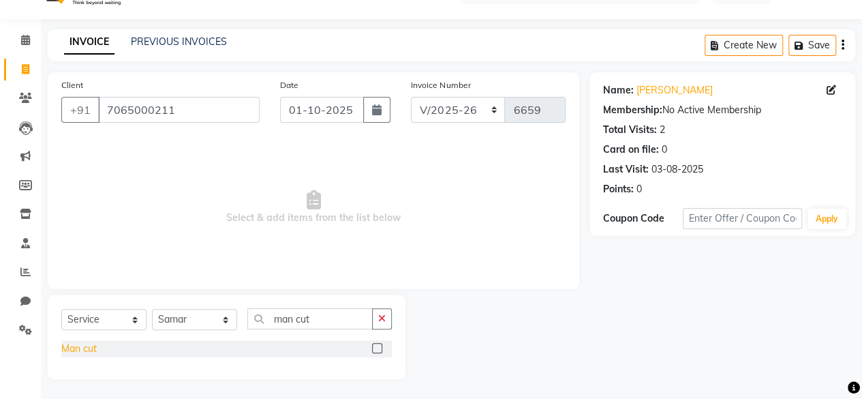
click at [80, 353] on div "Man cut" at bounding box center [78, 348] width 35 height 14
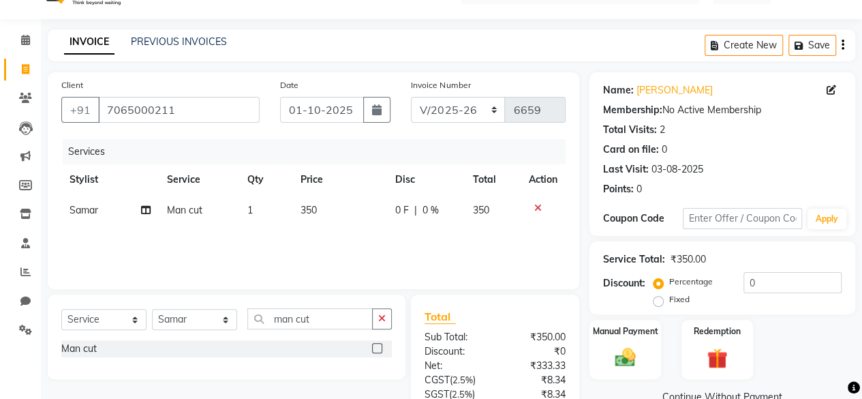
click at [303, 210] on span "350" at bounding box center [309, 210] width 16 height 12
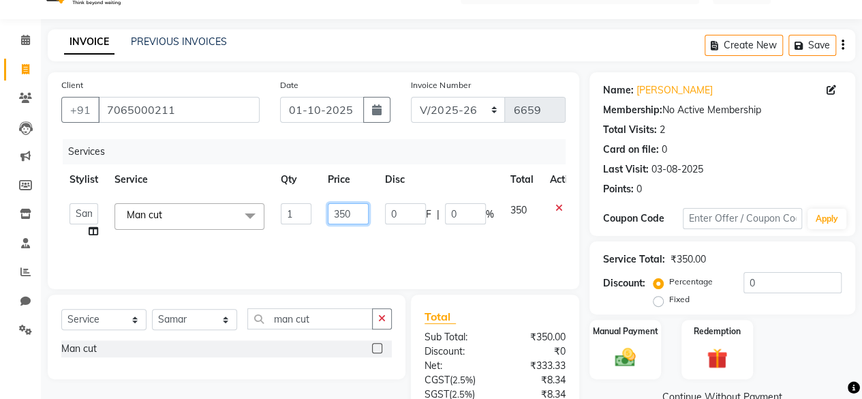
click at [353, 213] on input "350" at bounding box center [348, 213] width 41 height 21
click at [406, 255] on div "Services Stylist Service Qty Price Disc Total Action ⁠Agnies ⁠[PERSON_NAME] Cef…" at bounding box center [313, 207] width 504 height 136
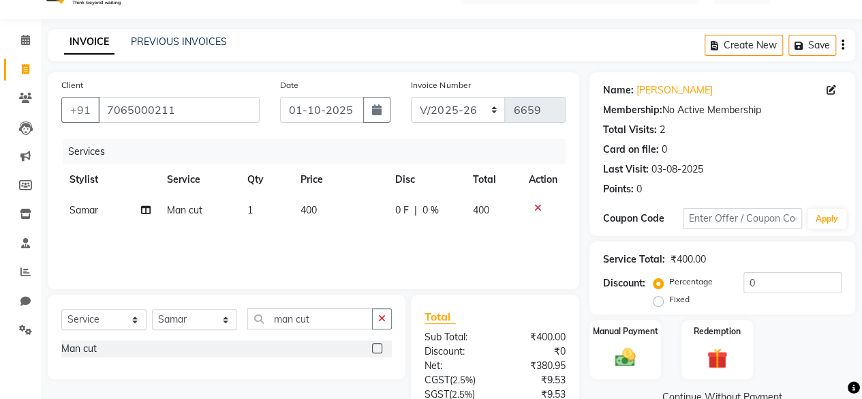
scroll to position [145, 0]
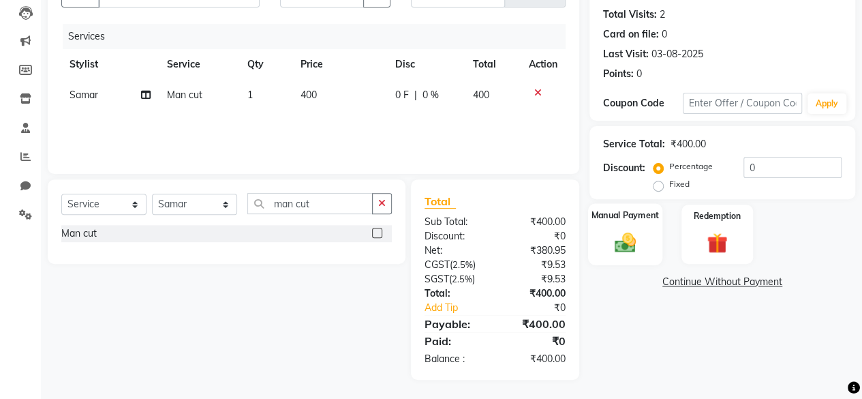
click at [608, 250] on img at bounding box center [625, 242] width 35 height 25
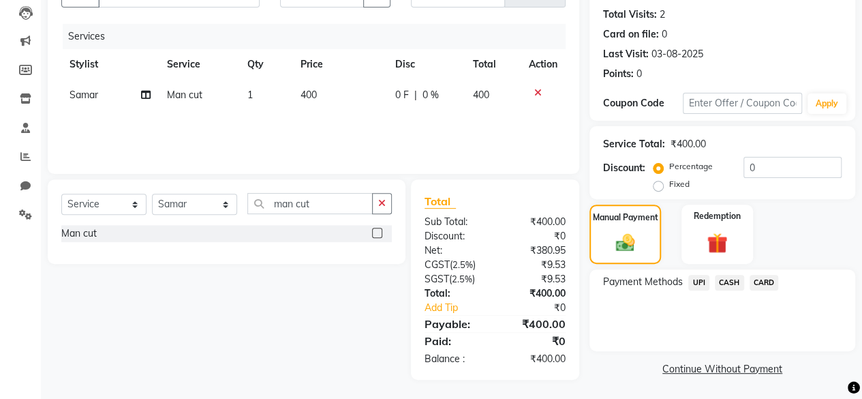
click at [699, 281] on span "UPI" at bounding box center [698, 283] width 21 height 16
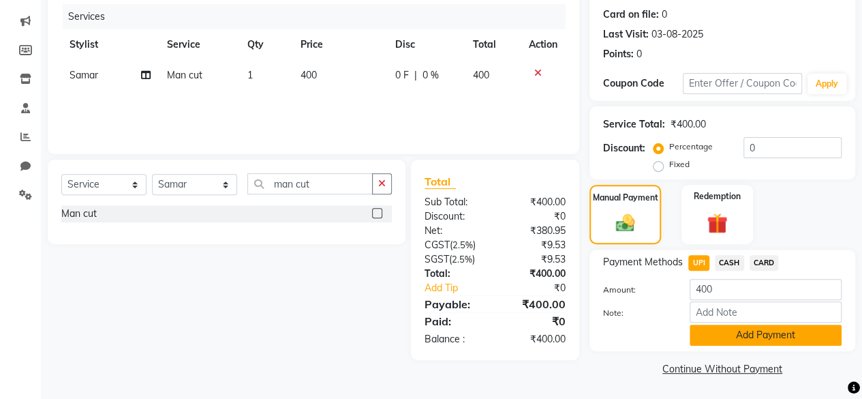
click at [712, 342] on button "Add Payment" at bounding box center [766, 334] width 152 height 21
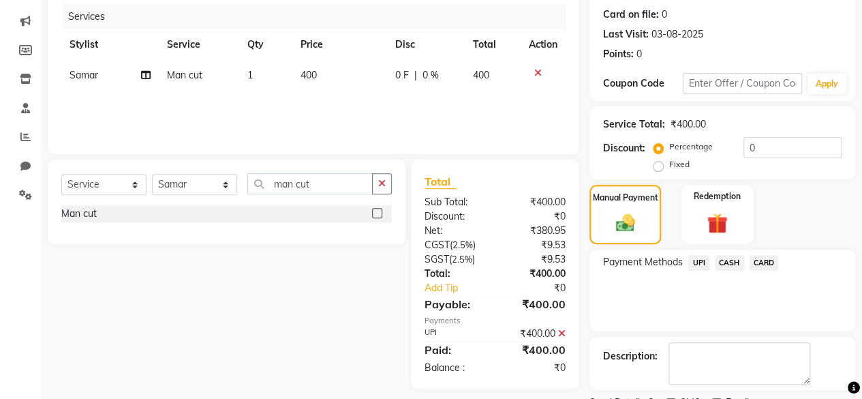
scroll to position [221, 0]
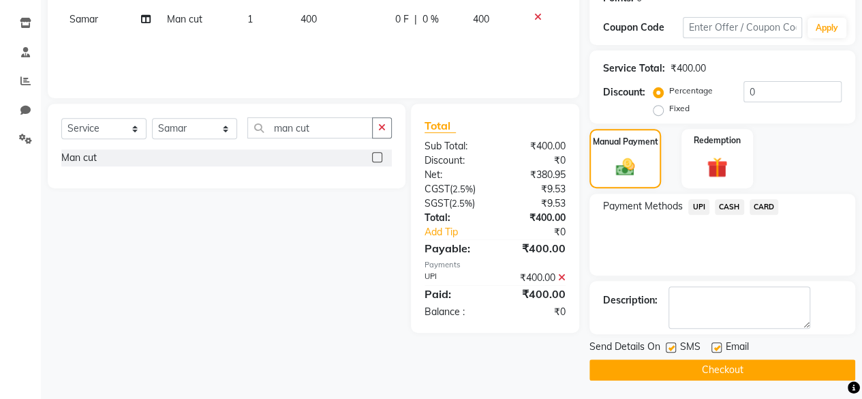
click at [673, 344] on label at bounding box center [671, 347] width 10 height 10
click at [673, 344] on input "checkbox" at bounding box center [670, 347] width 9 height 9
click at [667, 362] on button "Checkout" at bounding box center [722, 369] width 266 height 21
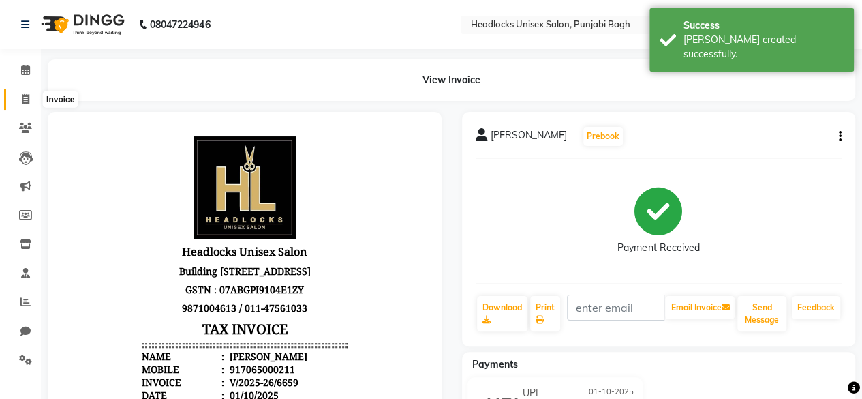
click at [20, 103] on span at bounding box center [26, 100] width 24 height 16
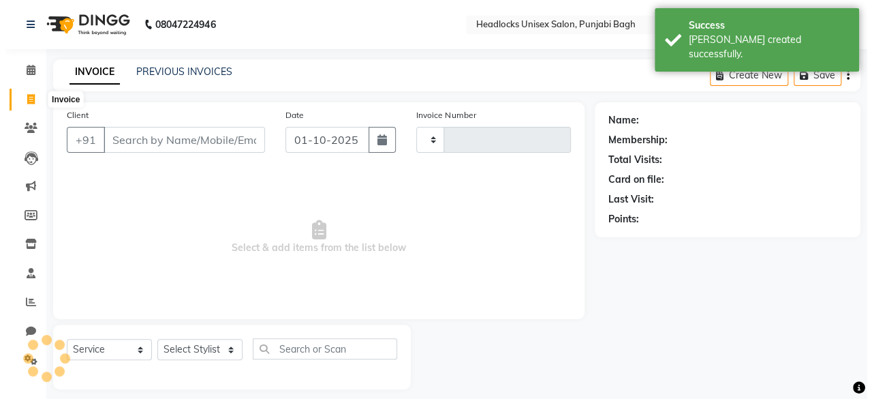
scroll to position [10, 0]
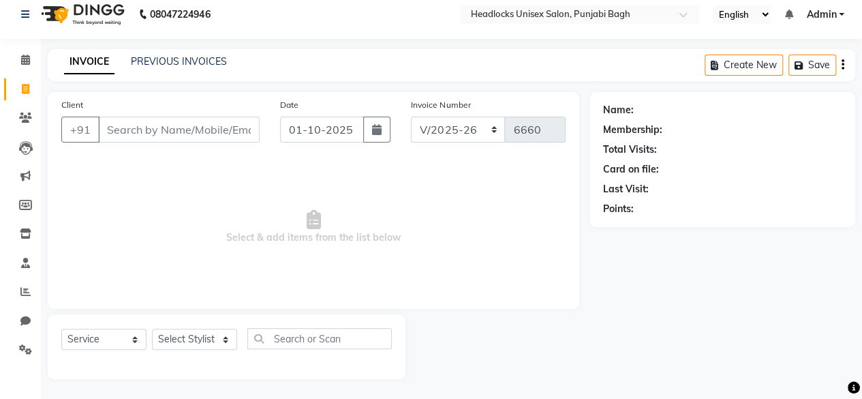
click at [20, 103] on li "Invoice" at bounding box center [20, 89] width 41 height 29
click at [181, 129] on input "Client" at bounding box center [179, 130] width 162 height 26
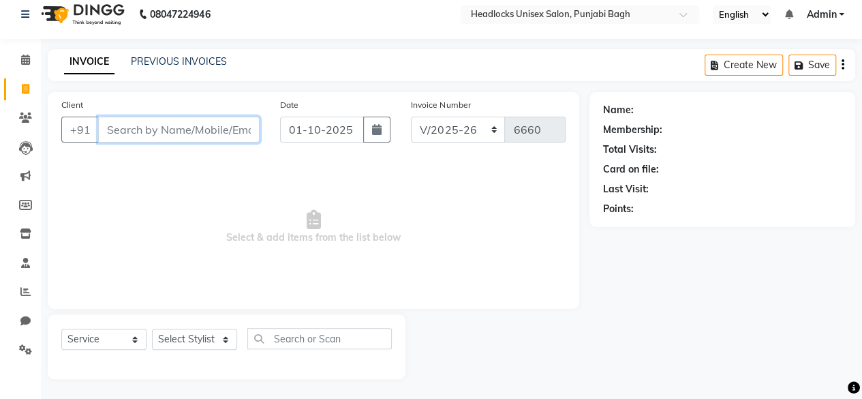
click at [181, 129] on input "Client" at bounding box center [179, 130] width 162 height 26
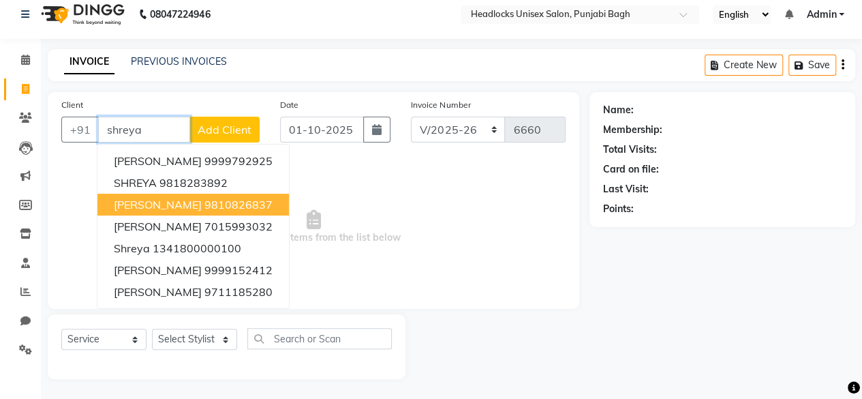
click at [168, 196] on button "[PERSON_NAME] 9810826837" at bounding box center [192, 205] width 191 height 22
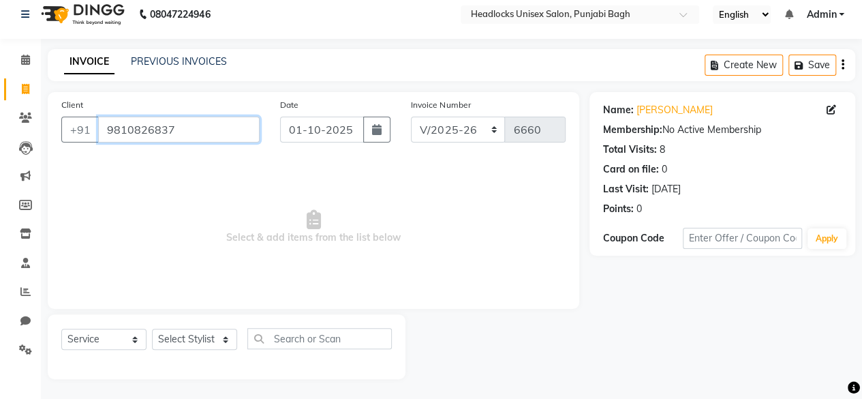
click at [185, 125] on input "9810826837" at bounding box center [179, 130] width 162 height 26
click at [185, 125] on input "Client" at bounding box center [179, 130] width 162 height 26
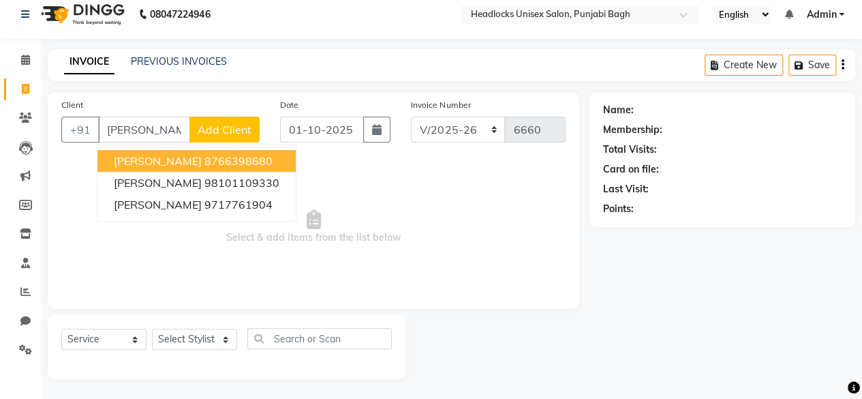
click at [206, 126] on span "Add Client" at bounding box center [225, 130] width 54 height 14
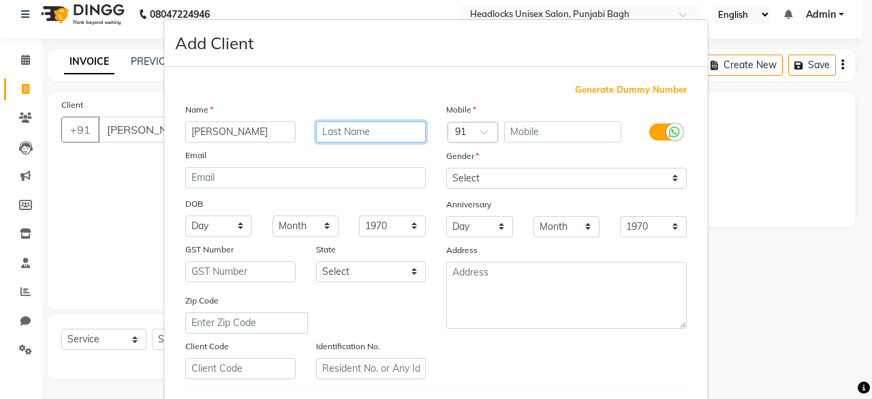
click at [397, 129] on input "text" at bounding box center [371, 131] width 110 height 21
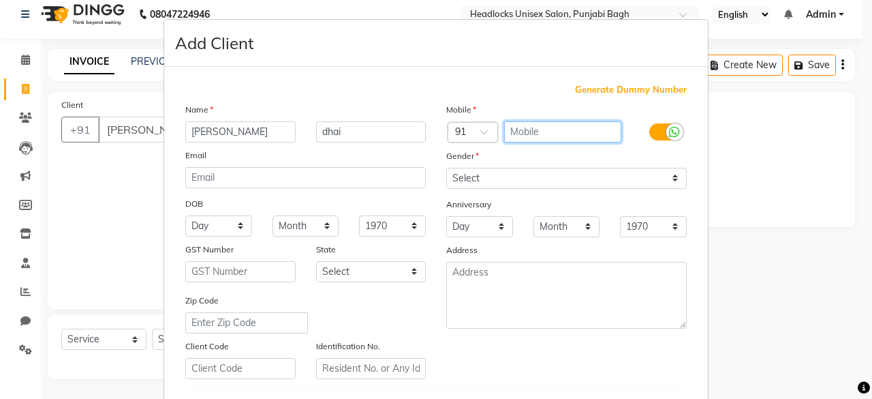
click at [585, 129] on input "text" at bounding box center [563, 131] width 118 height 21
click at [576, 132] on input "9654509043" at bounding box center [563, 131] width 118 height 21
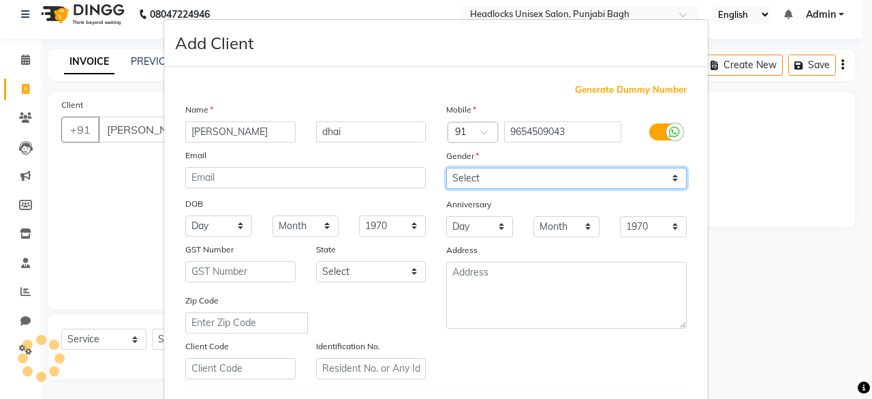
click at [530, 179] on select "Select [DEMOGRAPHIC_DATA] [DEMOGRAPHIC_DATA] Other Prefer Not To Say" at bounding box center [566, 178] width 241 height 21
click at [446, 168] on select "Select [DEMOGRAPHIC_DATA] [DEMOGRAPHIC_DATA] Other Prefer Not To Say" at bounding box center [566, 178] width 241 height 21
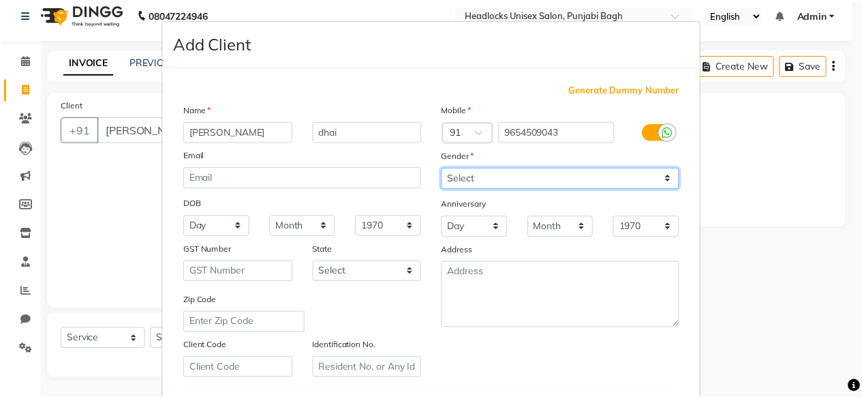
scroll to position [228, 0]
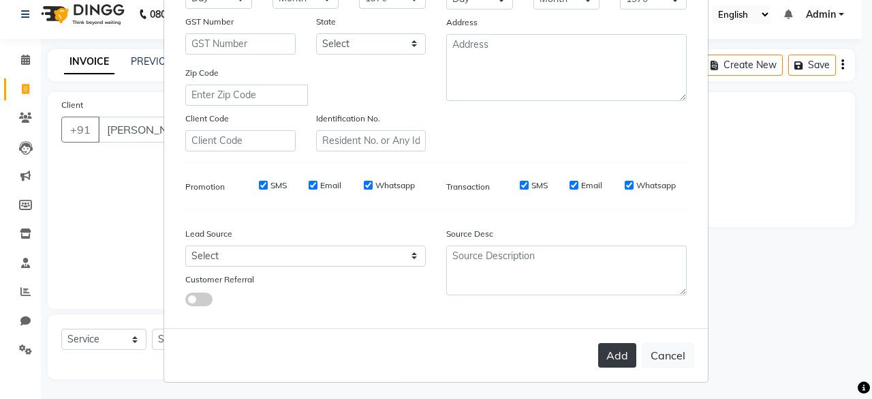
click at [610, 348] on button "Add" at bounding box center [617, 355] width 38 height 25
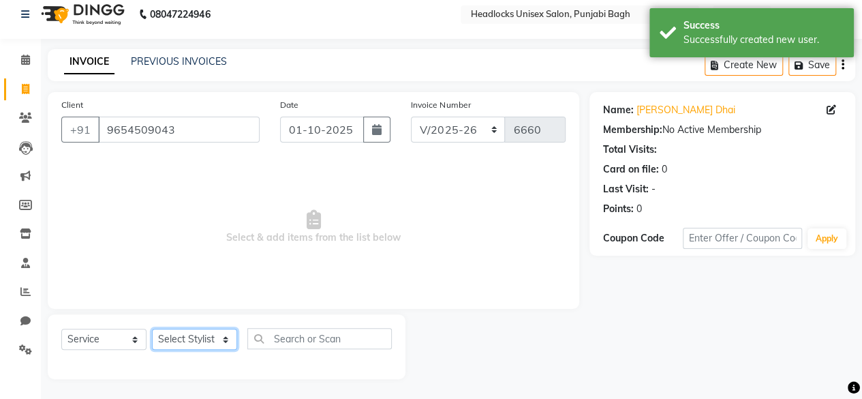
click at [217, 347] on select "Select Stylist ⁠Agnies ⁠[PERSON_NAME] [PERSON_NAME] [PERSON_NAME] mercy ⁠Minto …" at bounding box center [194, 338] width 85 height 21
click at [152, 328] on select "Select Stylist ⁠Agnies ⁠[PERSON_NAME] [PERSON_NAME] [PERSON_NAME] mercy ⁠Minto …" at bounding box center [194, 338] width 85 height 21
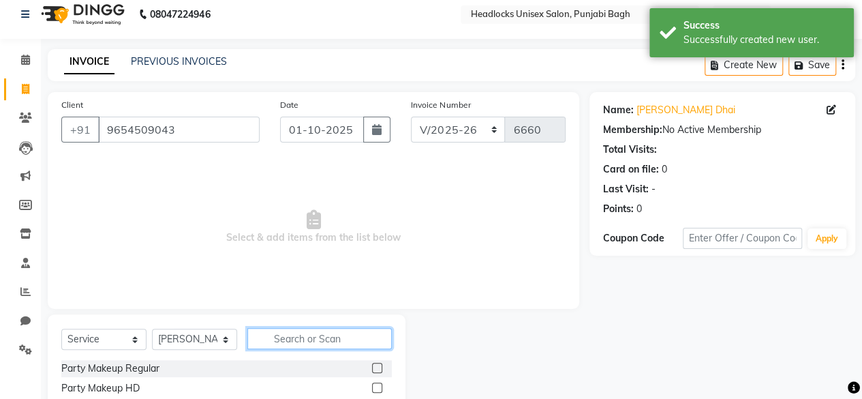
click at [306, 328] on input "text" at bounding box center [319, 338] width 144 height 21
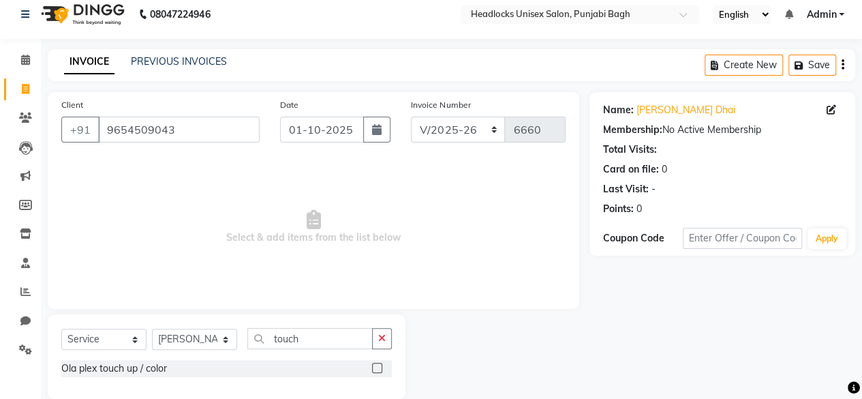
click at [104, 375] on div "Ola plex touch up / color" at bounding box center [226, 368] width 331 height 17
click at [110, 373] on div "Ola plex touch up / color" at bounding box center [114, 368] width 106 height 14
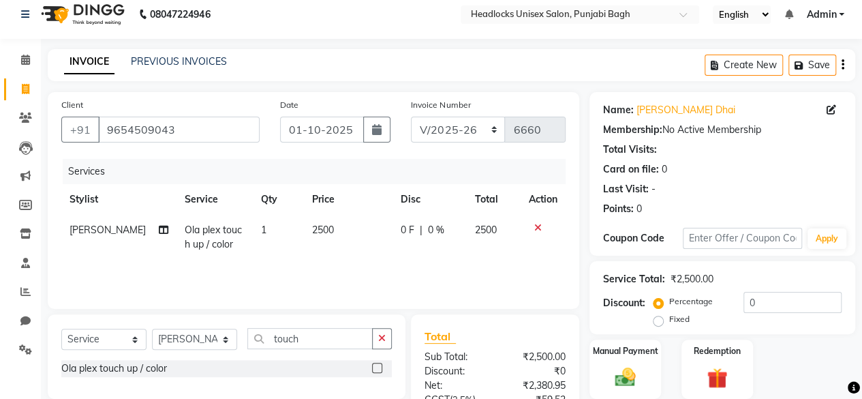
click at [312, 227] on span "2500" at bounding box center [323, 230] width 22 height 12
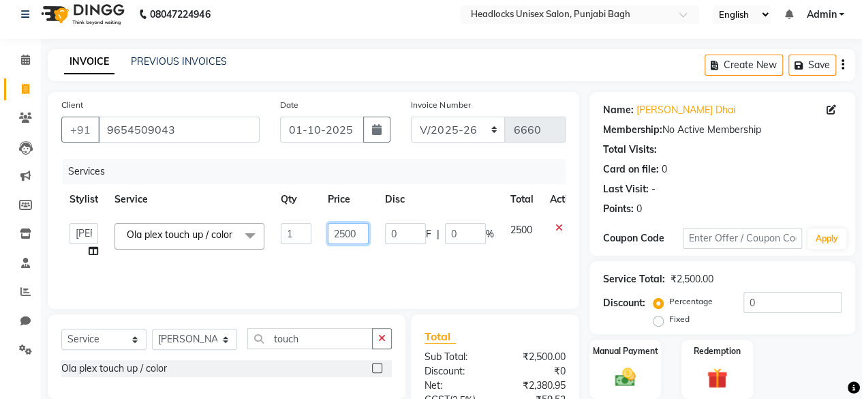
click at [343, 228] on input "2500" at bounding box center [348, 233] width 41 height 21
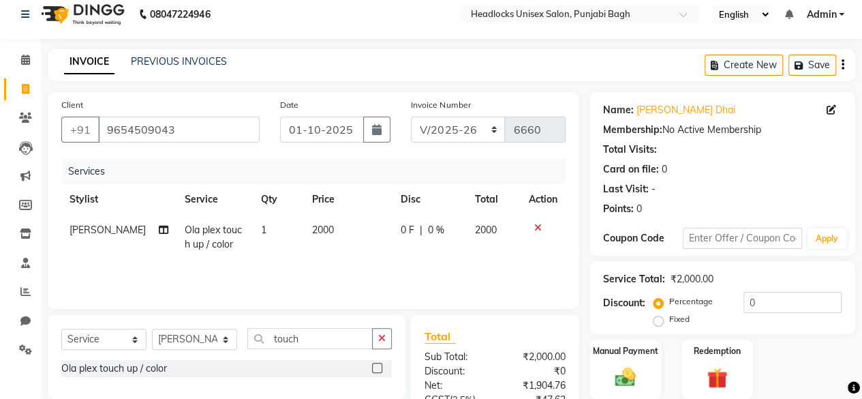
click at [399, 254] on td "0 F | 0 %" at bounding box center [430, 237] width 74 height 45
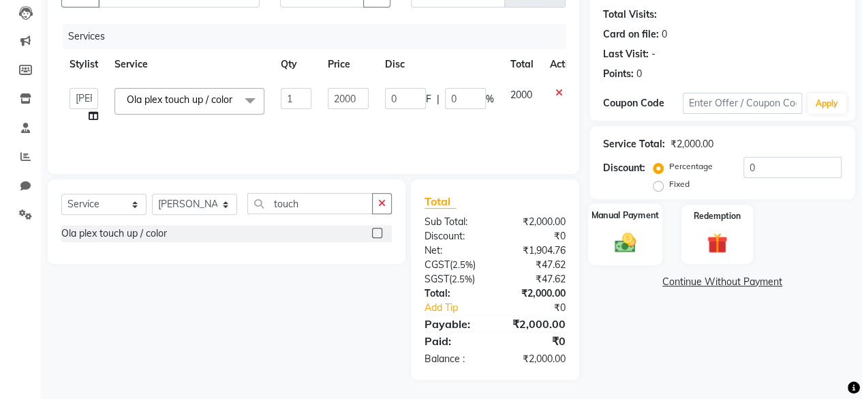
click at [621, 251] on img at bounding box center [625, 242] width 35 height 25
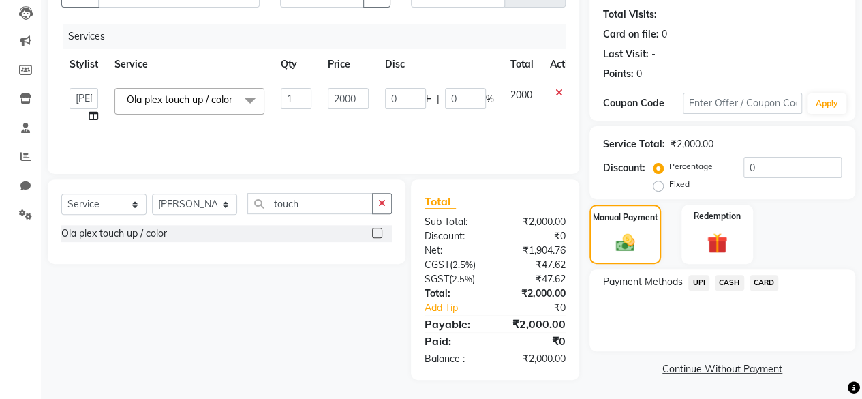
click at [750, 282] on span "CARD" at bounding box center [764, 283] width 29 height 16
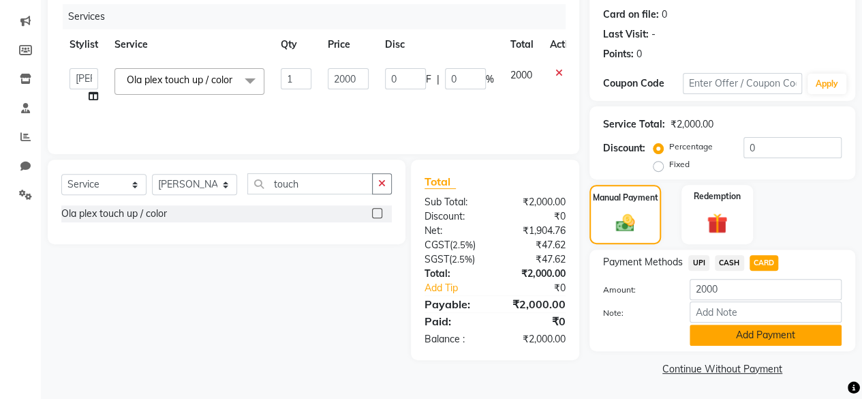
click at [726, 328] on button "Add Payment" at bounding box center [766, 334] width 152 height 21
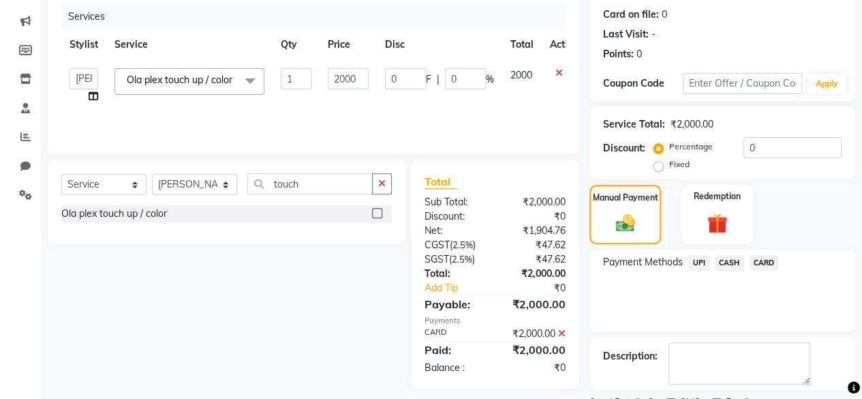
scroll to position [221, 0]
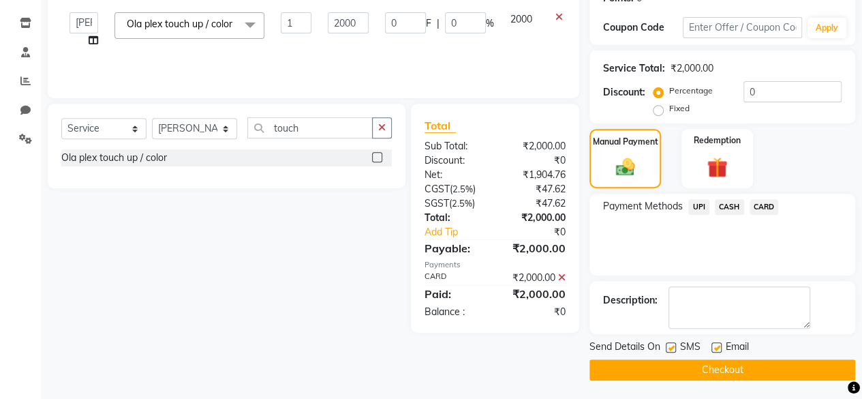
drag, startPoint x: 672, startPoint y: 339, endPoint x: 672, endPoint y: 350, distance: 10.9
click at [672, 350] on div "SMS" at bounding box center [689, 347] width 46 height 17
click at [672, 350] on label at bounding box center [671, 347] width 10 height 10
click at [672, 350] on input "checkbox" at bounding box center [670, 347] width 9 height 9
click at [666, 372] on button "Checkout" at bounding box center [722, 369] width 266 height 21
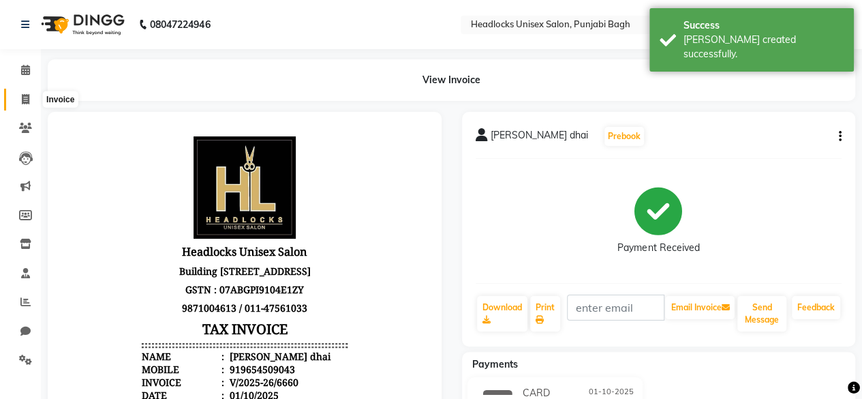
click at [20, 100] on span at bounding box center [26, 100] width 24 height 16
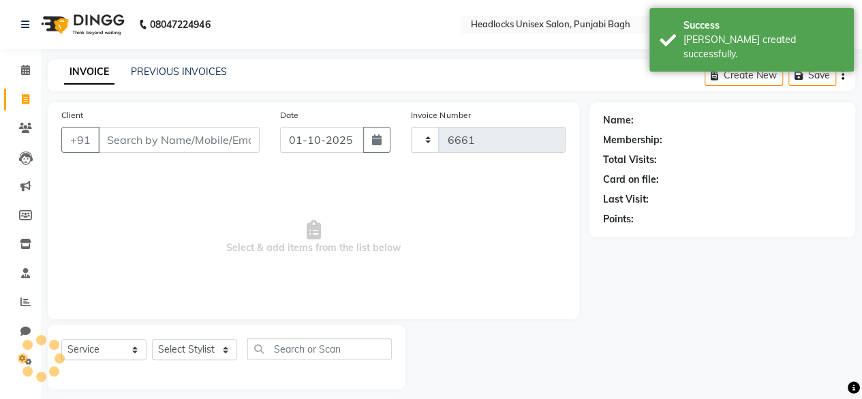
scroll to position [10, 0]
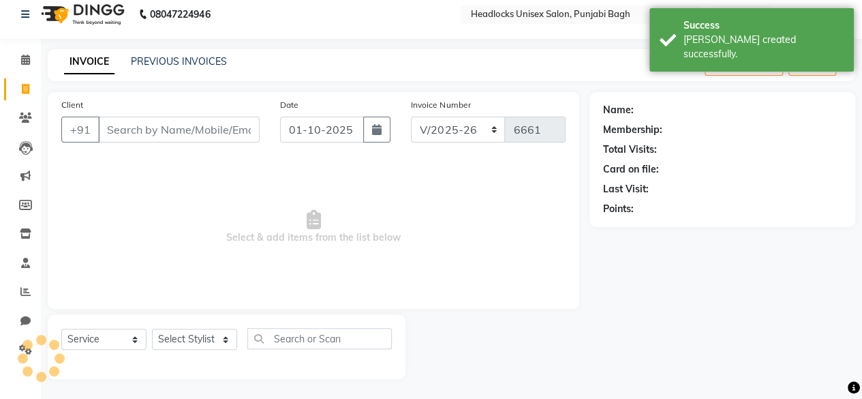
click at [173, 134] on input "Client" at bounding box center [179, 130] width 162 height 26
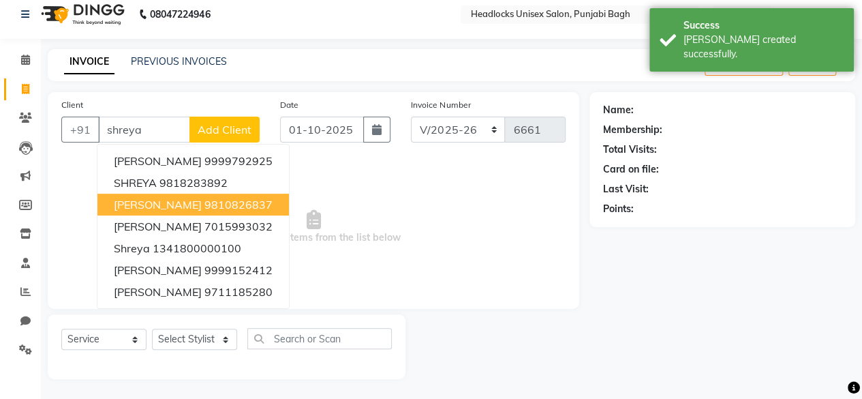
click at [166, 199] on span "[PERSON_NAME]" at bounding box center [158, 205] width 88 height 14
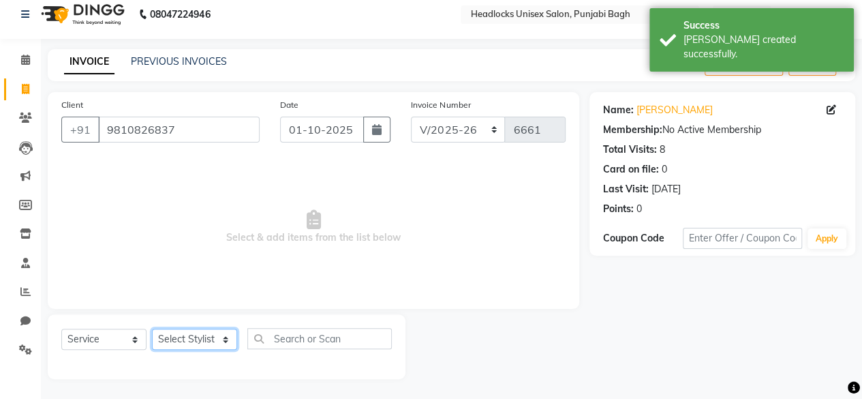
click at [198, 343] on select "Select Stylist ⁠Agnies ⁠[PERSON_NAME] [PERSON_NAME] [PERSON_NAME] mercy ⁠Minto …" at bounding box center [194, 338] width 85 height 21
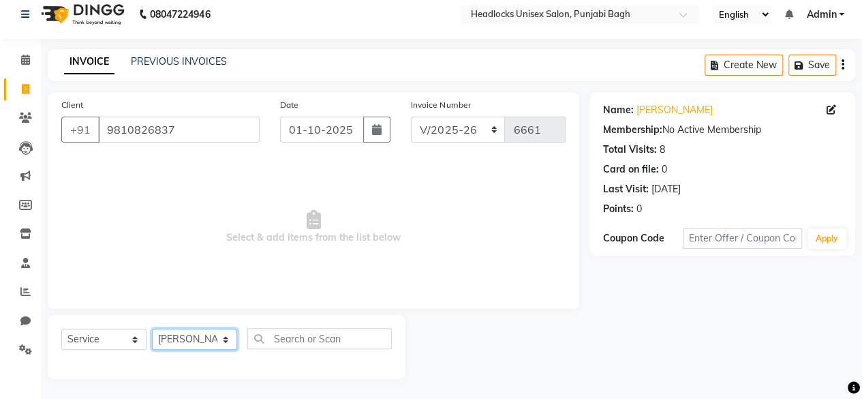
click at [152, 328] on select "Select Stylist ⁠Agnies ⁠[PERSON_NAME] [PERSON_NAME] [PERSON_NAME] mercy ⁠Minto …" at bounding box center [194, 338] width 85 height 21
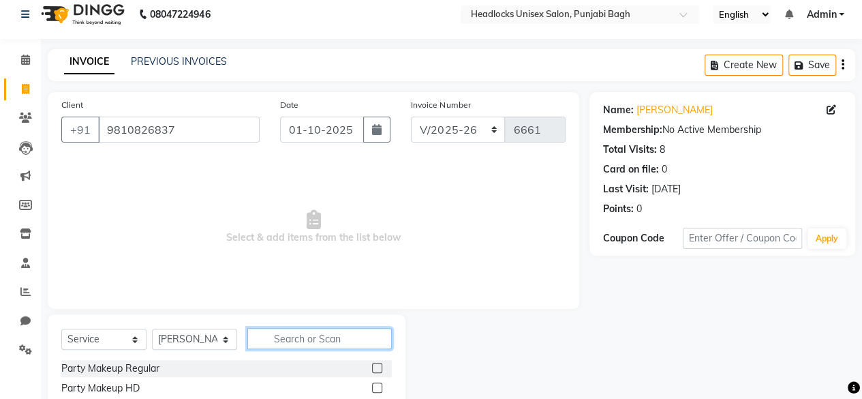
click at [332, 342] on input "text" at bounding box center [319, 338] width 144 height 21
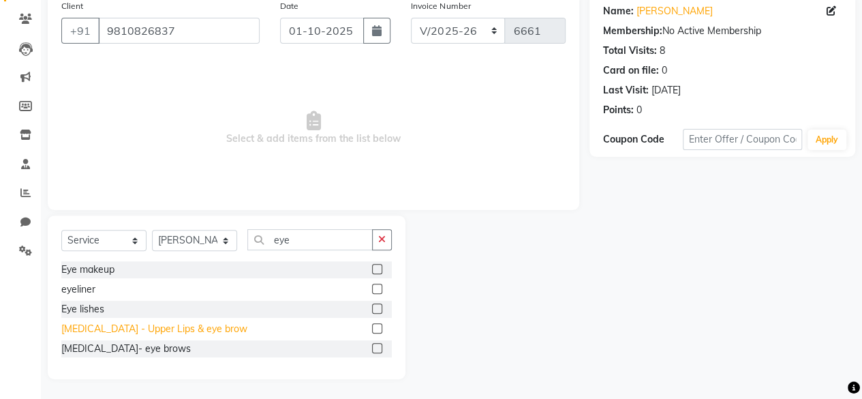
click at [96, 328] on div "[MEDICAL_DATA] - Upper Lips & eye brow" at bounding box center [154, 329] width 186 height 14
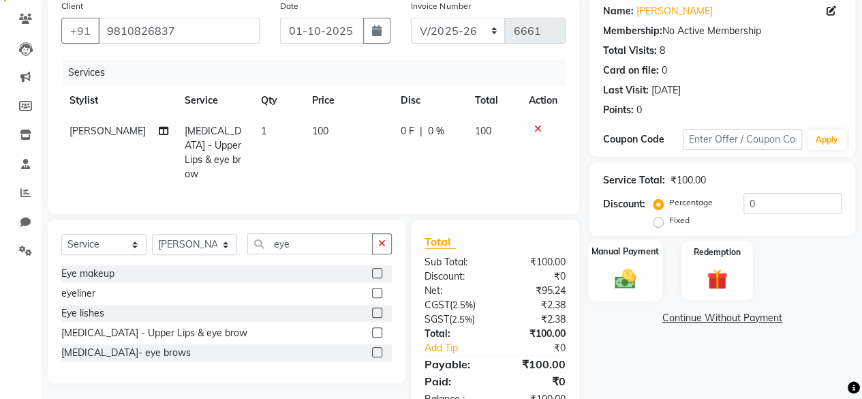
click at [637, 271] on img at bounding box center [625, 278] width 35 height 25
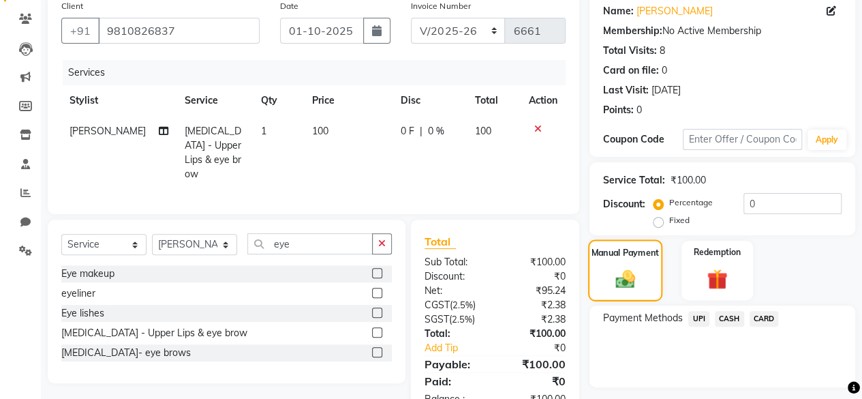
scroll to position [146, 0]
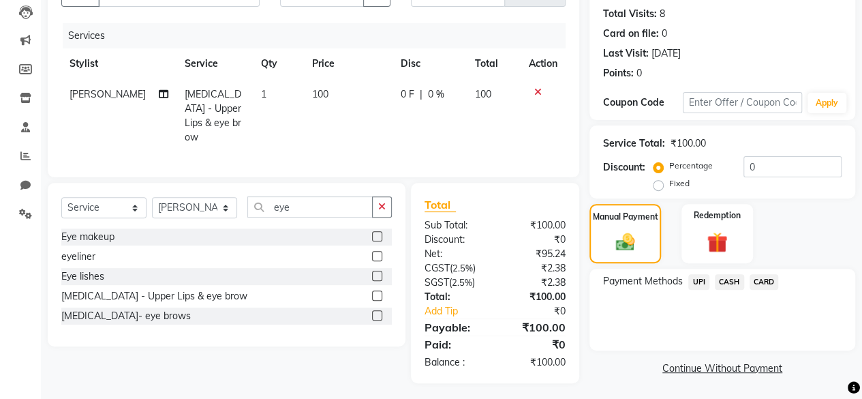
click at [726, 290] on div "CASH" at bounding box center [726, 283] width 35 height 18
click at [732, 273] on div "Payment Methods UPI CASH CARD" at bounding box center [722, 309] width 266 height 82
click at [734, 285] on span "CASH" at bounding box center [729, 282] width 29 height 16
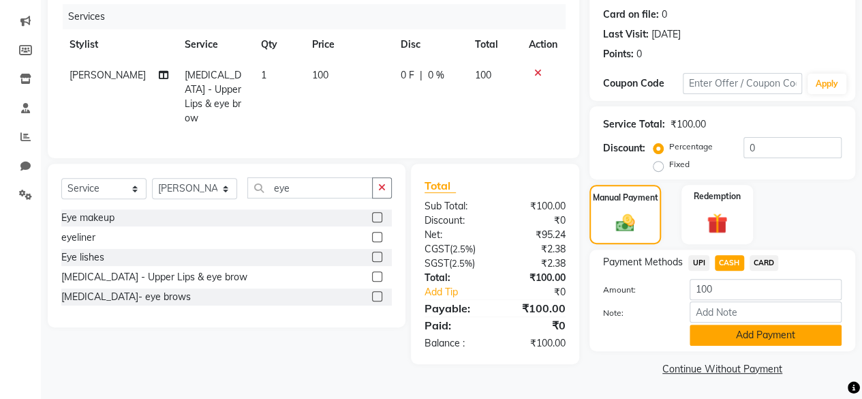
click at [710, 337] on button "Add Payment" at bounding box center [766, 334] width 152 height 21
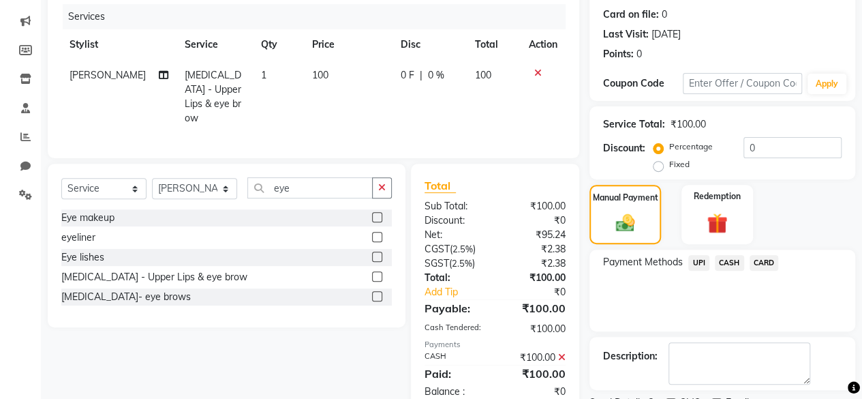
scroll to position [221, 0]
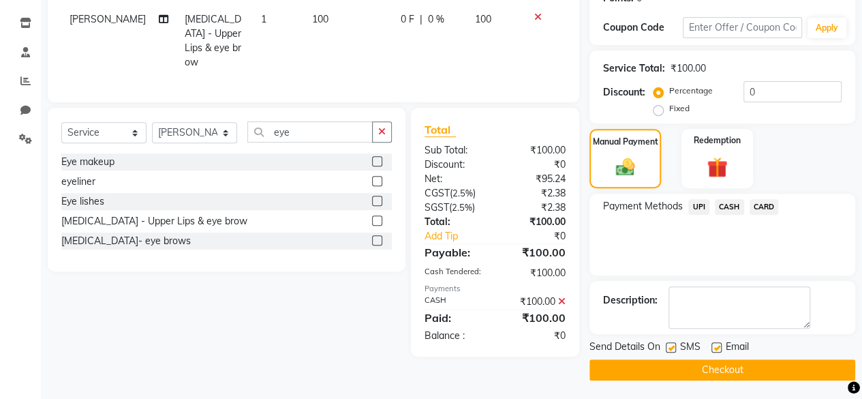
click at [670, 346] on label at bounding box center [671, 347] width 10 height 10
click at [670, 346] on input "checkbox" at bounding box center [670, 347] width 9 height 9
click at [661, 367] on button "Checkout" at bounding box center [722, 369] width 266 height 21
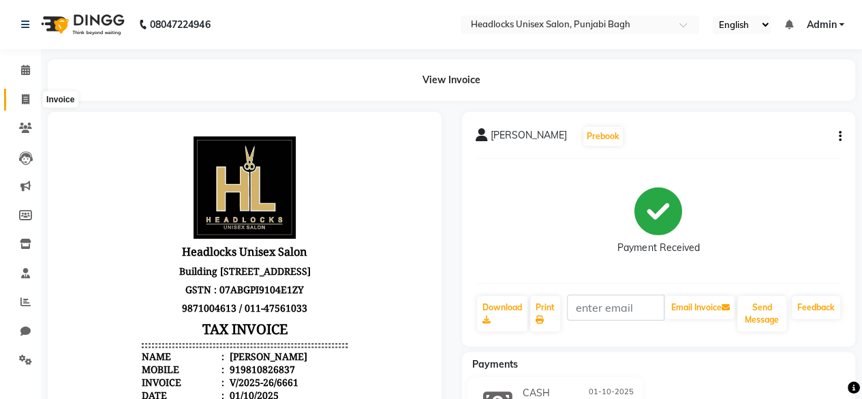
click at [27, 93] on span at bounding box center [26, 100] width 24 height 16
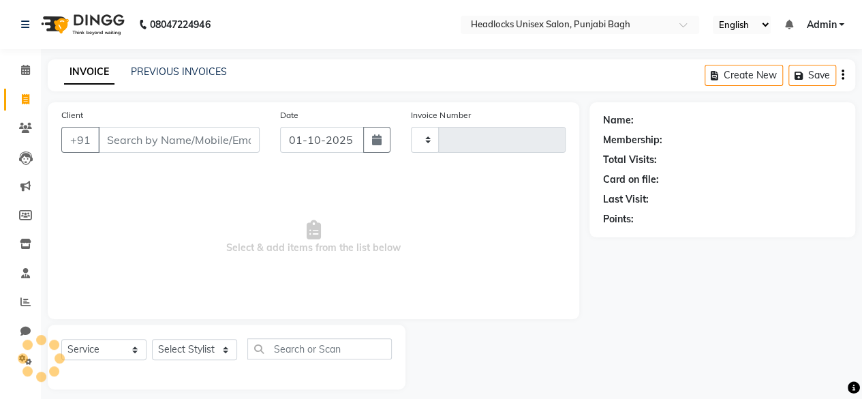
scroll to position [10, 0]
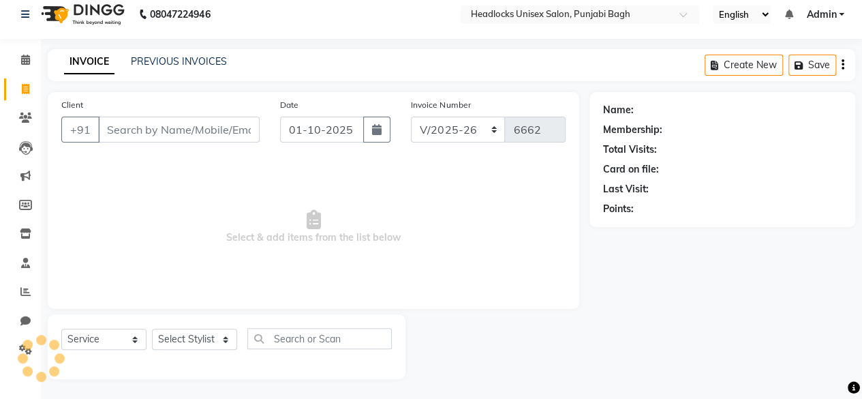
click at [125, 128] on input "Client" at bounding box center [179, 130] width 162 height 26
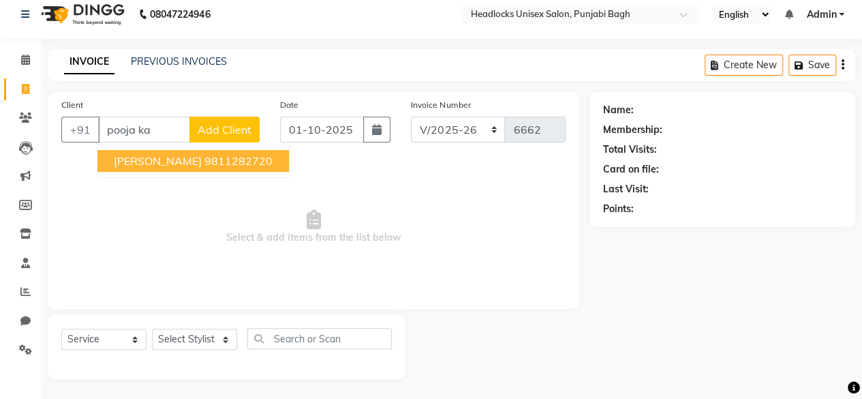
click at [173, 168] on button "[PERSON_NAME] 9811282720" at bounding box center [192, 161] width 191 height 22
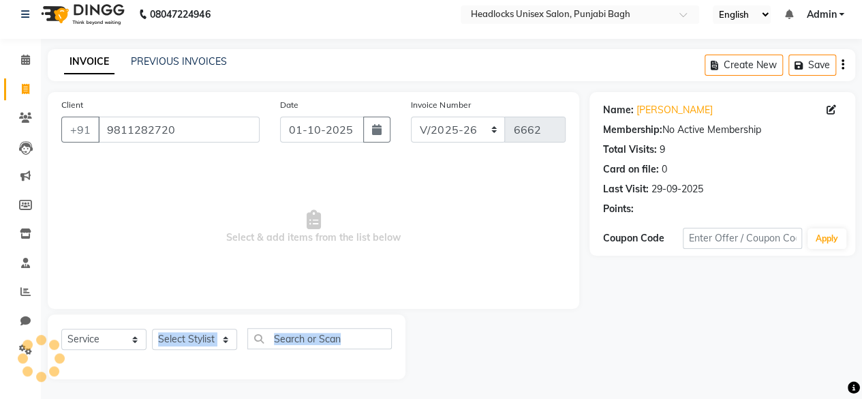
drag, startPoint x: 177, startPoint y: 360, endPoint x: 202, endPoint y: 340, distance: 32.5
click at [202, 340] on div "Select Service Product Membership Package Voucher Prepaid Gift Card Select Styl…" at bounding box center [227, 346] width 358 height 65
click at [202, 340] on select "Select Stylist ⁠Agnies ⁠[PERSON_NAME] [PERSON_NAME] [PERSON_NAME] mercy ⁠Minto …" at bounding box center [194, 338] width 85 height 21
click at [152, 328] on select "Select Stylist ⁠Agnies ⁠[PERSON_NAME] [PERSON_NAME] [PERSON_NAME] mercy ⁠Minto …" at bounding box center [194, 338] width 85 height 21
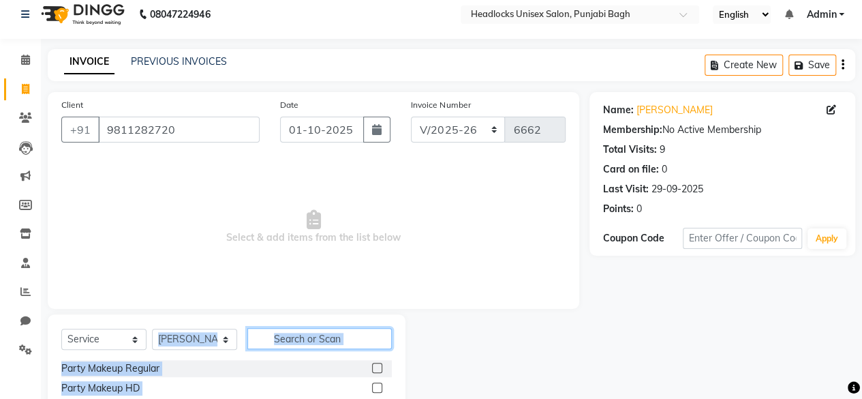
click at [301, 337] on input "text" at bounding box center [319, 338] width 144 height 21
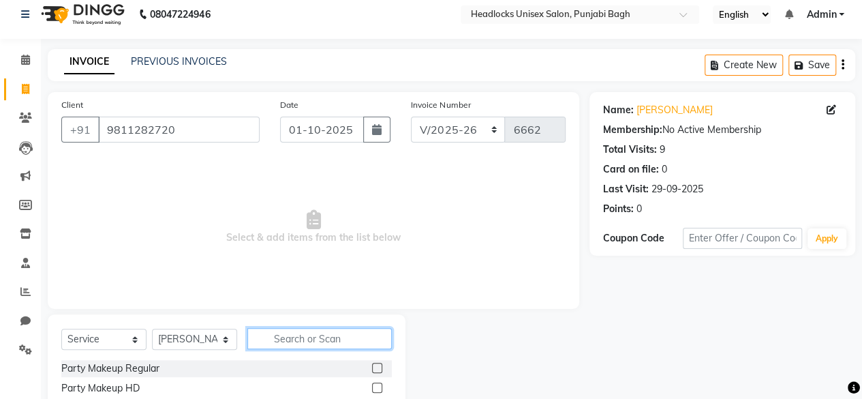
click at [301, 337] on input "text" at bounding box center [319, 338] width 144 height 21
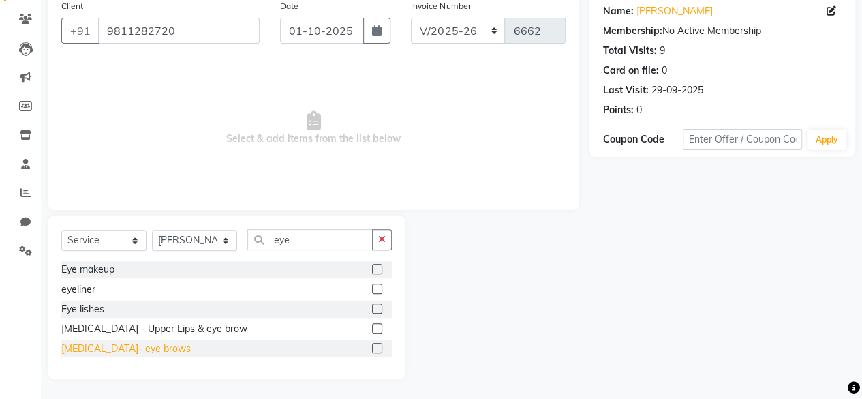
click at [121, 345] on div "[MEDICAL_DATA]- eye brows" at bounding box center [125, 348] width 129 height 14
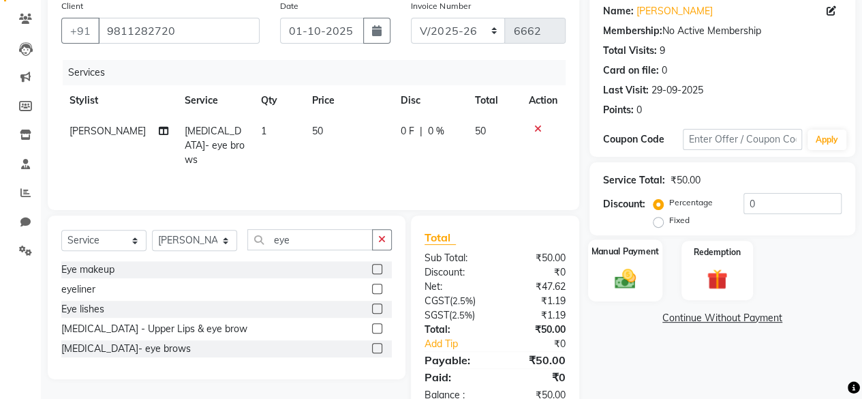
click at [592, 281] on div "Manual Payment" at bounding box center [625, 270] width 74 height 62
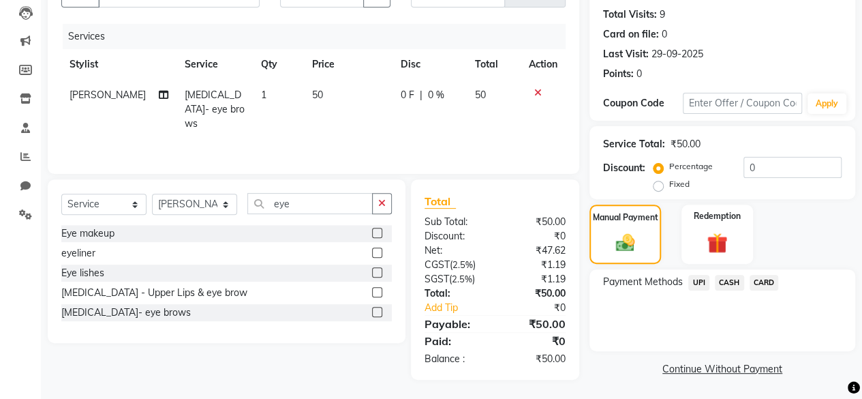
drag, startPoint x: 740, startPoint y: 292, endPoint x: 731, endPoint y: 281, distance: 14.0
click at [731, 281] on div "CASH" at bounding box center [726, 284] width 35 height 18
click at [731, 281] on span "CASH" at bounding box center [729, 283] width 29 height 16
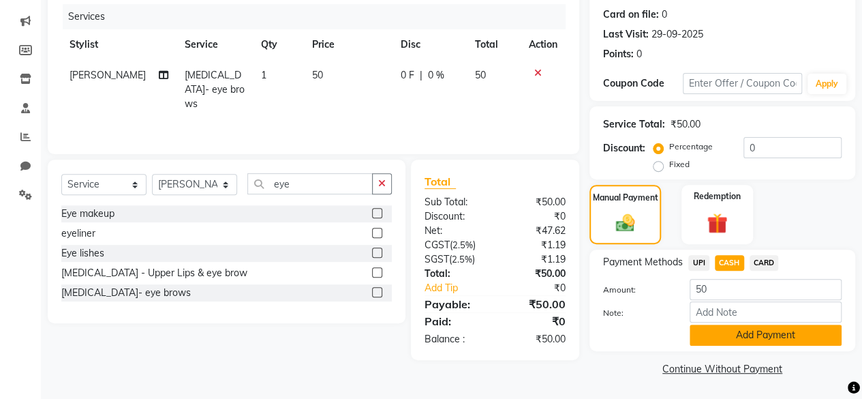
click at [711, 334] on button "Add Payment" at bounding box center [766, 334] width 152 height 21
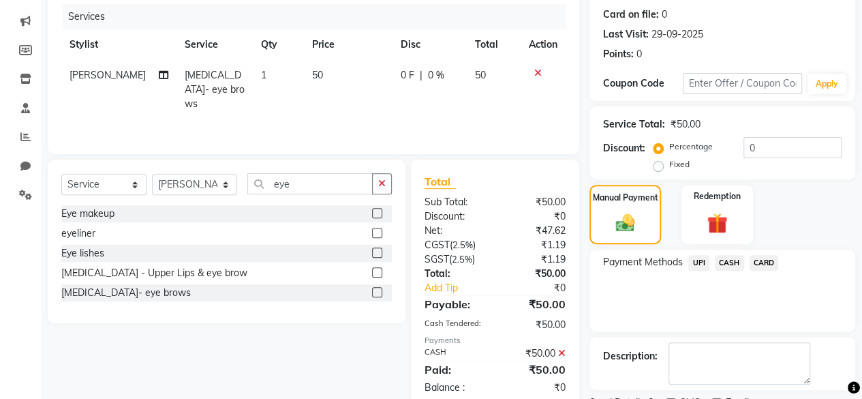
scroll to position [221, 0]
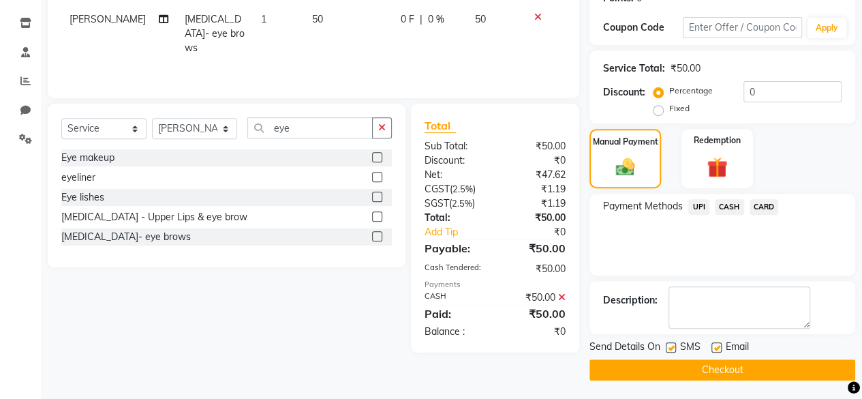
click at [673, 347] on label at bounding box center [671, 347] width 10 height 10
click at [673, 347] on input "checkbox" at bounding box center [670, 347] width 9 height 9
click at [666, 366] on button "Checkout" at bounding box center [722, 369] width 266 height 21
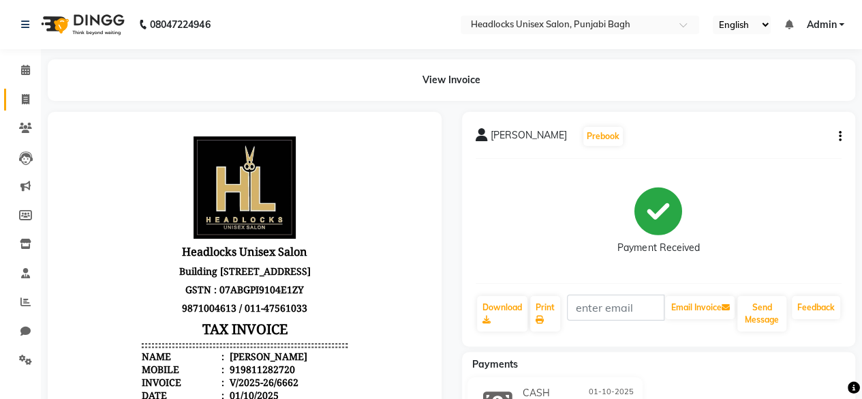
click at [23, 90] on link "Invoice" at bounding box center [20, 100] width 33 height 22
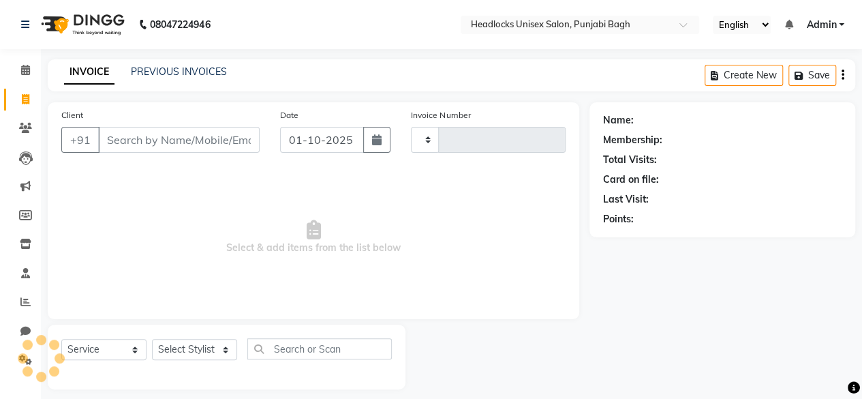
scroll to position [10, 0]
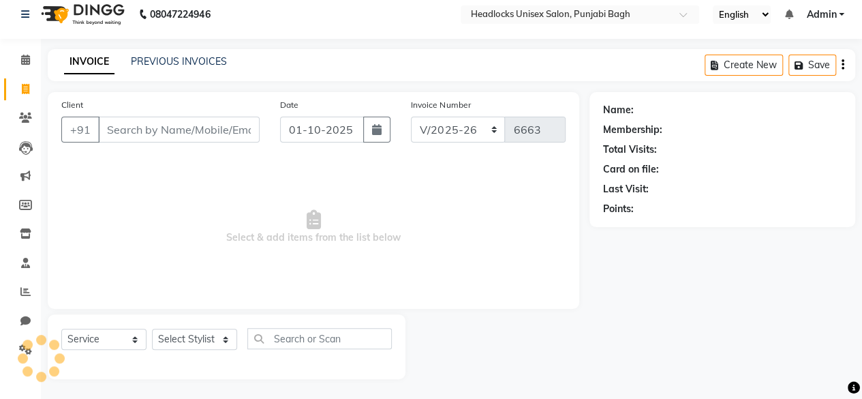
click at [147, 123] on input "Client" at bounding box center [179, 130] width 162 height 26
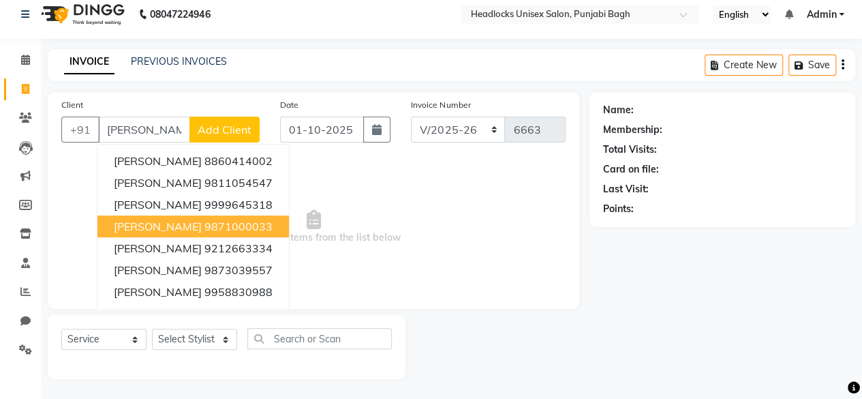
click at [171, 219] on span "[PERSON_NAME]" at bounding box center [158, 226] width 88 height 14
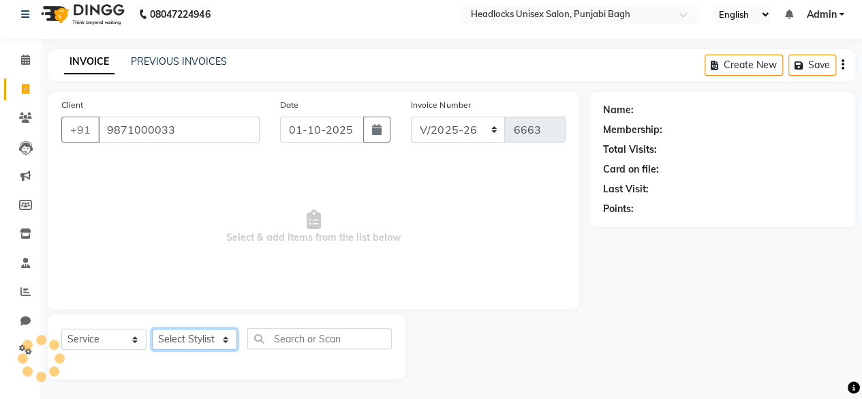
click at [206, 344] on select "Select Stylist ⁠Agnies ⁠[PERSON_NAME] [PERSON_NAME] [PERSON_NAME] mercy ⁠Minto …" at bounding box center [194, 338] width 85 height 21
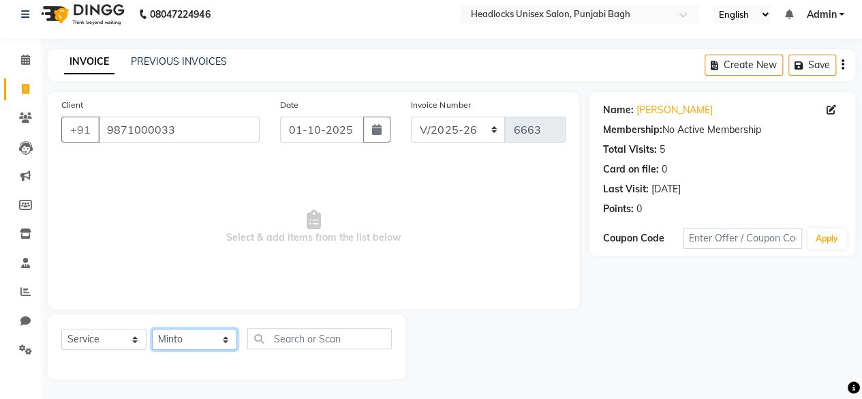
click at [152, 328] on select "Select Stylist ⁠Agnies ⁠[PERSON_NAME] [PERSON_NAME] [PERSON_NAME] mercy ⁠Minto …" at bounding box center [194, 338] width 85 height 21
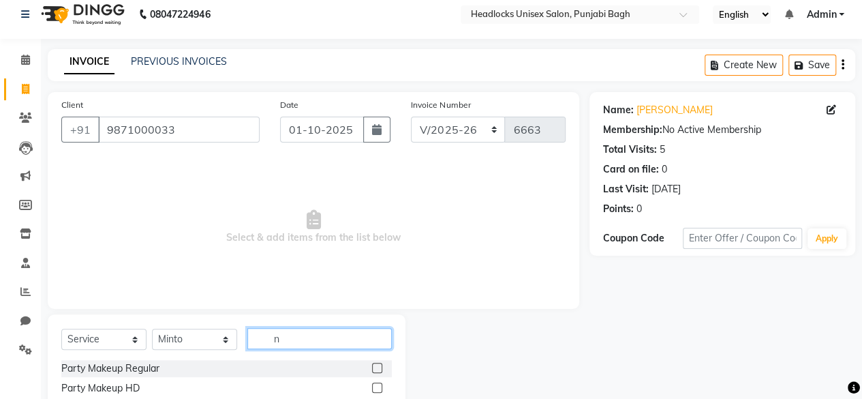
click at [283, 339] on input "n" at bounding box center [319, 338] width 144 height 21
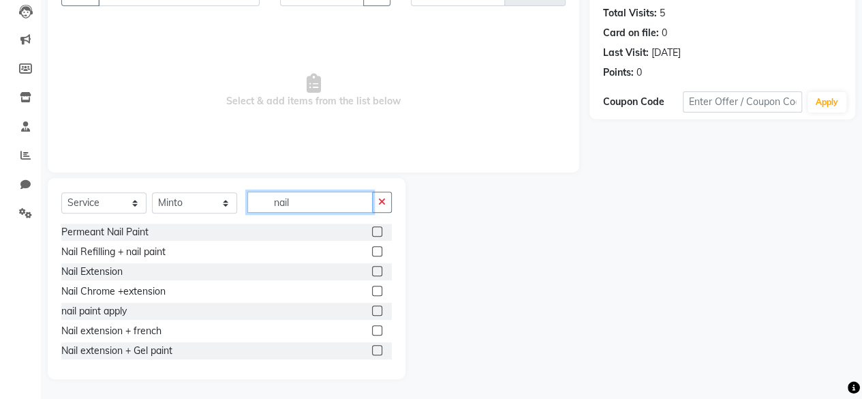
scroll to position [101, 0]
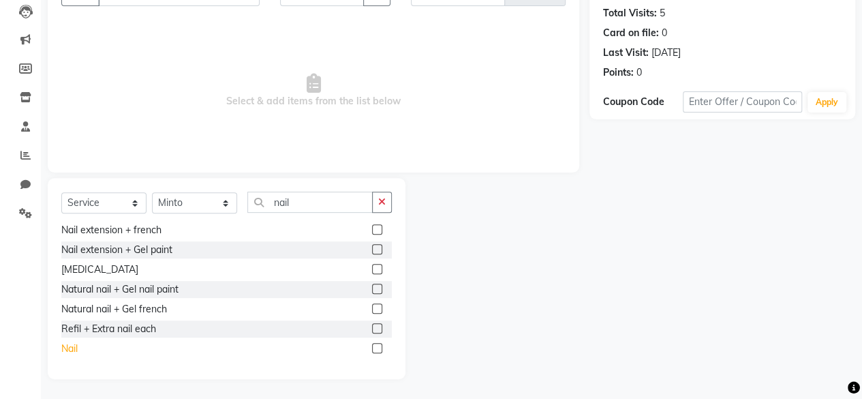
click at [67, 351] on div "Nail" at bounding box center [69, 348] width 16 height 14
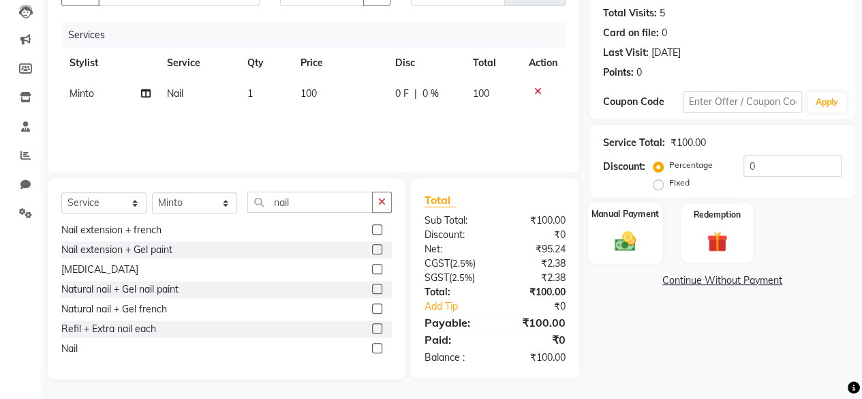
click at [627, 230] on img at bounding box center [625, 240] width 35 height 25
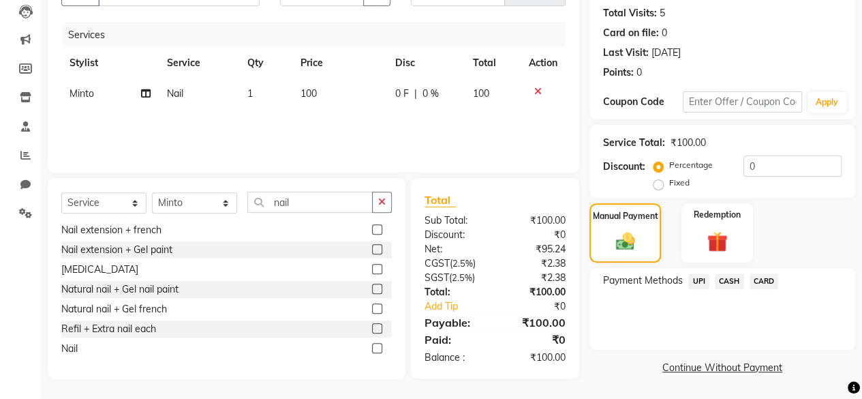
click at [735, 281] on span "CASH" at bounding box center [729, 281] width 29 height 16
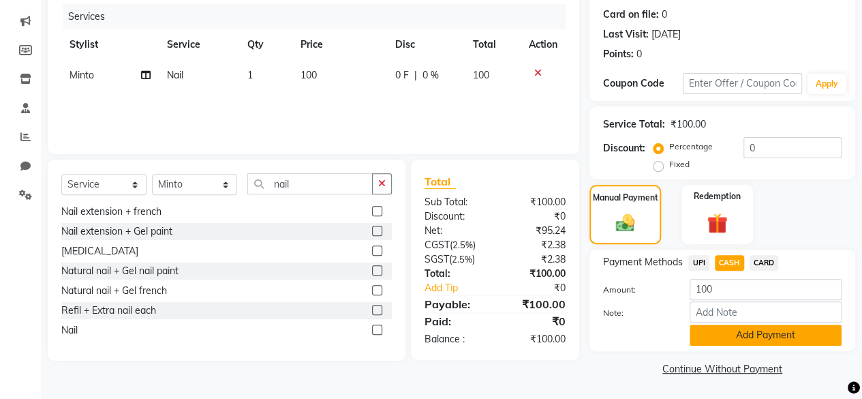
click at [705, 335] on button "Add Payment" at bounding box center [766, 334] width 152 height 21
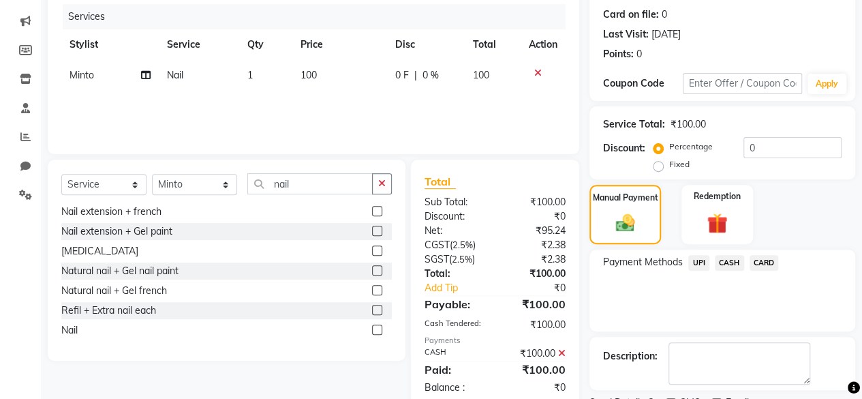
scroll to position [221, 0]
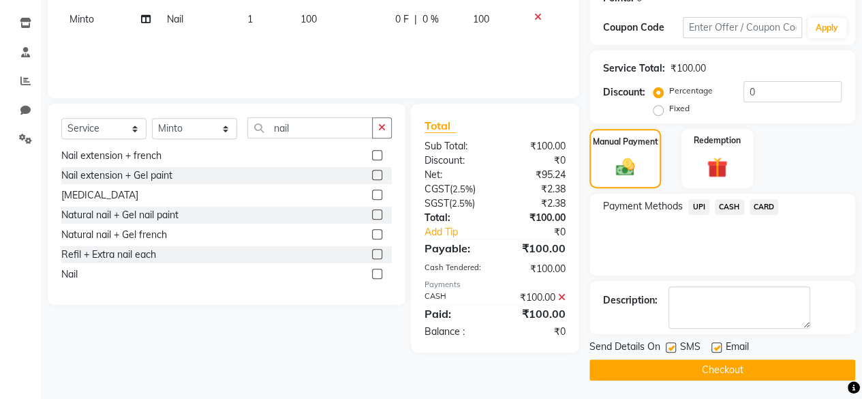
click at [670, 345] on label at bounding box center [671, 347] width 10 height 10
click at [670, 345] on input "checkbox" at bounding box center [670, 347] width 9 height 9
click at [664, 362] on button "Checkout" at bounding box center [722, 369] width 266 height 21
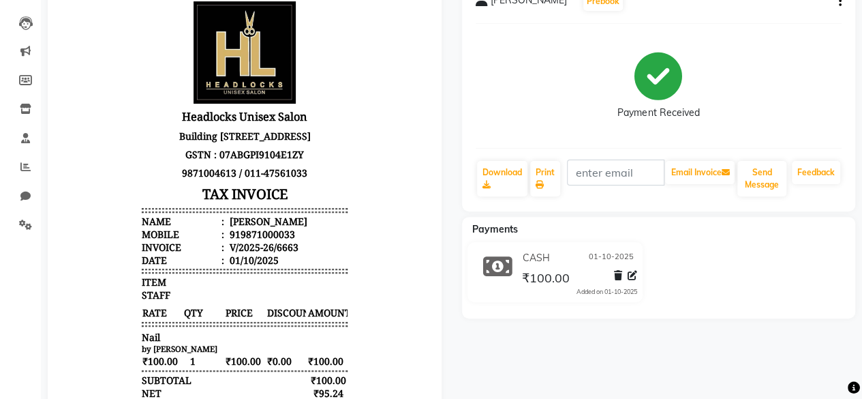
click at [680, 374] on div "[PERSON_NAME] Prebook Payment Received Download Print Email Invoice Send Messag…" at bounding box center [659, 248] width 414 height 543
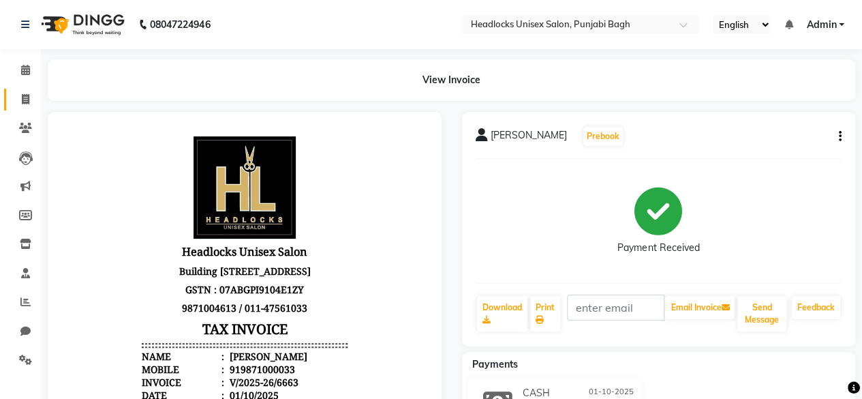
click at [22, 107] on link "Invoice" at bounding box center [20, 100] width 33 height 22
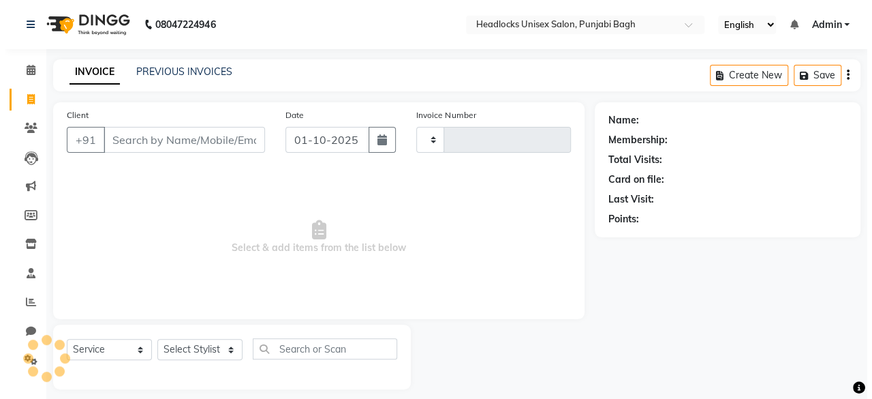
scroll to position [10, 0]
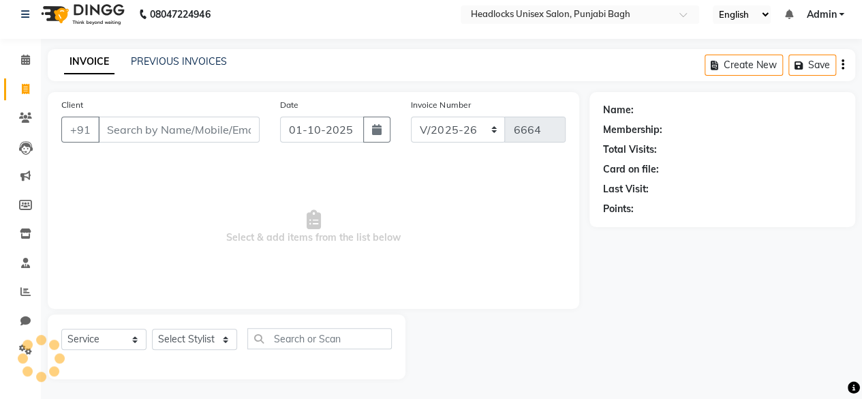
click at [174, 121] on input "Client" at bounding box center [179, 130] width 162 height 26
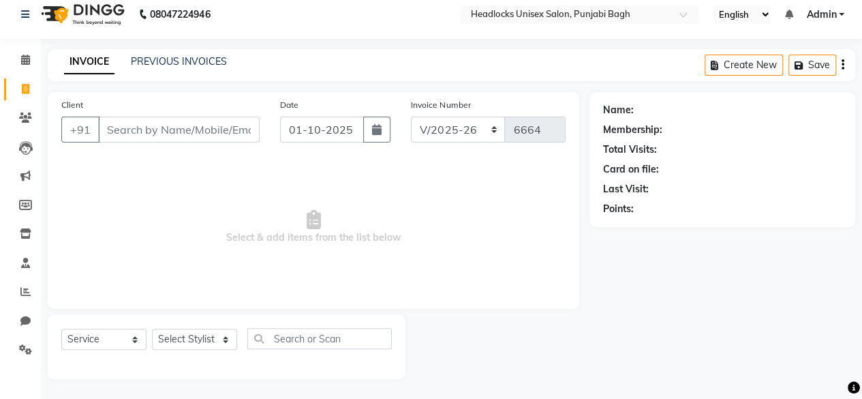
click at [174, 121] on input "Client" at bounding box center [179, 130] width 162 height 26
click at [174, 129] on input "Client" at bounding box center [179, 130] width 162 height 26
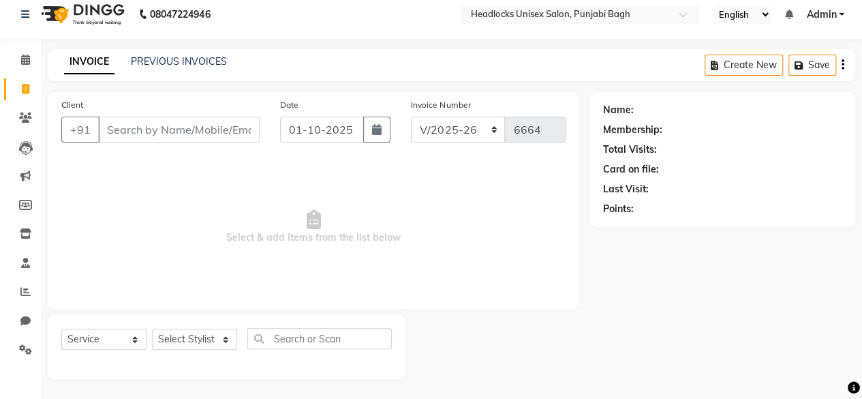
click at [174, 129] on input "Client" at bounding box center [179, 130] width 162 height 26
click at [209, 130] on span "Add Client" at bounding box center [225, 130] width 54 height 14
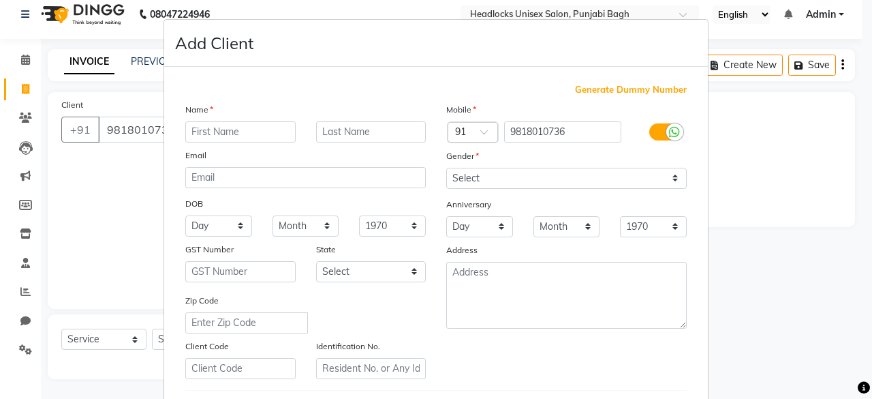
click at [209, 130] on input "text" at bounding box center [240, 131] width 110 height 21
click at [320, 122] on input "text" at bounding box center [371, 131] width 110 height 21
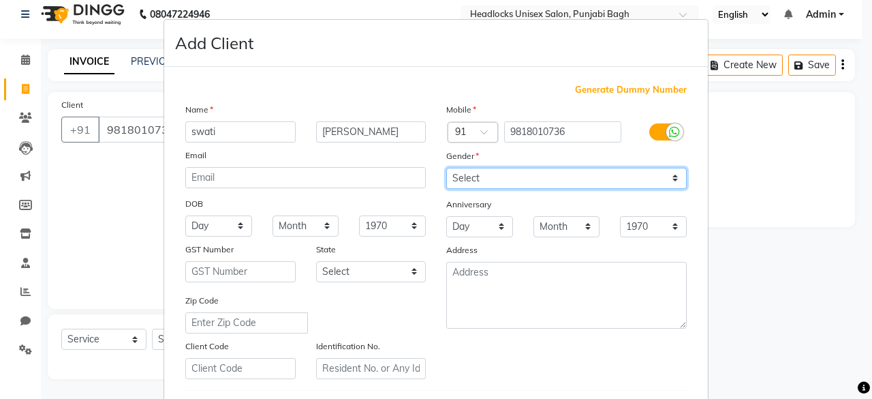
click at [522, 175] on select "Select [DEMOGRAPHIC_DATA] [DEMOGRAPHIC_DATA] Other Prefer Not To Say" at bounding box center [566, 178] width 241 height 21
click at [446, 168] on select "Select [DEMOGRAPHIC_DATA] [DEMOGRAPHIC_DATA] Other Prefer Not To Say" at bounding box center [566, 178] width 241 height 21
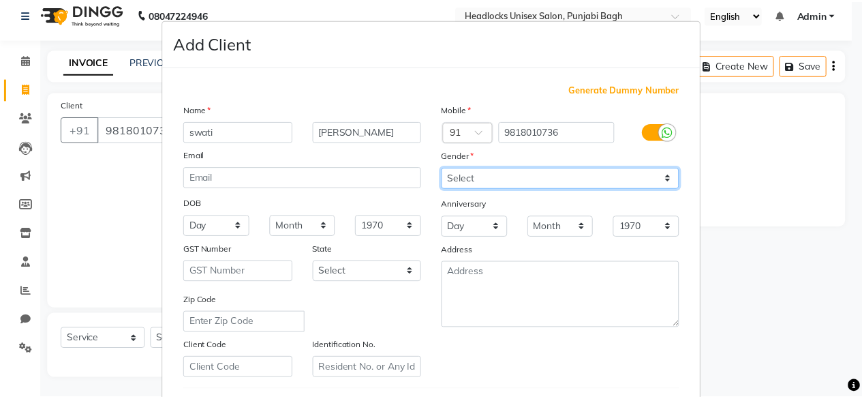
scroll to position [228, 0]
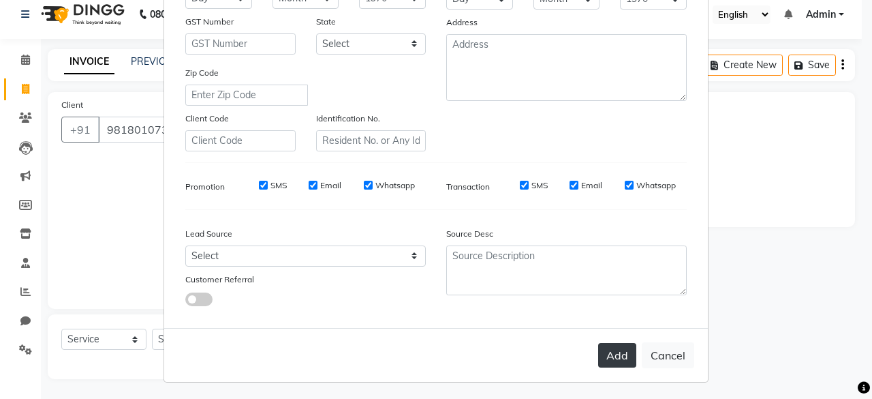
click at [615, 354] on button "Add" at bounding box center [617, 355] width 38 height 25
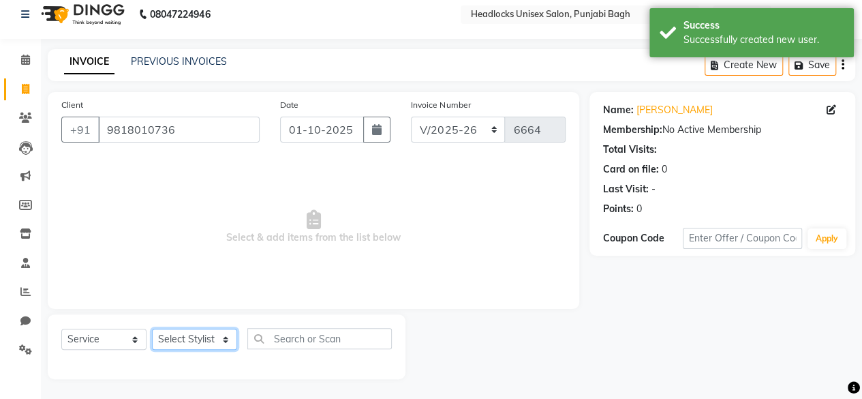
click at [179, 334] on select "Select Stylist ⁠Agnies ⁠[PERSON_NAME] [PERSON_NAME] [PERSON_NAME] mercy ⁠Minto …" at bounding box center [194, 338] width 85 height 21
click at [152, 328] on select "Select Stylist ⁠Agnies ⁠[PERSON_NAME] [PERSON_NAME] [PERSON_NAME] mercy ⁠Minto …" at bounding box center [194, 338] width 85 height 21
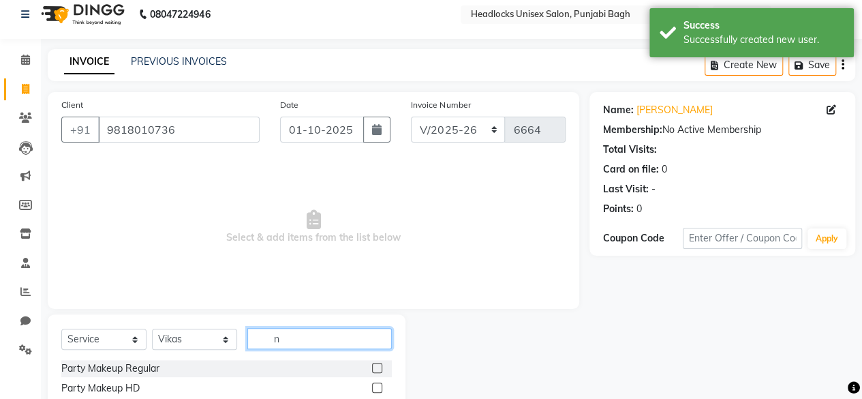
click at [286, 339] on input "n" at bounding box center [319, 338] width 144 height 21
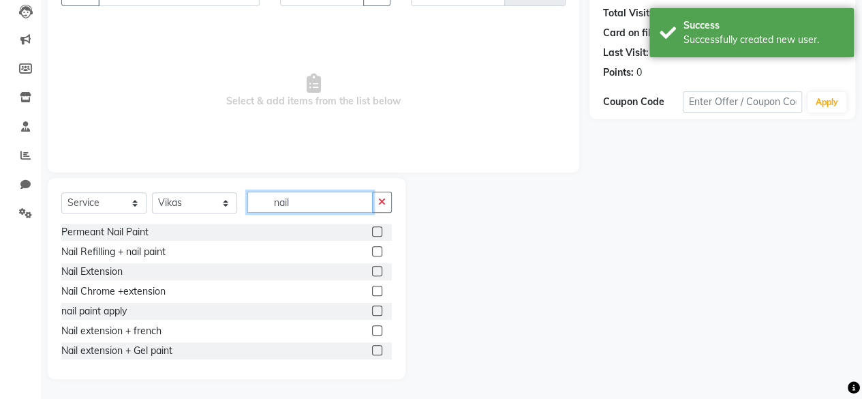
scroll to position [101, 0]
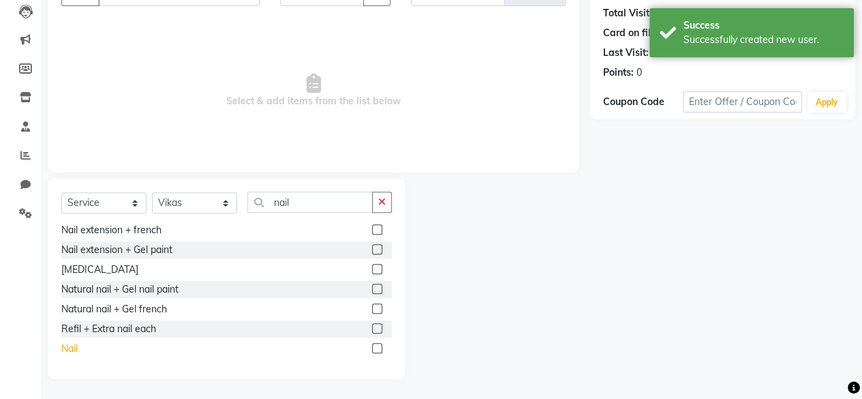
click at [68, 345] on div "Nail" at bounding box center [69, 348] width 16 height 14
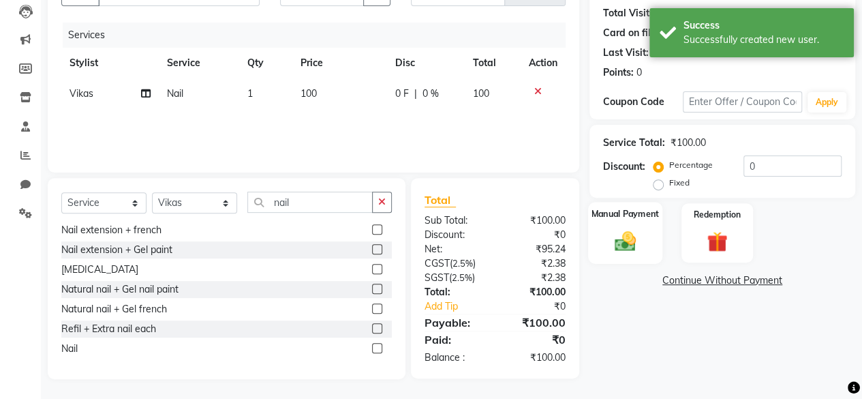
click at [643, 241] on div "Manual Payment" at bounding box center [625, 233] width 74 height 62
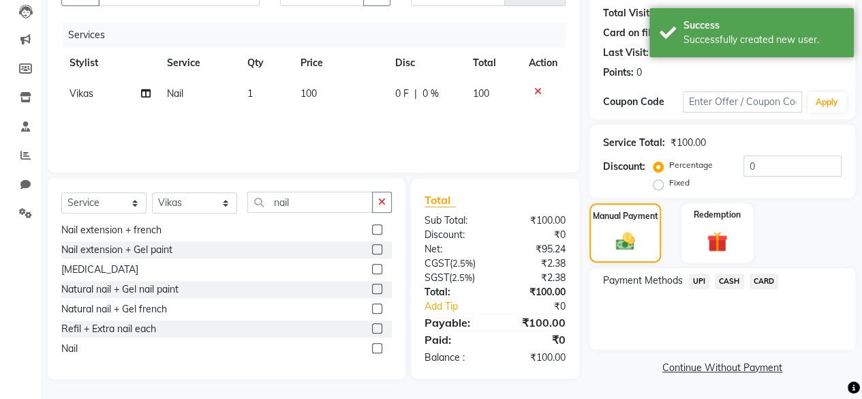
click at [734, 277] on span "CASH" at bounding box center [729, 281] width 29 height 16
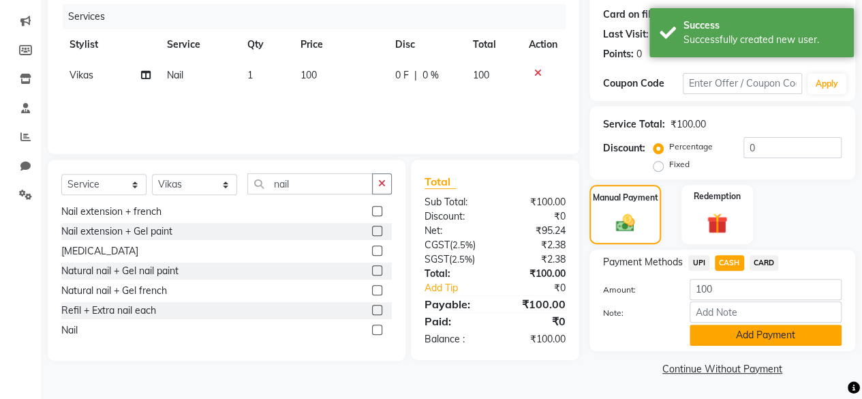
click at [706, 334] on button "Add Payment" at bounding box center [766, 334] width 152 height 21
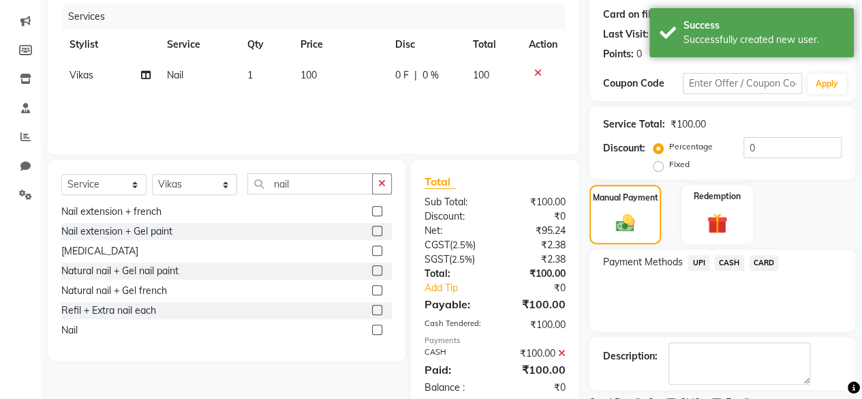
scroll to position [221, 0]
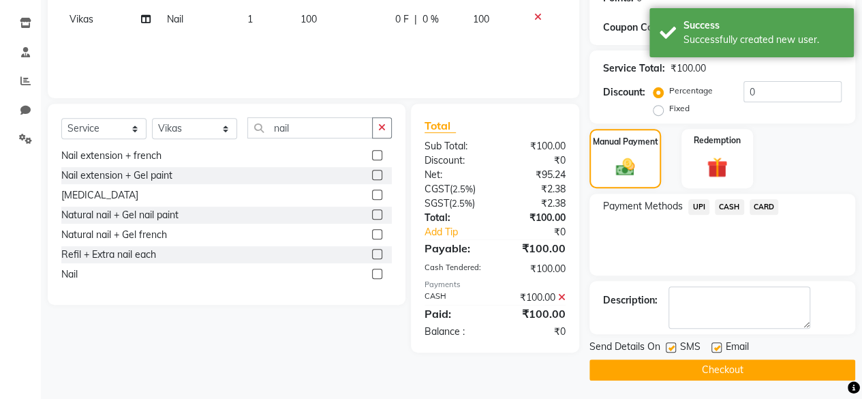
click at [671, 344] on label at bounding box center [671, 347] width 10 height 10
click at [671, 344] on input "checkbox" at bounding box center [670, 347] width 9 height 9
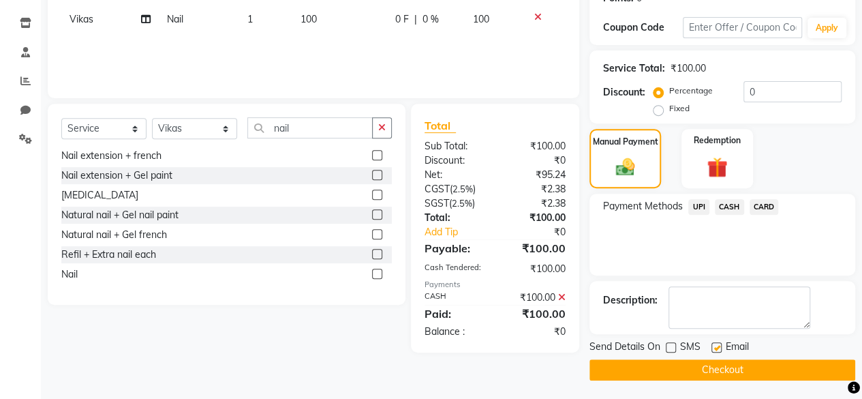
click at [671, 359] on button "Checkout" at bounding box center [722, 369] width 266 height 21
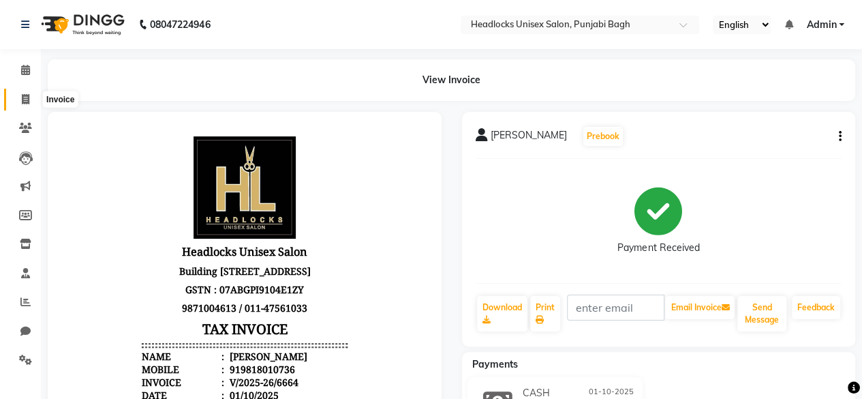
click at [26, 100] on icon at bounding box center [25, 99] width 7 height 10
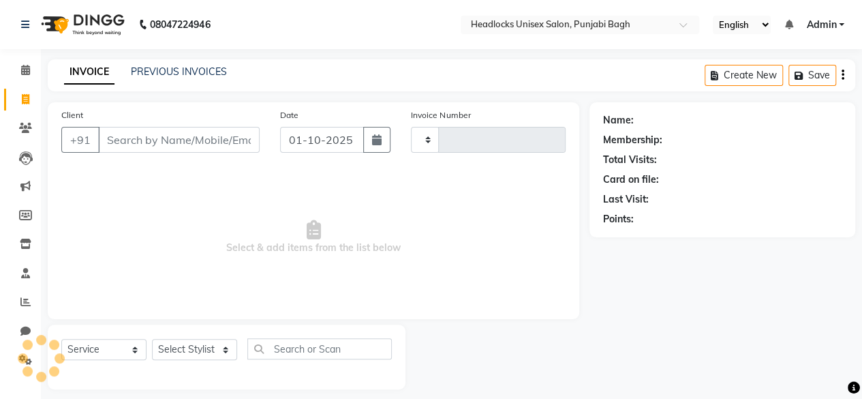
scroll to position [10, 0]
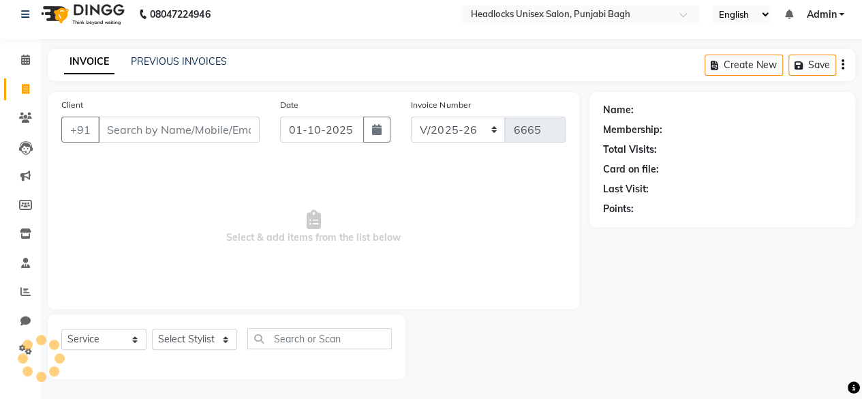
click at [149, 119] on input "Client" at bounding box center [179, 130] width 162 height 26
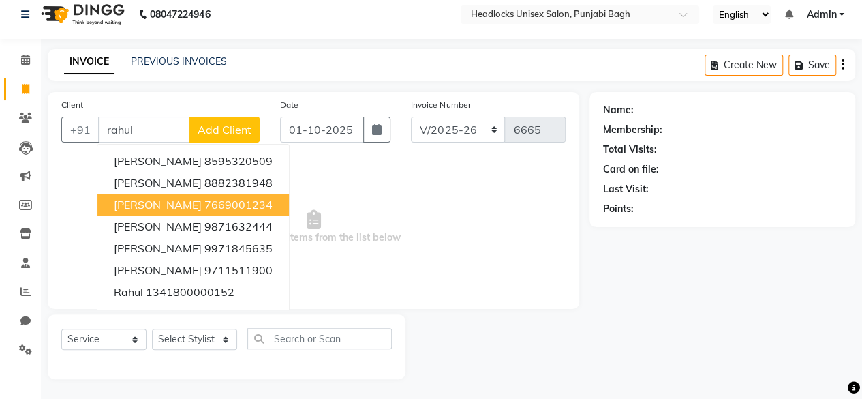
click at [168, 202] on span "[PERSON_NAME]" at bounding box center [158, 205] width 88 height 14
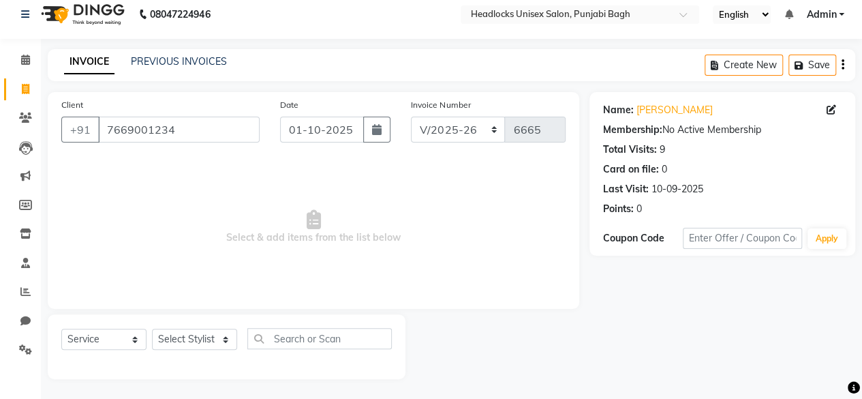
click at [187, 350] on div "Select Service Product Membership Package Voucher Prepaid Gift Card Select Styl…" at bounding box center [226, 344] width 331 height 32
click at [195, 344] on select "Select Stylist ⁠Agnies ⁠[PERSON_NAME] [PERSON_NAME] [PERSON_NAME] mercy ⁠Minto …" at bounding box center [194, 338] width 85 height 21
click at [152, 328] on select "Select Stylist ⁠Agnies ⁠[PERSON_NAME] [PERSON_NAME] [PERSON_NAME] mercy ⁠Minto …" at bounding box center [194, 338] width 85 height 21
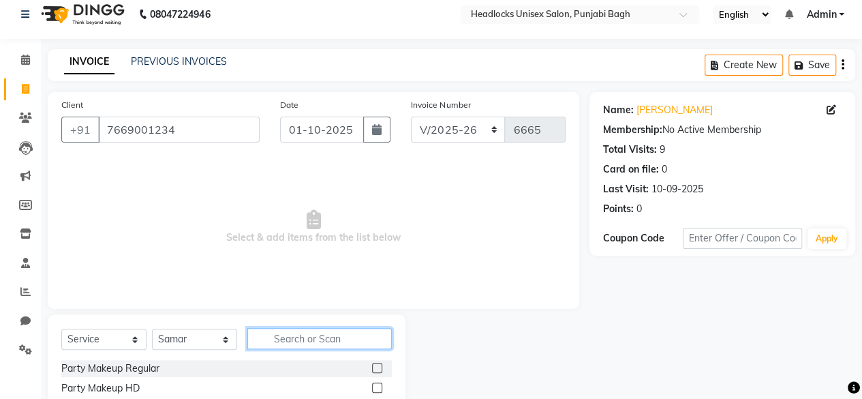
click at [312, 333] on input "text" at bounding box center [319, 338] width 144 height 21
drag, startPoint x: 94, startPoint y: 368, endPoint x: 479, endPoint y: 264, distance: 398.9
click at [479, 264] on div "Client [PHONE_NUMBER] Date [DATE] Invoice Number csh/2025-26 V/2025 V/[PHONE_NU…" at bounding box center [313, 265] width 552 height 346
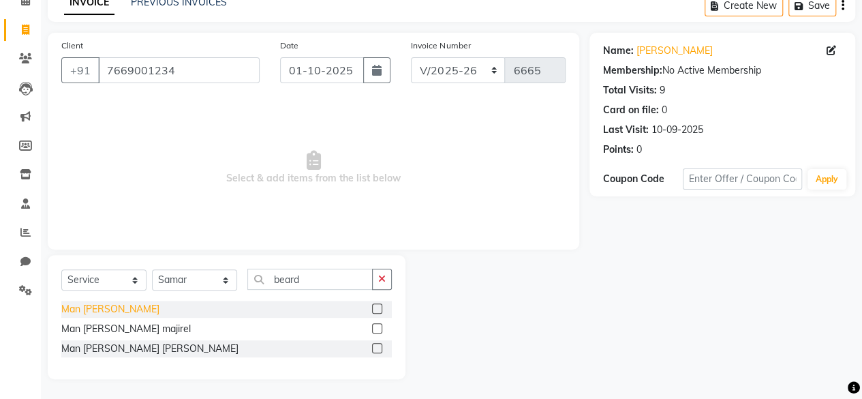
click at [93, 313] on div "Man [PERSON_NAME]" at bounding box center [110, 309] width 98 height 14
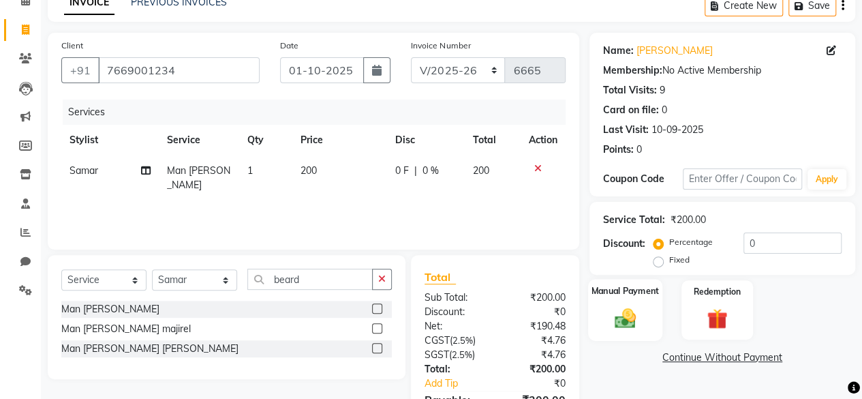
click at [642, 315] on img at bounding box center [625, 317] width 35 height 25
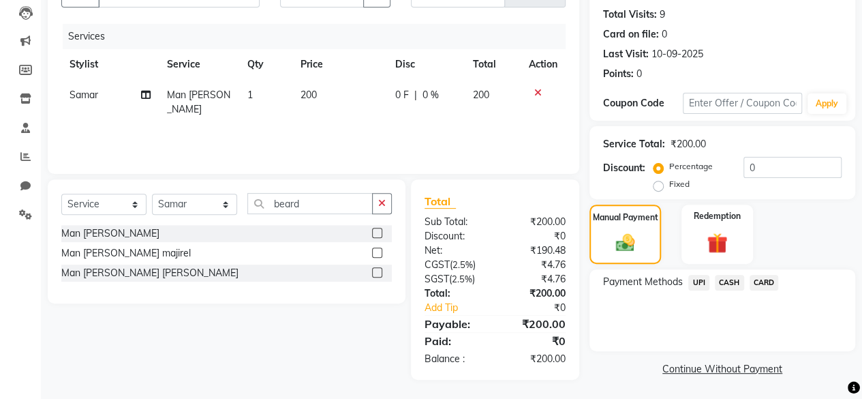
click at [738, 279] on span "CASH" at bounding box center [729, 283] width 29 height 16
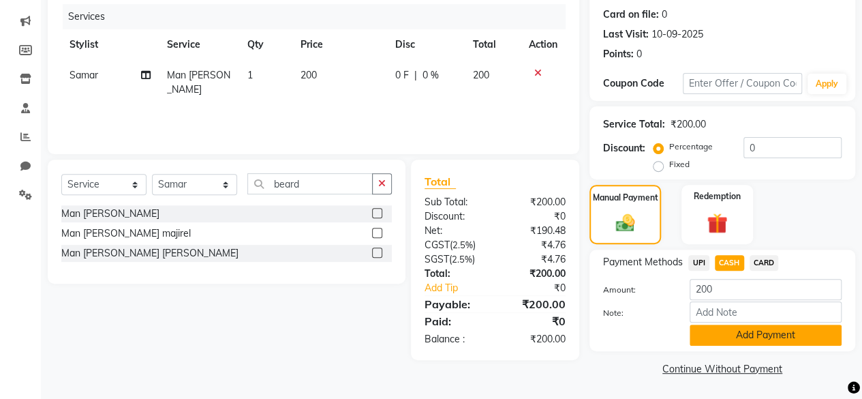
click at [725, 333] on button "Add Payment" at bounding box center [766, 334] width 152 height 21
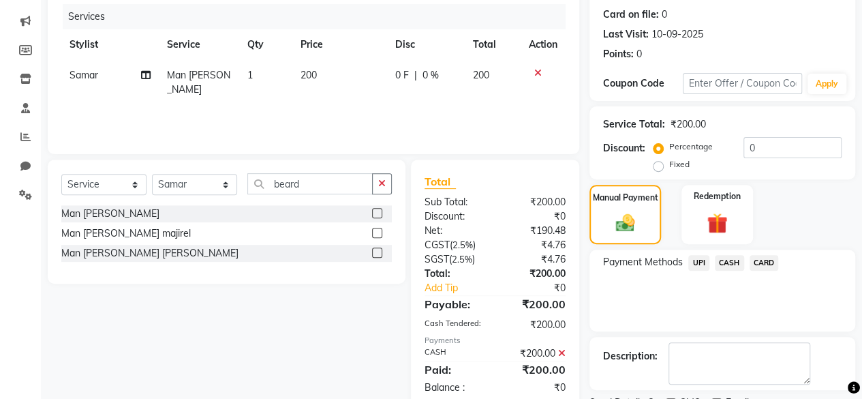
scroll to position [221, 0]
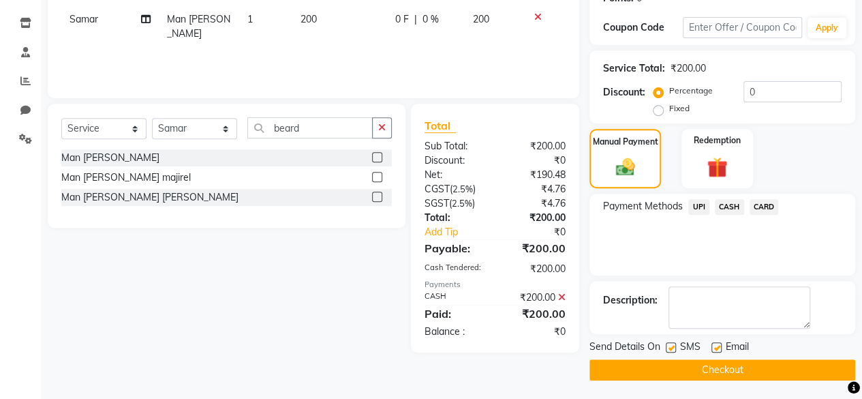
click at [676, 343] on div "SMS" at bounding box center [689, 347] width 46 height 17
click at [670, 345] on label at bounding box center [671, 347] width 10 height 10
click at [670, 345] on input "checkbox" at bounding box center [670, 347] width 9 height 9
click at [658, 367] on button "Checkout" at bounding box center [722, 369] width 266 height 21
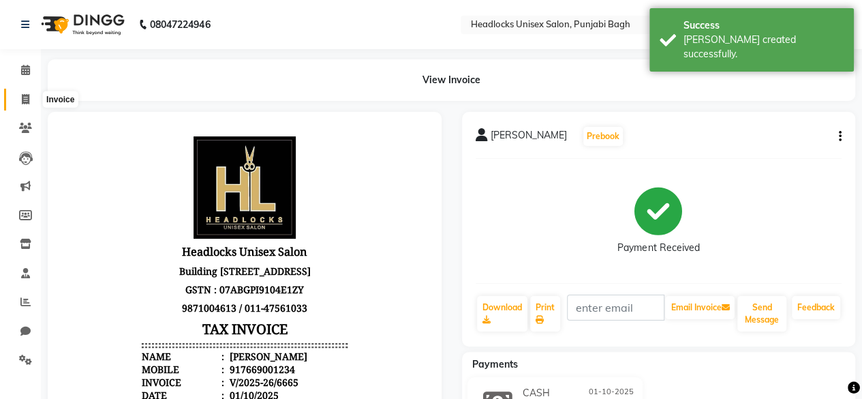
click at [21, 92] on span at bounding box center [26, 100] width 24 height 16
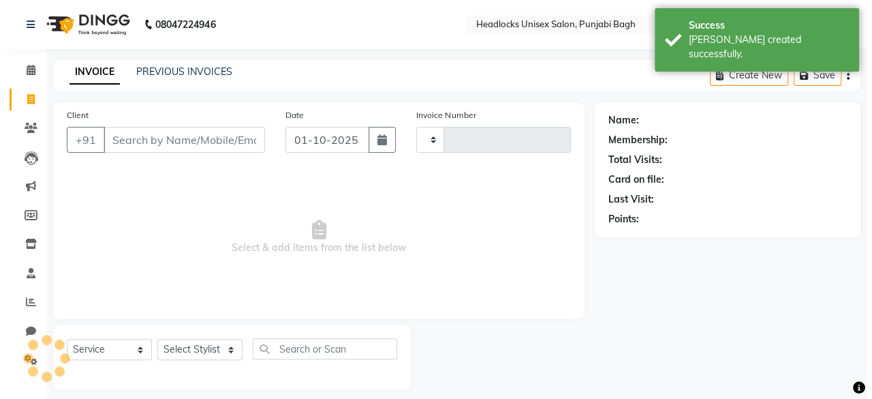
scroll to position [10, 0]
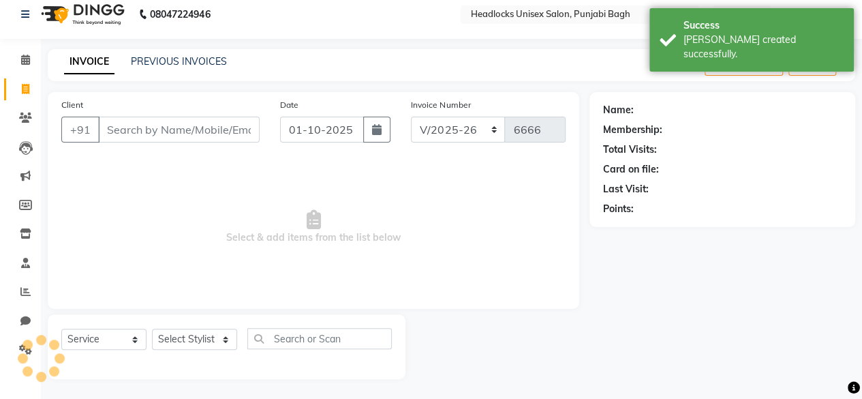
click at [172, 141] on input "Client" at bounding box center [179, 130] width 162 height 26
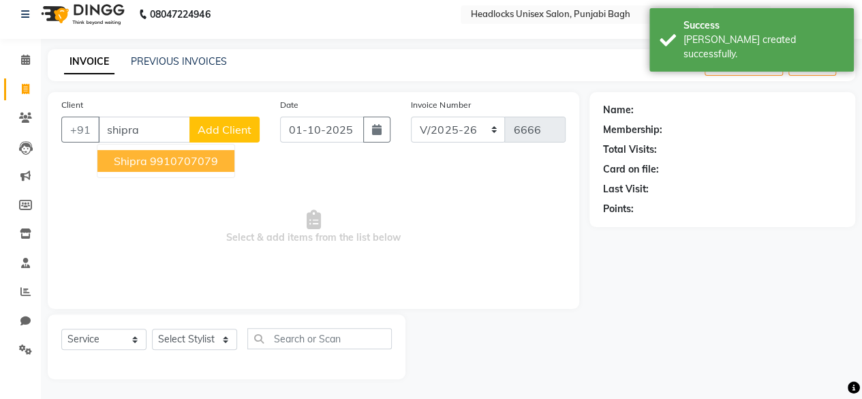
click at [219, 133] on span "Add Client" at bounding box center [225, 130] width 54 height 14
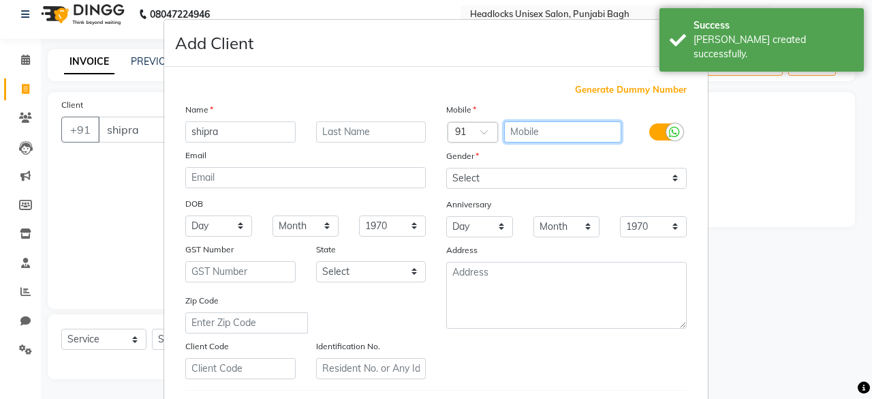
click at [538, 138] on input "text" at bounding box center [563, 131] width 118 height 21
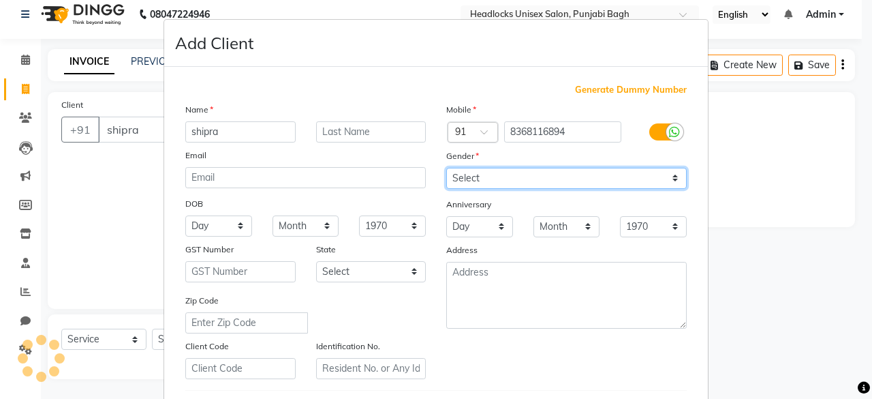
click at [514, 170] on select "Select [DEMOGRAPHIC_DATA] [DEMOGRAPHIC_DATA] Other Prefer Not To Say" at bounding box center [566, 178] width 241 height 21
click at [446, 168] on select "Select [DEMOGRAPHIC_DATA] [DEMOGRAPHIC_DATA] Other Prefer Not To Say" at bounding box center [566, 178] width 241 height 21
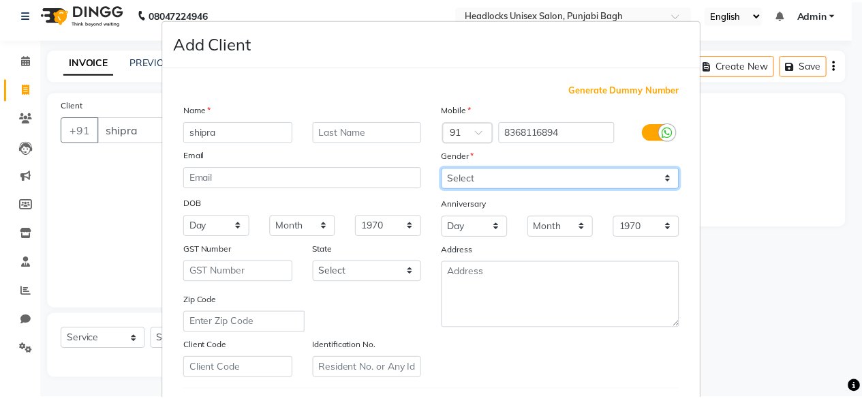
scroll to position [228, 0]
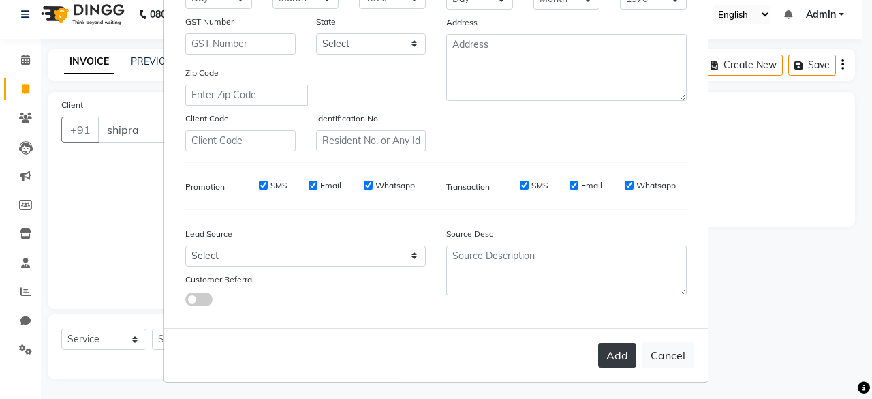
click at [615, 355] on button "Add" at bounding box center [617, 355] width 38 height 25
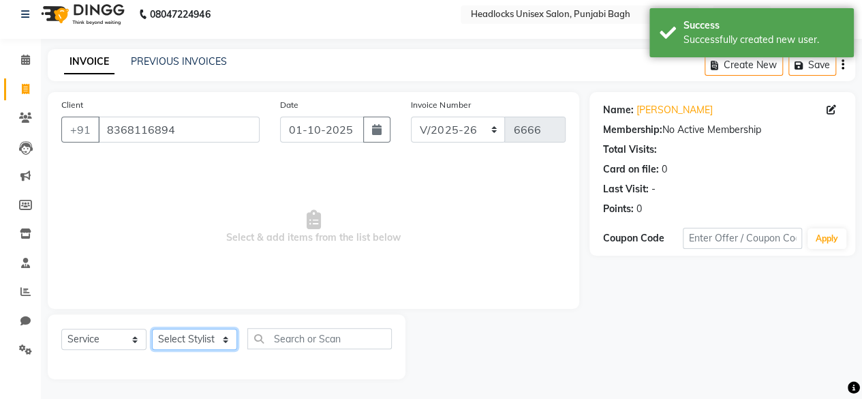
click at [167, 328] on select "Select Stylist ⁠Agnies ⁠[PERSON_NAME] [PERSON_NAME] [PERSON_NAME] mercy ⁠Minto …" at bounding box center [194, 338] width 85 height 21
click at [152, 328] on select "Select Stylist ⁠Agnies ⁠[PERSON_NAME] [PERSON_NAME] [PERSON_NAME] mercy ⁠Minto …" at bounding box center [194, 338] width 85 height 21
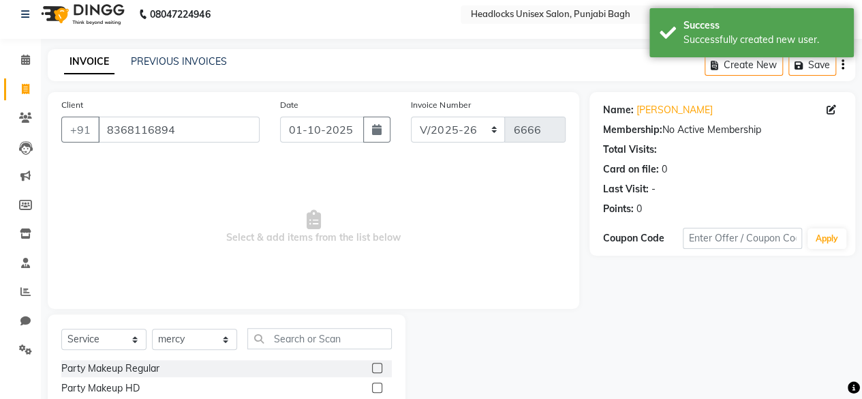
click at [303, 352] on div "Select Service Product Membership Package Voucher Prepaid Gift Card Select Styl…" at bounding box center [226, 344] width 331 height 32
click at [329, 338] on input "text" at bounding box center [319, 338] width 144 height 21
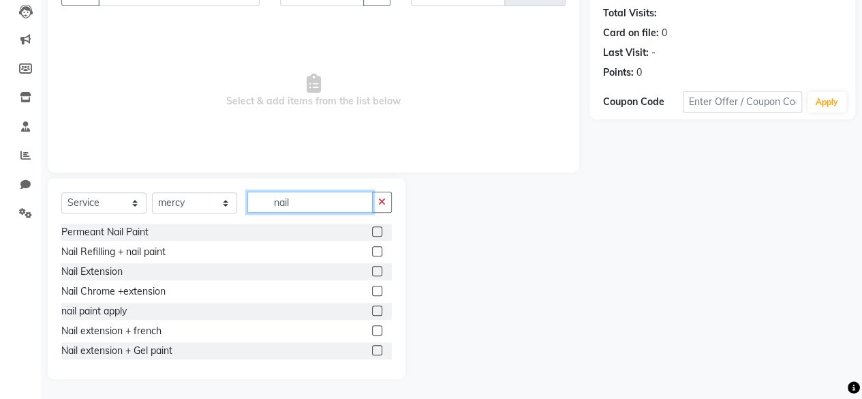
scroll to position [101, 0]
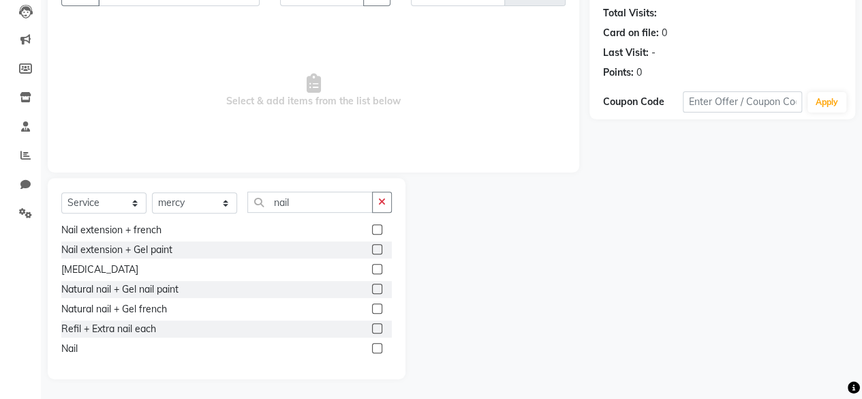
click at [56, 350] on div "Select Service Product Membership Package Voucher Prepaid Gift Card Select Styl…" at bounding box center [227, 278] width 358 height 201
click at [63, 348] on div "Nail" at bounding box center [69, 348] width 16 height 14
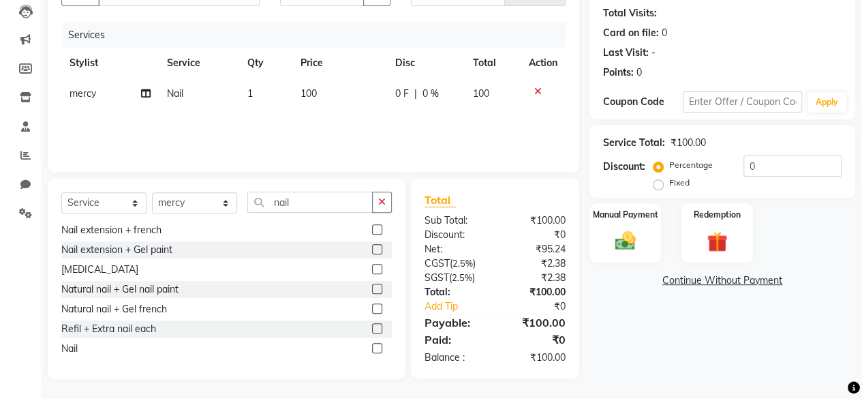
click at [304, 95] on span "100" at bounding box center [309, 93] width 16 height 12
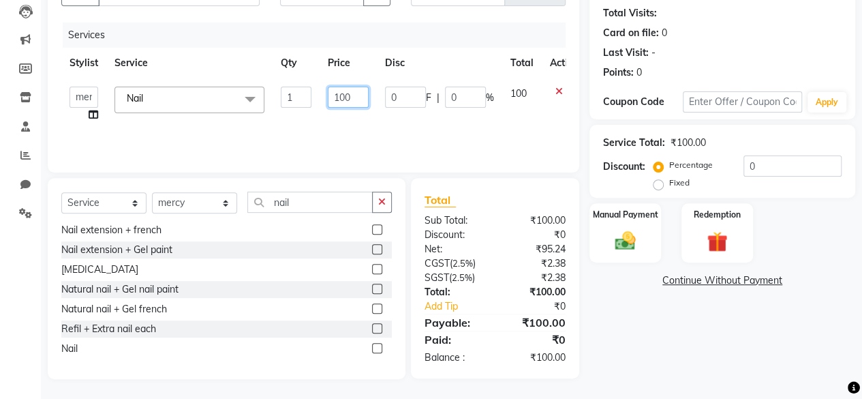
click at [358, 97] on input "100" at bounding box center [348, 97] width 41 height 21
click at [369, 114] on div "Services Stylist Service Qty Price Disc Total Action ⁠Agnies ⁠[PERSON_NAME] Cef…" at bounding box center [313, 90] width 504 height 136
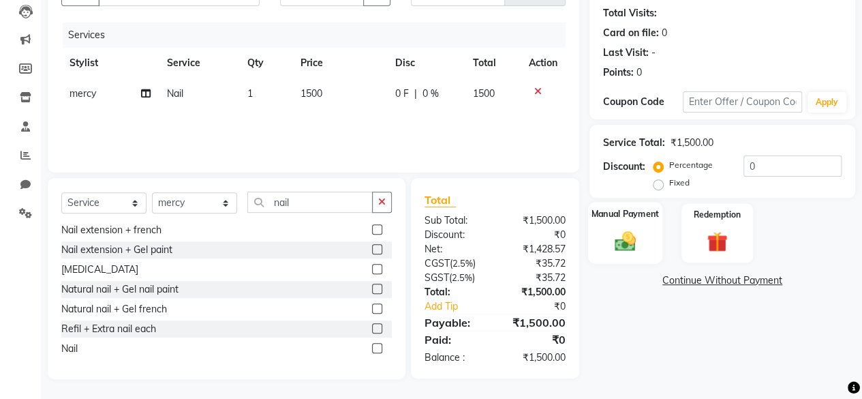
click at [630, 208] on label "Manual Payment" at bounding box center [625, 213] width 68 height 13
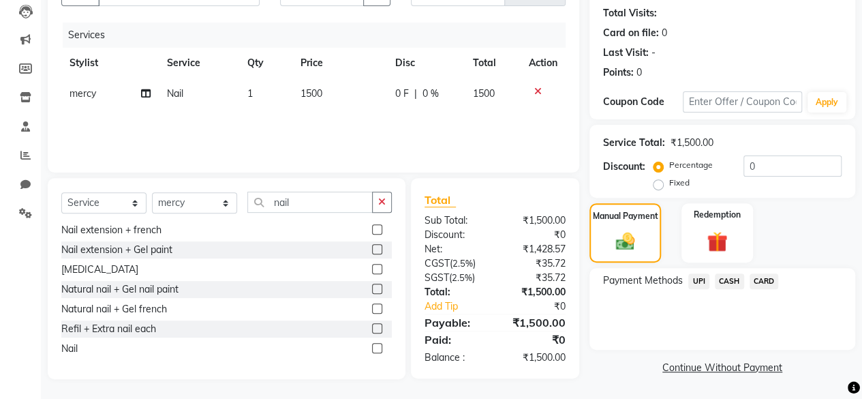
click at [701, 283] on span "UPI" at bounding box center [698, 281] width 21 height 16
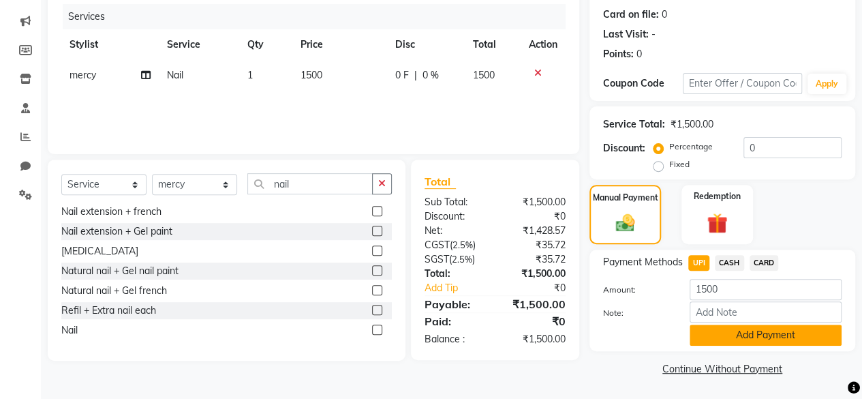
click at [699, 339] on button "Add Payment" at bounding box center [766, 334] width 152 height 21
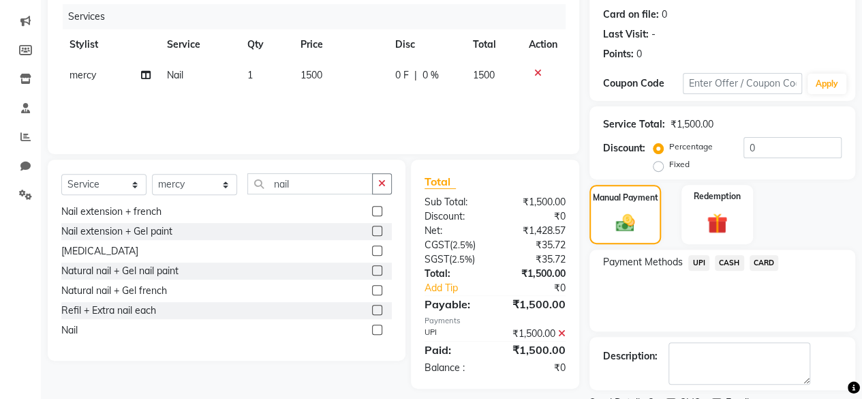
scroll to position [221, 0]
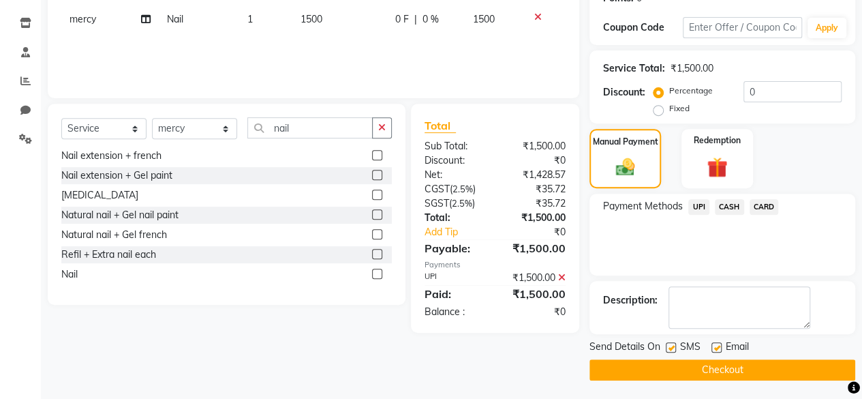
click at [671, 353] on div at bounding box center [670, 349] width 9 height 14
click at [673, 344] on label at bounding box center [671, 347] width 10 height 10
click at [673, 344] on input "checkbox" at bounding box center [670, 347] width 9 height 9
click at [676, 372] on button "Checkout" at bounding box center [722, 369] width 266 height 21
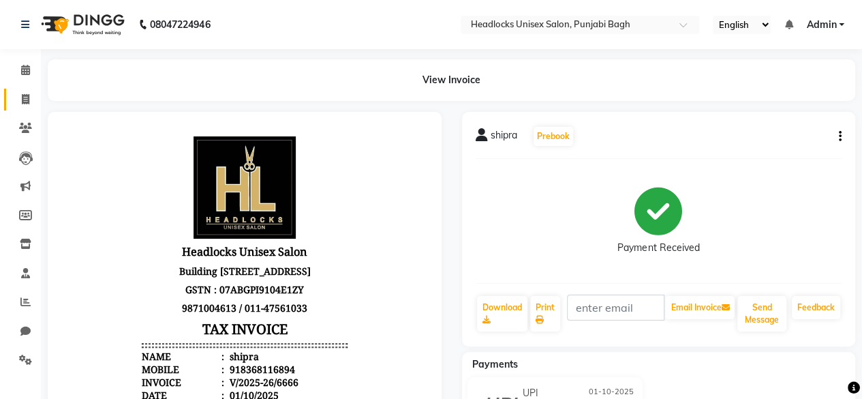
click at [29, 108] on link "Invoice" at bounding box center [20, 100] width 33 height 22
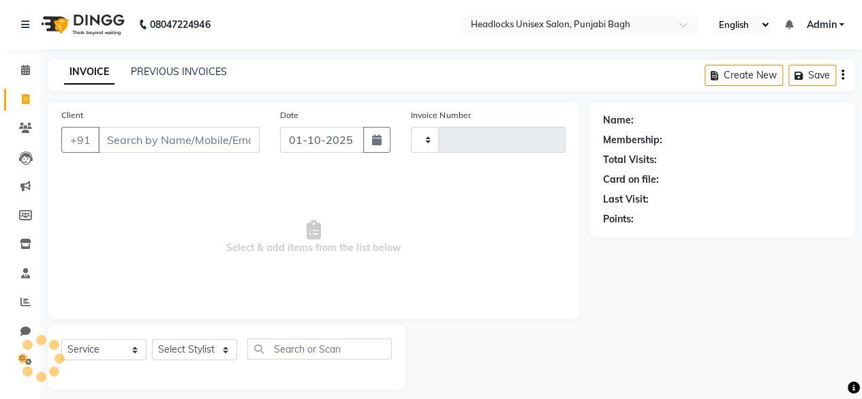
scroll to position [10, 0]
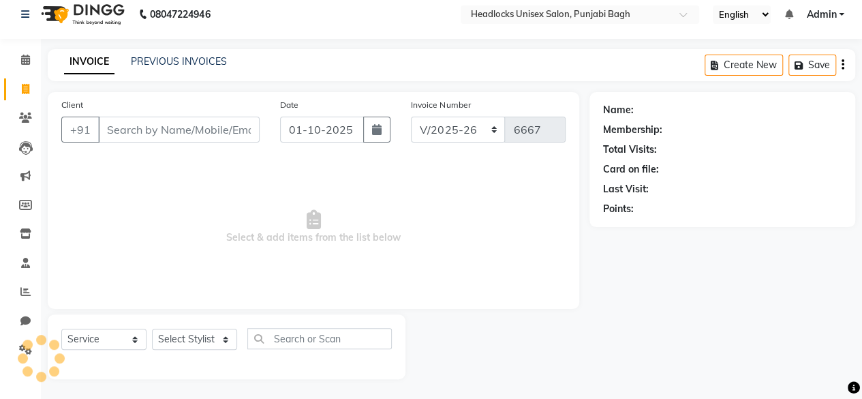
click at [213, 119] on input "Client" at bounding box center [179, 130] width 162 height 26
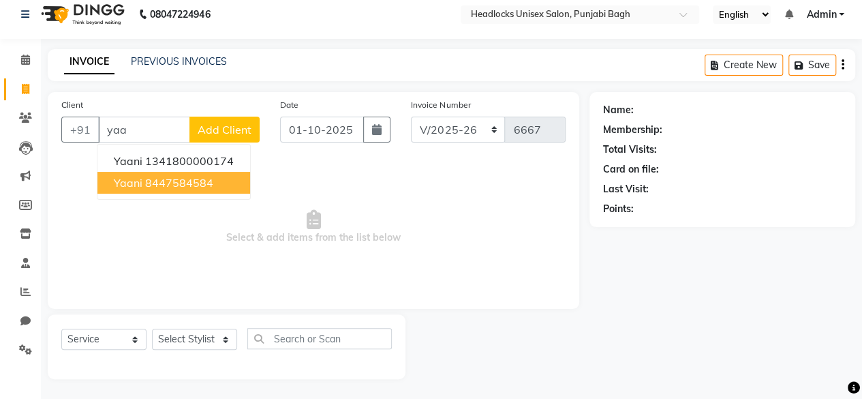
click at [162, 183] on ngb-highlight "8447584584" at bounding box center [179, 183] width 68 height 14
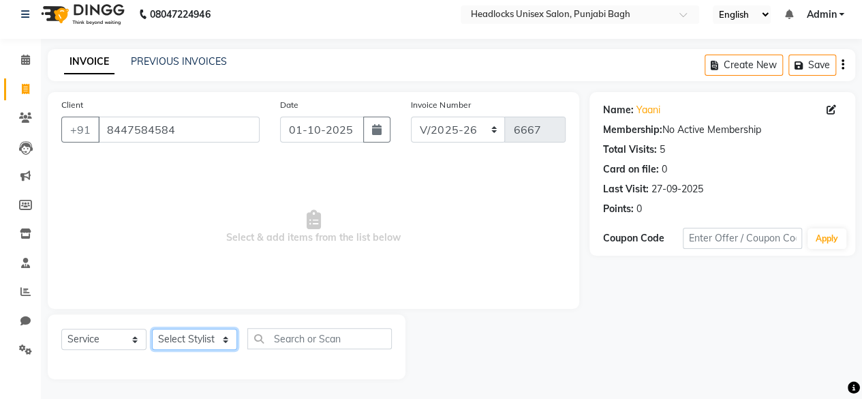
click at [186, 339] on select "Select Stylist ⁠Agnies ⁠[PERSON_NAME] [PERSON_NAME] [PERSON_NAME] mercy ⁠Minto …" at bounding box center [194, 338] width 85 height 21
click at [152, 328] on select "Select Stylist ⁠Agnies ⁠[PERSON_NAME] [PERSON_NAME] [PERSON_NAME] mercy ⁠Minto …" at bounding box center [194, 338] width 85 height 21
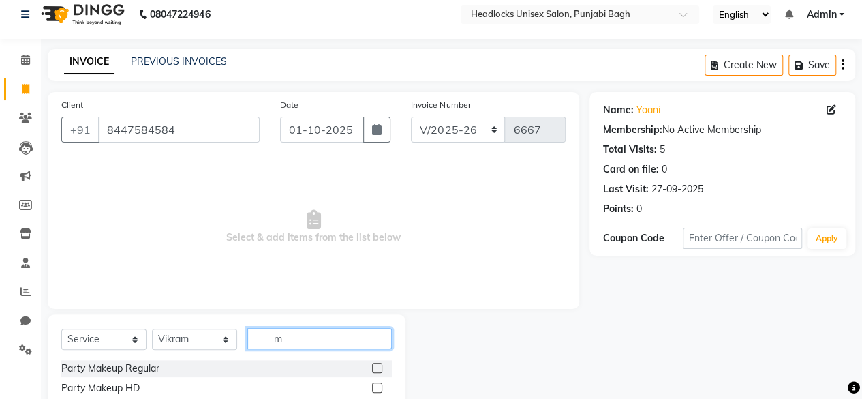
click at [282, 333] on input "m" at bounding box center [319, 338] width 144 height 21
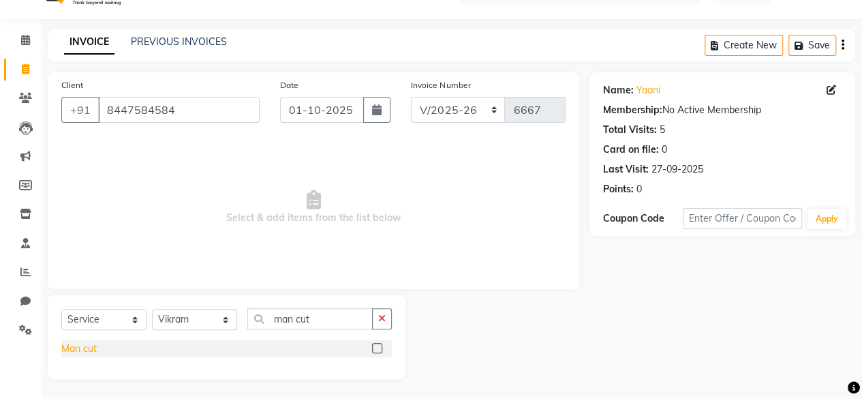
click at [91, 341] on div "Man cut" at bounding box center [78, 348] width 35 height 14
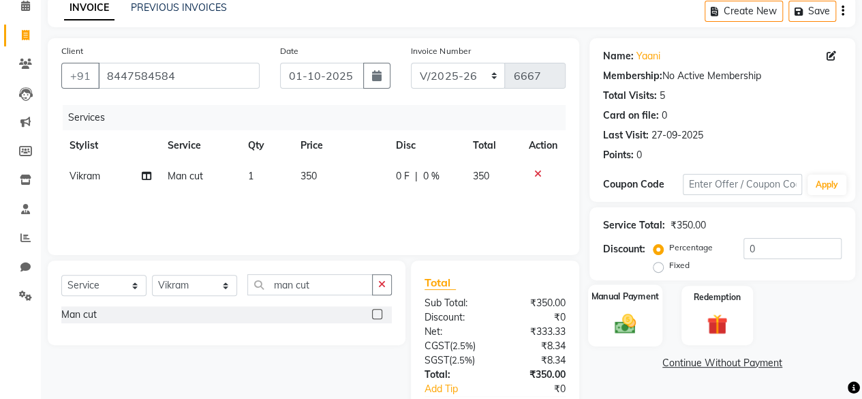
click at [636, 302] on label "Manual Payment" at bounding box center [625, 296] width 68 height 13
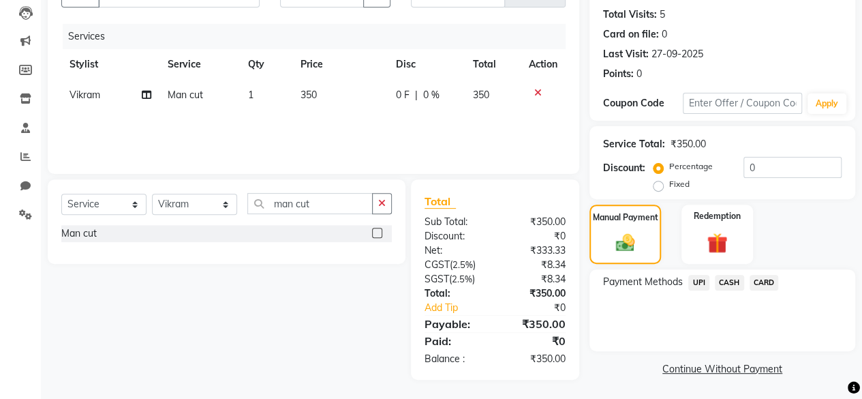
click at [701, 284] on span "UPI" at bounding box center [698, 283] width 21 height 16
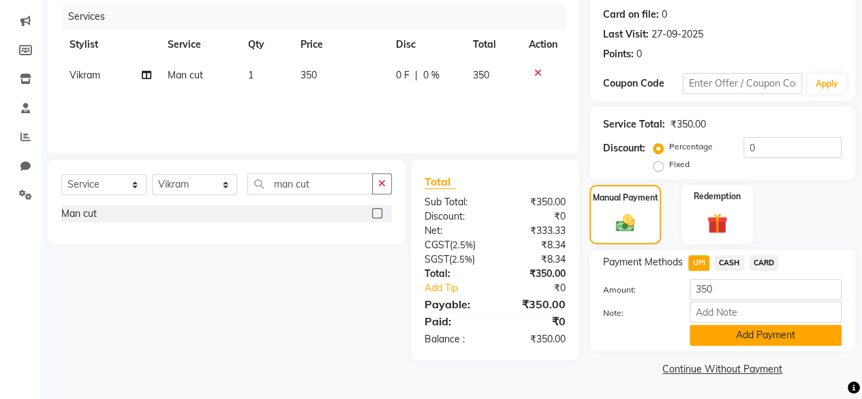
click at [705, 331] on button "Add Payment" at bounding box center [766, 334] width 152 height 21
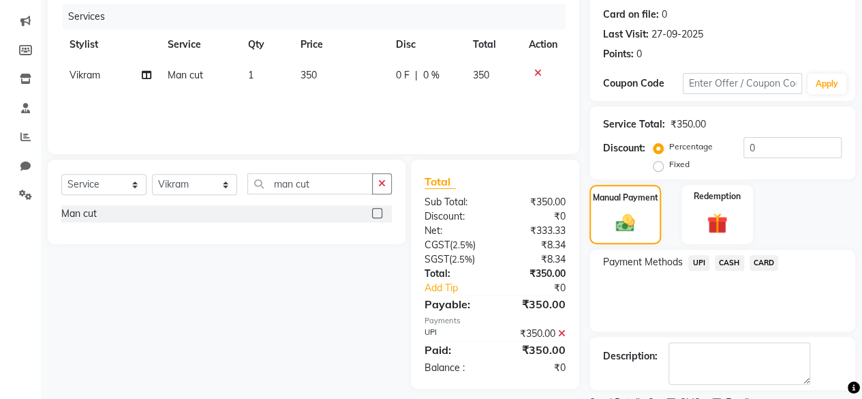
scroll to position [221, 0]
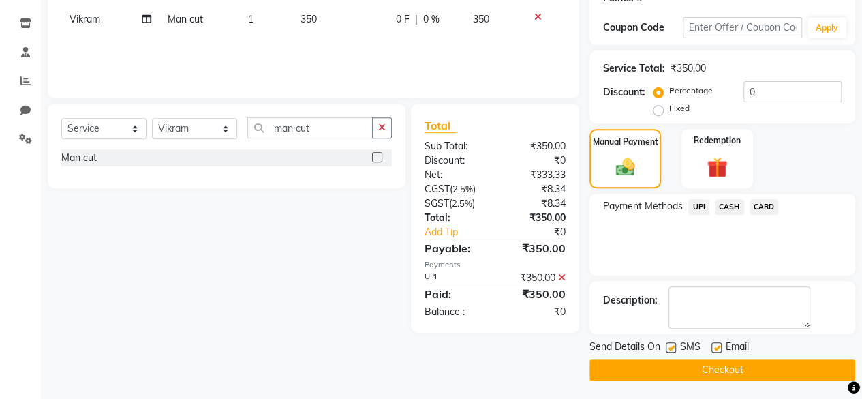
click at [672, 347] on label at bounding box center [671, 347] width 10 height 10
click at [672, 347] on input "checkbox" at bounding box center [670, 347] width 9 height 9
click at [666, 360] on button "Checkout" at bounding box center [722, 369] width 266 height 21
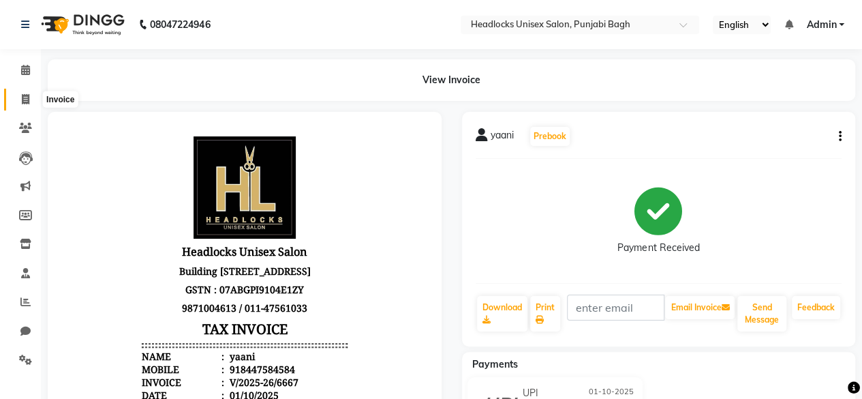
click at [24, 95] on icon at bounding box center [25, 99] width 7 height 10
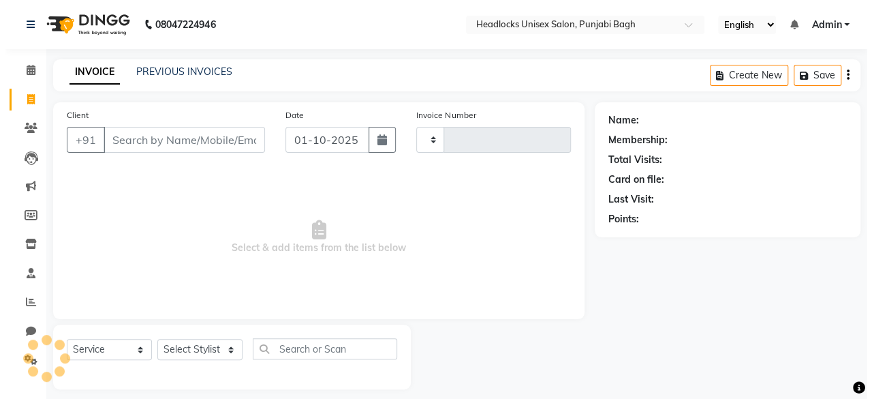
scroll to position [10, 0]
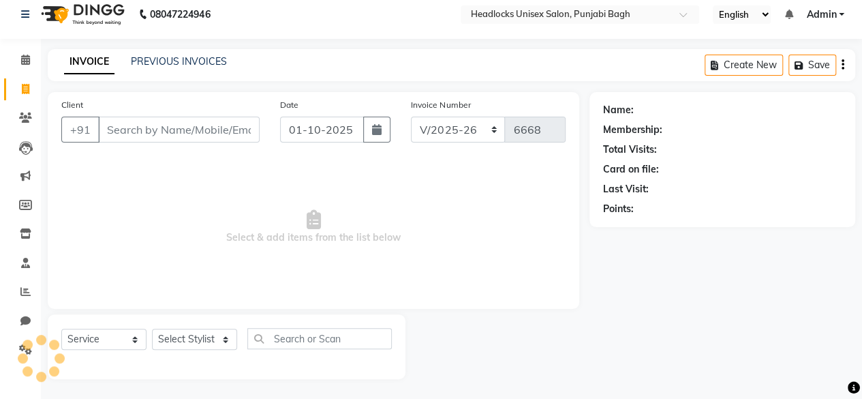
click at [135, 136] on input "Client" at bounding box center [179, 130] width 162 height 26
click at [137, 130] on input "Client" at bounding box center [179, 130] width 162 height 26
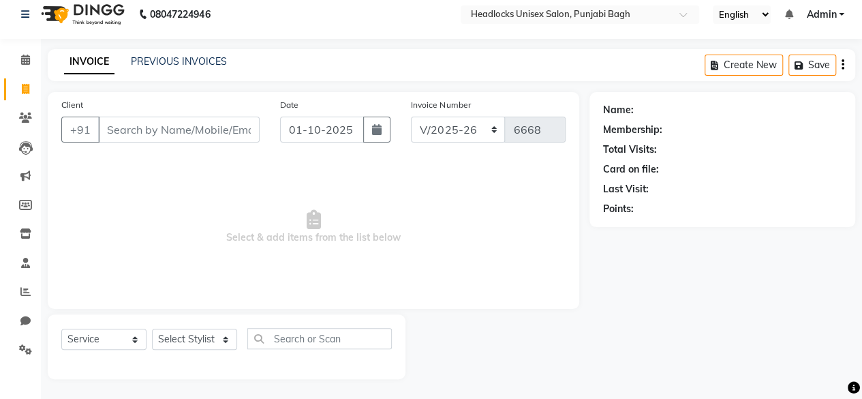
click at [137, 130] on input "Client" at bounding box center [179, 130] width 162 height 26
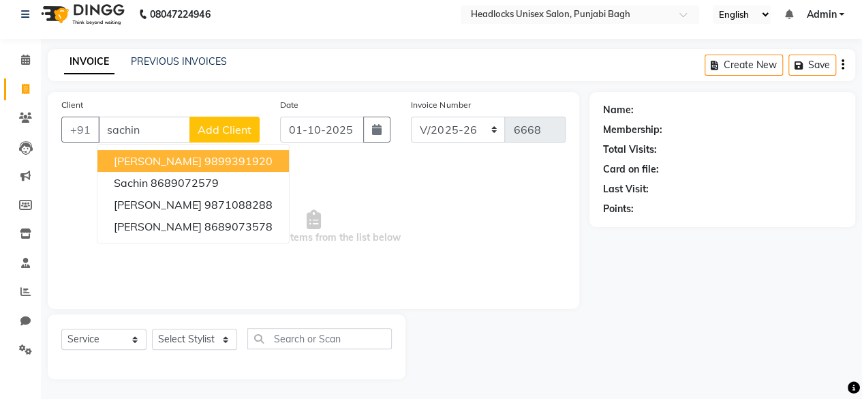
click at [142, 125] on input "sachin" at bounding box center [144, 130] width 92 height 26
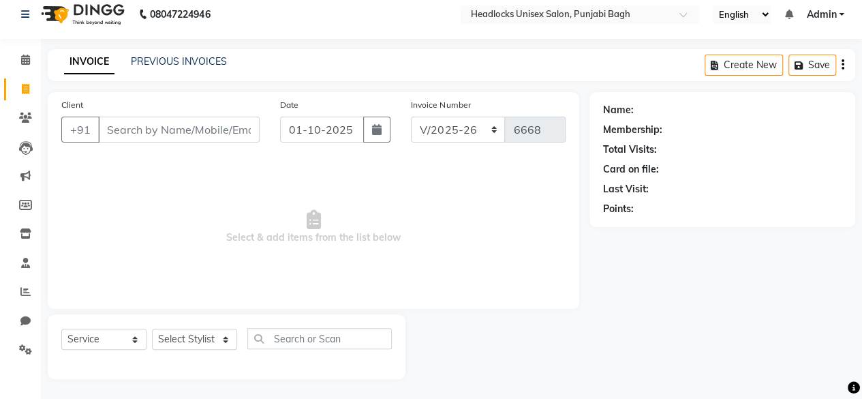
click at [142, 125] on input "Client" at bounding box center [179, 130] width 162 height 26
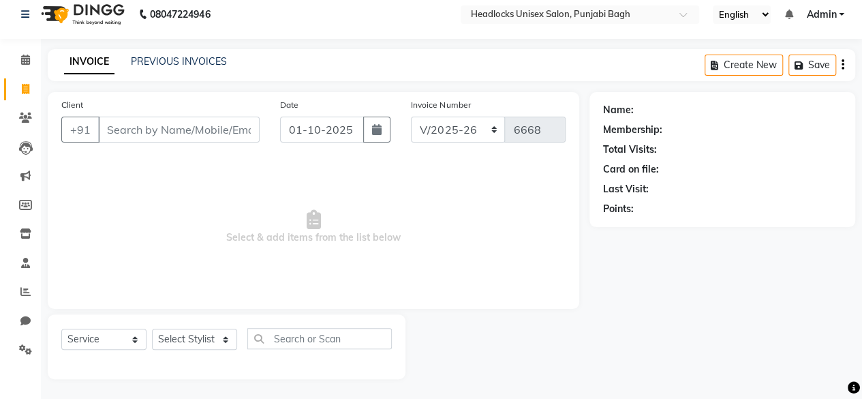
click at [142, 125] on input "Client" at bounding box center [179, 130] width 162 height 26
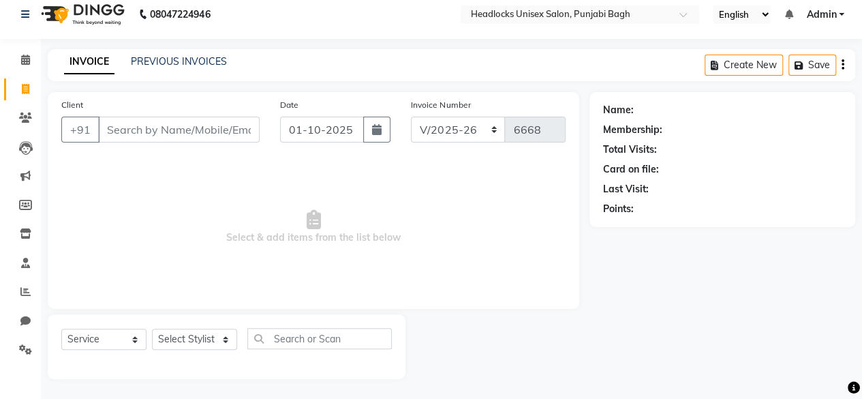
click at [142, 125] on input "Client" at bounding box center [179, 130] width 162 height 26
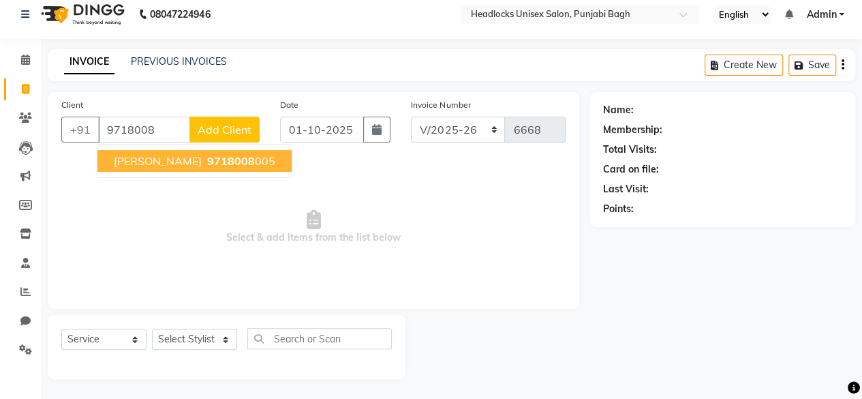
click at [207, 155] on span "9718008" at bounding box center [231, 161] width 48 height 14
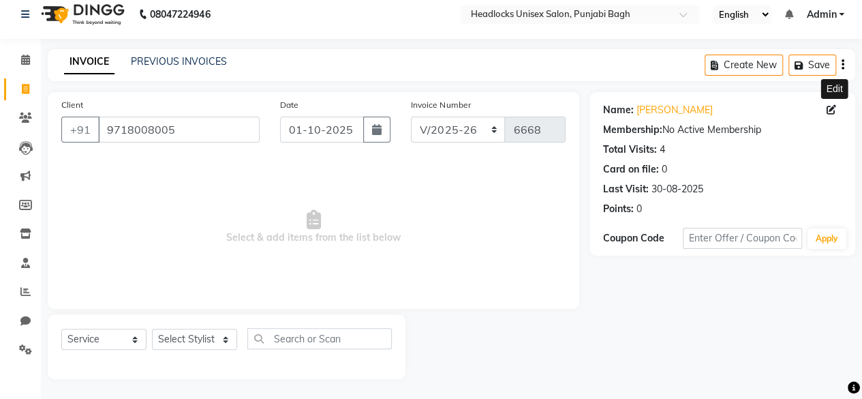
click at [828, 111] on icon at bounding box center [832, 110] width 10 height 10
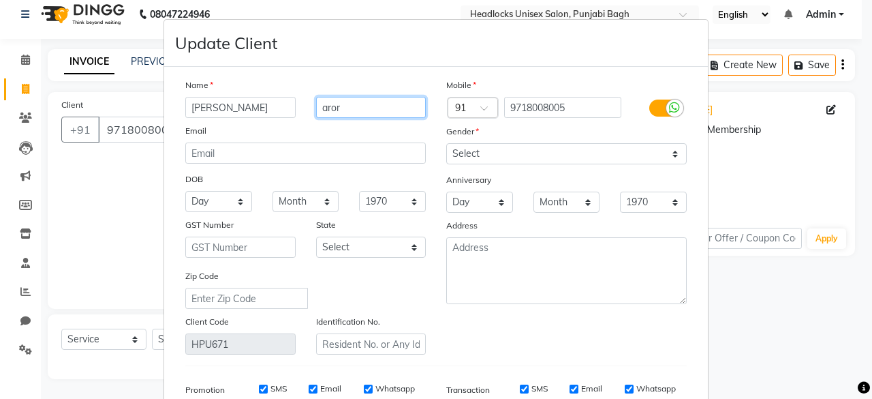
click at [396, 110] on input "aror" at bounding box center [371, 107] width 110 height 21
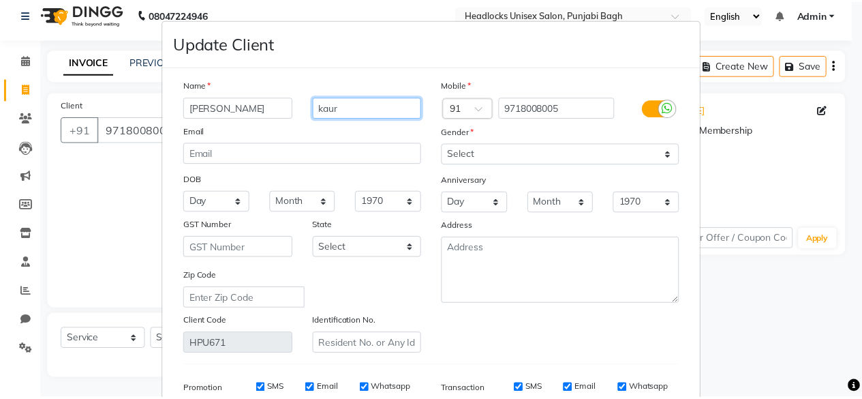
scroll to position [204, 0]
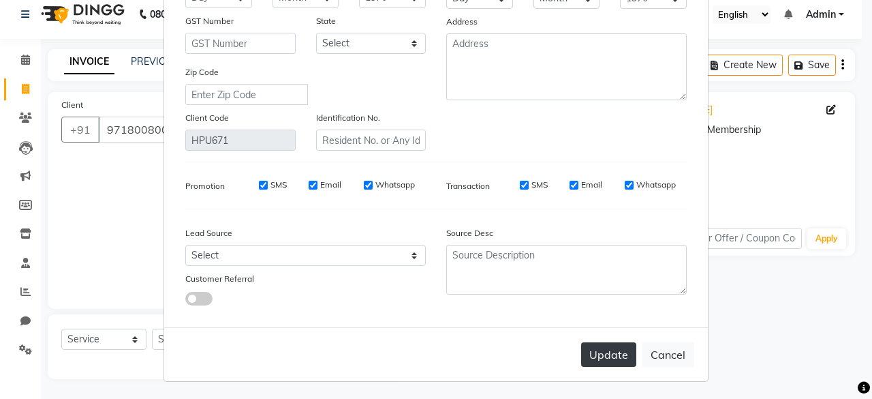
click at [619, 363] on button "Update" at bounding box center [608, 354] width 55 height 25
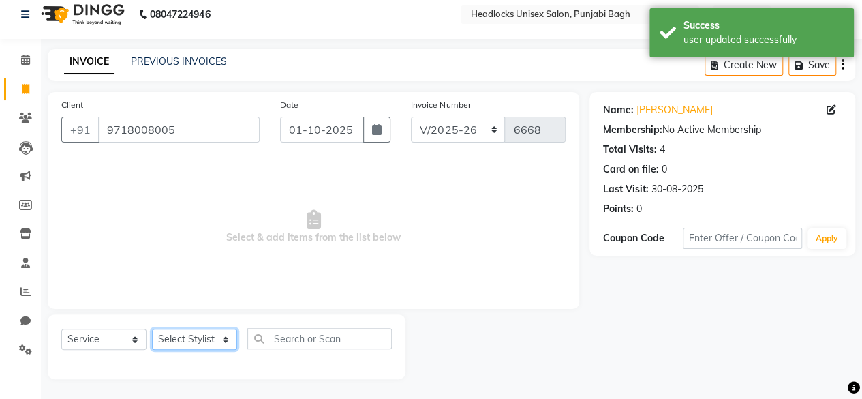
click at [202, 340] on select "Select Stylist ⁠Agnies ⁠[PERSON_NAME] [PERSON_NAME] [PERSON_NAME] mercy ⁠Minto …" at bounding box center [194, 338] width 85 height 21
click at [152, 328] on select "Select Stylist ⁠Agnies ⁠[PERSON_NAME] [PERSON_NAME] [PERSON_NAME] mercy ⁠Minto …" at bounding box center [194, 338] width 85 height 21
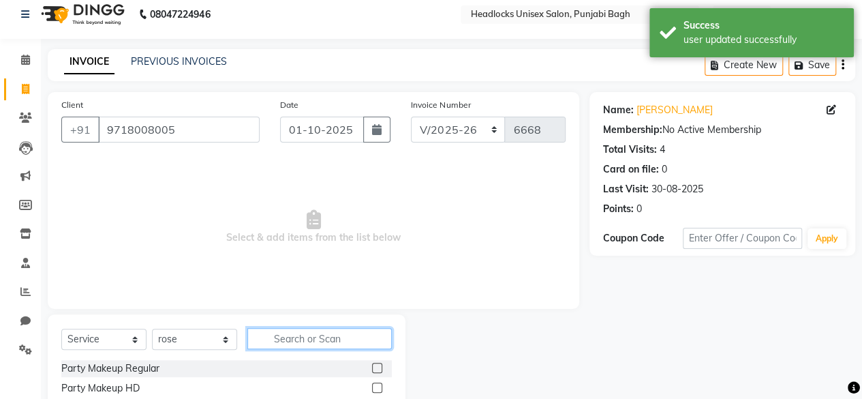
click at [312, 341] on input "text" at bounding box center [319, 338] width 144 height 21
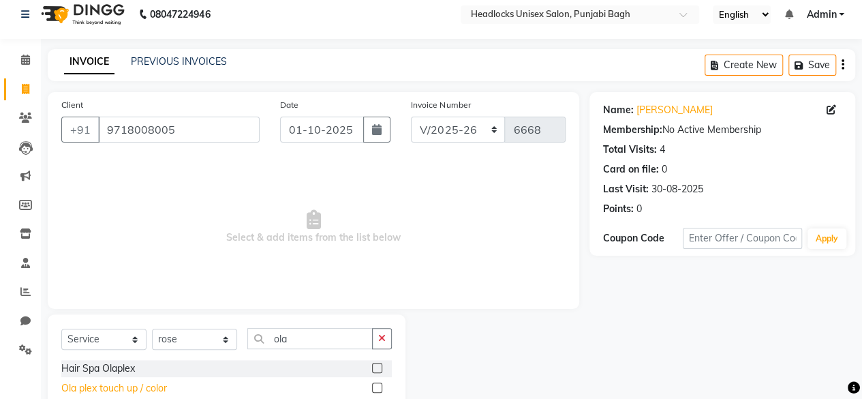
click at [114, 385] on div "Ola plex touch up / color" at bounding box center [114, 388] width 106 height 14
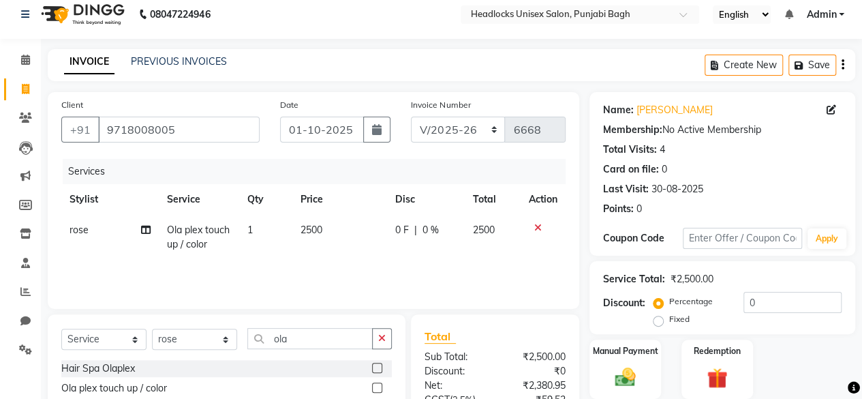
click at [319, 235] on td "2500" at bounding box center [339, 237] width 95 height 45
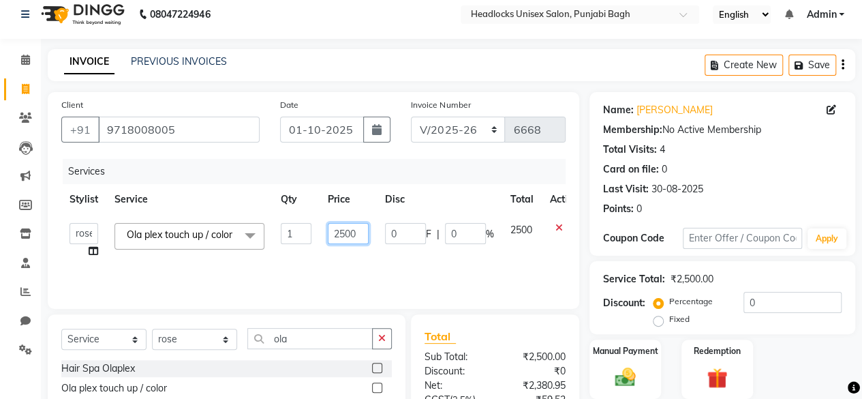
click at [350, 235] on input "2500" at bounding box center [348, 233] width 41 height 21
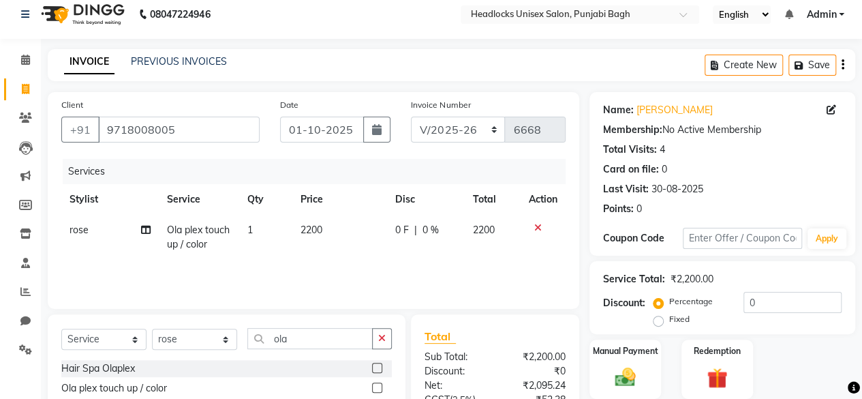
click at [343, 251] on td "2200" at bounding box center [339, 237] width 95 height 45
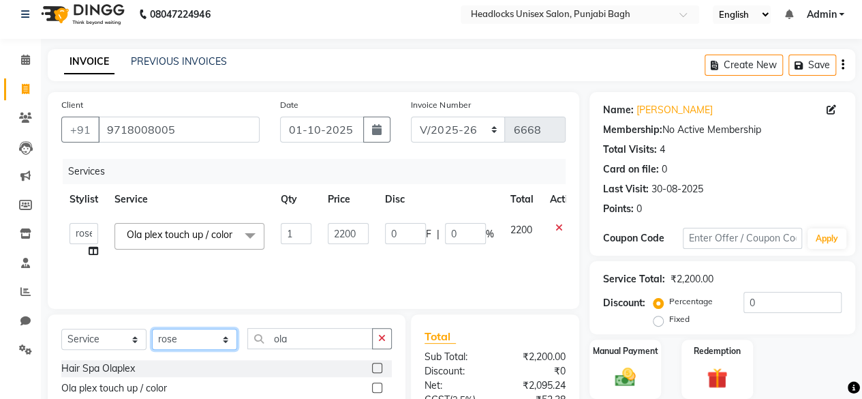
click at [203, 339] on select "Select Stylist ⁠Agnies ⁠[PERSON_NAME] [PERSON_NAME] [PERSON_NAME] mercy ⁠Minto …" at bounding box center [194, 338] width 85 height 21
click at [152, 328] on select "Select Stylist ⁠Agnies ⁠[PERSON_NAME] [PERSON_NAME] [PERSON_NAME] mercy ⁠Minto …" at bounding box center [194, 338] width 85 height 21
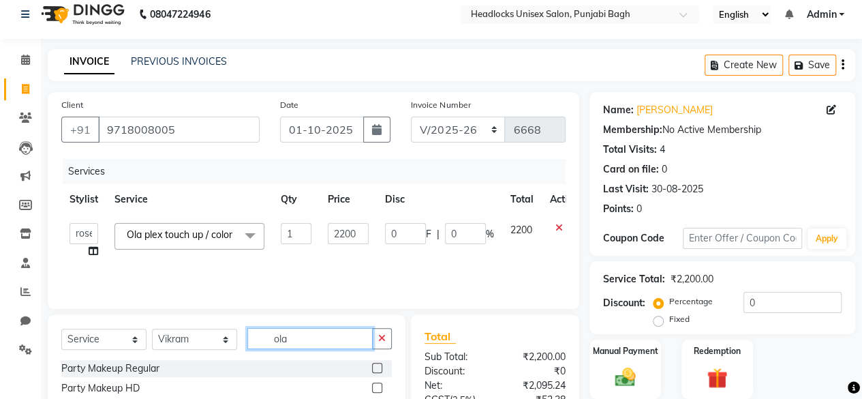
click at [271, 343] on input "ola" at bounding box center [309, 338] width 125 height 21
click at [101, 388] on div "Women inoa" at bounding box center [89, 388] width 56 height 14
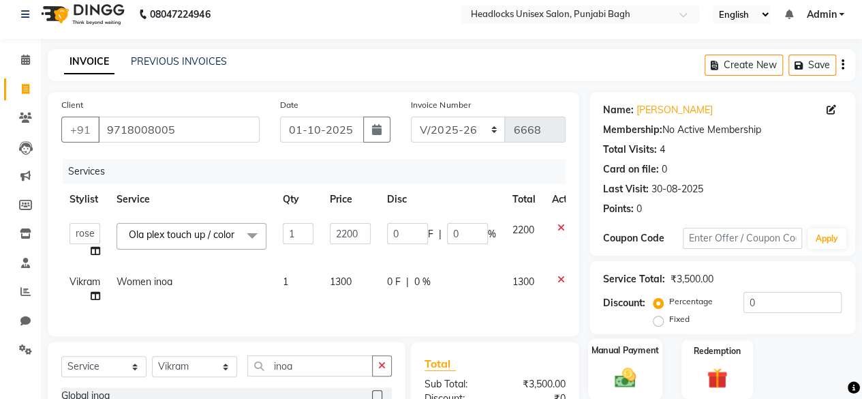
click at [634, 360] on div "Manual Payment" at bounding box center [625, 369] width 74 height 62
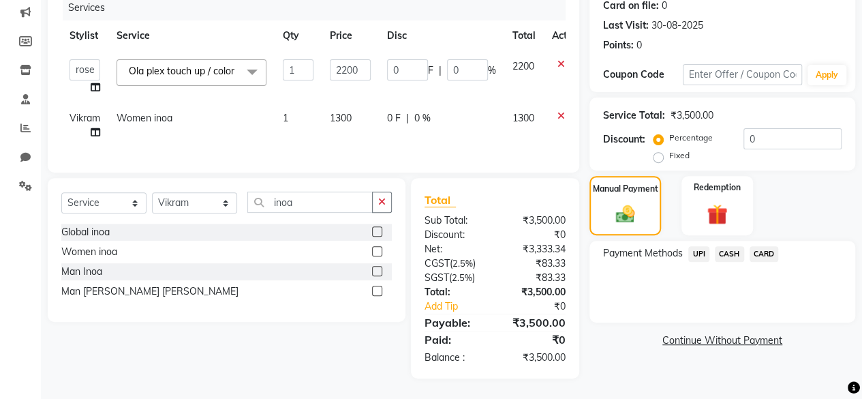
click at [769, 246] on span "CARD" at bounding box center [764, 254] width 29 height 16
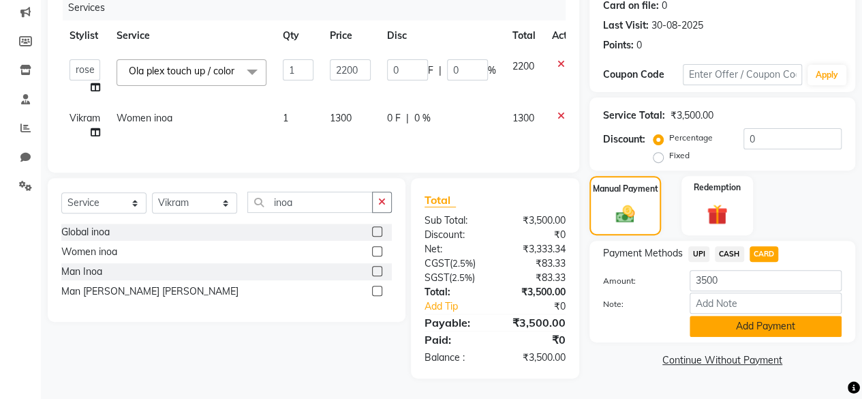
click at [737, 316] on button "Add Payment" at bounding box center [766, 326] width 152 height 21
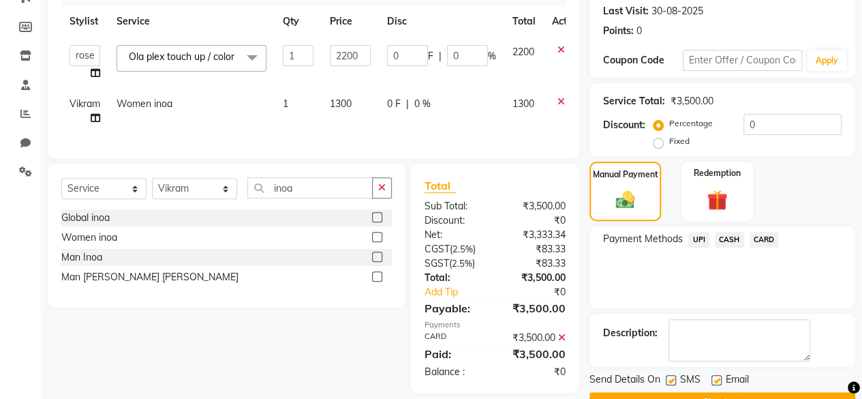
scroll to position [221, 0]
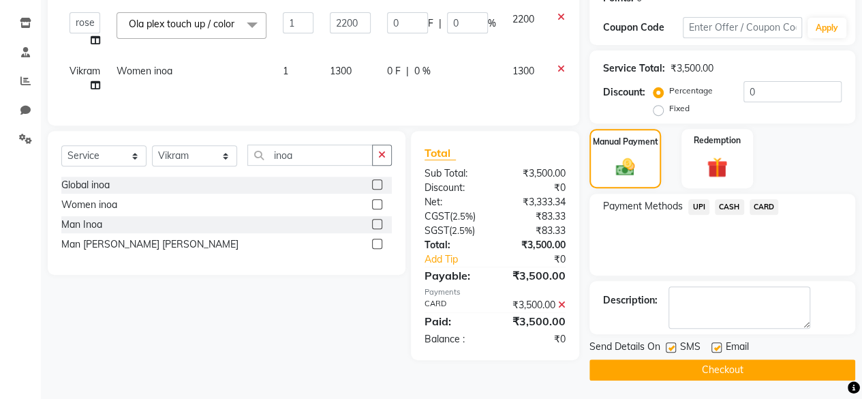
click at [669, 344] on label at bounding box center [671, 347] width 10 height 10
click at [669, 344] on input "checkbox" at bounding box center [670, 347] width 9 height 9
click at [649, 365] on button "Checkout" at bounding box center [722, 369] width 266 height 21
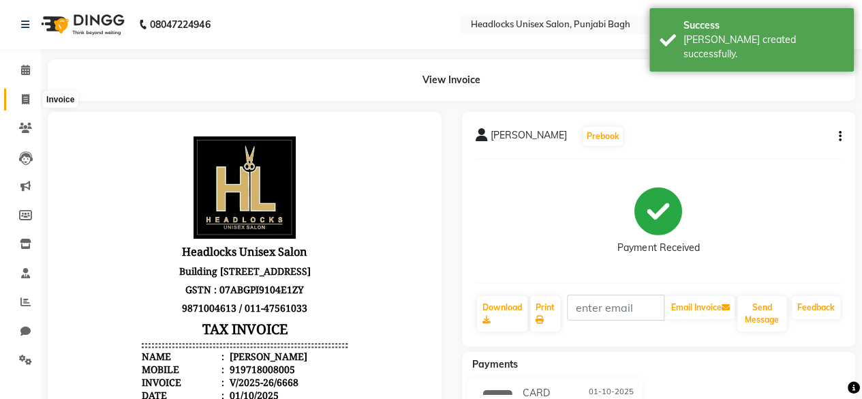
click at [28, 99] on icon at bounding box center [25, 99] width 7 height 10
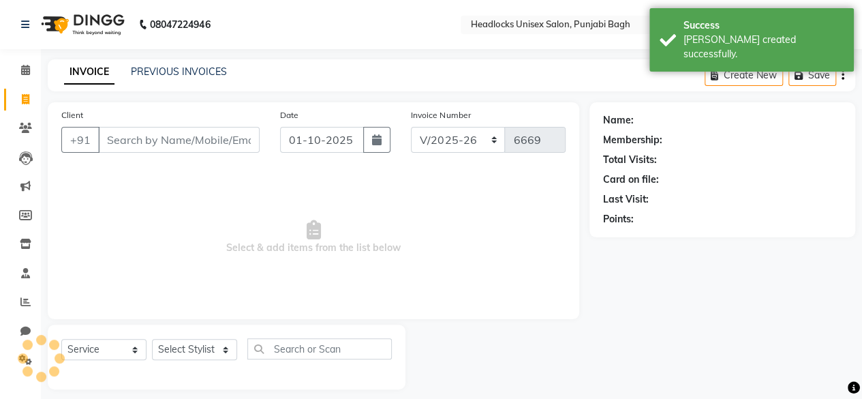
scroll to position [10, 0]
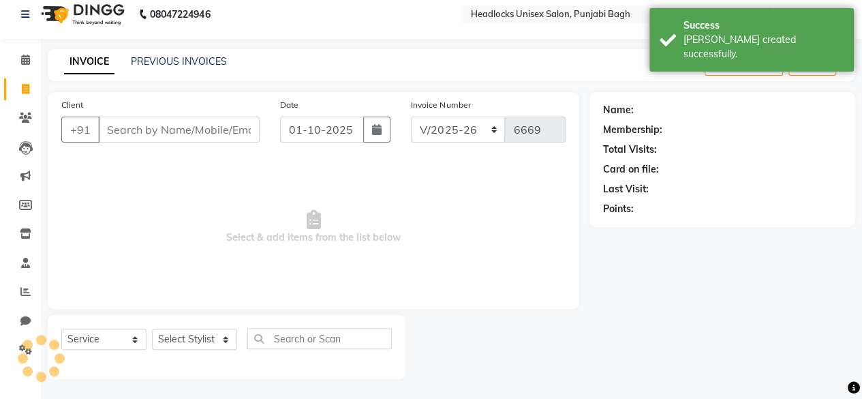
click at [166, 118] on input "Client" at bounding box center [179, 130] width 162 height 26
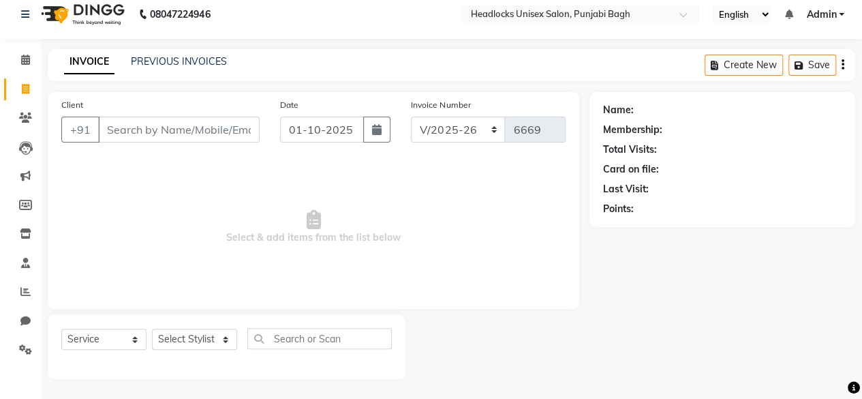
click at [166, 118] on input "Client" at bounding box center [179, 130] width 162 height 26
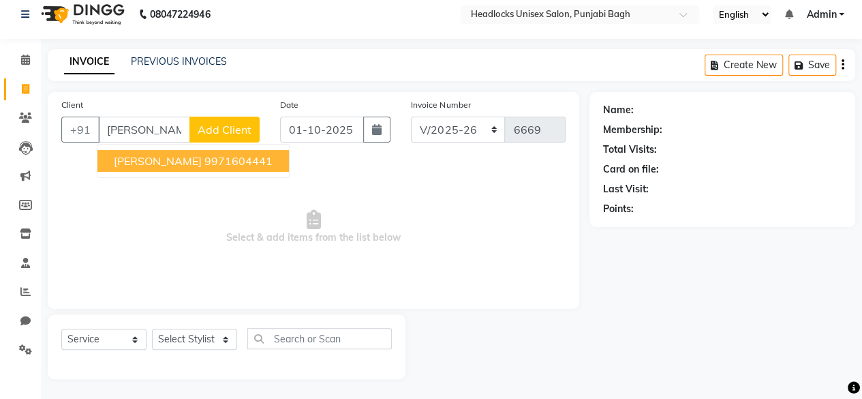
click at [204, 163] on ngb-highlight "9971604441" at bounding box center [238, 161] width 68 height 14
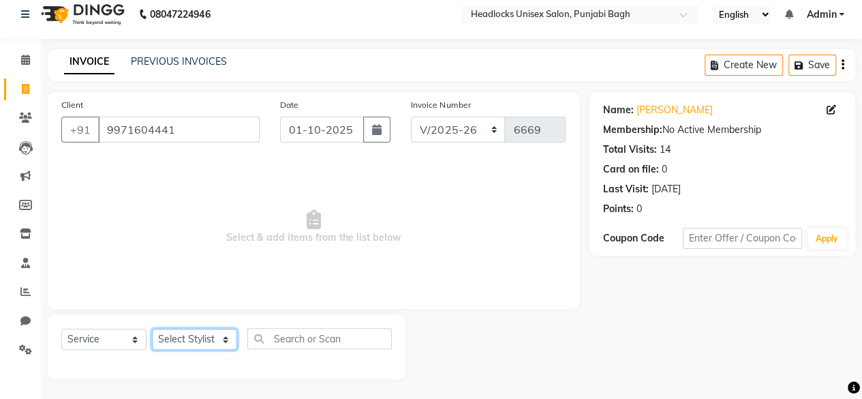
click at [189, 348] on select "Select Stylist ⁠Agnies ⁠[PERSON_NAME] [PERSON_NAME] [PERSON_NAME] mercy ⁠Minto …" at bounding box center [194, 338] width 85 height 21
click at [194, 344] on select "Select Stylist ⁠Agnies ⁠[PERSON_NAME] [PERSON_NAME] [PERSON_NAME] mercy ⁠Minto …" at bounding box center [194, 338] width 85 height 21
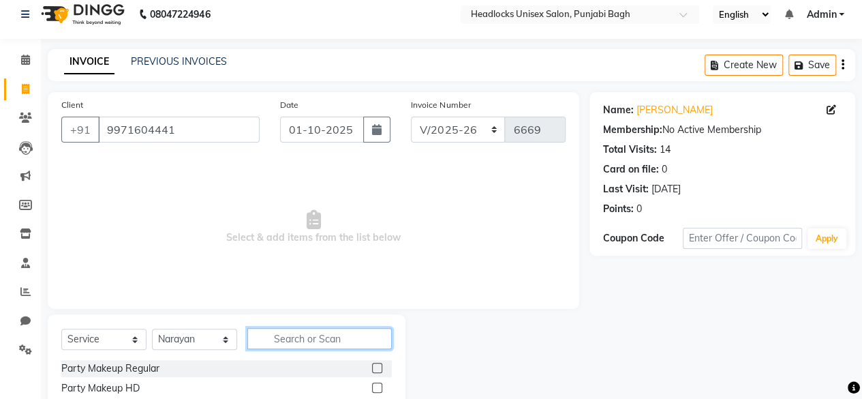
click at [308, 335] on input "text" at bounding box center [319, 338] width 144 height 21
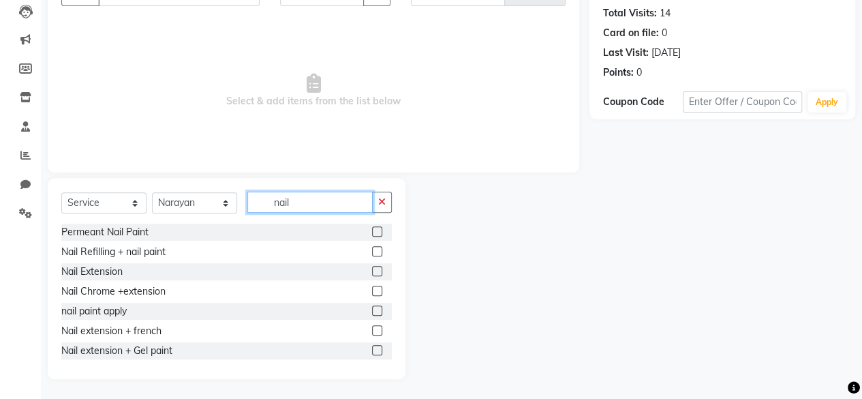
scroll to position [101, 0]
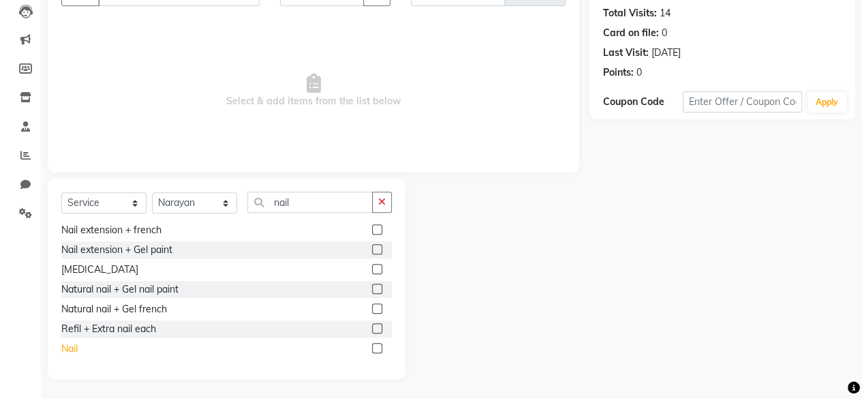
click at [76, 345] on div "Nail" at bounding box center [69, 348] width 16 height 14
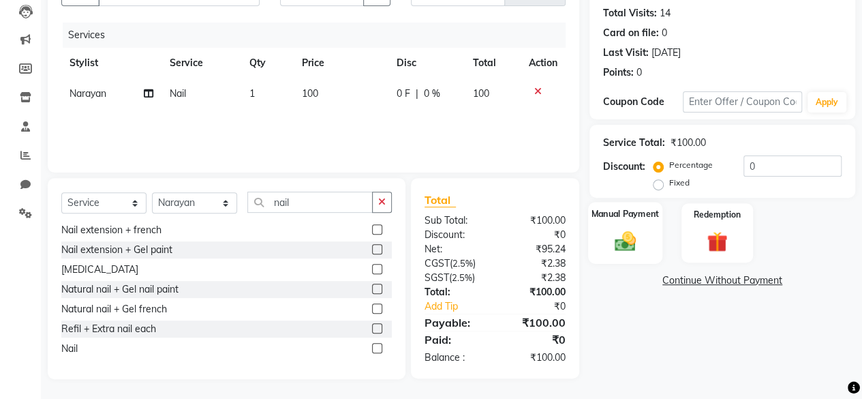
click at [615, 236] on img at bounding box center [625, 240] width 35 height 25
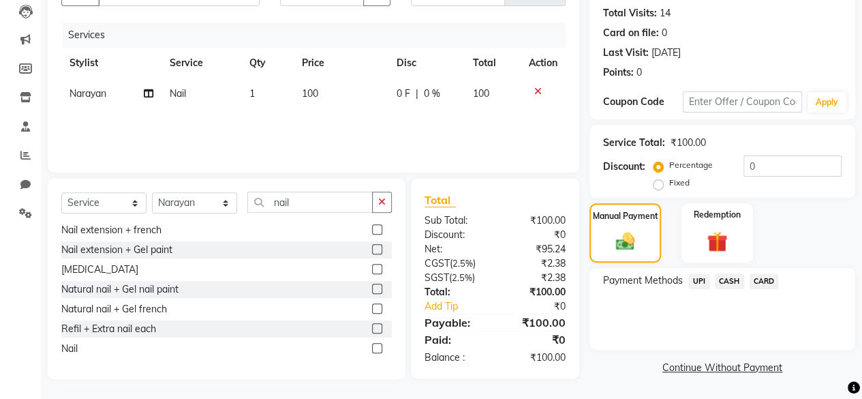
click at [731, 283] on span "CASH" at bounding box center [729, 281] width 29 height 16
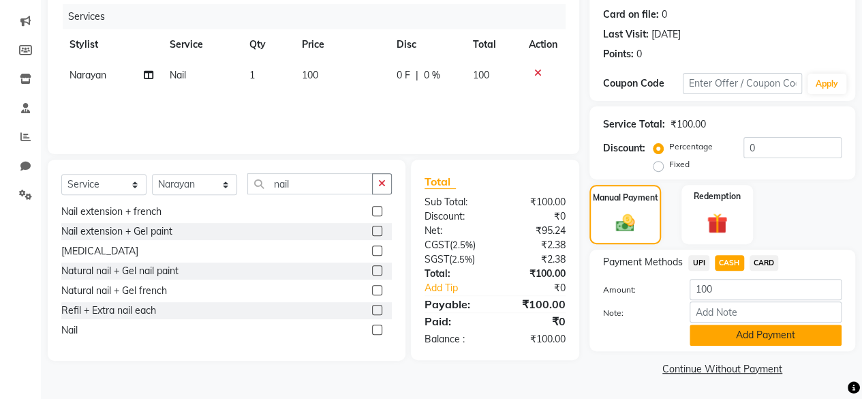
click at [720, 333] on button "Add Payment" at bounding box center [766, 334] width 152 height 21
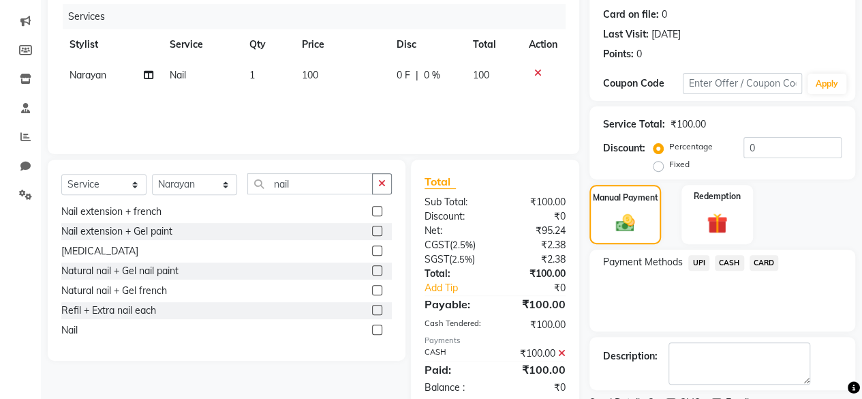
scroll to position [221, 0]
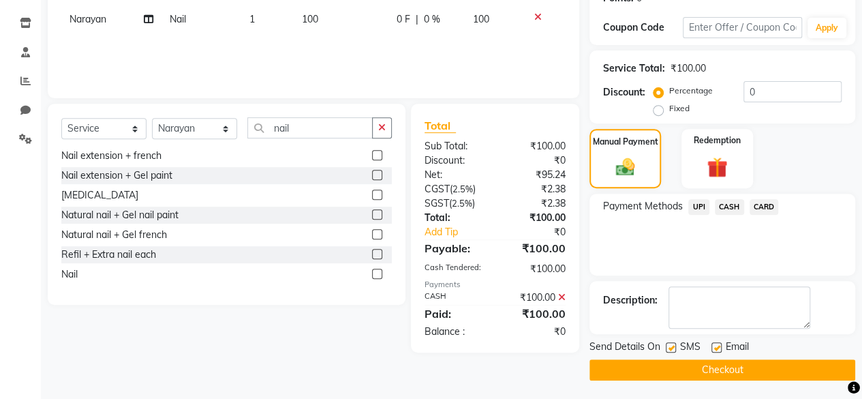
click at [673, 342] on label at bounding box center [671, 347] width 10 height 10
click at [673, 343] on input "checkbox" at bounding box center [670, 347] width 9 height 9
click at [666, 360] on button "Checkout" at bounding box center [722, 369] width 266 height 21
